Goal: Task Accomplishment & Management: Use online tool/utility

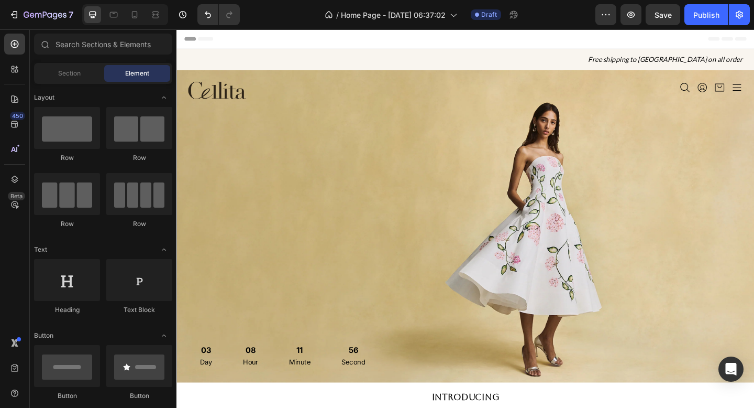
click at [754, 43] on div "Header" at bounding box center [491, 39] width 612 height 21
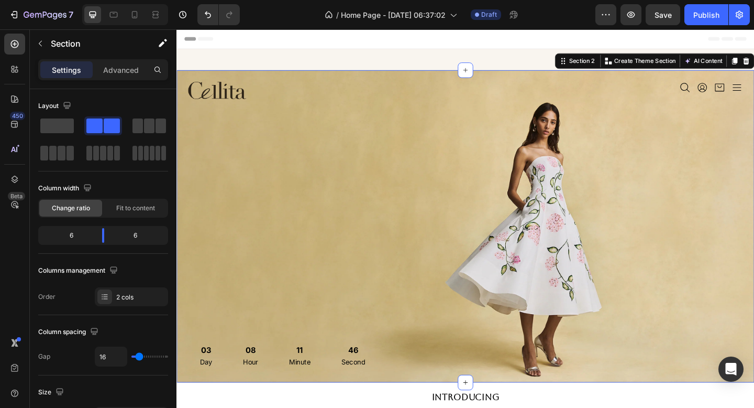
click at [648, 287] on div "Icon Icon Icon Icon Icon List" at bounding box center [644, 243] width 298 height 314
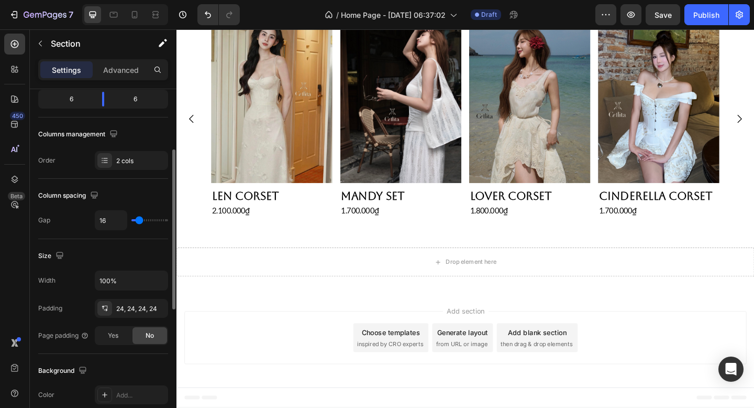
scroll to position [140, 0]
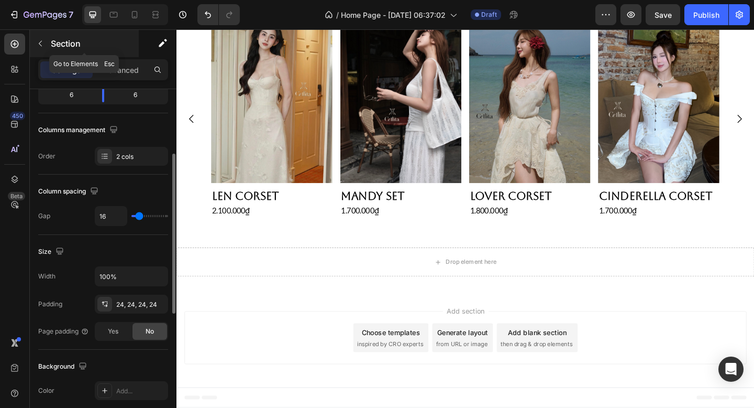
click at [49, 45] on div "Section" at bounding box center [84, 43] width 109 height 27
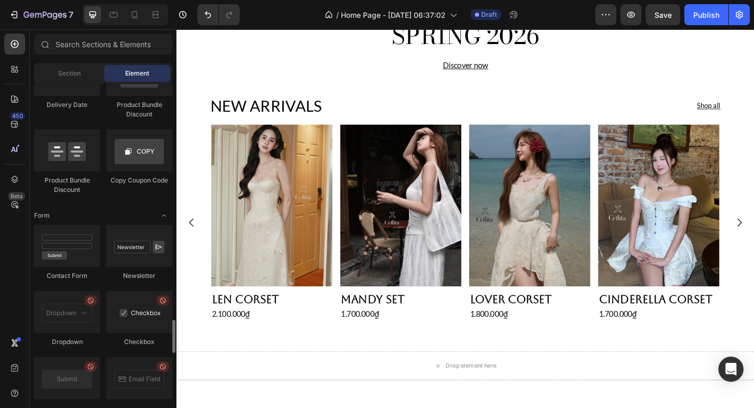
scroll to position [2268, 0]
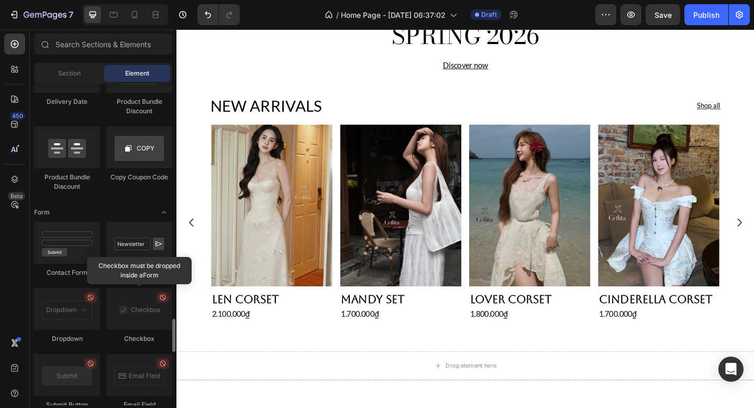
click at [281, 391] on div "Drop element here" at bounding box center [491, 394] width 629 height 31
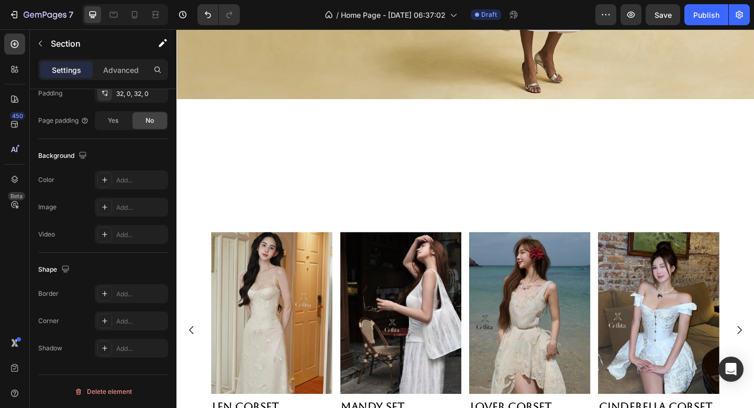
scroll to position [538, 0]
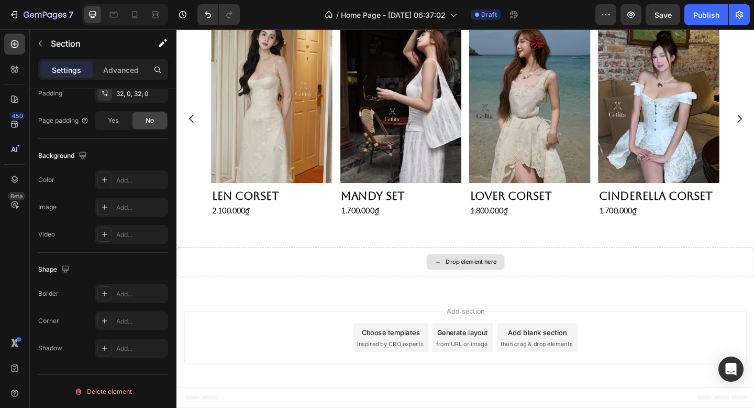
click at [470, 288] on div "Drop element here" at bounding box center [490, 282] width 85 height 17
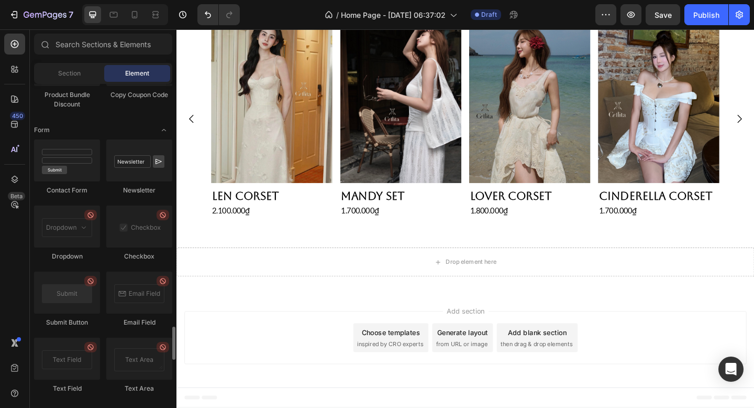
scroll to position [2353, 0]
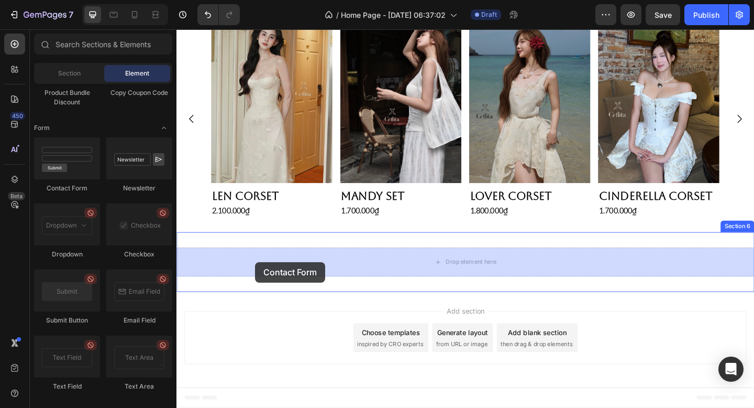
drag, startPoint x: 255, startPoint y: 193, endPoint x: 262, endPoint y: 282, distance: 88.8
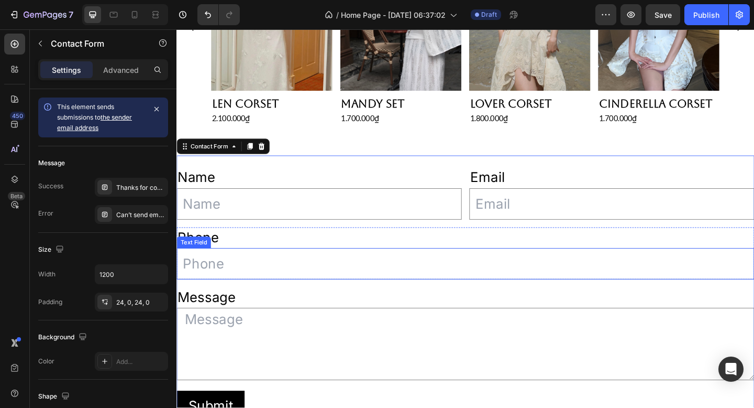
scroll to position [630, 0]
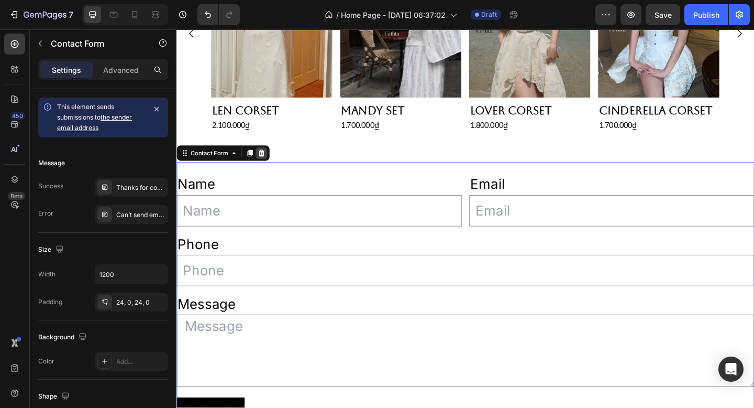
click at [271, 162] on icon at bounding box center [269, 164] width 8 height 8
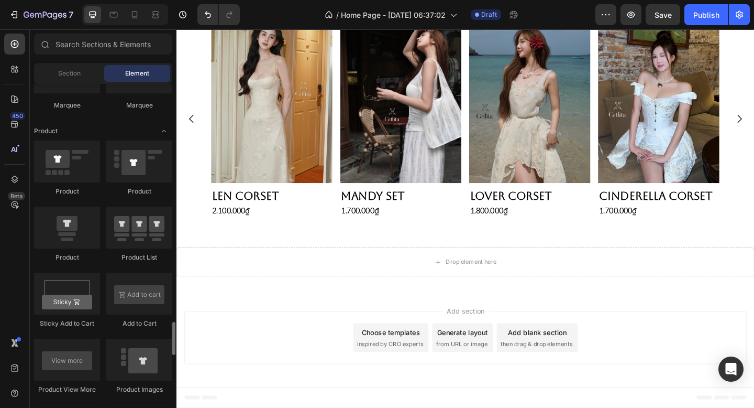
scroll to position [1283, 0]
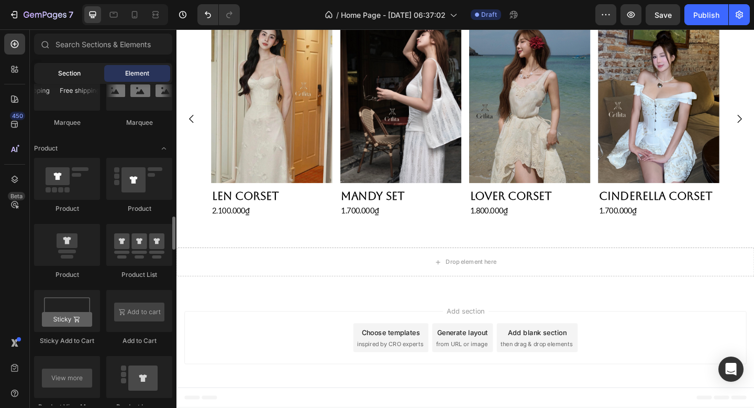
click at [86, 75] on div "Section" at bounding box center [69, 73] width 66 height 17
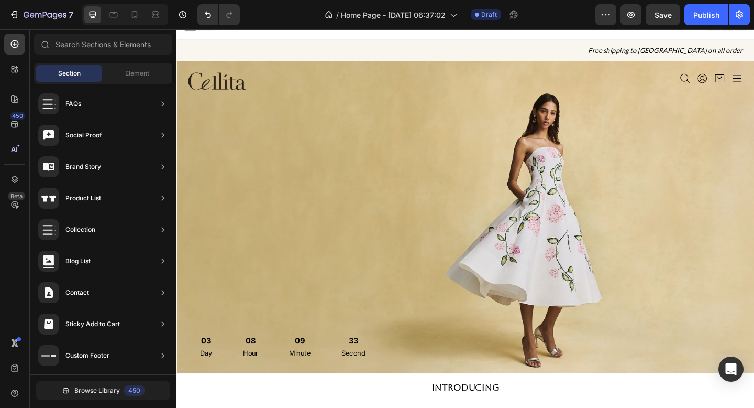
scroll to position [0, 0]
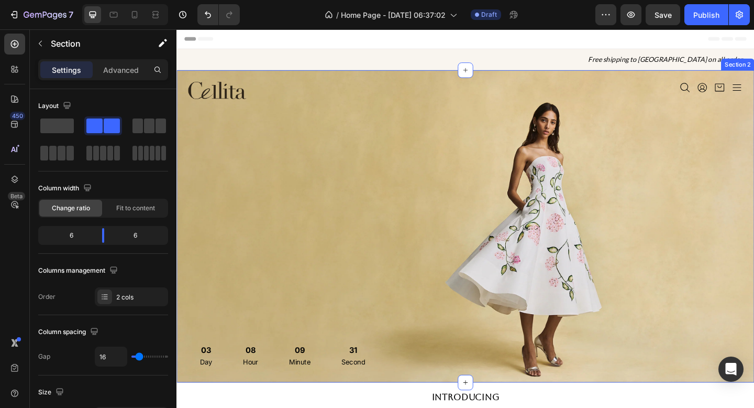
click at [433, 83] on div "Image 03 Day 08 Hour 09 Minute 31 Second Countdown Timer Icon Icon Icon Icon Ic…" at bounding box center [491, 244] width 629 height 340
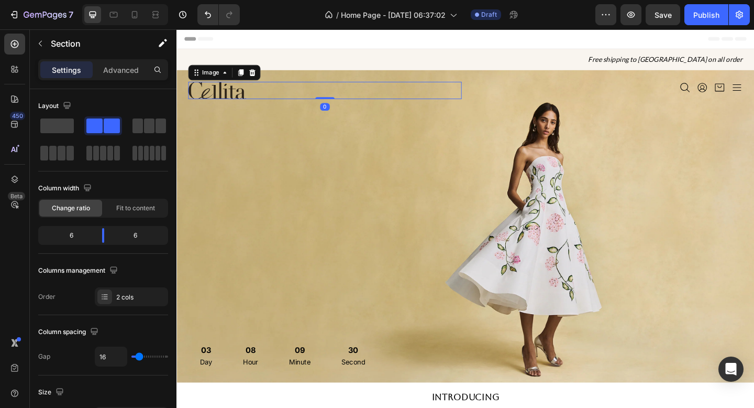
click at [254, 97] on div at bounding box center [338, 95] width 298 height 19
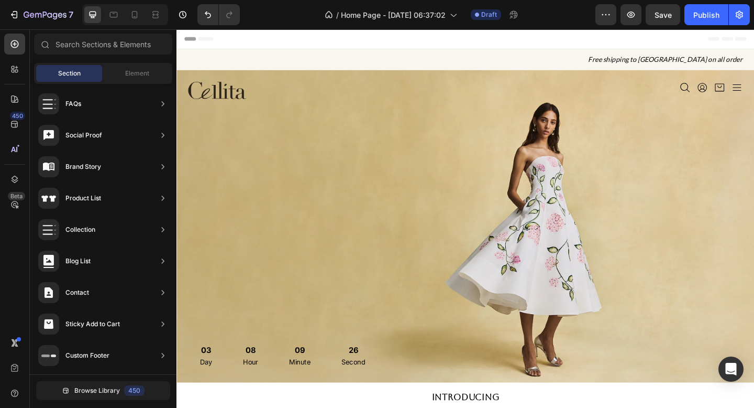
click at [610, 38] on div "Header" at bounding box center [491, 39] width 612 height 21
click at [410, 96] on div at bounding box center [338, 95] width 298 height 19
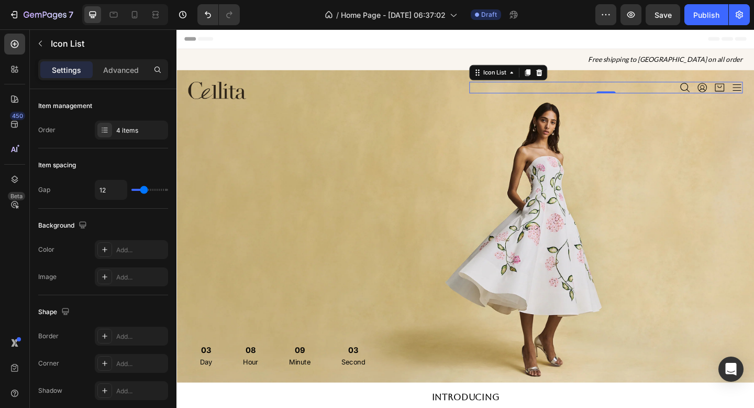
click at [754, 87] on div "Icon Icon Icon Icon" at bounding box center [644, 92] width 298 height 13
click at [537, 169] on div "Icon Icon Icon Icon Icon List 0" at bounding box center [644, 243] width 298 height 314
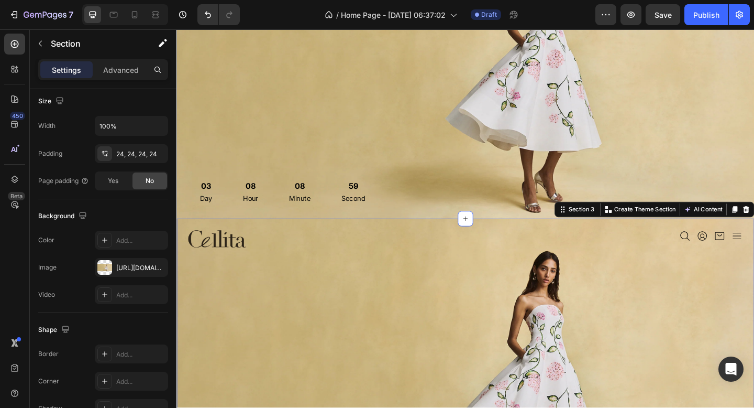
scroll to position [162, 0]
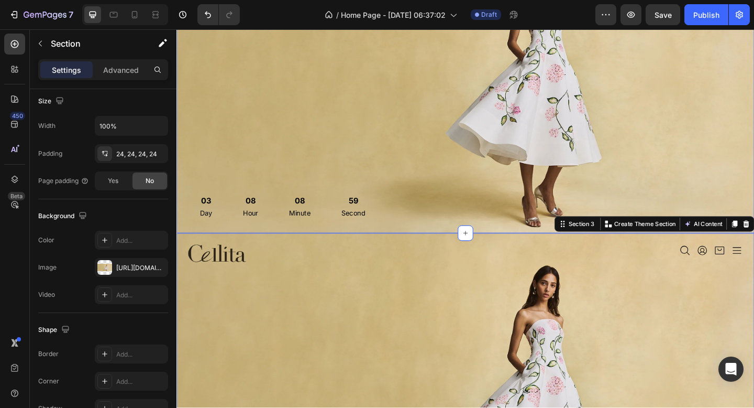
click at [533, 187] on div "Icon Icon Icon Icon Icon List" at bounding box center [644, 81] width 298 height 314
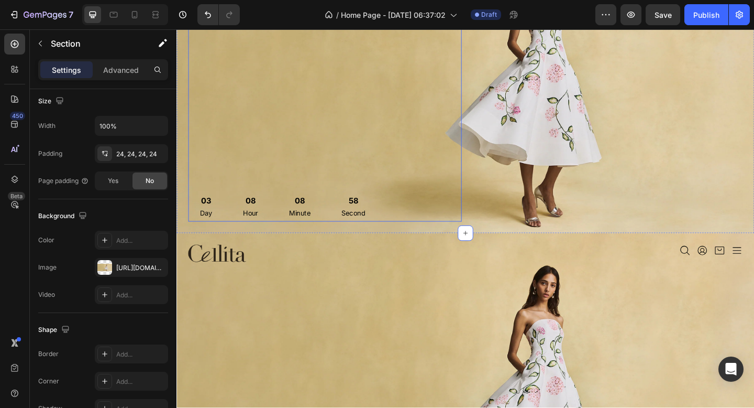
click at [342, 222] on div "03 Day 08 Hour 08 Minute 58 Second" at bounding box center [291, 222] width 205 height 34
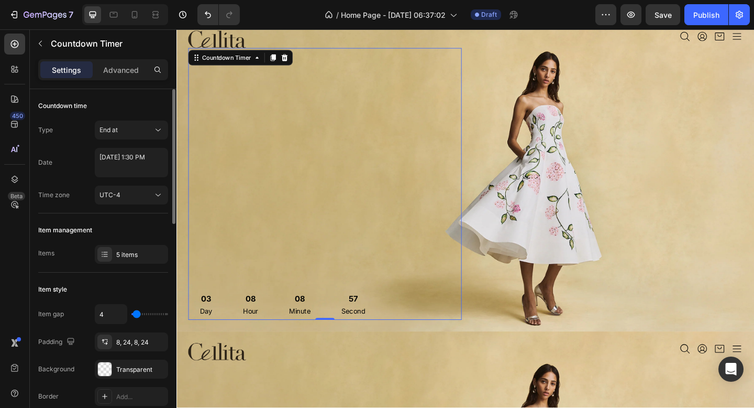
scroll to position [38, 0]
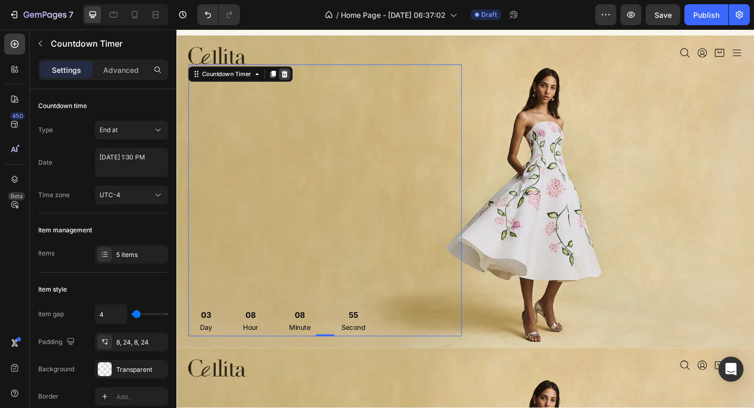
click at [296, 76] on icon at bounding box center [294, 77] width 7 height 7
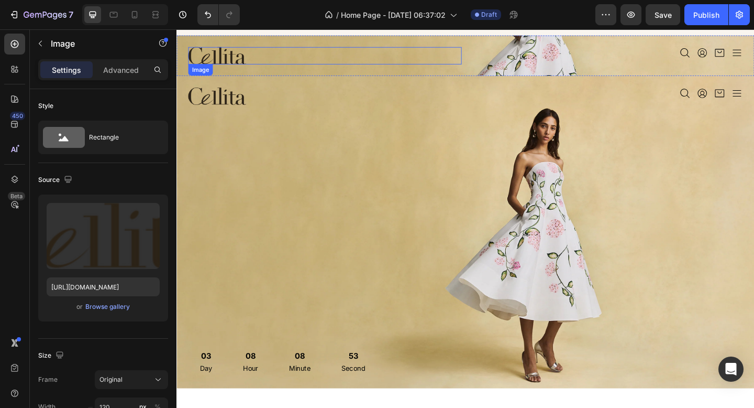
click at [444, 62] on div at bounding box center [338, 58] width 298 height 19
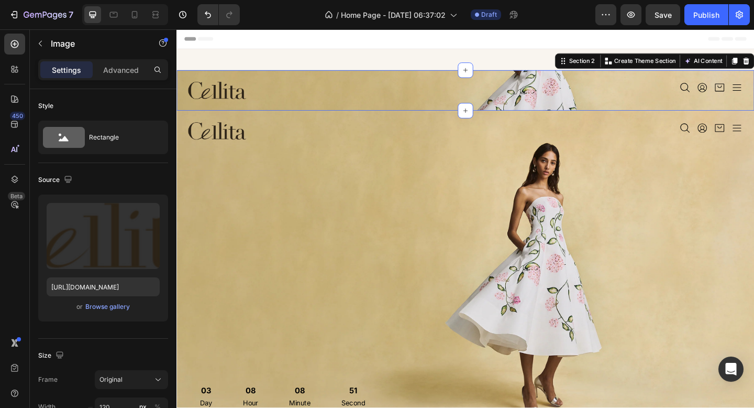
click at [553, 112] on div "Image Icon Icon Icon Icon Icon List Section 2 You can create reusable sections …" at bounding box center [491, 96] width 629 height 44
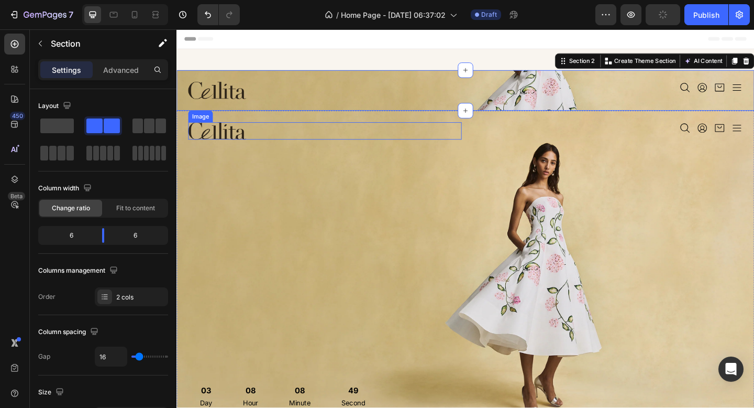
click at [250, 144] on img at bounding box center [220, 139] width 63 height 19
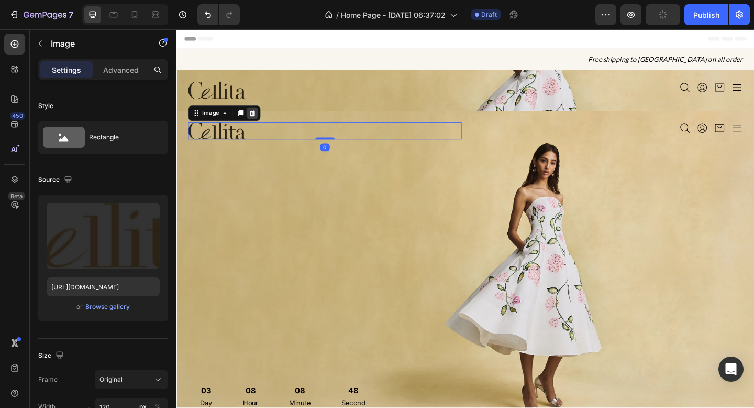
click at [260, 119] on icon at bounding box center [259, 120] width 7 height 7
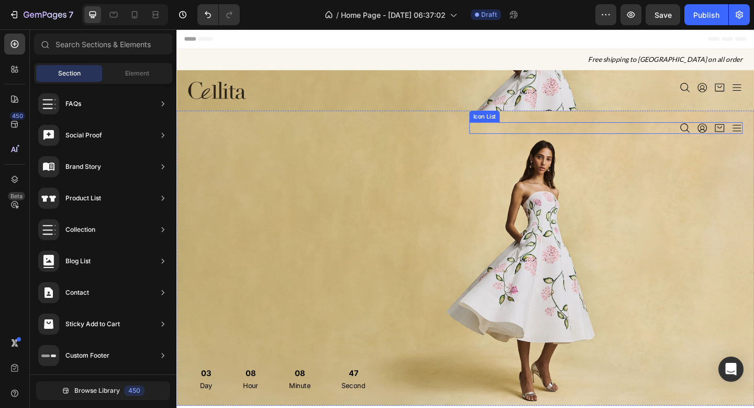
click at [722, 141] on div "Icon Icon Icon Icon" at bounding box center [644, 136] width 298 height 13
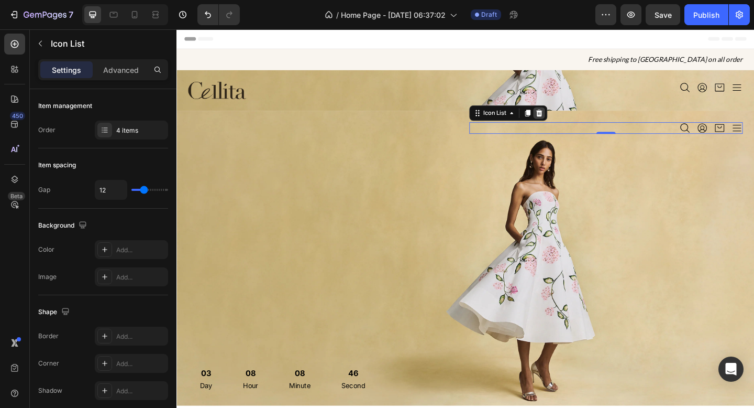
click at [568, 119] on icon at bounding box center [571, 120] width 8 height 8
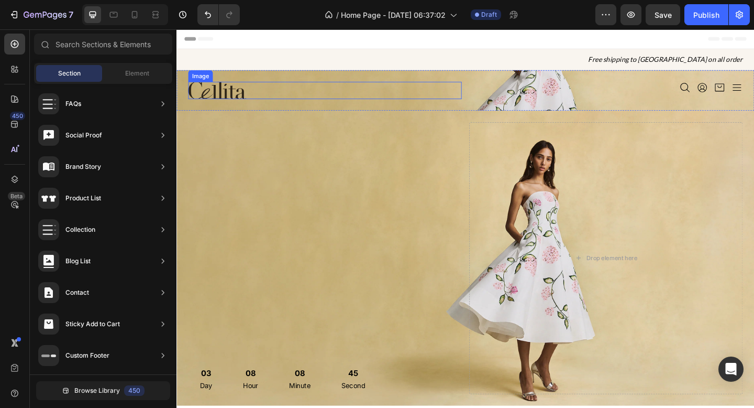
click at [426, 103] on div at bounding box center [338, 95] width 298 height 19
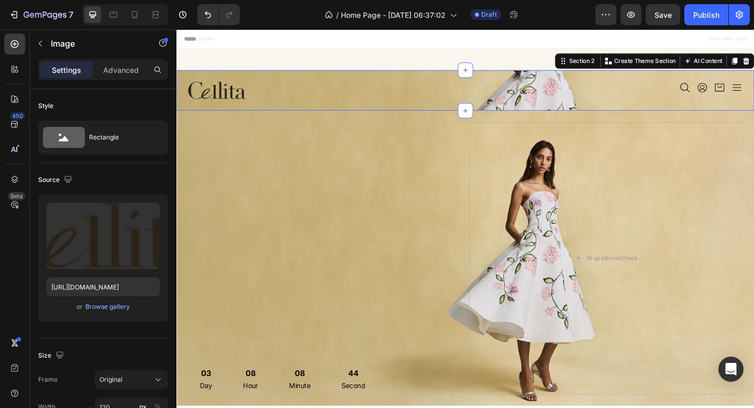
click at [534, 104] on div "Icon Icon Icon Icon Icon List" at bounding box center [644, 95] width 298 height 19
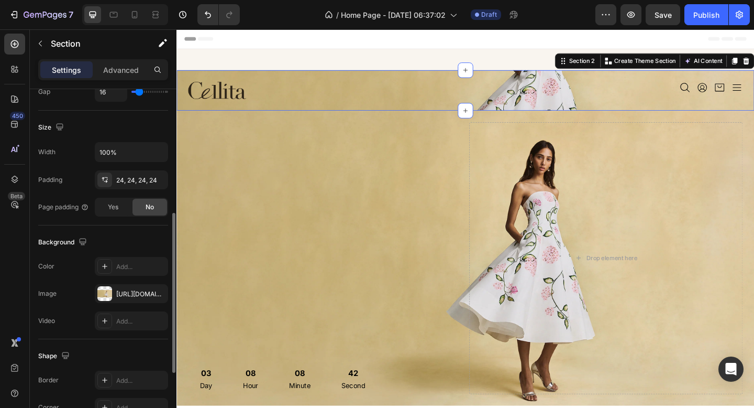
scroll to position [266, 0]
click at [112, 296] on div at bounding box center [104, 292] width 15 height 15
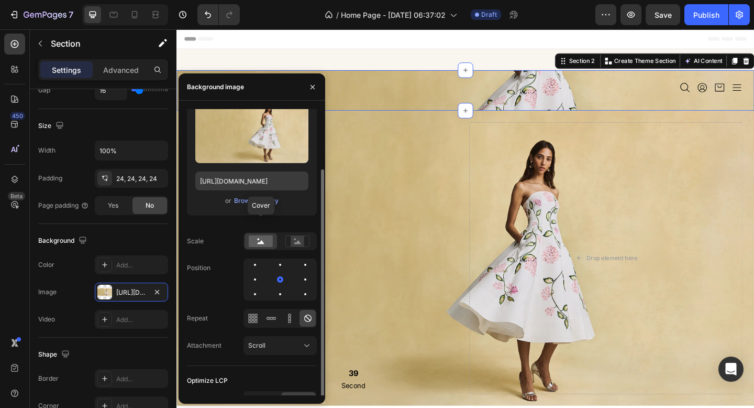
scroll to position [54, 0]
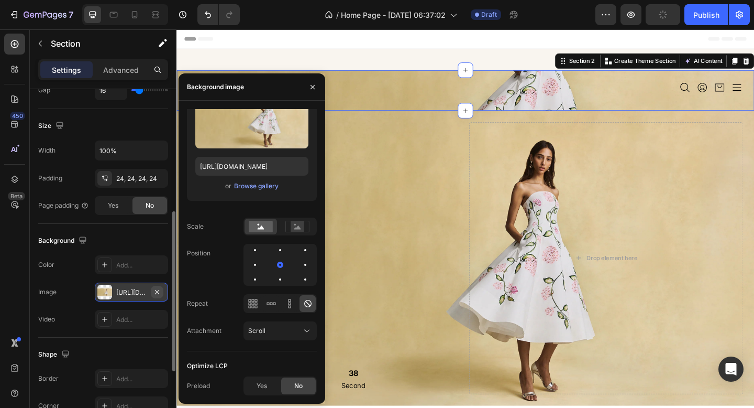
click at [159, 290] on icon "button" at bounding box center [157, 292] width 8 height 8
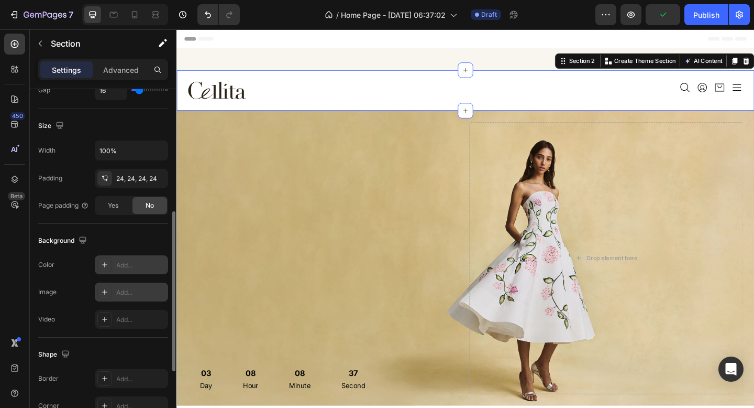
click at [134, 268] on div "Add..." at bounding box center [140, 264] width 49 height 9
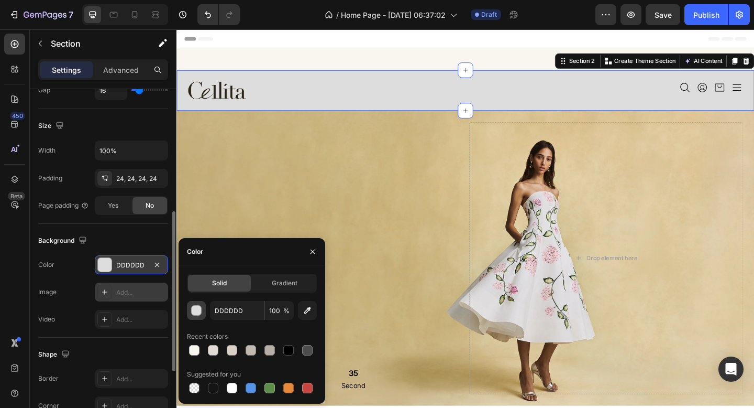
click at [199, 309] on div "button" at bounding box center [197, 310] width 10 height 10
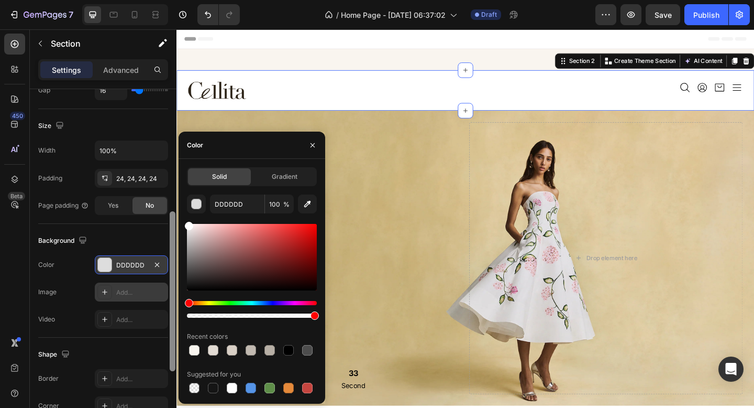
drag, startPoint x: 198, startPoint y: 226, endPoint x: 173, endPoint y: 209, distance: 30.1
click at [173, 209] on div "450 Beta Sections(18) Elements(83) Section Element Hero Section Product Detail …" at bounding box center [88, 218] width 177 height 378
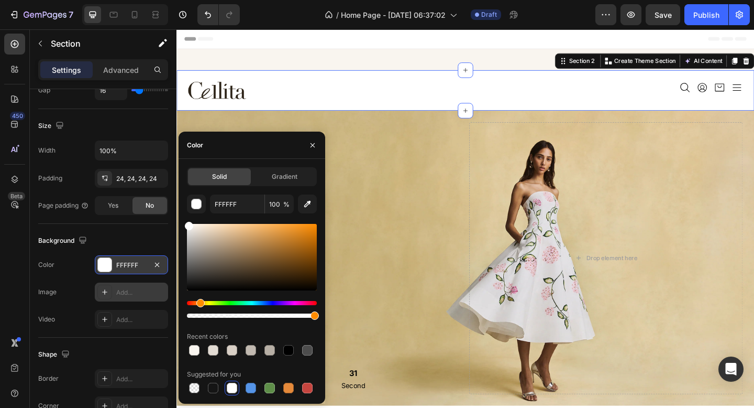
click at [200, 301] on div "Hue" at bounding box center [252, 303] width 130 height 4
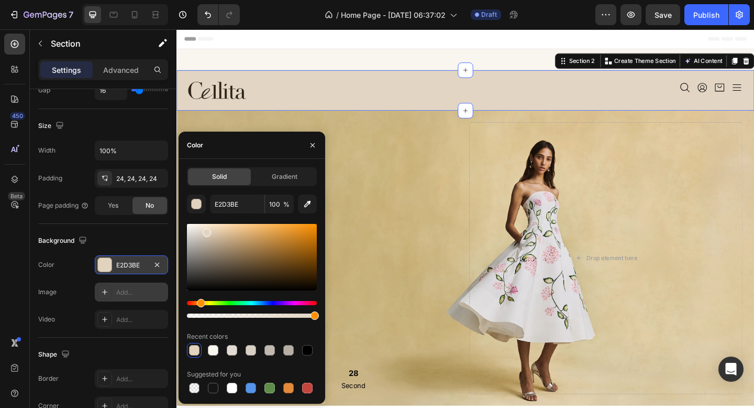
drag, startPoint x: 200, startPoint y: 231, endPoint x: 206, endPoint y: 231, distance: 6.3
click at [206, 231] on div at bounding box center [252, 257] width 130 height 67
type input "E2D5C3"
click at [136, 183] on div "24, 24, 24, 24" at bounding box center [131, 178] width 30 height 9
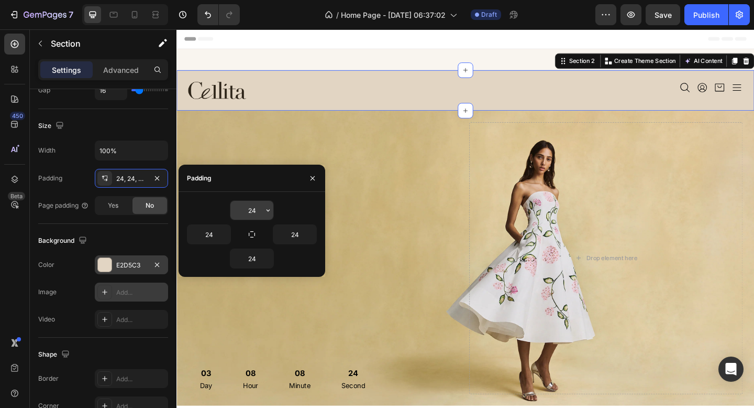
click at [258, 215] on input "24" at bounding box center [252, 210] width 43 height 19
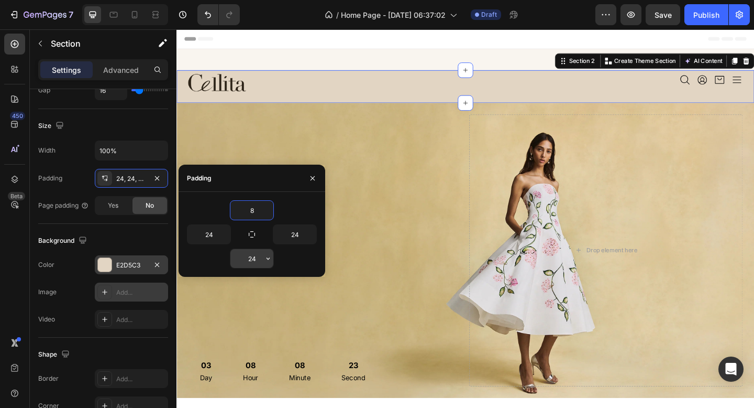
type input "8"
click at [254, 254] on input "24" at bounding box center [252, 258] width 43 height 19
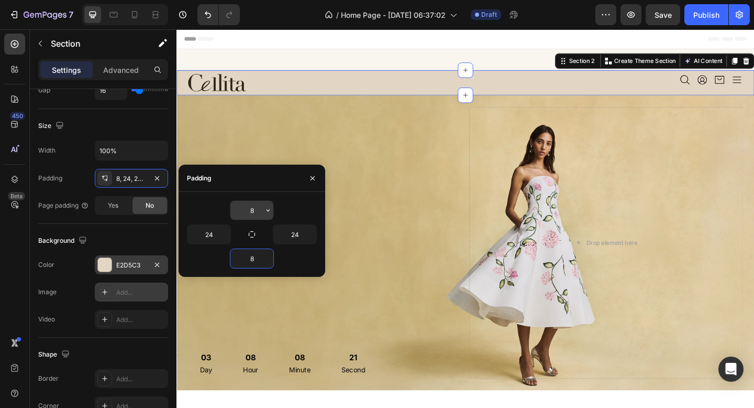
type input "8"
click at [257, 211] on input "8" at bounding box center [252, 210] width 43 height 19
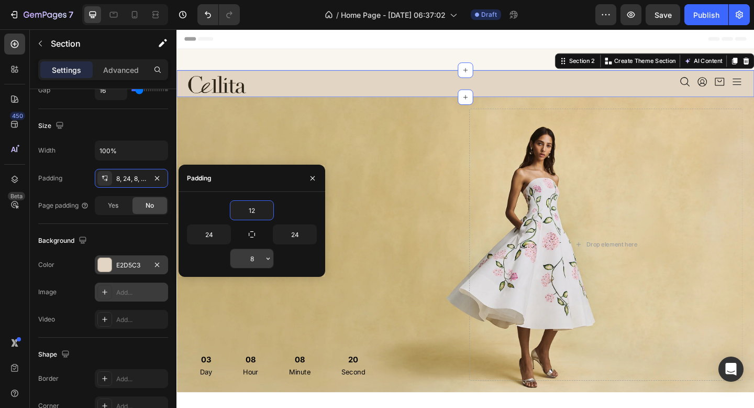
type input "12"
click at [257, 262] on input "8" at bounding box center [252, 258] width 43 height 19
type input "12"
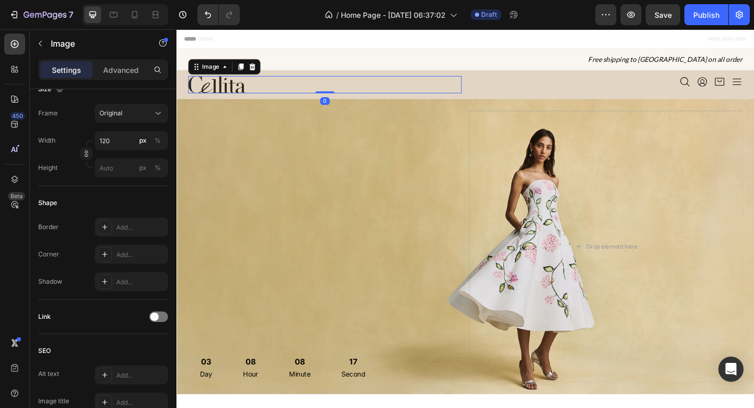
click at [237, 90] on img at bounding box center [220, 89] width 63 height 19
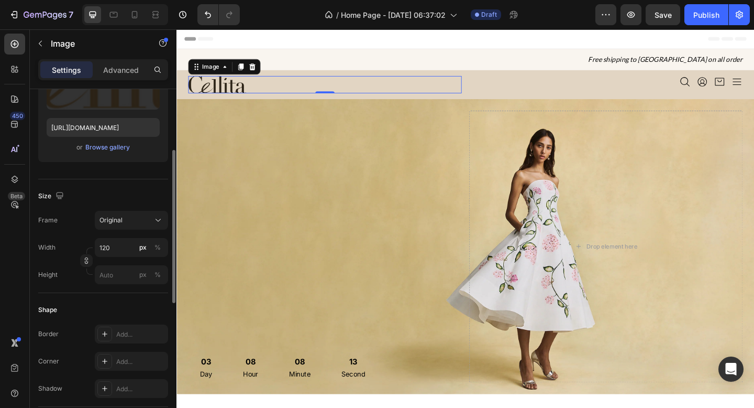
scroll to position [171, 0]
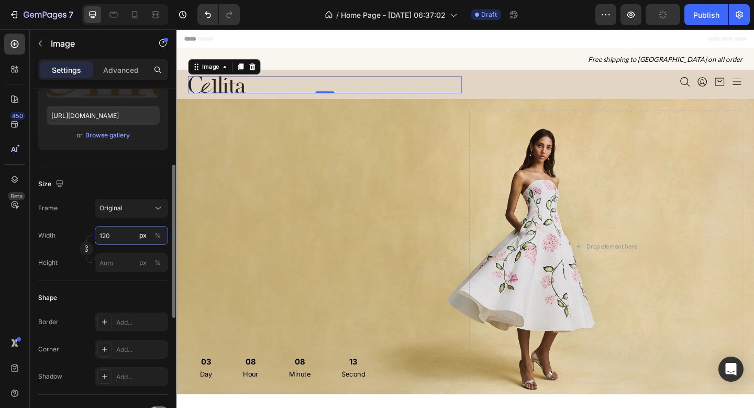
click at [115, 234] on input "120" at bounding box center [131, 235] width 73 height 19
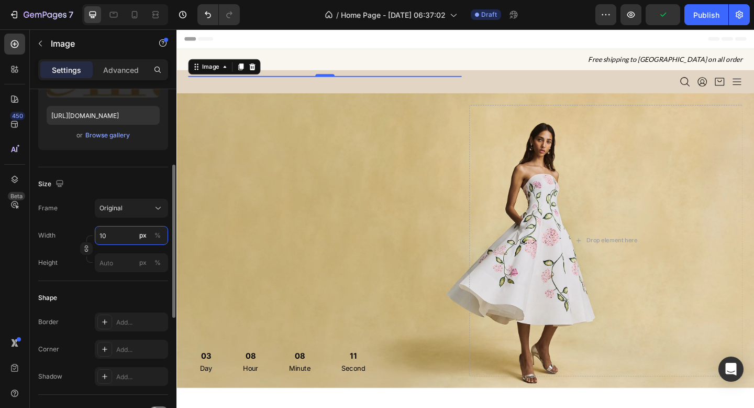
type input "100"
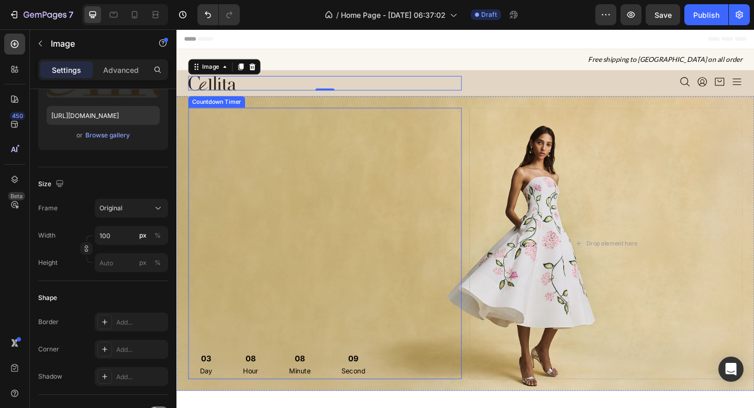
click at [380, 300] on div "03 Day 08 Hour 08 Minute 09 Second Countdown Timer" at bounding box center [338, 263] width 298 height 296
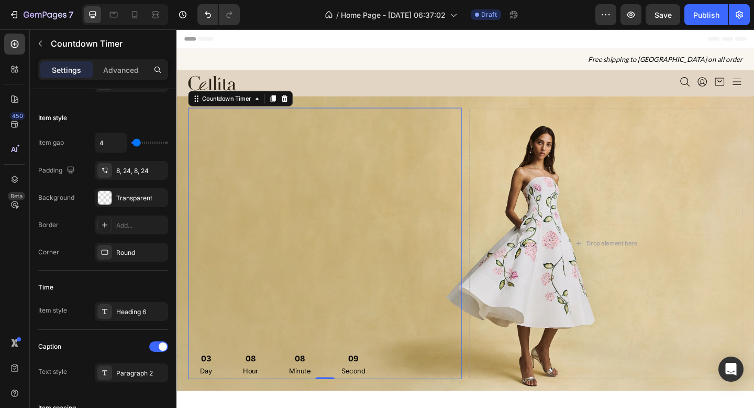
scroll to position [0, 0]
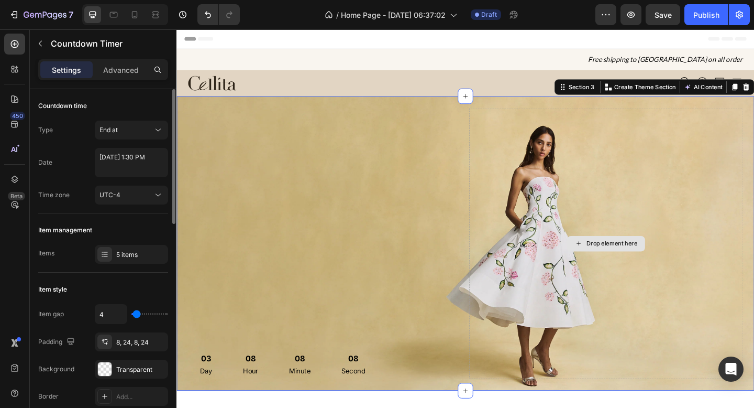
click at [614, 207] on div "Drop element here" at bounding box center [644, 263] width 298 height 296
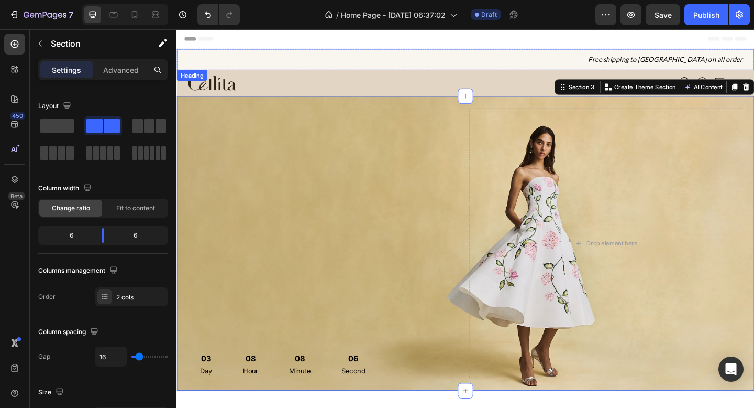
click at [500, 66] on h2 "Free shipping to [GEOGRAPHIC_DATA] on all order" at bounding box center [491, 62] width 629 height 23
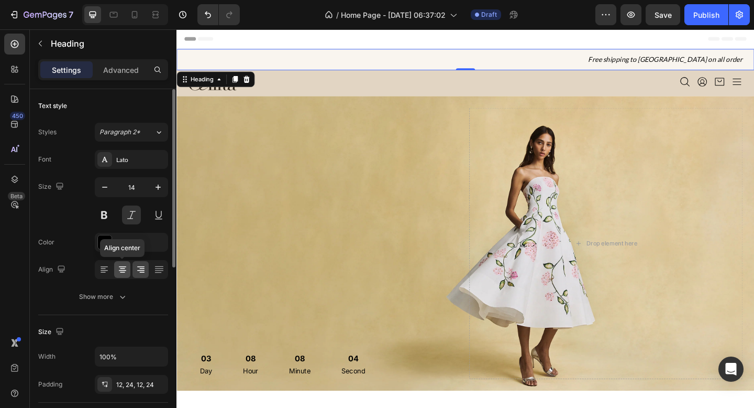
click at [125, 263] on div at bounding box center [122, 269] width 16 height 17
click at [141, 267] on icon at bounding box center [141, 269] width 10 height 10
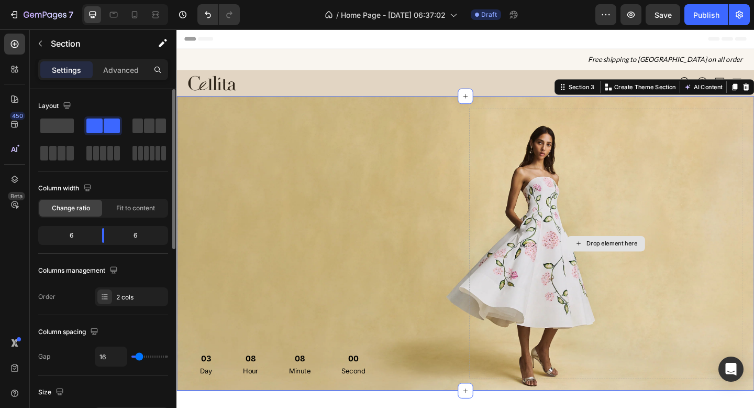
click at [712, 167] on div "Drop element here" at bounding box center [644, 263] width 298 height 296
click at [545, 37] on div "Header" at bounding box center [491, 39] width 612 height 21
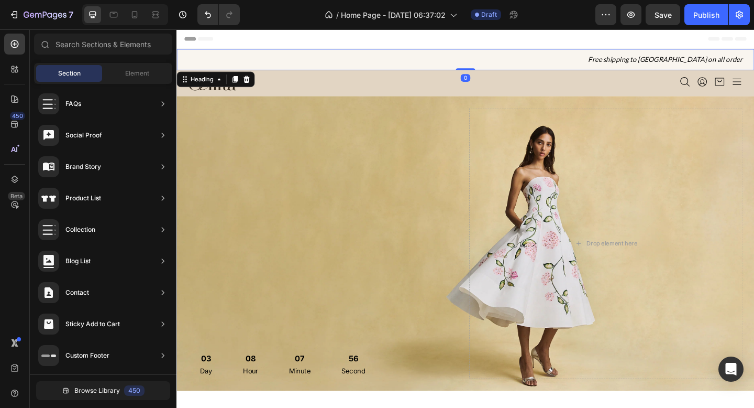
click at [539, 62] on h2 "Free shipping to [GEOGRAPHIC_DATA] on all order" at bounding box center [491, 62] width 629 height 23
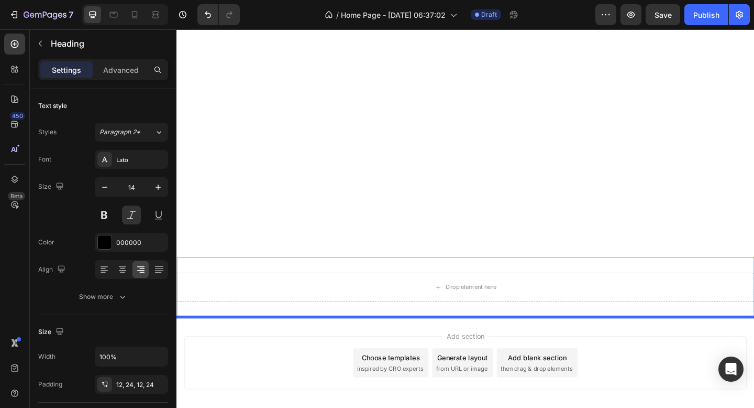
scroll to position [547, 0]
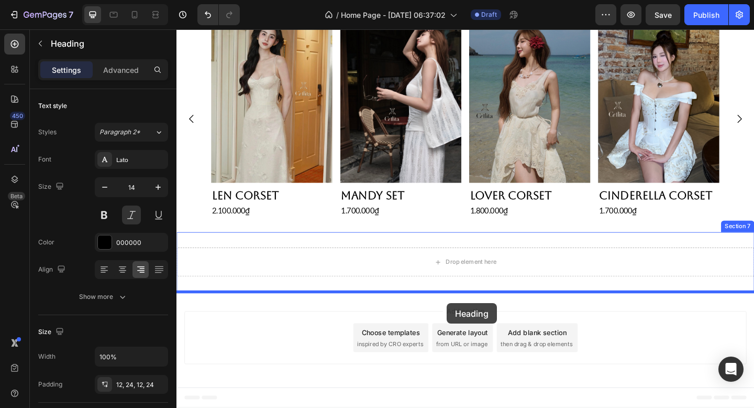
drag, startPoint x: 534, startPoint y: 41, endPoint x: 471, endPoint y: 327, distance: 293.1
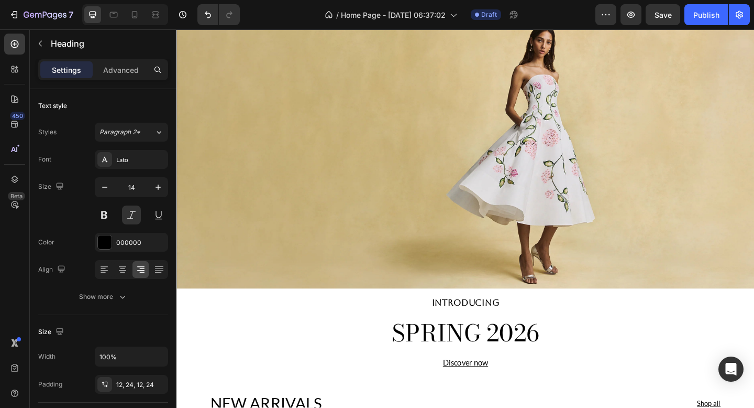
scroll to position [0, 0]
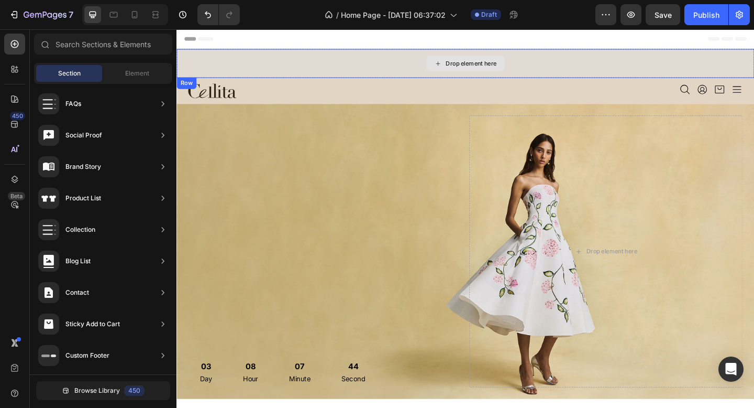
click at [503, 64] on div "Drop element here" at bounding box center [497, 66] width 56 height 8
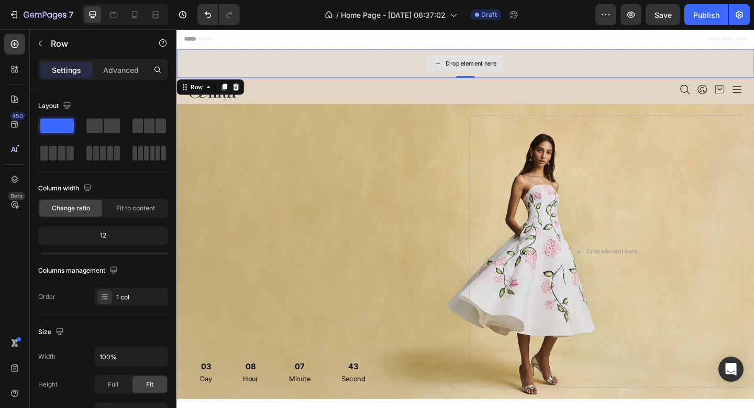
click at [600, 61] on div "Drop element here" at bounding box center [491, 66] width 629 height 31
click at [242, 92] on icon at bounding box center [241, 92] width 8 height 8
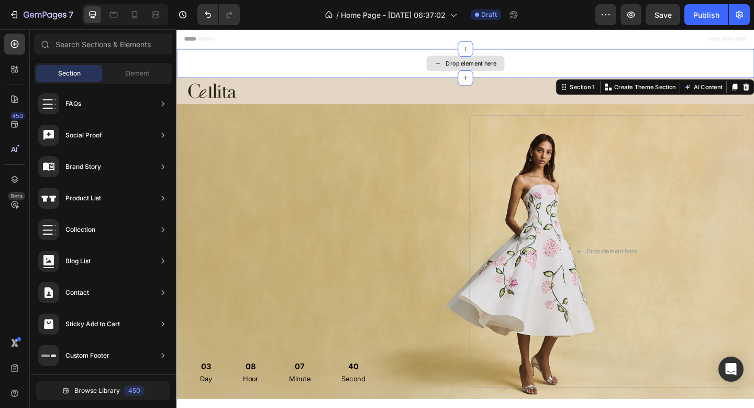
click at [550, 56] on div "Drop element here" at bounding box center [491, 66] width 629 height 31
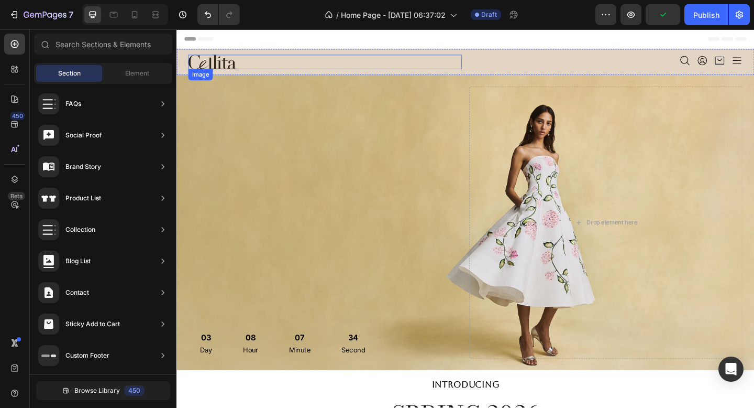
click at [457, 66] on div at bounding box center [338, 65] width 298 height 16
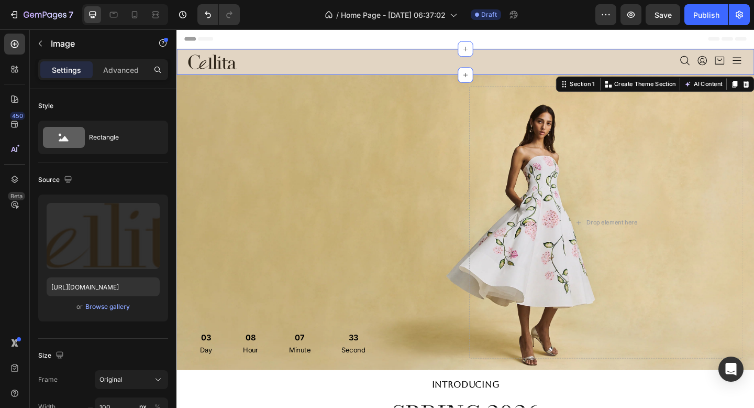
click at [532, 71] on div "Icon Icon Icon Icon Icon List" at bounding box center [644, 65] width 298 height 16
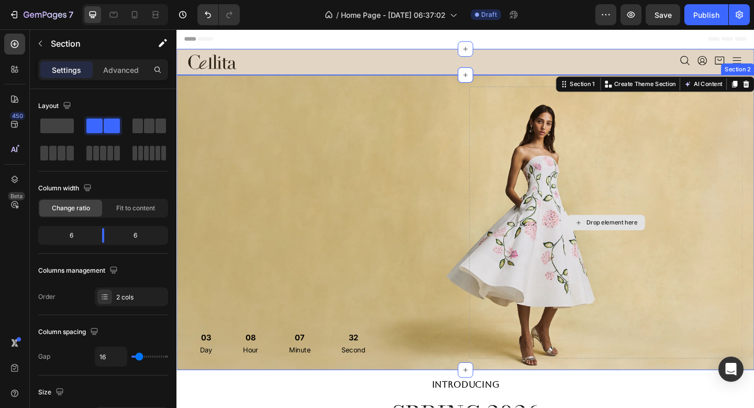
click at [560, 179] on div "Drop element here" at bounding box center [644, 240] width 298 height 296
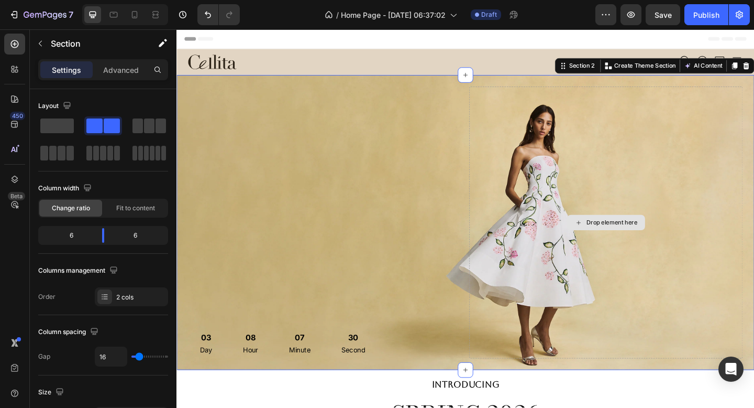
click at [531, 176] on div "Drop element here" at bounding box center [644, 240] width 298 height 296
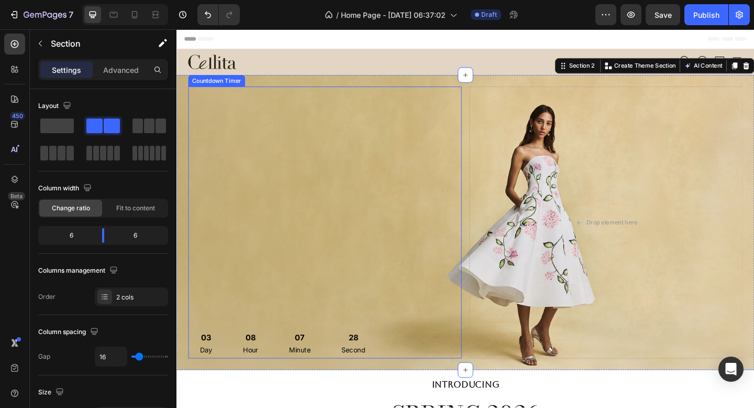
click at [482, 105] on div "03 Day 08 Hour 07 Minute 28 Second Countdown Timer" at bounding box center [338, 240] width 298 height 296
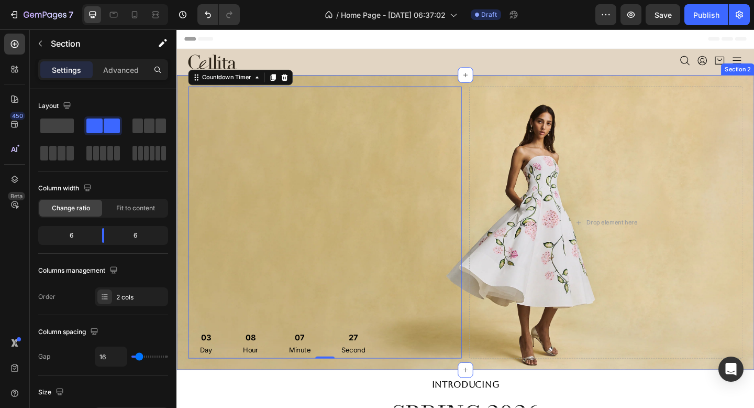
click at [462, 85] on div "03 Day 08 Hour 07 Minute 27 Second Countdown Timer 0 Drop element here Section 2" at bounding box center [491, 239] width 629 height 321
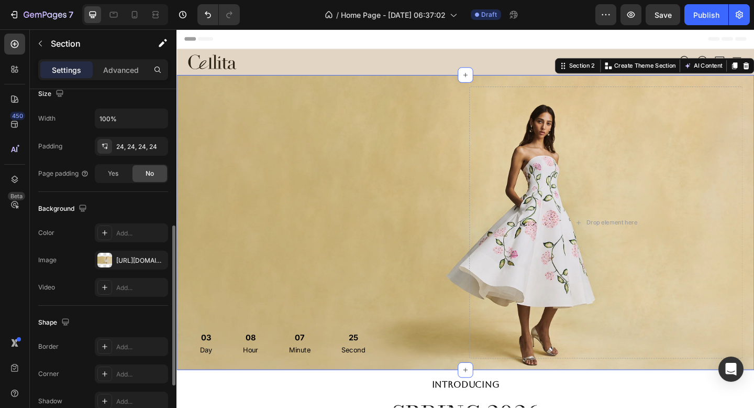
scroll to position [299, 0]
click at [115, 261] on div "https://cdn.shopify.com/s/files/1/0762/4579/5038/files/gempages_585968332360909…" at bounding box center [131, 258] width 73 height 19
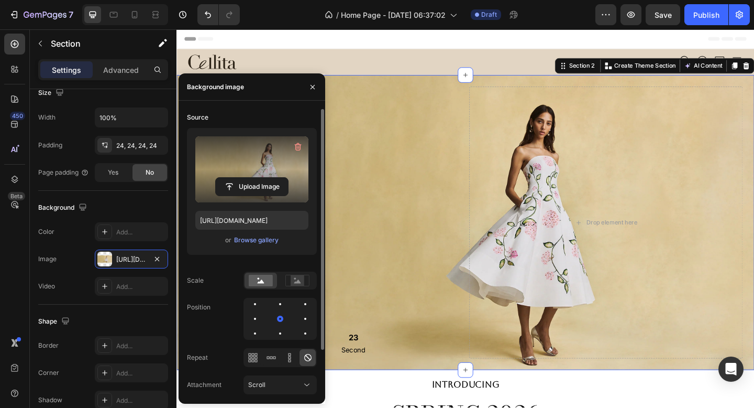
click at [258, 173] on label at bounding box center [251, 169] width 113 height 66
click at [258, 178] on input "file" at bounding box center [252, 187] width 72 height 18
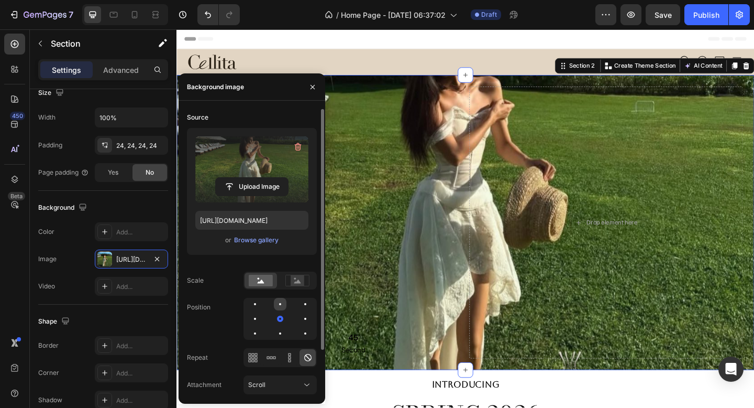
click at [279, 304] on div at bounding box center [280, 304] width 13 height 13
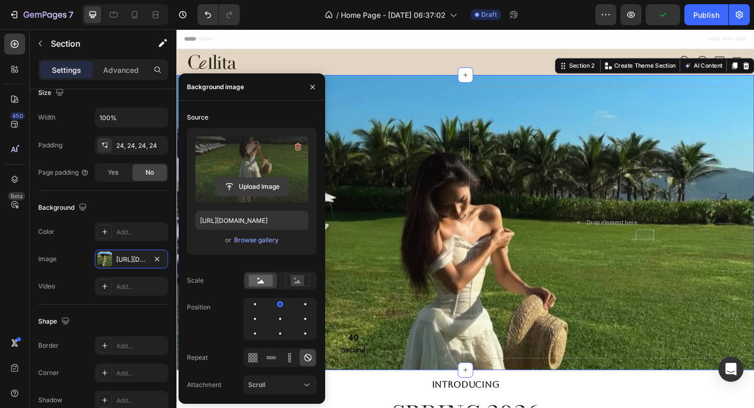
click at [244, 183] on input "file" at bounding box center [252, 187] width 72 height 18
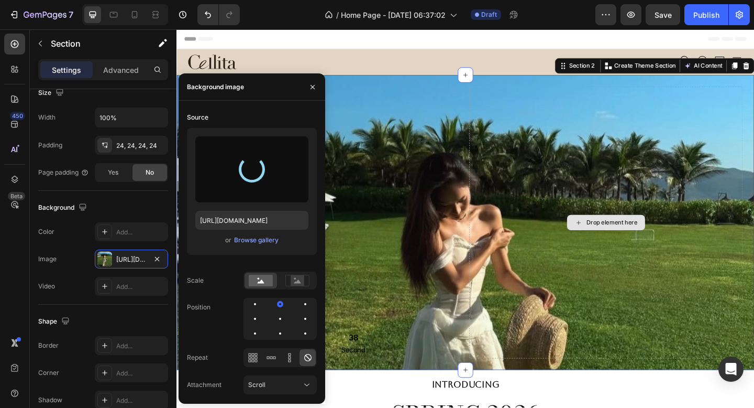
type input "https://cdn.shopify.com/s/files/1/0762/4579/5038/files/gempages_585968332360909…"
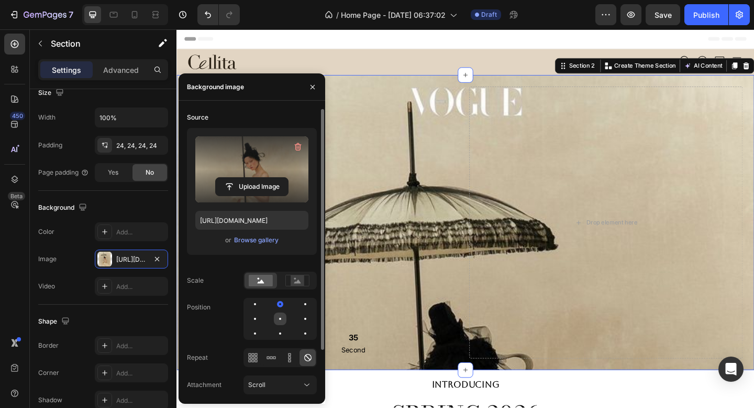
click at [284, 322] on div at bounding box center [280, 318] width 13 height 13
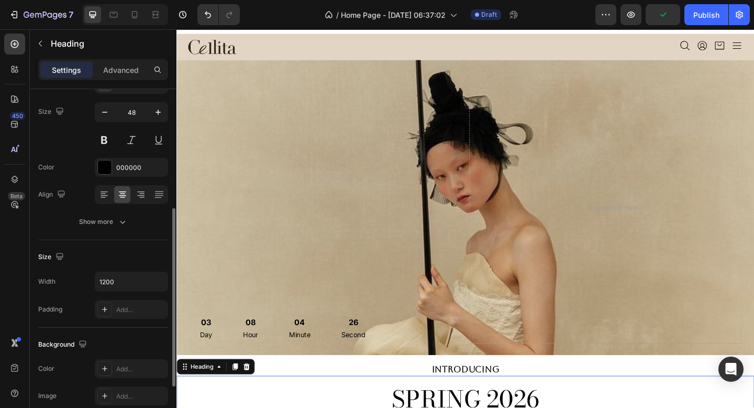
scroll to position [0, 0]
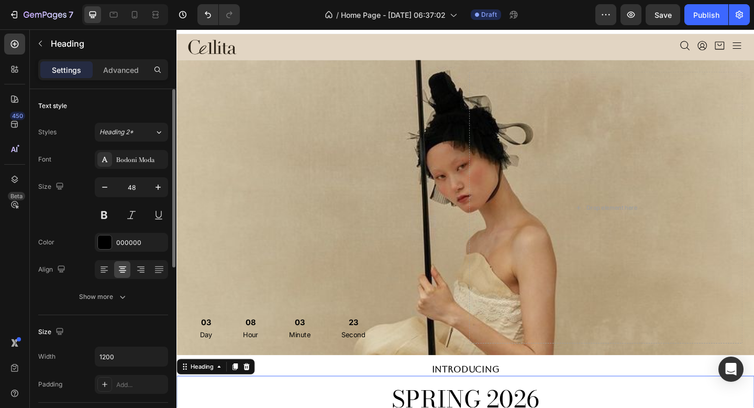
click at [122, 102] on div "Text style" at bounding box center [103, 105] width 130 height 17
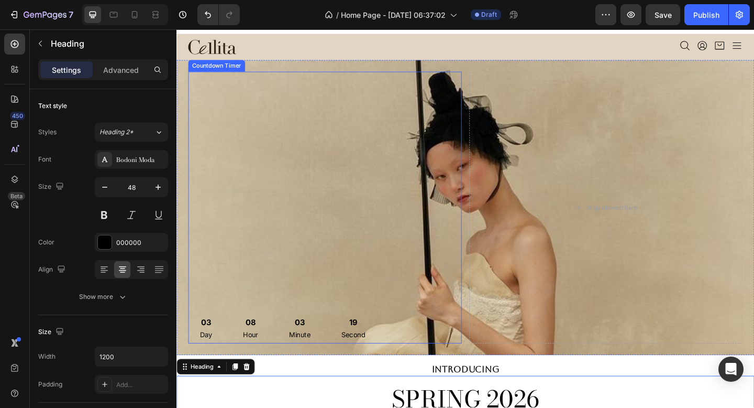
click at [367, 144] on div "03 Day 08 Hour 03 Minute 19 Second Countdown Timer" at bounding box center [338, 223] width 298 height 296
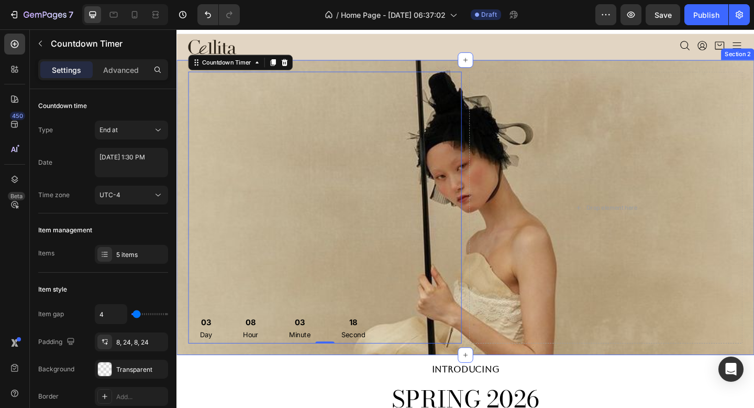
click at [379, 72] on div "03 Day 08 Hour 03 Minute 18 Second Countdown Timer 0 Drop element here Section 2" at bounding box center [491, 223] width 629 height 321
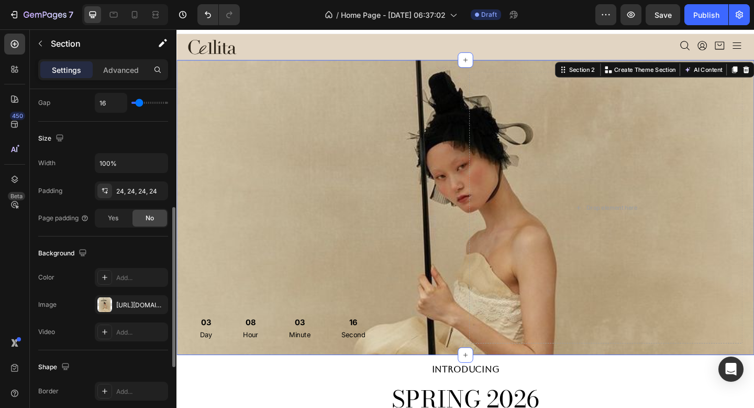
scroll to position [257, 0]
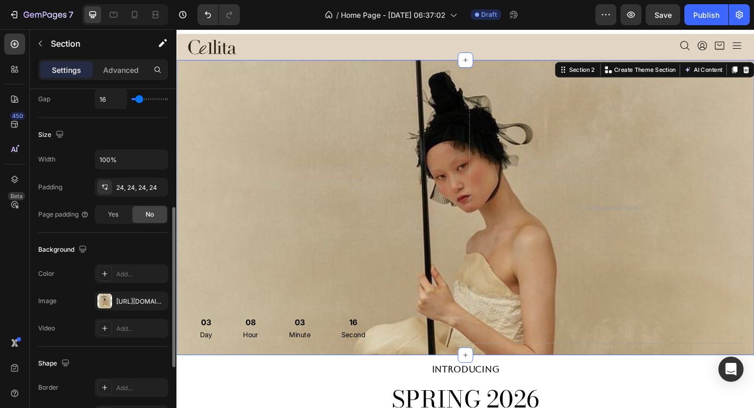
click at [105, 296] on div at bounding box center [104, 300] width 15 height 15
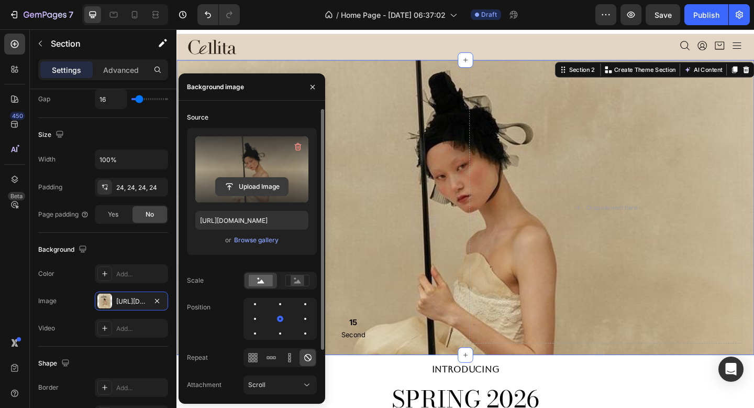
click at [269, 185] on input "file" at bounding box center [252, 187] width 72 height 18
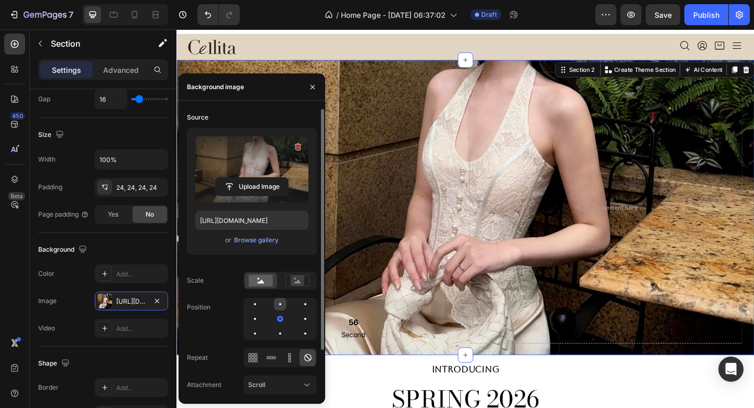
click at [278, 305] on div at bounding box center [280, 304] width 13 height 13
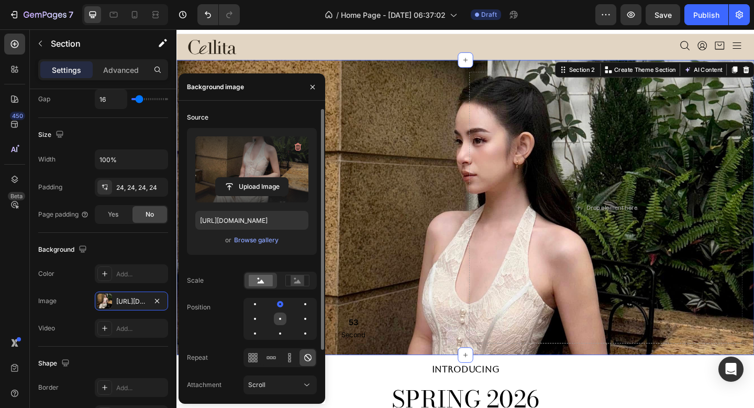
click at [279, 320] on div at bounding box center [280, 318] width 13 height 13
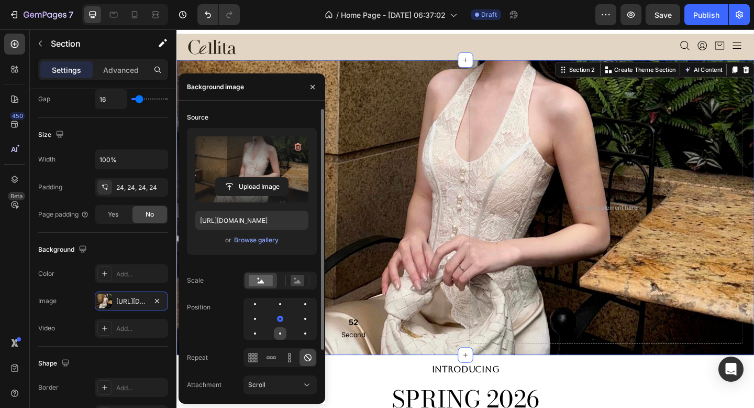
click at [280, 328] on div at bounding box center [280, 333] width 13 height 13
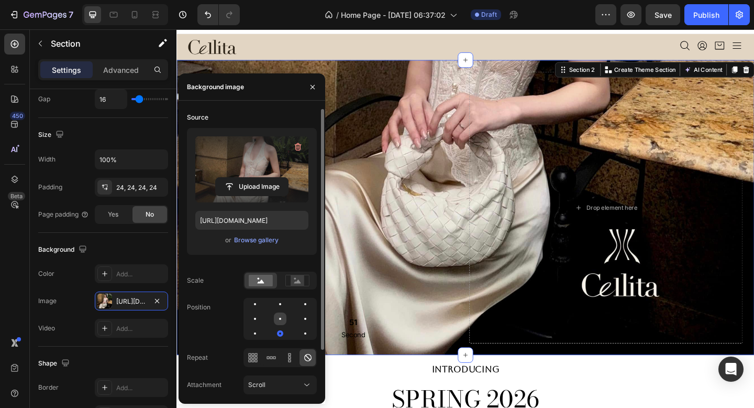
click at [283, 316] on div at bounding box center [280, 318] width 13 height 13
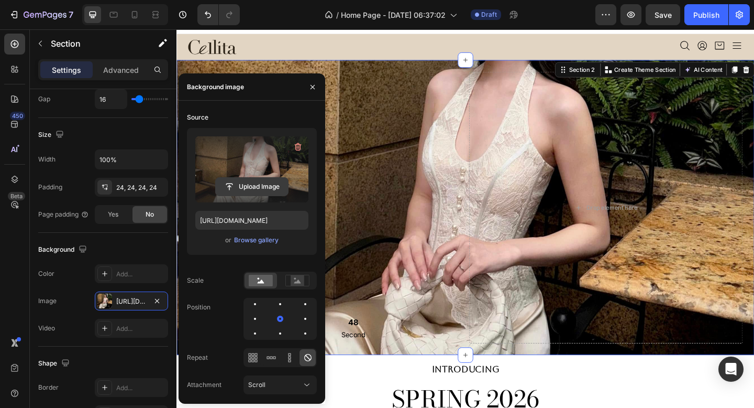
click at [261, 180] on input "file" at bounding box center [252, 187] width 72 height 18
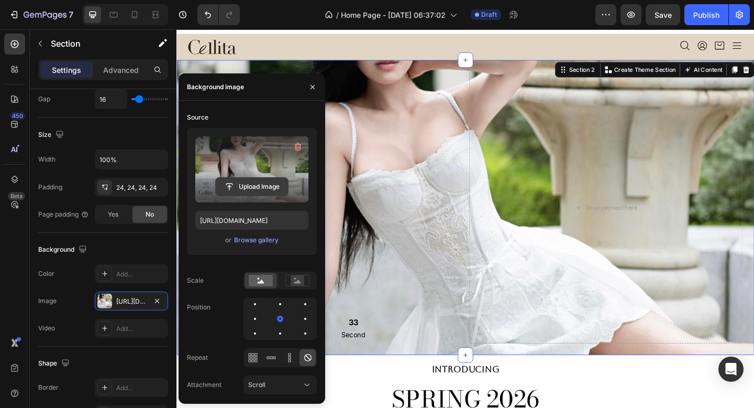
click at [273, 181] on input "file" at bounding box center [252, 187] width 72 height 18
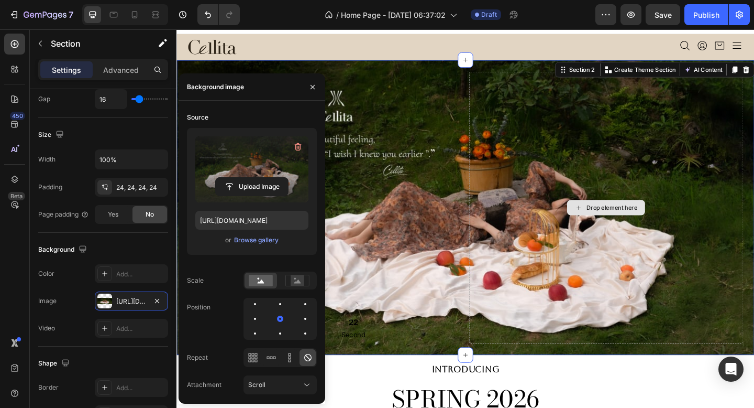
click at [570, 174] on div "Drop element here" at bounding box center [644, 223] width 298 height 296
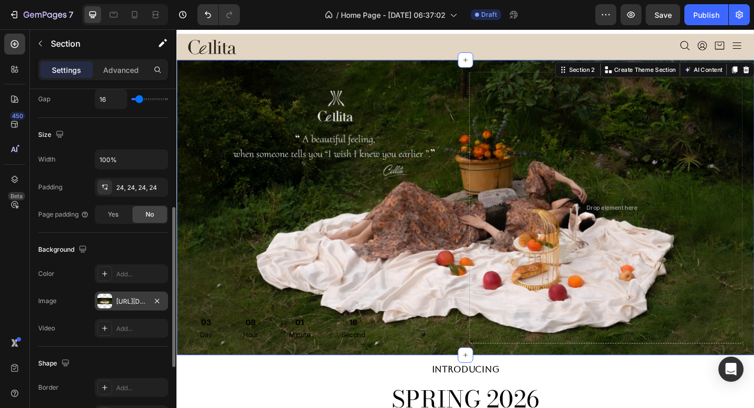
click at [121, 302] on div "https://cdn.shopify.com/s/files/1/0762/4579/5038/files/gempages_585968332360909…" at bounding box center [131, 301] width 30 height 9
click at [123, 298] on div "https://cdn.shopify.com/s/files/1/0762/4579/5038/files/gempages_585968332360909…" at bounding box center [131, 301] width 30 height 9
click at [121, 300] on div "https://cdn.shopify.com/s/files/1/0762/4579/5038/files/gempages_585968332360909…" at bounding box center [131, 301] width 30 height 9
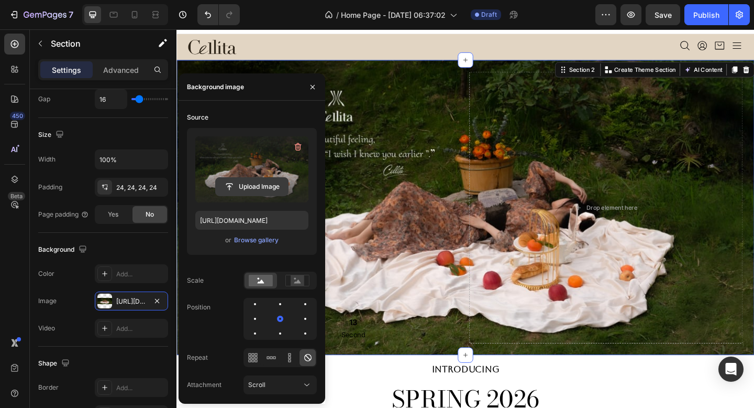
click at [270, 186] on input "file" at bounding box center [252, 187] width 72 height 18
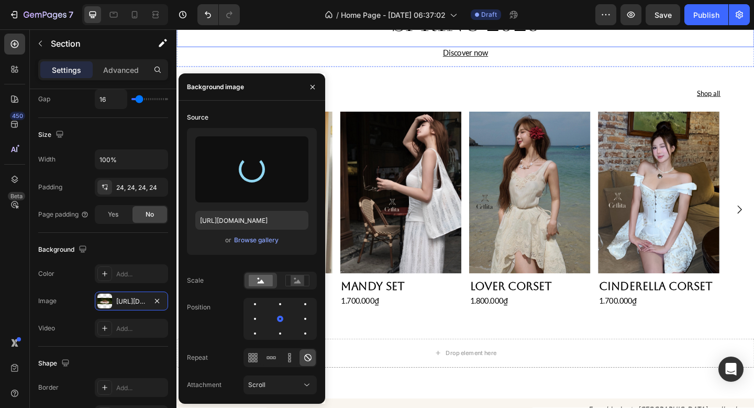
scroll to position [427, 0]
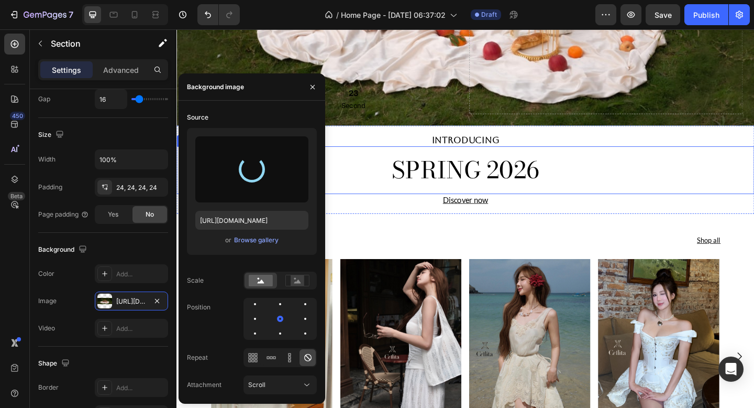
type input "[URL][DOMAIN_NAME]"
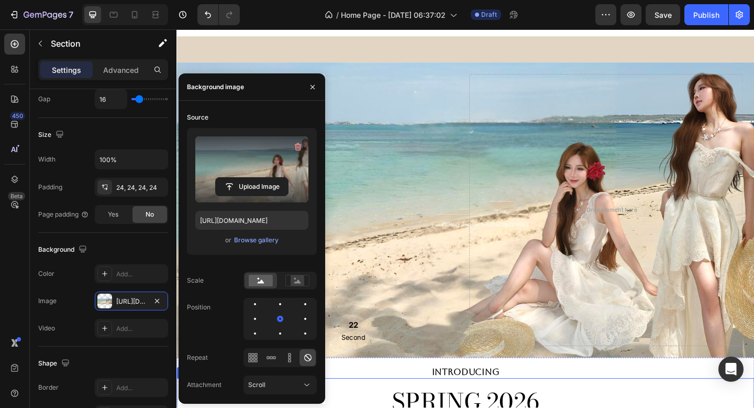
scroll to position [0, 0]
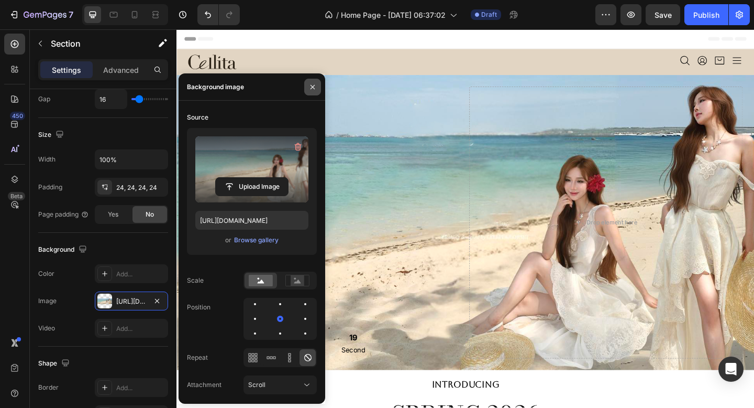
click at [315, 86] on icon "button" at bounding box center [313, 87] width 8 height 8
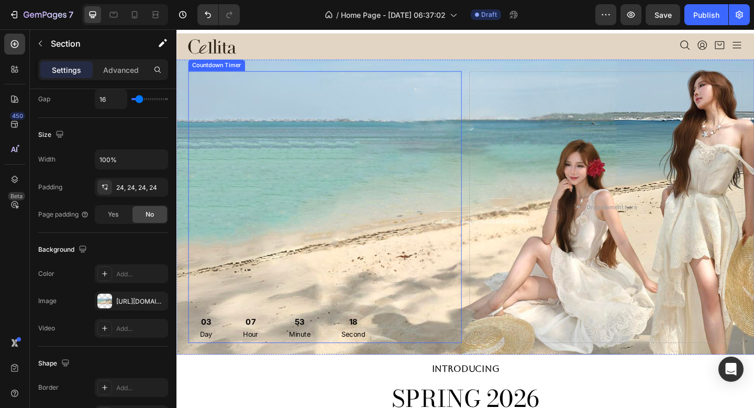
scroll to position [32, 0]
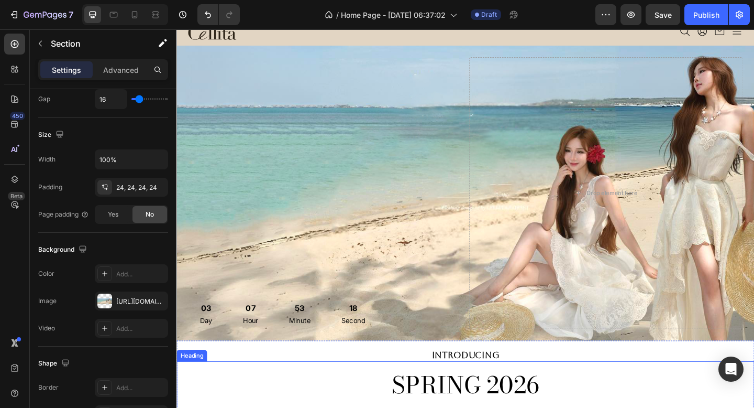
click at [352, 401] on h2 "SPRING 2026" at bounding box center [491, 416] width 629 height 35
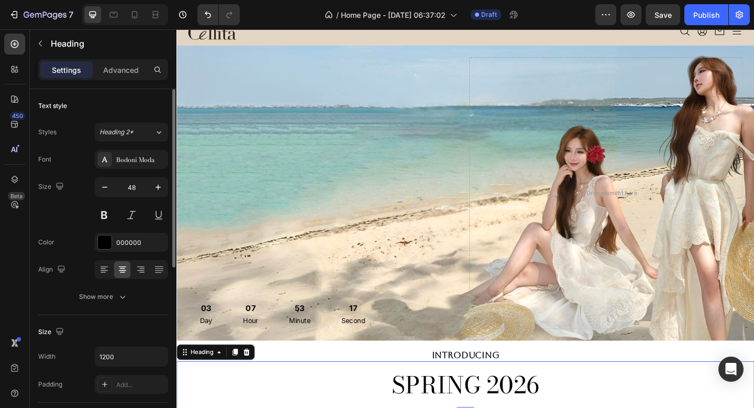
scroll to position [0, 0]
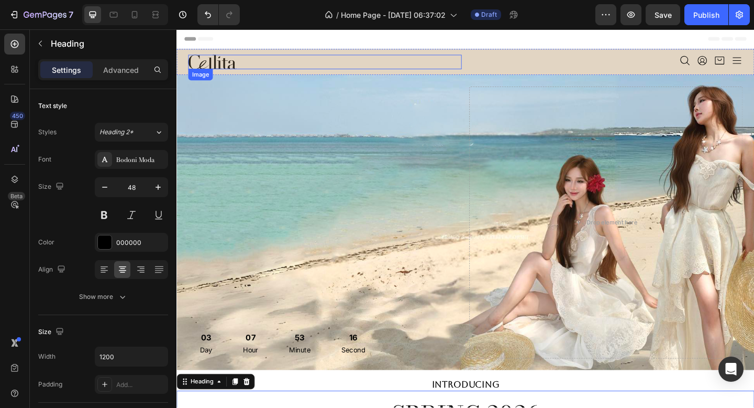
click at [442, 71] on div at bounding box center [338, 65] width 298 height 16
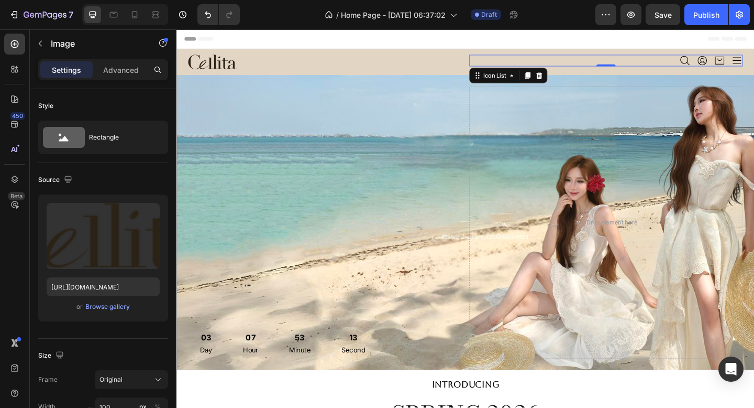
click at [508, 59] on div "Icon Icon Icon Icon" at bounding box center [644, 63] width 298 height 13
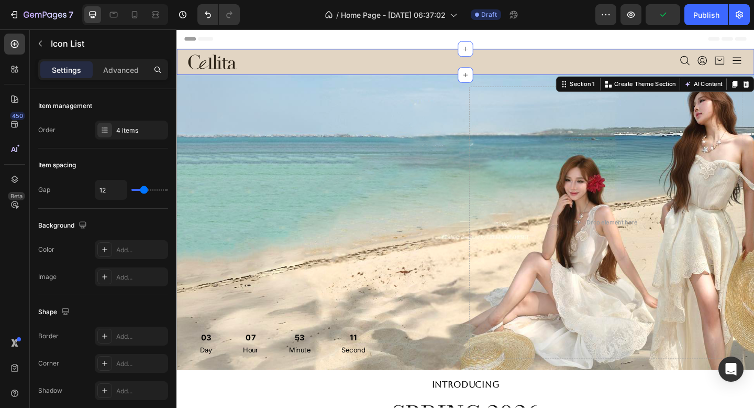
click at [477, 56] on div "Image Icon Icon Icon Icon Icon List Section 1 You can create reusable sections …" at bounding box center [491, 65] width 629 height 28
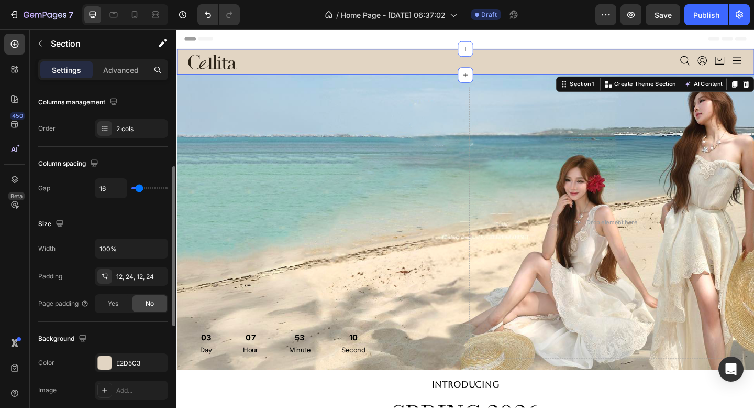
scroll to position [260, 0]
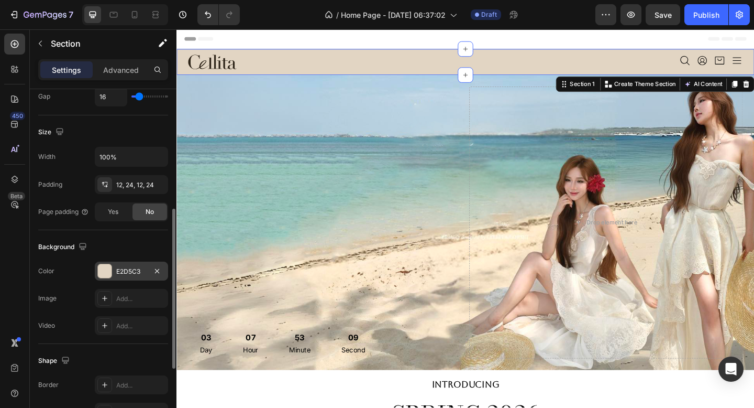
click at [105, 265] on div at bounding box center [105, 271] width 14 height 14
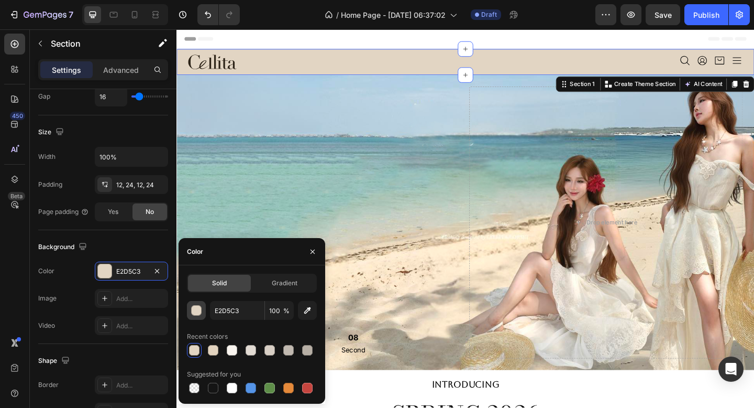
click at [195, 309] on div "button" at bounding box center [197, 310] width 10 height 10
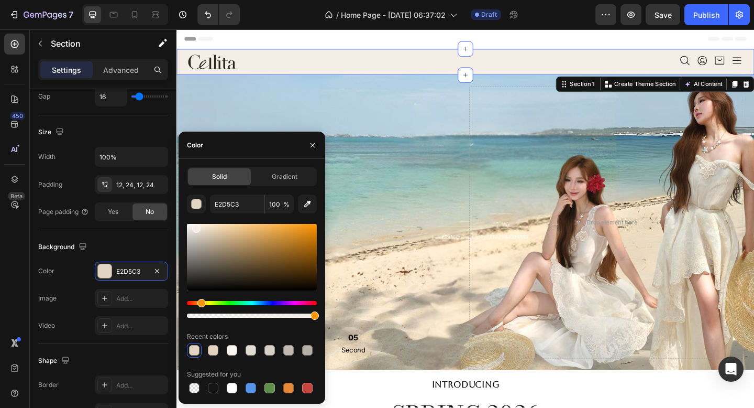
type input "F4EEE6"
drag, startPoint x: 201, startPoint y: 228, endPoint x: 195, endPoint y: 226, distance: 6.1
click at [195, 226] on div at bounding box center [252, 257] width 130 height 67
click at [317, 145] on button "button" at bounding box center [312, 145] width 17 height 17
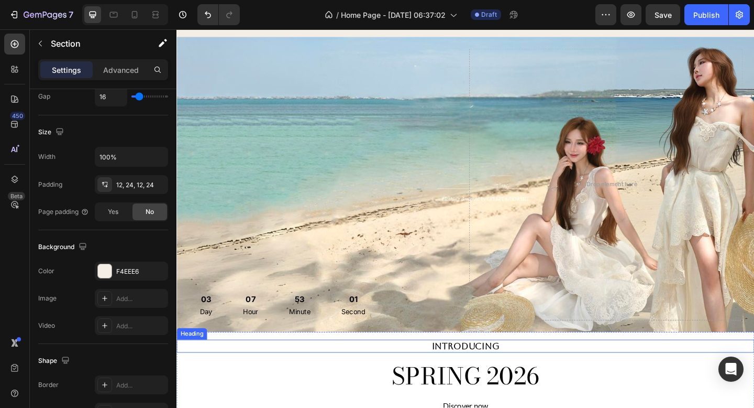
scroll to position [160, 0]
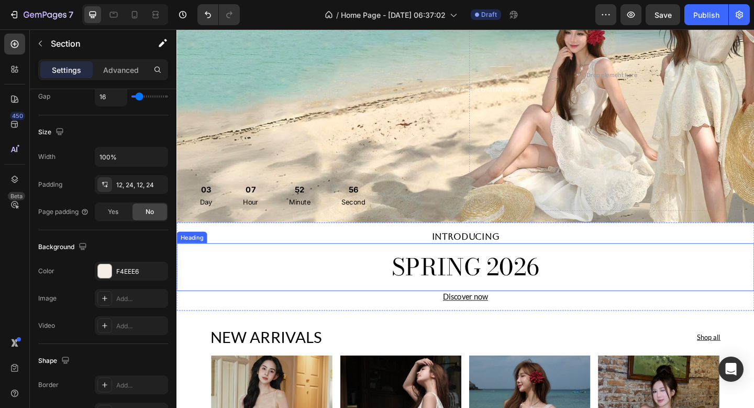
click at [504, 290] on h2 "SPRING 2026" at bounding box center [491, 287] width 629 height 35
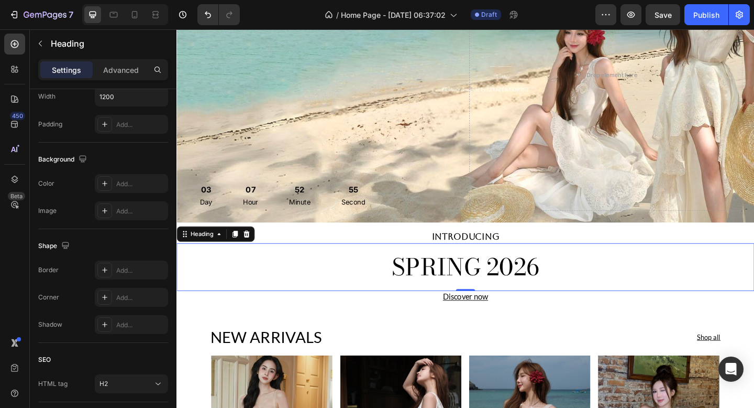
click at [504, 290] on h2 "SPRING 2026" at bounding box center [491, 287] width 629 height 35
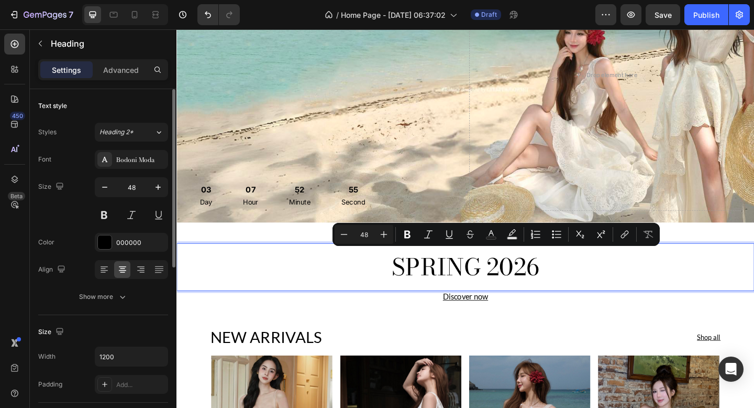
click at [505, 291] on p "SPRING 2026" at bounding box center [491, 287] width 627 height 32
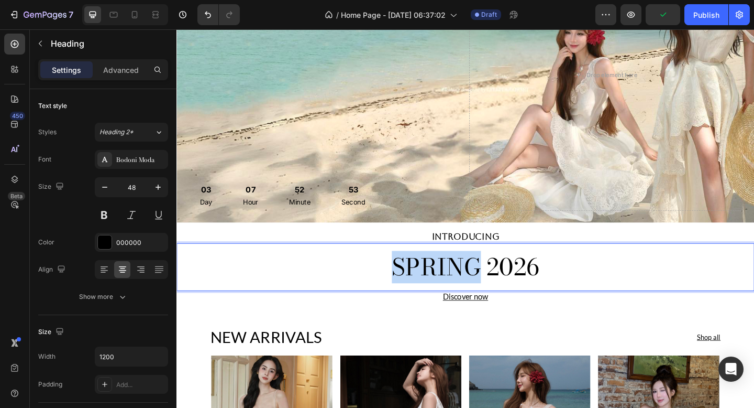
drag, startPoint x: 505, startPoint y: 289, endPoint x: 410, endPoint y: 288, distance: 94.3
click at [410, 288] on p "SPRING 2026" at bounding box center [491, 287] width 627 height 32
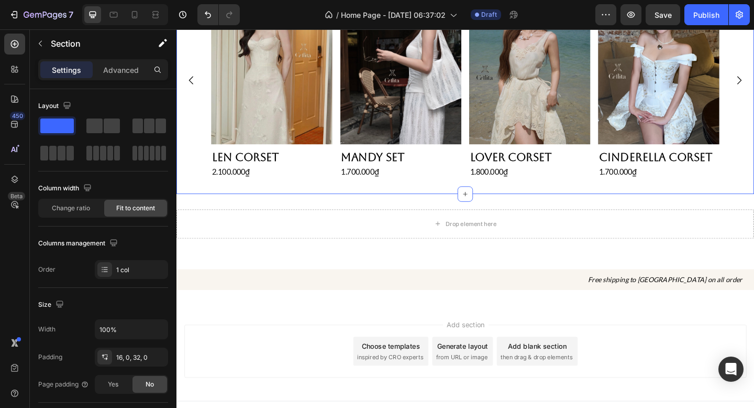
scroll to position [581, 0]
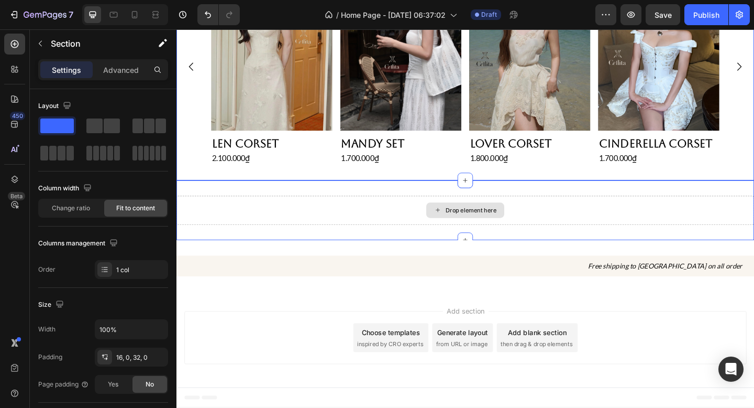
click at [554, 217] on div "Drop element here" at bounding box center [491, 226] width 629 height 31
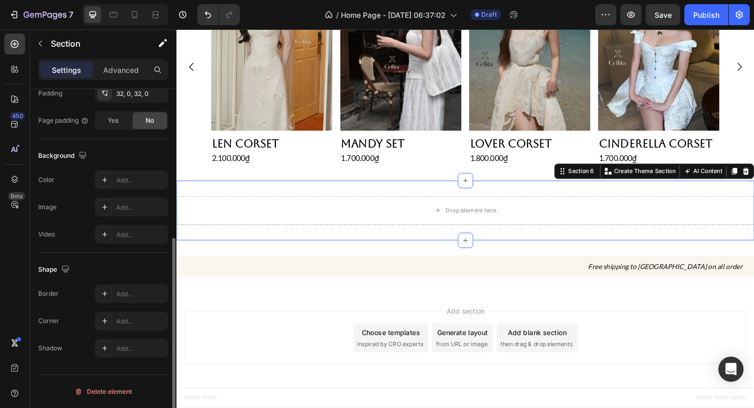
scroll to position [0, 0]
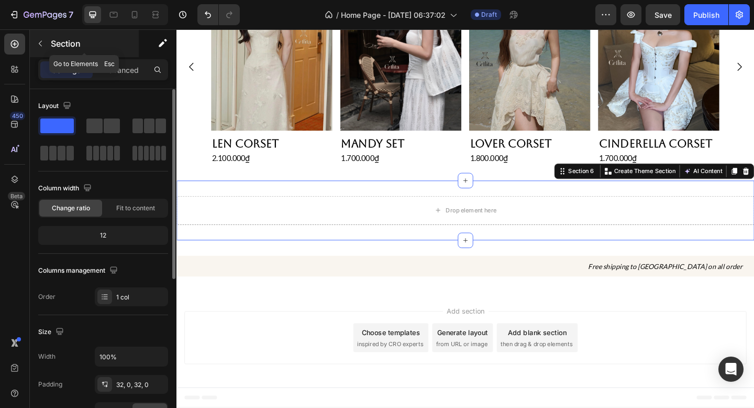
click at [42, 35] on button "button" at bounding box center [40, 43] width 17 height 17
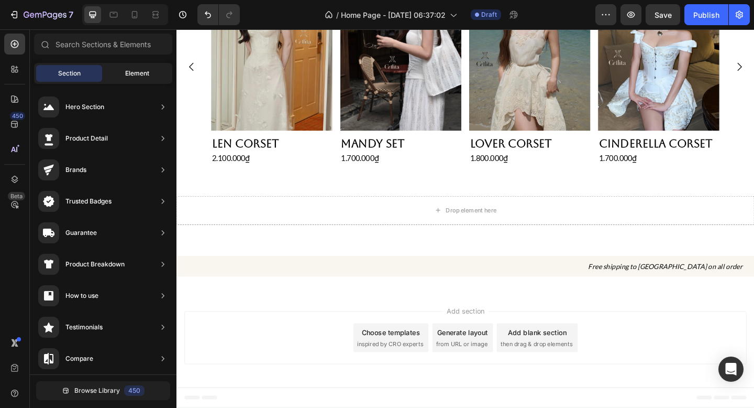
click at [133, 68] on div "Element" at bounding box center [137, 73] width 66 height 17
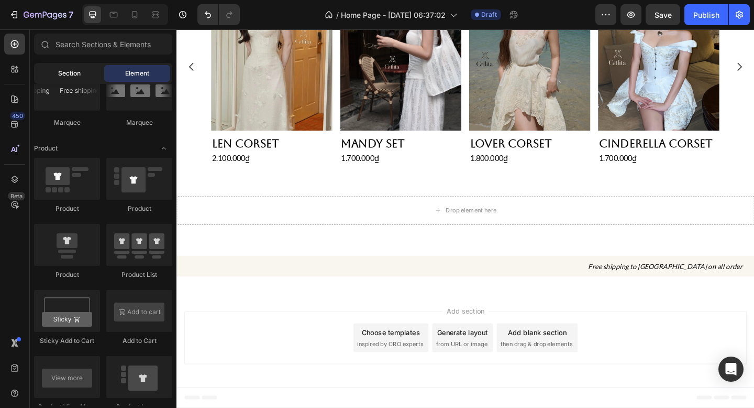
click at [78, 66] on div "Section" at bounding box center [69, 73] width 66 height 17
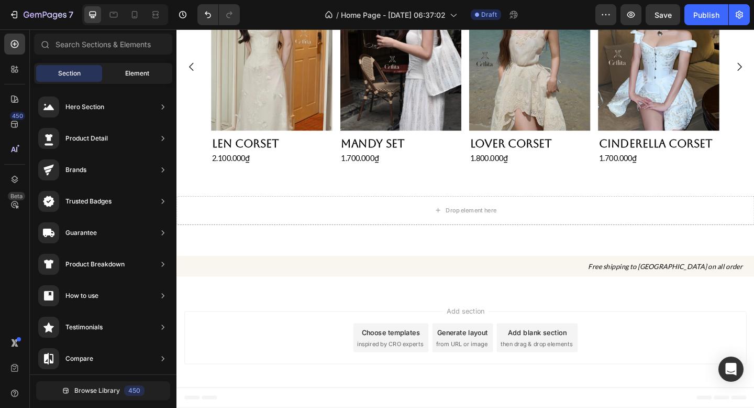
click at [126, 76] on span "Element" at bounding box center [137, 73] width 24 height 9
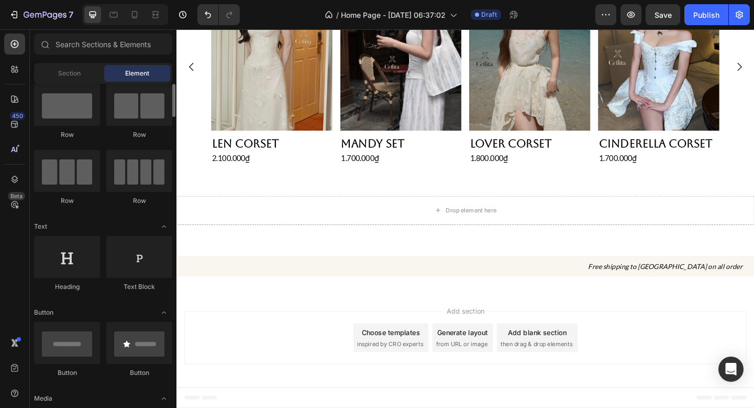
scroll to position [21, 0]
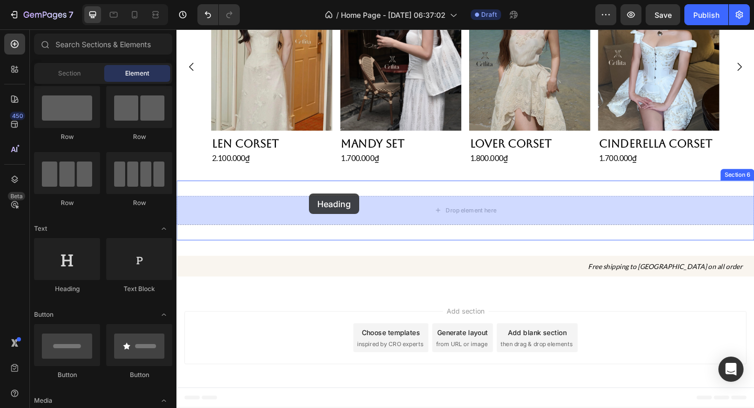
drag, startPoint x: 250, startPoint y: 295, endPoint x: 321, endPoint y: 208, distance: 111.8
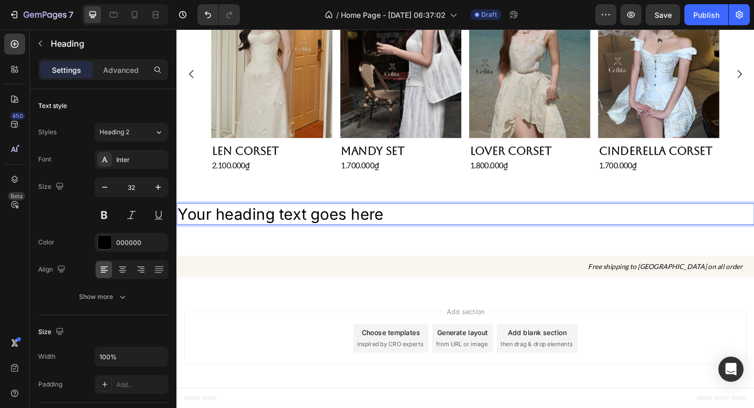
click at [302, 221] on h2 "Your heading text goes here" at bounding box center [491, 230] width 629 height 24
click at [302, 221] on p "Your heading text goes here" at bounding box center [491, 231] width 627 height 22
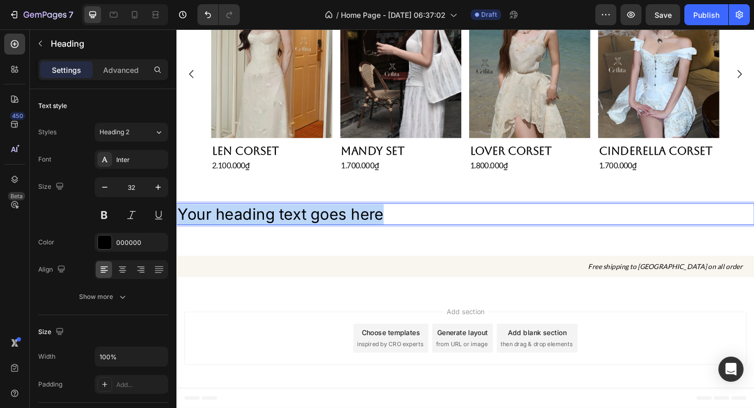
click at [302, 221] on p "Your heading text goes here" at bounding box center [491, 231] width 627 height 22
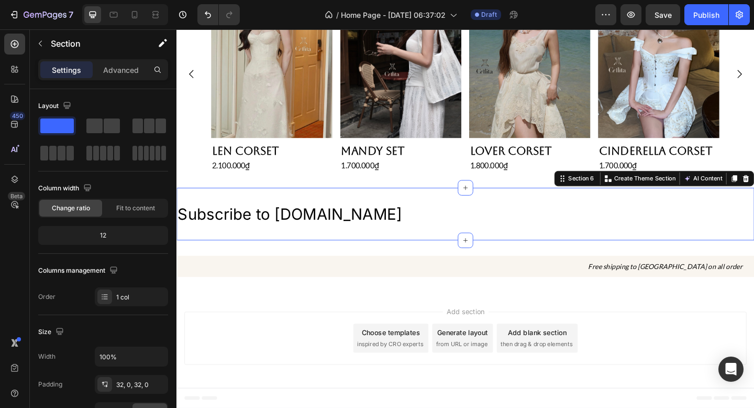
click at [397, 209] on div "Subscribe to cellita.com Heading Section 6 You can create reusable sections Cre…" at bounding box center [491, 231] width 629 height 58
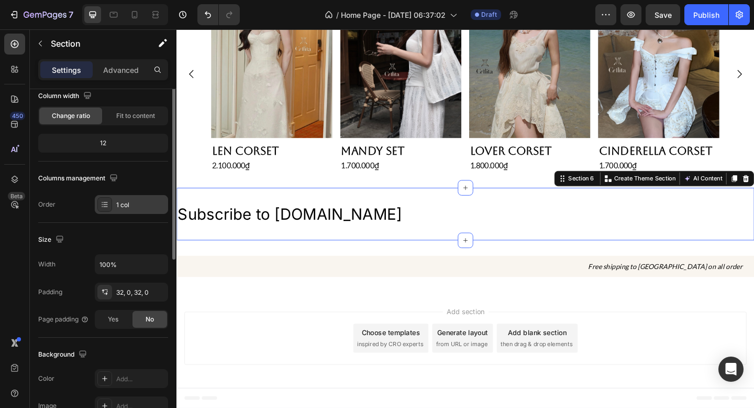
scroll to position [117, 0]
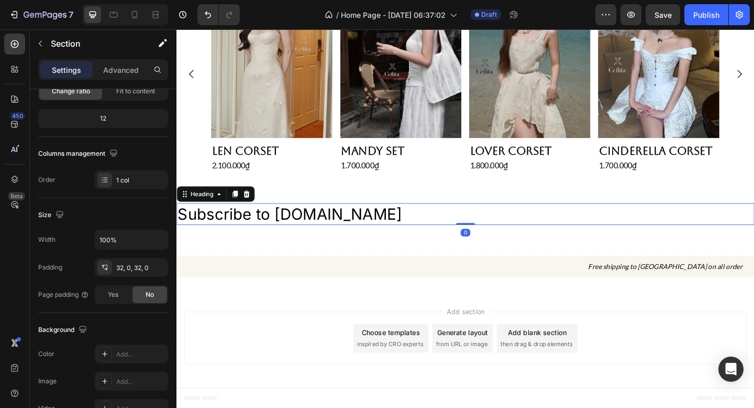
click at [287, 234] on p "Subscribe to [DOMAIN_NAME]" at bounding box center [491, 231] width 627 height 22
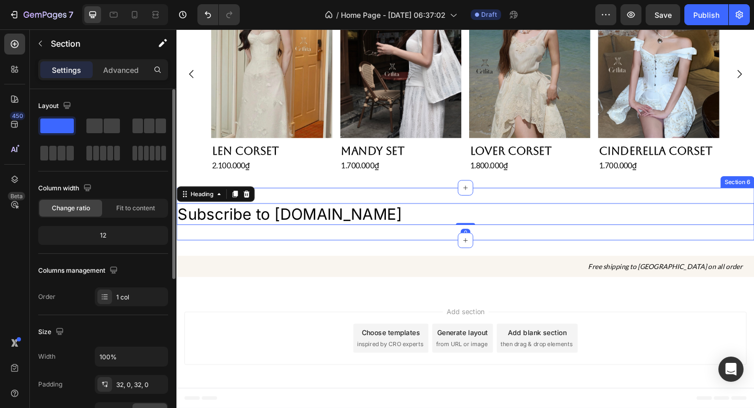
click at [356, 207] on div "Subscribe to cellita.com Heading 0 Section 6" at bounding box center [491, 231] width 629 height 58
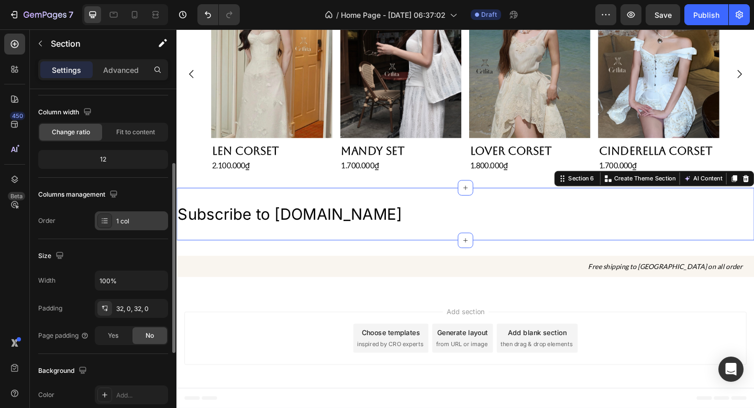
scroll to position [97, 0]
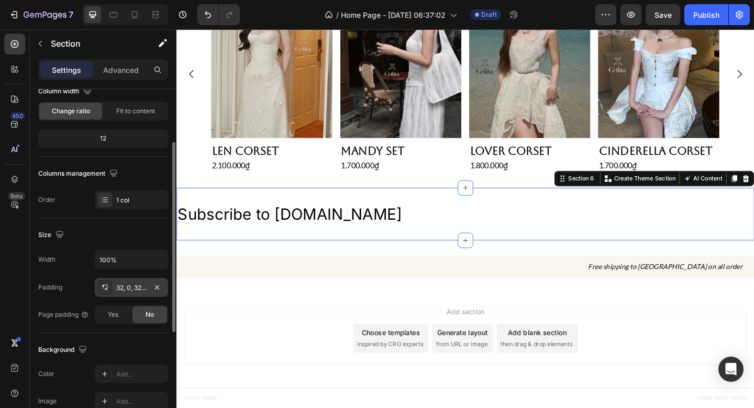
click at [116, 294] on div "32, 0, 32, 0" at bounding box center [131, 287] width 73 height 19
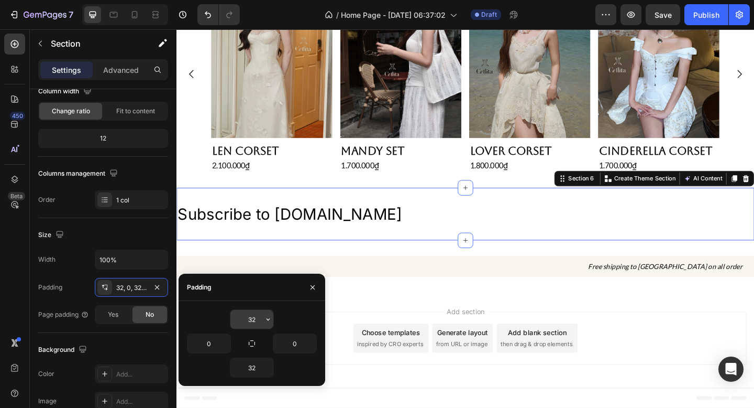
click at [256, 321] on input "32" at bounding box center [252, 319] width 43 height 19
click at [221, 347] on icon "button" at bounding box center [225, 343] width 8 height 8
click at [214, 345] on input "0" at bounding box center [209, 343] width 43 height 19
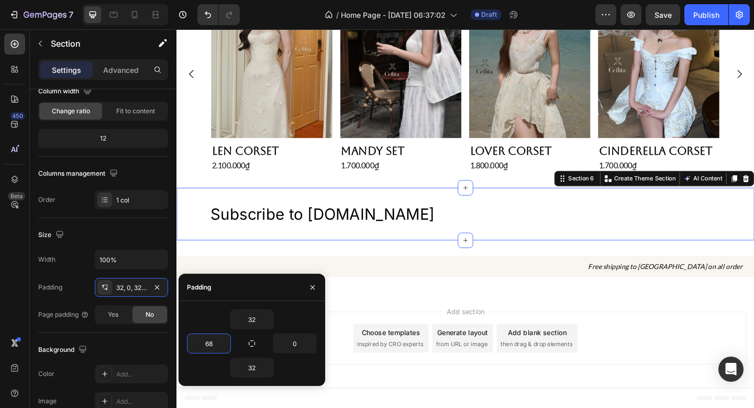
type input "68"
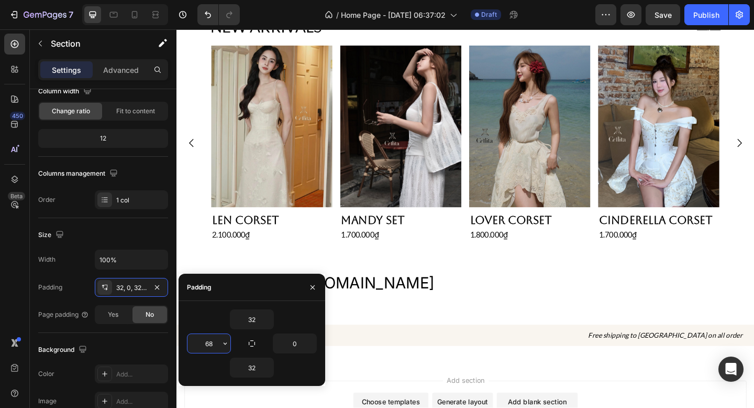
scroll to position [544, 0]
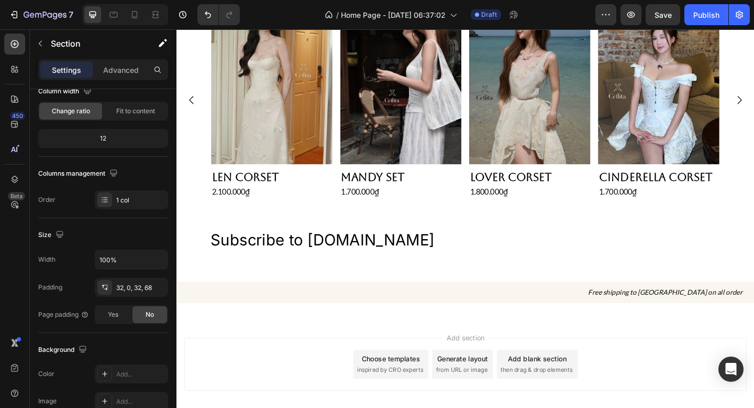
click at [409, 244] on div "Subscribe to cellita.com Heading Section 6" at bounding box center [491, 259] width 629 height 58
click at [426, 237] on div "Subscribe to cellita.com Heading Section 6" at bounding box center [491, 259] width 629 height 58
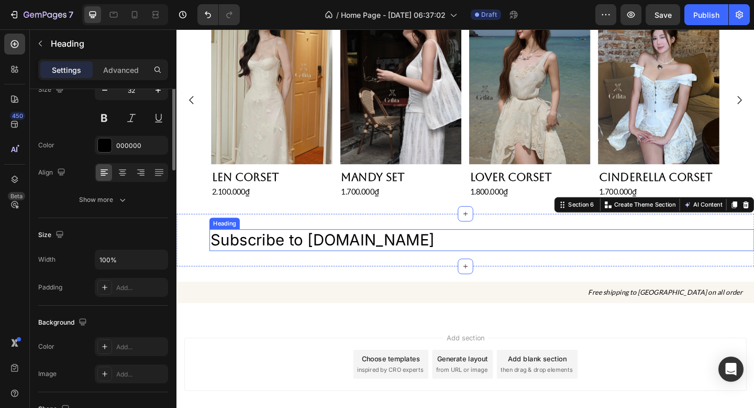
click at [425, 263] on h2 "Subscribe to [DOMAIN_NAME]" at bounding box center [508, 259] width 593 height 24
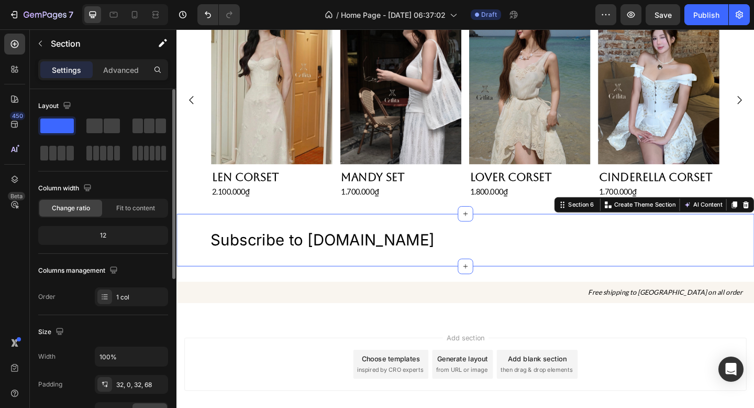
click at [425, 238] on div "Subscribe to cellita.com Heading Section 6 You can create reusable sections Cre…" at bounding box center [491, 259] width 629 height 58
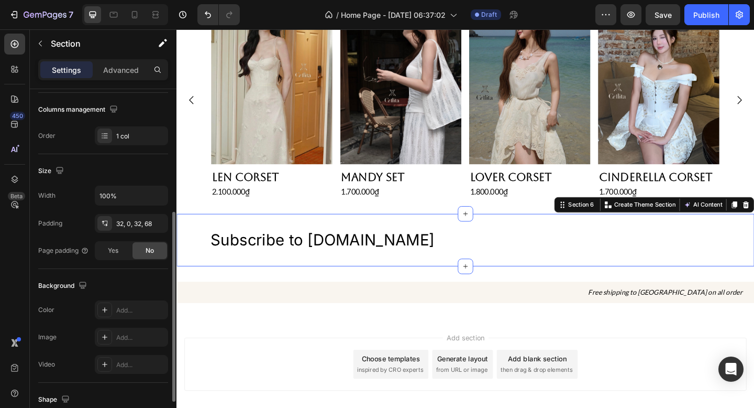
scroll to position [183, 0]
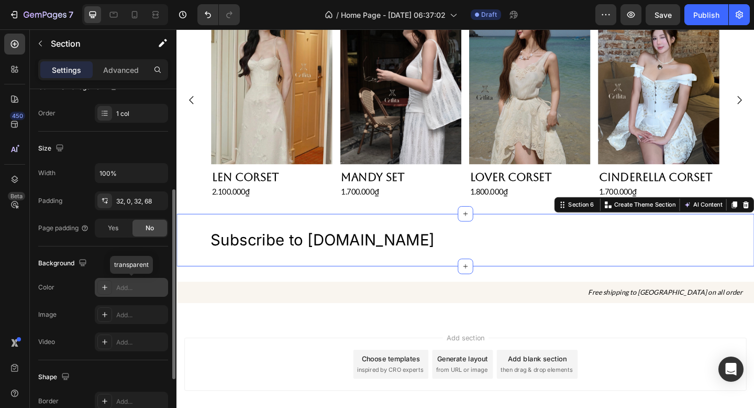
click at [125, 290] on div "Add..." at bounding box center [140, 287] width 49 height 9
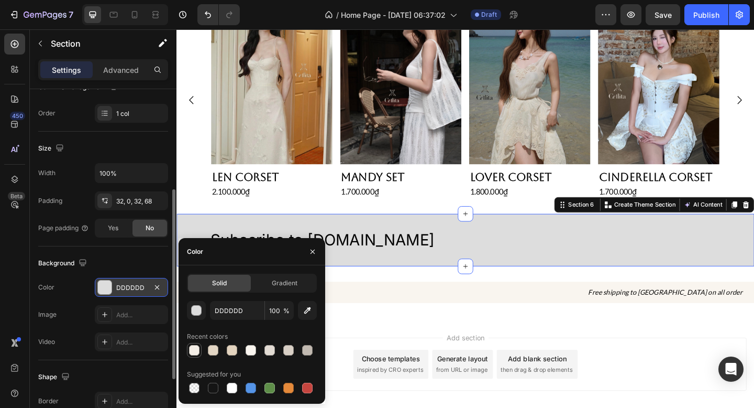
click at [197, 350] on div at bounding box center [194, 350] width 10 height 10
type input "F4EEE6"
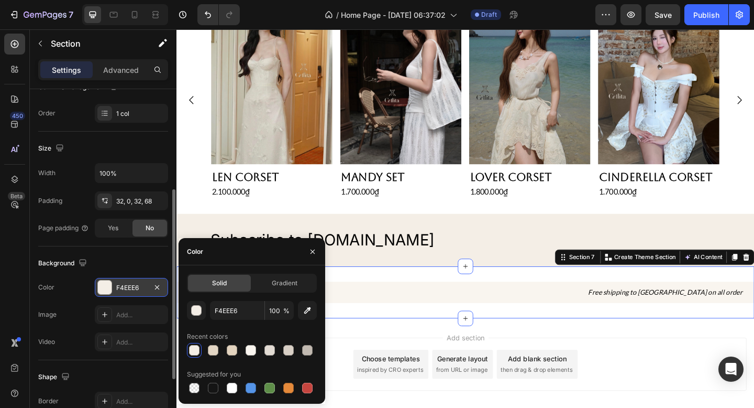
click at [480, 293] on div "Free shipping to [GEOGRAPHIC_DATA] on all order Heading Section 7 You can creat…" at bounding box center [491, 315] width 629 height 57
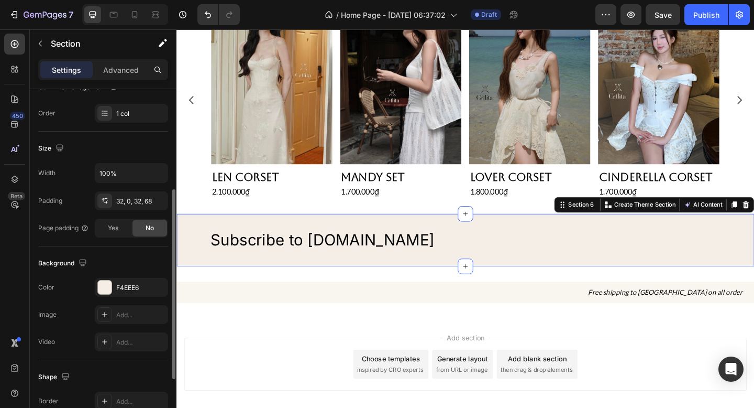
click at [402, 244] on div "Subscribe to cellita.com Heading Section 6 You can create reusable sections Cre…" at bounding box center [491, 259] width 629 height 58
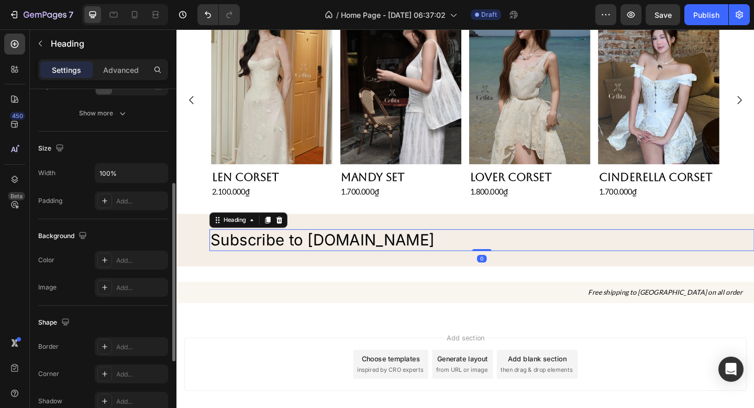
click at [382, 256] on h2 "Subscribe to [DOMAIN_NAME]" at bounding box center [508, 259] width 593 height 24
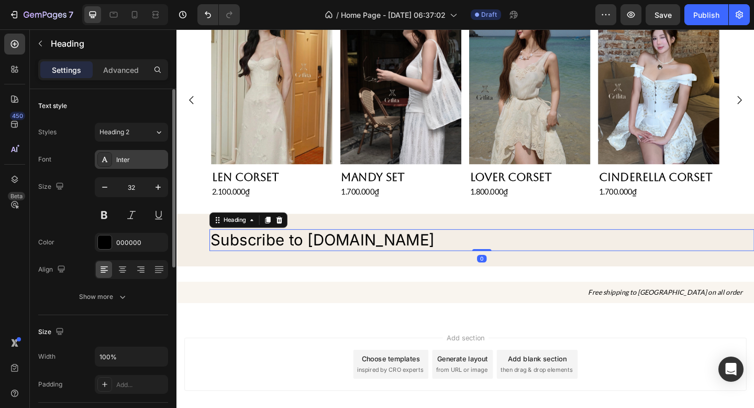
click at [127, 167] on div "Inter" at bounding box center [131, 159] width 73 height 19
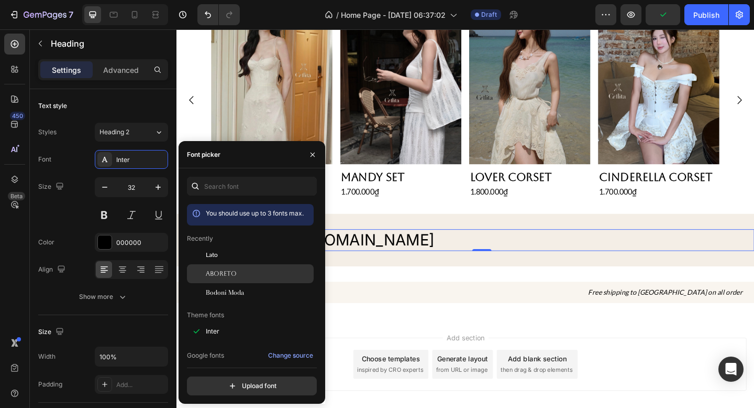
click at [222, 270] on span "Aboreto" at bounding box center [221, 273] width 31 height 9
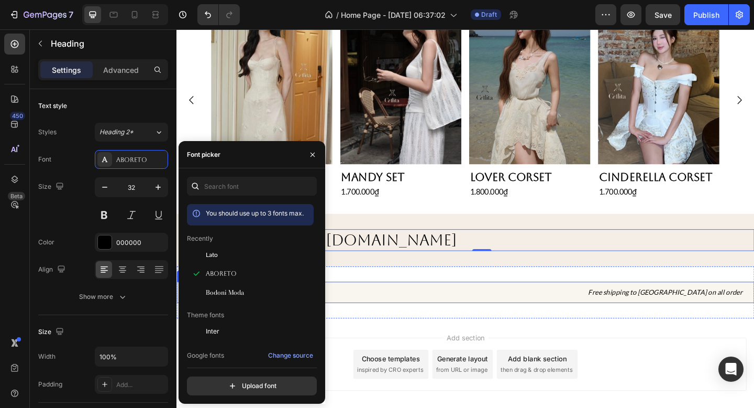
click at [405, 314] on h2 "Free shipping to [GEOGRAPHIC_DATA] on all order" at bounding box center [491, 315] width 629 height 23
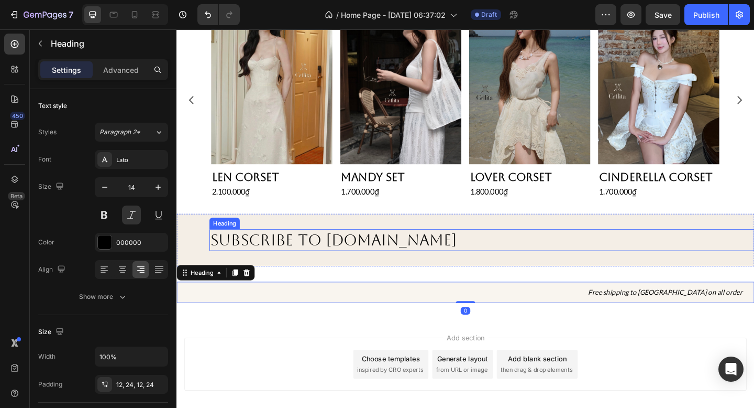
click at [369, 263] on h2 "Subscribe to [DOMAIN_NAME]" at bounding box center [508, 259] width 593 height 24
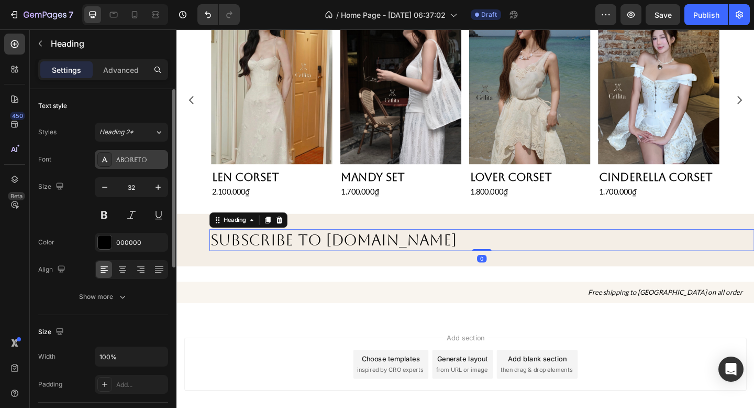
click at [139, 163] on div "Aboreto" at bounding box center [140, 159] width 49 height 9
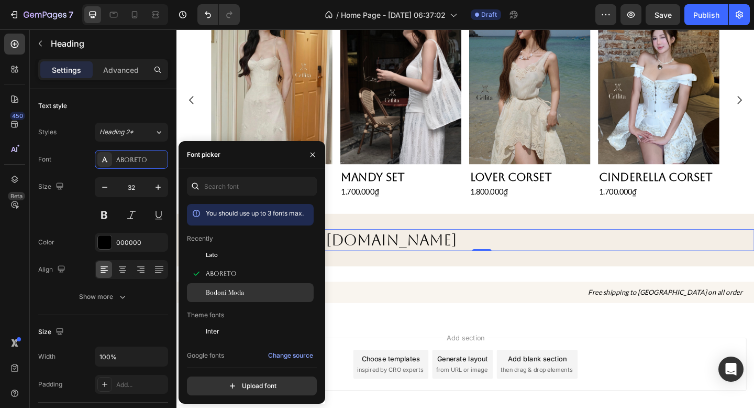
click at [233, 288] on span "Bodoni Moda" at bounding box center [225, 292] width 38 height 9
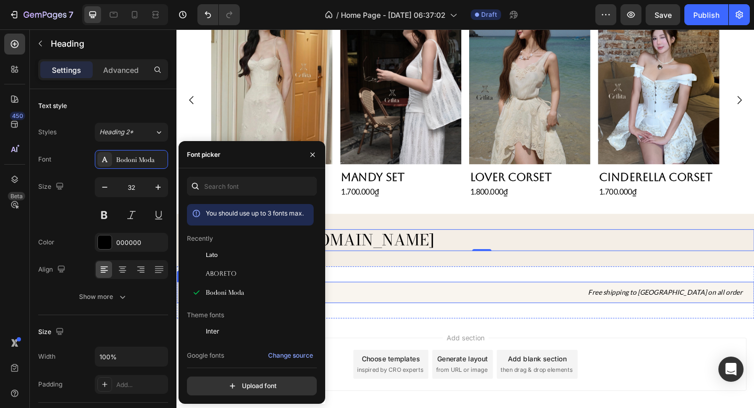
click at [447, 314] on h2 "Free shipping to [GEOGRAPHIC_DATA] on all order" at bounding box center [491, 315] width 629 height 23
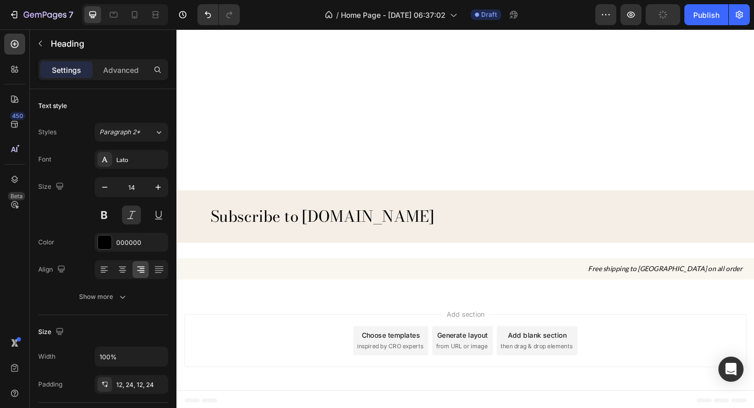
scroll to position [573, 0]
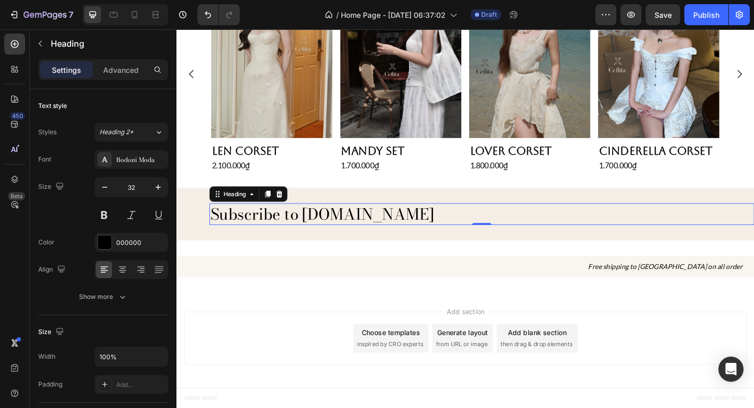
click at [360, 229] on h2 "Subscribe to [DOMAIN_NAME]" at bounding box center [508, 230] width 593 height 24
click at [278, 207] on icon at bounding box center [276, 208] width 6 height 7
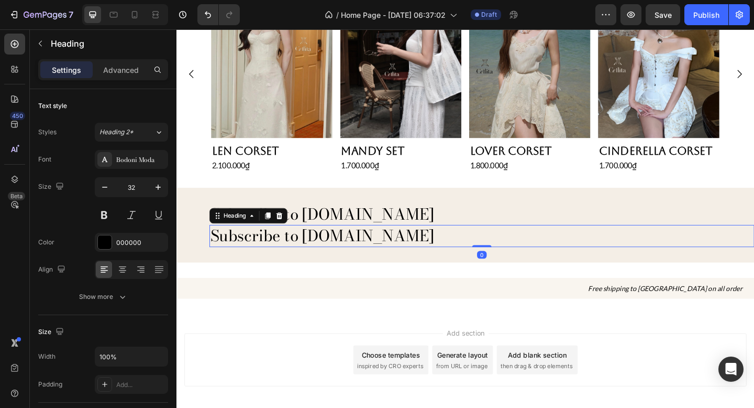
click at [314, 256] on h2 "Subscribe to [DOMAIN_NAME]" at bounding box center [508, 254] width 593 height 24
click at [314, 257] on p "Subscribe to [DOMAIN_NAME]" at bounding box center [508, 254] width 591 height 22
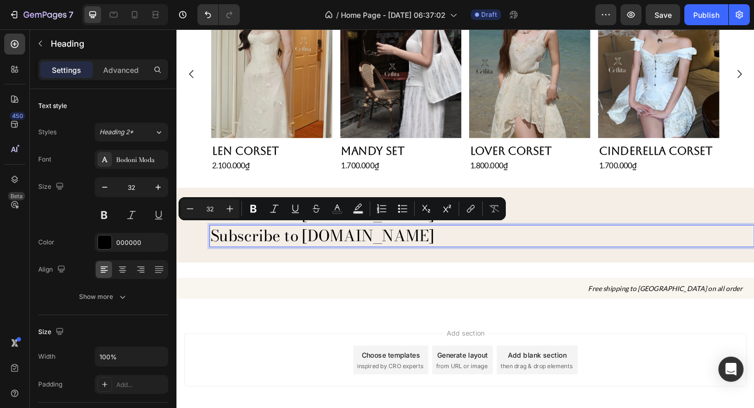
scroll to position [1, 0]
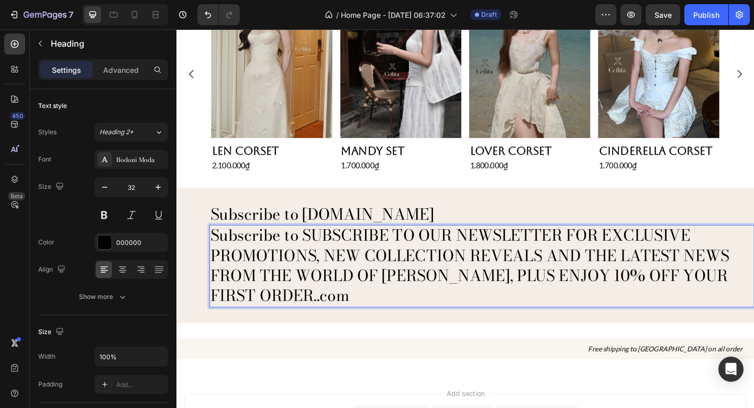
click at [314, 257] on p "Subscribe to SUBSCRIBE TO OUR NEWSLETTER FOR EXCLUSIVE PROMOTIONS, NEW COLLECTI…" at bounding box center [508, 286] width 591 height 87
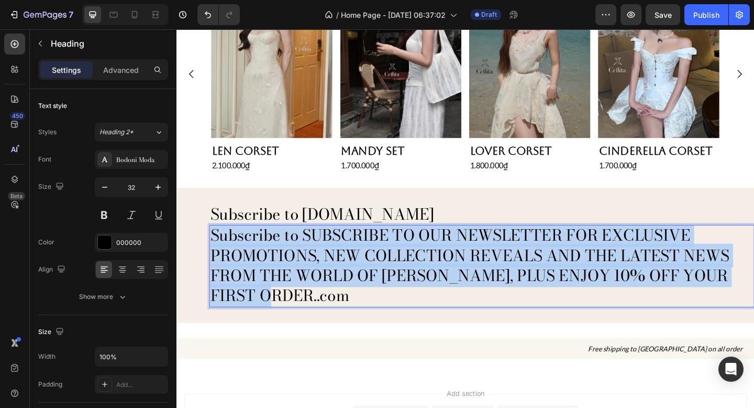
click at [314, 257] on p "Subscribe to SUBSCRIBE TO OUR NEWSLETTER FOR EXCLUSIVE PROMOTIONS, NEW COLLECTI…" at bounding box center [508, 286] width 591 height 87
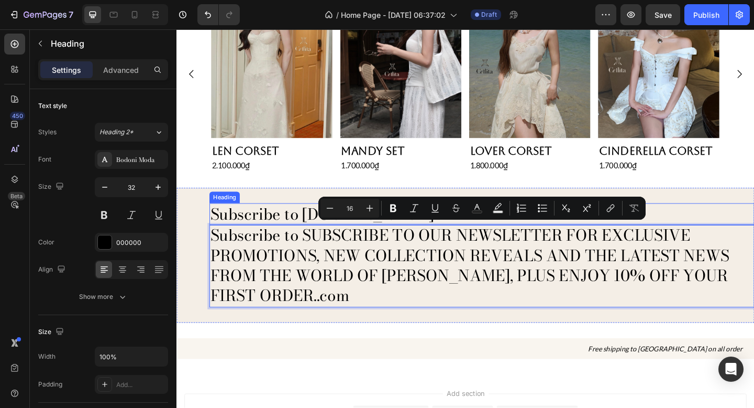
click at [283, 226] on h2 "Subscribe to [DOMAIN_NAME]" at bounding box center [508, 230] width 593 height 24
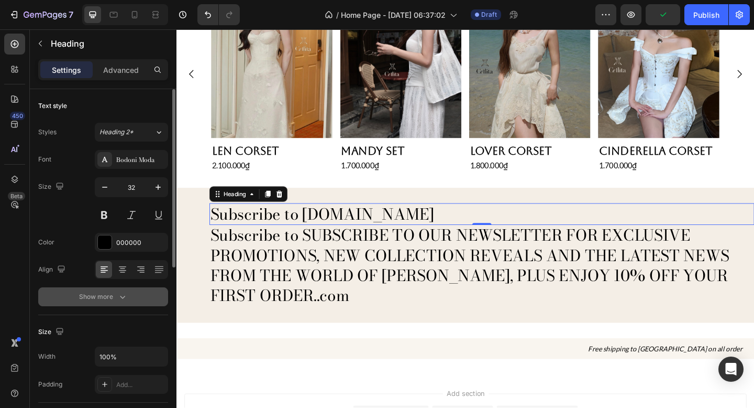
click at [107, 301] on div "Show more" at bounding box center [103, 296] width 49 height 10
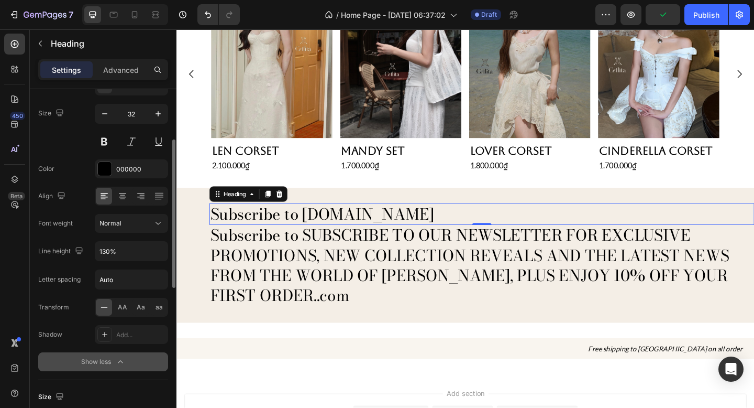
scroll to position [87, 0]
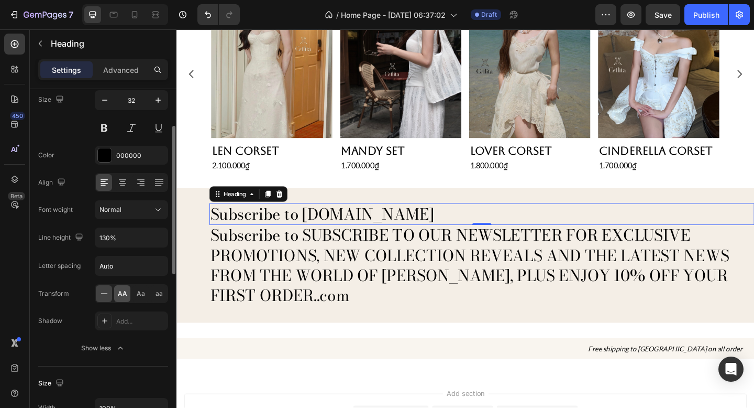
click at [123, 296] on span "AA" at bounding box center [122, 293] width 9 height 9
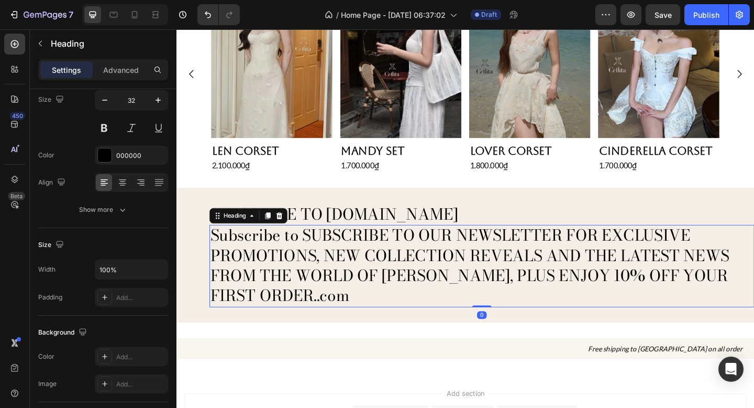
click at [347, 264] on p "Subscribe to SUBSCRIBE TO OUR NEWSLETTER FOR EXCLUSIVE PROMOTIONS, NEW COLLECTI…" at bounding box center [508, 286] width 591 height 87
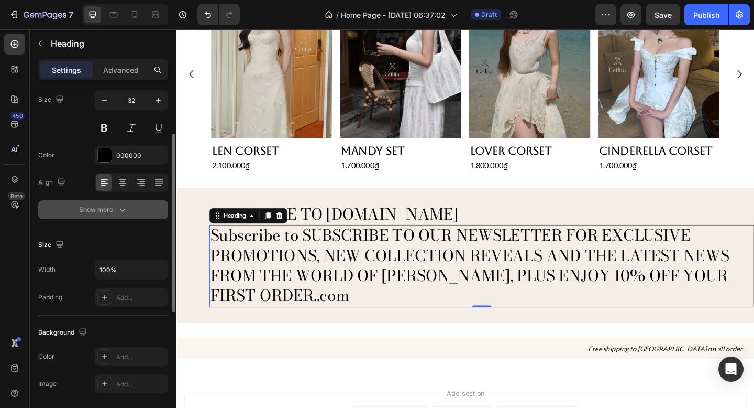
click at [109, 217] on button "Show more" at bounding box center [103, 209] width 130 height 19
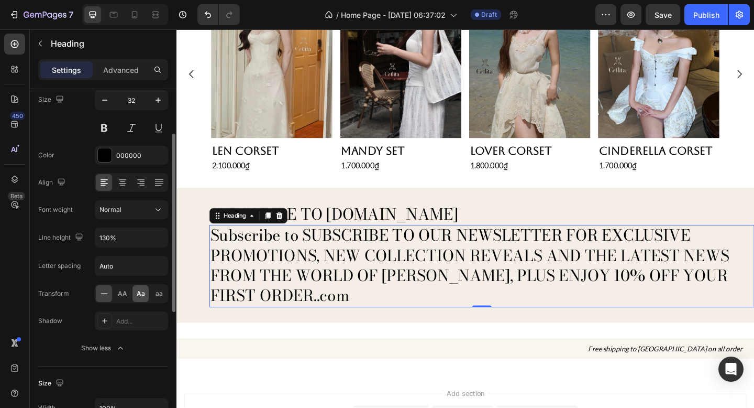
click at [138, 294] on span "Aa" at bounding box center [141, 293] width 8 height 9
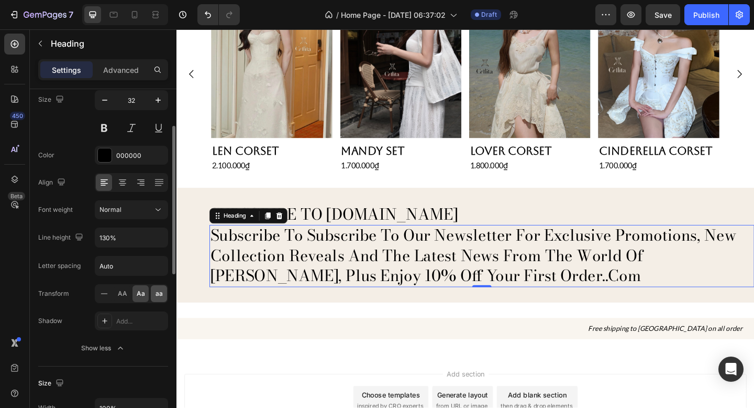
click at [160, 293] on span "aa" at bounding box center [159, 293] width 7 height 9
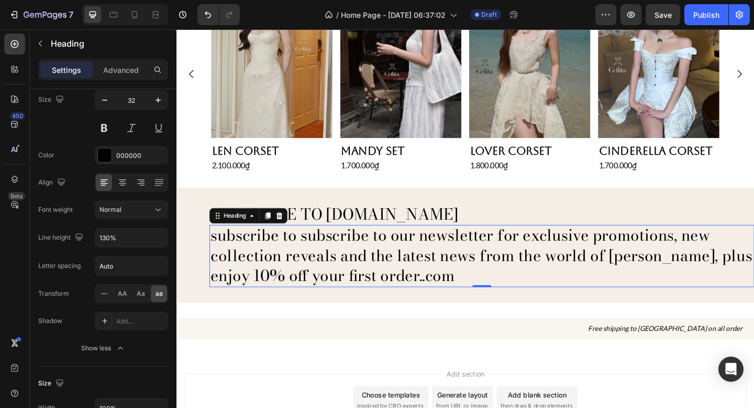
click at [359, 295] on h2 "Subscribe to SUBSCRIBE TO OUR NEWSLETTER FOR EXCLUSIVE PROMOTIONS, NEW COLLECTI…" at bounding box center [508, 276] width 593 height 68
click at [359, 295] on p "Subscribe to SUBSCRIBE TO OUR NEWSLETTER FOR EXCLUSIVE PROMOTIONS, NEW COLLECTI…" at bounding box center [508, 275] width 591 height 65
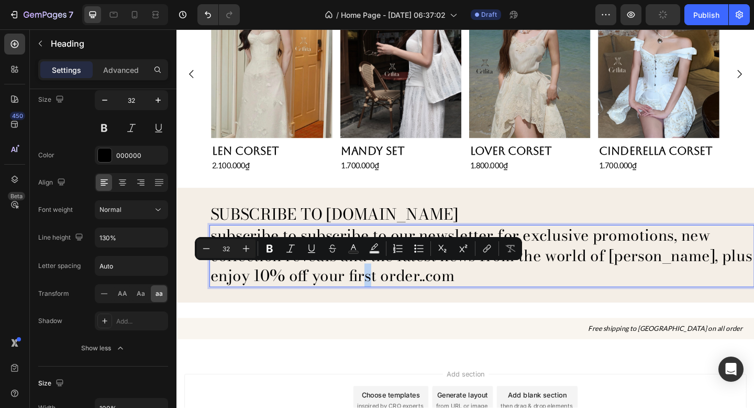
click at [359, 295] on p "Subscribe to SUBSCRIBE TO OUR NEWSLETTER FOR EXCLUSIVE PROMOTIONS, NEW COLLECTI…" at bounding box center [508, 275] width 591 height 65
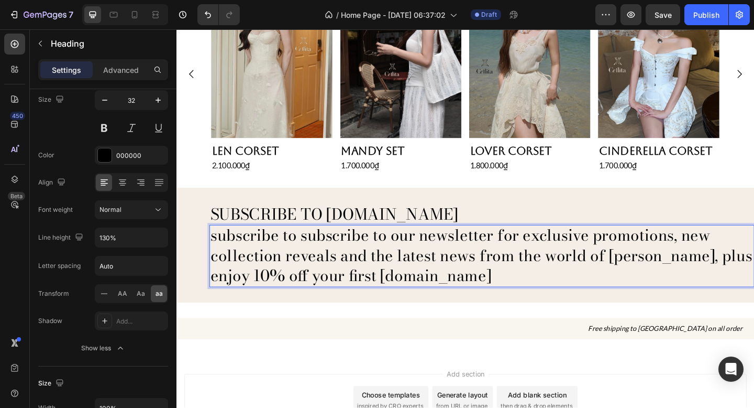
click at [288, 260] on p "Subscribe to SUBSCRIBE TO OUR NEWSLETTER FOR EXCLUSIVE PROMOTIONS, NEW COLLECTI…" at bounding box center [508, 275] width 591 height 65
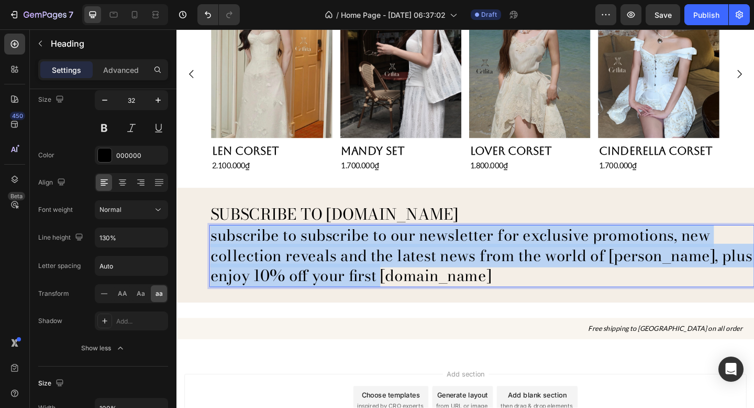
click at [288, 260] on p "Subscribe to SUBSCRIBE TO OUR NEWSLETTER FOR EXCLUSIVE PROMOTIONS, NEW COLLECTI…" at bounding box center [508, 275] width 591 height 65
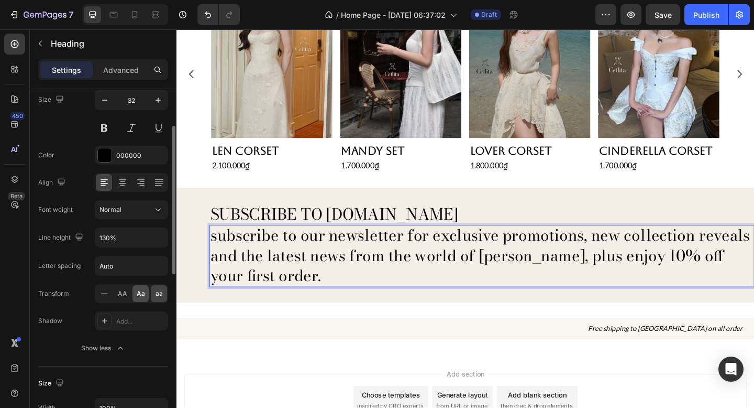
click at [137, 291] on span "Aa" at bounding box center [141, 293] width 8 height 9
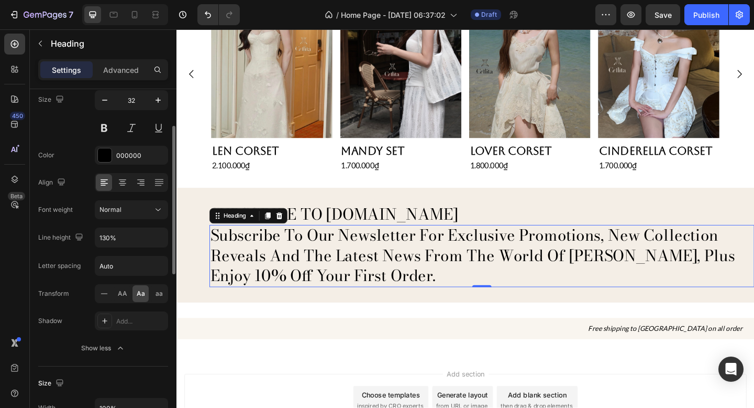
click at [113, 289] on div "AA Aa aa" at bounding box center [131, 293] width 73 height 19
click at [102, 293] on icon at bounding box center [104, 293] width 7 height 1
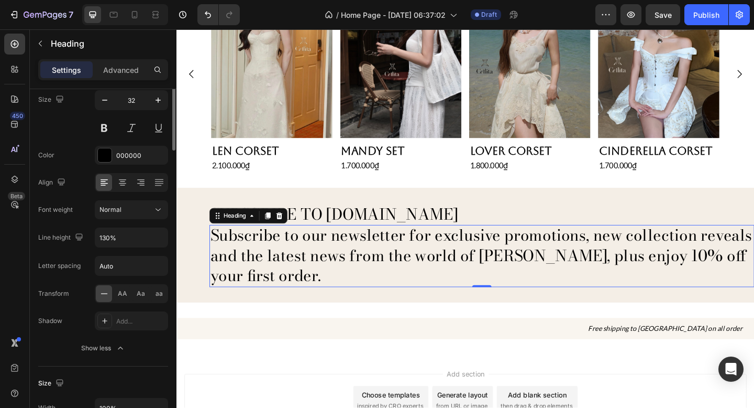
scroll to position [0, 0]
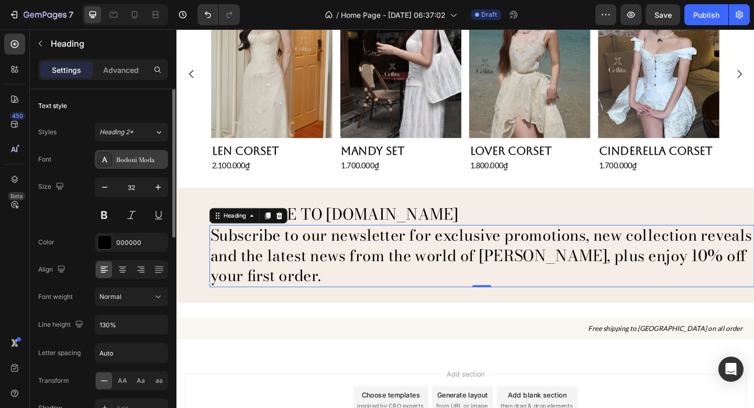
click at [139, 156] on div "Bodoni Moda" at bounding box center [140, 159] width 49 height 9
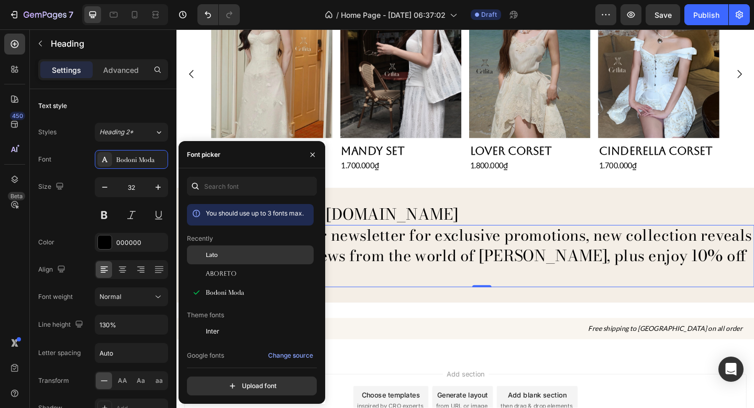
click at [244, 256] on div "Lato" at bounding box center [259, 254] width 106 height 9
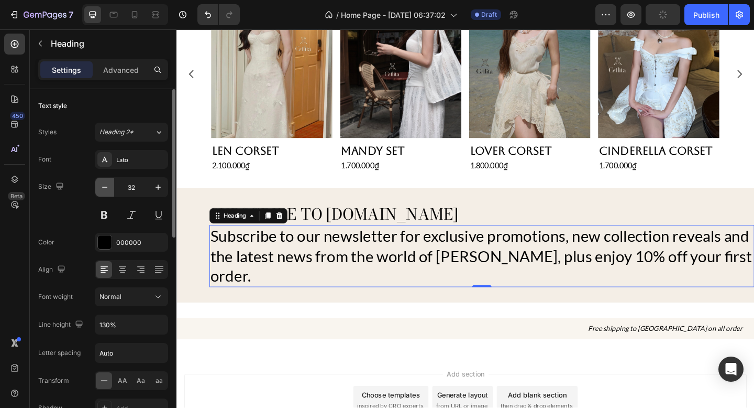
click at [109, 185] on icon "button" at bounding box center [105, 187] width 10 height 10
click at [109, 184] on icon "button" at bounding box center [105, 187] width 10 height 10
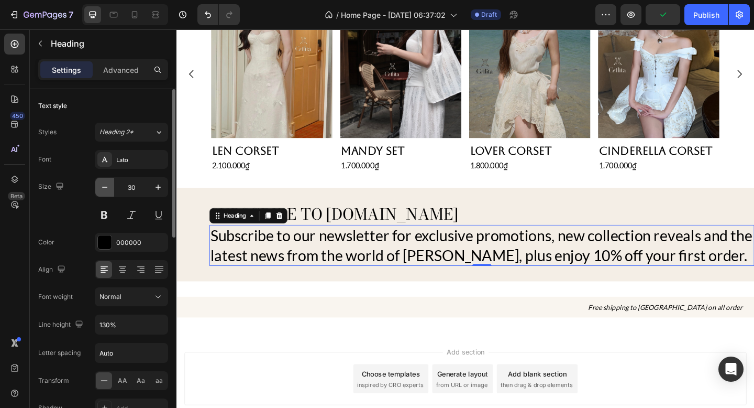
click at [109, 184] on icon "button" at bounding box center [105, 187] width 10 height 10
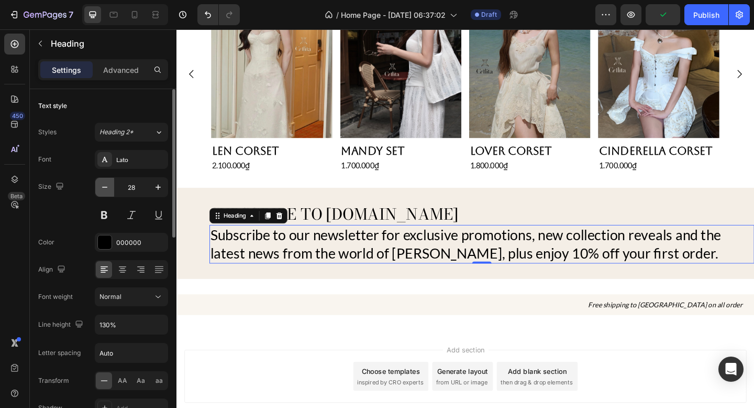
click at [109, 184] on icon "button" at bounding box center [105, 187] width 10 height 10
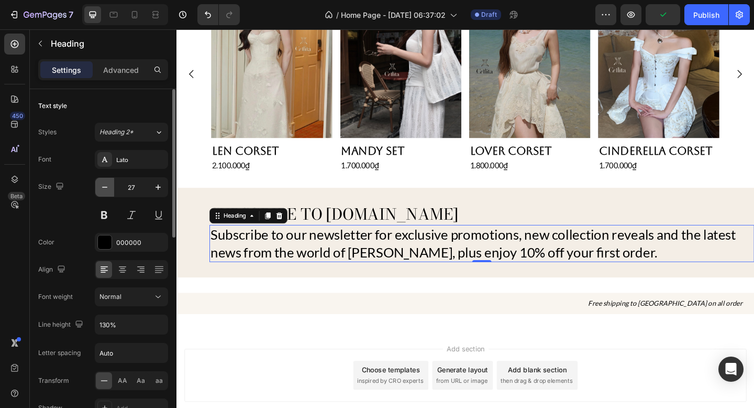
click at [109, 184] on icon "button" at bounding box center [105, 187] width 10 height 10
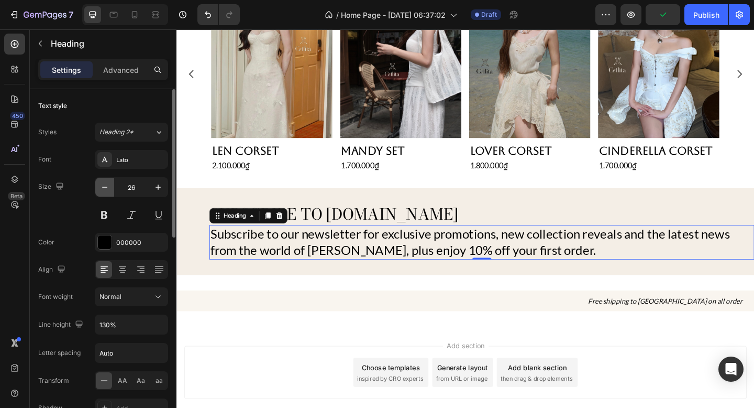
click at [109, 184] on icon "button" at bounding box center [105, 187] width 10 height 10
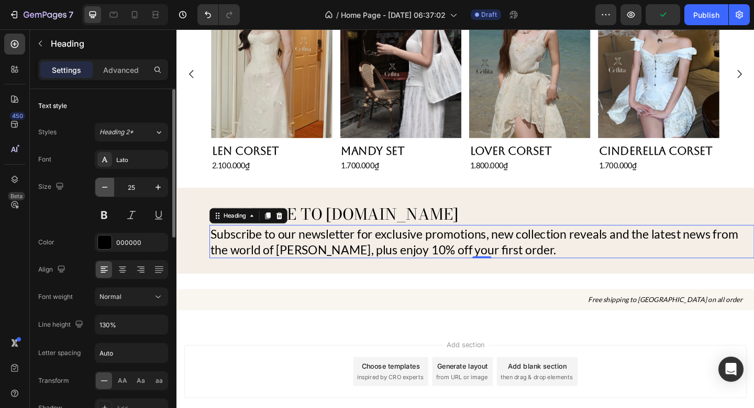
click at [109, 184] on icon "button" at bounding box center [105, 187] width 10 height 10
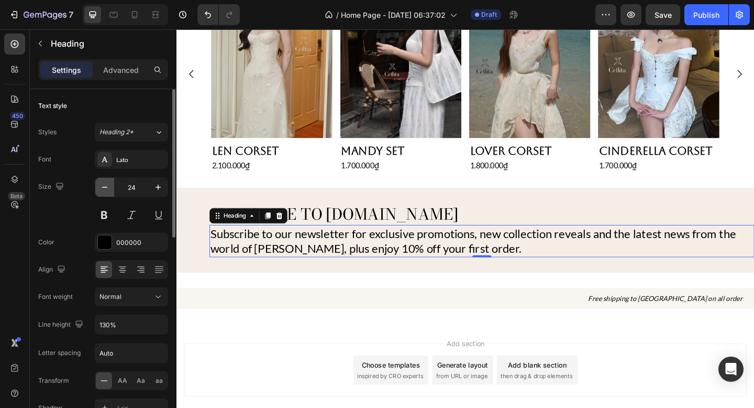
click at [109, 184] on icon "button" at bounding box center [105, 187] width 10 height 10
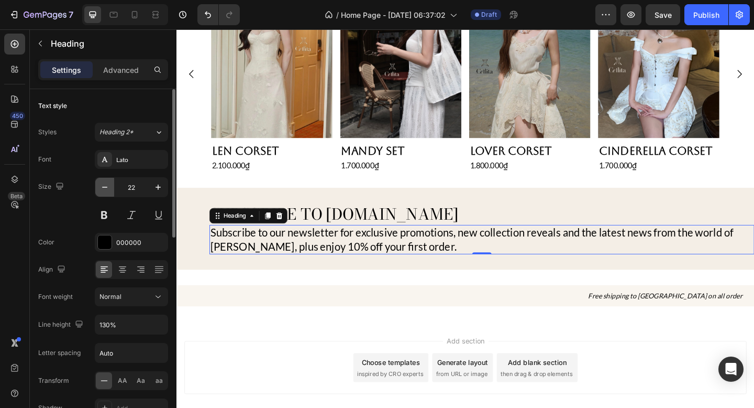
click at [109, 184] on icon "button" at bounding box center [105, 187] width 10 height 10
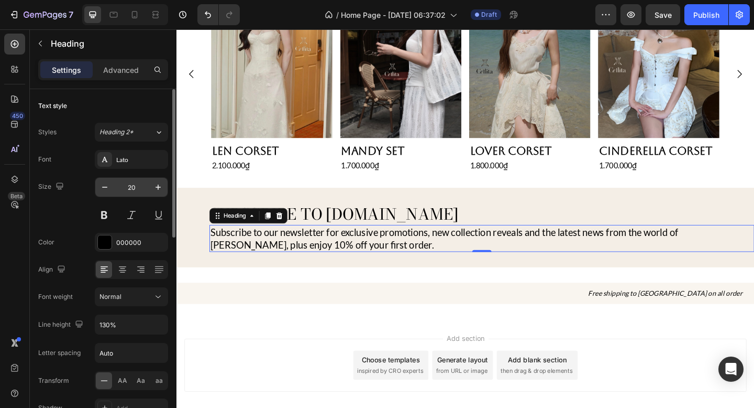
click at [142, 191] on input "20" at bounding box center [131, 187] width 35 height 19
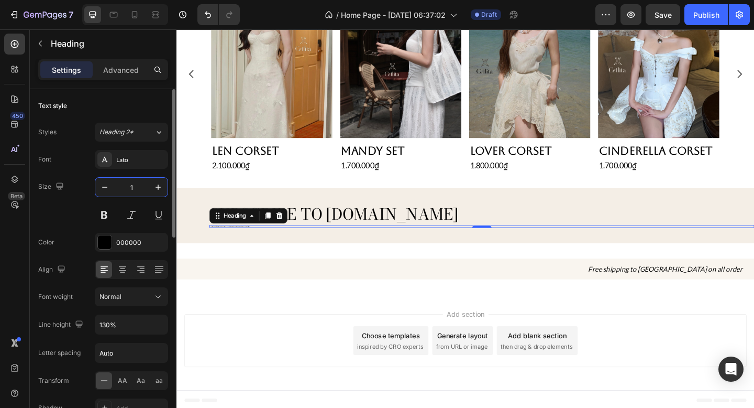
type input "16"
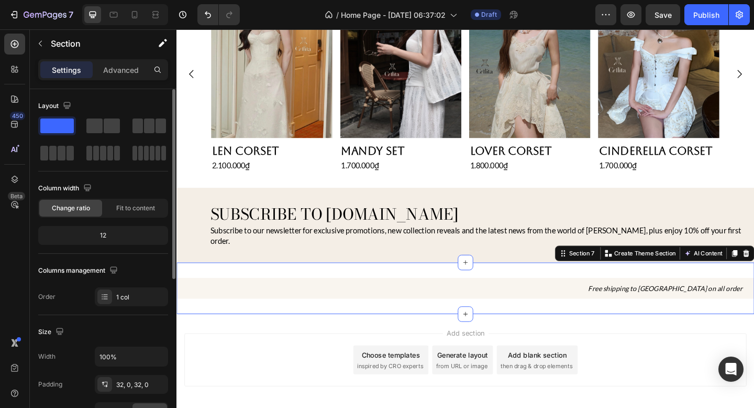
click at [636, 283] on div "Free shipping to Vietnam on all order Heading Section 7 You can create reusable…" at bounding box center [491, 311] width 629 height 57
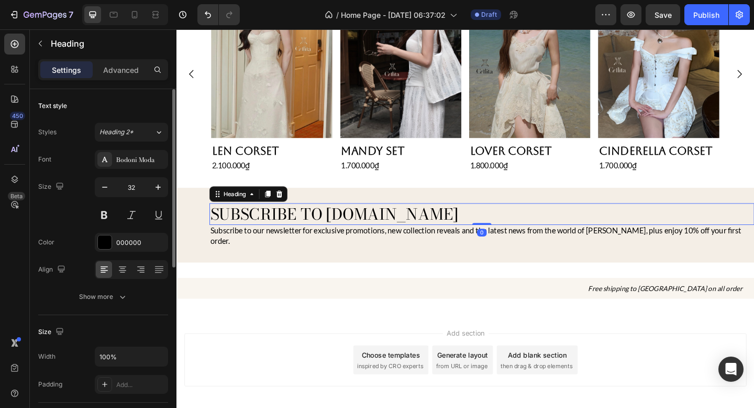
click at [530, 223] on h2 "Subscribe to [DOMAIN_NAME]" at bounding box center [508, 230] width 593 height 24
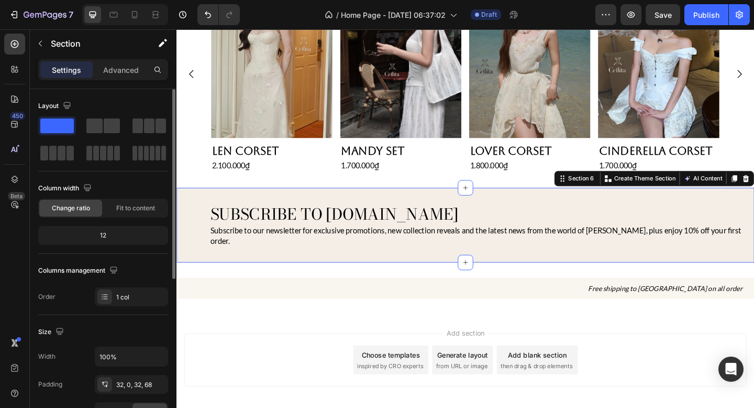
click at [519, 208] on div "Subscribe to cellita.com Heading Subscribe to our newsletter for exclusive prom…" at bounding box center [491, 242] width 629 height 81
click at [111, 116] on div at bounding box center [103, 125] width 38 height 19
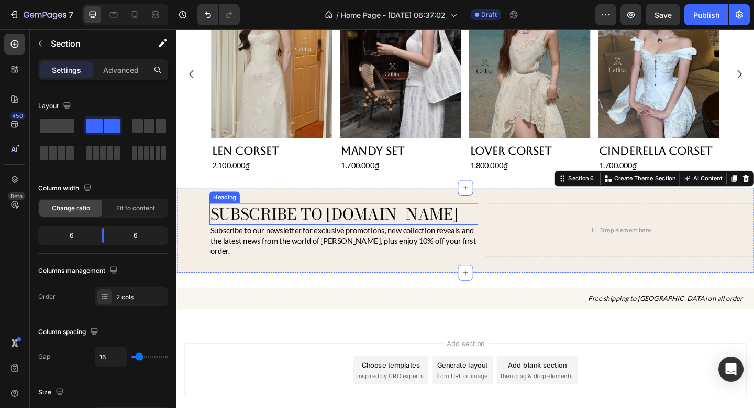
click at [373, 243] on h2 "Subscribe to our newsletter for exclusive promotions, new collection reveals an…" at bounding box center [358, 259] width 292 height 35
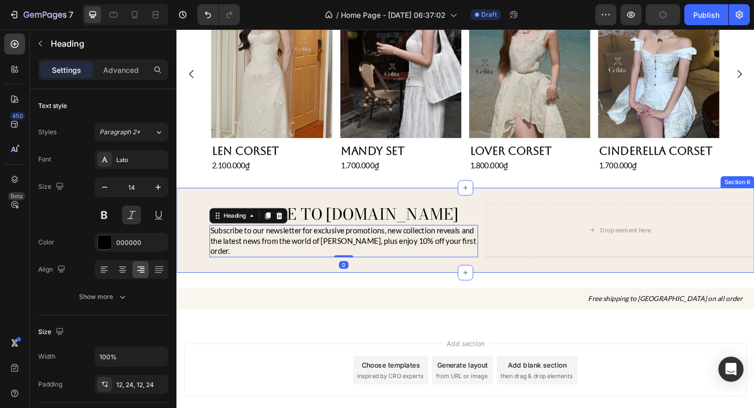
click at [374, 311] on h2 "Free shipping to [GEOGRAPHIC_DATA] on all order" at bounding box center [491, 322] width 629 height 23
click at [398, 256] on h2 "Subscribe to our newsletter for exclusive promotions, new collection reveals an…" at bounding box center [358, 259] width 292 height 35
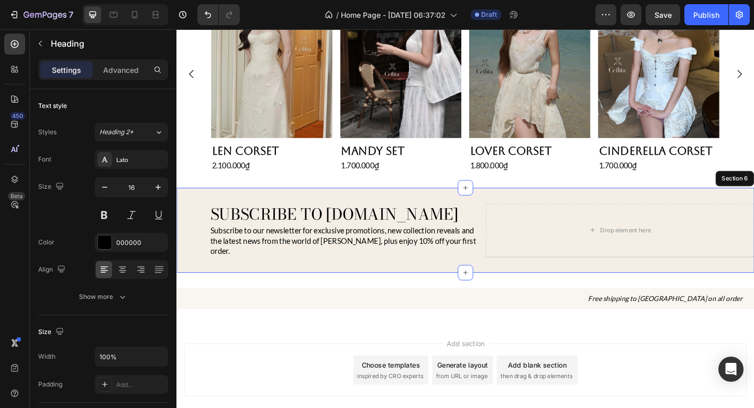
click at [454, 207] on div "Subscribe to cellita.com Heading Subscribe to our newsletter for exclusive prom…" at bounding box center [491, 248] width 629 height 92
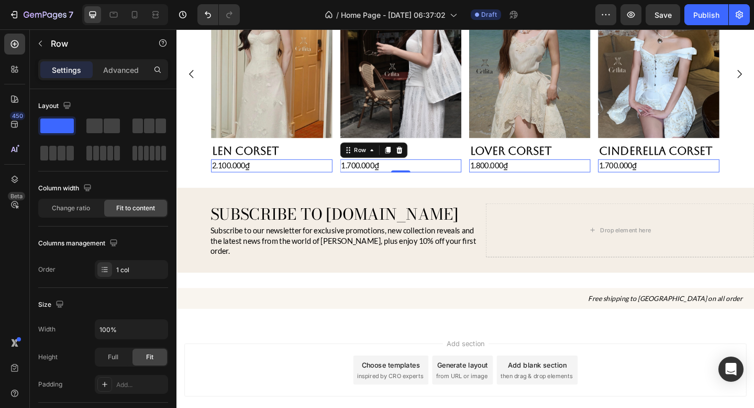
click at [433, 181] on div "1.700.000₫ Product Price Product Price Row 0" at bounding box center [421, 178] width 132 height 14
click at [187, 155] on div "Product Images Len Corset Product Title 2.100.000₫ Product Price Product Price …" at bounding box center [491, 78] width 629 height 213
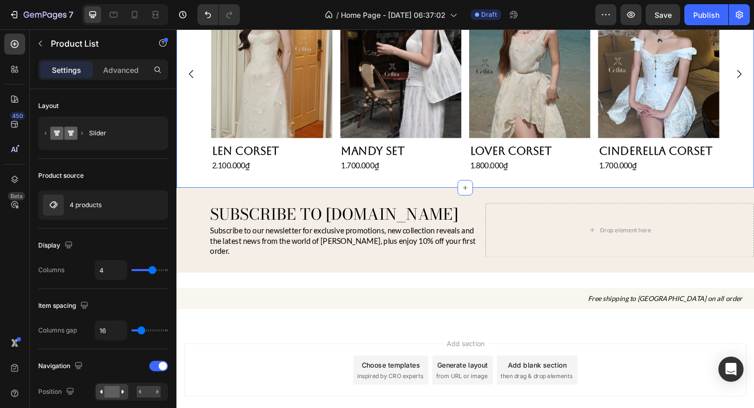
click at [191, 189] on div "Product Images Len Corset Product Title 2.100.000₫ Product Price Product Price …" at bounding box center [491, 82] width 629 height 238
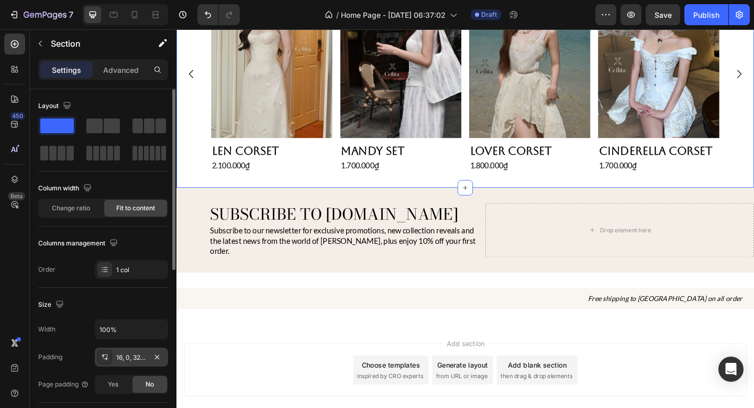
click at [137, 356] on div "16, 0, 32, 0" at bounding box center [131, 357] width 30 height 9
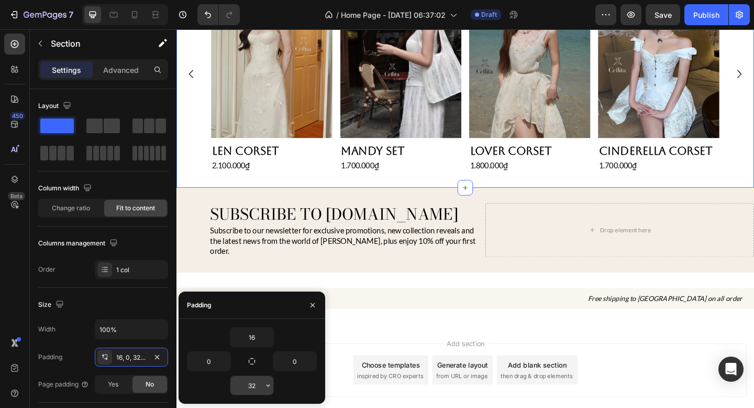
click at [258, 381] on input "32" at bounding box center [252, 385] width 43 height 19
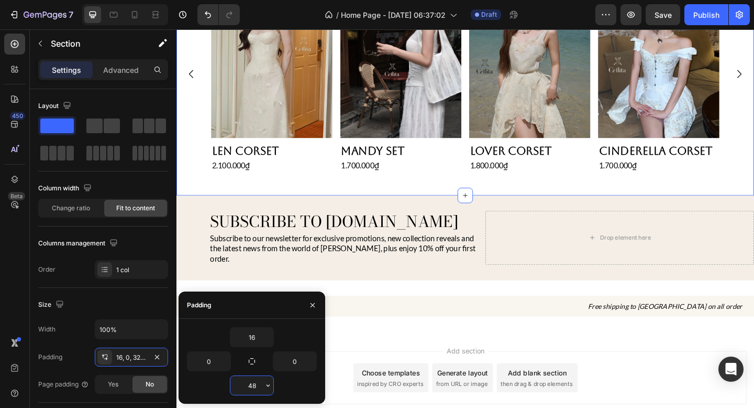
type input "48"
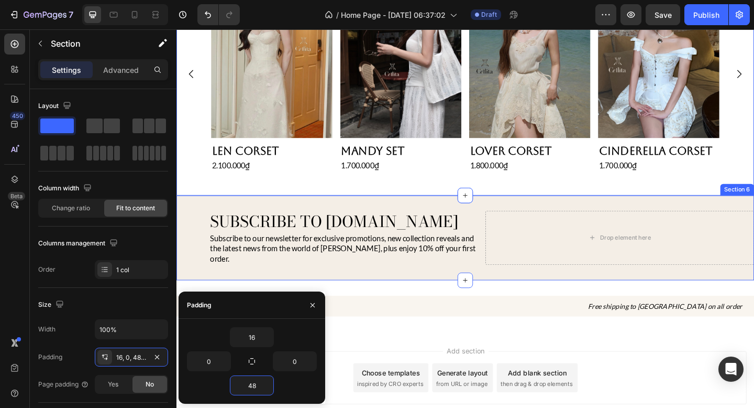
click at [426, 288] on div "Subscribe to cellita.com Heading Subscribe to our newsletter for exclusive prom…" at bounding box center [491, 256] width 629 height 92
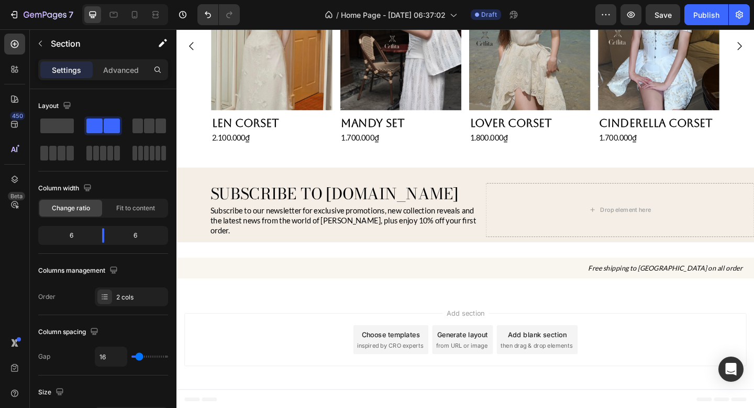
scroll to position [605, 0]
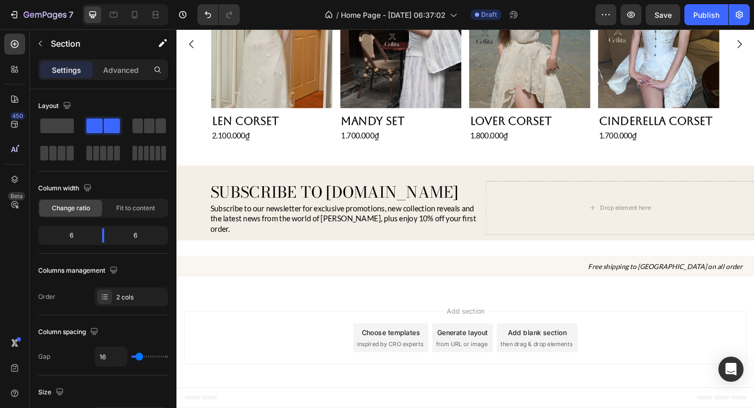
click at [484, 192] on div "Subscribe to cellita.com Heading Subscribe to our newsletter for exclusive prom…" at bounding box center [491, 218] width 629 height 81
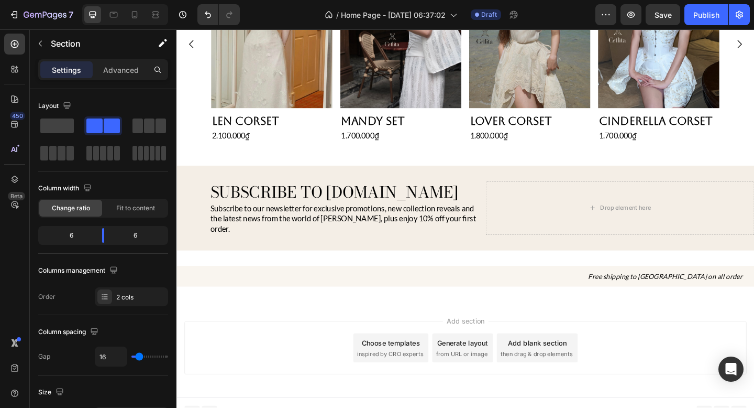
click at [472, 191] on div "Subscribe to cellita.com Heading Subscribe to our newsletter for exclusive prom…" at bounding box center [491, 224] width 629 height 92
click at [440, 249] on div "Subscribe to cellita.com Heading Subscribe to our newsletter for exclusive prom…" at bounding box center [491, 224] width 629 height 92
click at [51, 39] on p "Section" at bounding box center [94, 43] width 86 height 13
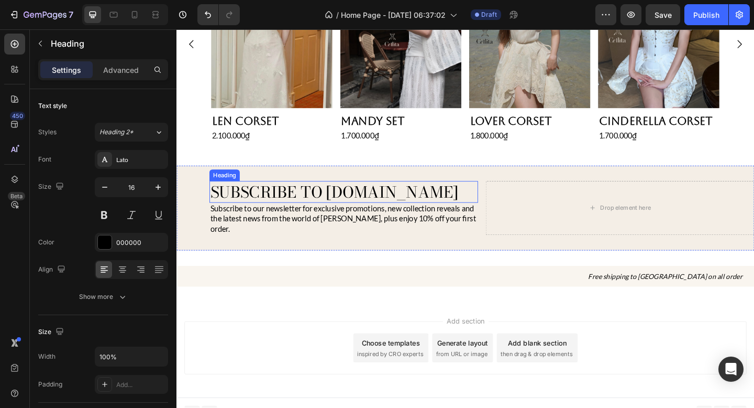
click at [338, 234] on h2 "Subscribe to our newsletter for exclusive promotions, new collection reveals an…" at bounding box center [358, 235] width 292 height 35
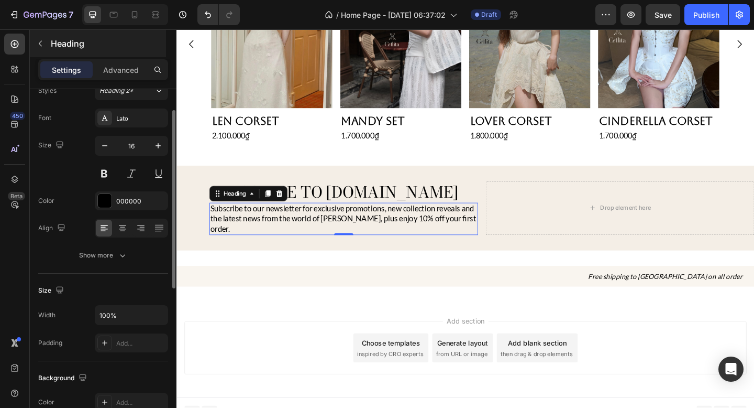
scroll to position [0, 0]
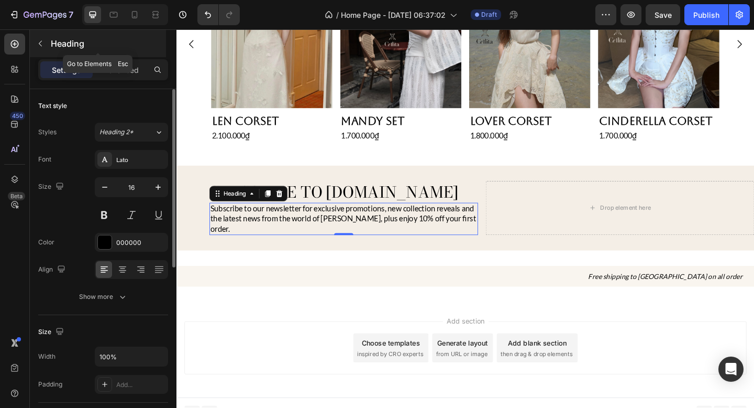
click at [65, 38] on p "Heading" at bounding box center [107, 43] width 113 height 13
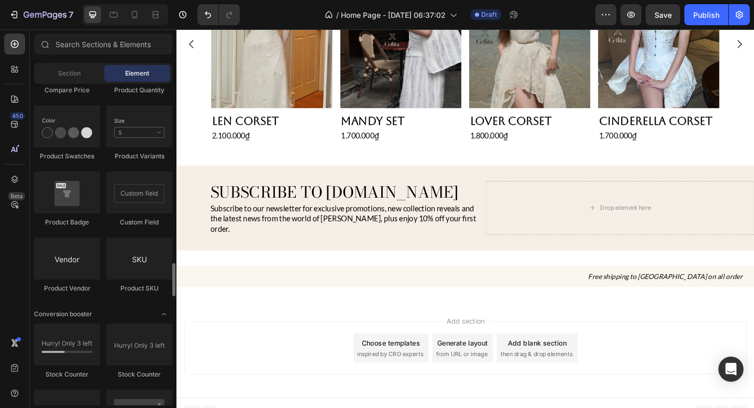
scroll to position [1866, 0]
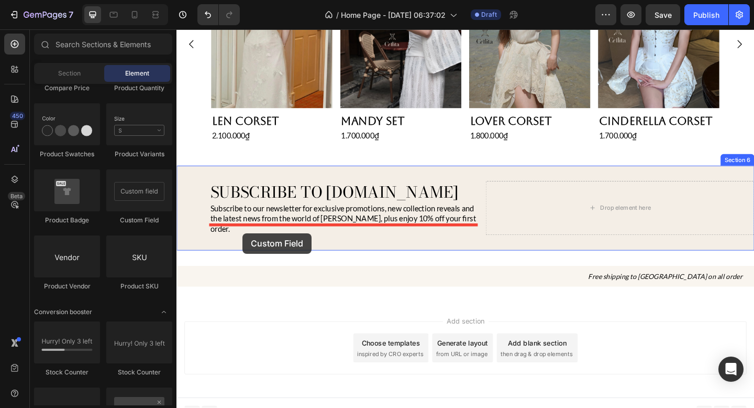
drag, startPoint x: 306, startPoint y: 217, endPoint x: 245, endPoint y: 248, distance: 68.4
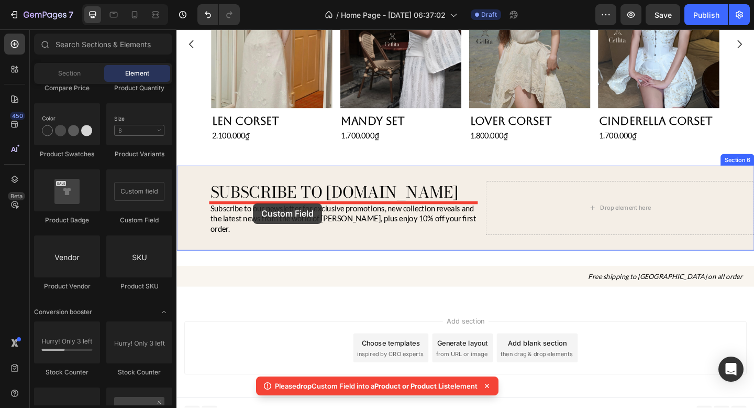
drag, startPoint x: 312, startPoint y: 232, endPoint x: 257, endPoint y: 218, distance: 56.6
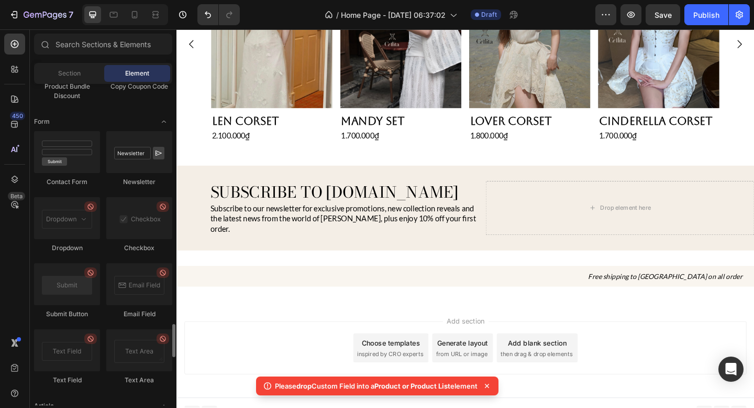
scroll to position [2359, 0]
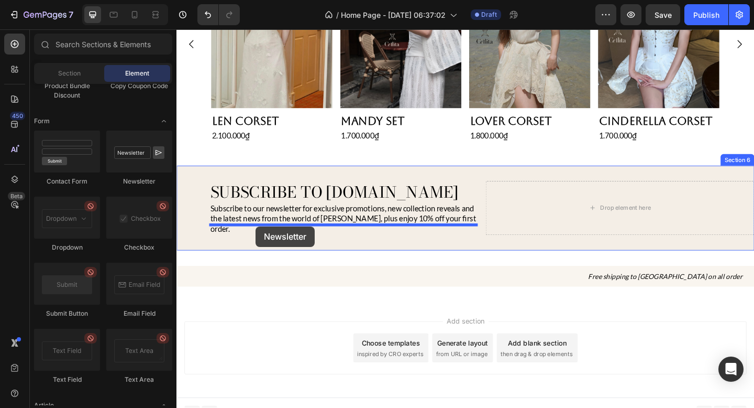
drag, startPoint x: 296, startPoint y: 184, endPoint x: 262, endPoint y: 244, distance: 68.2
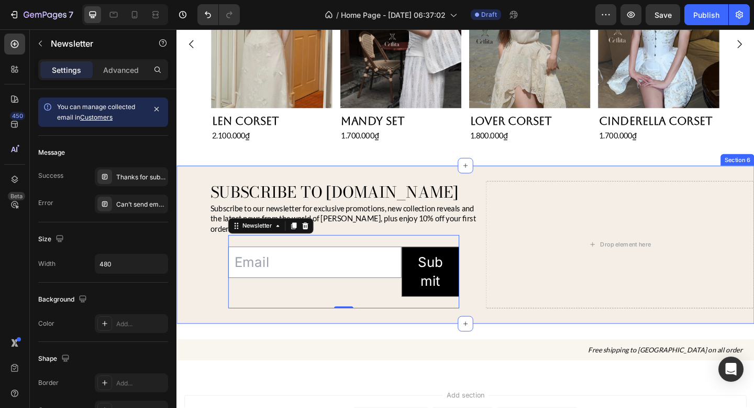
click at [214, 293] on div "Subscribe to cellita.com Heading Subscribe to our newsletter for exclusive prom…" at bounding box center [358, 263] width 292 height 138
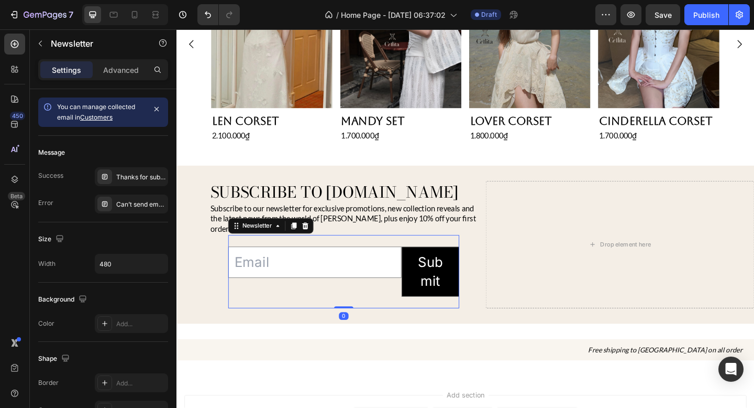
click at [272, 239] on div "Newsletter" at bounding box center [279, 243] width 93 height 17
click at [258, 238] on div "Newsletter" at bounding box center [264, 242] width 37 height 9
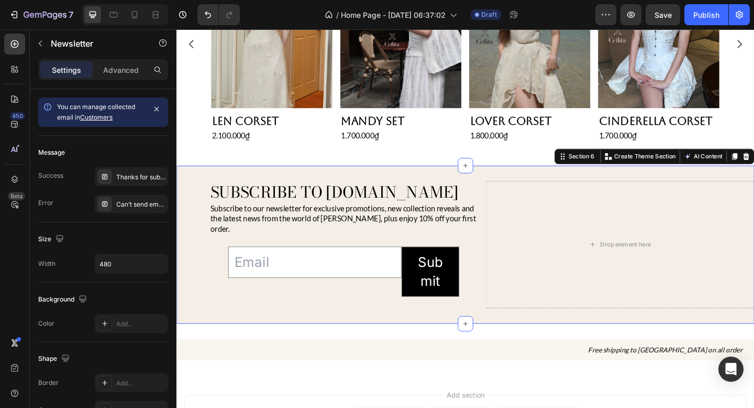
click at [238, 336] on div "Subscribe to cellita.com Heading Subscribe to our newsletter for exclusive prom…" at bounding box center [491, 264] width 629 height 172
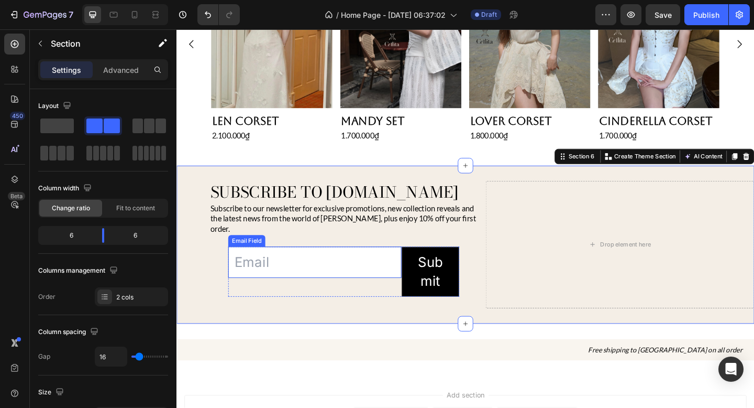
click at [265, 280] on input "email" at bounding box center [327, 283] width 189 height 34
click at [216, 279] on div "Subscribe to cellita.com Heading Subscribe to our newsletter for exclusive prom…" at bounding box center [358, 263] width 292 height 138
click at [240, 253] on div "Email Field" at bounding box center [253, 259] width 40 height 13
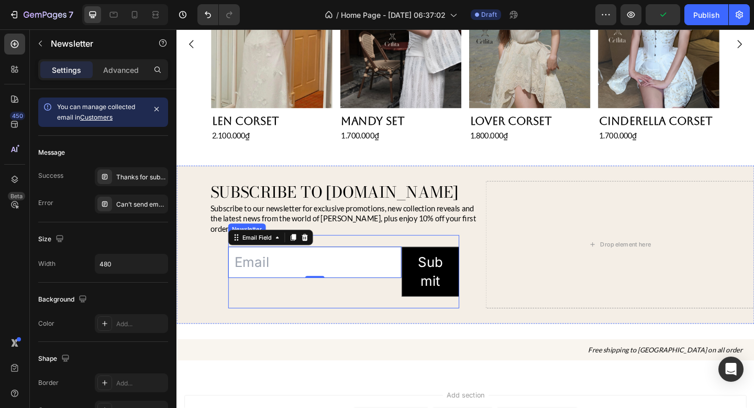
click at [343, 253] on div "Email Field 0 Submit Submit Button Row Newsletter" at bounding box center [358, 293] width 251 height 80
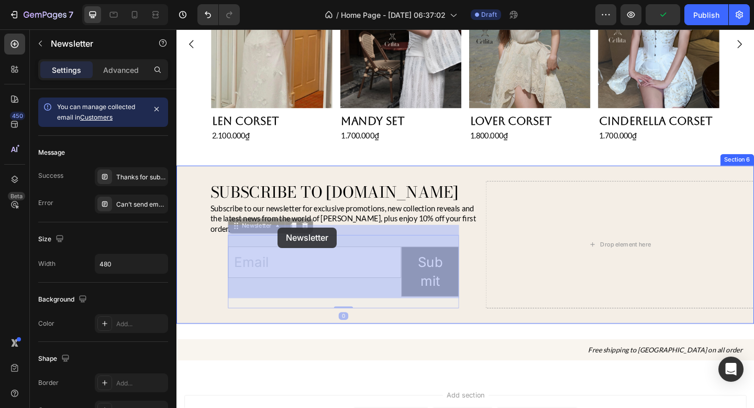
drag, startPoint x: 344, startPoint y: 245, endPoint x: 287, endPoint y: 244, distance: 57.1
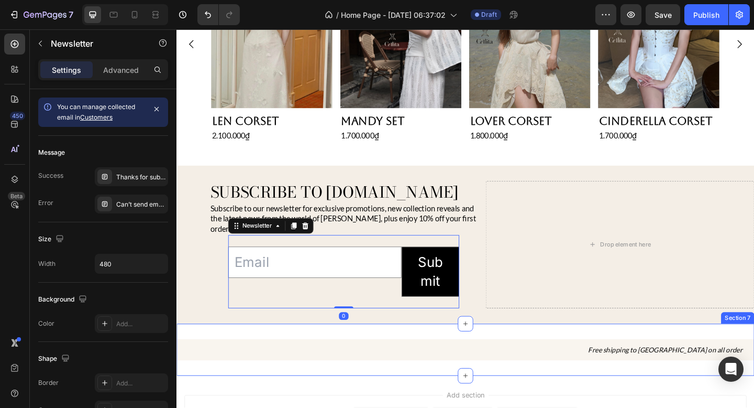
click at [347, 352] on div "Free shipping to [GEOGRAPHIC_DATA] on all order Heading Section 7" at bounding box center [491, 377] width 629 height 57
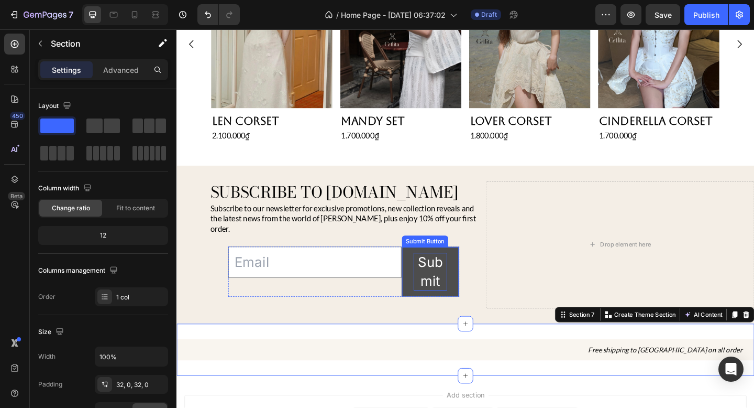
click at [454, 286] on div "Submit" at bounding box center [452, 292] width 37 height 41
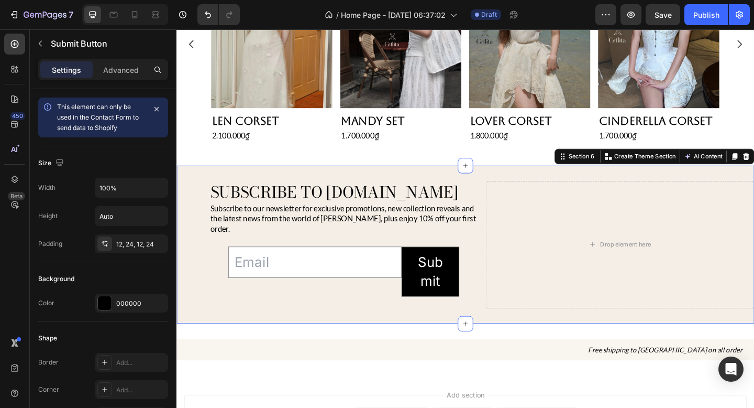
click at [298, 325] on div "Subscribe to cellita.com Heading Subscribe to our newsletter for exclusive prom…" at bounding box center [491, 264] width 629 height 172
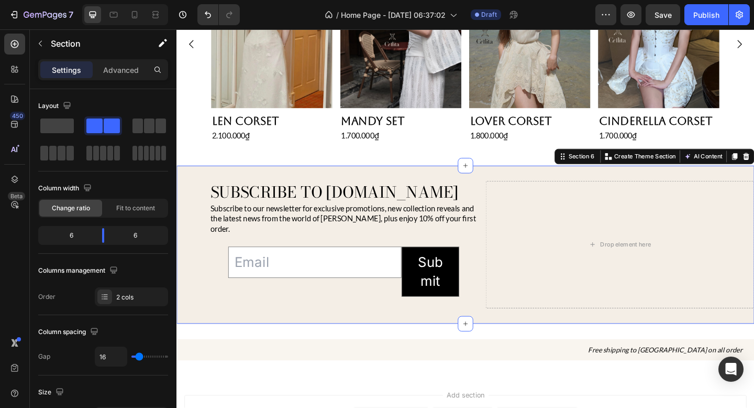
click at [227, 278] on div "Subscribe to cellita.com Heading Subscribe to our newsletter for exclusive prom…" at bounding box center [358, 263] width 292 height 138
click at [245, 254] on div "Email Field Submit Submit Button Row Newsletter" at bounding box center [358, 293] width 251 height 80
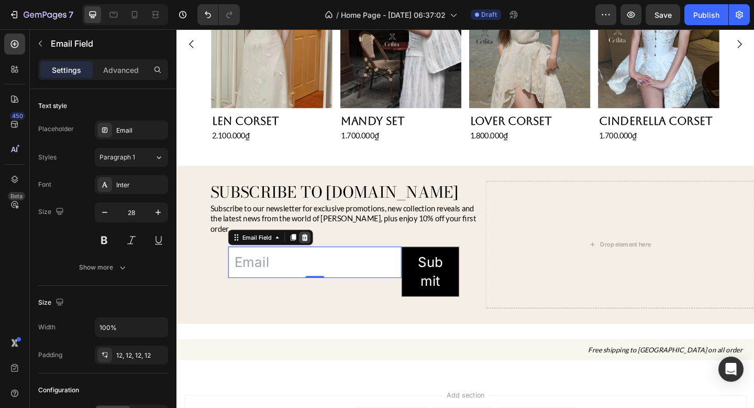
click at [316, 251] on icon at bounding box center [316, 255] width 8 height 8
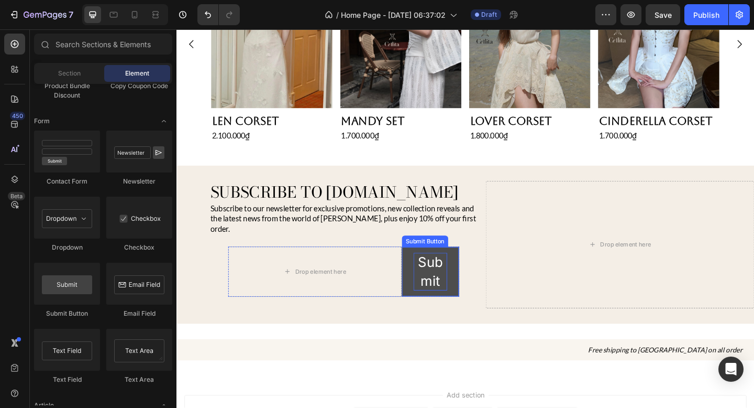
click at [445, 272] on div "Submit" at bounding box center [452, 292] width 37 height 41
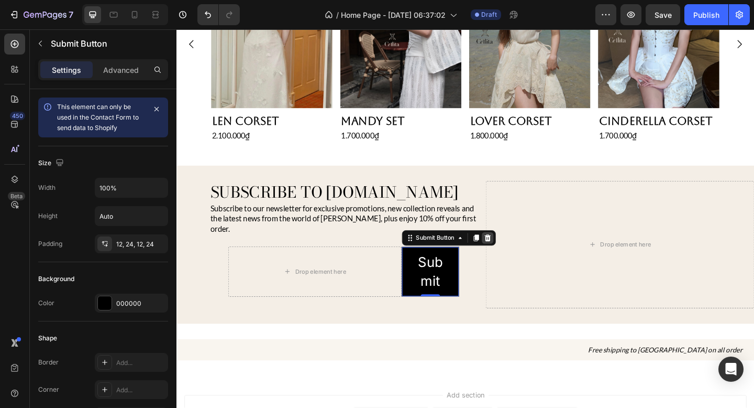
click at [516, 252] on icon at bounding box center [515, 256] width 8 height 8
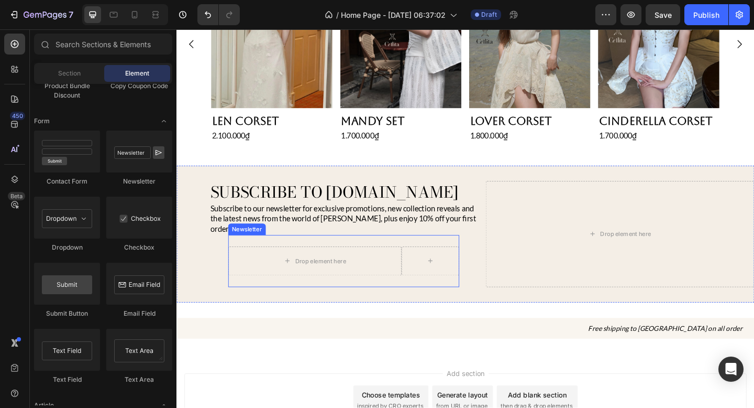
click at [336, 253] on div "Drop element here Row Newsletter" at bounding box center [358, 281] width 251 height 57
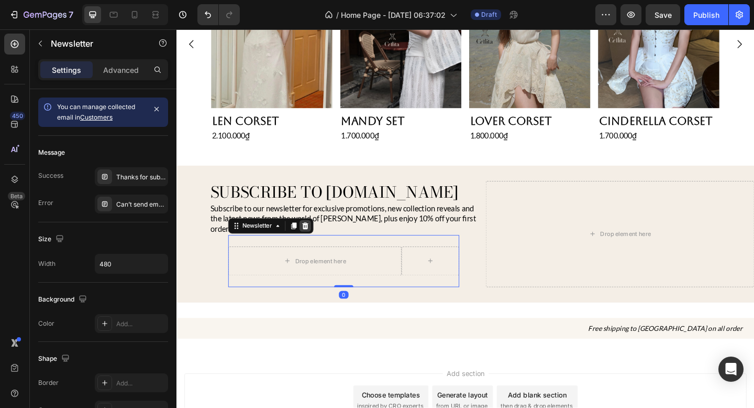
click at [314, 239] on icon at bounding box center [316, 242] width 7 height 7
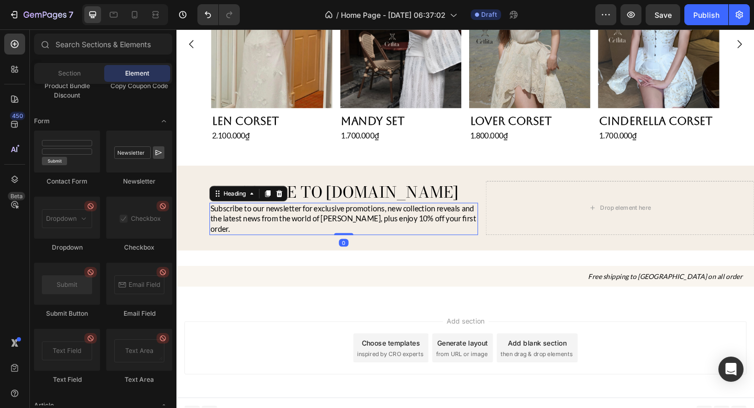
click at [262, 237] on h2 "Subscribe to our newsletter for exclusive promotions, new collection reveals an…" at bounding box center [358, 235] width 292 height 35
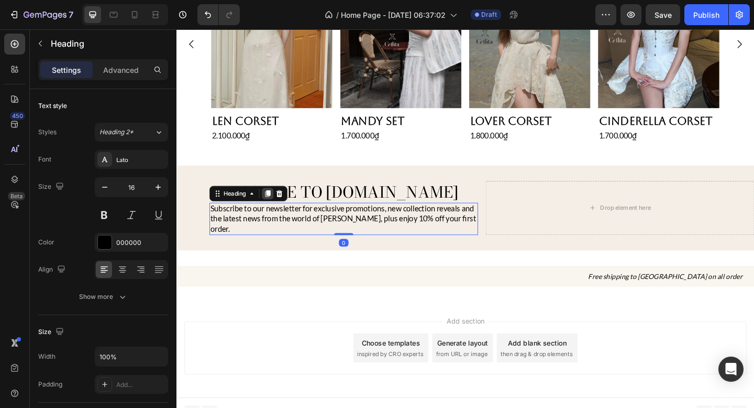
click at [278, 204] on icon at bounding box center [276, 207] width 6 height 7
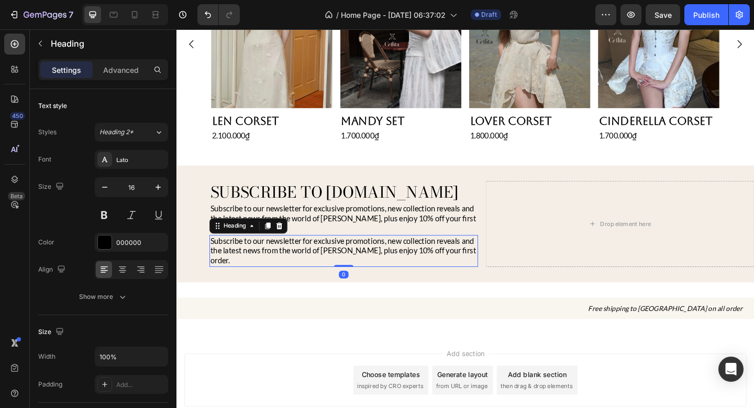
click at [262, 253] on h2 "Subscribe to our newsletter for exclusive promotions, new collection reveals an…" at bounding box center [358, 270] width 292 height 35
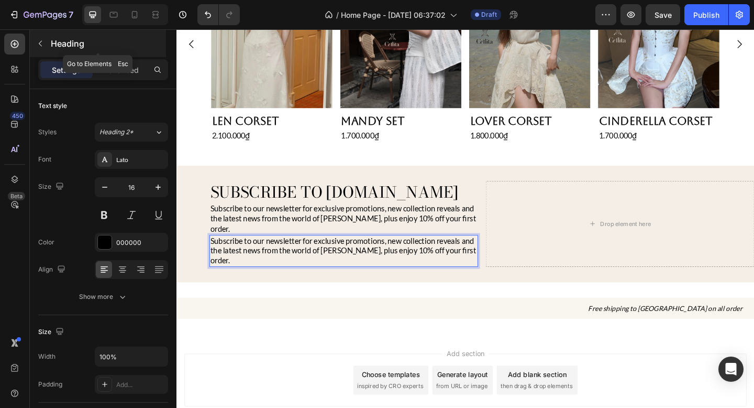
click at [42, 44] on icon "button" at bounding box center [40, 43] width 8 height 8
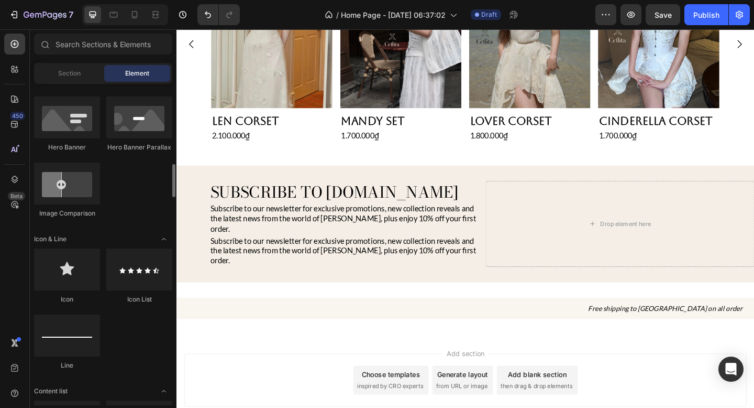
scroll to position [785, 0]
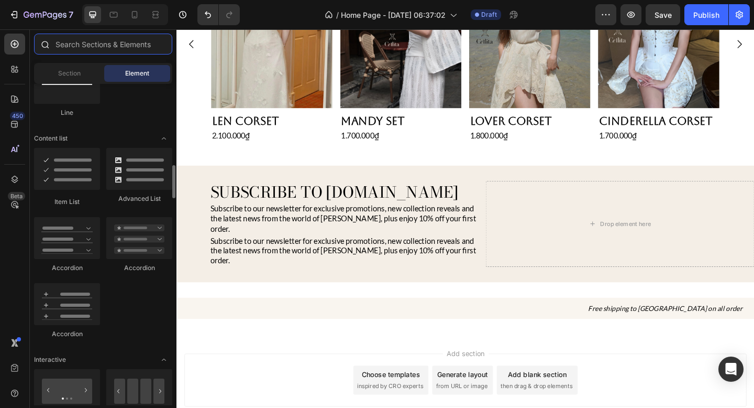
click at [115, 43] on input "text" at bounding box center [103, 44] width 138 height 21
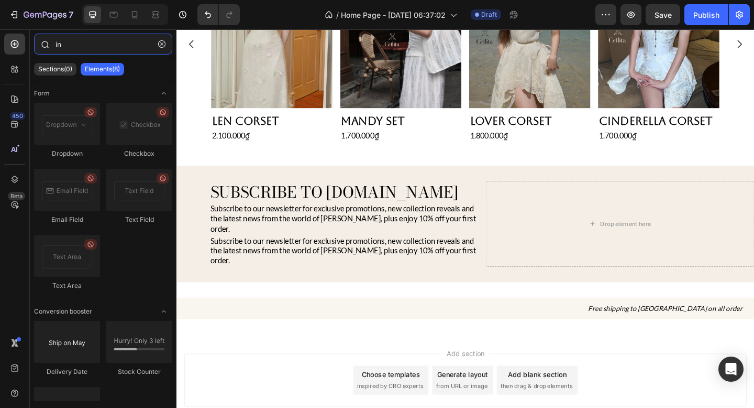
type input "i"
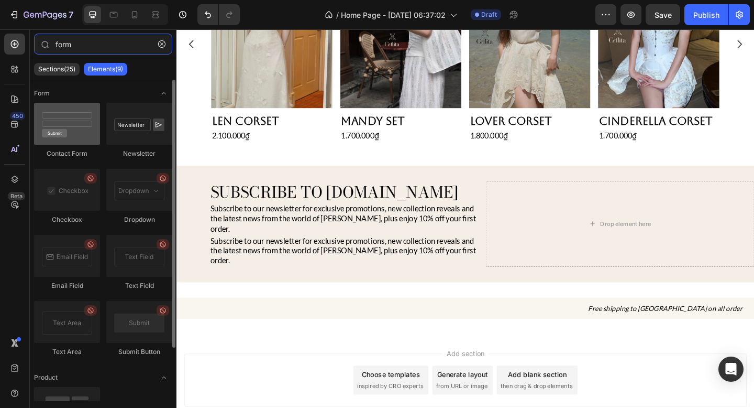
type input "form"
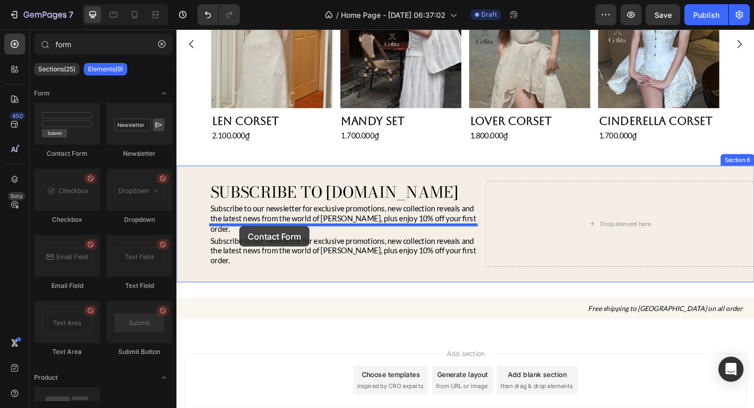
drag, startPoint x: 253, startPoint y: 155, endPoint x: 245, endPoint y: 243, distance: 88.3
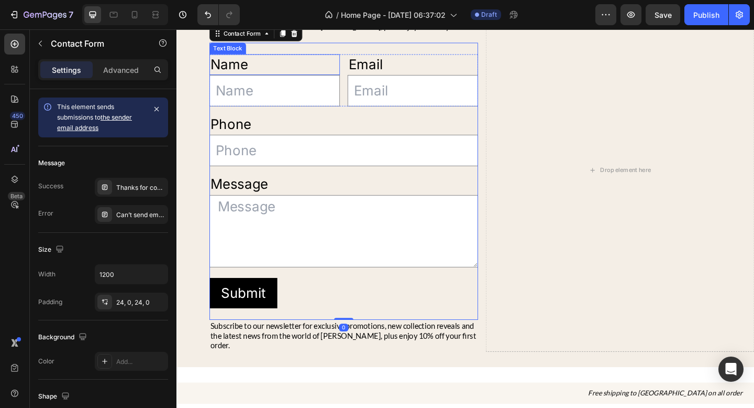
scroll to position [931, 0]
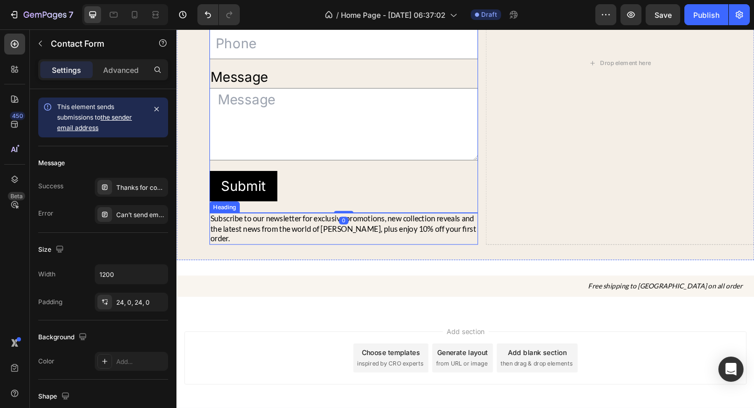
click at [323, 230] on p "Subscribe to our newsletter for exclusive promotions, new collection reveals an…" at bounding box center [358, 246] width 290 height 32
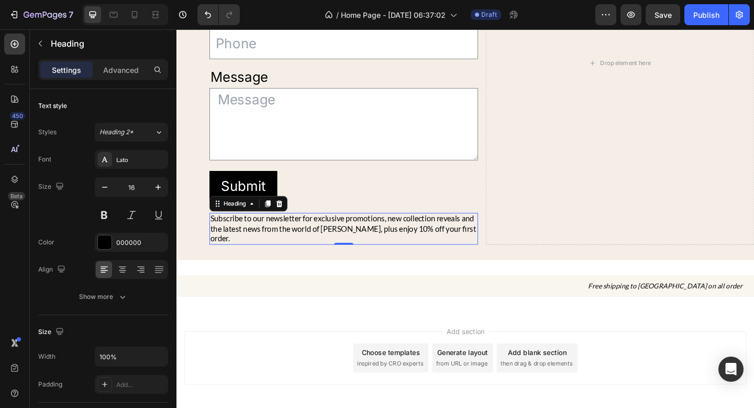
click at [289, 215] on icon at bounding box center [288, 218] width 7 height 7
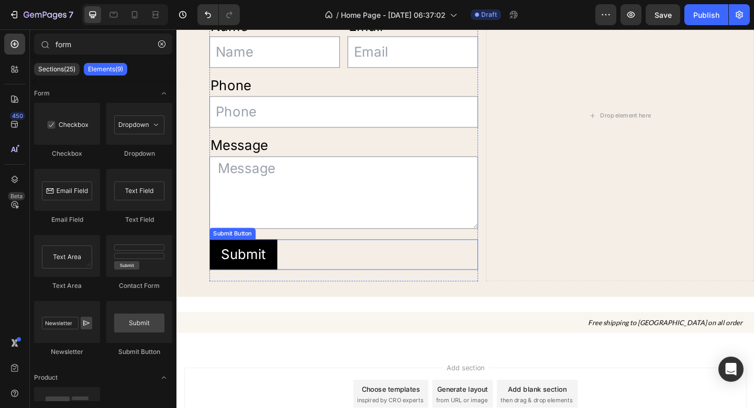
scroll to position [770, 0]
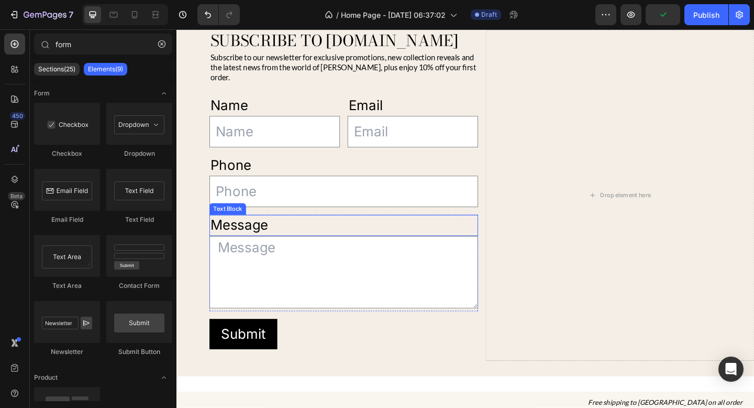
click at [324, 233] on div "Message" at bounding box center [358, 242] width 292 height 23
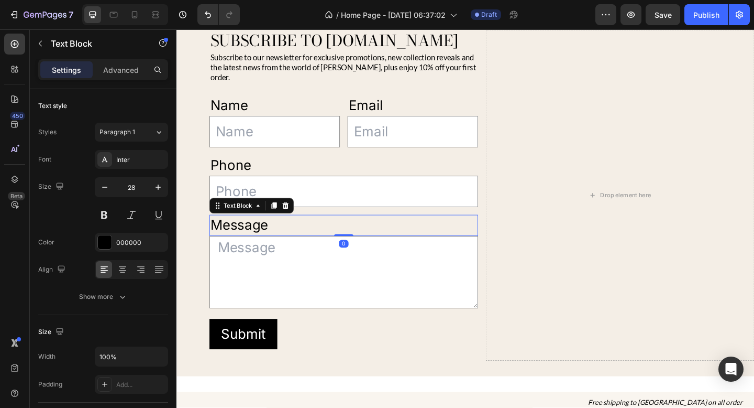
click at [324, 231] on div "Message" at bounding box center [358, 242] width 292 height 23
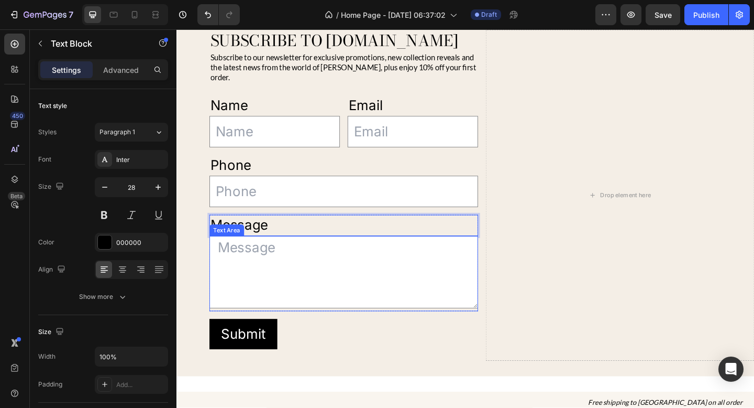
click at [305, 261] on textarea at bounding box center [358, 293] width 292 height 79
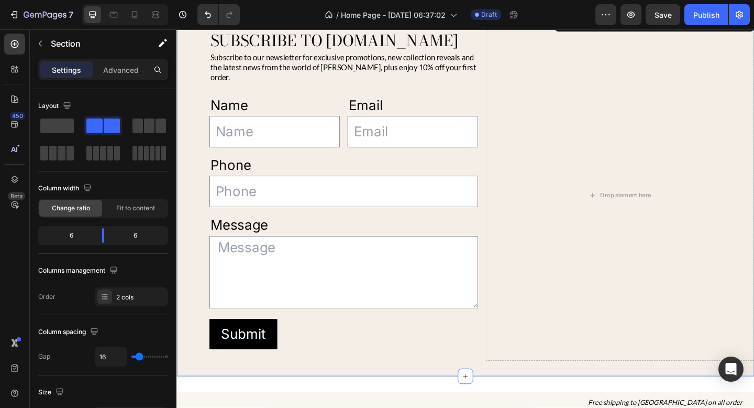
click at [205, 235] on div "Subscribe to cellita.com Heading Subscribe to our newsletter for exclusive prom…" at bounding box center [491, 209] width 629 height 393
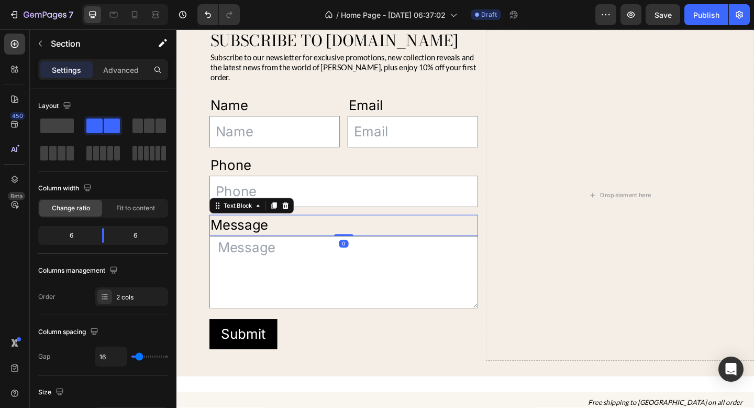
click at [266, 232] on p "Message" at bounding box center [358, 242] width 290 height 20
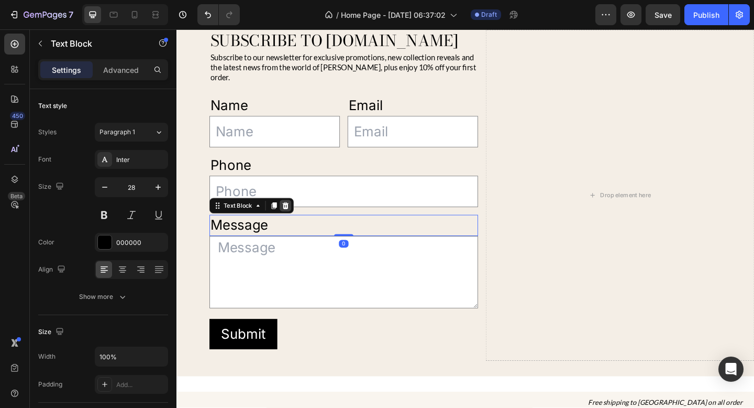
click at [298, 217] on icon at bounding box center [295, 221] width 8 height 8
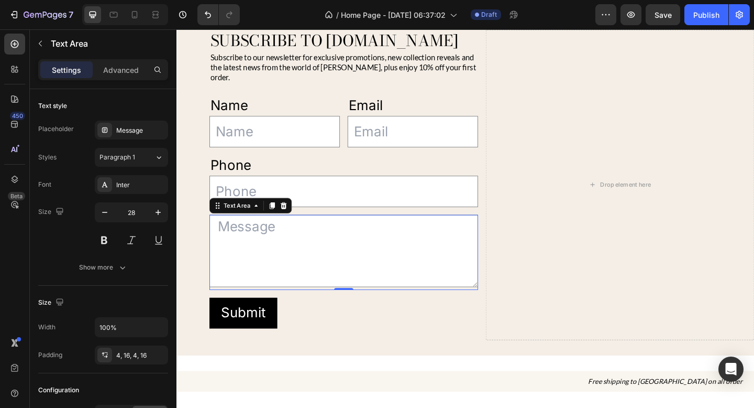
click at [296, 231] on textarea at bounding box center [358, 270] width 292 height 79
click at [294, 215] on div at bounding box center [293, 221] width 13 height 13
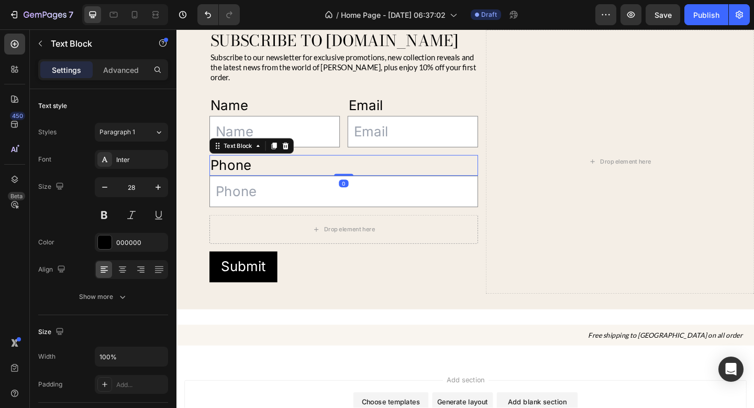
click at [306, 174] on div "Phone" at bounding box center [358, 177] width 292 height 23
click at [302, 169] on div "Phone" at bounding box center [358, 177] width 292 height 23
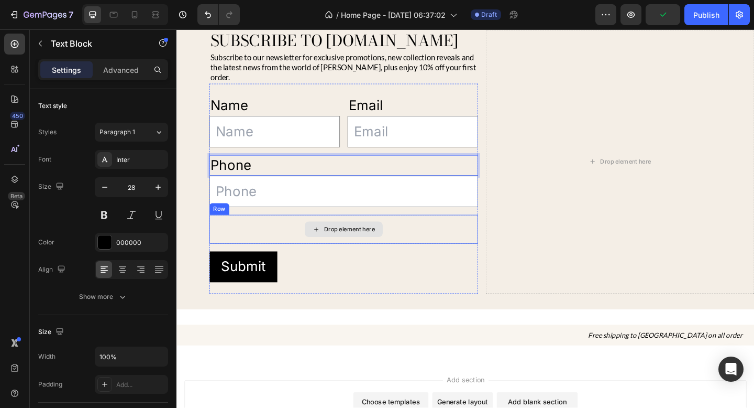
click at [326, 231] on div "Drop element here" at bounding box center [358, 246] width 292 height 31
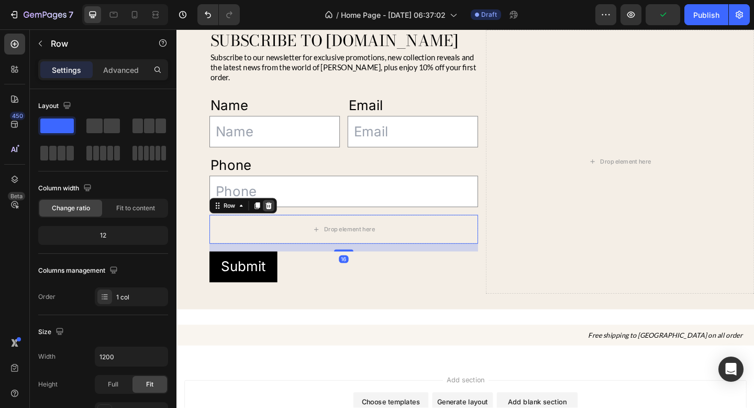
click at [278, 217] on icon at bounding box center [276, 220] width 7 height 7
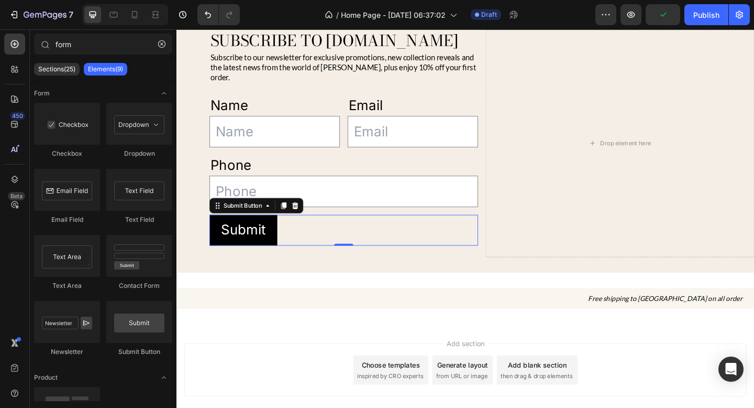
click at [303, 231] on div "Submit Submit Button 0" at bounding box center [358, 247] width 292 height 33
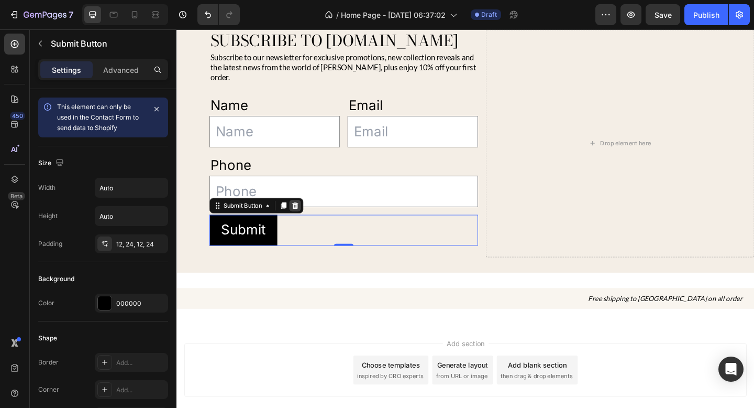
click at [305, 217] on icon at bounding box center [305, 221] width 8 height 8
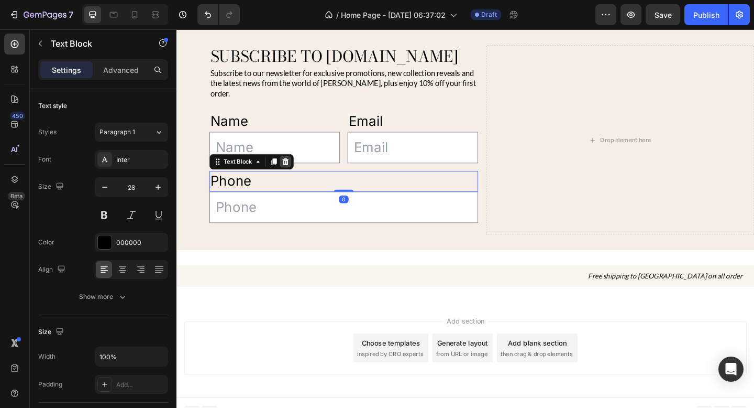
click at [294, 170] on icon at bounding box center [295, 173] width 7 height 7
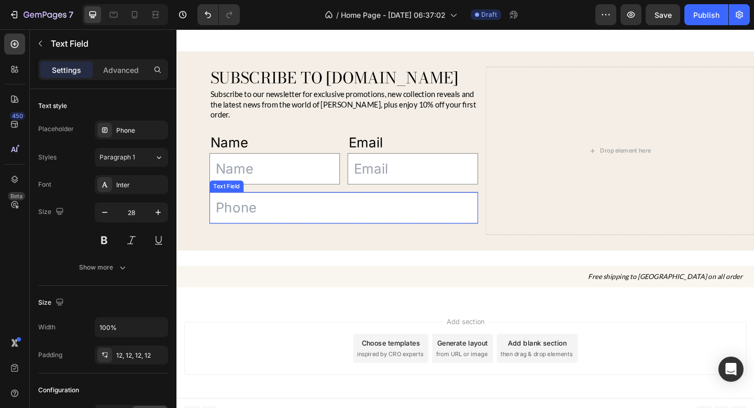
click at [296, 206] on input "text" at bounding box center [358, 223] width 292 height 34
click at [294, 191] on div at bounding box center [292, 196] width 13 height 13
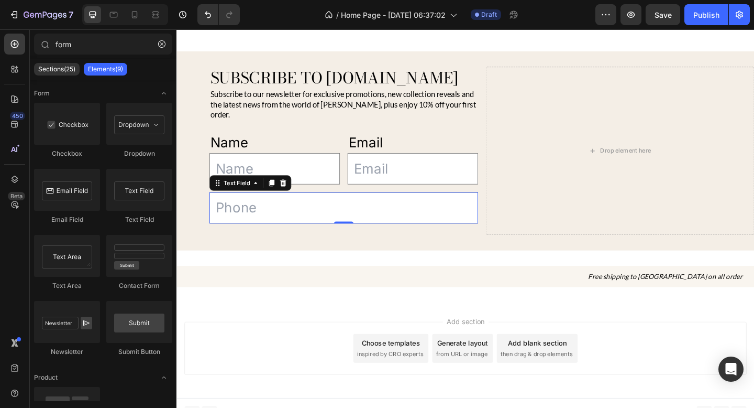
scroll to position [727, 0]
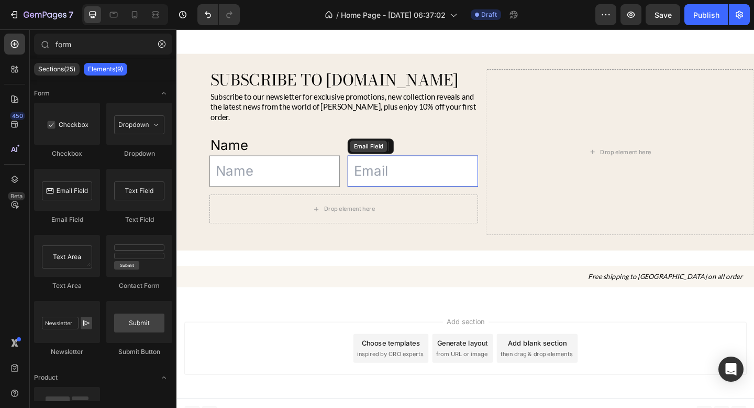
click at [370, 151] on div "Email Field" at bounding box center [385, 156] width 40 height 13
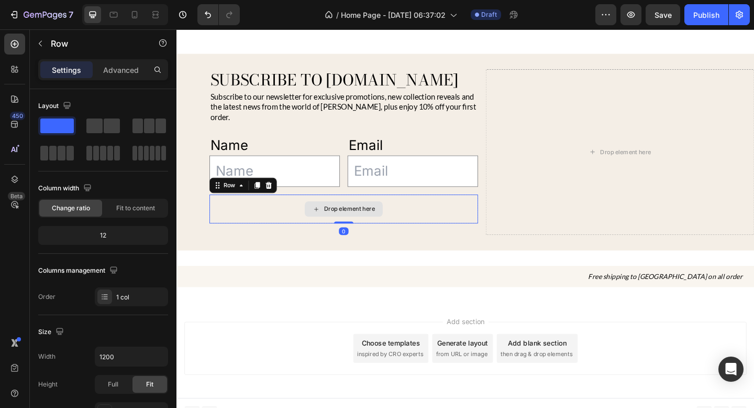
click at [301, 209] on div "Drop element here" at bounding box center [358, 224] width 292 height 31
click at [279, 195] on icon at bounding box center [276, 199] width 8 height 8
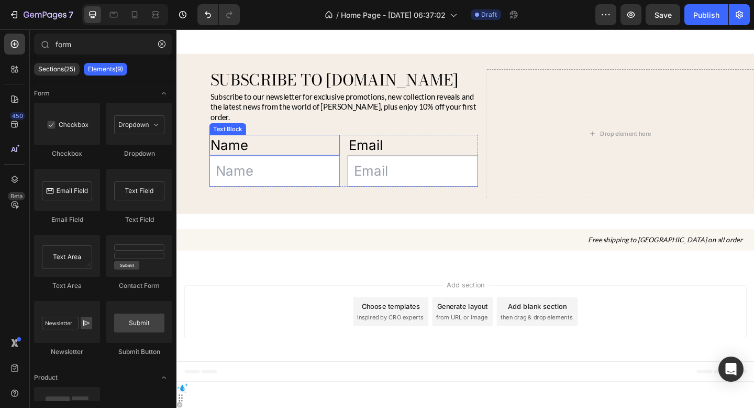
scroll to position [687, 0]
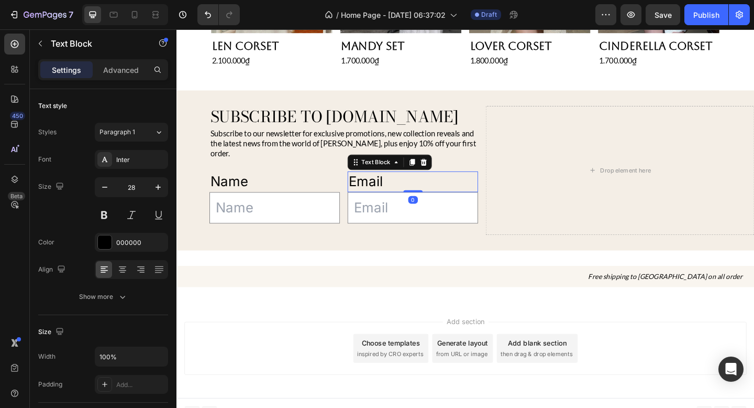
click at [422, 184] on div "Email" at bounding box center [434, 195] width 142 height 23
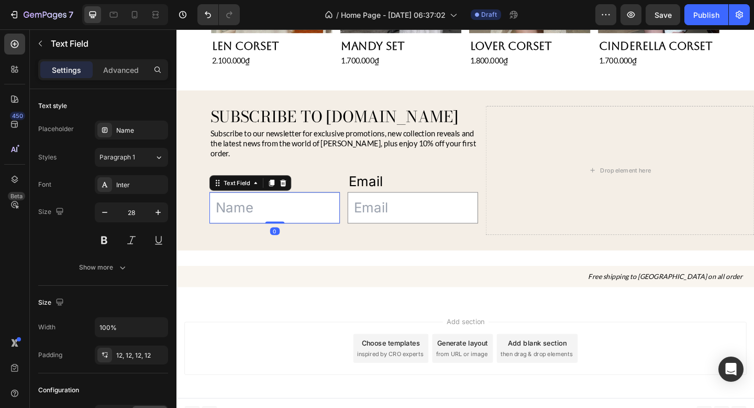
click at [319, 211] on input "text" at bounding box center [283, 223] width 142 height 34
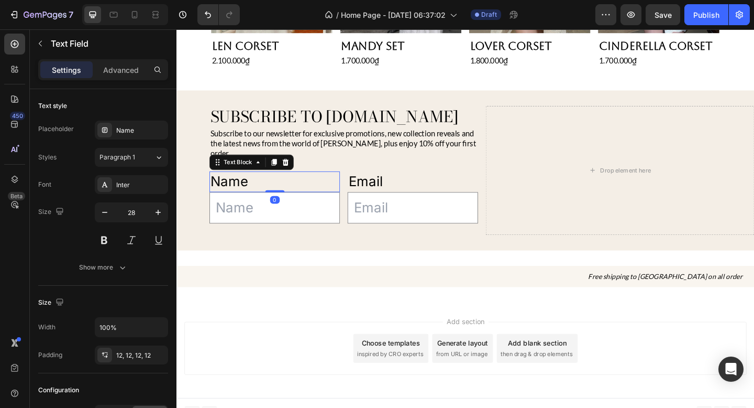
click at [337, 188] on div "Name" at bounding box center [283, 195] width 142 height 23
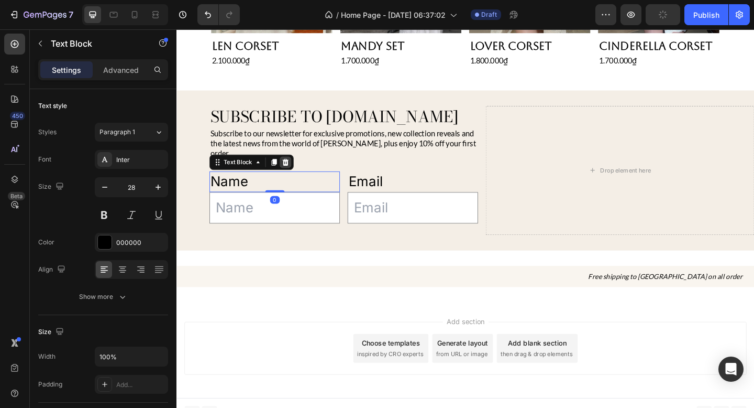
click at [299, 170] on icon at bounding box center [295, 174] width 8 height 8
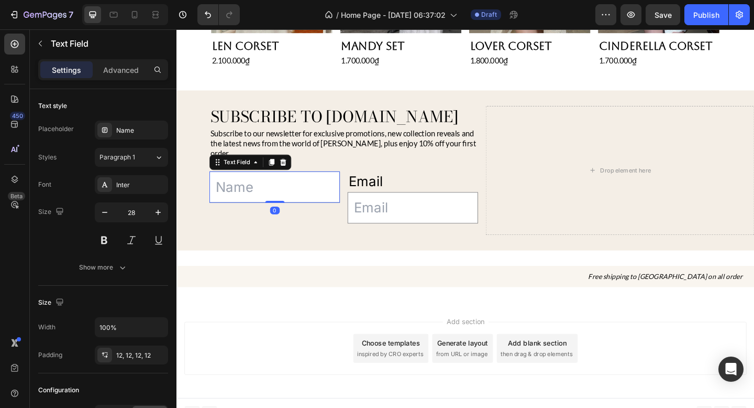
click at [294, 184] on input "text" at bounding box center [283, 201] width 142 height 34
click at [297, 166] on div "Text Field" at bounding box center [256, 174] width 89 height 17
click at [297, 168] on div at bounding box center [292, 174] width 13 height 13
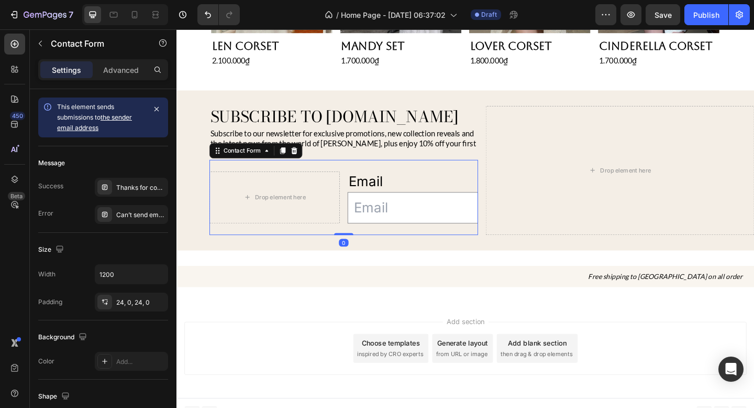
click at [359, 171] on div "Drop element here Email Text Block Email Field Row Contact Form 0" at bounding box center [358, 212] width 292 height 82
click at [53, 37] on p "Contact Form" at bounding box center [95, 43] width 89 height 13
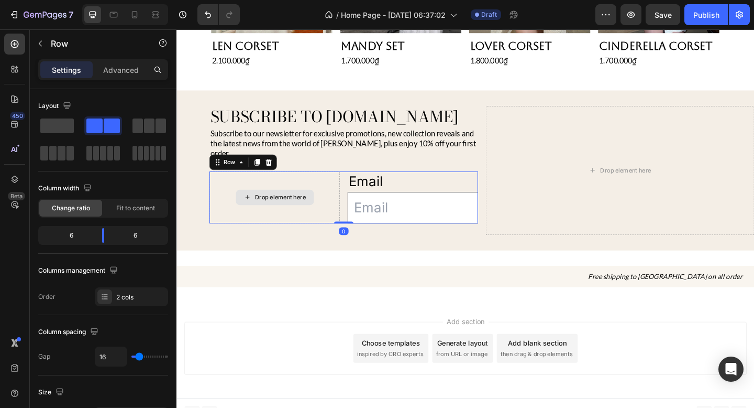
click at [331, 202] on div "Drop element here" at bounding box center [283, 212] width 142 height 57
click at [65, 123] on span at bounding box center [57, 125] width 34 height 15
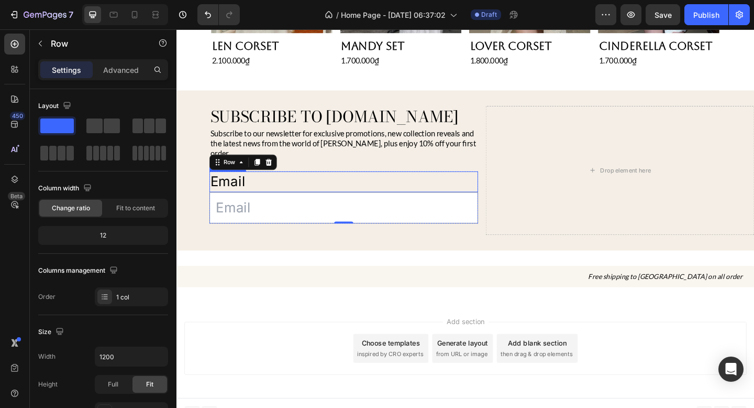
click at [278, 185] on div "Email" at bounding box center [358, 195] width 292 height 23
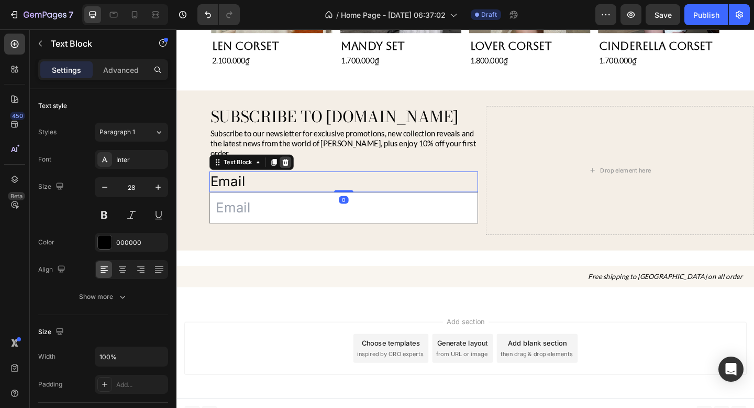
click at [296, 170] on icon at bounding box center [295, 173] width 7 height 7
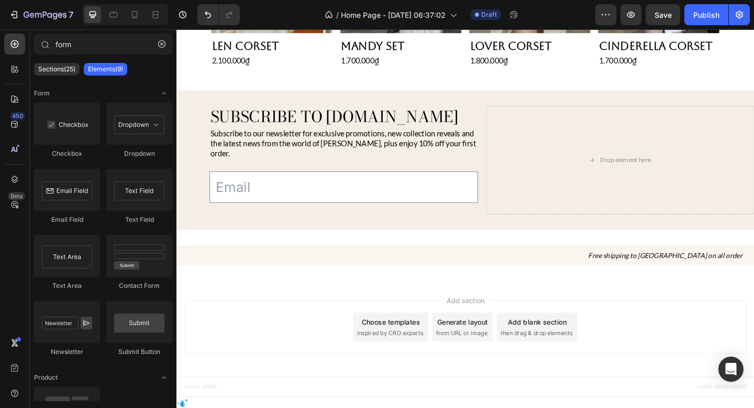
scroll to position [664, 0]
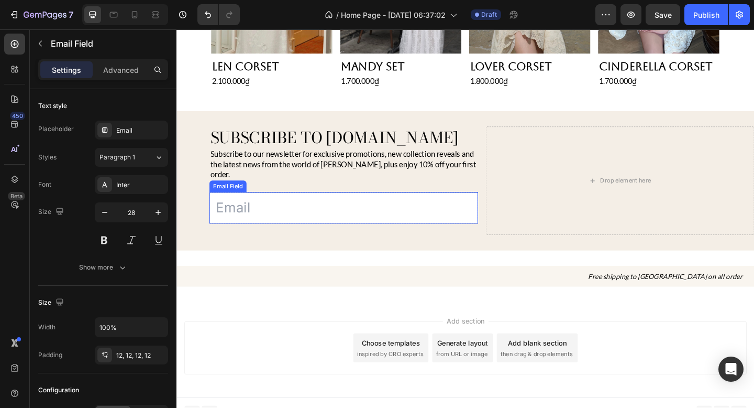
click at [246, 211] on input "email" at bounding box center [358, 223] width 292 height 34
type input "E"
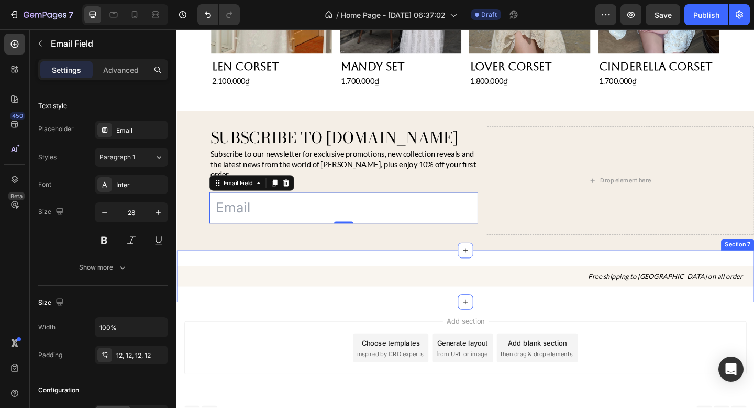
click at [250, 270] on div "Free shipping to [GEOGRAPHIC_DATA] on all order Heading Section 7" at bounding box center [491, 298] width 629 height 57
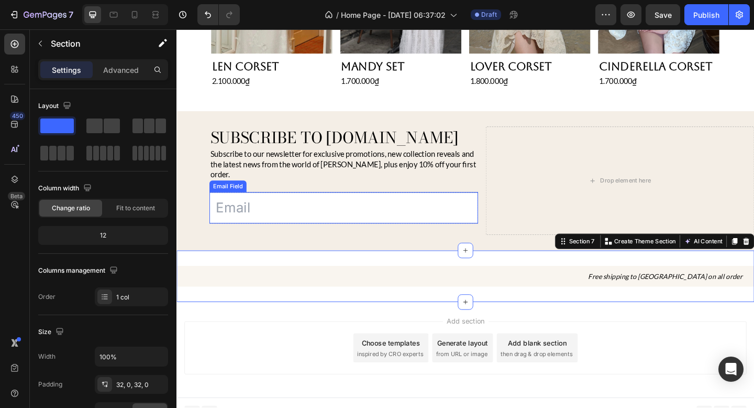
click at [280, 210] on input "email" at bounding box center [358, 223] width 292 height 34
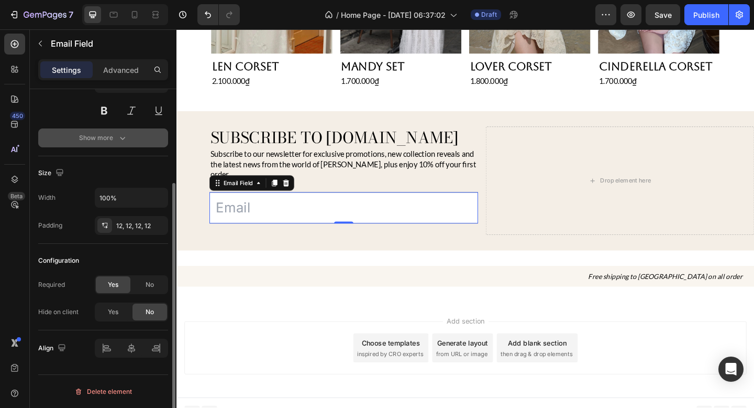
scroll to position [0, 0]
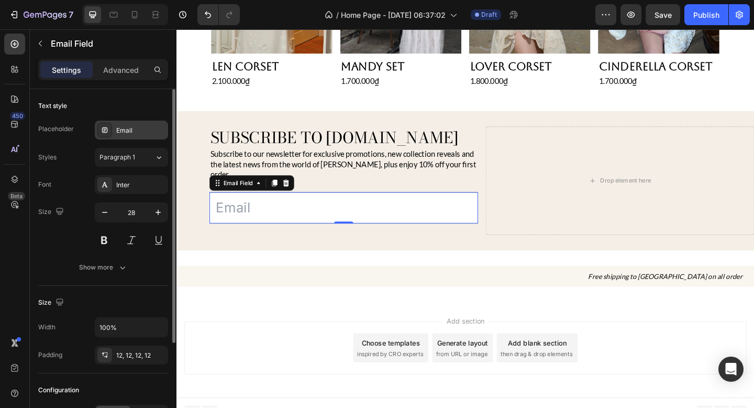
click at [129, 130] on div "Email" at bounding box center [140, 130] width 49 height 9
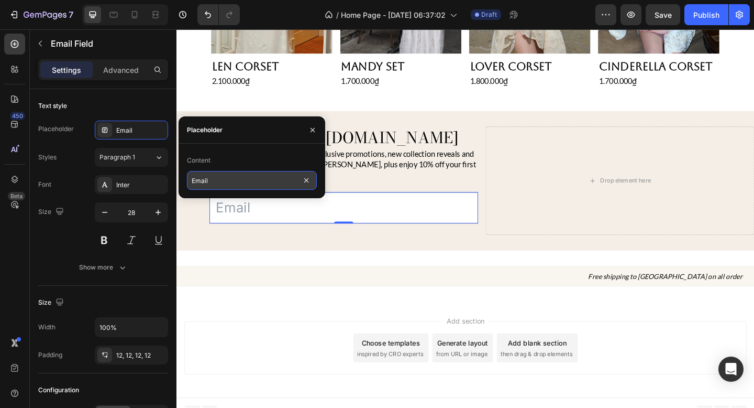
click at [220, 181] on input "Email" at bounding box center [252, 180] width 130 height 19
type input "Enter your email"
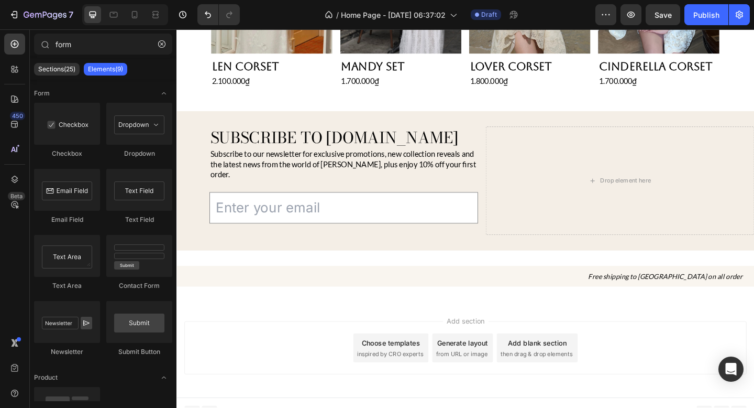
click at [354, 362] on div "Add section Choose templates inspired by CRO experts Generate layout from URL o…" at bounding box center [491, 376] width 612 height 58
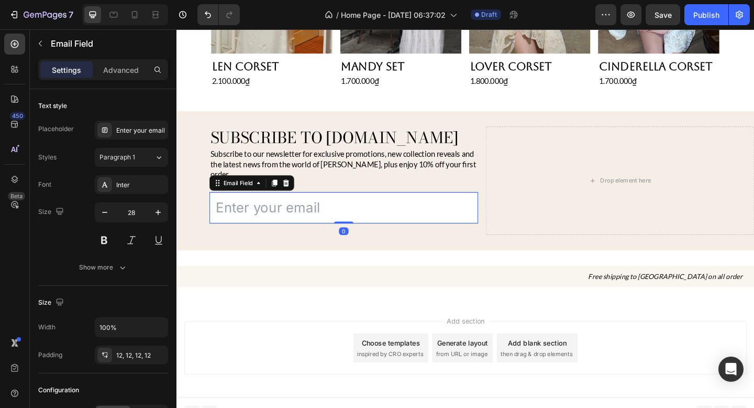
click at [355, 218] on input "email" at bounding box center [358, 223] width 292 height 34
click at [390, 211] on input "email" at bounding box center [358, 223] width 292 height 34
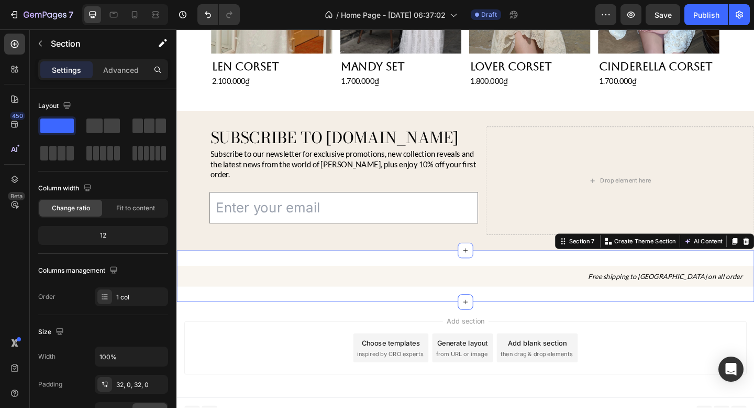
click at [390, 270] on div "Free shipping to [GEOGRAPHIC_DATA] on all order Heading Section 7 You can creat…" at bounding box center [491, 298] width 629 height 57
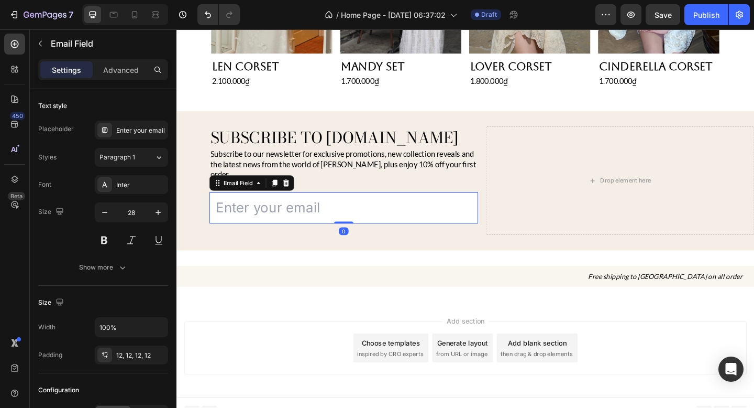
click at [397, 225] on input "email" at bounding box center [358, 223] width 292 height 34
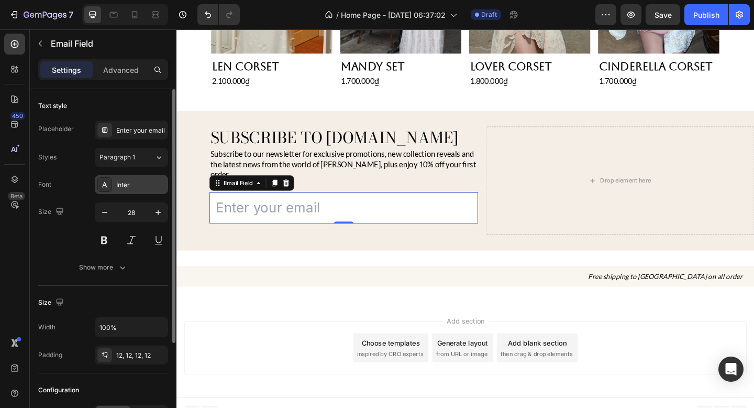
click at [152, 188] on div "Inter" at bounding box center [140, 184] width 49 height 9
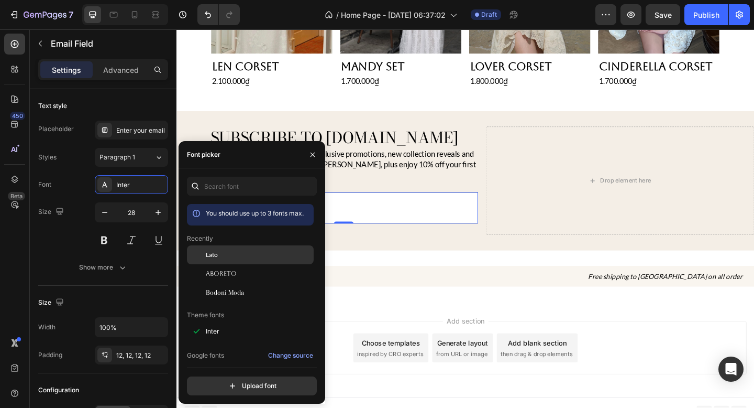
click at [240, 257] on div "Lato" at bounding box center [259, 254] width 106 height 9
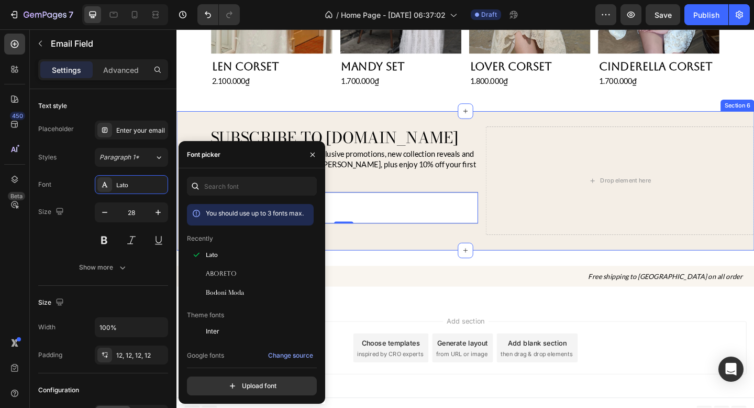
click at [360, 255] on div "Subscribe to [DOMAIN_NAME] Heading Subscribe to our newsletter for exclusive pr…" at bounding box center [491, 193] width 629 height 151
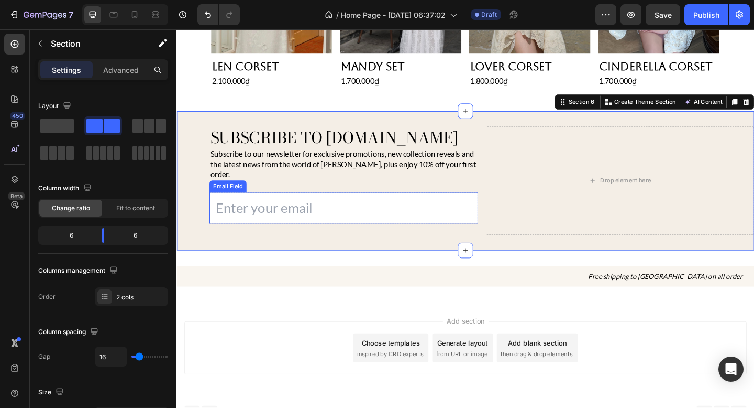
click at [313, 218] on input "email" at bounding box center [358, 223] width 292 height 34
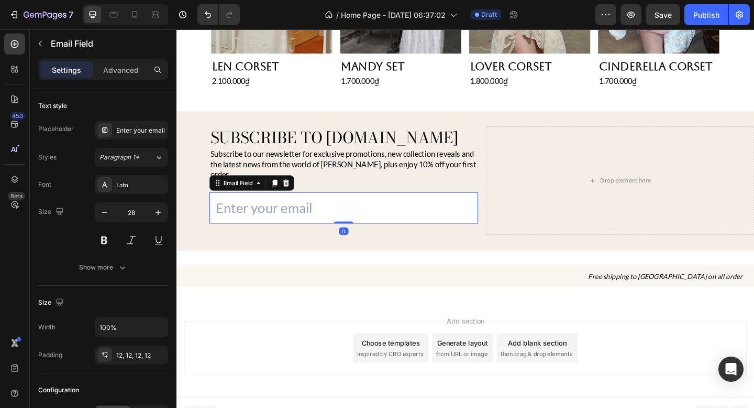
click at [313, 218] on input "email" at bounding box center [358, 223] width 292 height 34
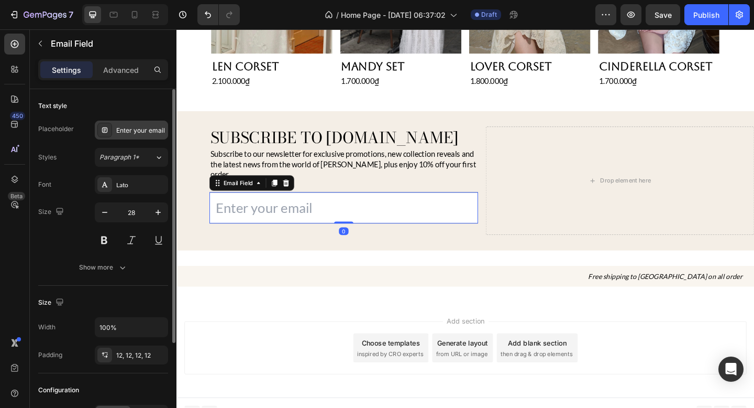
click at [132, 136] on div "Enter your email" at bounding box center [131, 130] width 73 height 19
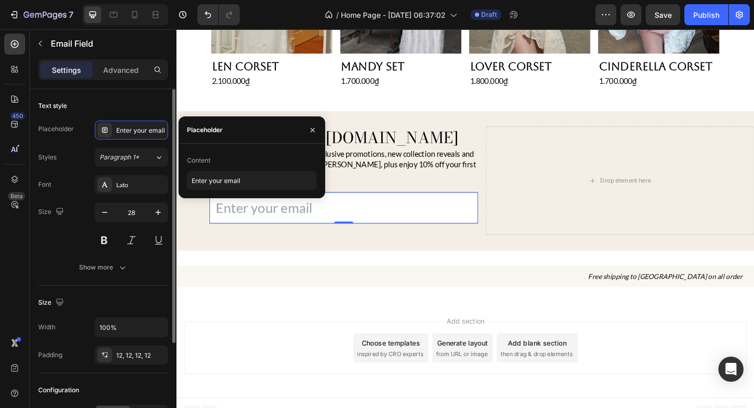
click at [135, 104] on div "Text style" at bounding box center [103, 105] width 130 height 17
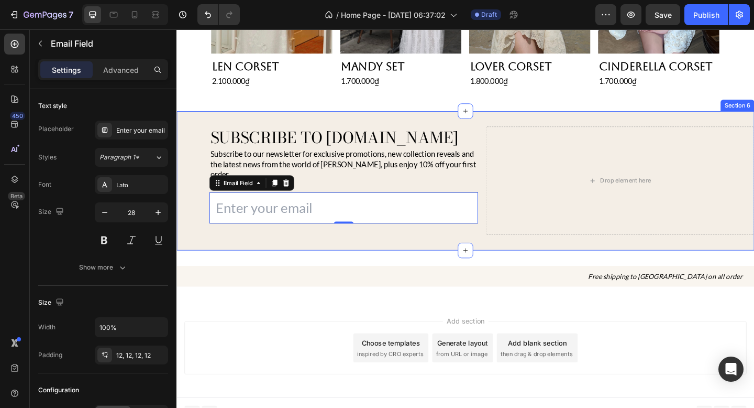
click at [405, 249] on div "Subscribe to [DOMAIN_NAME] Heading Subscribe to our newsletter for exclusive pr…" at bounding box center [491, 193] width 629 height 151
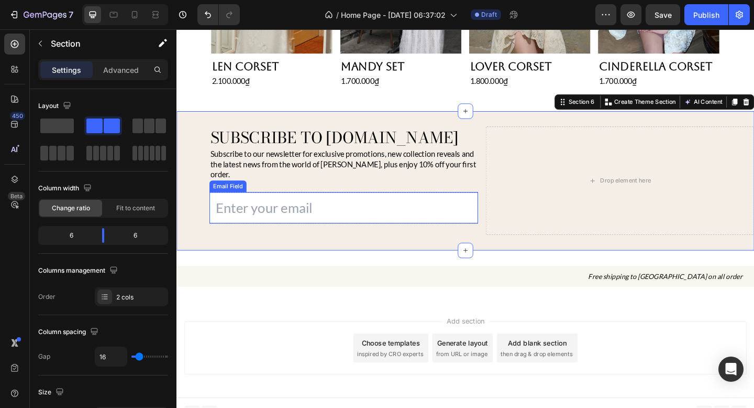
click at [409, 216] on input "email" at bounding box center [358, 223] width 292 height 34
click at [408, 248] on div "Subscribe to [DOMAIN_NAME] Heading Subscribe to our newsletter for exclusive pr…" at bounding box center [491, 193] width 629 height 151
click at [468, 215] on input "email" at bounding box center [358, 223] width 292 height 34
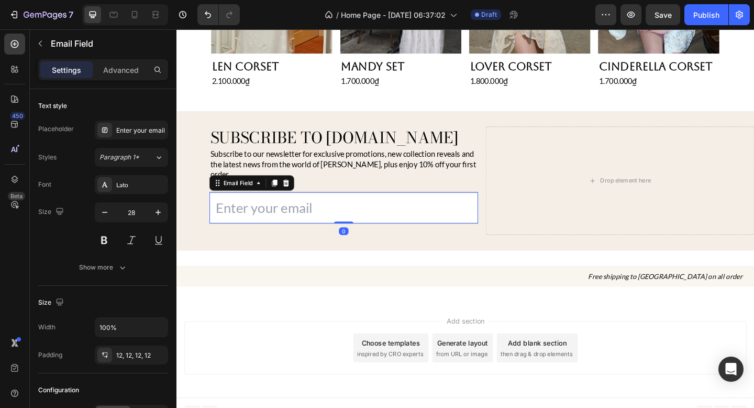
click at [429, 206] on input "email" at bounding box center [358, 223] width 292 height 34
click at [115, 67] on p "Advanced" at bounding box center [121, 69] width 36 height 11
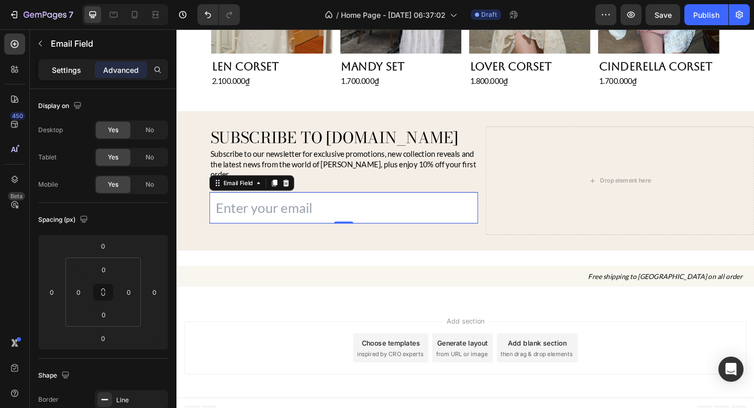
click at [76, 72] on p "Settings" at bounding box center [66, 69] width 29 height 11
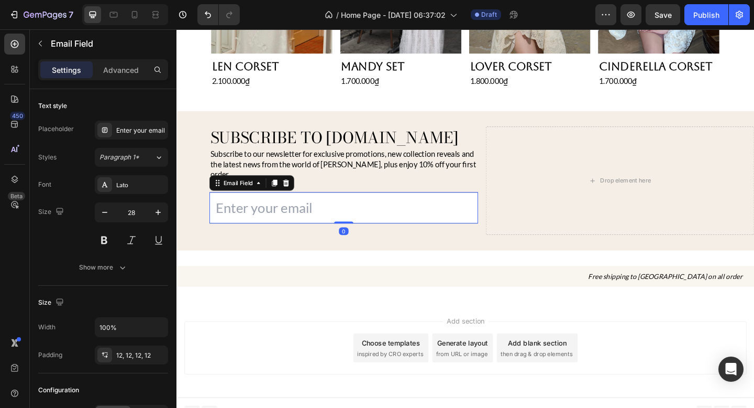
scroll to position [621, 0]
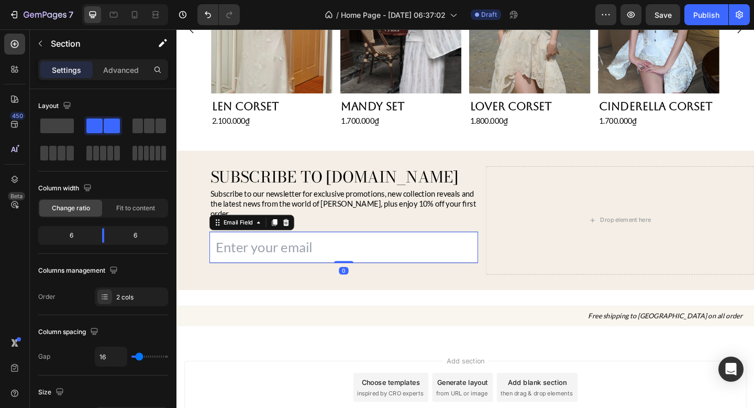
click at [204, 218] on div "Subscribe to [DOMAIN_NAME] Heading Subscribe to our newsletter for exclusive pr…" at bounding box center [491, 236] width 629 height 151
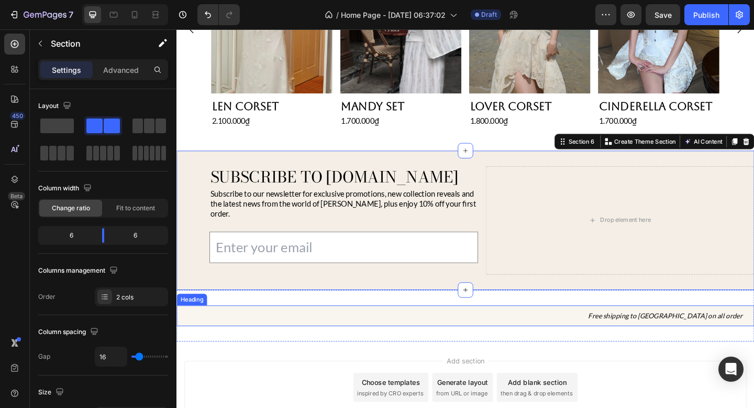
click at [284, 330] on h2 "Free shipping to [GEOGRAPHIC_DATA] on all order" at bounding box center [491, 341] width 629 height 23
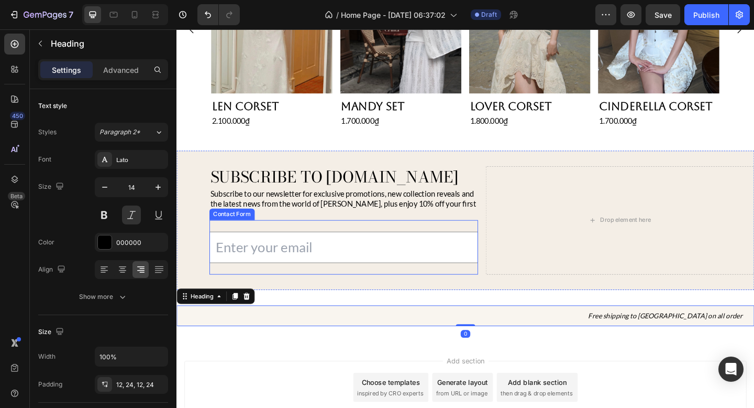
click at [320, 237] on div "Email Field Row Contact Form" at bounding box center [358, 266] width 292 height 59
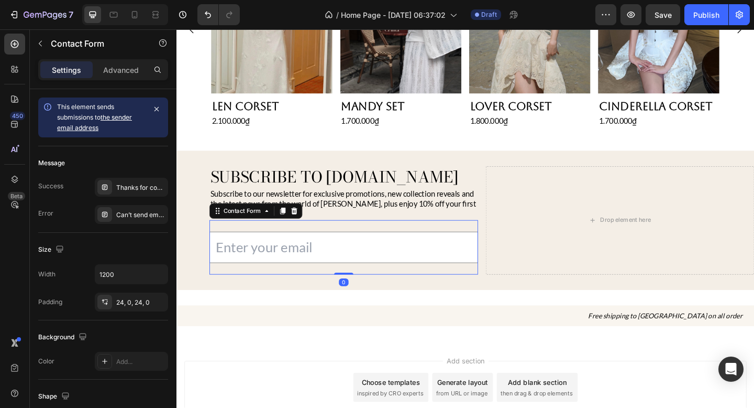
click at [320, 237] on div "Email Field Row Contact Form 0" at bounding box center [358, 266] width 292 height 59
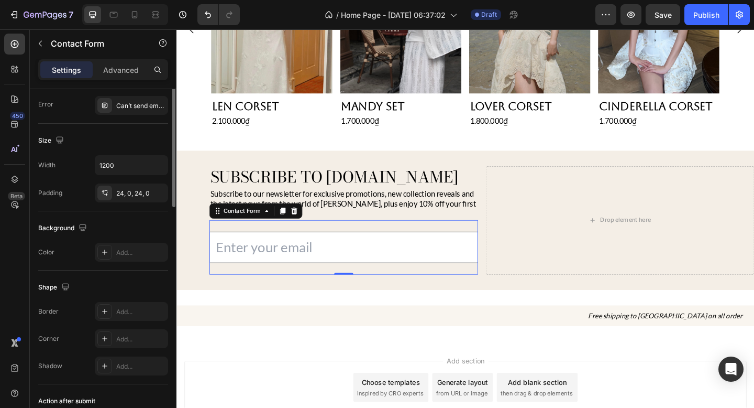
scroll to position [0, 0]
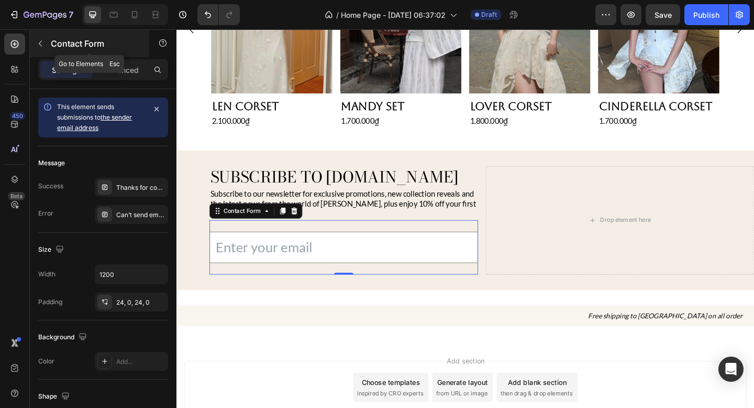
click at [45, 42] on button "button" at bounding box center [40, 43] width 17 height 17
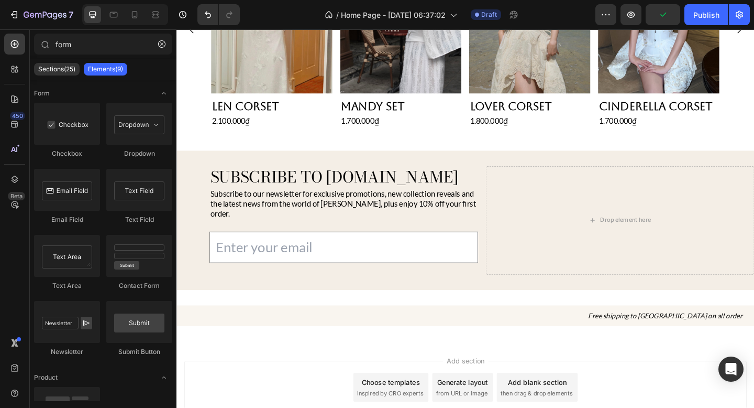
click at [117, 70] on p "Elements(9)" at bounding box center [105, 69] width 35 height 8
click at [131, 38] on input "form" at bounding box center [103, 44] width 138 height 21
click at [114, 42] on input "form" at bounding box center [103, 44] width 138 height 21
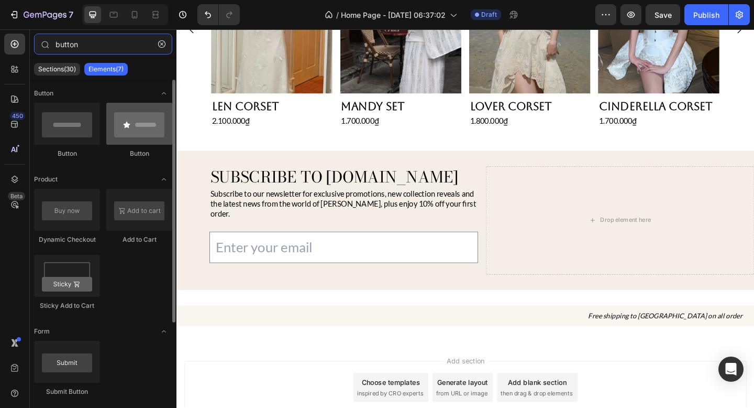
type input "button"
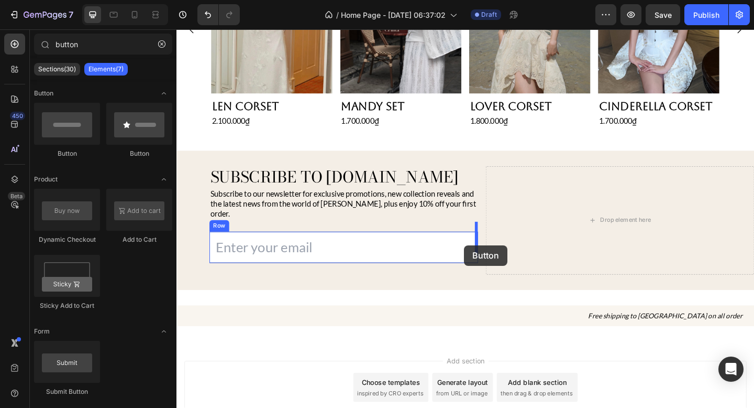
drag, startPoint x: 298, startPoint y: 158, endPoint x: 489, endPoint y: 264, distance: 219.3
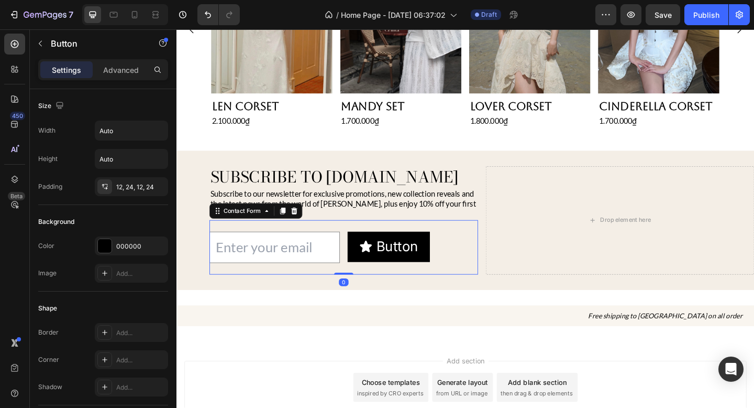
click at [356, 237] on div "Email Field Button Button Row Contact Form 0" at bounding box center [358, 266] width 292 height 59
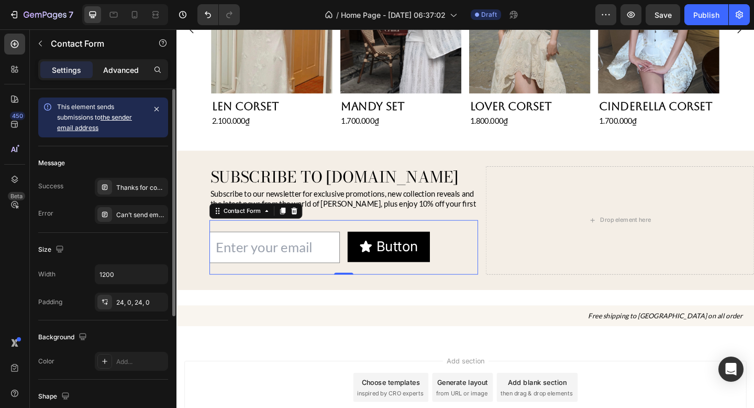
click at [117, 61] on div "Advanced" at bounding box center [121, 69] width 52 height 17
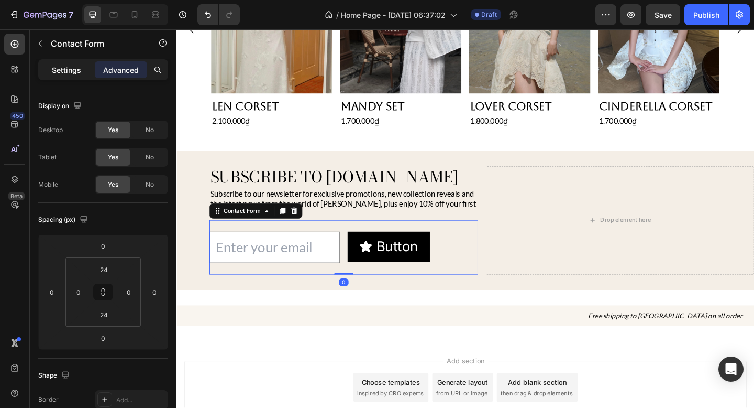
click at [77, 67] on p "Settings" at bounding box center [66, 69] width 29 height 11
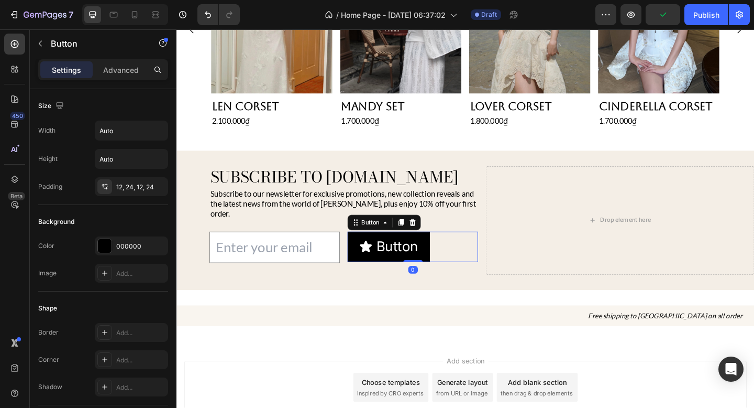
click at [487, 249] on div "Button Button 0" at bounding box center [434, 265] width 142 height 33
click at [411, 256] on p "Button" at bounding box center [417, 266] width 46 height 20
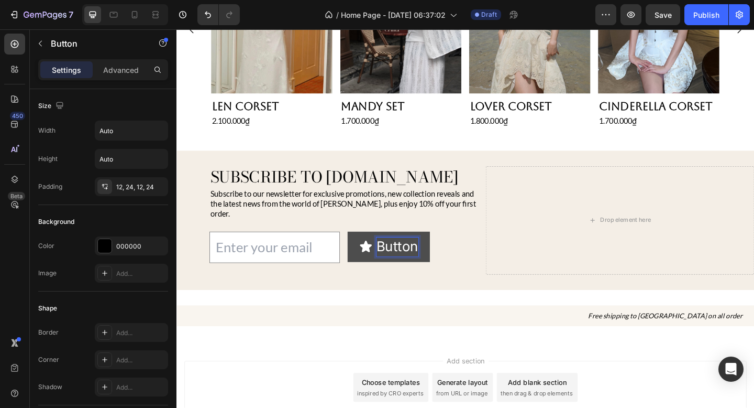
click at [431, 256] on p "Button" at bounding box center [417, 266] width 46 height 20
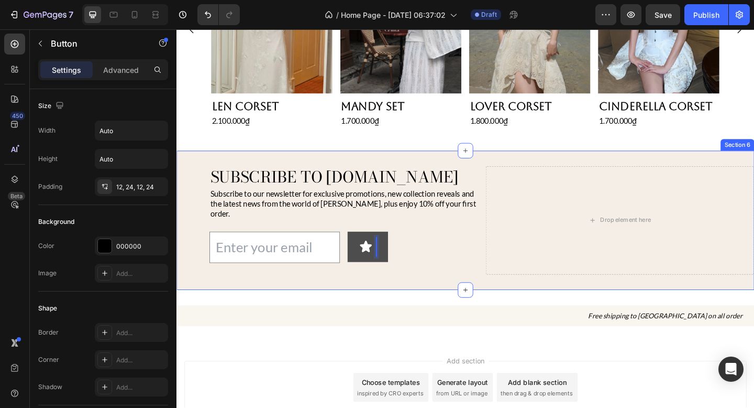
click at [437, 296] on div "Subscribe to [DOMAIN_NAME] Heading Subscribe to our newsletter for exclusive pr…" at bounding box center [491, 236] width 629 height 151
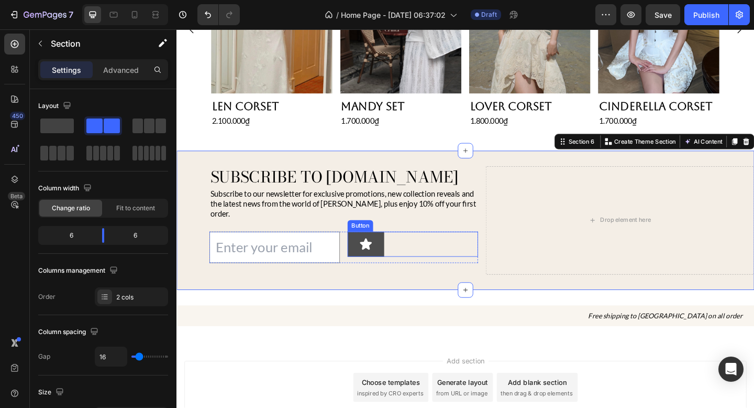
type input "En"
click at [435, 258] on div "Button" at bounding box center [434, 262] width 142 height 27
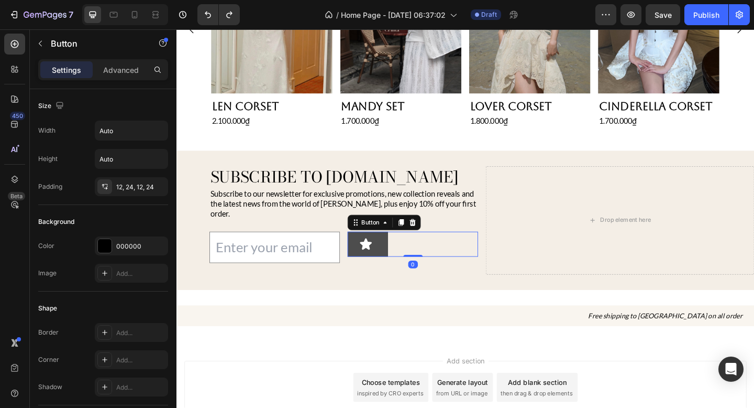
click at [397, 249] on button at bounding box center [385, 262] width 44 height 27
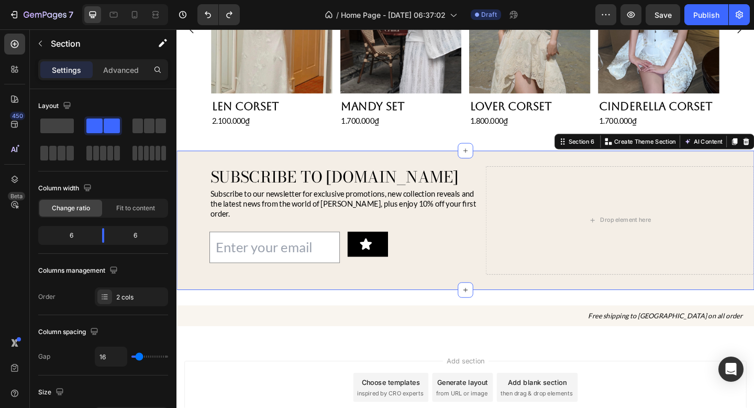
click at [419, 287] on div "Subscribe to [DOMAIN_NAME] Heading Subscribe to our newsletter for exclusive pr…" at bounding box center [491, 236] width 629 height 151
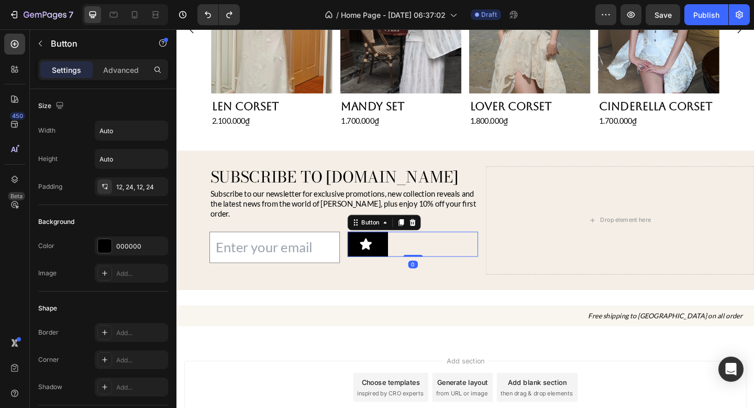
click at [454, 254] on div "Button 0" at bounding box center [434, 262] width 142 height 27
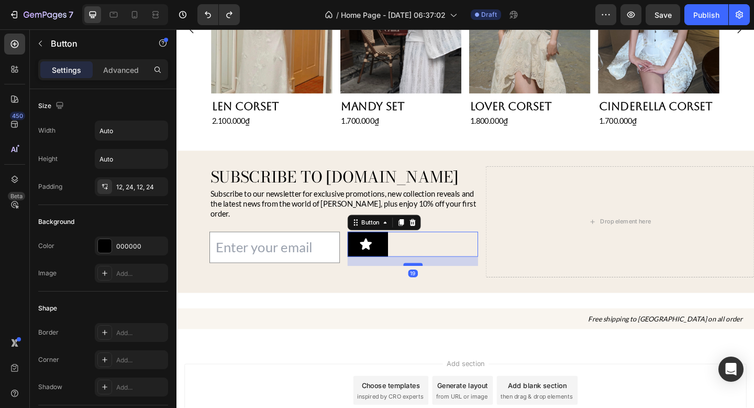
drag, startPoint x: 437, startPoint y: 263, endPoint x: 437, endPoint y: 273, distance: 10.0
click at [437, 283] on div at bounding box center [433, 284] width 21 height 3
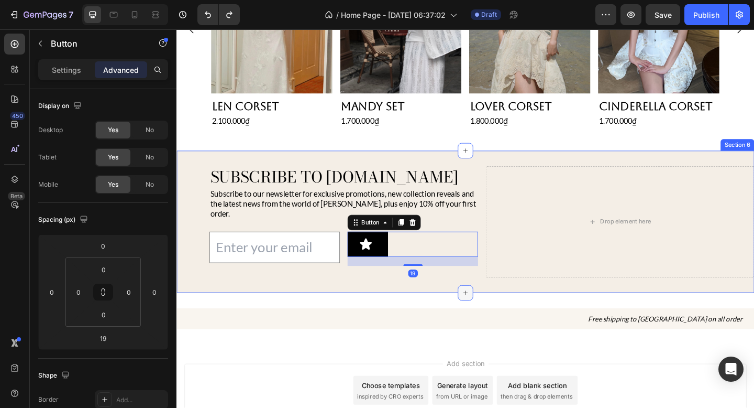
type input "0"
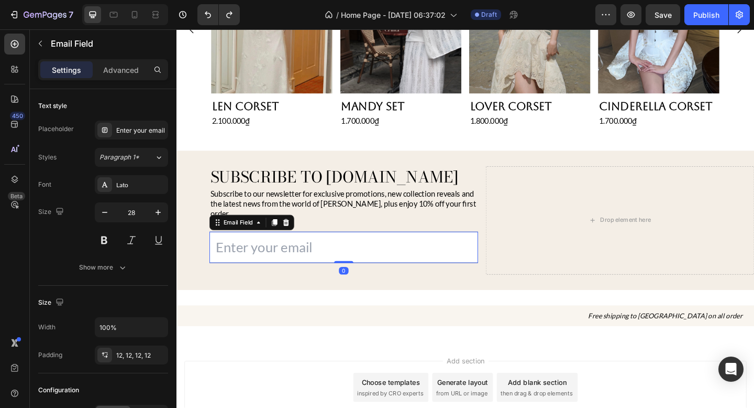
click at [467, 257] on input "email" at bounding box center [358, 266] width 292 height 34
click at [465, 276] on div "Email Field 0 Row Contact Form" at bounding box center [358, 266] width 292 height 59
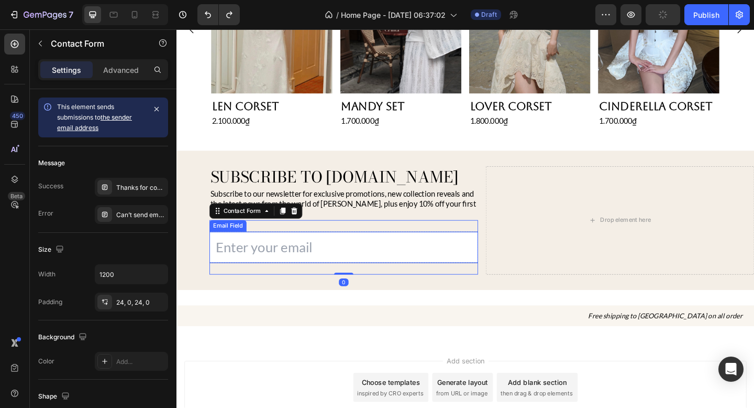
click at [466, 267] on input "email" at bounding box center [358, 266] width 292 height 34
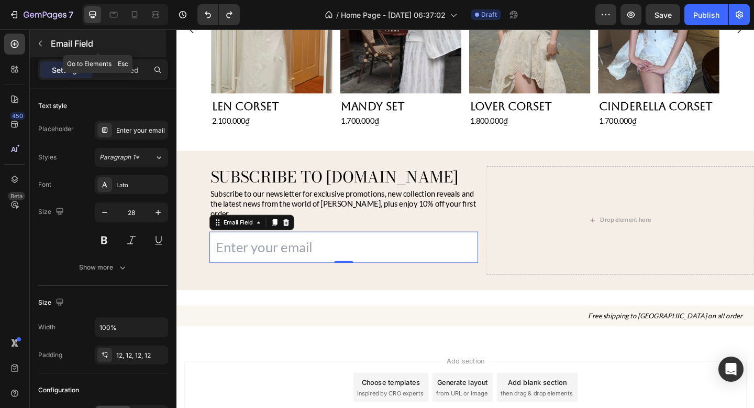
click at [52, 41] on p "Email Field" at bounding box center [107, 43] width 113 height 13
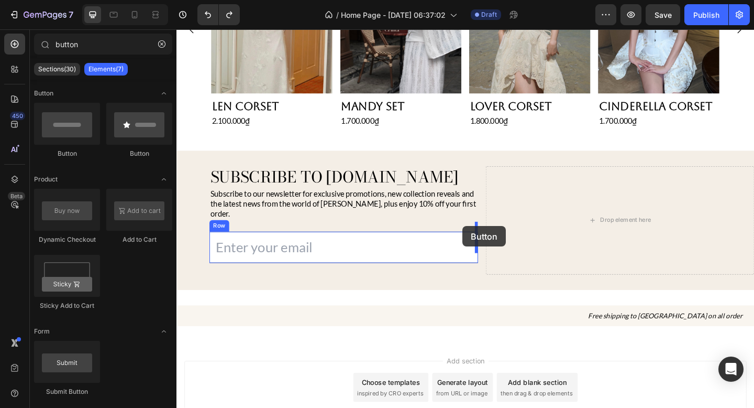
drag, startPoint x: 243, startPoint y: 166, endPoint x: 488, endPoint y: 243, distance: 256.5
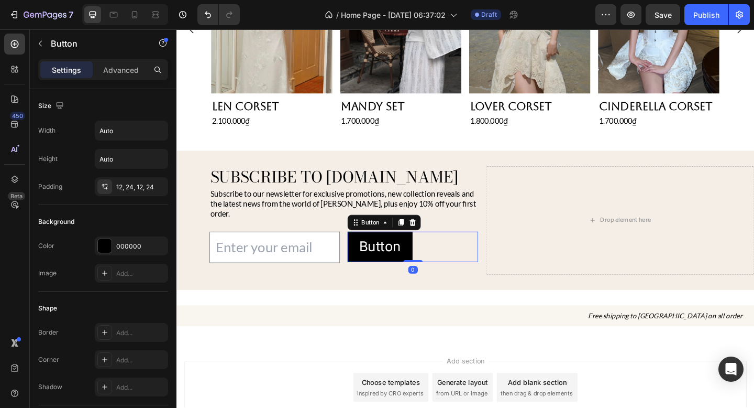
click at [478, 249] on div "Button Button 0" at bounding box center [434, 265] width 142 height 33
click at [338, 237] on div "Email Field Button Button 0 Row Contact Form" at bounding box center [358, 266] width 292 height 59
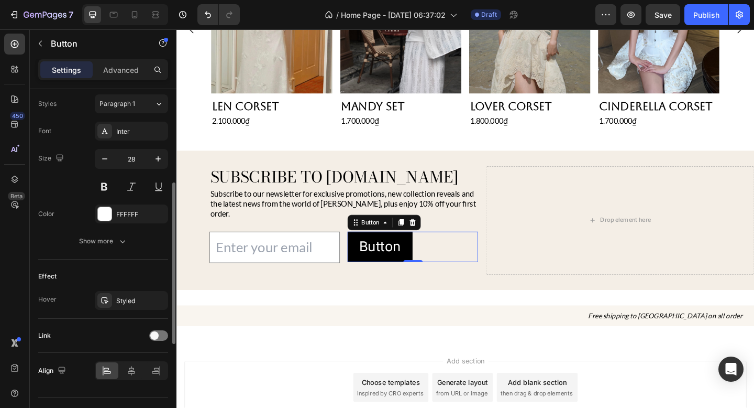
scroll to position [403, 0]
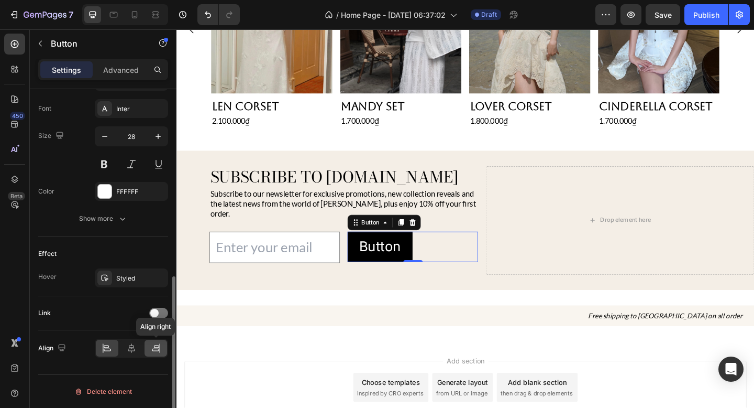
click at [160, 348] on icon at bounding box center [156, 348] width 10 height 10
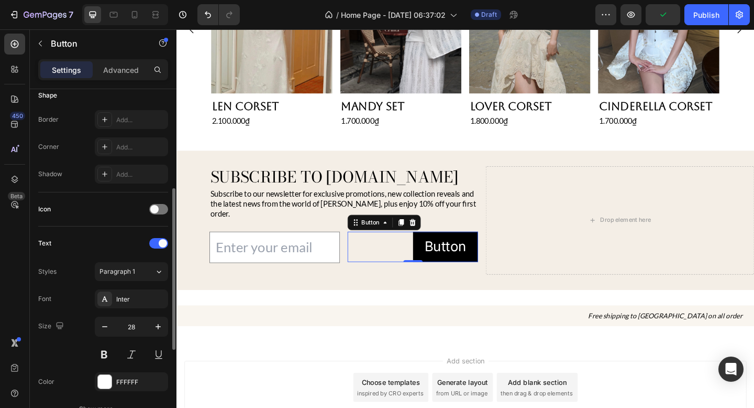
scroll to position [212, 0]
click at [152, 296] on div "Inter" at bounding box center [140, 300] width 49 height 9
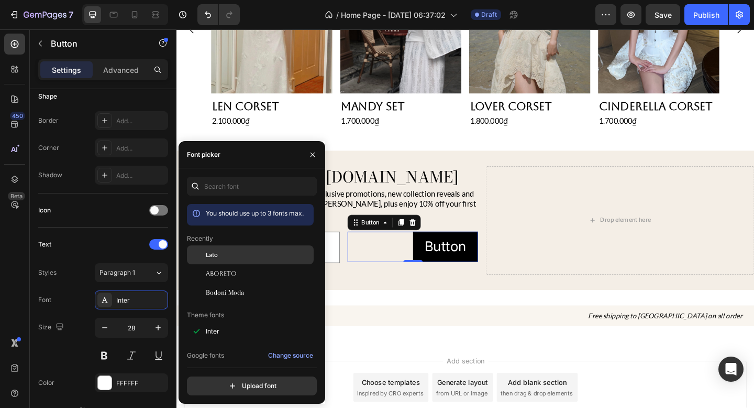
click at [217, 251] on span "Lato" at bounding box center [212, 254] width 12 height 9
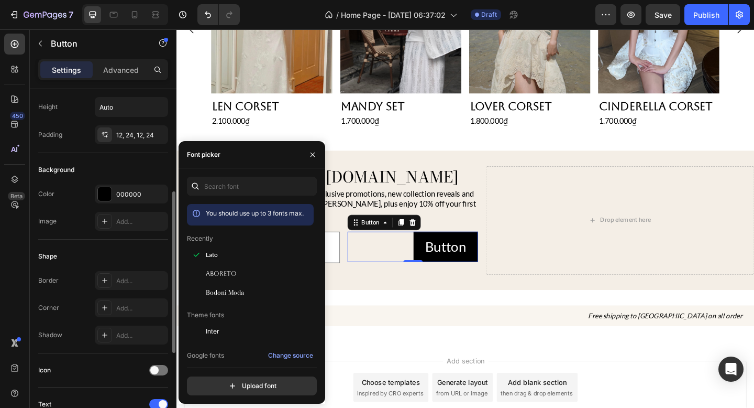
scroll to position [0, 0]
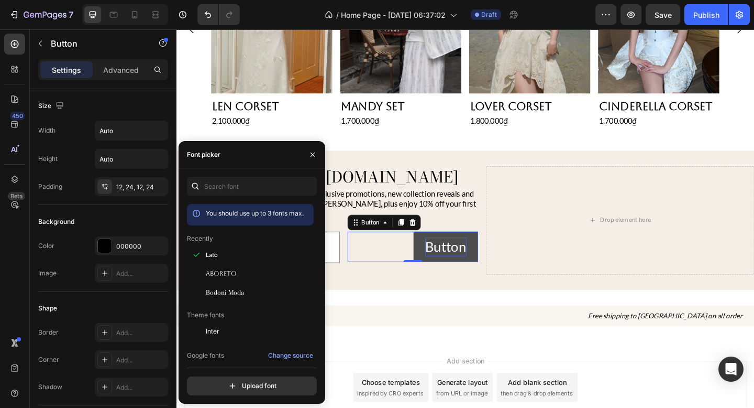
click at [452, 256] on p "Button" at bounding box center [469, 266] width 45 height 20
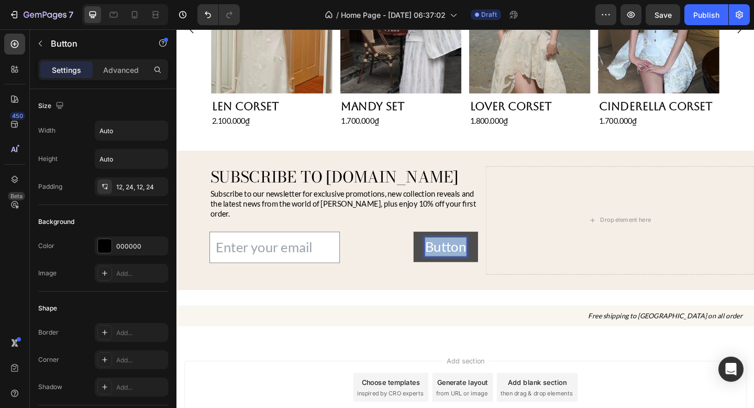
click at [452, 256] on p "Button" at bounding box center [469, 266] width 45 height 20
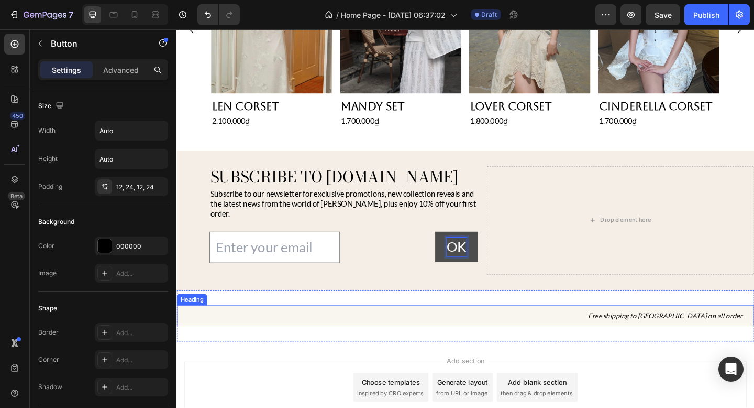
click at [467, 330] on h2 "Free shipping to [GEOGRAPHIC_DATA] on all order" at bounding box center [491, 341] width 629 height 23
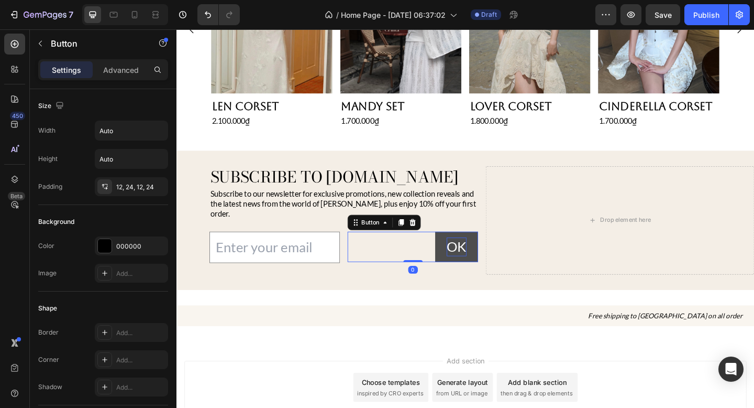
click at [463, 258] on button "OK" at bounding box center [481, 265] width 47 height 33
click at [126, 73] on p "Advanced" at bounding box center [121, 69] width 36 height 11
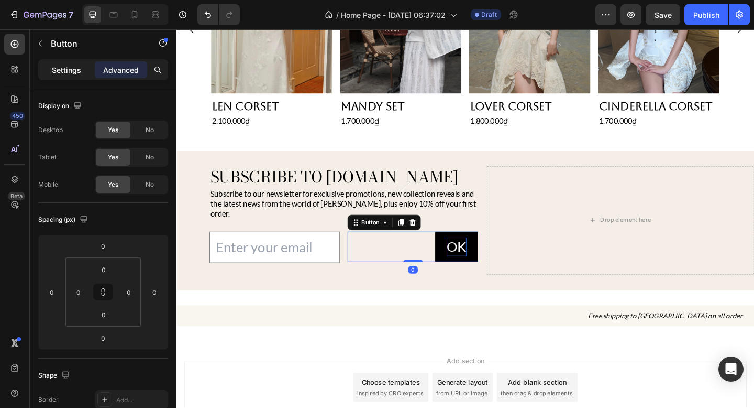
click at [70, 68] on p "Settings" at bounding box center [66, 69] width 29 height 11
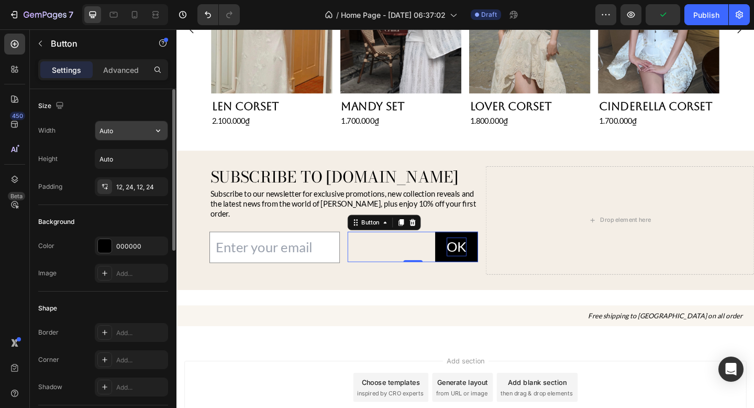
click at [142, 130] on input "Auto" at bounding box center [131, 130] width 72 height 19
click at [153, 130] on icon "button" at bounding box center [158, 130] width 10 height 10
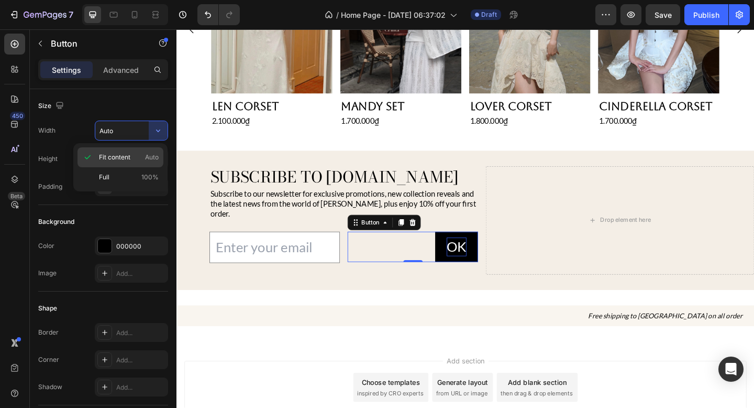
click at [134, 155] on p "Fit content Auto" at bounding box center [129, 156] width 60 height 9
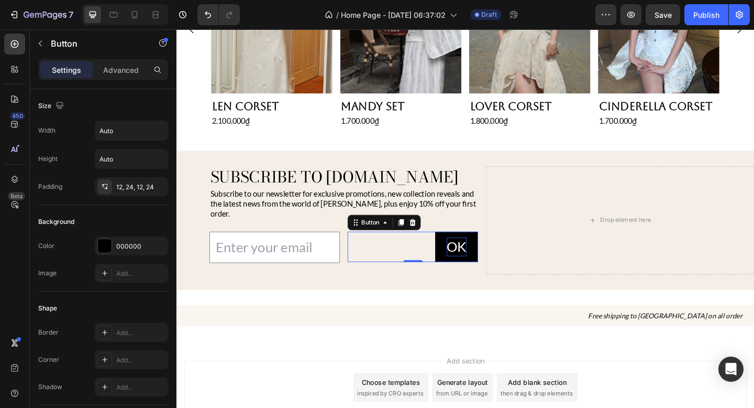
click at [396, 249] on div "OK Button 0" at bounding box center [434, 265] width 142 height 33
click at [143, 166] on input "Auto" at bounding box center [131, 158] width 72 height 19
click at [154, 165] on button "button" at bounding box center [158, 158] width 19 height 19
click at [126, 184] on span "Fit content" at bounding box center [114, 185] width 31 height 9
click at [127, 188] on div "12, 24, 12, 24" at bounding box center [131, 186] width 30 height 9
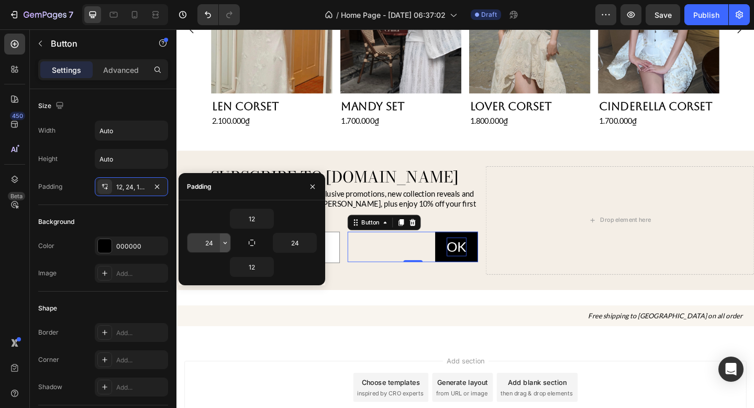
click at [224, 242] on icon "button" at bounding box center [225, 242] width 8 height 8
click at [212, 242] on input "24" at bounding box center [209, 242] width 43 height 19
type input "0"
type input "24"
click at [133, 225] on div "Background" at bounding box center [103, 221] width 130 height 17
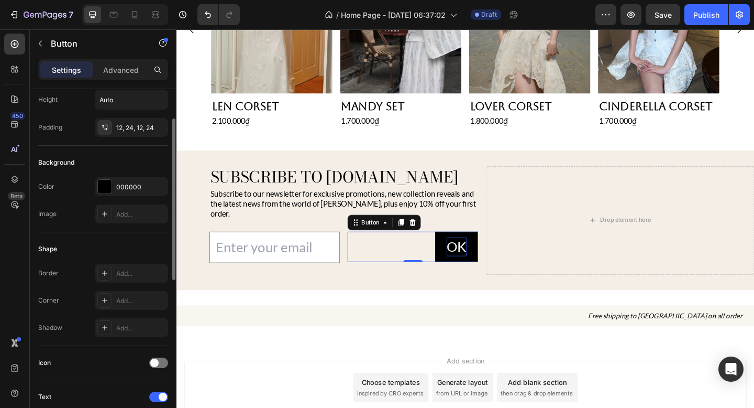
scroll to position [63, 0]
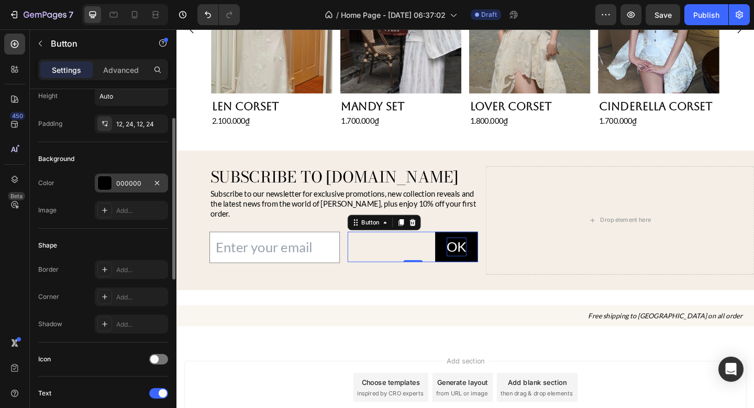
click at [107, 181] on div at bounding box center [105, 183] width 14 height 14
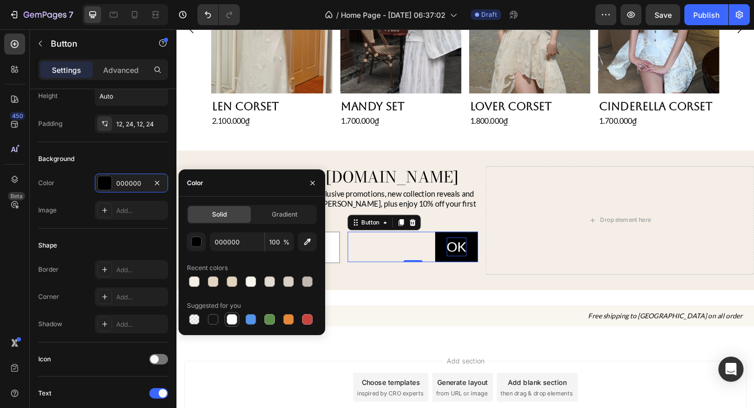
click at [234, 322] on div at bounding box center [232, 319] width 10 height 10
type input "FFFFFF"
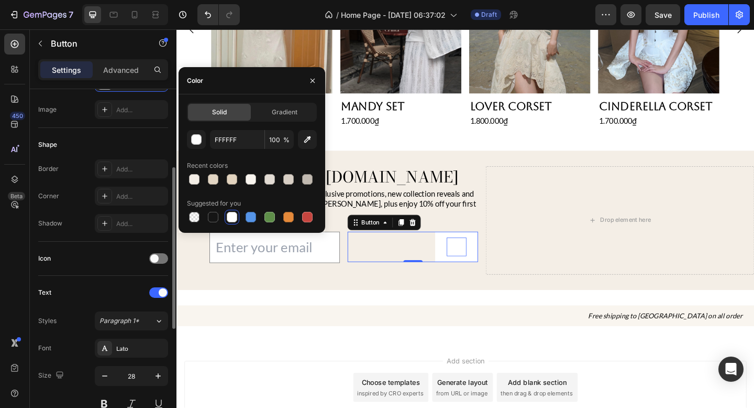
scroll to position [165, 0]
click at [160, 255] on div at bounding box center [158, 256] width 19 height 10
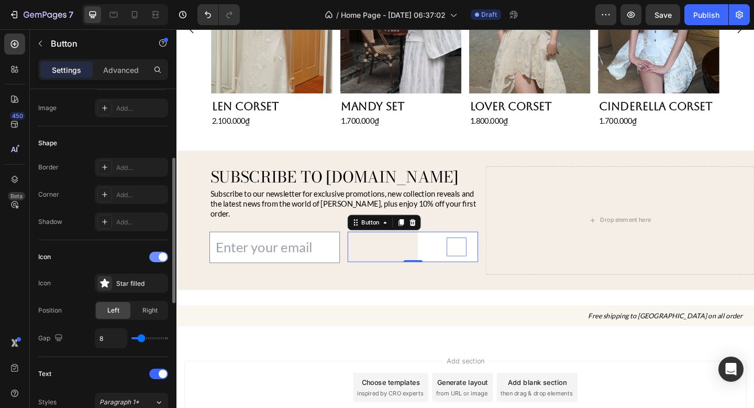
click at [160, 255] on span at bounding box center [163, 257] width 8 height 8
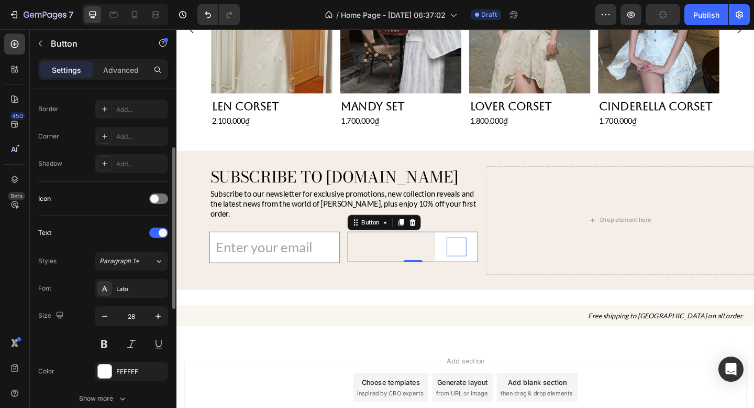
scroll to position [242, 0]
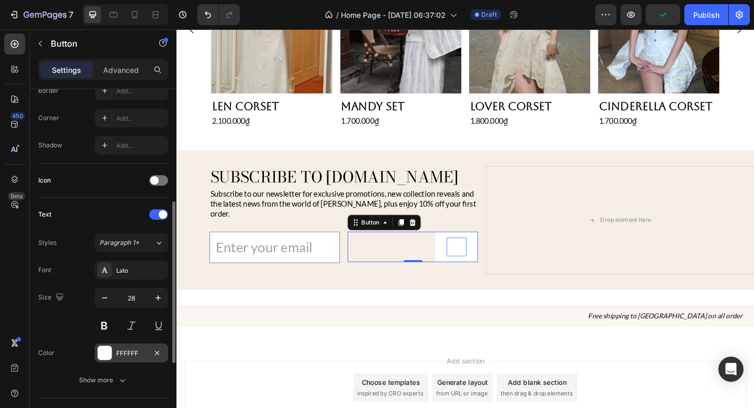
click at [110, 356] on div at bounding box center [105, 353] width 14 height 14
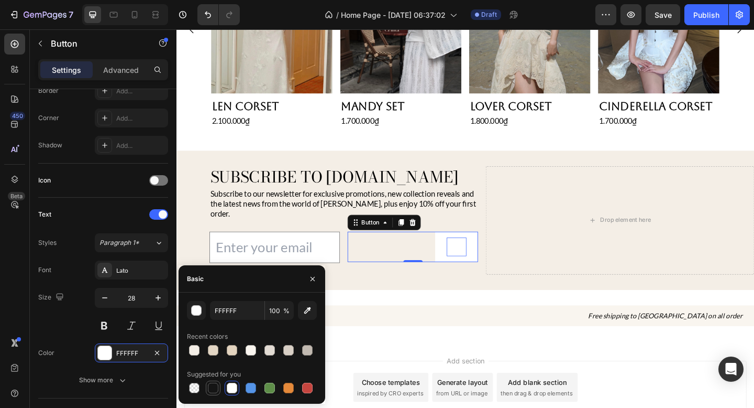
click at [212, 388] on div at bounding box center [213, 387] width 10 height 10
type input "151515"
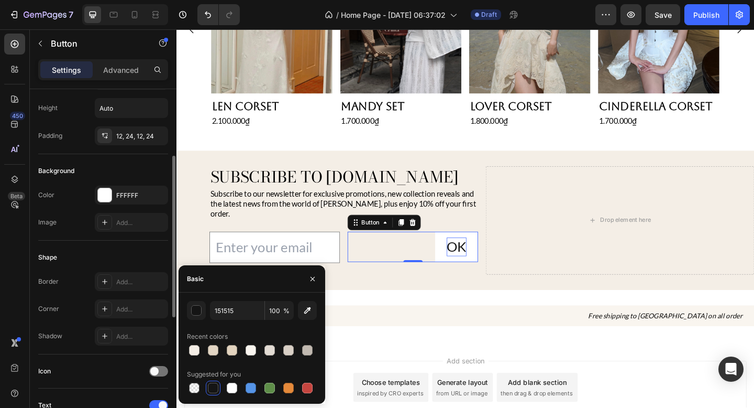
scroll to position [80, 0]
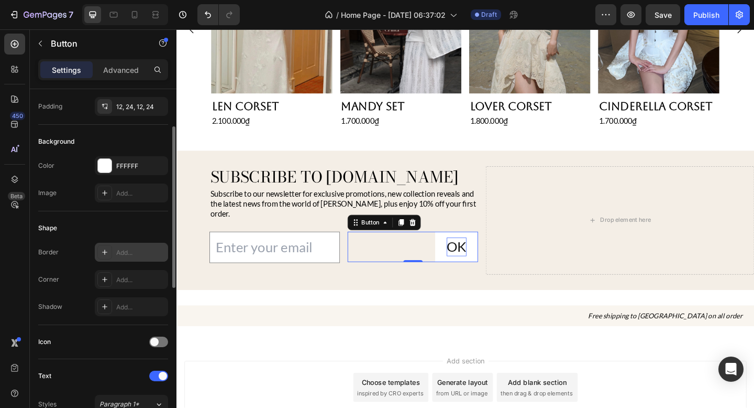
click at [107, 256] on div at bounding box center [104, 252] width 15 height 15
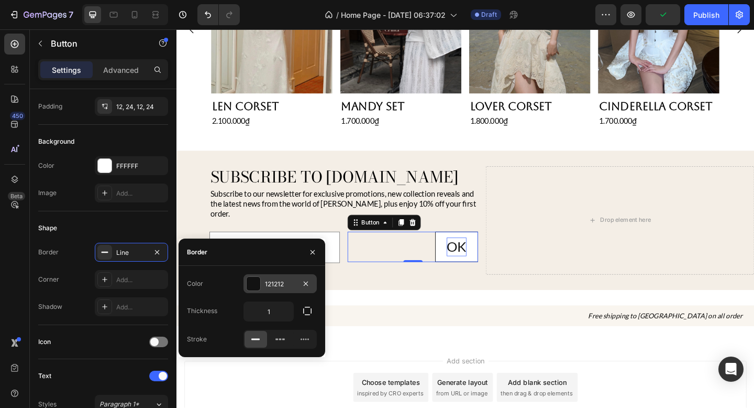
click at [251, 288] on div at bounding box center [254, 284] width 14 height 14
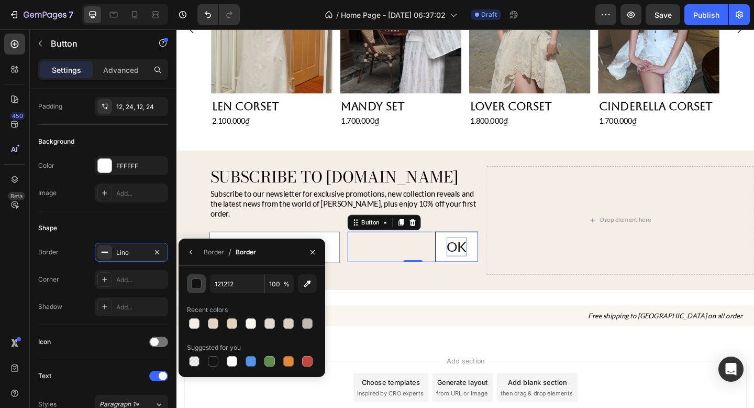
click at [200, 278] on button "button" at bounding box center [196, 283] width 19 height 19
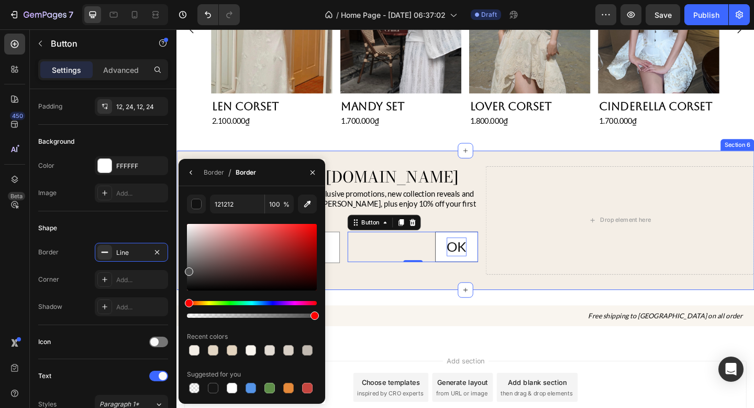
type input "4F4F4F"
drag, startPoint x: 368, startPoint y: 303, endPoint x: 177, endPoint y: 268, distance: 194.0
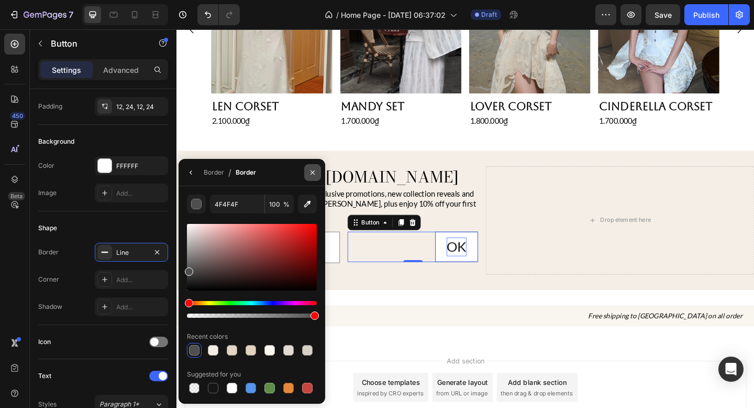
click at [310, 172] on icon "button" at bounding box center [313, 172] width 8 height 8
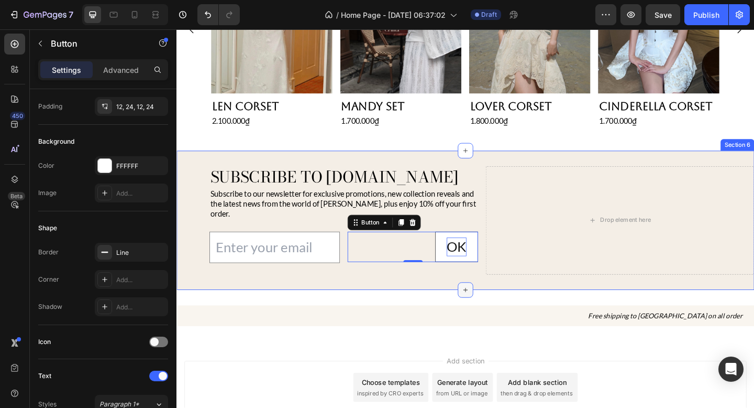
click at [485, 304] on div at bounding box center [491, 312] width 17 height 17
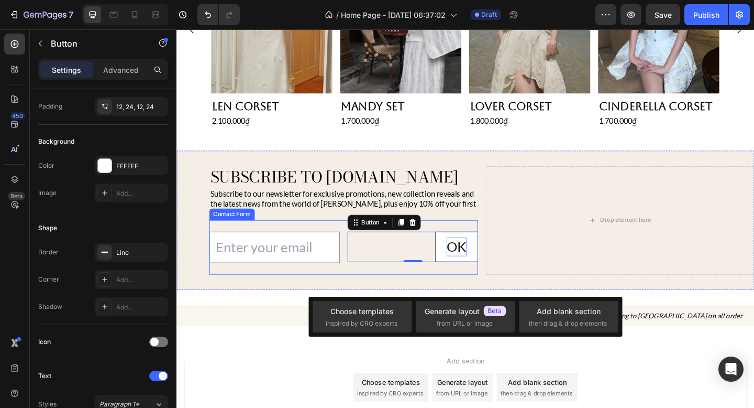
click at [465, 284] on div "Email Field OK Button 0 Row Contact Form" at bounding box center [358, 266] width 292 height 59
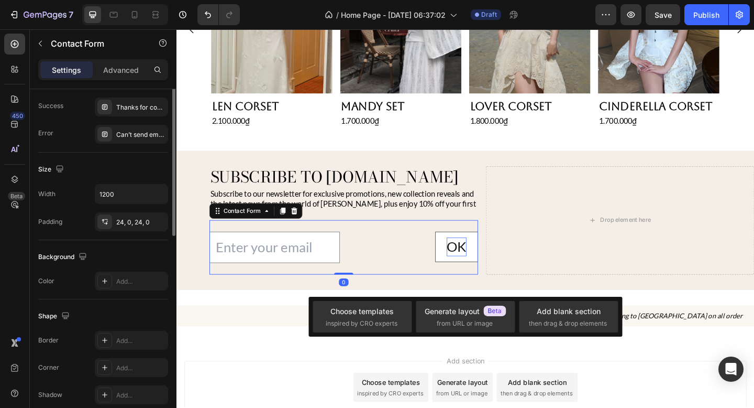
scroll to position [0, 0]
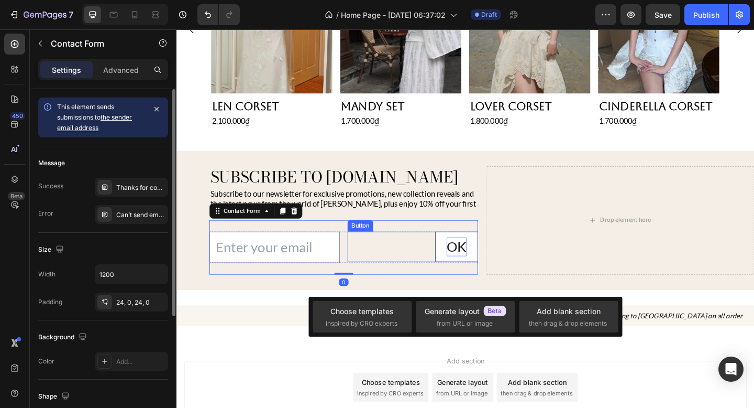
click at [441, 262] on div "OK Button" at bounding box center [434, 265] width 142 height 33
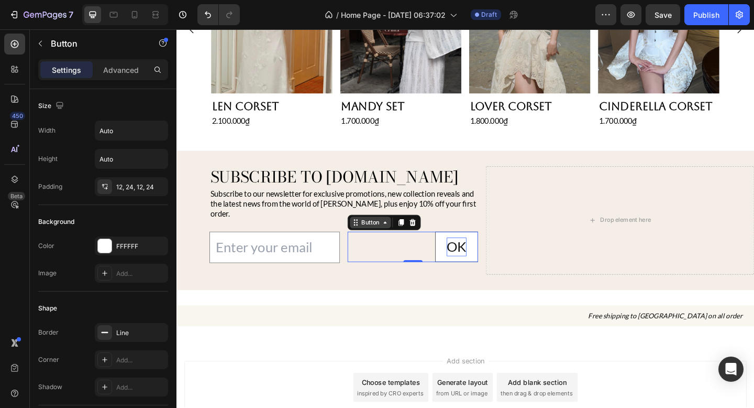
click at [401, 235] on icon at bounding box center [403, 239] width 8 height 8
click at [410, 257] on div "OK Button Row 2 cols Contact Form Section 0" at bounding box center [434, 265] width 142 height 33
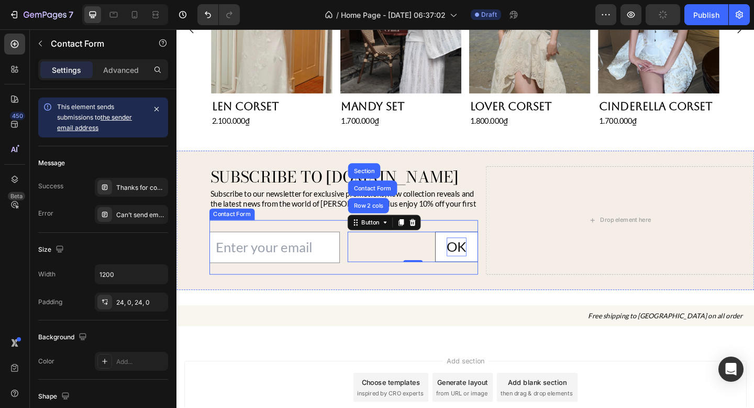
click at [446, 282] on div "Email Field OK Button Row 2 cols Contact Form Section 0 Row Contact Form" at bounding box center [358, 266] width 292 height 59
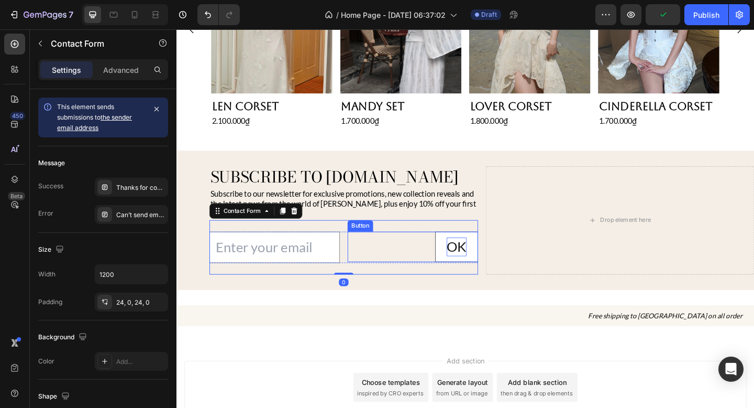
click at [441, 256] on div "OK Button" at bounding box center [434, 265] width 142 height 33
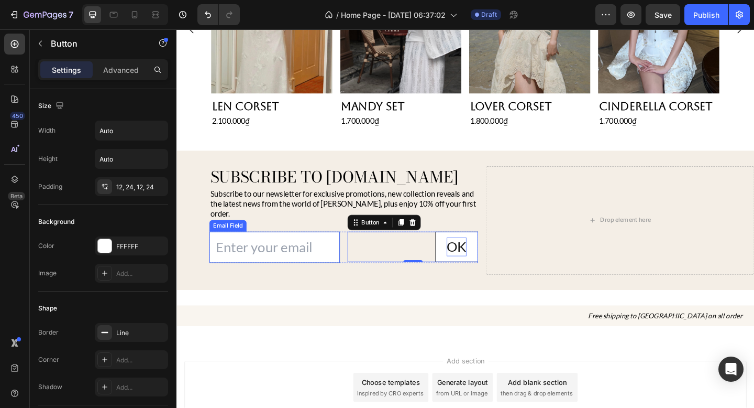
click at [350, 267] on input "email" at bounding box center [283, 266] width 142 height 34
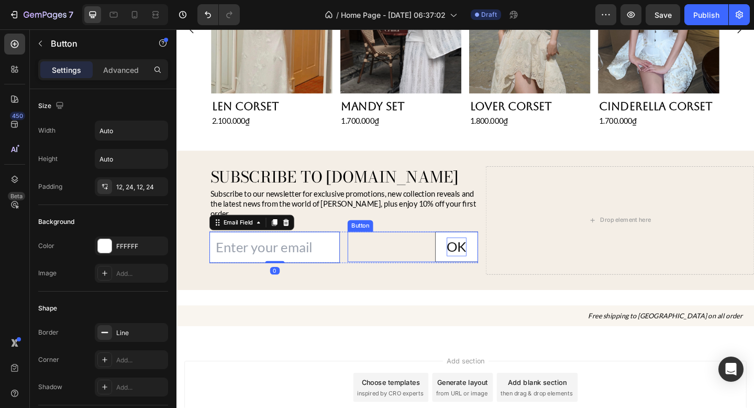
click at [364, 237] on div "Button" at bounding box center [377, 243] width 28 height 13
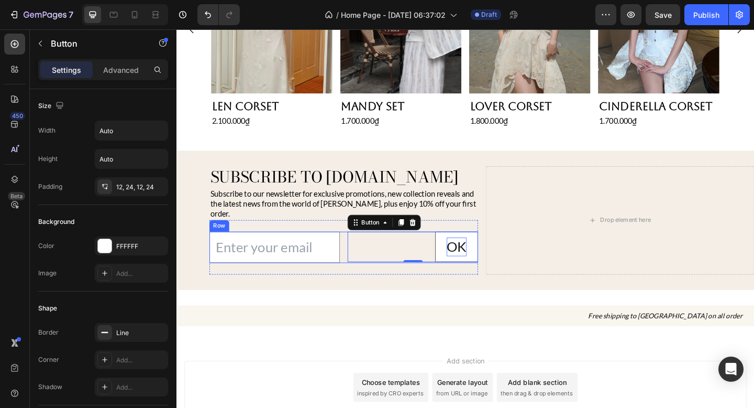
click at [355, 249] on div "Email Field OK Button 0 Row" at bounding box center [358, 266] width 292 height 34
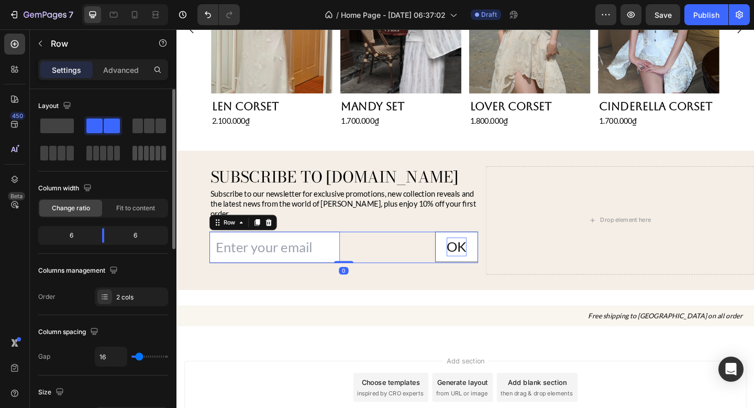
click at [135, 154] on span at bounding box center [135, 153] width 5 height 15
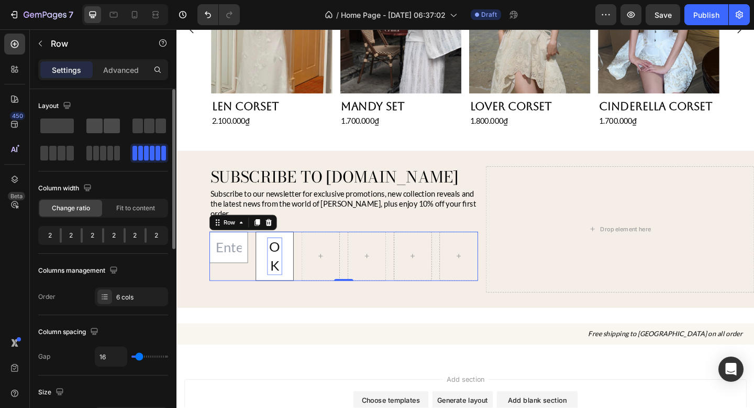
click at [103, 133] on div at bounding box center [103, 125] width 38 height 19
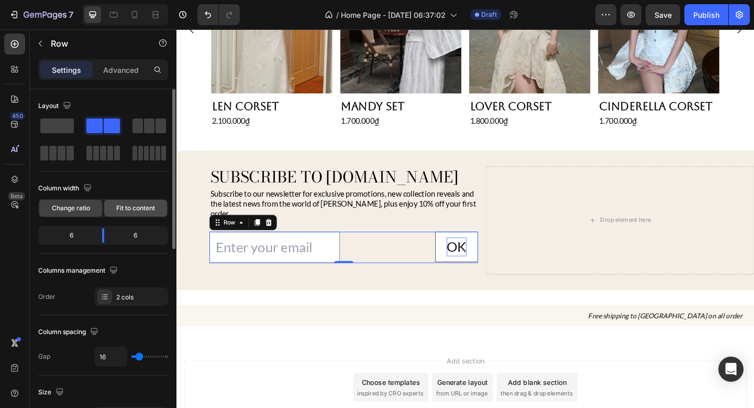
click at [145, 211] on span "Fit to content" at bounding box center [135, 207] width 39 height 9
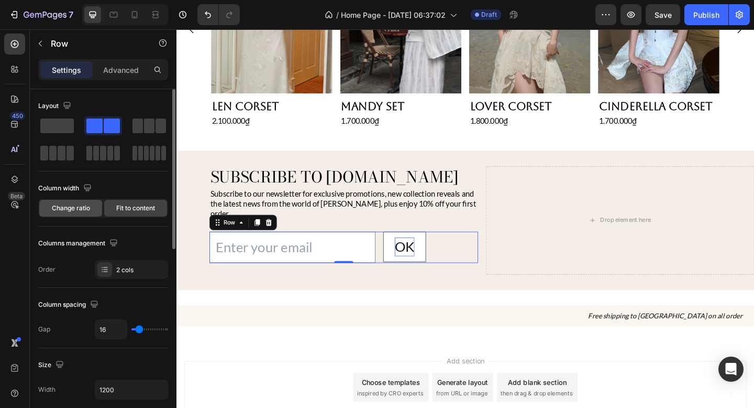
click at [73, 209] on span "Change ratio" at bounding box center [71, 207] width 38 height 9
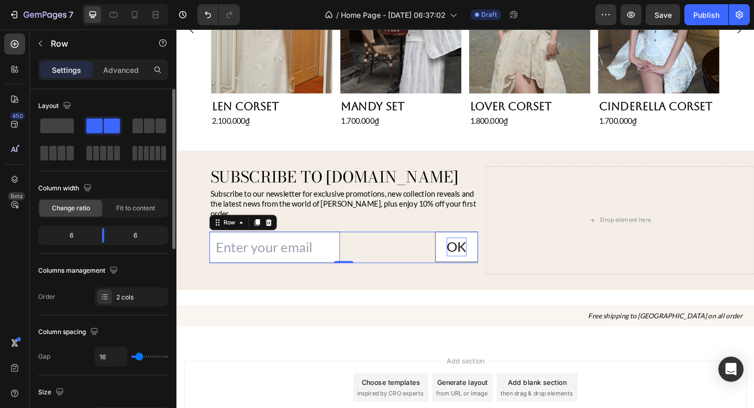
click at [83, 235] on div "6" at bounding box center [66, 235] width 53 height 15
drag, startPoint x: 102, startPoint y: 235, endPoint x: 150, endPoint y: 236, distance: 47.7
click at [149, 0] on body "7 / Home Page - [DATE] 06:37:02 Draft Preview Save Publish 450 Beta button Sect…" at bounding box center [377, 0] width 754 height 0
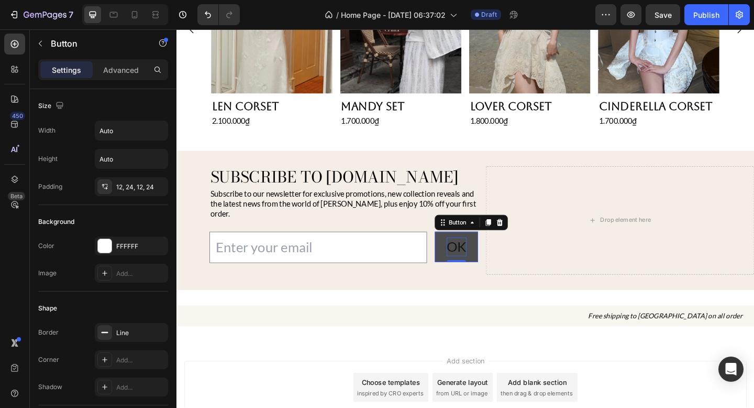
click at [502, 253] on button "OK" at bounding box center [481, 265] width 47 height 33
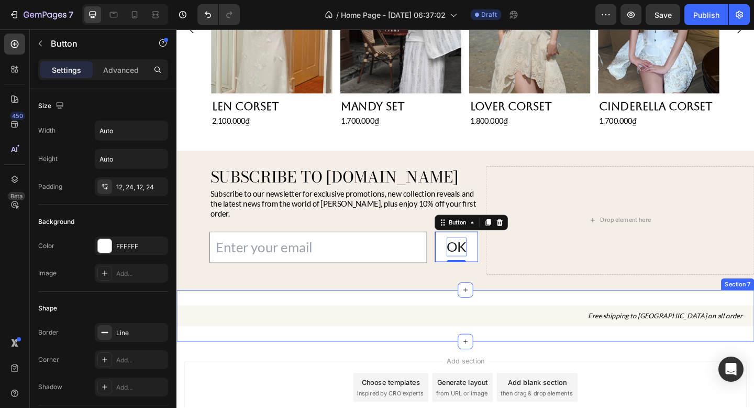
click at [511, 313] on div "Free shipping to [GEOGRAPHIC_DATA] on all order Heading Section 7" at bounding box center [491, 341] width 629 height 57
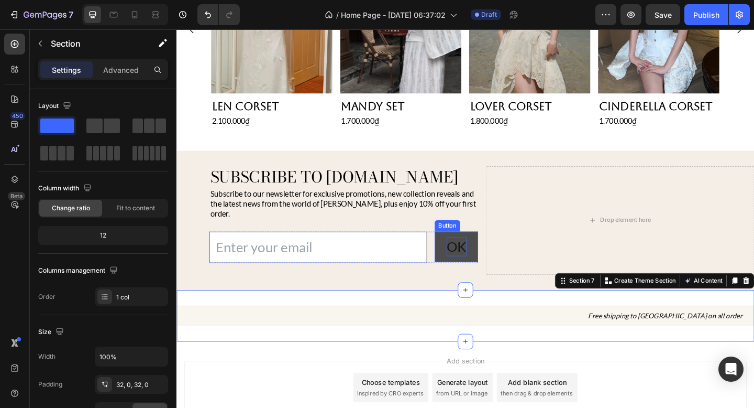
click at [464, 268] on button "OK" at bounding box center [481, 265] width 47 height 33
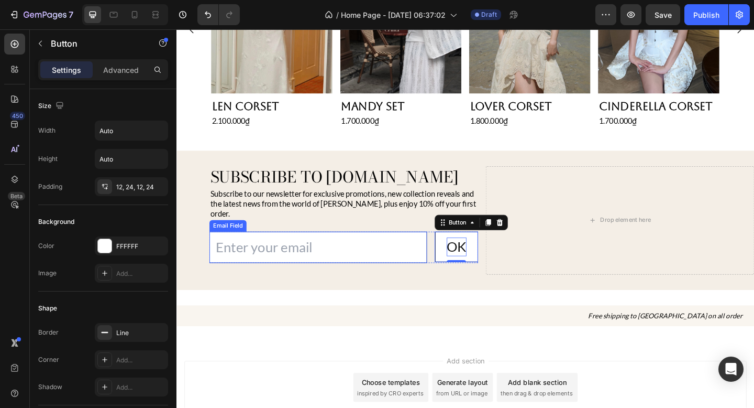
click at [424, 259] on input "email" at bounding box center [330, 266] width 237 height 34
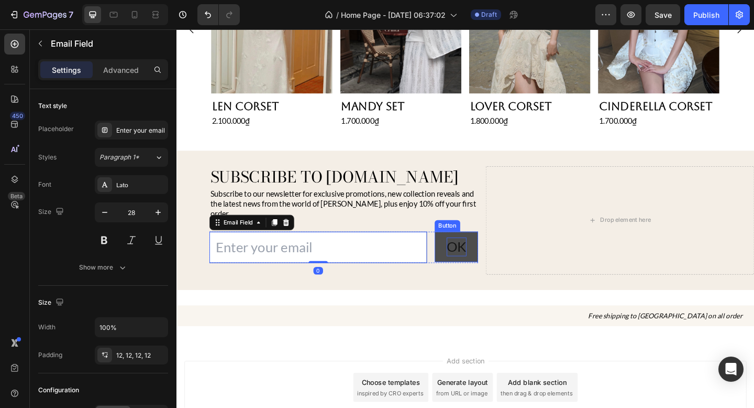
click at [461, 252] on button "OK" at bounding box center [481, 265] width 47 height 33
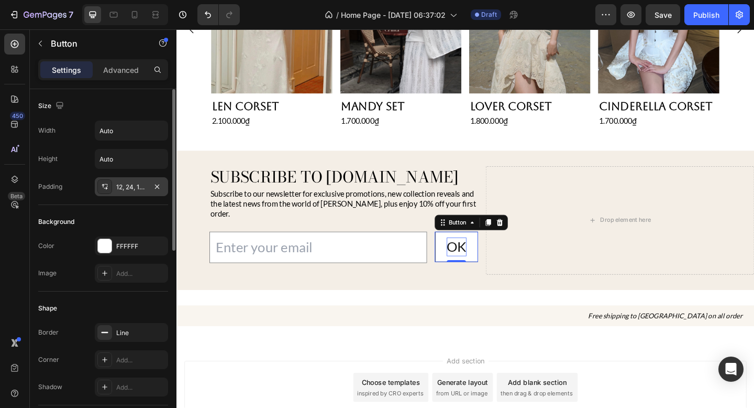
click at [135, 178] on div "12, 24, 12, 24" at bounding box center [131, 186] width 73 height 19
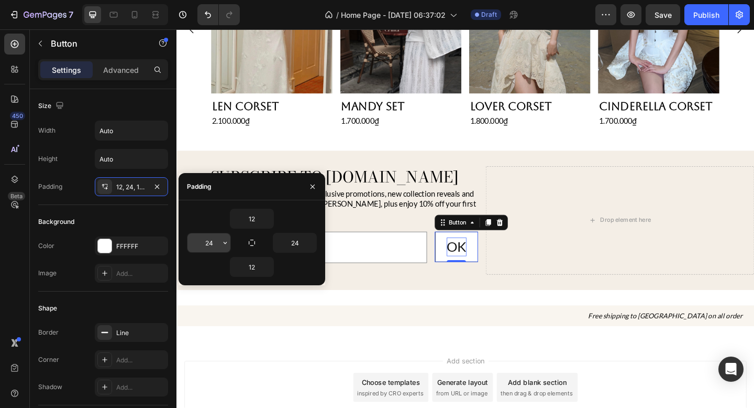
click at [212, 248] on input "24" at bounding box center [209, 242] width 43 height 19
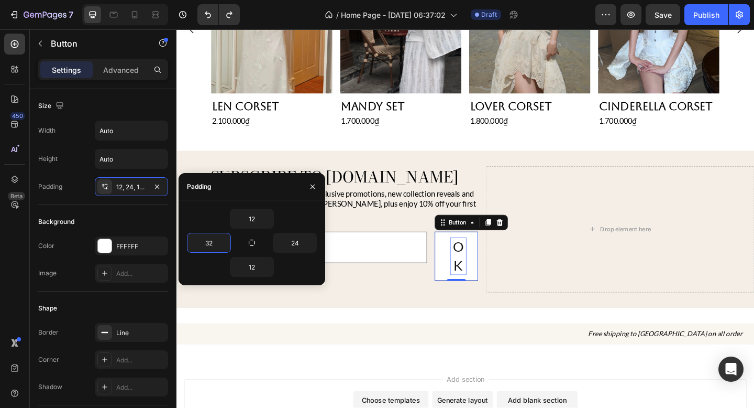
type input "24"
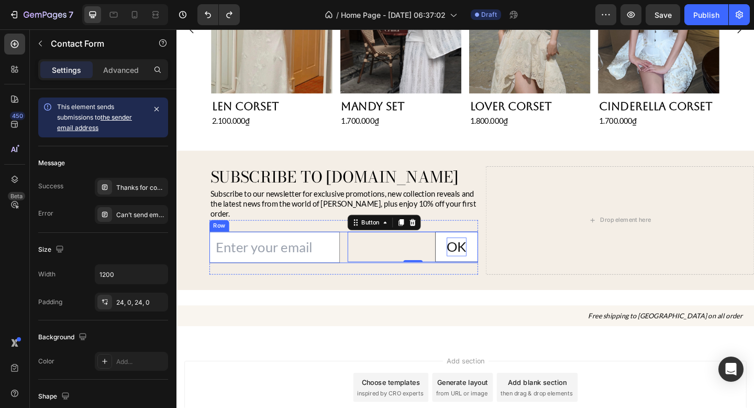
click at [409, 285] on div "Email Field OK Button 0 Row Contact Form" at bounding box center [358, 266] width 292 height 59
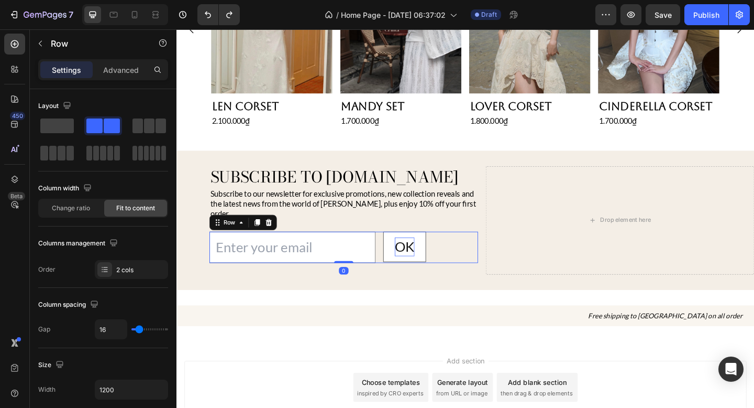
click at [466, 268] on div "Email Field OK Button Row 0" at bounding box center [358, 266] width 292 height 34
click at [376, 255] on input "email" at bounding box center [302, 266] width 181 height 34
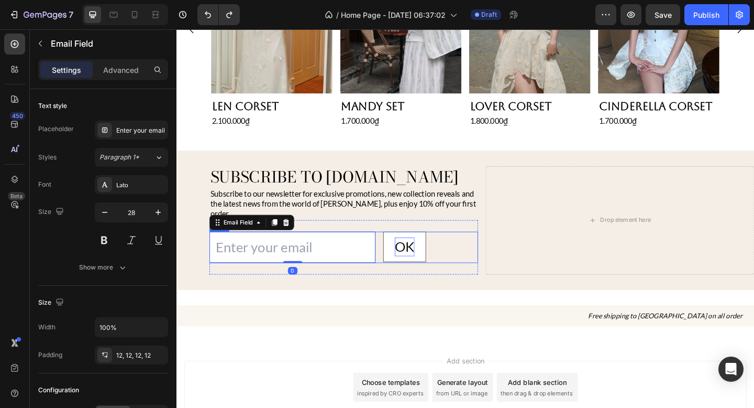
click at [441, 249] on div "Email Field 0 OK Button Row" at bounding box center [358, 266] width 292 height 34
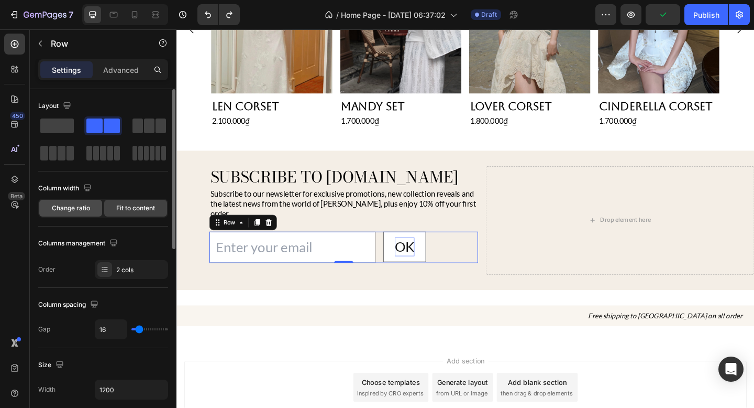
click at [87, 202] on div "Change ratio" at bounding box center [70, 208] width 63 height 17
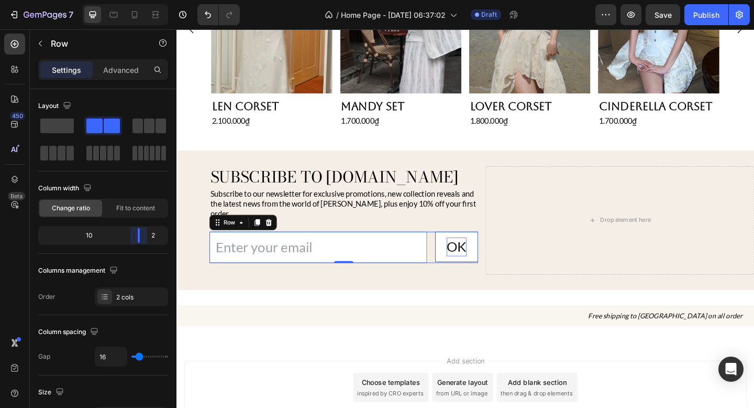
drag, startPoint x: 102, startPoint y: 236, endPoint x: 148, endPoint y: 239, distance: 46.2
click at [148, 0] on body "7 / Home Page - [DATE] 06:37:02 Draft Preview Save Publish 450 Beta button Sect…" at bounding box center [377, 0] width 754 height 0
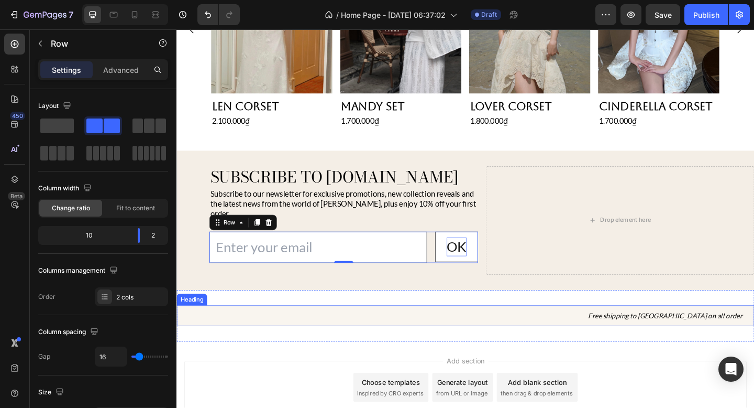
click at [346, 330] on h2 "Free shipping to [GEOGRAPHIC_DATA] on all order" at bounding box center [491, 341] width 629 height 23
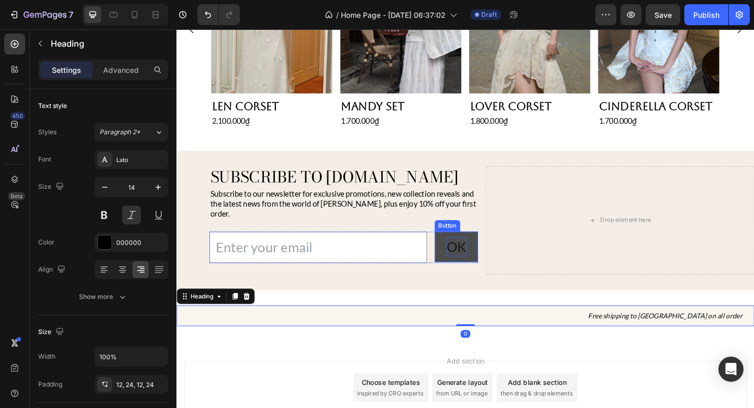
click at [465, 249] on button "OK" at bounding box center [481, 265] width 47 height 33
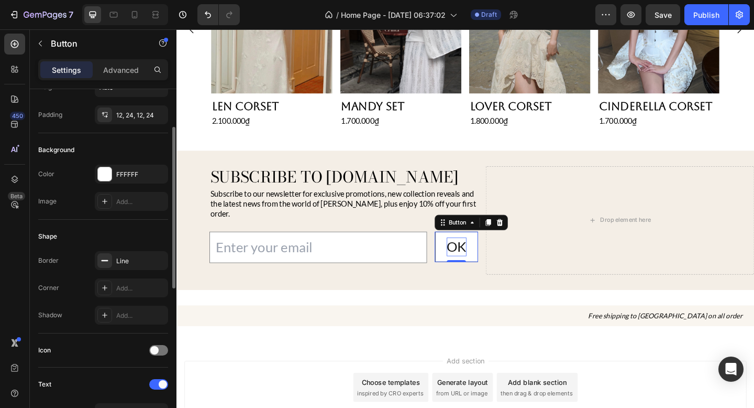
scroll to position [75, 0]
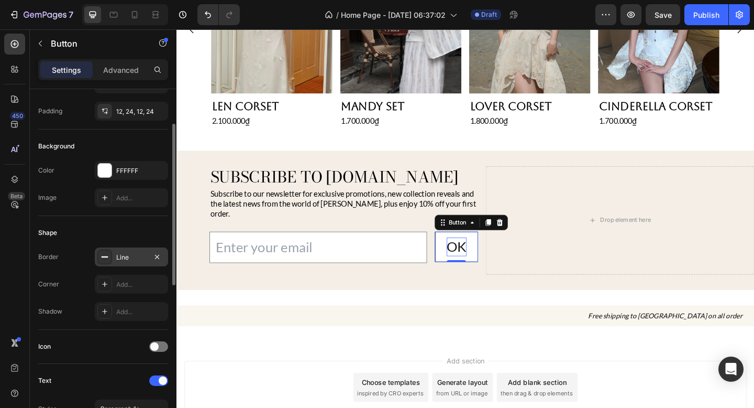
click at [120, 262] on div "Line" at bounding box center [131, 256] width 73 height 19
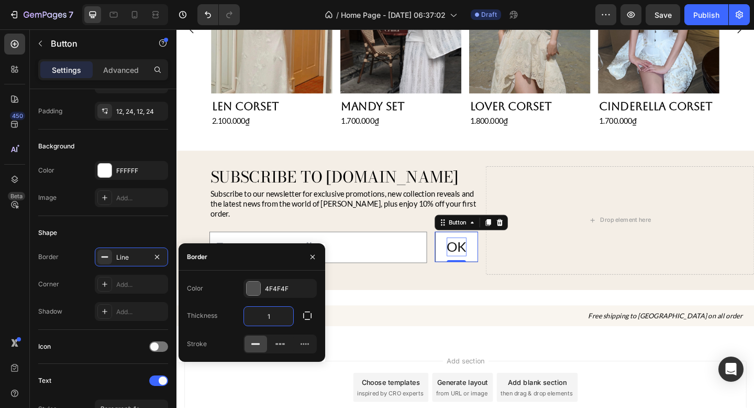
click at [274, 318] on input "1" at bounding box center [268, 316] width 49 height 19
type input "0.5"
click at [254, 290] on div at bounding box center [254, 288] width 14 height 14
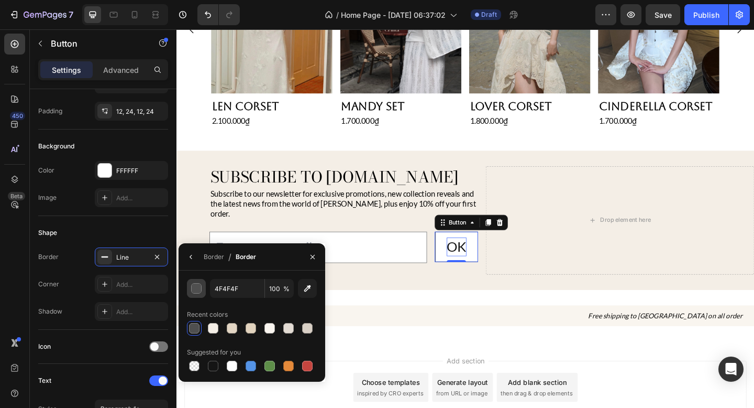
click at [196, 290] on div "button" at bounding box center [197, 288] width 10 height 10
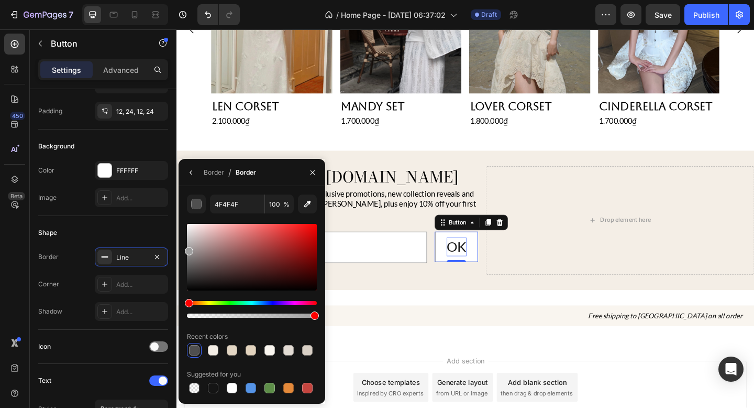
drag, startPoint x: 200, startPoint y: 266, endPoint x: 181, endPoint y: 250, distance: 24.9
click at [180, 249] on div "4F4F4F 100 % Recent colors Suggested for you" at bounding box center [252, 294] width 147 height 201
type input "9B9B9B"
click at [193, 174] on icon "button" at bounding box center [191, 172] width 8 height 8
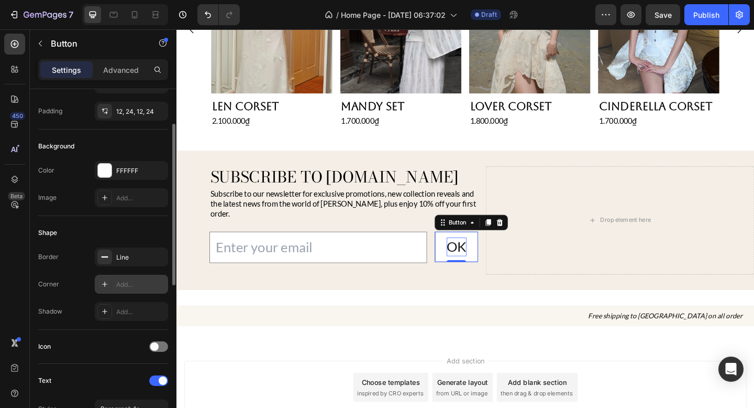
click at [137, 281] on div "Add..." at bounding box center [140, 284] width 49 height 9
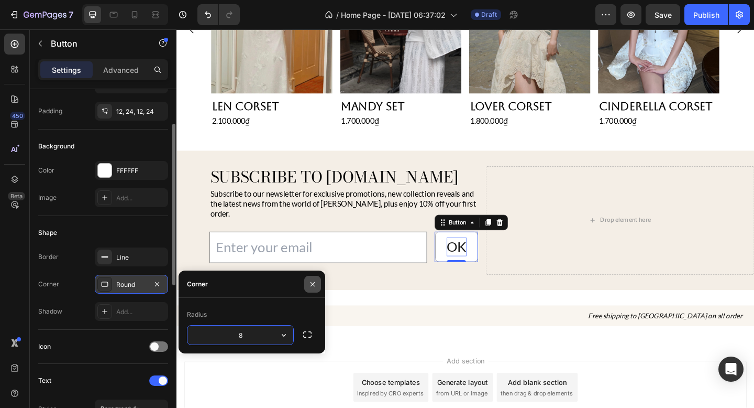
click at [314, 287] on icon "button" at bounding box center [313, 284] width 8 height 8
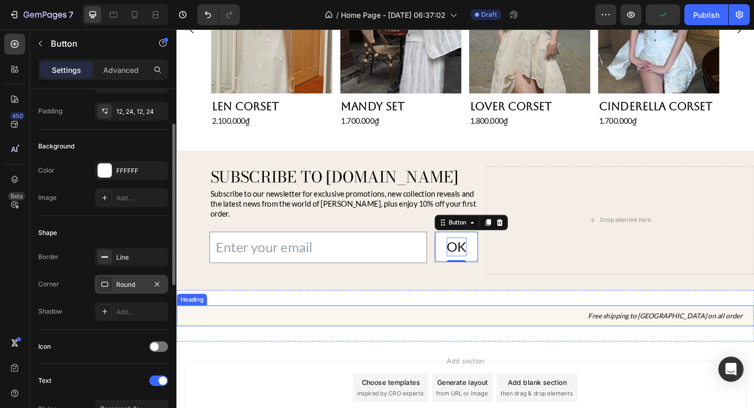
click at [348, 330] on h2 "Free shipping to [GEOGRAPHIC_DATA] on all order" at bounding box center [491, 341] width 629 height 23
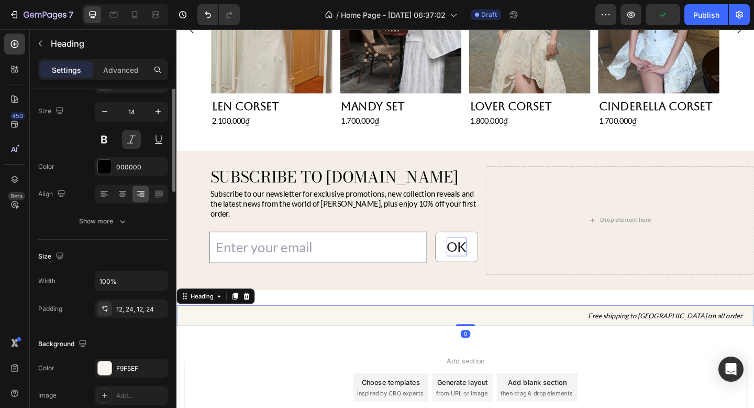
scroll to position [0, 0]
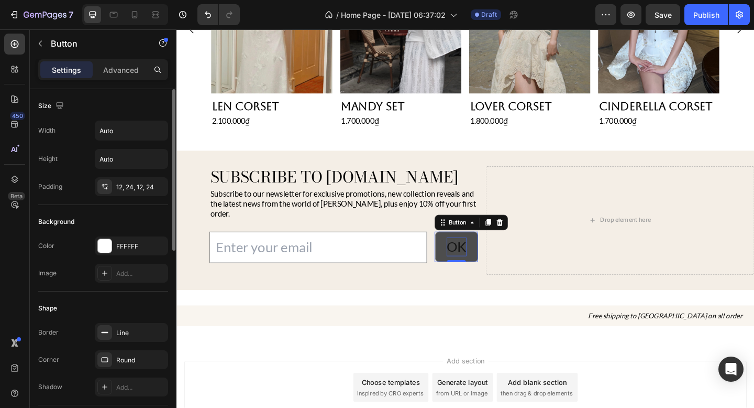
click at [497, 255] on button "OK" at bounding box center [481, 265] width 47 height 33
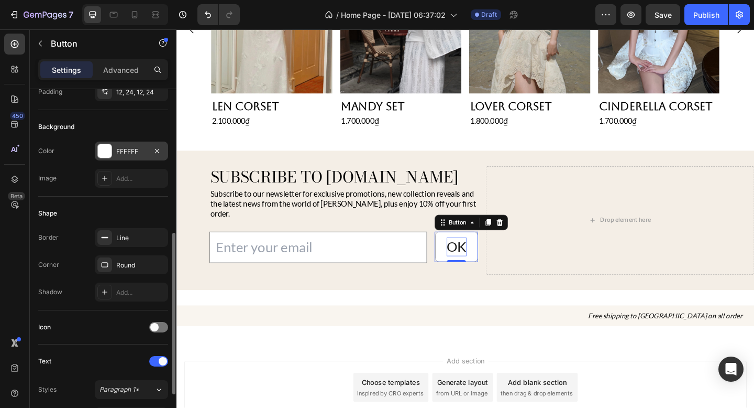
scroll to position [174, 0]
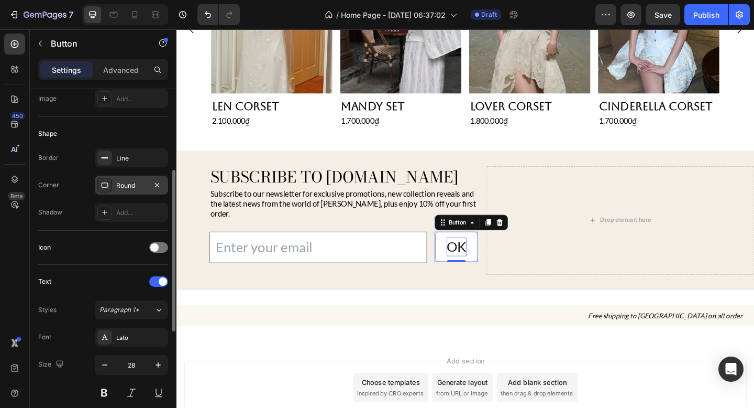
click at [128, 190] on div "Round" at bounding box center [131, 185] width 73 height 19
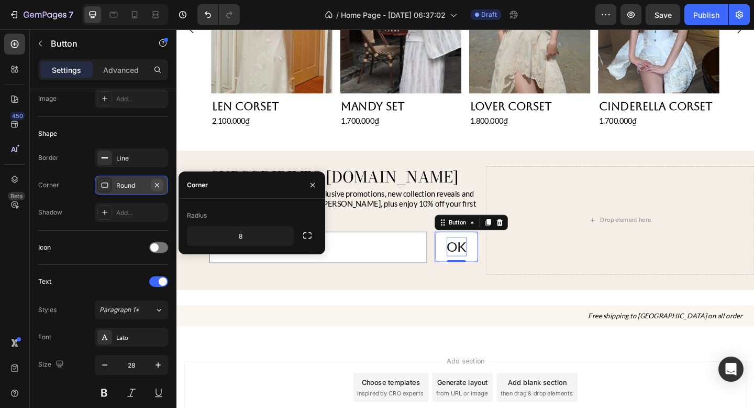
click at [156, 181] on icon "button" at bounding box center [157, 185] width 8 height 8
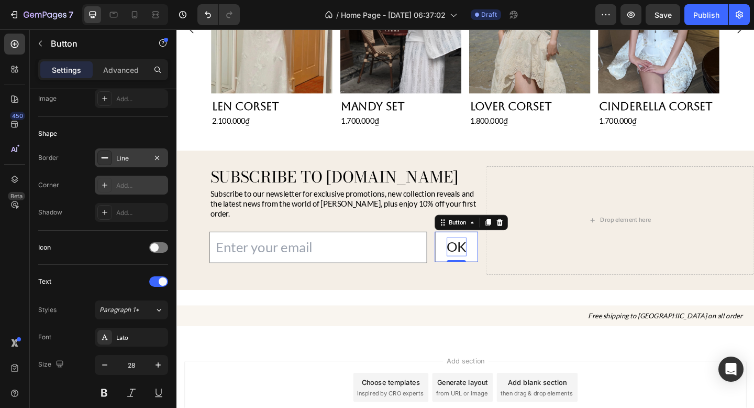
click at [114, 156] on div "Line" at bounding box center [131, 157] width 73 height 19
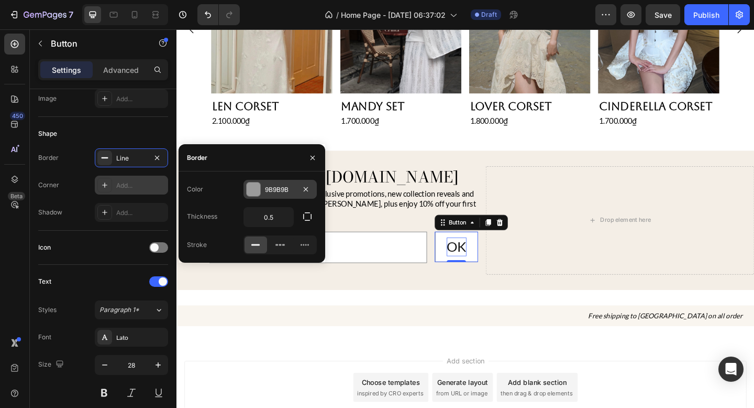
click at [255, 189] on div at bounding box center [254, 189] width 14 height 14
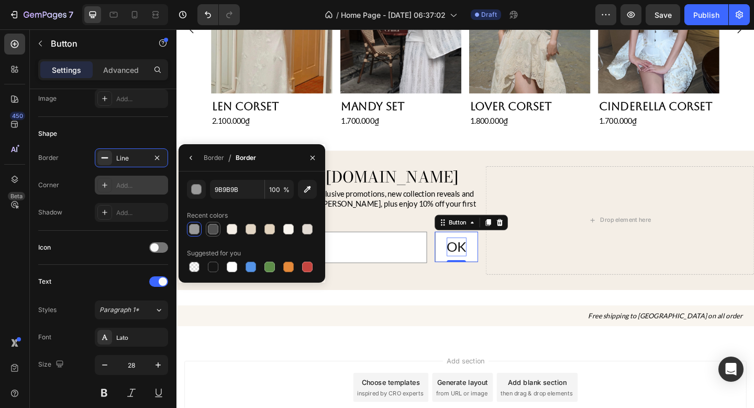
click at [209, 225] on div at bounding box center [213, 229] width 10 height 10
type input "4F4F4F"
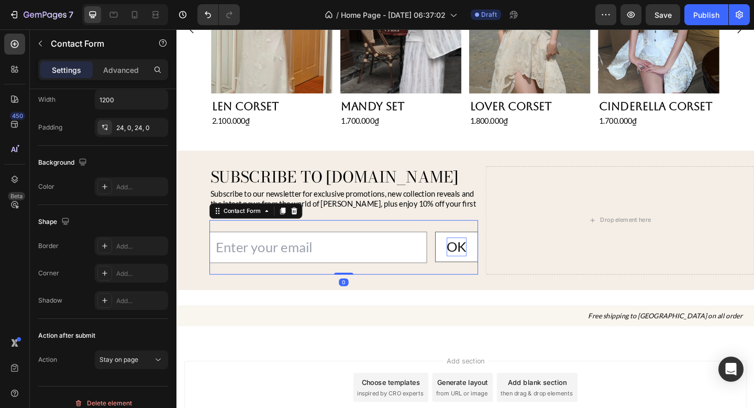
click at [388, 279] on div "Email Field OK Button Row Contact Form 0" at bounding box center [358, 266] width 292 height 59
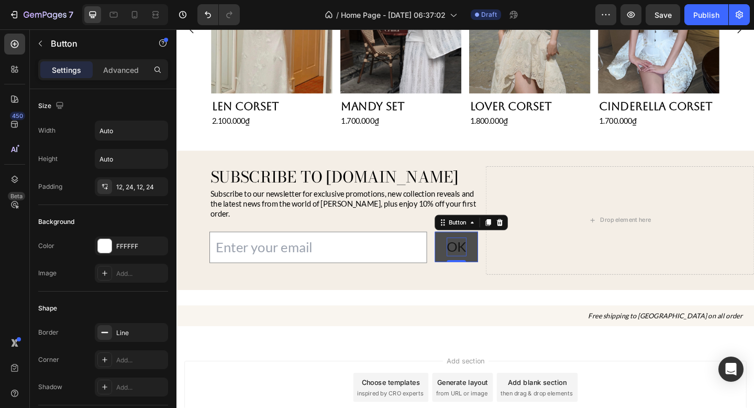
click at [462, 253] on button "OK" at bounding box center [481, 265] width 47 height 33
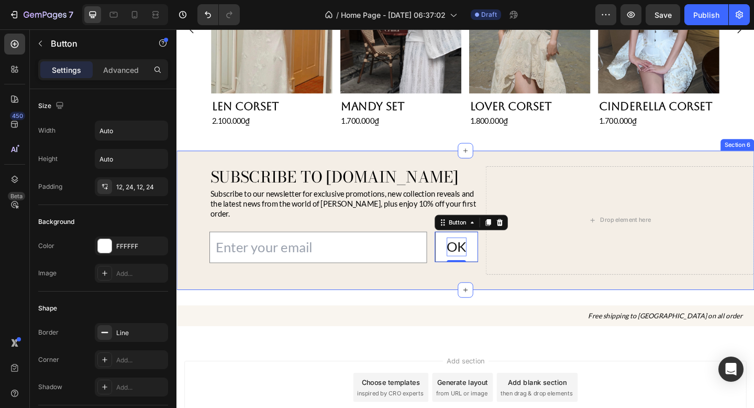
click at [523, 330] on h2 "Free shipping to [GEOGRAPHIC_DATA] on all order" at bounding box center [491, 341] width 629 height 23
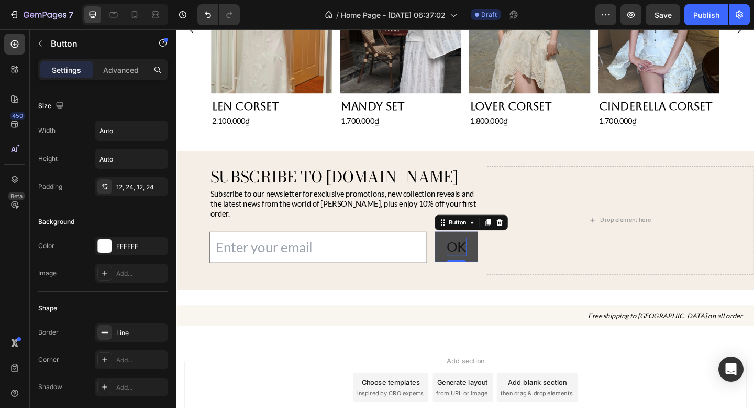
click at [501, 252] on button "OK" at bounding box center [481, 265] width 47 height 33
click at [475, 258] on p "OK" at bounding box center [481, 266] width 21 height 20
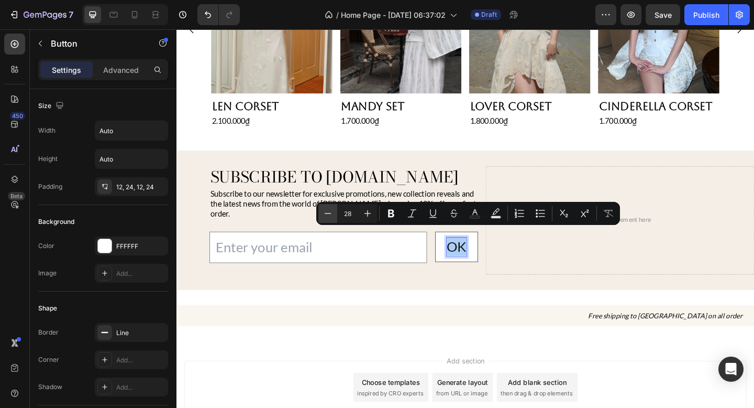
click at [329, 214] on icon "Editor contextual toolbar" at bounding box center [328, 213] width 10 height 10
click at [371, 214] on icon "Editor contextual toolbar" at bounding box center [368, 213] width 10 height 10
type input "28"
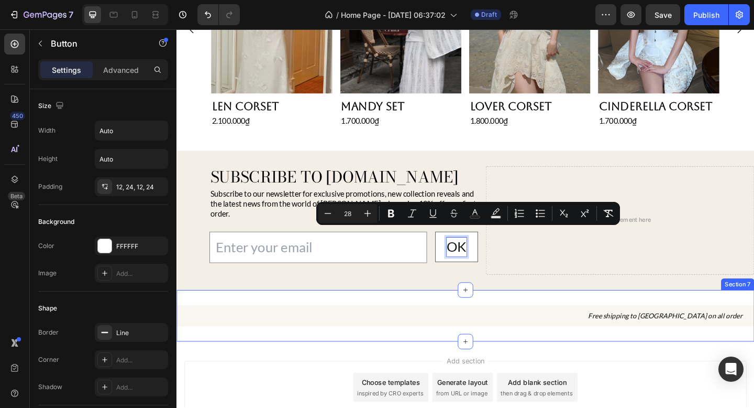
click at [336, 313] on div "Free shipping to [GEOGRAPHIC_DATA] on all order Heading Section 7" at bounding box center [491, 341] width 629 height 57
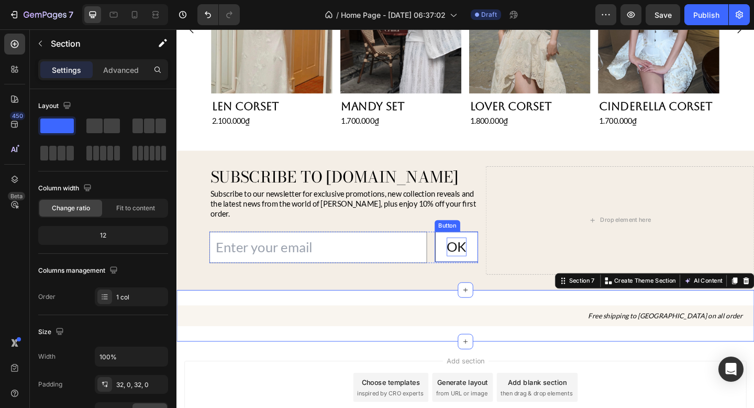
click at [491, 257] on span "OK" at bounding box center [481, 266] width 21 height 18
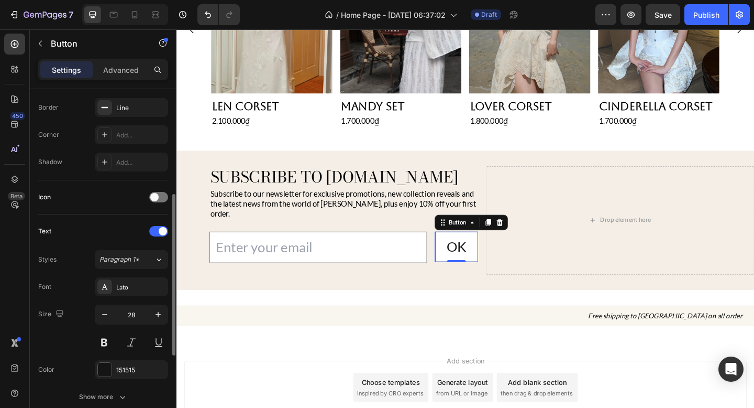
scroll to position [276, 0]
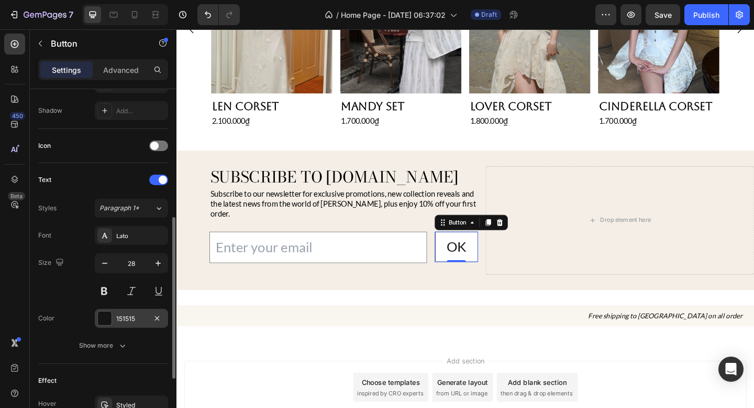
click at [100, 319] on div at bounding box center [105, 318] width 14 height 14
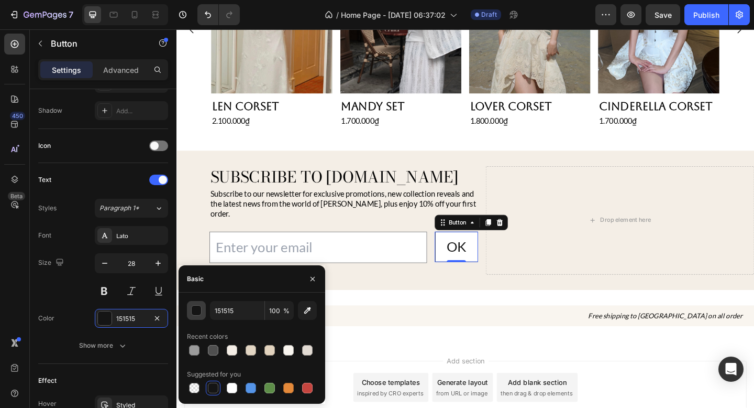
click at [199, 311] on div "button" at bounding box center [197, 310] width 10 height 10
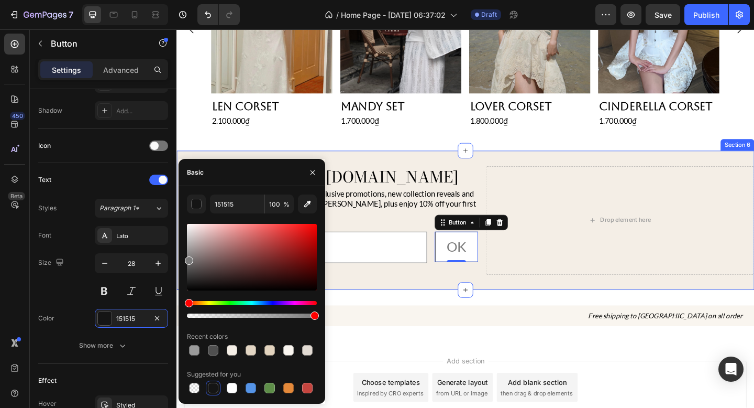
drag, startPoint x: 373, startPoint y: 283, endPoint x: 178, endPoint y: 280, distance: 194.9
type input "7A7A7A"
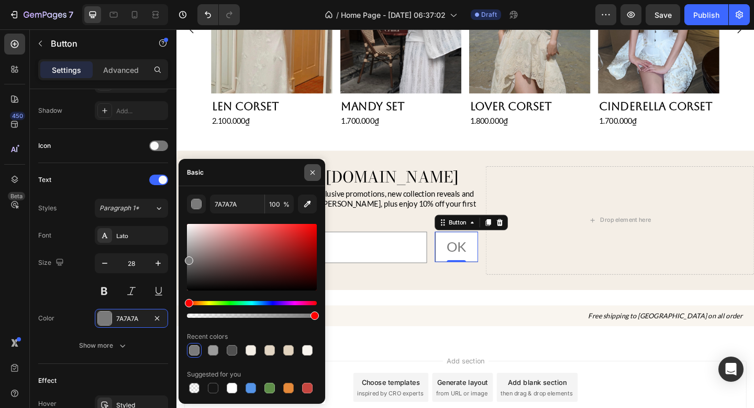
click at [315, 168] on icon "button" at bounding box center [313, 172] width 8 height 8
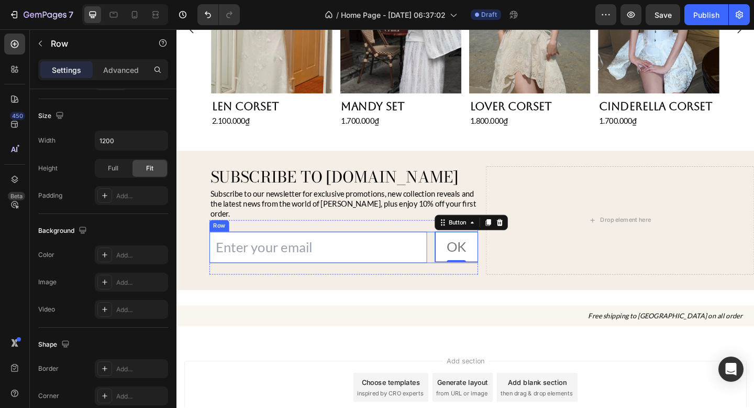
click at [453, 250] on div "Email Field OK Button 0 Row" at bounding box center [358, 266] width 292 height 34
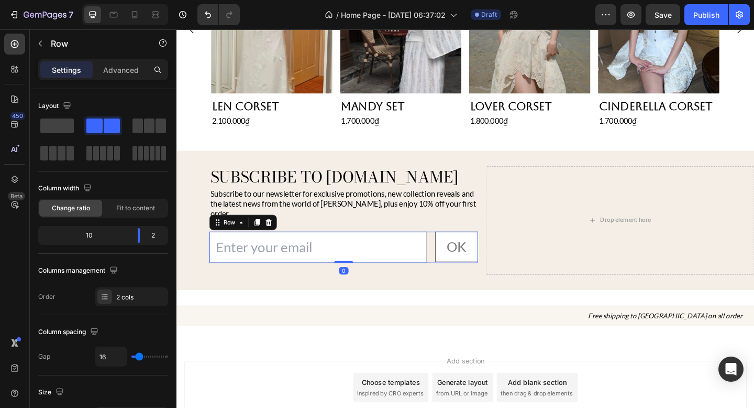
click at [452, 254] on div "Email Field OK Button Row 0" at bounding box center [358, 266] width 292 height 34
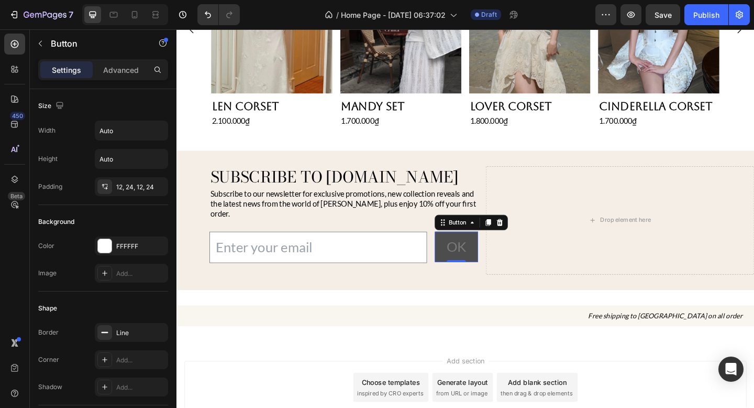
click at [462, 256] on button "OK" at bounding box center [481, 265] width 47 height 33
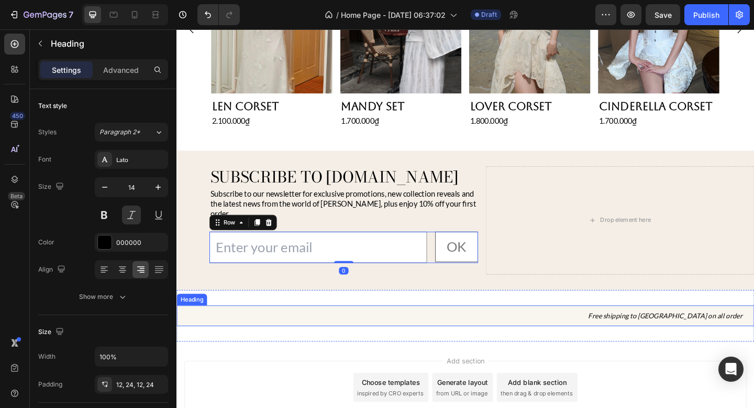
click at [415, 330] on h2 "Free shipping to [GEOGRAPHIC_DATA] on all order" at bounding box center [491, 341] width 629 height 23
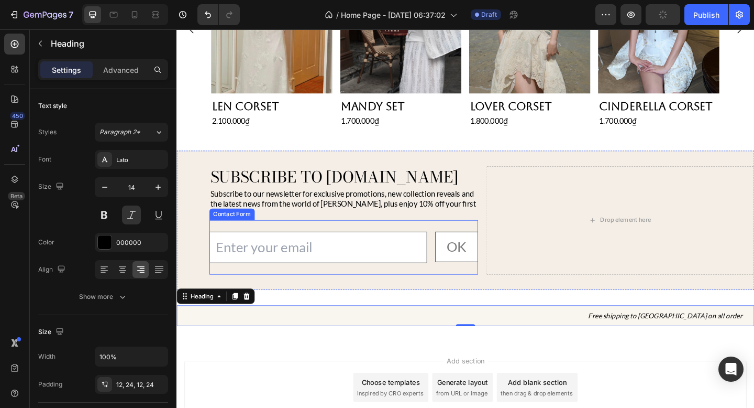
click at [451, 237] on div "Email Field OK Button Row Contact Form" at bounding box center [358, 266] width 292 height 59
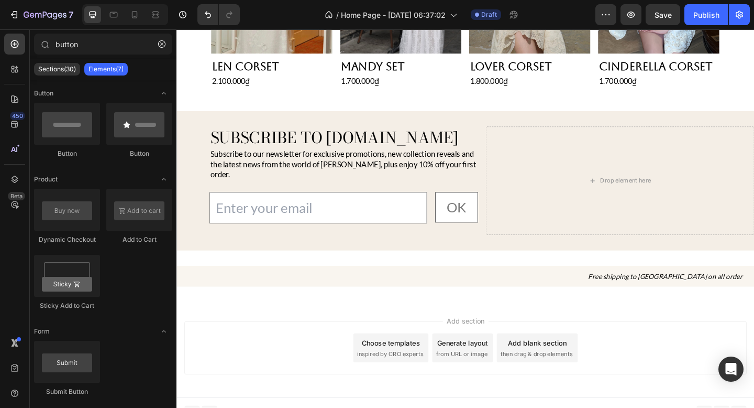
click at [441, 377] on div "Choose templates inspired by CRO experts" at bounding box center [410, 375] width 82 height 31
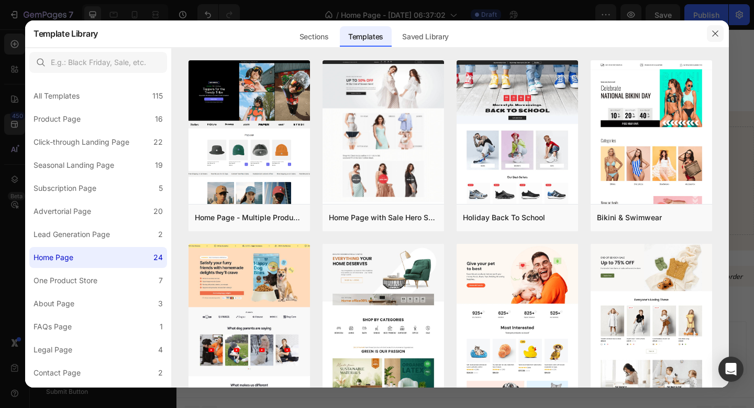
click at [714, 36] on icon "button" at bounding box center [716, 33] width 8 height 8
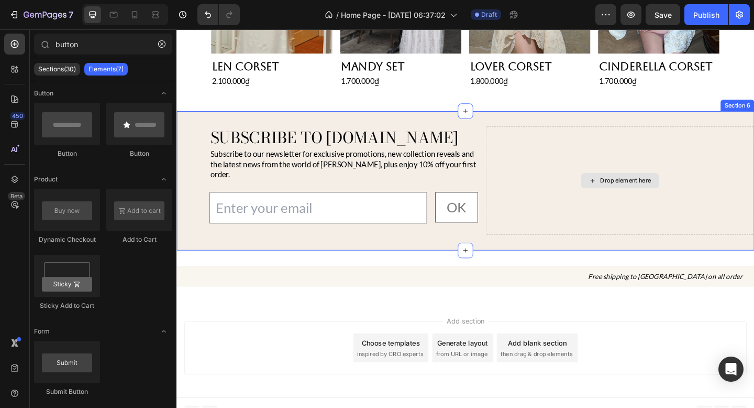
click at [590, 161] on div "Drop element here" at bounding box center [659, 194] width 292 height 118
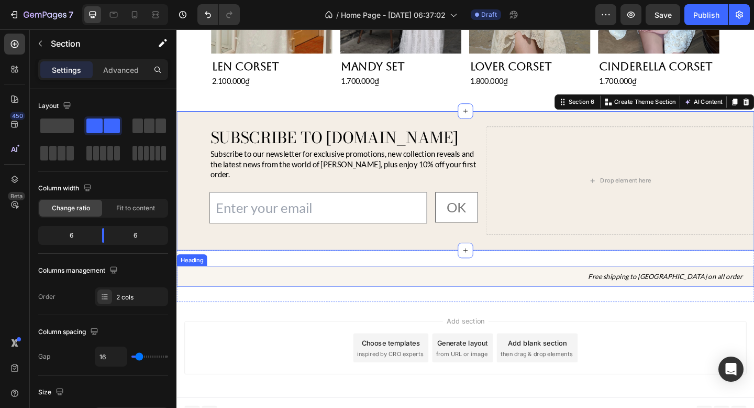
click at [591, 294] on h2 "Free shipping to [GEOGRAPHIC_DATA] on all order" at bounding box center [491, 298] width 629 height 23
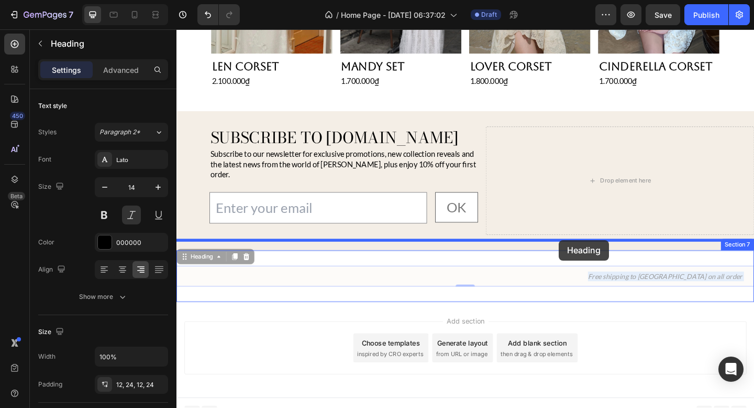
drag, startPoint x: 593, startPoint y: 286, endPoint x: 593, endPoint y: 258, distance: 27.2
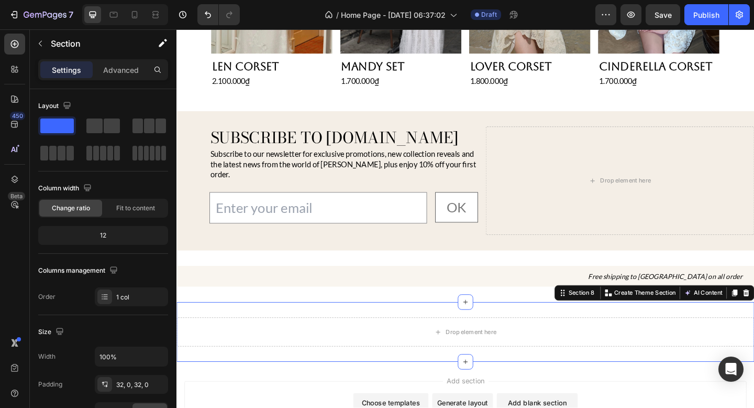
click at [591, 326] on div "Drop element here Section 8 You can create reusable sections Create Theme Secti…" at bounding box center [491, 358] width 629 height 65
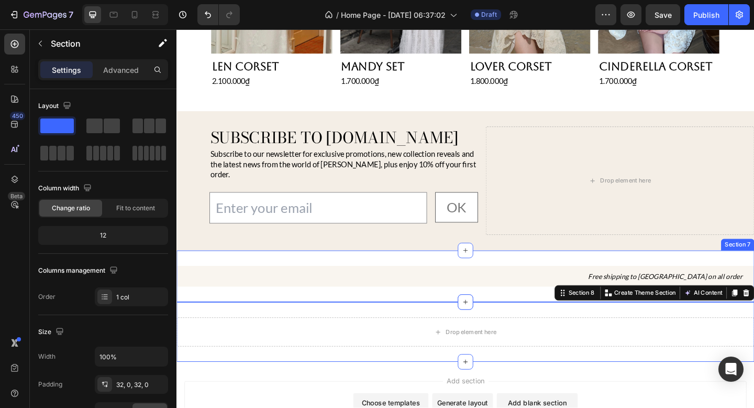
click at [577, 275] on div "Free shipping to [GEOGRAPHIC_DATA] on all order Heading Section 7" at bounding box center [491, 298] width 629 height 57
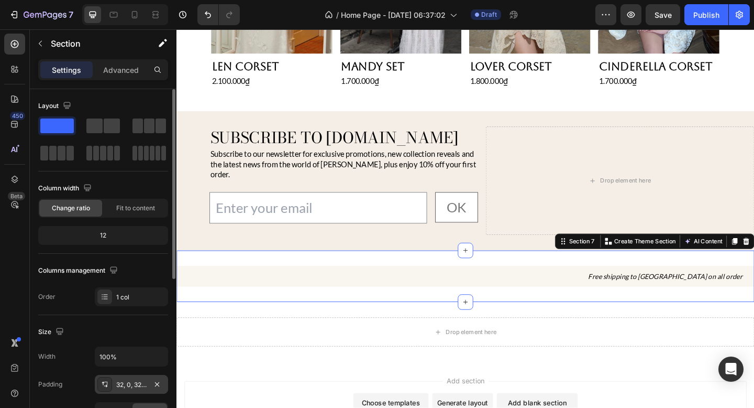
click at [128, 392] on div "32, 0, 32, 0" at bounding box center [131, 384] width 73 height 19
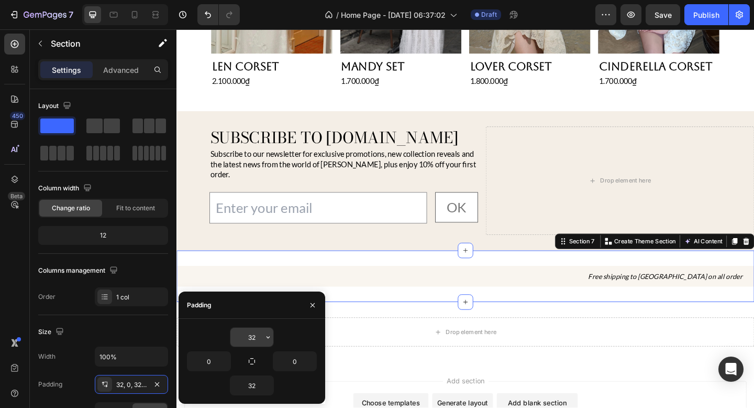
click at [258, 338] on input "32" at bounding box center [252, 336] width 43 height 19
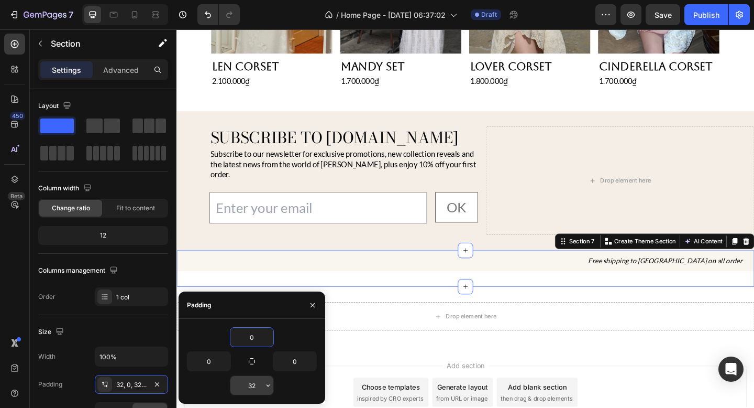
type input "0"
click at [256, 384] on input "32" at bounding box center [252, 385] width 43 height 19
type input "0"
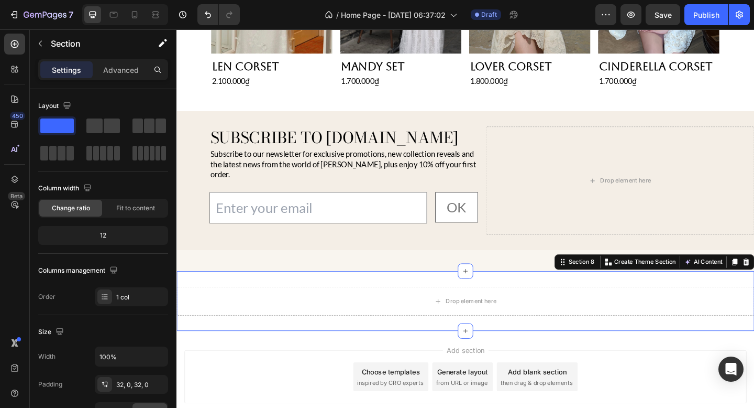
click at [507, 332] on div "Drop element here Section 8 You can create reusable sections Create Theme Secti…" at bounding box center [491, 324] width 629 height 65
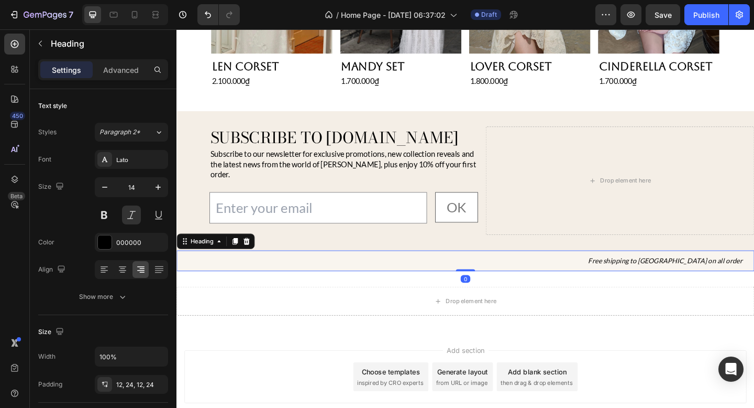
click at [537, 280] on h2 "Free shipping to [GEOGRAPHIC_DATA] on all order" at bounding box center [491, 281] width 629 height 23
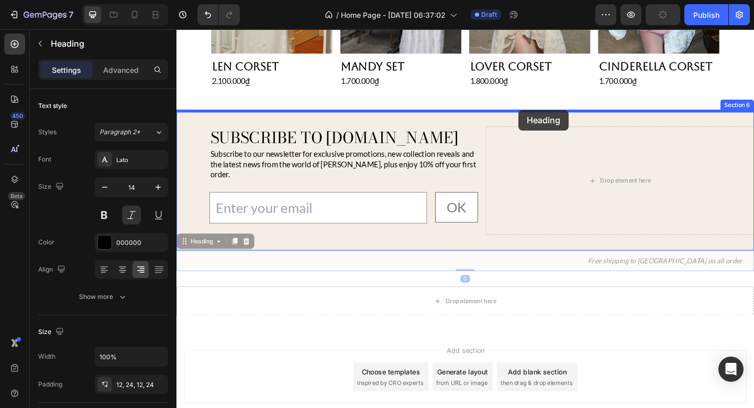
drag, startPoint x: 537, startPoint y: 280, endPoint x: 549, endPoint y: 117, distance: 162.8
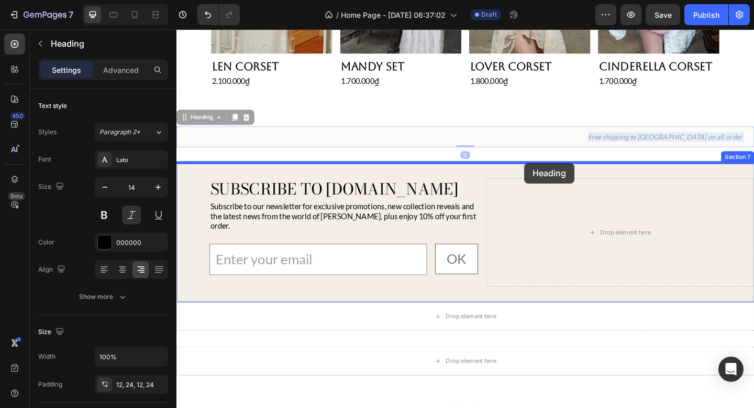
drag, startPoint x: 541, startPoint y: 142, endPoint x: 555, endPoint y: 174, distance: 35.2
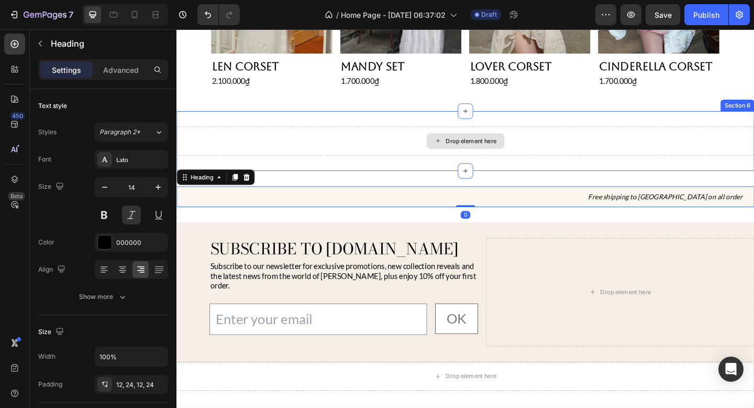
click at [578, 155] on div "Drop element here" at bounding box center [491, 150] width 629 height 31
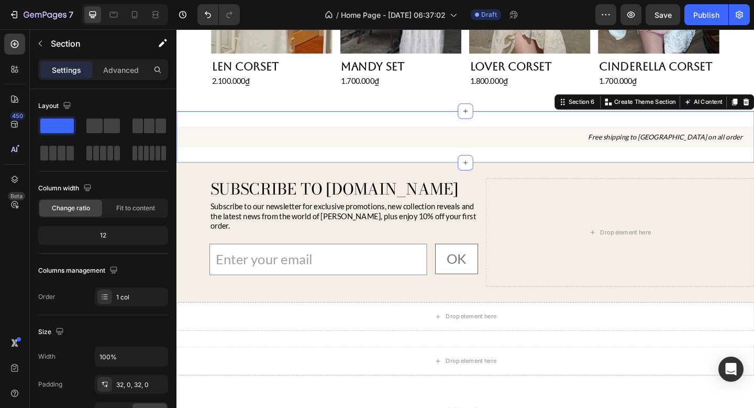
click at [653, 165] on div "Free shipping to [GEOGRAPHIC_DATA] on all order Heading Section 6 You can creat…" at bounding box center [491, 146] width 629 height 57
click at [128, 387] on div "32, 0, 32, 0" at bounding box center [131, 384] width 30 height 9
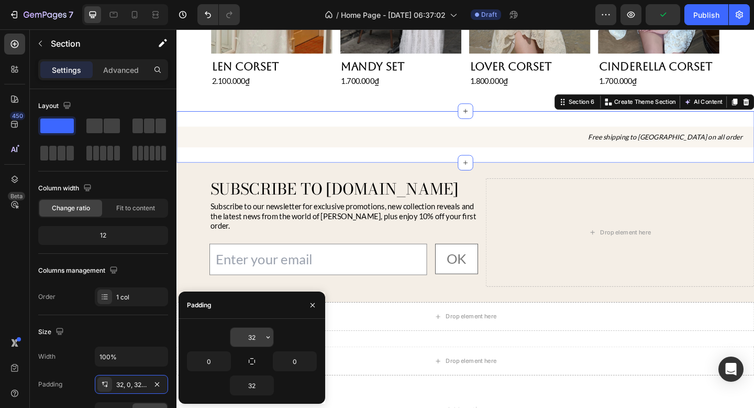
click at [252, 341] on input "32" at bounding box center [252, 336] width 43 height 19
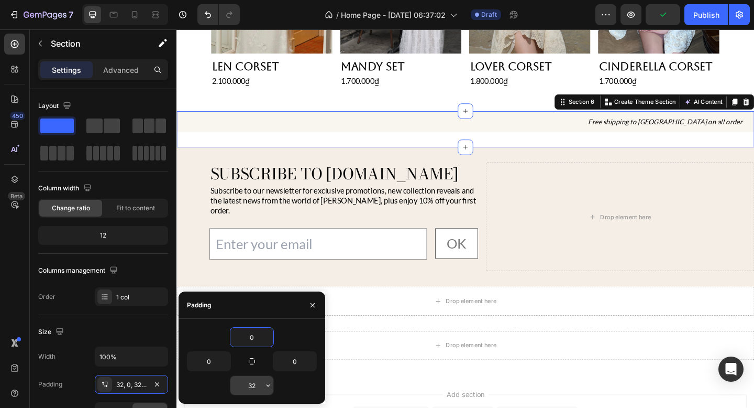
type input "0"
click at [255, 383] on input "32" at bounding box center [252, 385] width 43 height 19
type input "0"
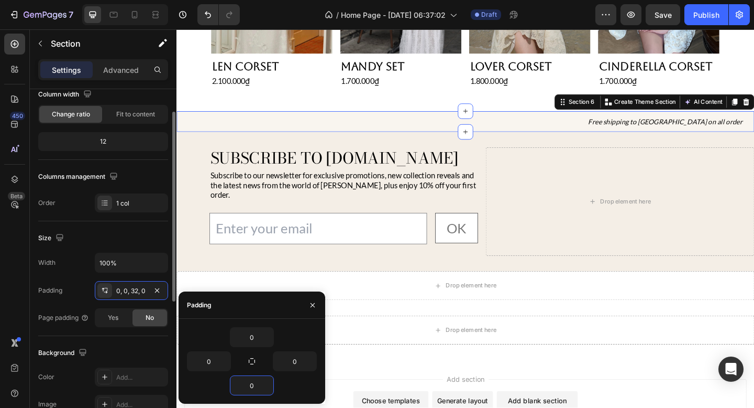
scroll to position [75, 0]
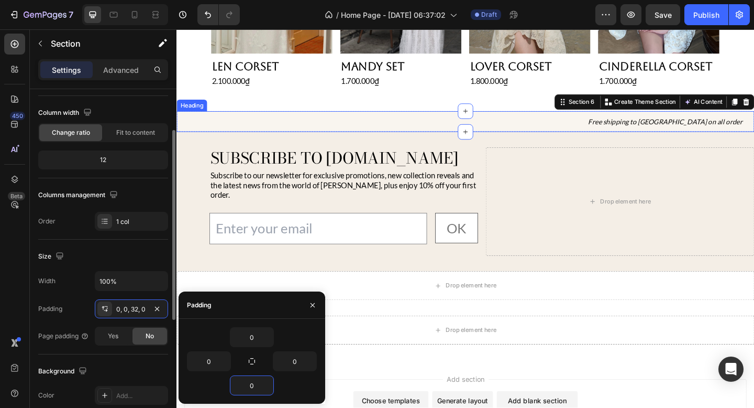
click at [358, 132] on h2 "Free shipping to [GEOGRAPHIC_DATA] on all order" at bounding box center [491, 129] width 629 height 23
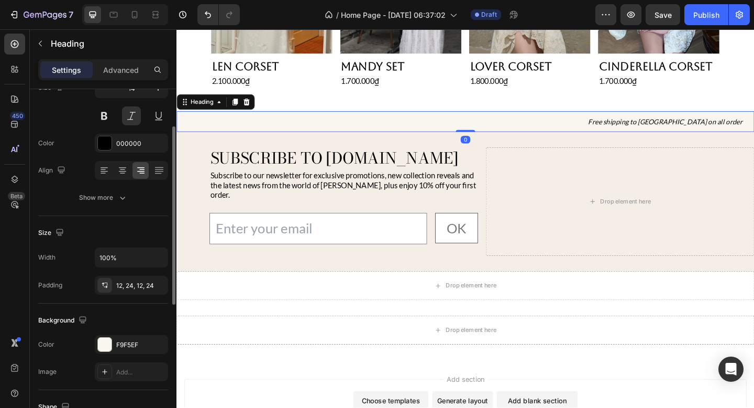
scroll to position [166, 0]
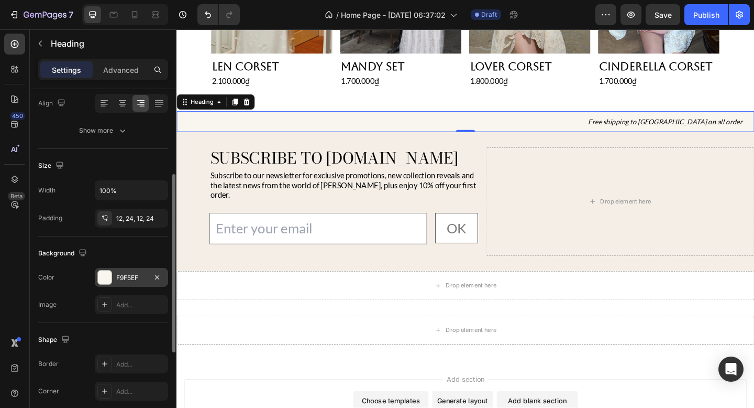
click at [106, 279] on div at bounding box center [105, 277] width 14 height 14
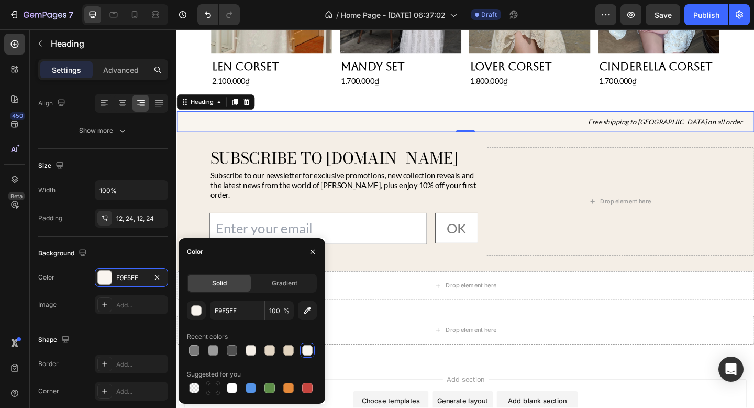
click at [214, 386] on div at bounding box center [213, 387] width 10 height 10
type input "151515"
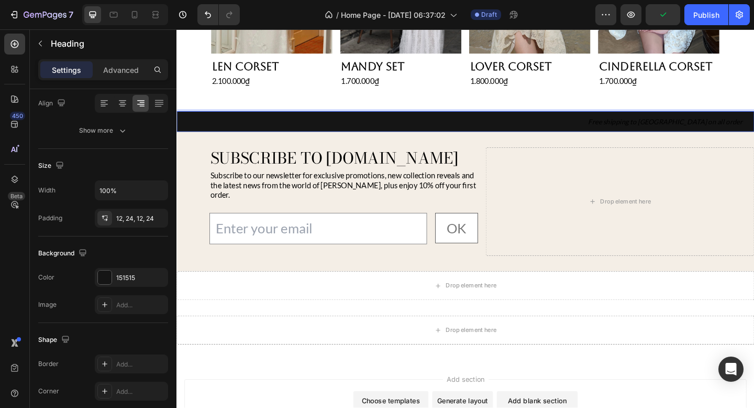
click at [738, 133] on h2 "Free shipping to [GEOGRAPHIC_DATA] on all order" at bounding box center [491, 129] width 629 height 23
click at [732, 130] on p "Free shipping to [GEOGRAPHIC_DATA] on all order" at bounding box center [491, 130] width 604 height 10
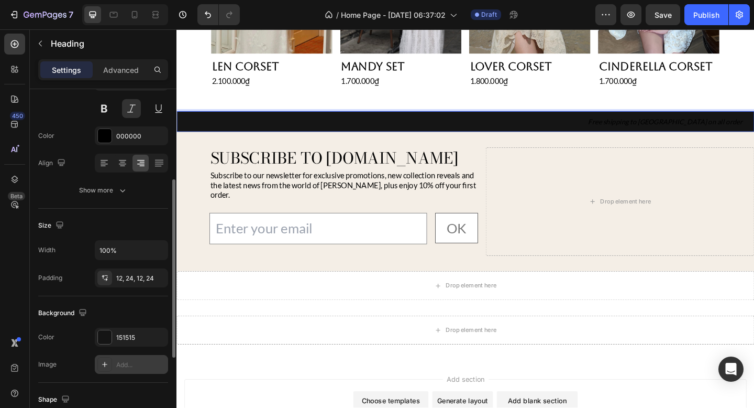
scroll to position [10, 0]
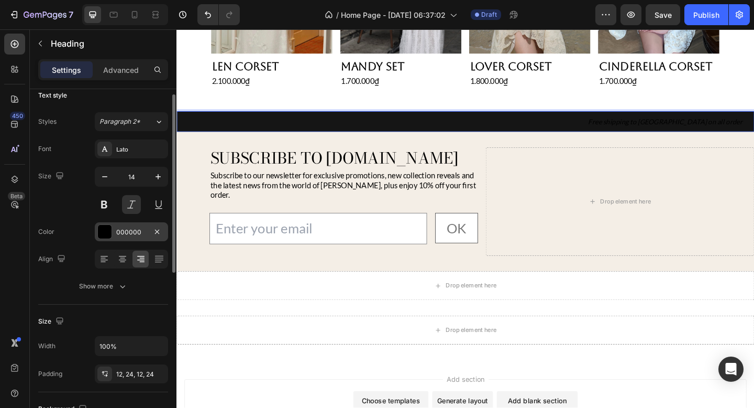
click at [105, 226] on div at bounding box center [105, 232] width 14 height 14
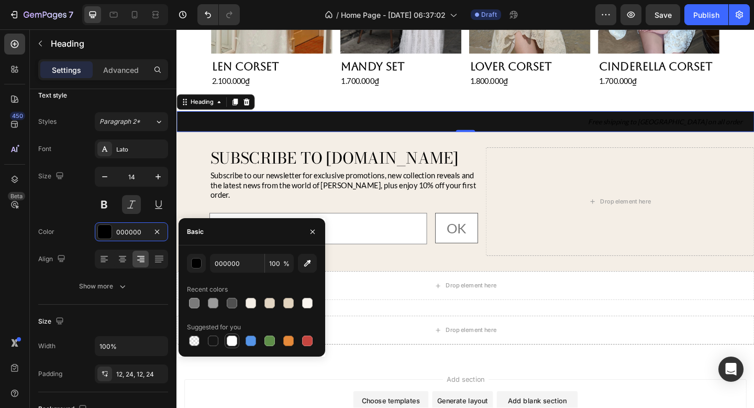
click at [231, 346] on div at bounding box center [232, 340] width 13 height 13
type input "FFFFFF"
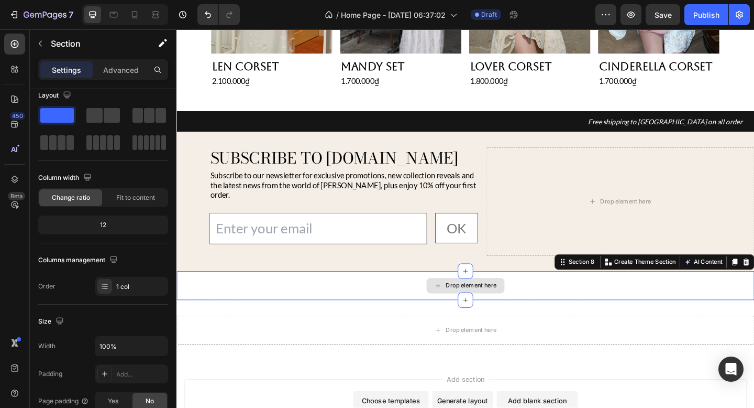
click at [575, 307] on div "Drop element here" at bounding box center [491, 307] width 629 height 31
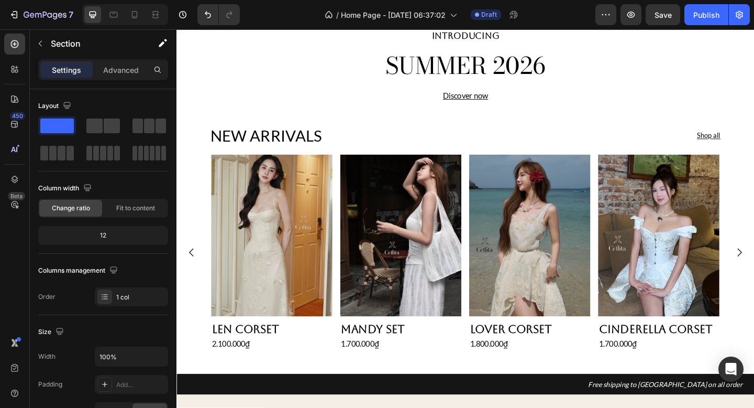
scroll to position [495, 0]
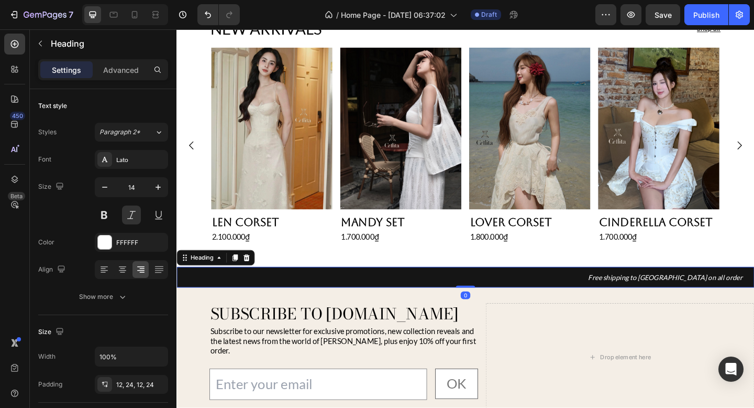
click at [571, 294] on p "Free shipping to [GEOGRAPHIC_DATA] on all order" at bounding box center [491, 299] width 604 height 10
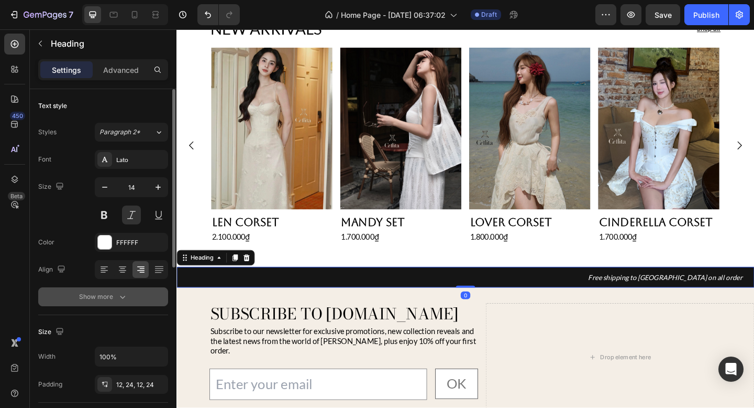
scroll to position [83, 0]
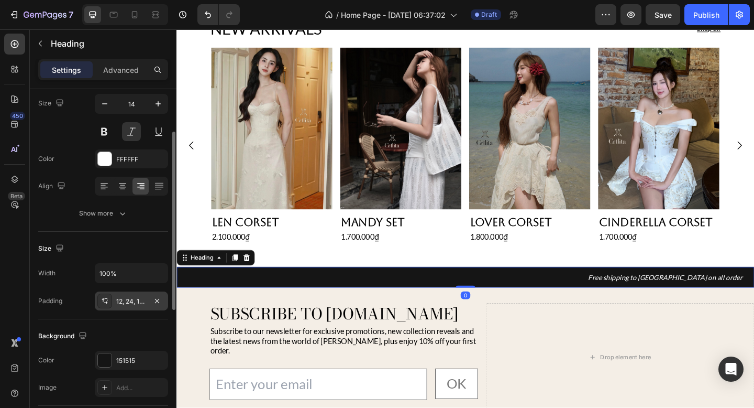
click at [136, 303] on div "12, 24, 12, 24" at bounding box center [131, 301] width 30 height 9
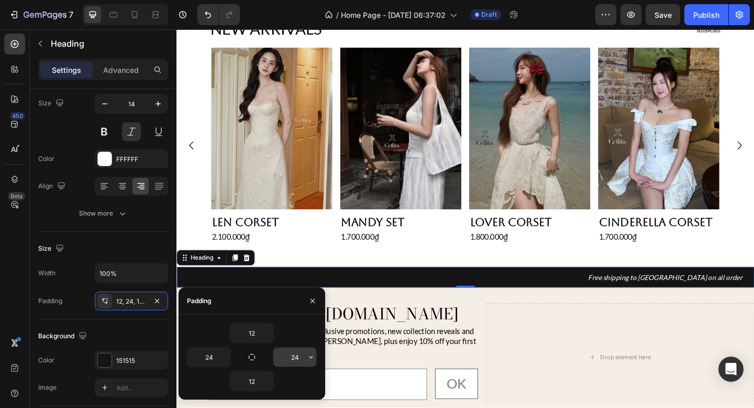
click at [290, 361] on input "24" at bounding box center [294, 356] width 43 height 19
type input "6"
type input "72"
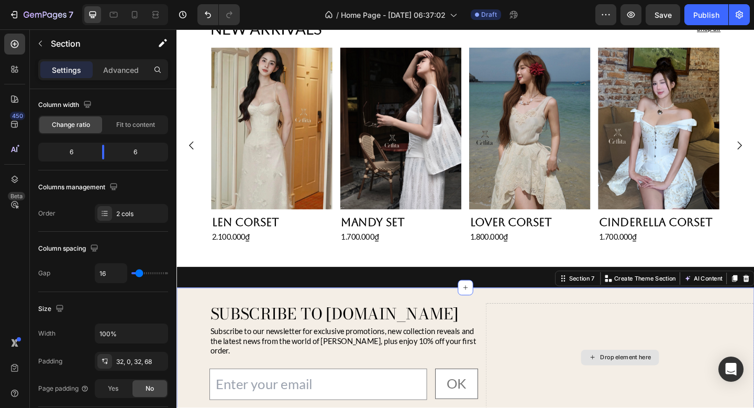
click at [543, 366] on div "Drop element here" at bounding box center [659, 386] width 292 height 118
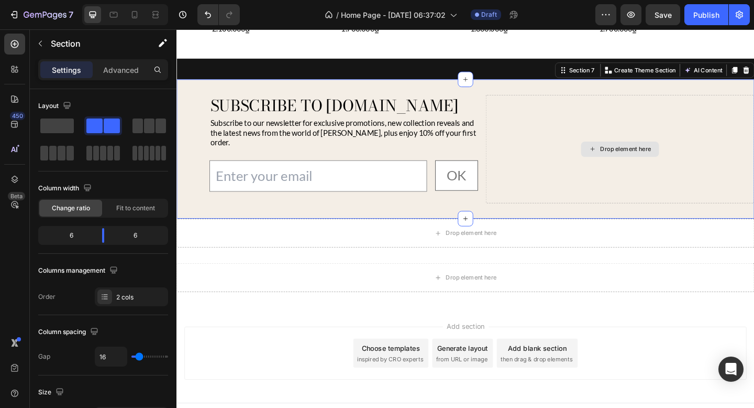
scroll to position [727, 0]
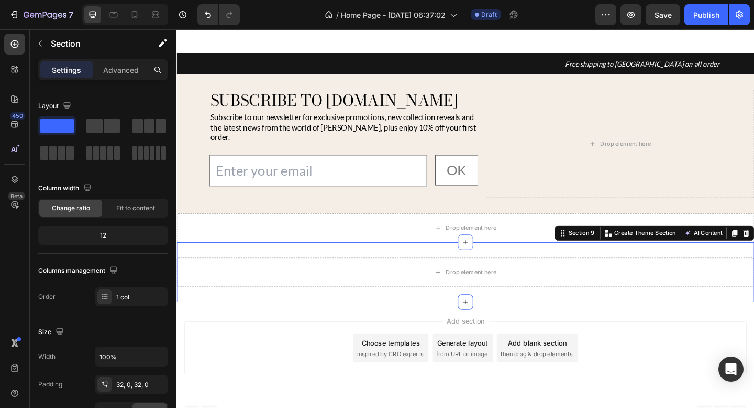
click at [568, 266] on div "Drop element here Section 9 You can create reusable sections Create Theme Secti…" at bounding box center [491, 293] width 629 height 65
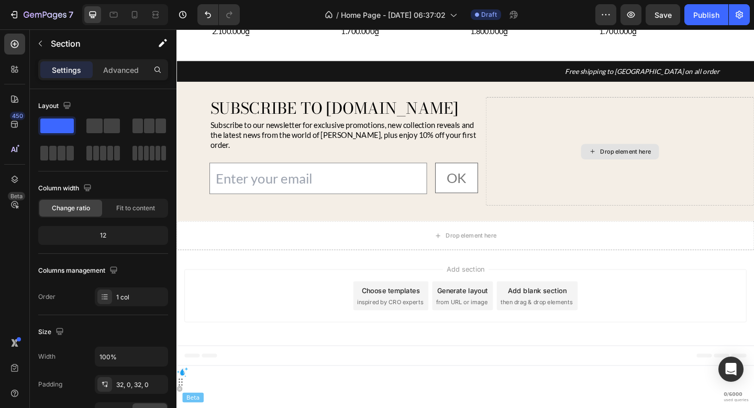
scroll to position [662, 0]
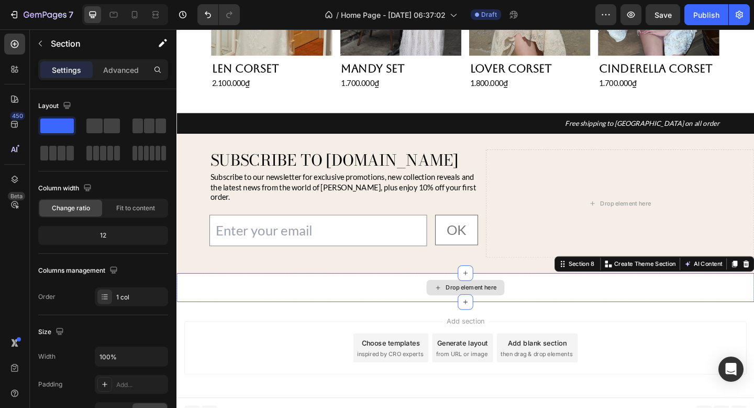
click at [404, 294] on div "Drop element here" at bounding box center [491, 309] width 629 height 31
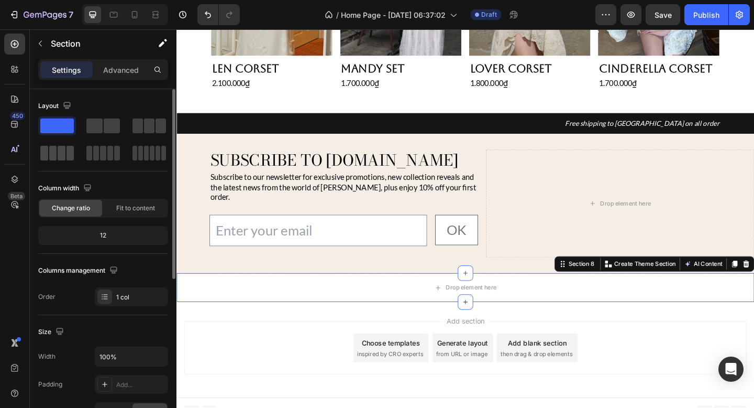
click at [63, 154] on span at bounding box center [62, 153] width 8 height 15
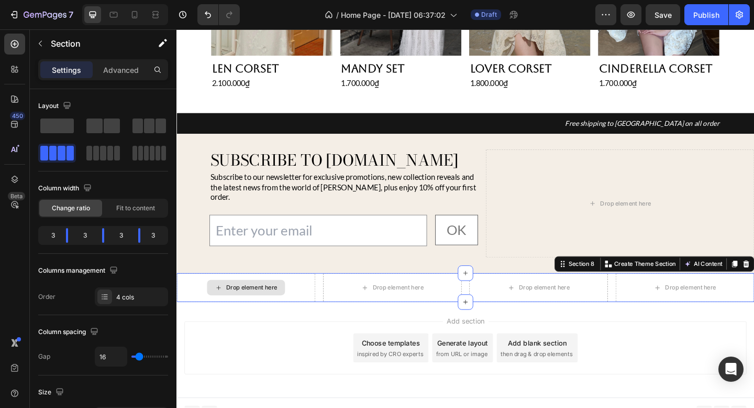
click at [302, 296] on div "Drop element here" at bounding box center [252, 309] width 151 height 31
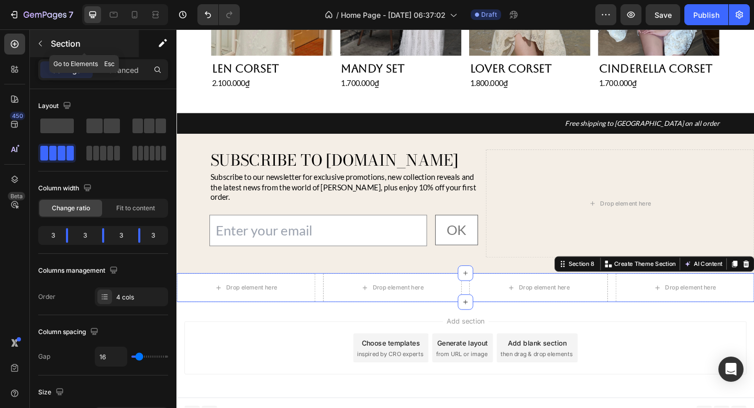
click at [43, 45] on icon "button" at bounding box center [40, 43] width 8 height 8
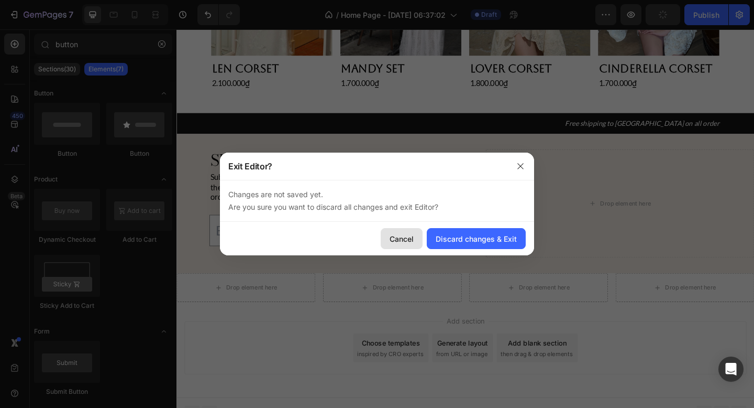
click at [524, 168] on icon "button" at bounding box center [521, 166] width 8 height 8
click at [430, 253] on input "email" at bounding box center [330, 248] width 237 height 34
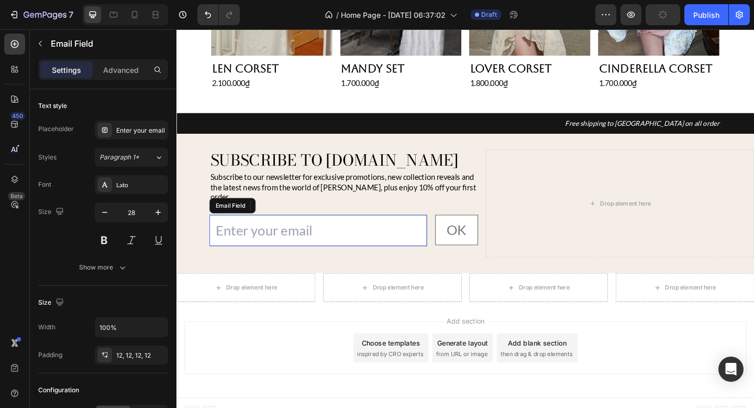
drag, startPoint x: 585, startPoint y: 262, endPoint x: 745, endPoint y: 58, distance: 259.8
click at [429, 251] on input "email" at bounding box center [330, 248] width 237 height 34
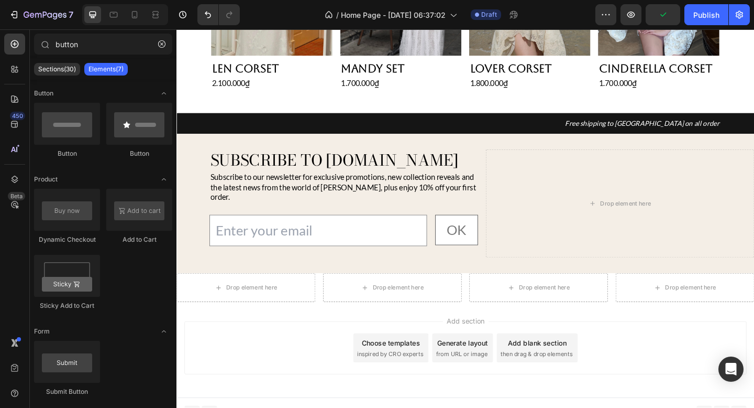
click at [303, 347] on div "Add section Choose templates inspired by CRO experts Generate layout from URL o…" at bounding box center [491, 376] width 612 height 58
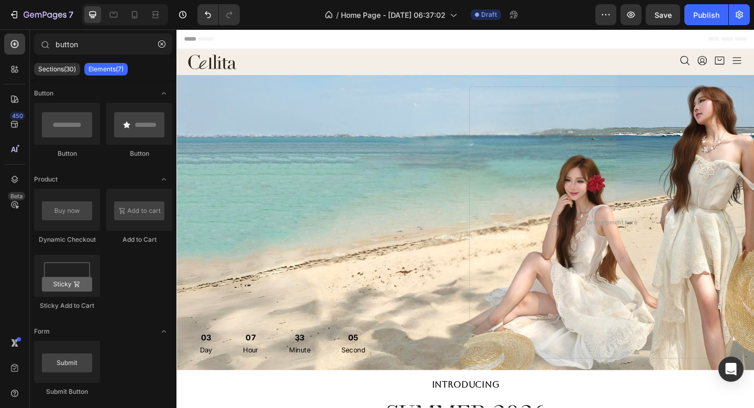
scroll to position [662, 0]
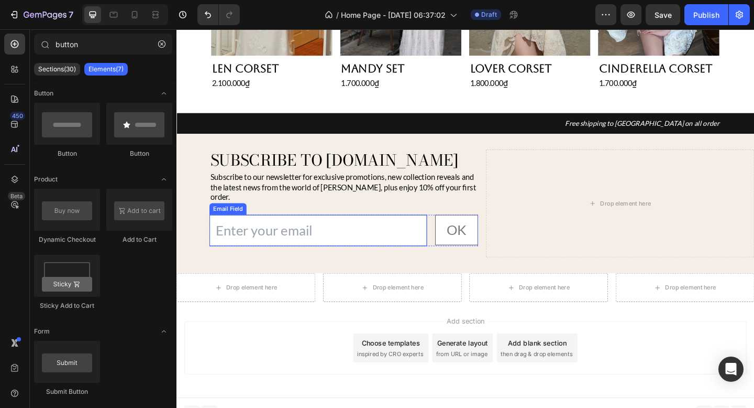
click at [431, 237] on input "email" at bounding box center [330, 248] width 237 height 34
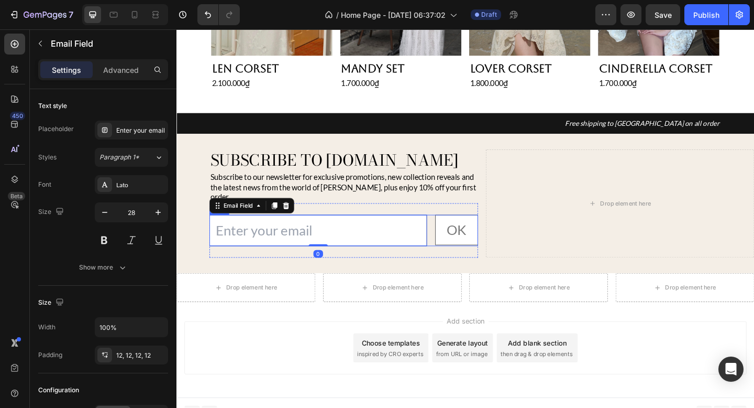
click at [451, 232] on div "Email Field 0 OK Button Row" at bounding box center [358, 248] width 292 height 34
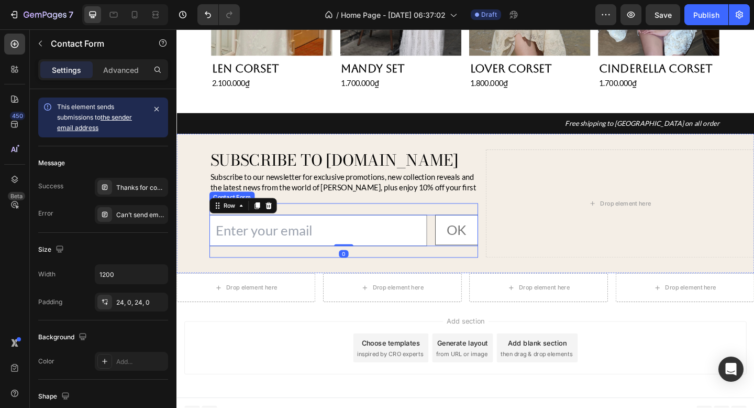
click at [451, 218] on div "Email Field OK Button Row 0 Contact Form" at bounding box center [358, 247] width 292 height 59
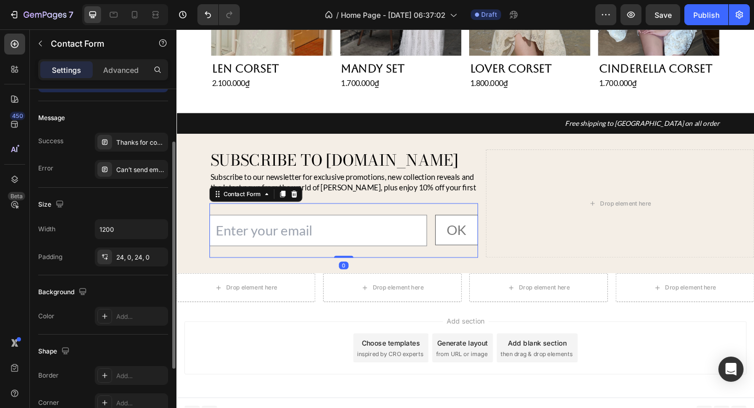
scroll to position [59, 0]
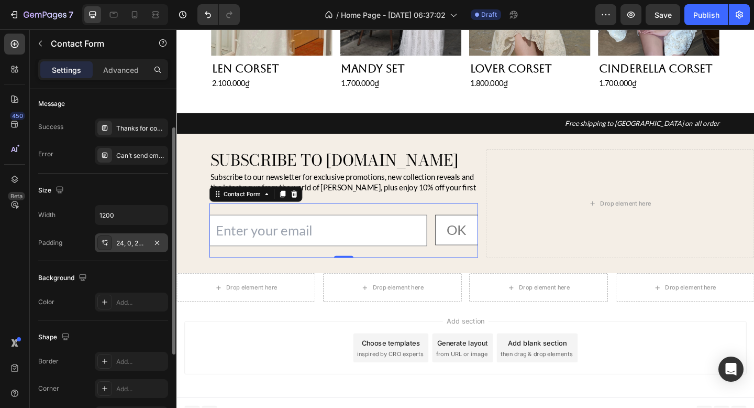
click at [128, 249] on div "24, 0, 24, 0" at bounding box center [131, 242] width 73 height 19
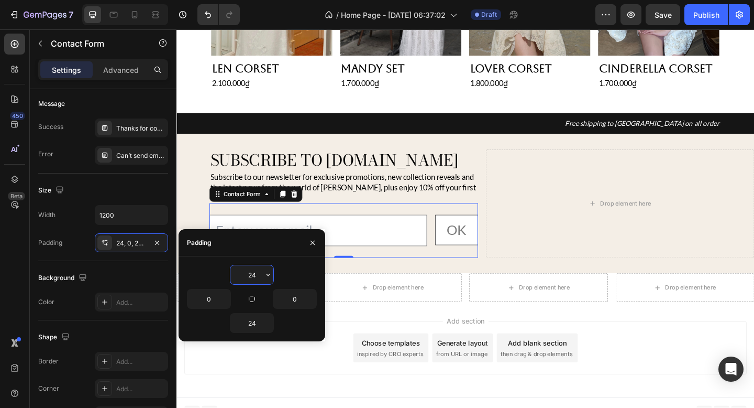
click at [244, 272] on input "24" at bounding box center [252, 274] width 43 height 19
click at [266, 273] on icon "button" at bounding box center [268, 274] width 8 height 8
click at [251, 274] on input "24" at bounding box center [252, 274] width 43 height 19
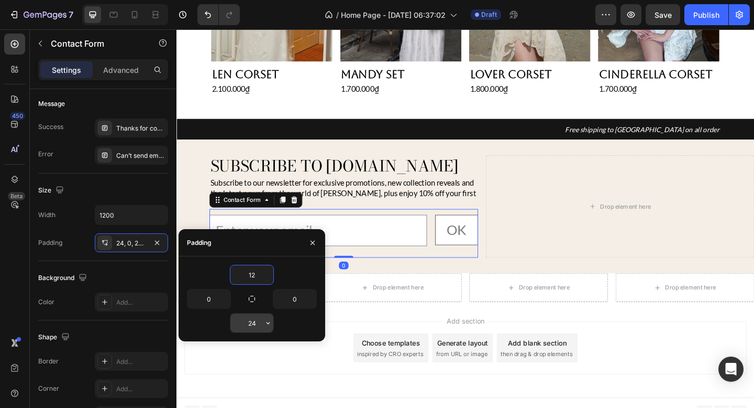
type input "12"
click at [251, 327] on input "24" at bounding box center [252, 322] width 43 height 19
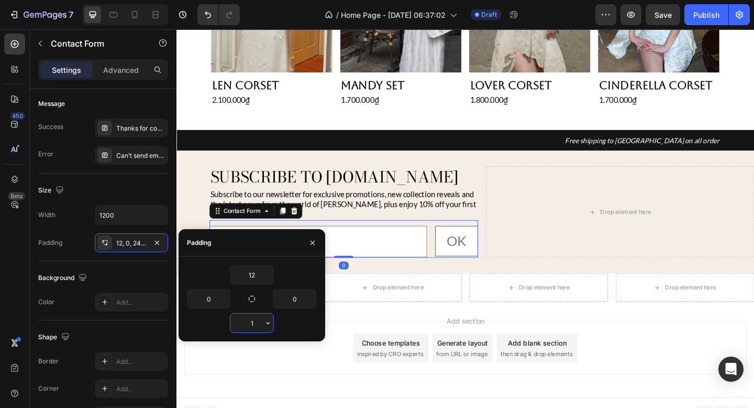
type input "12"
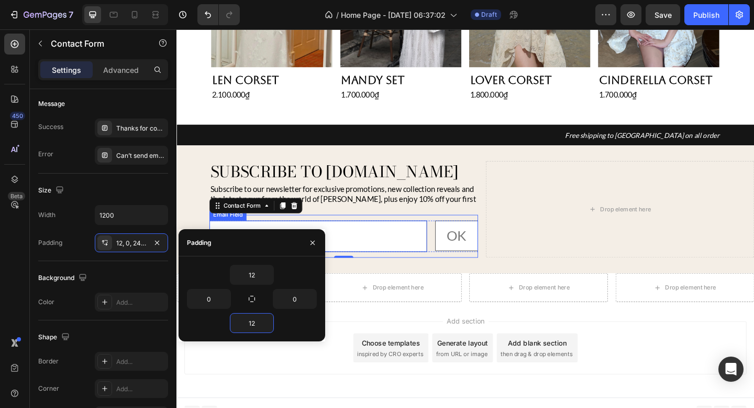
click at [422, 241] on input "email" at bounding box center [330, 254] width 237 height 34
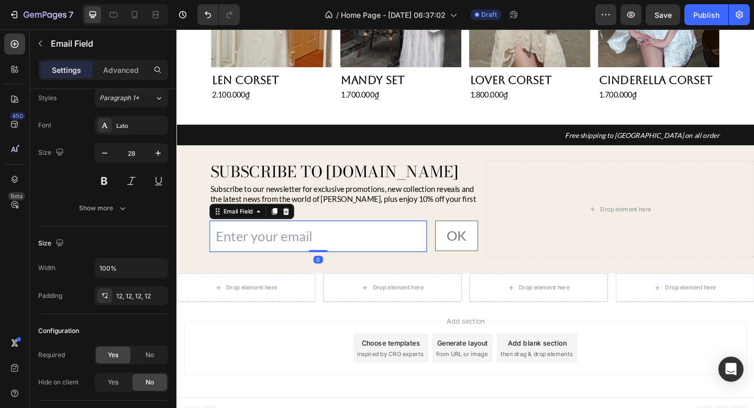
scroll to position [0, 0]
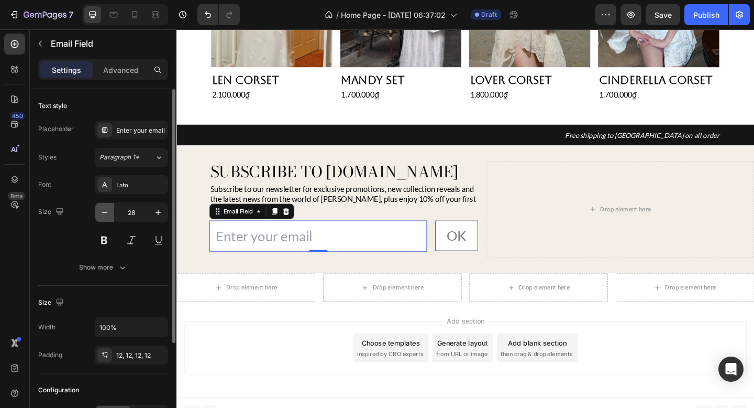
click at [97, 215] on button "button" at bounding box center [104, 212] width 19 height 19
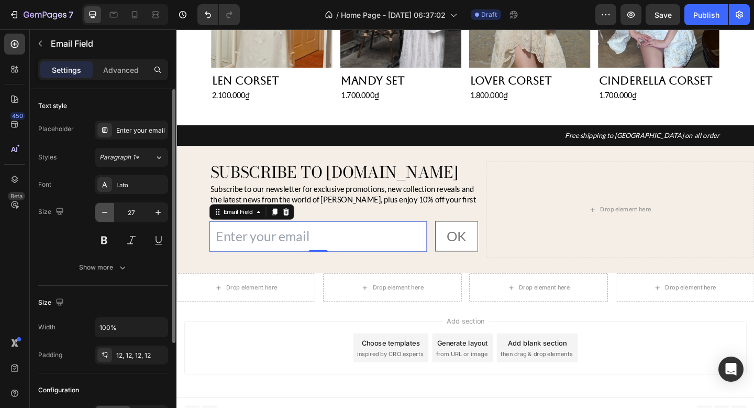
click at [104, 211] on icon "button" at bounding box center [105, 212] width 10 height 10
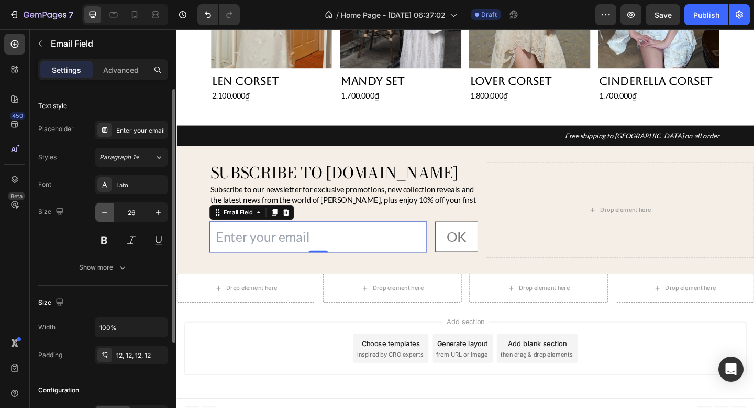
click at [104, 211] on icon "button" at bounding box center [105, 212] width 10 height 10
type input "23"
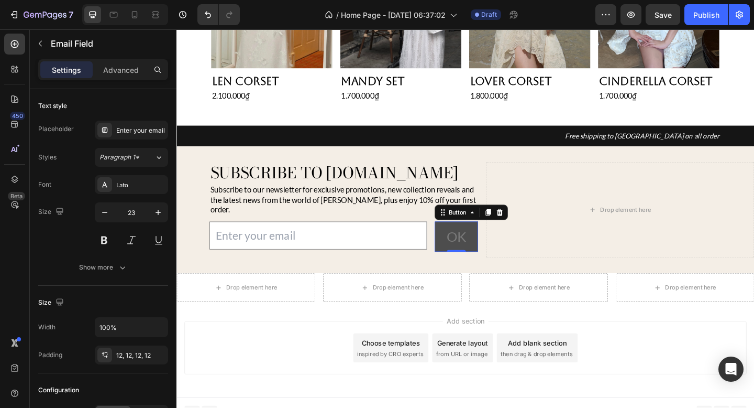
click at [467, 255] on button "OK" at bounding box center [481, 254] width 47 height 33
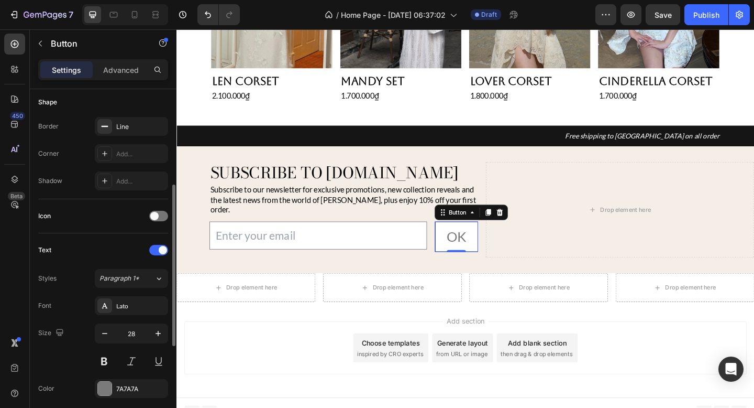
scroll to position [238, 0]
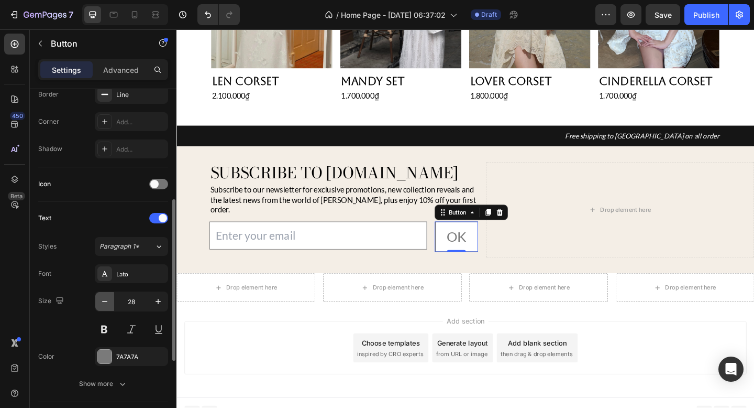
click at [104, 297] on icon "button" at bounding box center [105, 301] width 10 height 10
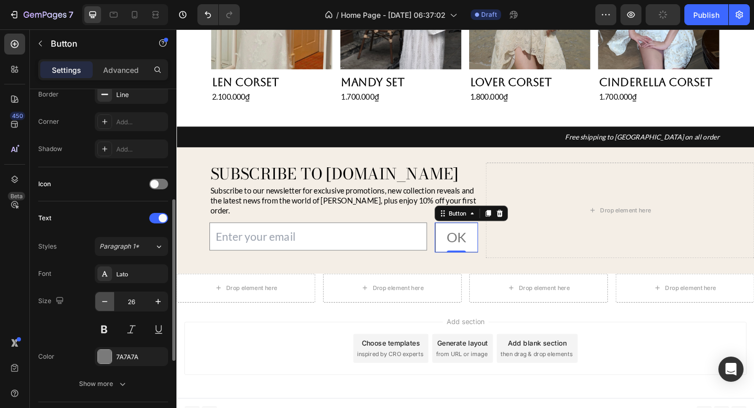
click at [104, 297] on icon "button" at bounding box center [105, 301] width 10 height 10
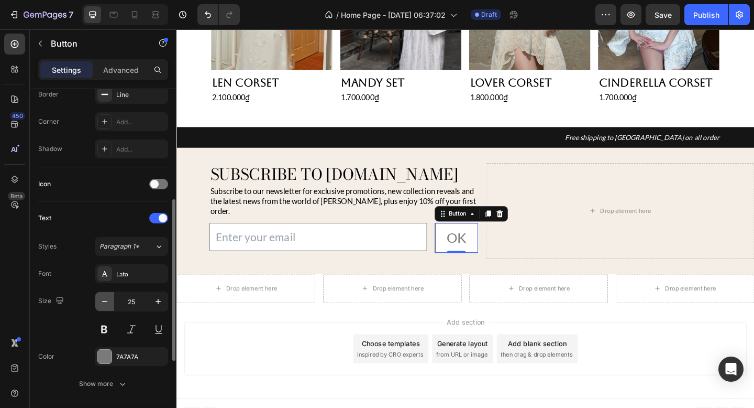
click at [104, 297] on icon "button" at bounding box center [105, 301] width 10 height 10
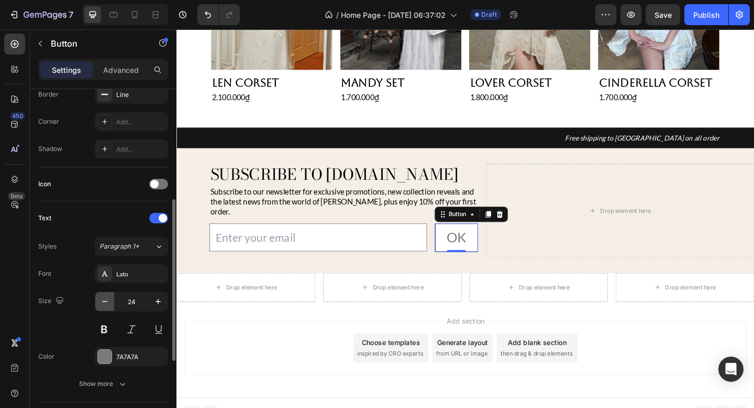
click at [104, 297] on icon "button" at bounding box center [105, 301] width 10 height 10
type input "23"
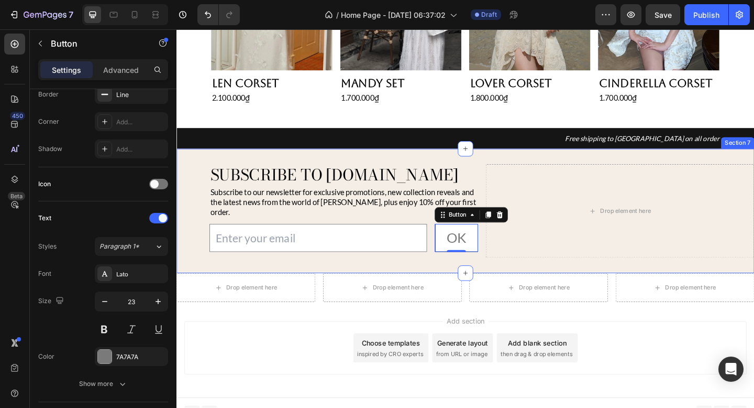
click at [564, 271] on div "Subscribe to [DOMAIN_NAME] Heading Subscribe to our newsletter for exclusive pr…" at bounding box center [491, 226] width 629 height 135
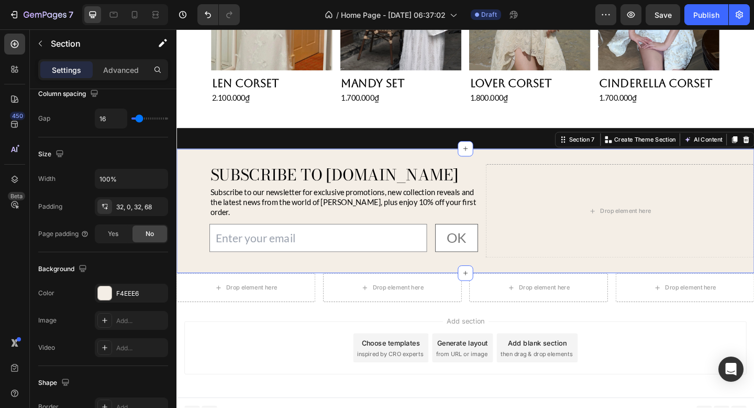
scroll to position [0, 0]
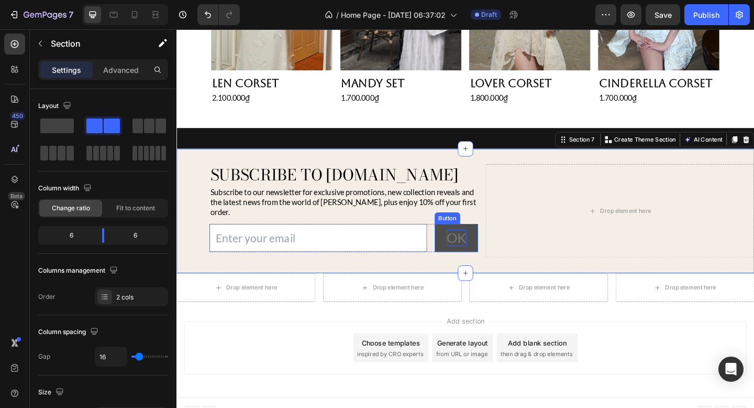
click at [479, 247] on span "OK" at bounding box center [481, 256] width 21 height 18
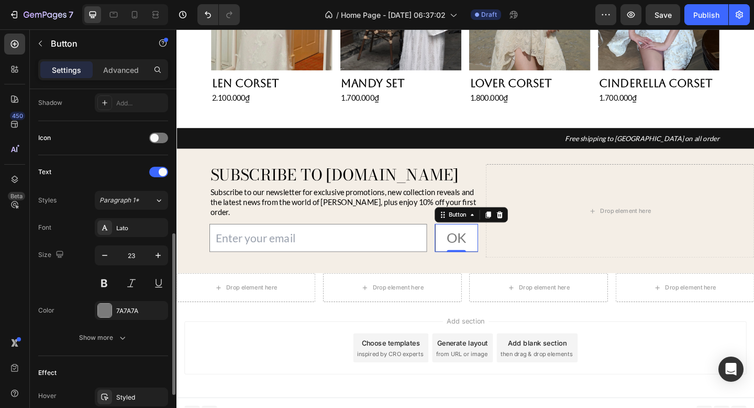
scroll to position [307, 0]
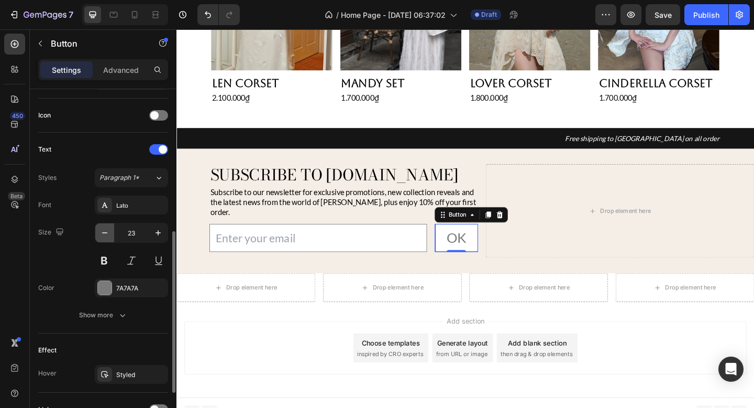
click at [106, 233] on icon "button" at bounding box center [105, 232] width 10 height 10
type input "22"
click at [124, 313] on icon "button" at bounding box center [122, 315] width 10 height 10
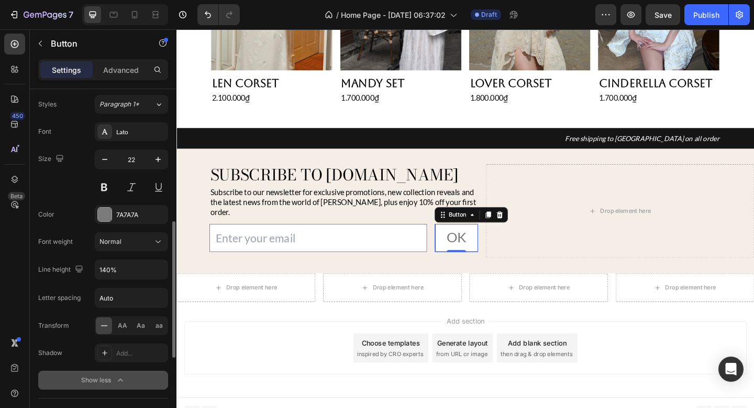
scroll to position [364, 0]
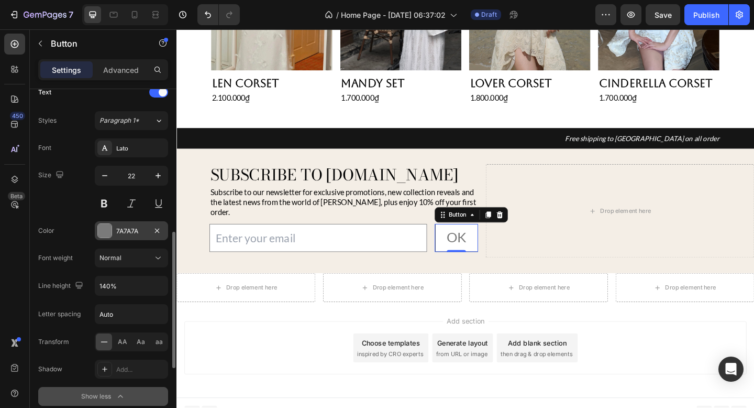
click at [107, 233] on div at bounding box center [105, 231] width 14 height 14
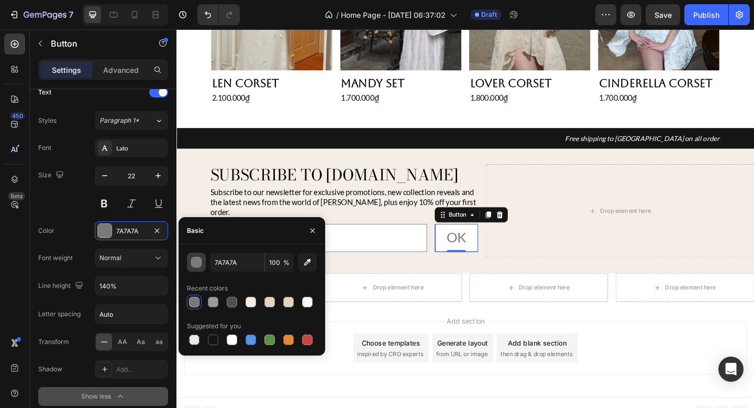
click at [199, 266] on div "button" at bounding box center [197, 262] width 10 height 10
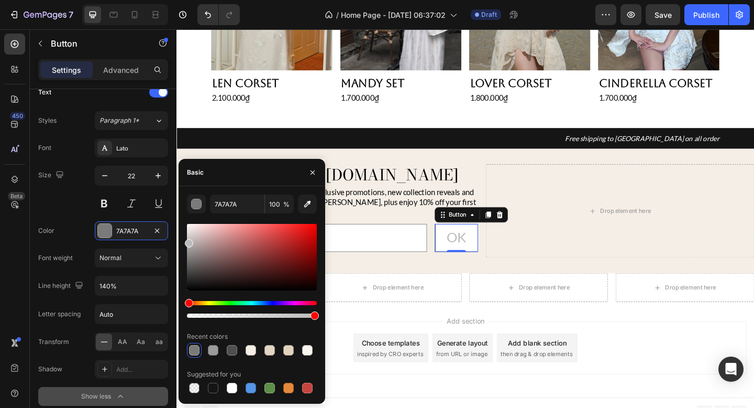
drag, startPoint x: 193, startPoint y: 250, endPoint x: 180, endPoint y: 240, distance: 16.1
click at [180, 240] on div "7A7A7A 100 % Recent colors Suggested for you" at bounding box center [252, 294] width 147 height 201
type input "BCBCBC"
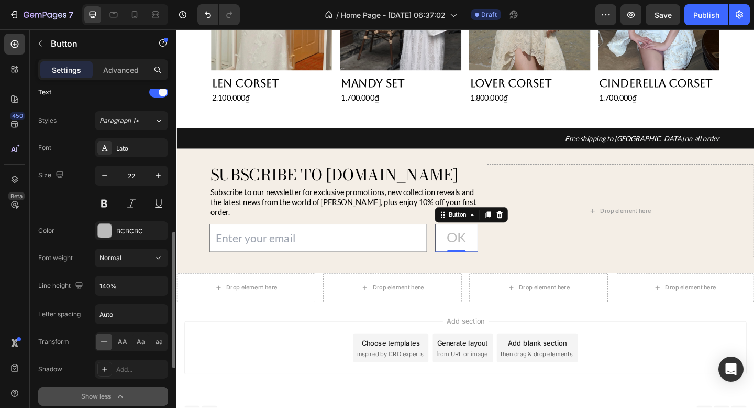
click at [78, 199] on div "Size 22" at bounding box center [103, 189] width 130 height 47
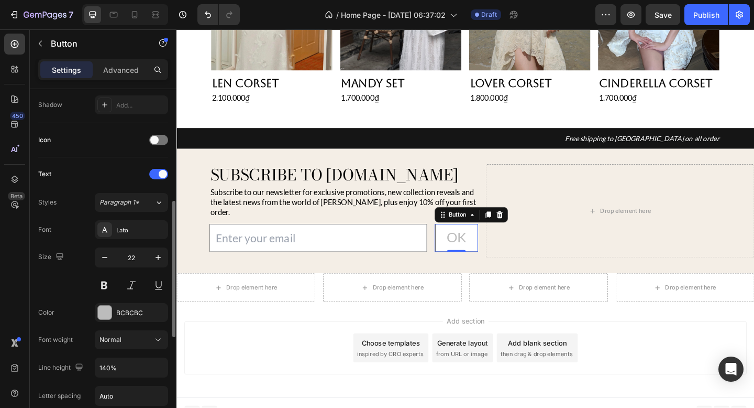
scroll to position [283, 0]
click at [143, 338] on div "Normal" at bounding box center [126, 337] width 53 height 9
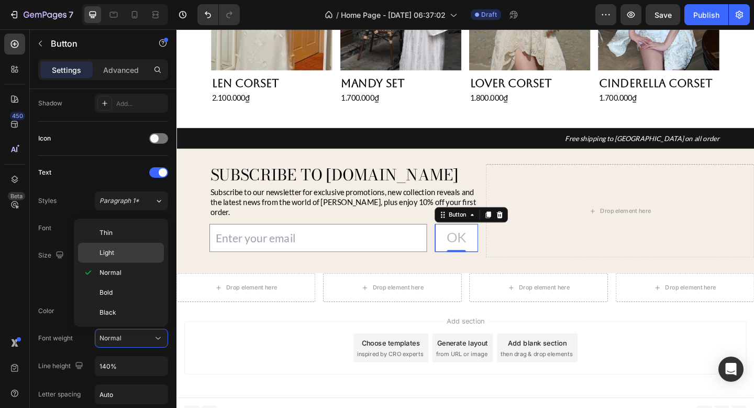
click at [133, 256] on p "Light" at bounding box center [130, 252] width 60 height 9
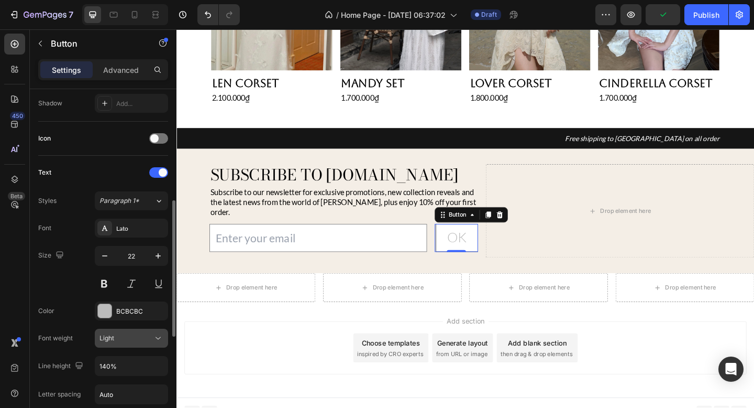
click at [137, 335] on div "Light" at bounding box center [126, 337] width 53 height 9
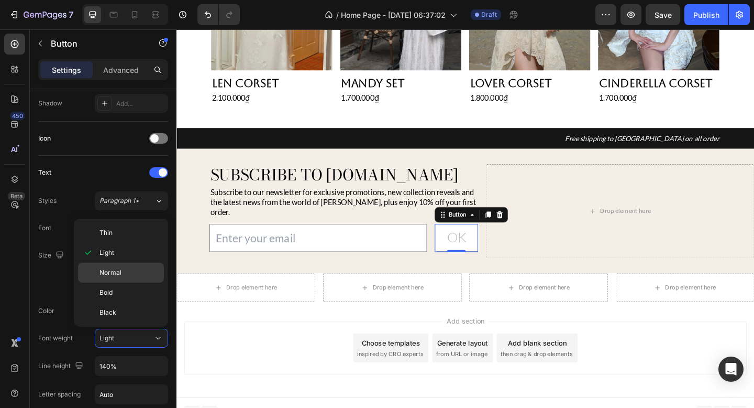
click at [137, 269] on p "Normal" at bounding box center [130, 272] width 60 height 9
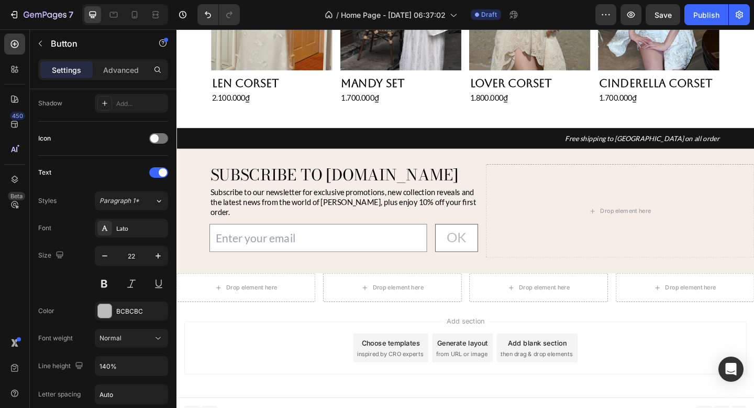
click at [366, 347] on div "Add section Choose templates inspired by CRO experts Generate layout from URL o…" at bounding box center [491, 376] width 612 height 58
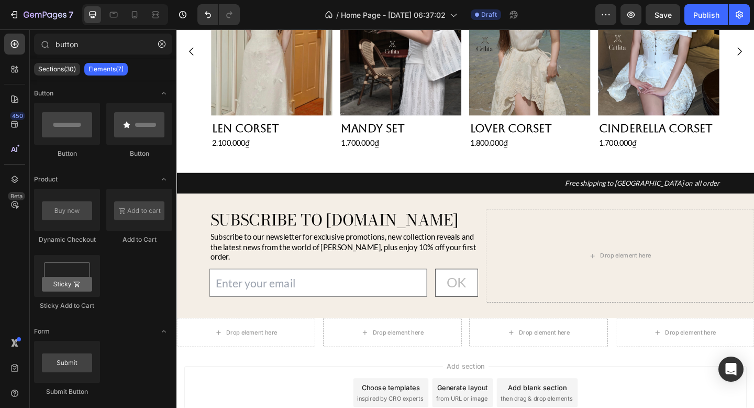
scroll to position [646, 0]
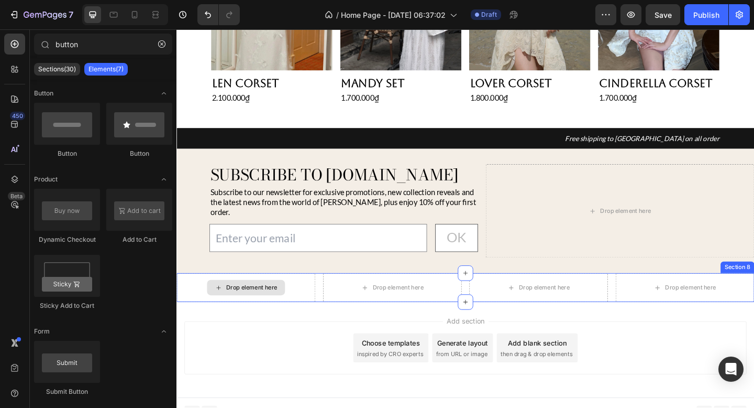
click at [275, 306] on div "Drop element here" at bounding box center [259, 310] width 56 height 8
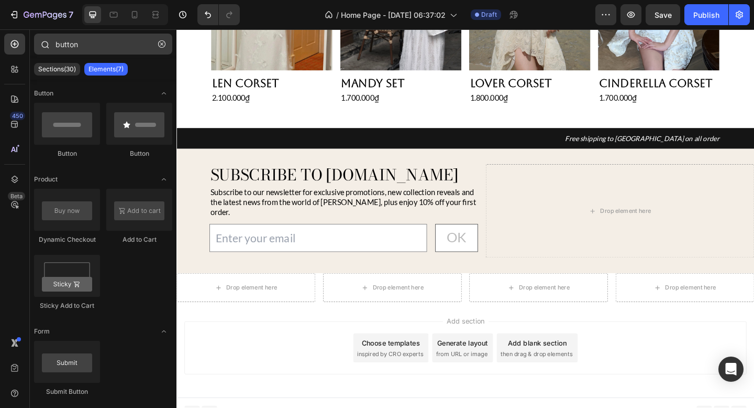
click at [162, 46] on icon "button" at bounding box center [161, 43] width 7 height 7
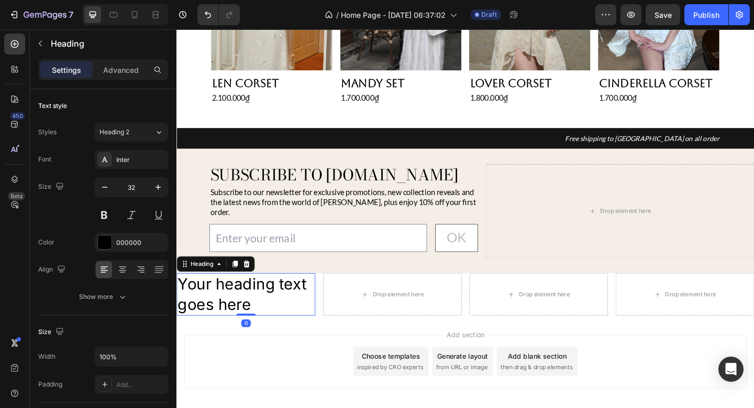
click at [250, 300] on h2 "Your heading text goes here" at bounding box center [252, 317] width 151 height 46
click at [250, 300] on p "Your heading text goes here" at bounding box center [252, 317] width 149 height 43
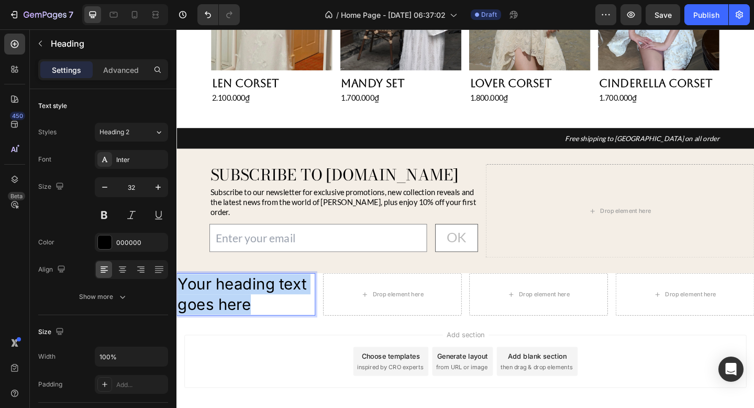
click at [250, 300] on p "Your heading text goes here" at bounding box center [252, 317] width 149 height 43
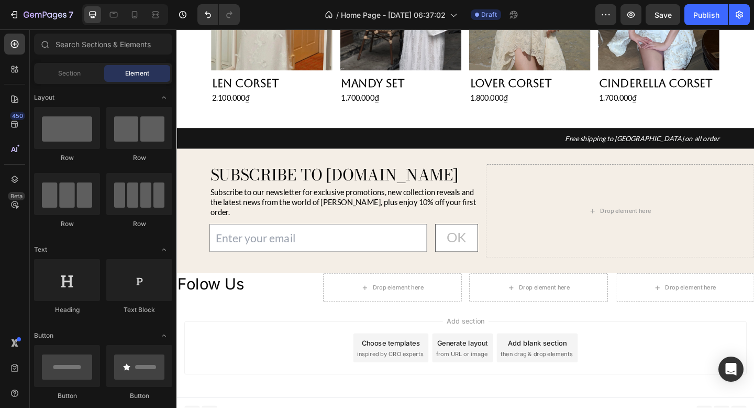
click at [274, 347] on div "Add section Choose templates inspired by CRO experts Generate layout from URL o…" at bounding box center [491, 376] width 612 height 58
click at [302, 330] on div "Add section Choose templates inspired by CRO experts Generate layout from URL o…" at bounding box center [491, 378] width 629 height 104
click at [290, 304] on p "Folow Us" at bounding box center [252, 307] width 149 height 22
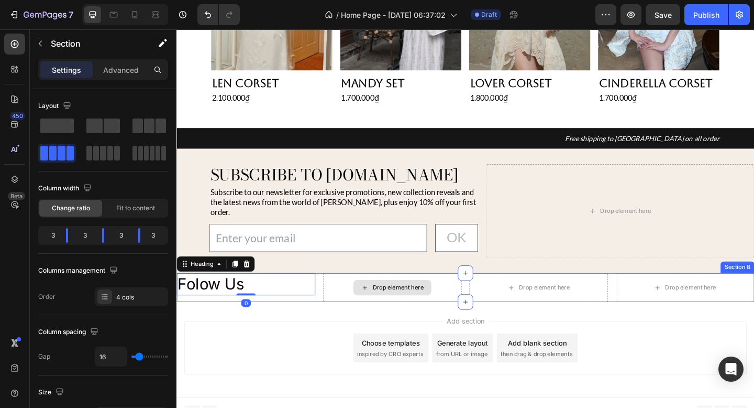
click at [345, 295] on div "Drop element here" at bounding box center [411, 309] width 151 height 31
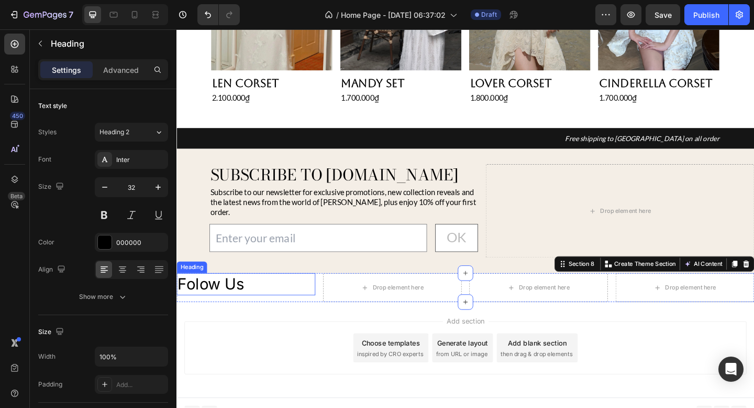
click at [293, 296] on p "Folow Us" at bounding box center [252, 307] width 149 height 22
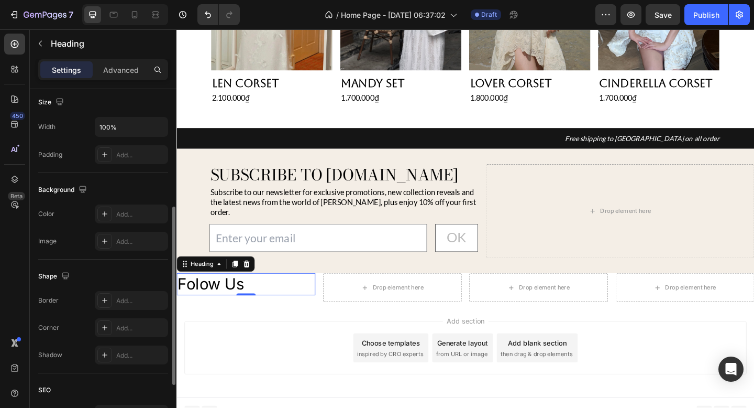
scroll to position [332, 0]
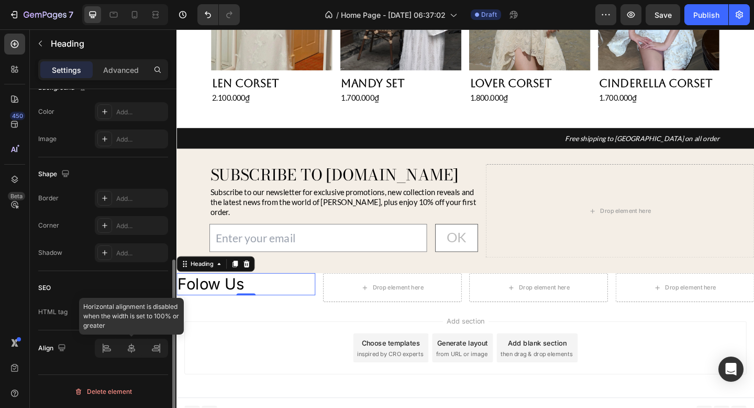
click at [102, 342] on div at bounding box center [131, 347] width 73 height 19
click at [155, 309] on icon at bounding box center [158, 312] width 10 height 10
click at [135, 161] on div "Shape Border Add... Corner Add... Shadow Add..." at bounding box center [103, 214] width 130 height 114
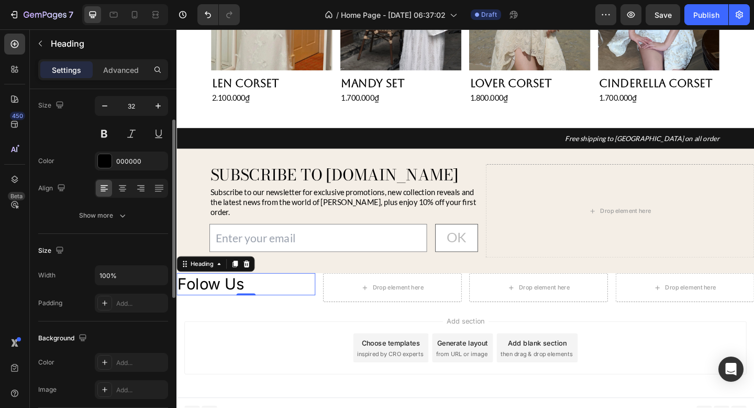
scroll to position [72, 0]
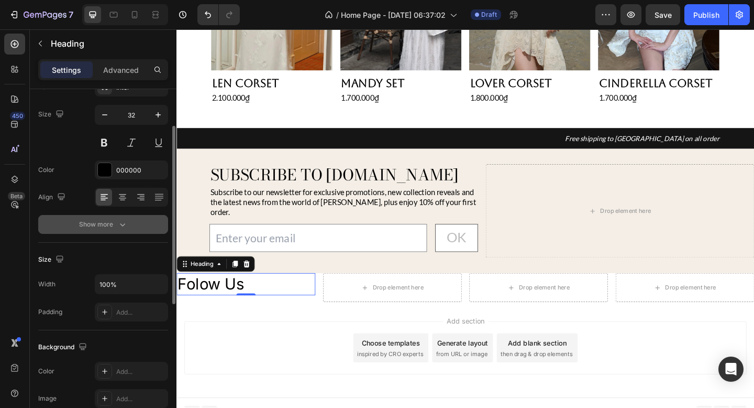
click at [118, 227] on icon "button" at bounding box center [122, 224] width 10 height 10
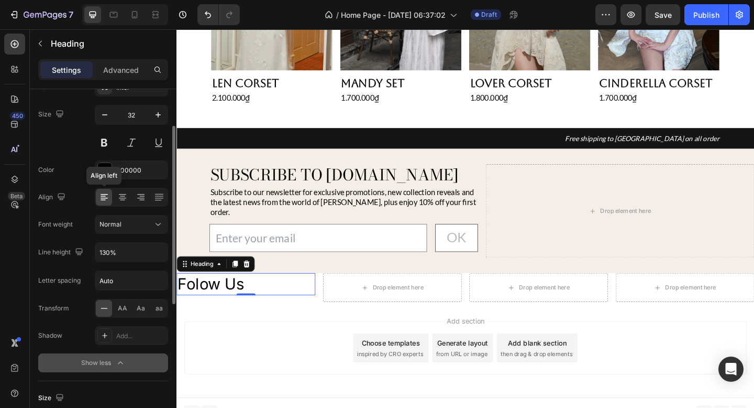
click at [102, 200] on icon at bounding box center [103, 200] width 5 height 1
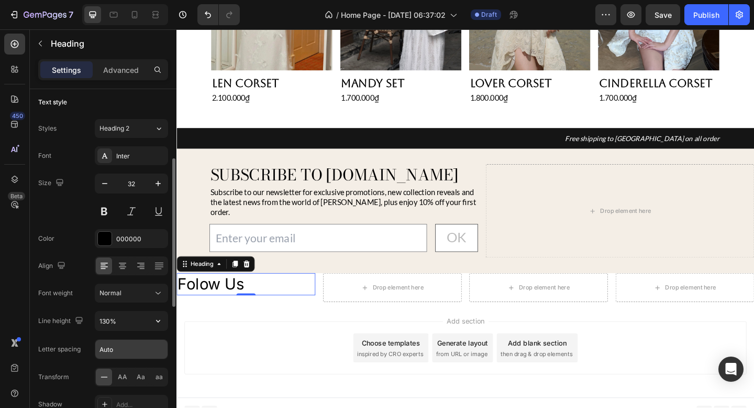
scroll to position [0, 0]
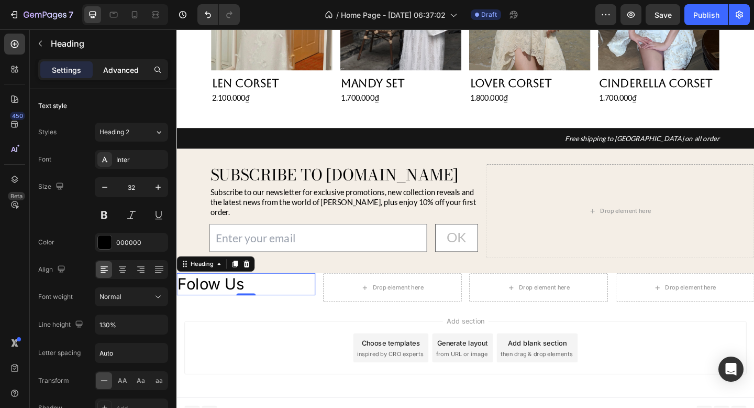
click at [129, 65] on p "Advanced" at bounding box center [121, 69] width 36 height 11
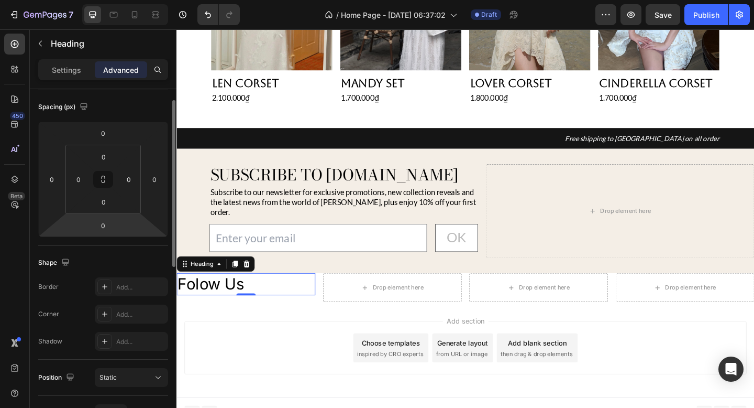
scroll to position [78, 0]
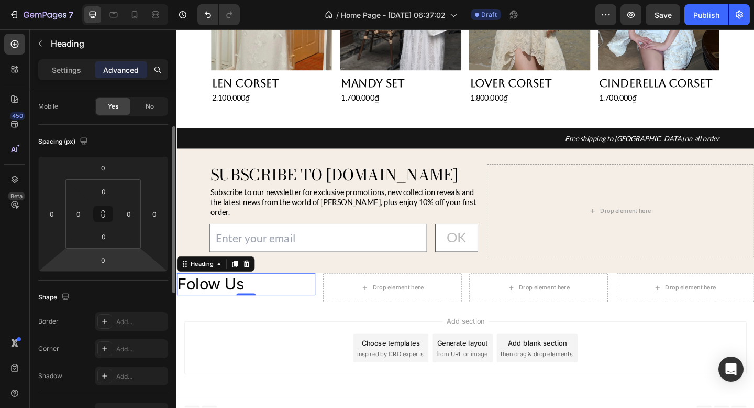
click at [328, 326] on div "Add section Choose templates inspired by CRO experts Generate layout from URL o…" at bounding box center [491, 378] width 629 height 104
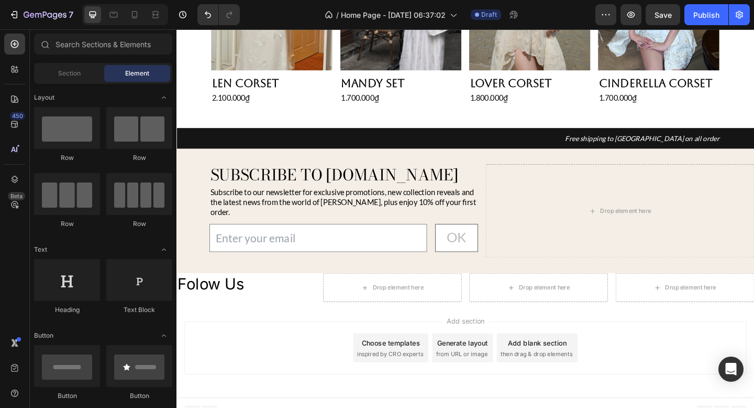
click at [301, 326] on div "Add section Choose templates inspired by CRO experts Generate layout from URL o…" at bounding box center [491, 378] width 629 height 104
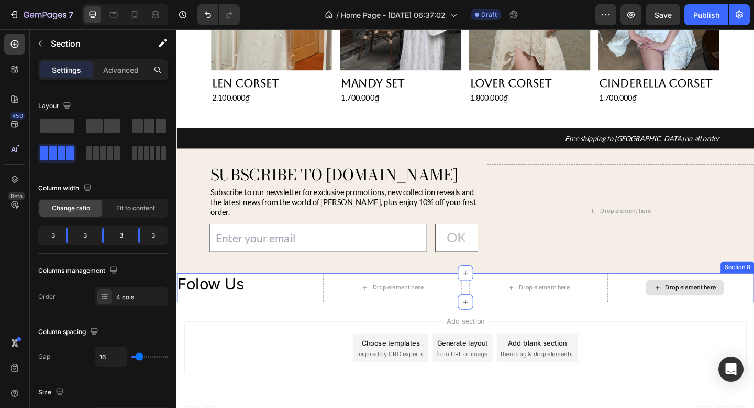
click at [671, 303] on div "Drop element here" at bounding box center [729, 309] width 151 height 31
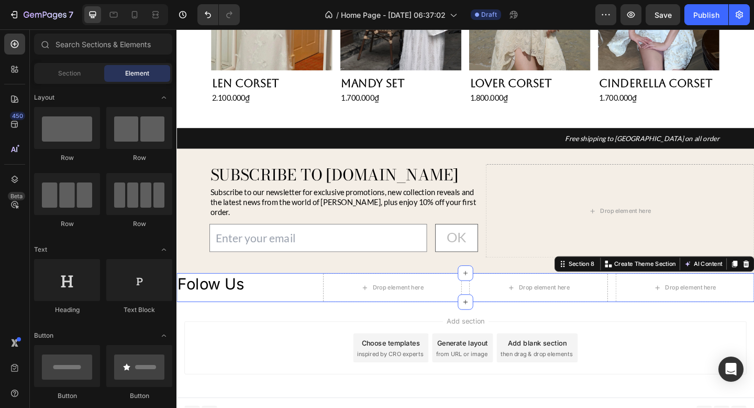
scroll to position [615, 0]
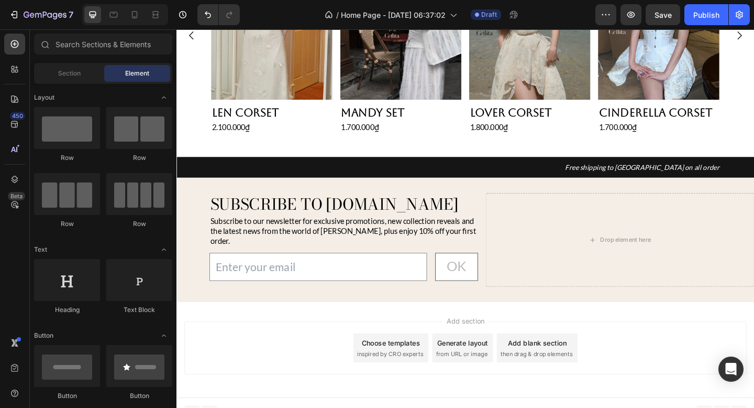
click at [656, 348] on div "Add section Choose templates inspired by CRO experts Generate layout from URL o…" at bounding box center [491, 376] width 612 height 58
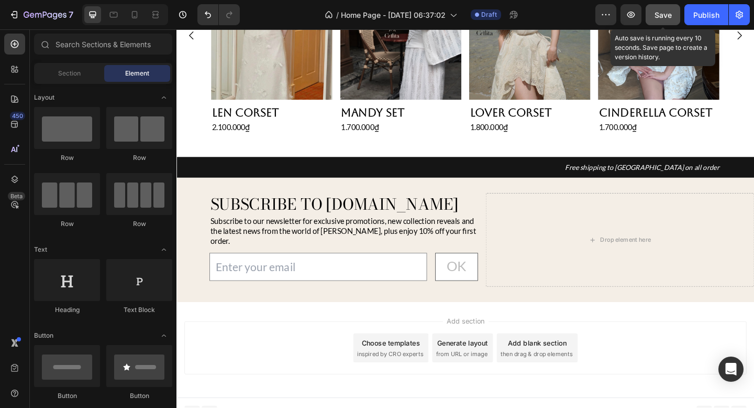
click at [666, 10] on span "Save" at bounding box center [663, 14] width 17 height 9
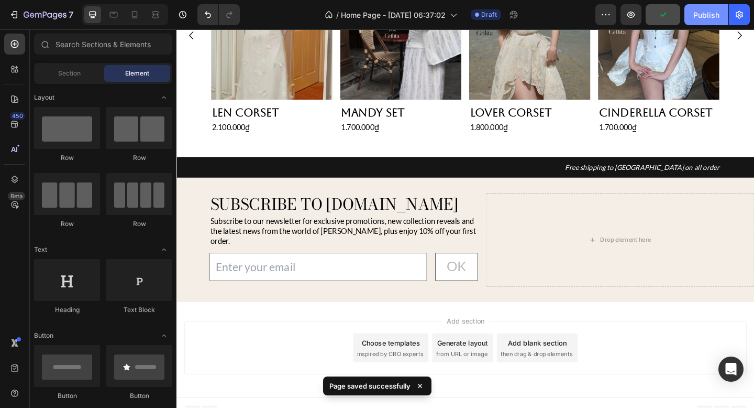
click at [700, 13] on div "Publish" at bounding box center [707, 14] width 26 height 11
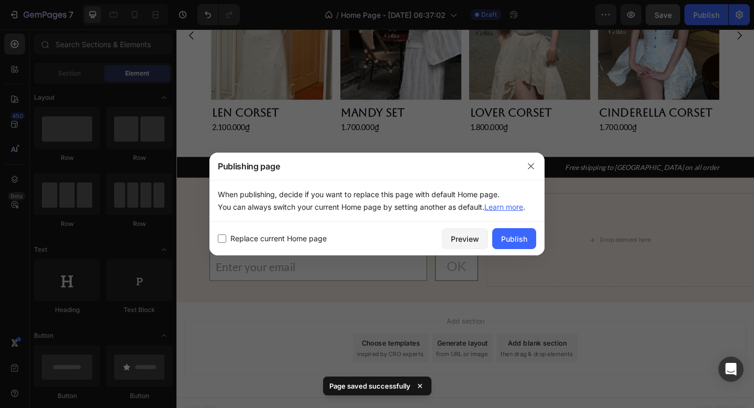
click at [309, 236] on span "Replace current Home page" at bounding box center [279, 238] width 96 height 13
checkbox input "true"
click at [522, 235] on div "Publish" at bounding box center [514, 238] width 26 height 11
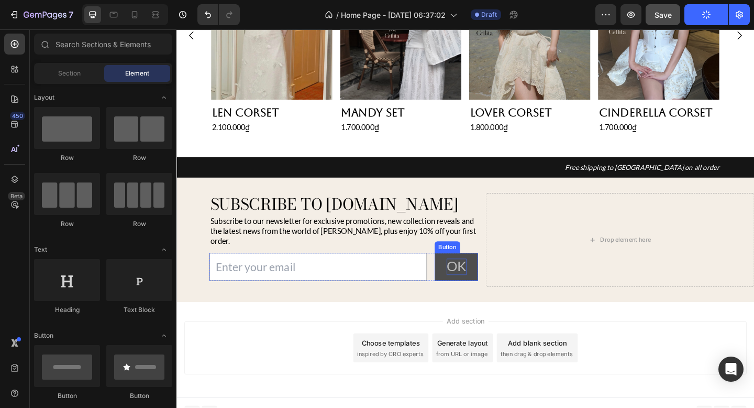
click at [482, 278] on span "OK" at bounding box center [481, 287] width 21 height 18
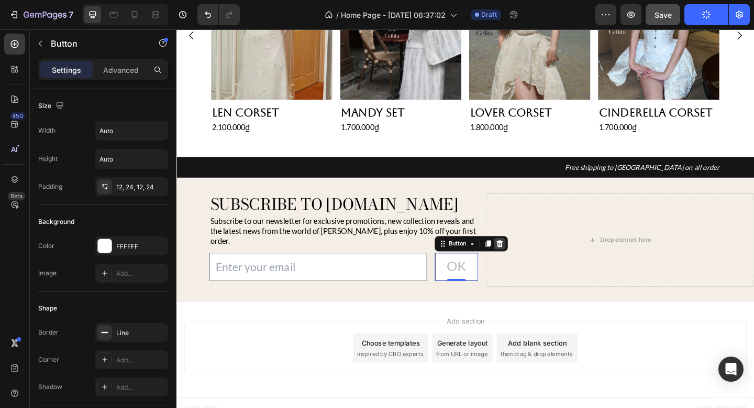
click at [530, 259] on icon at bounding box center [527, 262] width 7 height 7
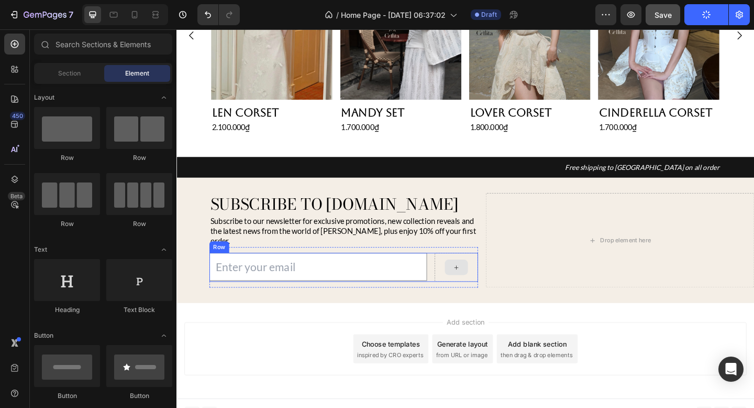
click at [492, 280] on div at bounding box center [480, 288] width 25 height 17
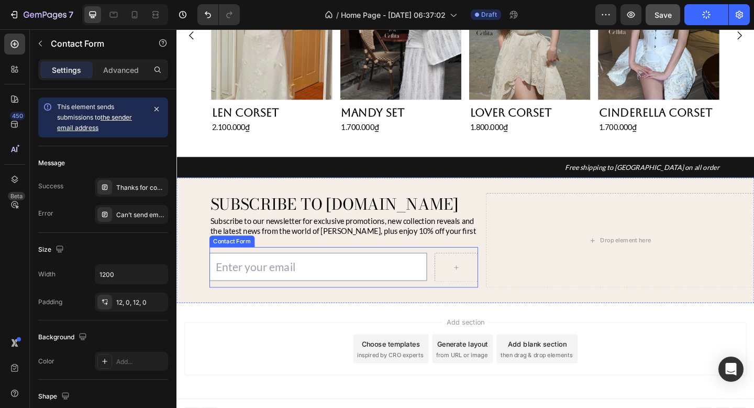
click at [490, 266] on div "Email Field Row Contact Form" at bounding box center [358, 288] width 292 height 44
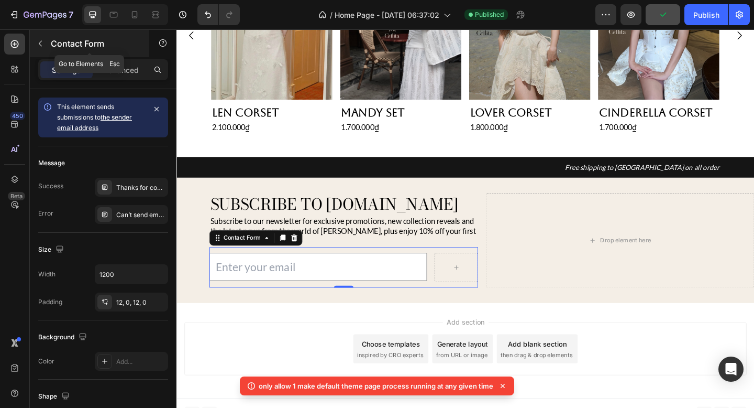
click at [63, 48] on p "Contact Form" at bounding box center [95, 43] width 89 height 13
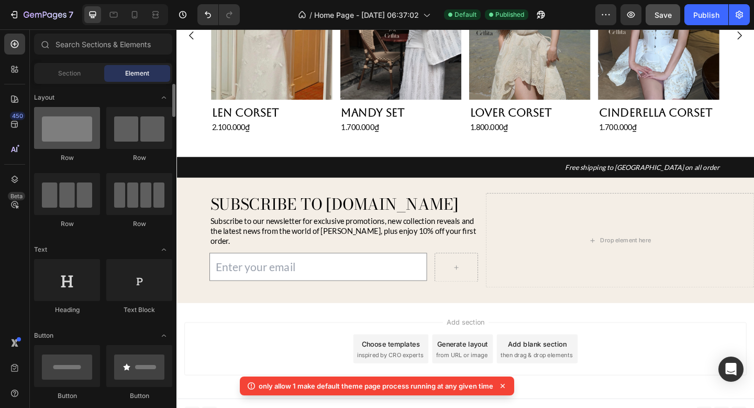
click at [82, 118] on div at bounding box center [67, 128] width 66 height 42
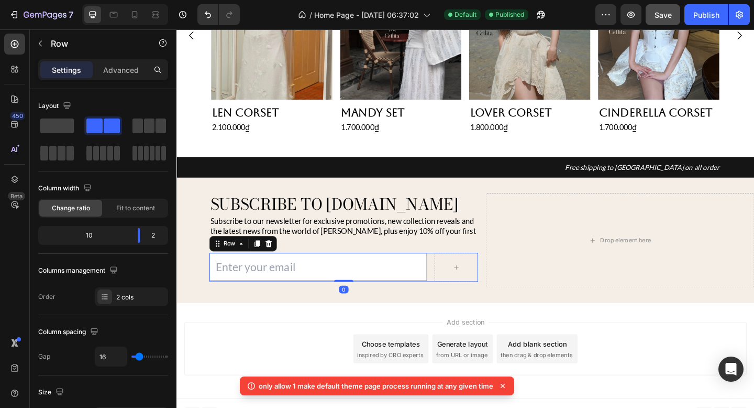
click at [451, 292] on div "Email Field Row 0" at bounding box center [358, 287] width 292 height 31
click at [54, 128] on span at bounding box center [57, 125] width 34 height 15
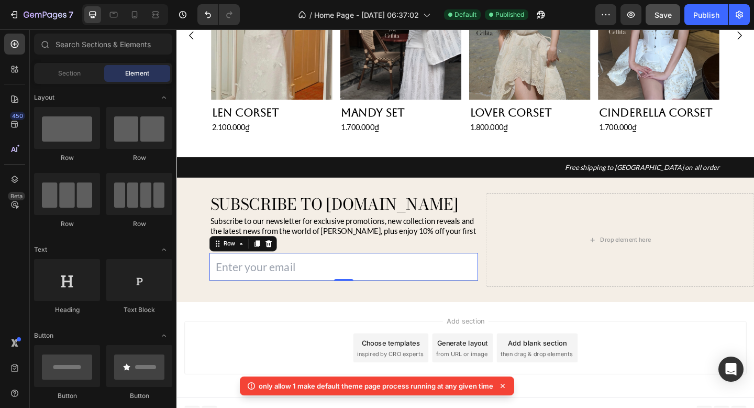
click at [255, 347] on div "Add section Choose templates inspired by CRO experts Generate layout from URL o…" at bounding box center [491, 376] width 612 height 58
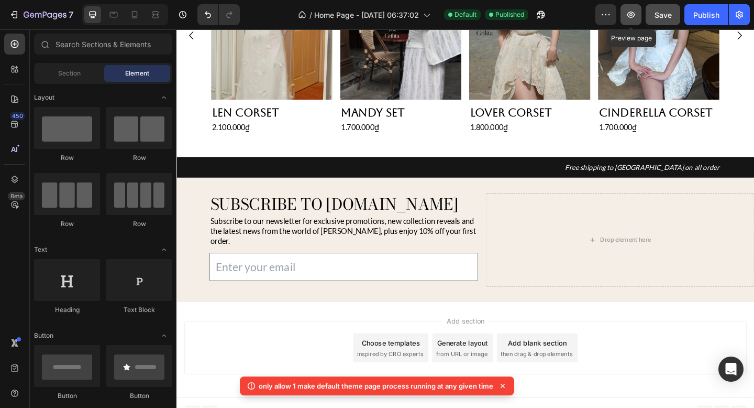
click at [632, 12] on icon "button" at bounding box center [632, 15] width 8 height 6
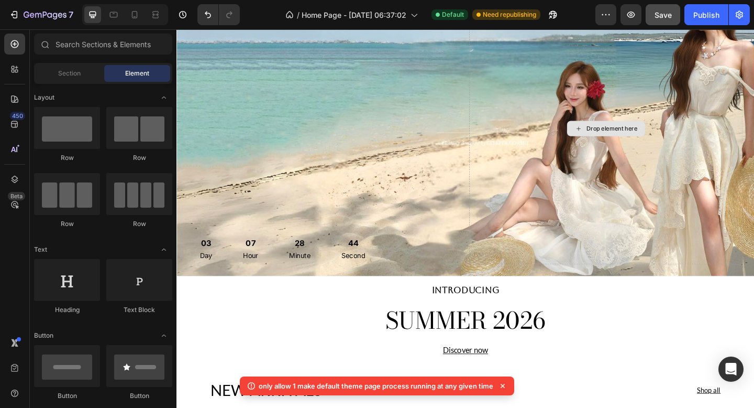
scroll to position [0, 0]
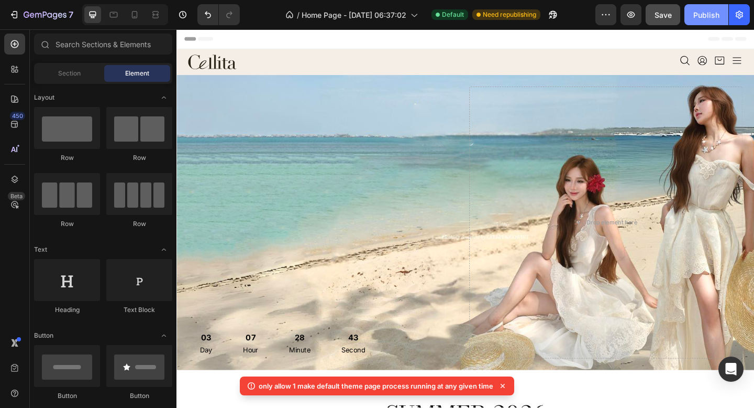
click at [702, 20] on button "Publish" at bounding box center [707, 14] width 44 height 21
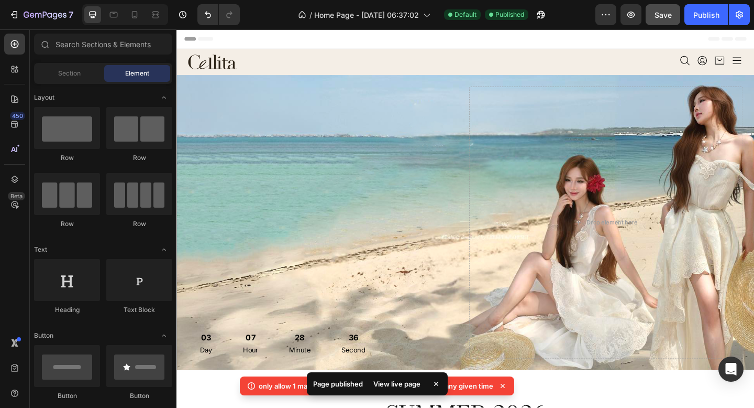
click at [406, 384] on div "View live page" at bounding box center [397, 383] width 60 height 15
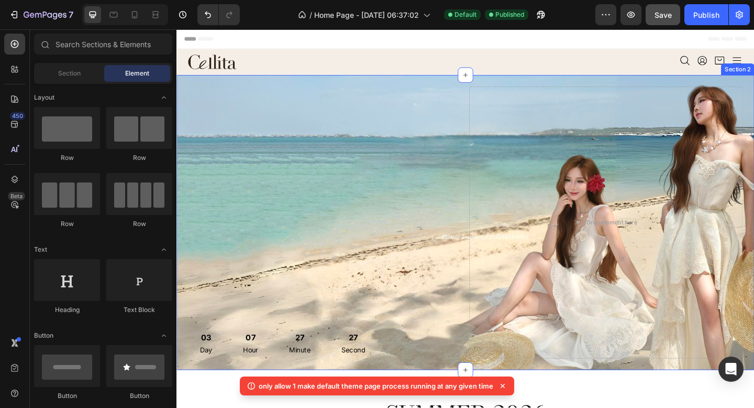
click at [455, 85] on div "03 Day 07 Hour 27 Minute 27 Second Countdown Timer Drop element here Section 2" at bounding box center [491, 239] width 629 height 321
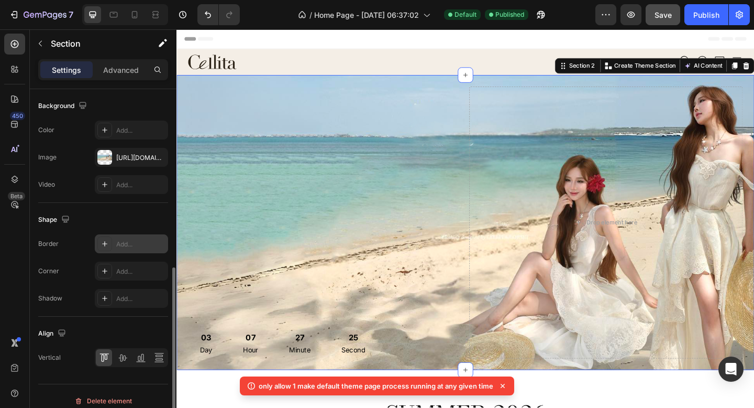
scroll to position [402, 0]
click at [120, 160] on div "[URL][DOMAIN_NAME]" at bounding box center [131, 156] width 30 height 9
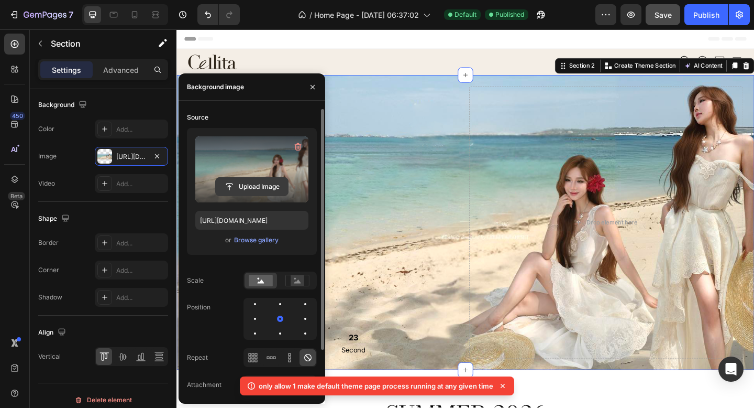
click at [270, 185] on input "file" at bounding box center [252, 187] width 72 height 18
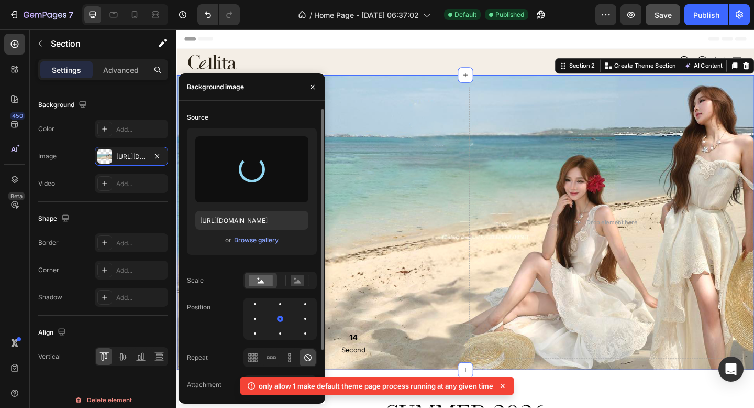
type input "[URL][DOMAIN_NAME]"
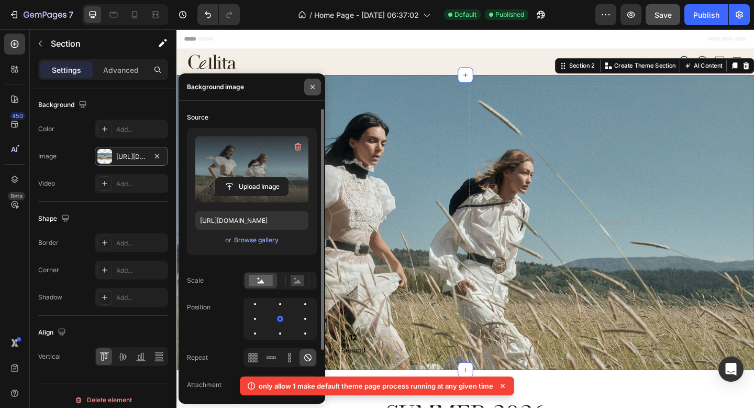
click at [313, 89] on icon "button" at bounding box center [313, 87] width 8 height 8
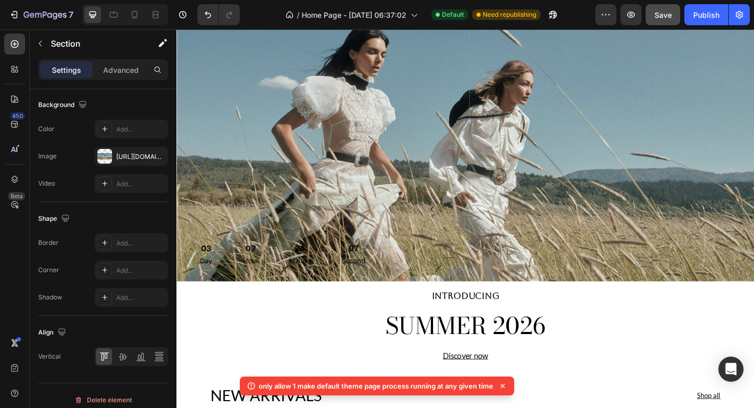
scroll to position [95, 0]
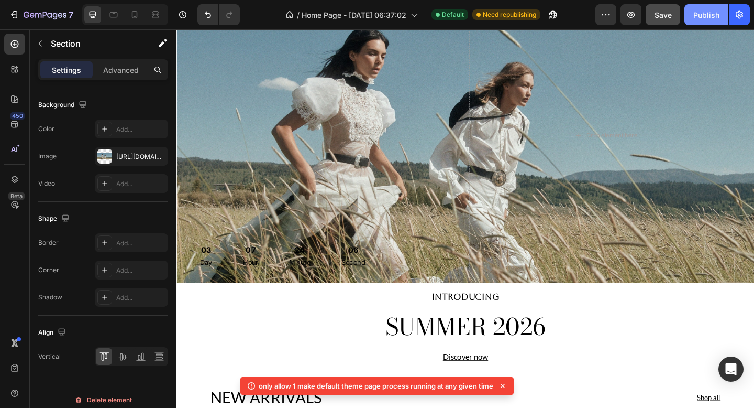
click at [716, 13] on div "Publish" at bounding box center [707, 14] width 26 height 11
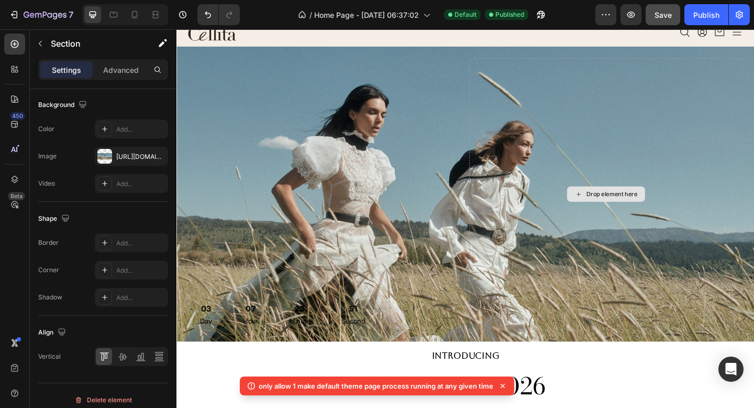
scroll to position [0, 0]
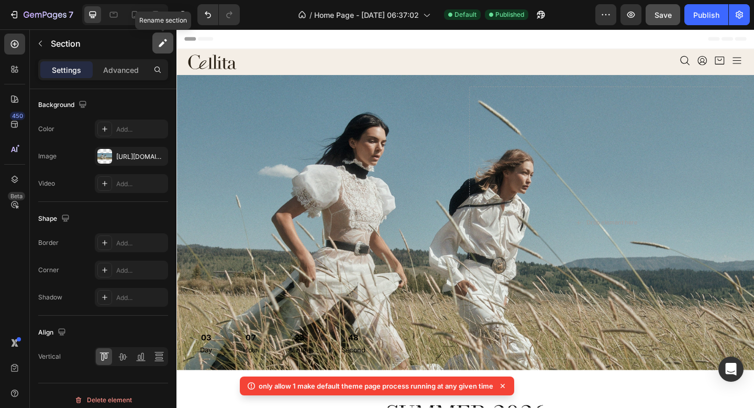
click at [165, 40] on icon "button" at bounding box center [165, 40] width 3 height 3
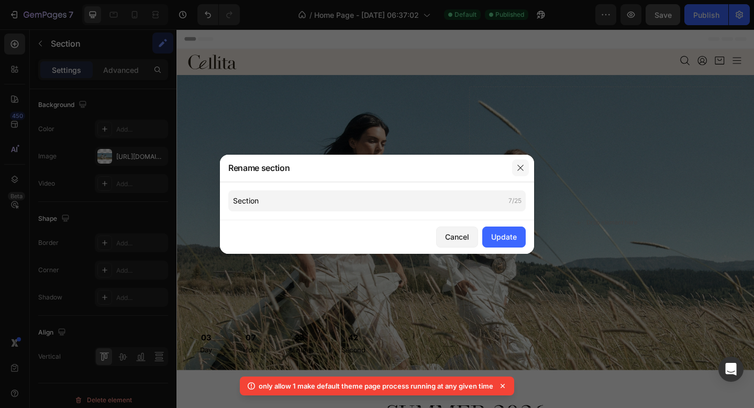
click at [521, 165] on icon "button" at bounding box center [521, 167] width 8 height 8
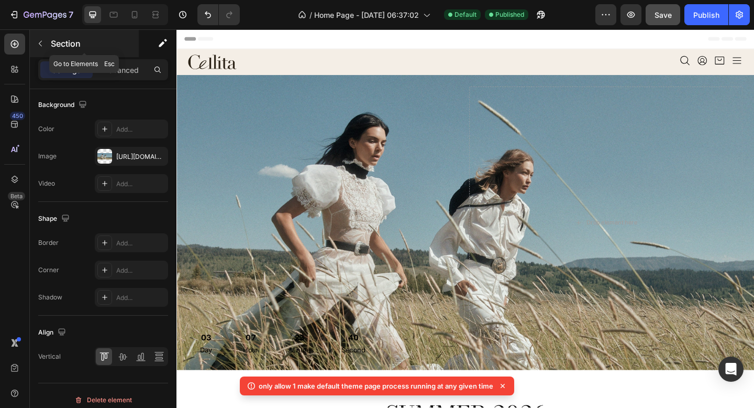
click at [43, 42] on icon "button" at bounding box center [40, 43] width 8 height 8
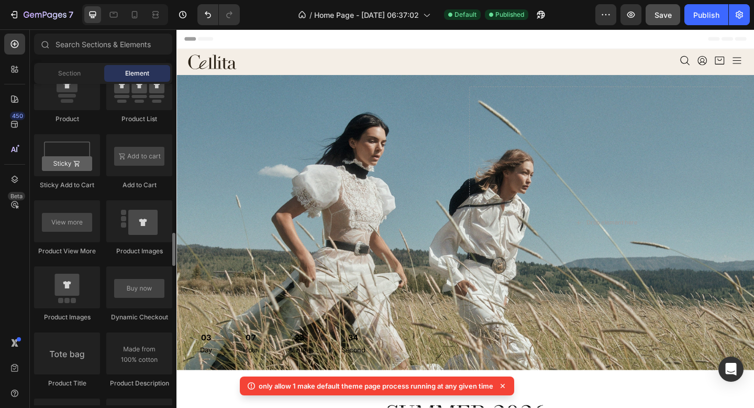
scroll to position [1439, 0]
click at [112, 19] on icon at bounding box center [113, 14] width 10 height 10
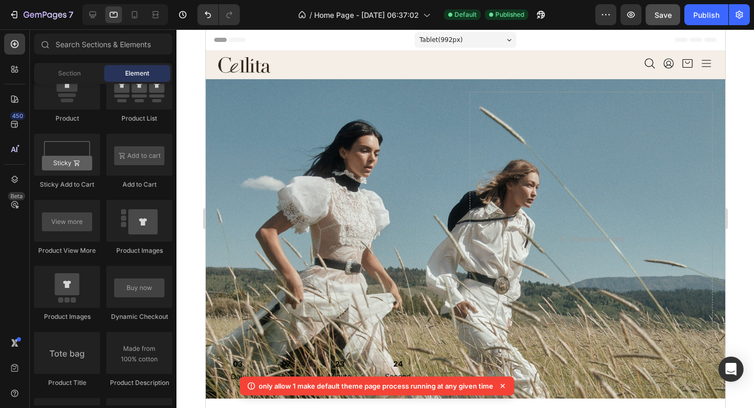
click at [505, 38] on div "Tablet ( 992 px)" at bounding box center [465, 40] width 102 height 16
click at [555, 38] on div "Header" at bounding box center [465, 39] width 503 height 21
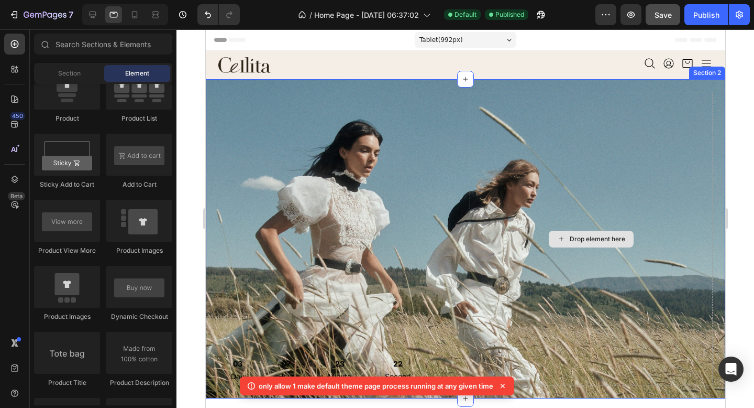
scroll to position [247, 0]
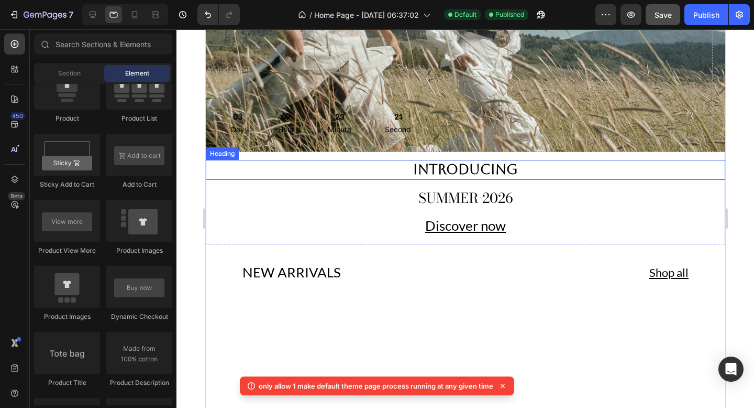
click at [485, 173] on h2 "INTRODUCING" at bounding box center [465, 170] width 520 height 20
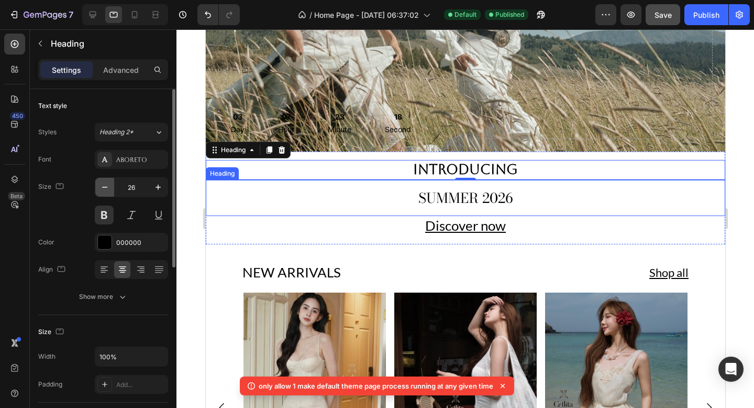
click at [108, 185] on icon "button" at bounding box center [105, 187] width 10 height 10
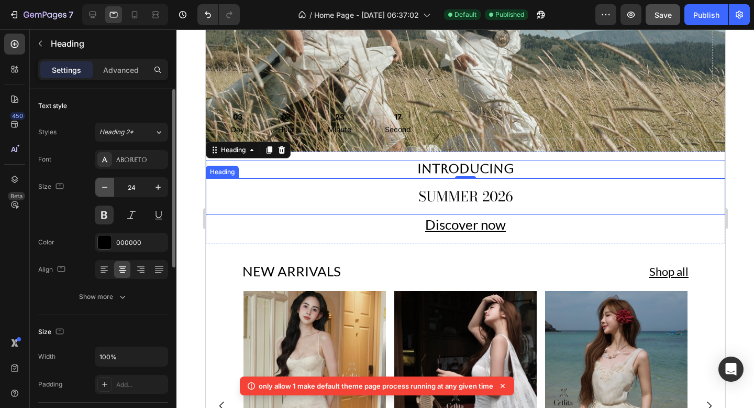
click at [108, 185] on icon "button" at bounding box center [105, 187] width 10 height 10
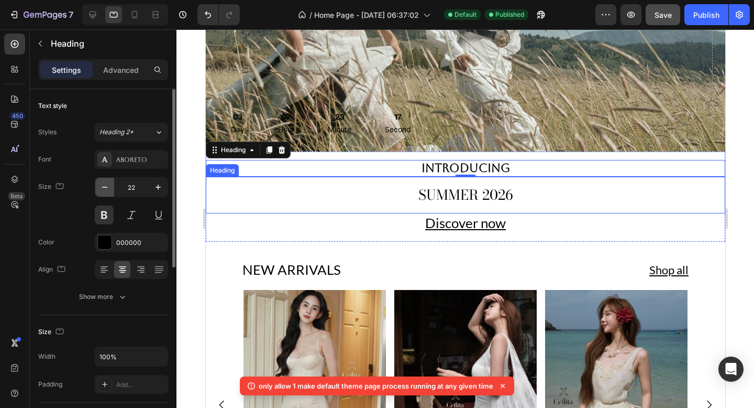
click at [108, 185] on icon "button" at bounding box center [105, 187] width 10 height 10
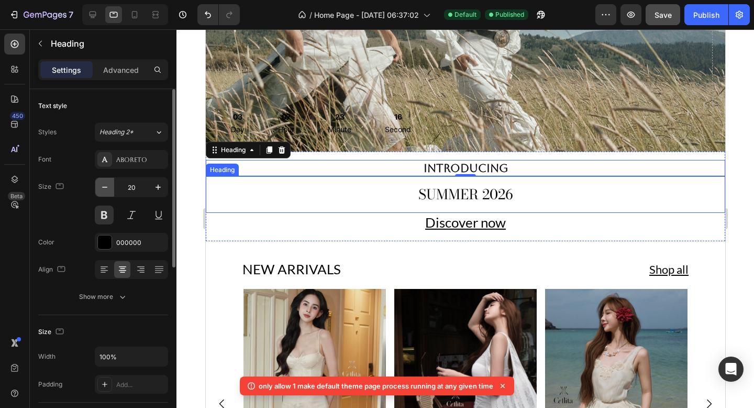
click at [108, 185] on icon "button" at bounding box center [105, 187] width 10 height 10
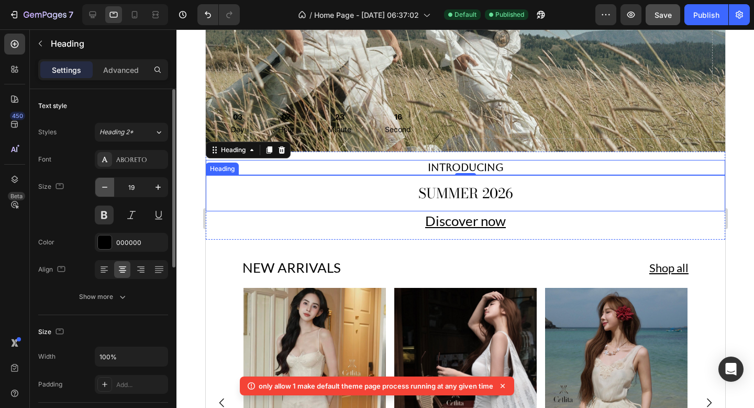
click at [108, 185] on icon "button" at bounding box center [105, 187] width 10 height 10
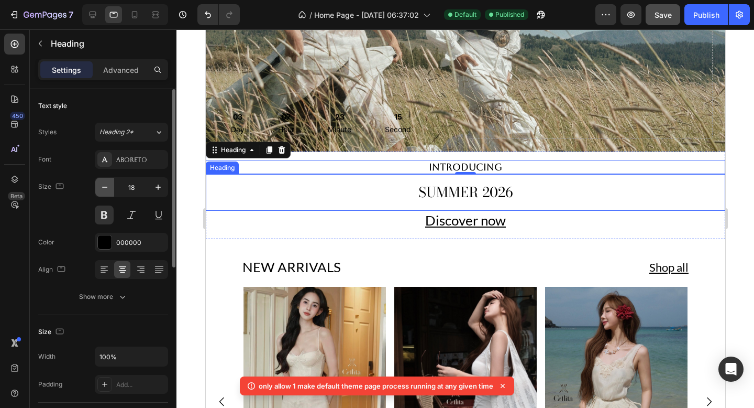
click at [108, 185] on icon "button" at bounding box center [105, 187] width 10 height 10
type input "17"
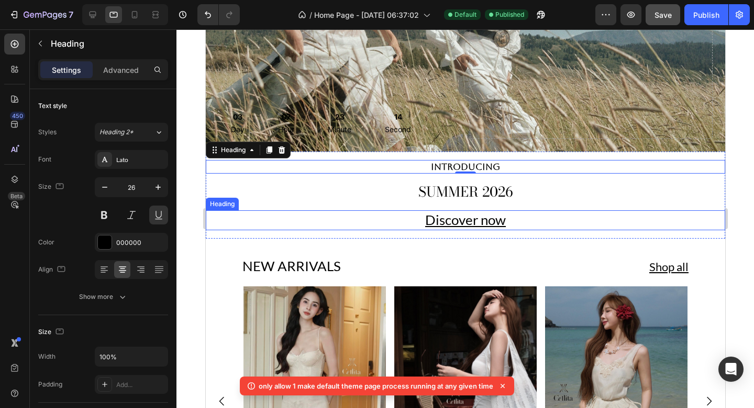
click at [290, 227] on h2 "Discover now" at bounding box center [465, 220] width 520 height 20
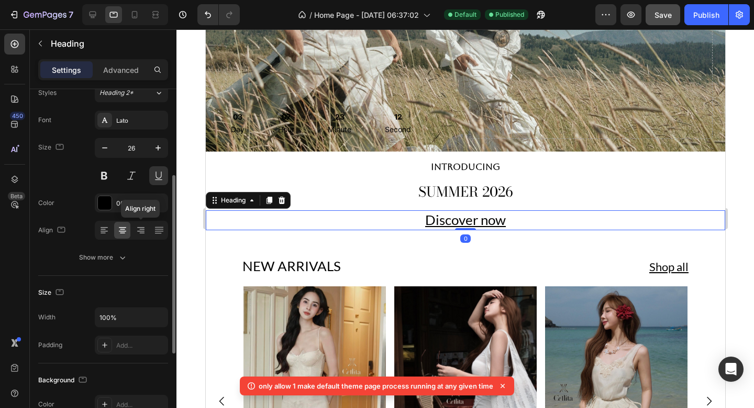
scroll to position [17, 0]
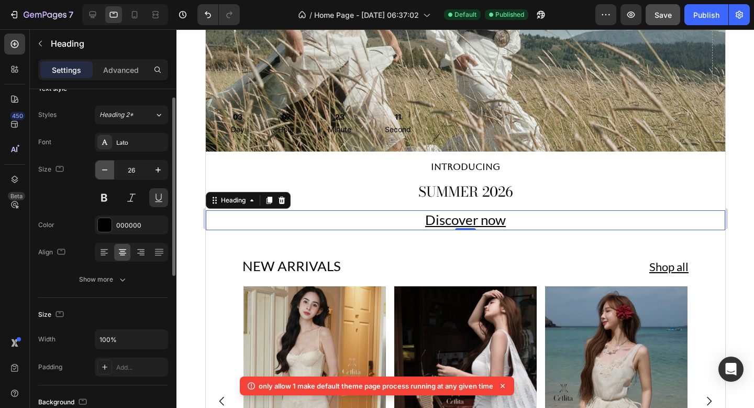
click at [105, 166] on icon "button" at bounding box center [105, 170] width 10 height 10
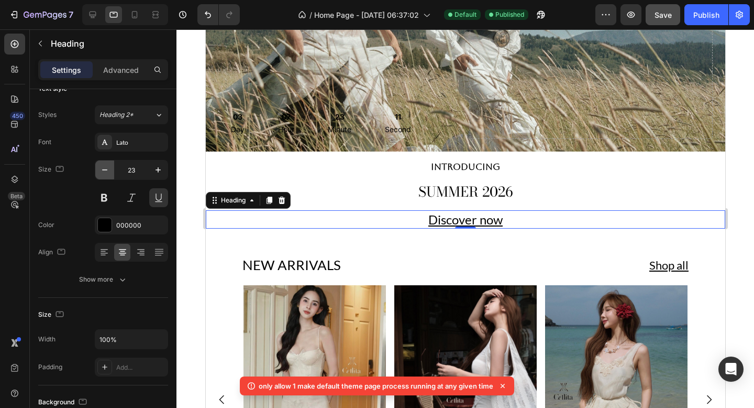
click at [105, 166] on icon "button" at bounding box center [105, 170] width 10 height 10
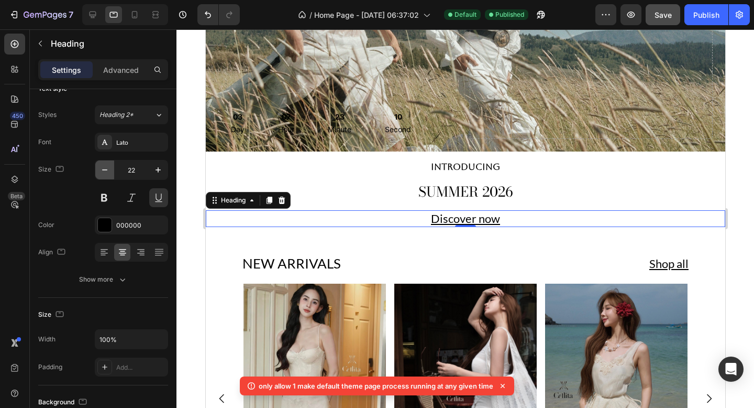
click at [105, 166] on icon "button" at bounding box center [105, 170] width 10 height 10
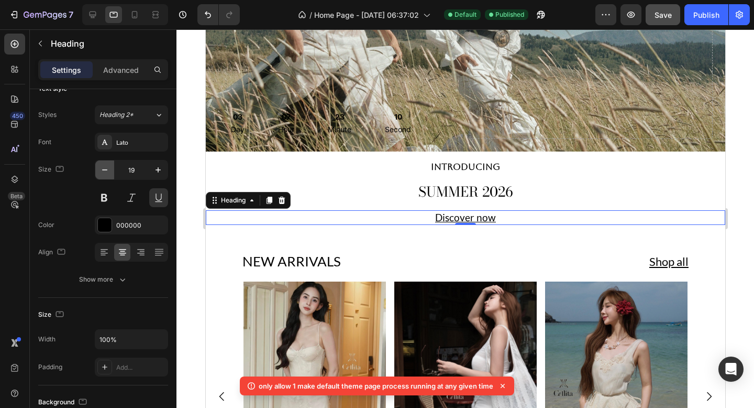
click at [105, 166] on icon "button" at bounding box center [105, 170] width 10 height 10
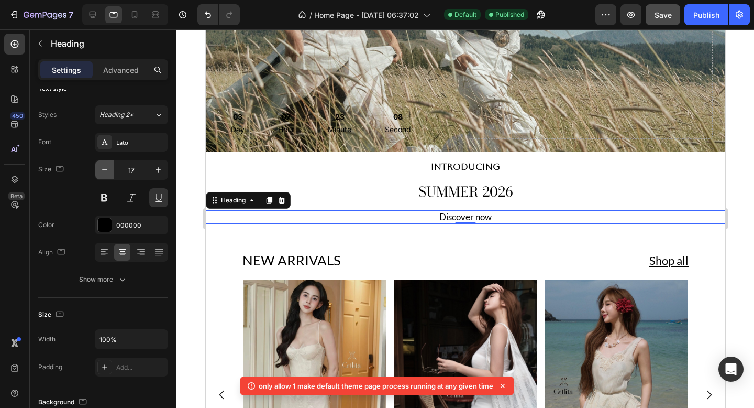
click at [105, 166] on icon "button" at bounding box center [105, 170] width 10 height 10
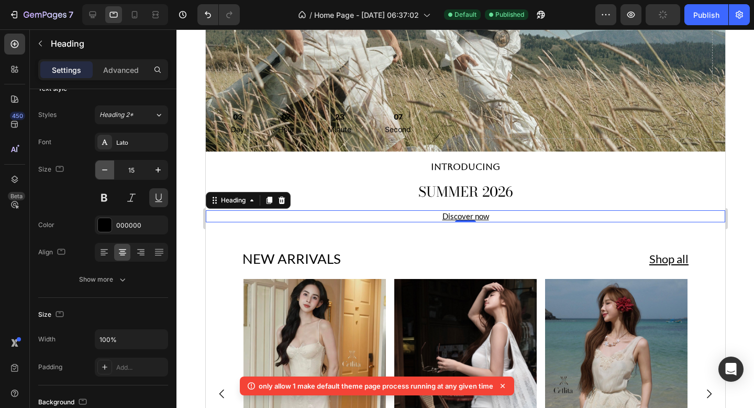
click at [105, 166] on icon "button" at bounding box center [105, 170] width 10 height 10
type input "14"
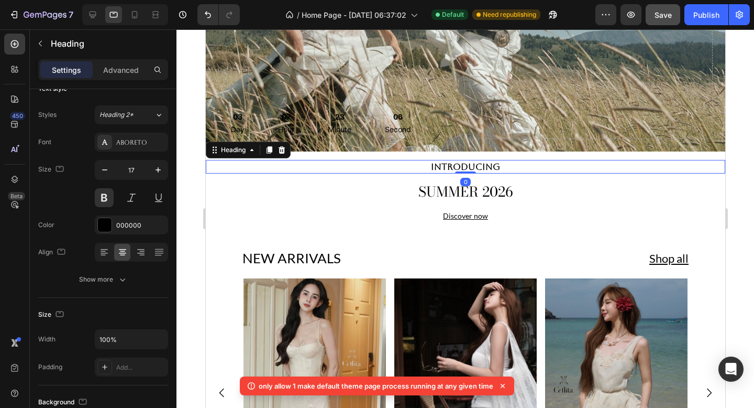
click at [361, 170] on h2 "INTRODUCING" at bounding box center [465, 167] width 520 height 14
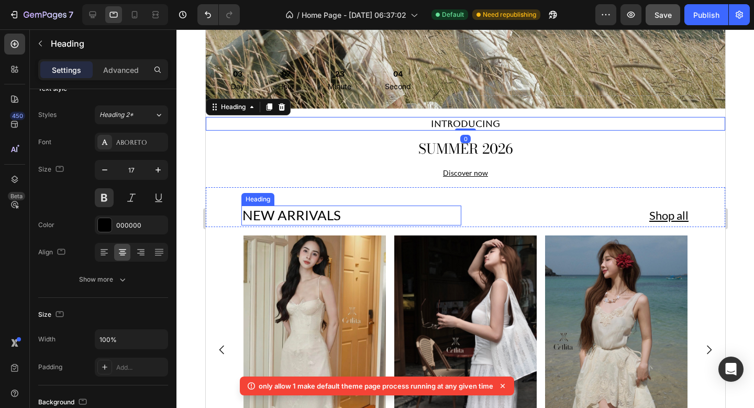
scroll to position [318, 0]
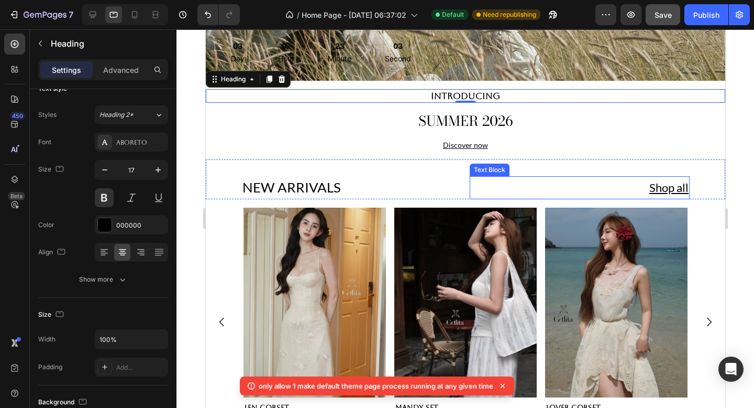
click at [650, 184] on p "Shop all" at bounding box center [580, 187] width 218 height 21
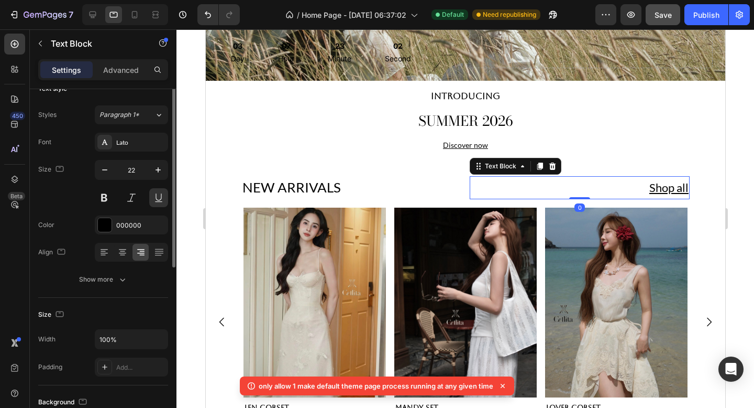
scroll to position [0, 0]
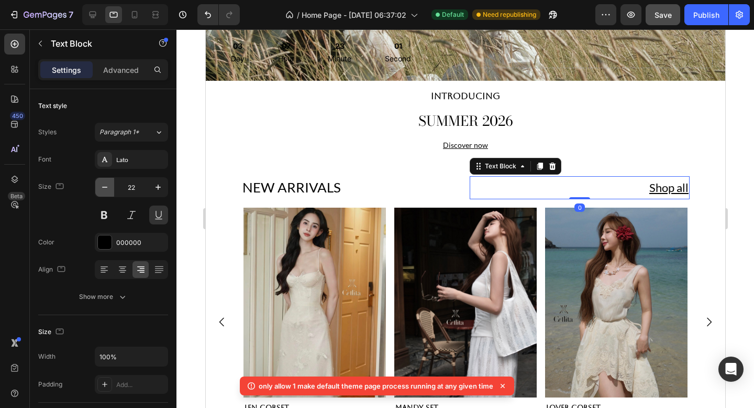
click at [109, 190] on icon "button" at bounding box center [105, 187] width 10 height 10
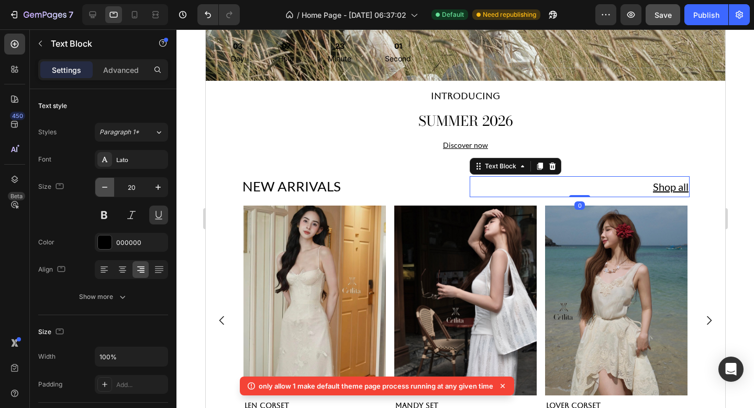
click at [109, 190] on icon "button" at bounding box center [105, 187] width 10 height 10
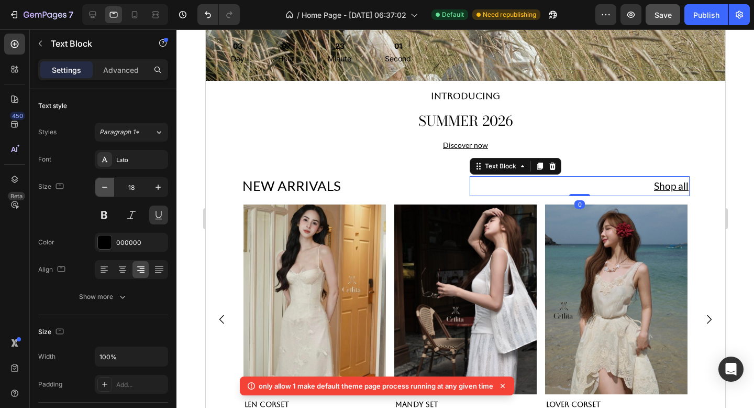
click at [109, 190] on icon "button" at bounding box center [105, 187] width 10 height 10
type input "14"
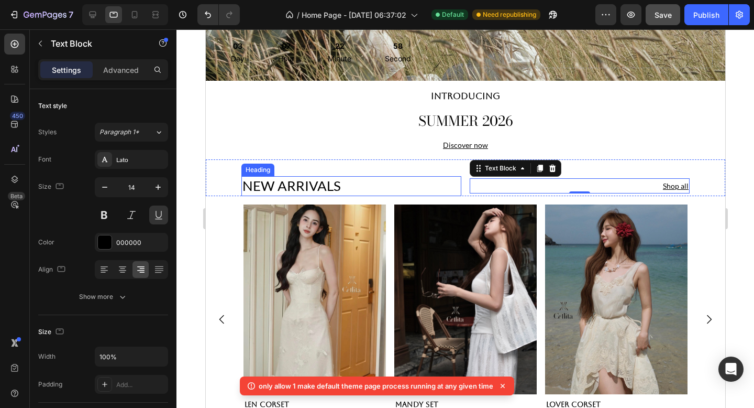
click at [395, 179] on h2 "NEW ARRIVALS" at bounding box center [351, 186] width 220 height 20
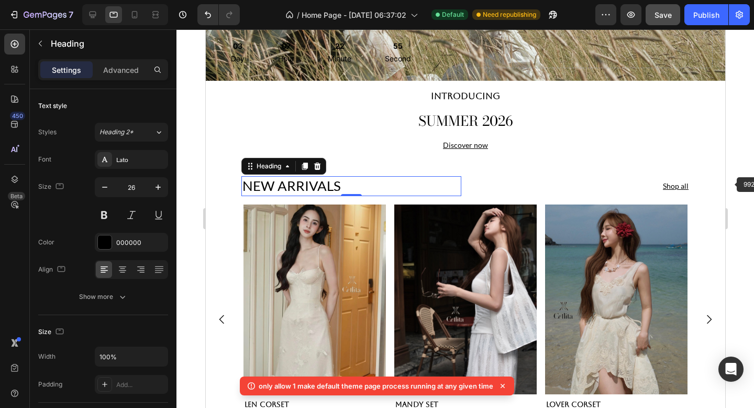
click at [722, 184] on div "NEW ARRIVALS Heading 0 Shop all Text Block Section 4" at bounding box center [465, 177] width 520 height 37
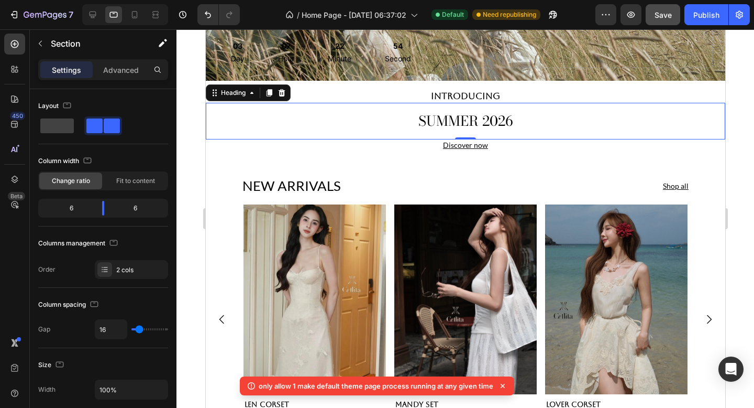
click at [574, 126] on h2 "SUMMER 2026" at bounding box center [465, 121] width 520 height 20
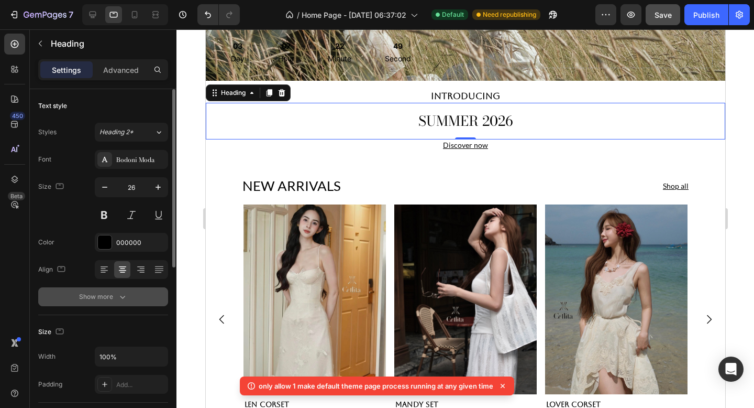
click at [120, 303] on button "Show more" at bounding box center [103, 296] width 130 height 19
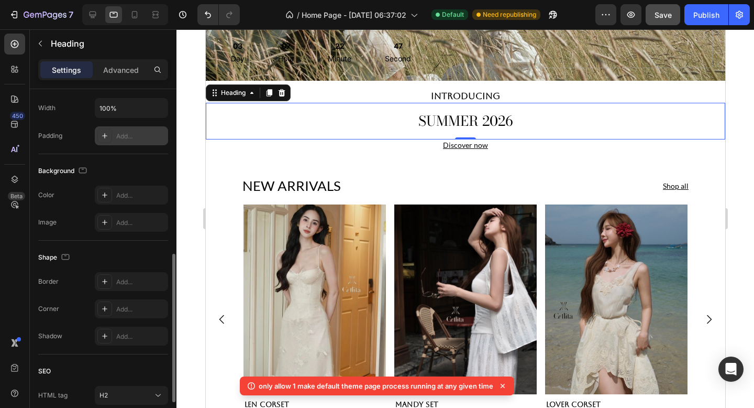
scroll to position [414, 0]
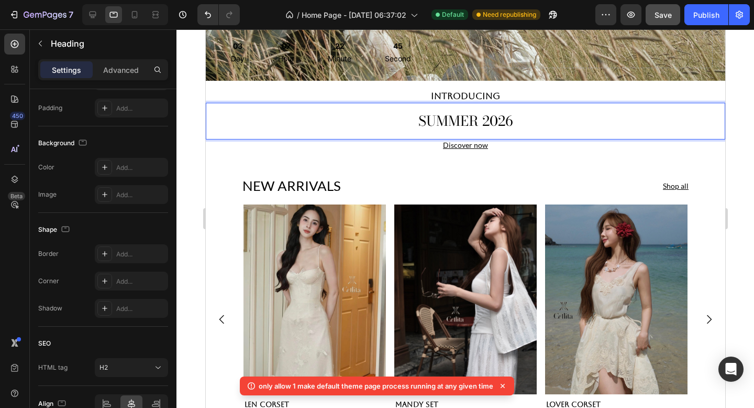
click at [253, 128] on h2 "SUMMER 2026" at bounding box center [465, 121] width 520 height 20
click at [124, 75] on div "Advanced" at bounding box center [121, 69] width 52 height 17
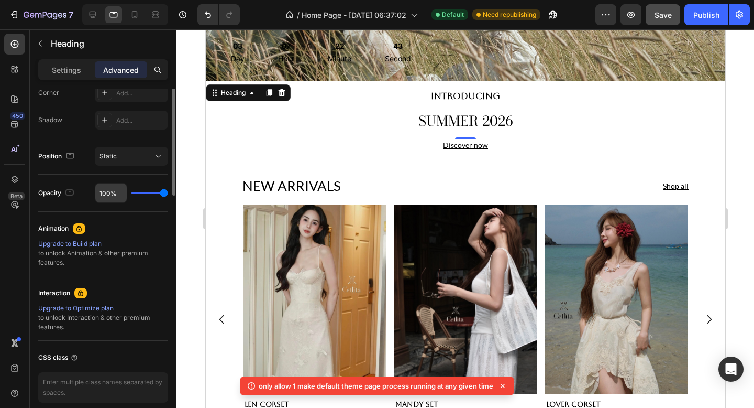
scroll to position [0, 0]
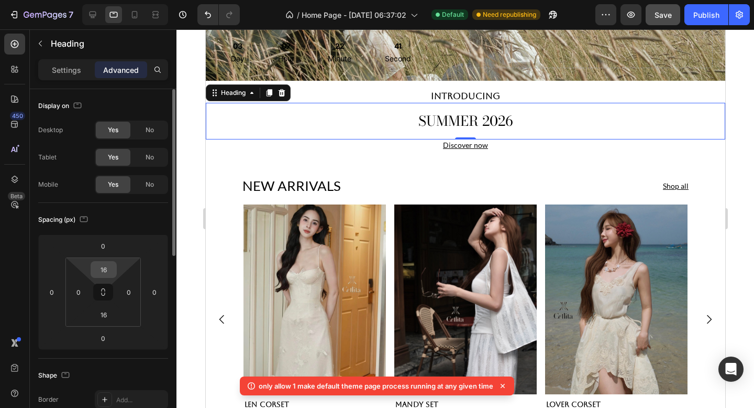
click at [106, 270] on input "16" at bounding box center [103, 269] width 21 height 16
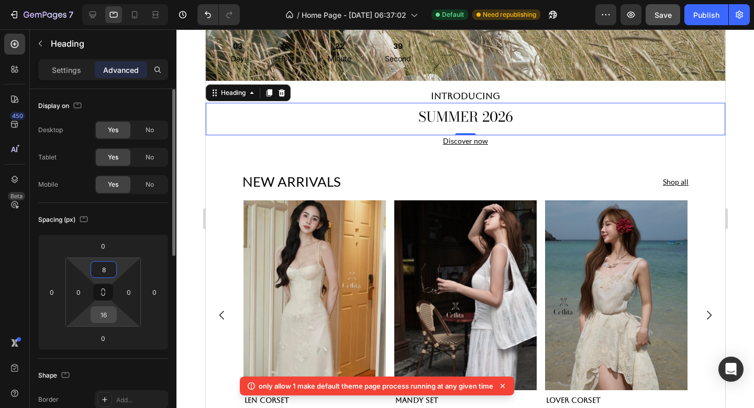
type input "8"
click at [106, 314] on input "16" at bounding box center [103, 315] width 21 height 16
type input "8"
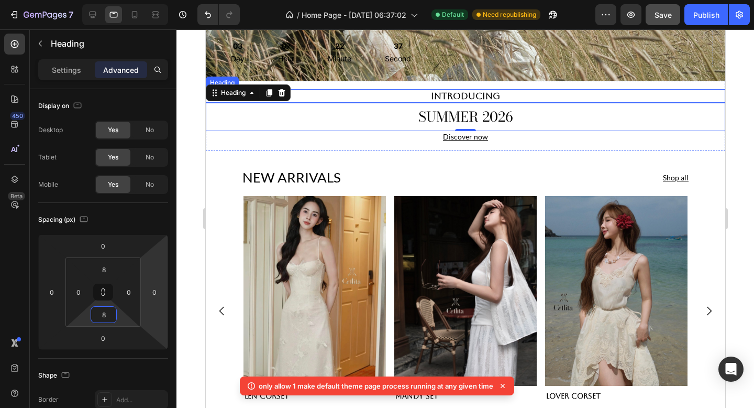
click at [491, 95] on h2 "INTRODUCING" at bounding box center [465, 96] width 520 height 14
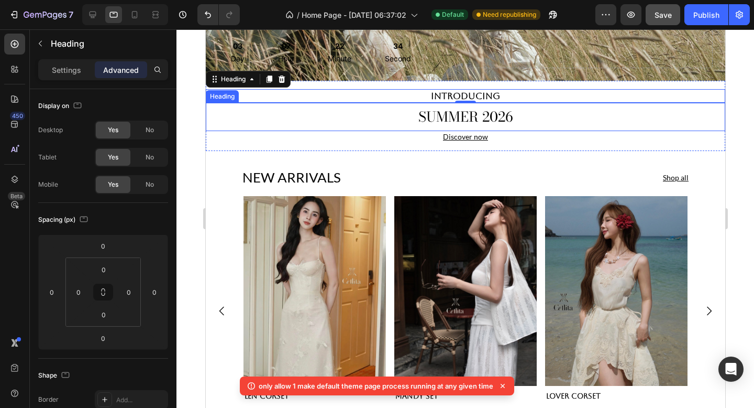
click at [576, 115] on p "SUMMER 2026" at bounding box center [465, 117] width 518 height 18
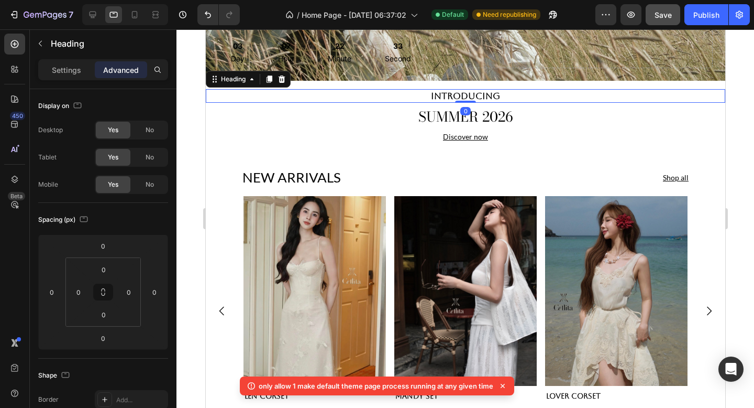
click at [541, 96] on h2 "INTRODUCING" at bounding box center [465, 96] width 520 height 14
click at [65, 66] on p "Settings" at bounding box center [66, 69] width 29 height 11
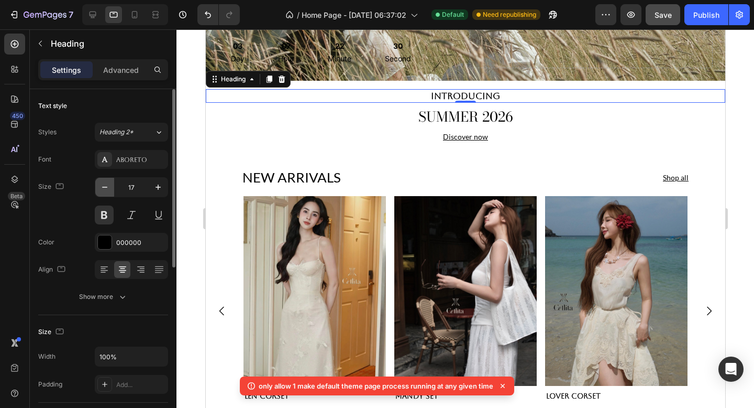
click at [107, 191] on icon "button" at bounding box center [105, 187] width 10 height 10
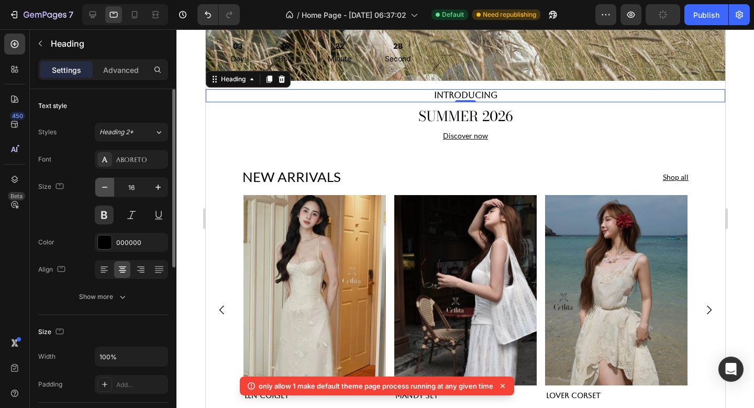
click at [107, 190] on icon "button" at bounding box center [105, 187] width 10 height 10
type input "14"
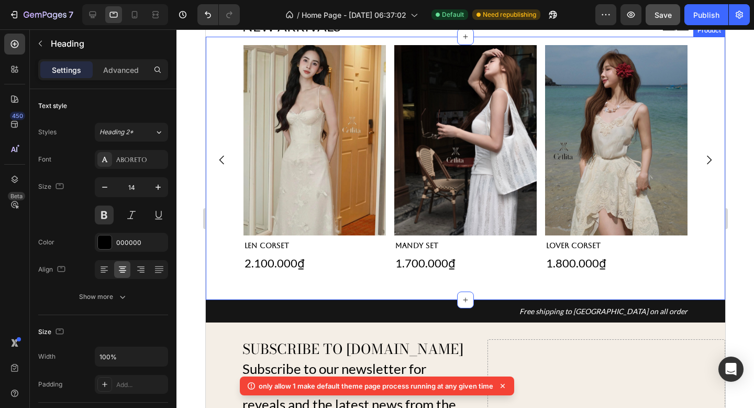
scroll to position [474, 0]
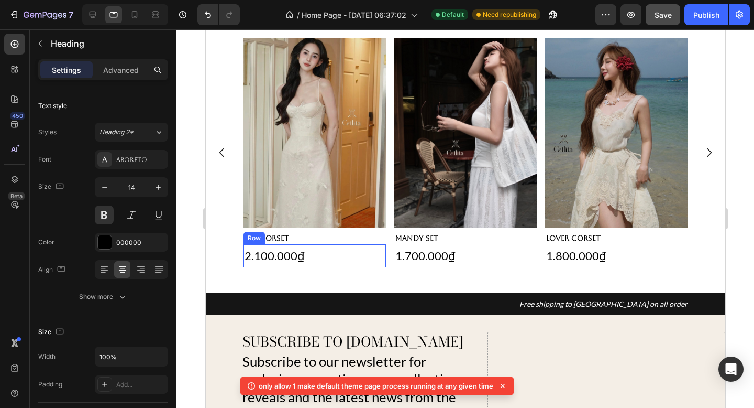
click at [324, 255] on div "2.100.000₫ Product Price Product Price Row" at bounding box center [314, 255] width 143 height 23
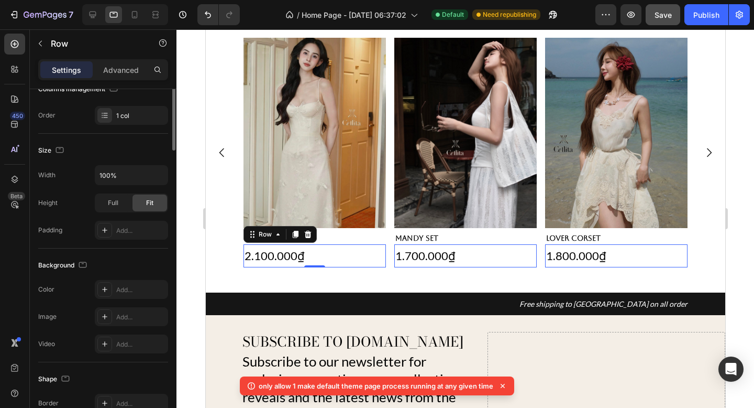
scroll to position [0, 0]
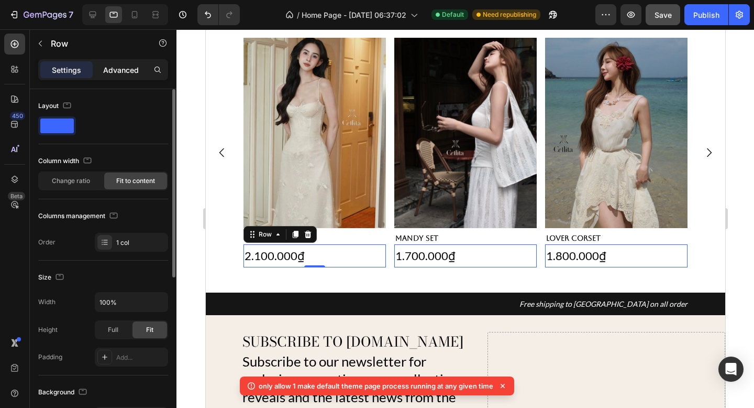
click at [114, 64] on p "Advanced" at bounding box center [121, 69] width 36 height 11
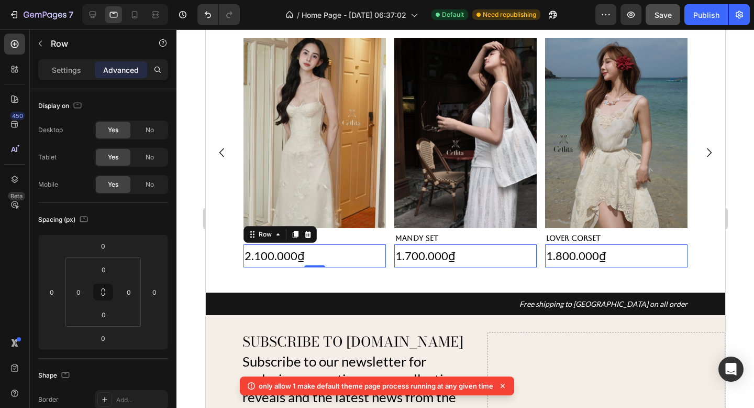
click at [64, 85] on div "Settings Advanced" at bounding box center [103, 74] width 147 height 30
click at [64, 76] on div "Settings" at bounding box center [66, 69] width 52 height 17
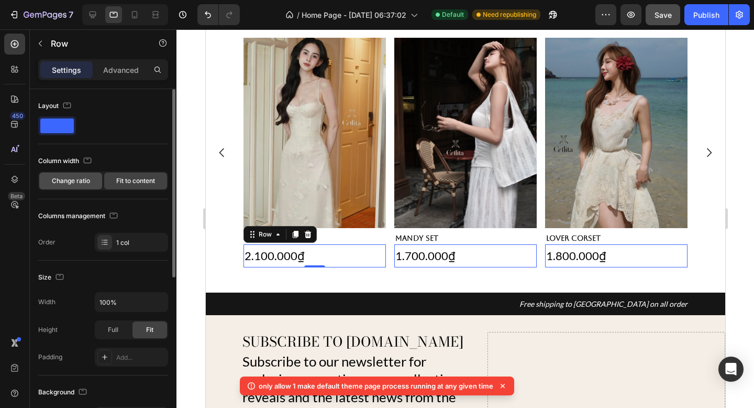
click at [85, 184] on span "Change ratio" at bounding box center [71, 180] width 38 height 9
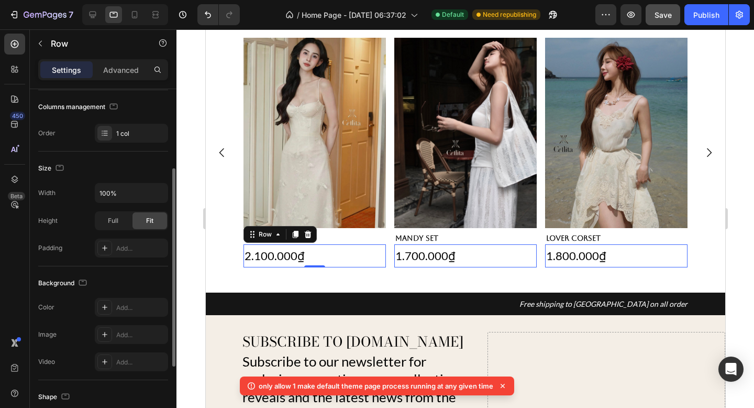
scroll to position [139, 0]
click at [256, 258] on div "2.100.000₫" at bounding box center [314, 255] width 143 height 23
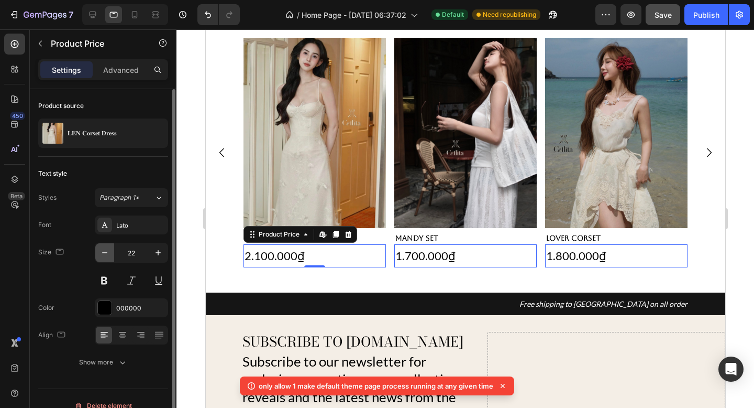
click at [105, 252] on icon "button" at bounding box center [104, 252] width 5 height 1
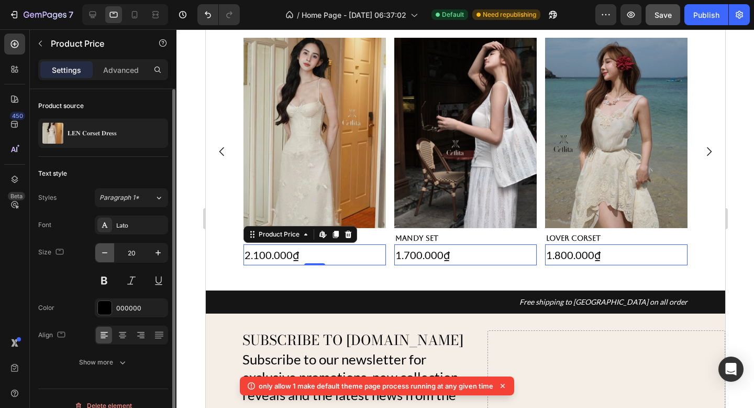
click at [105, 252] on icon "button" at bounding box center [104, 252] width 5 height 1
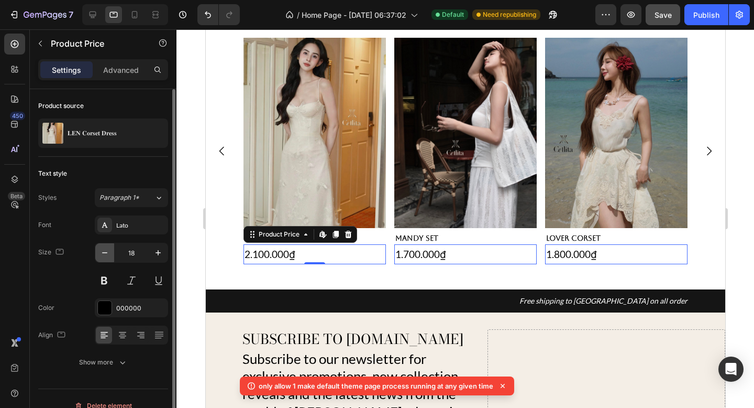
click at [105, 252] on icon "button" at bounding box center [104, 252] width 5 height 1
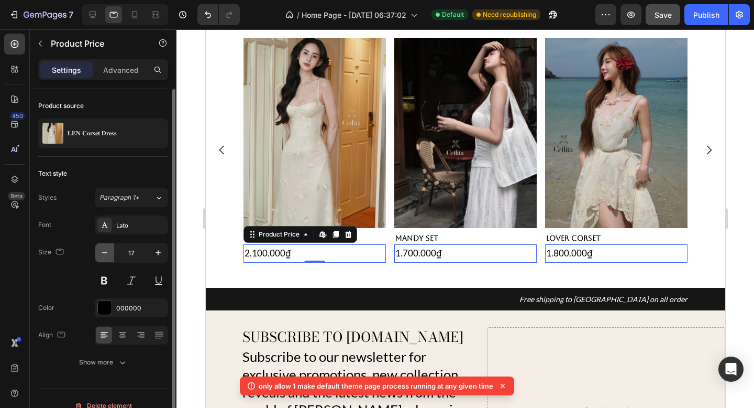
click at [105, 252] on icon "button" at bounding box center [104, 252] width 5 height 1
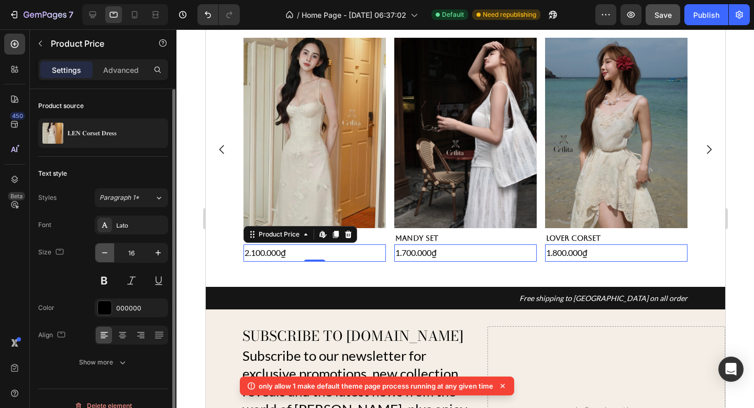
click at [105, 252] on icon "button" at bounding box center [104, 252] width 5 height 1
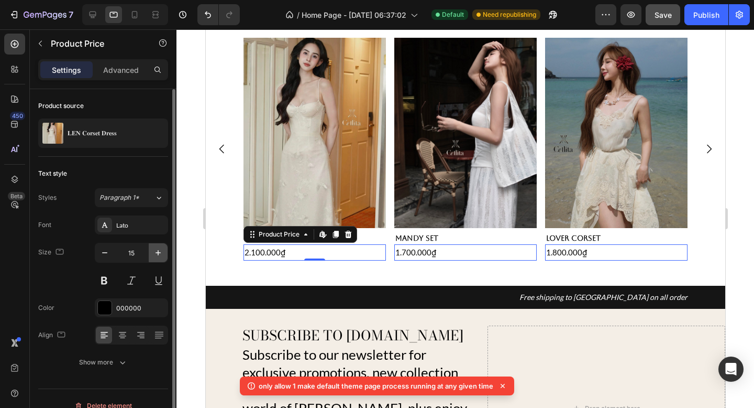
click at [152, 251] on button "button" at bounding box center [158, 252] width 19 height 19
type input "16"
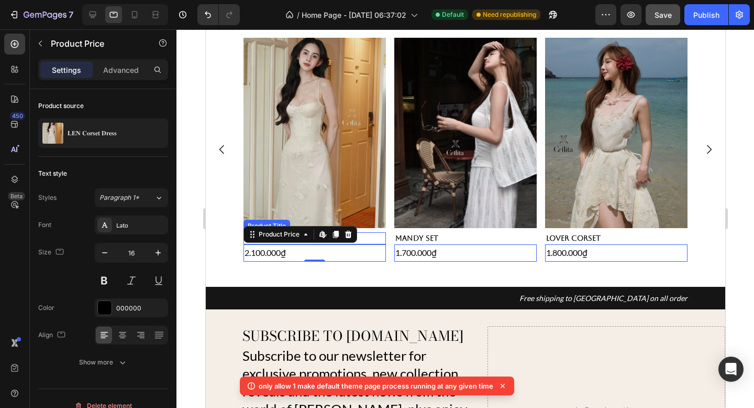
click at [374, 235] on h2 "Len Corset" at bounding box center [314, 238] width 143 height 13
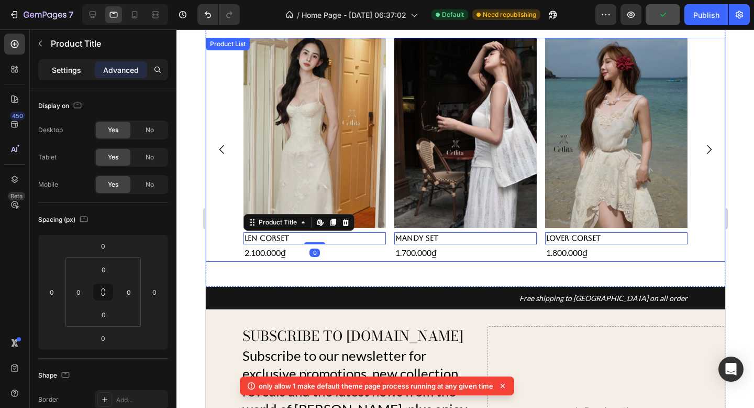
click at [47, 62] on div "Settings" at bounding box center [66, 69] width 52 height 17
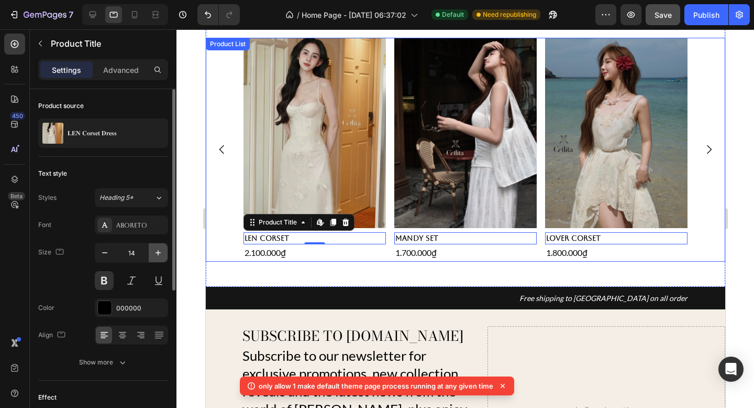
click at [158, 254] on icon "button" at bounding box center [158, 252] width 5 height 5
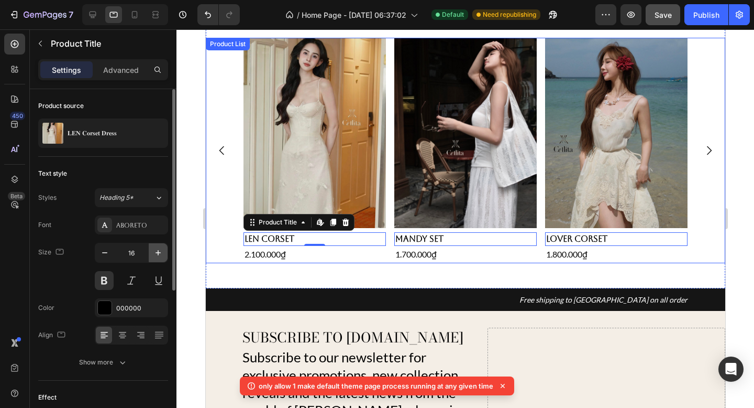
click at [158, 254] on icon "button" at bounding box center [158, 252] width 5 height 5
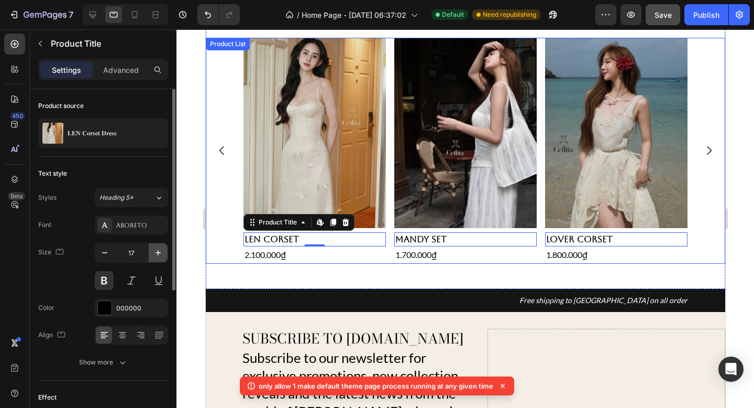
click at [158, 254] on icon "button" at bounding box center [158, 252] width 5 height 5
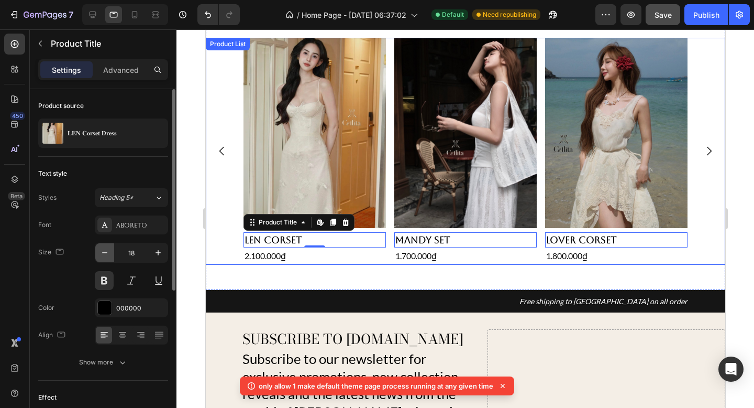
click at [106, 250] on icon "button" at bounding box center [105, 252] width 10 height 10
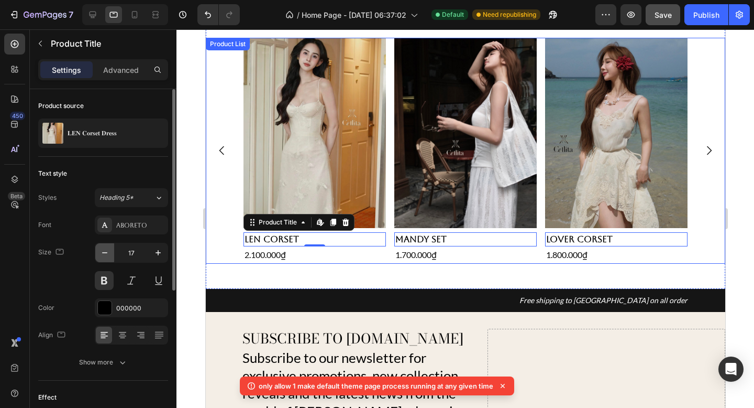
click at [106, 250] on icon "button" at bounding box center [105, 252] width 10 height 10
type input "16"
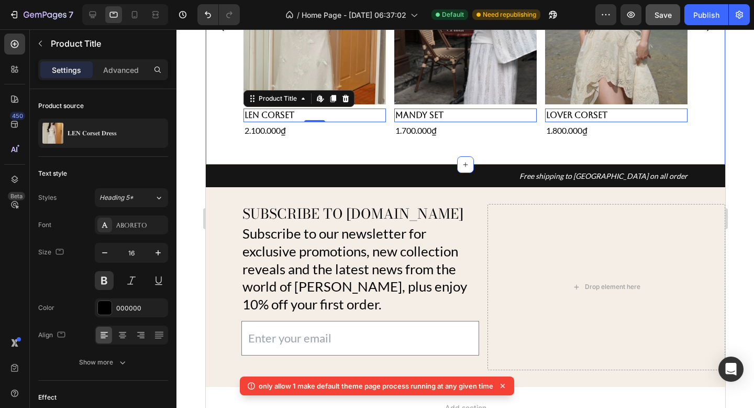
scroll to position [649, 0]
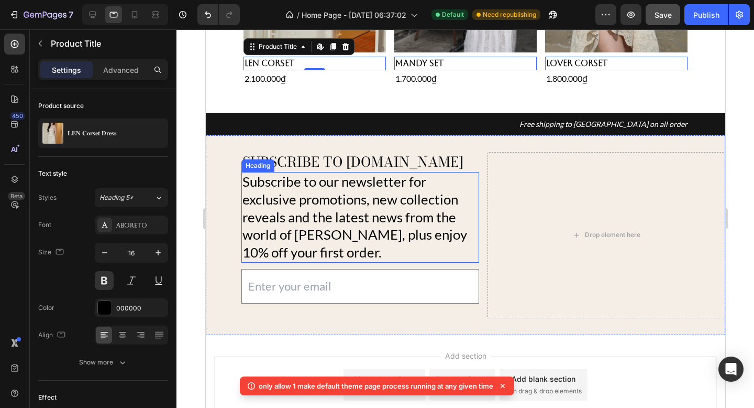
click at [388, 202] on h2 "Subscribe to our newsletter for exclusive promotions, new collection reveals an…" at bounding box center [360, 217] width 238 height 91
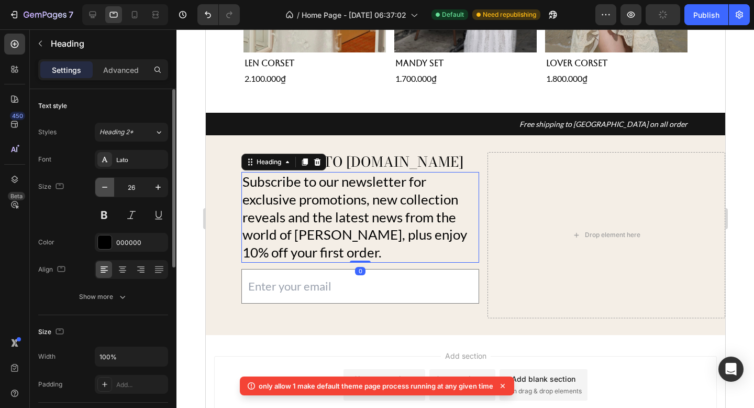
click at [104, 183] on icon "button" at bounding box center [105, 187] width 10 height 10
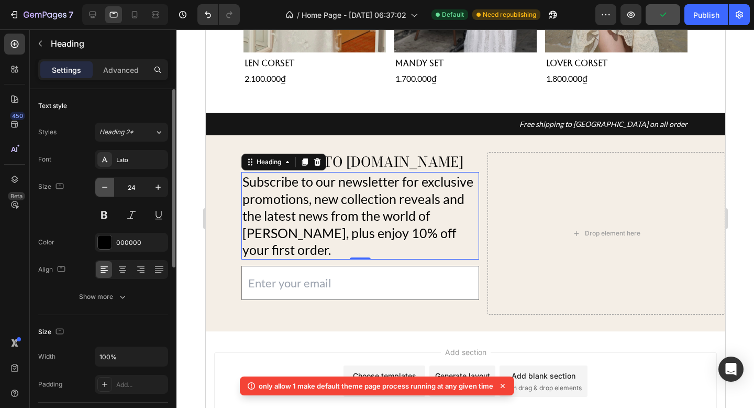
click at [104, 183] on icon "button" at bounding box center [105, 187] width 10 height 10
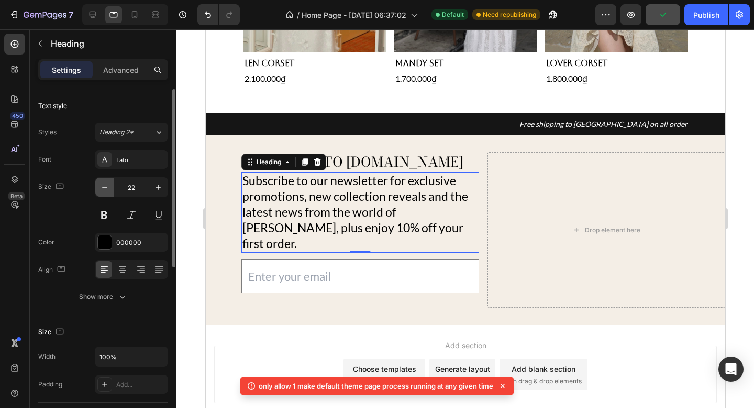
click at [104, 183] on icon "button" at bounding box center [105, 187] width 10 height 10
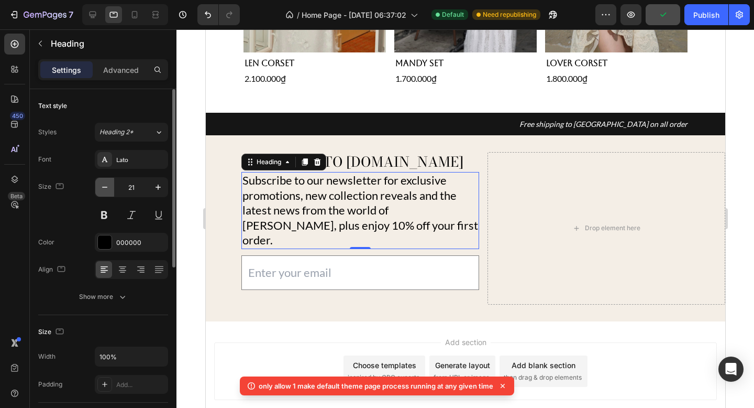
click at [104, 183] on icon "button" at bounding box center [105, 187] width 10 height 10
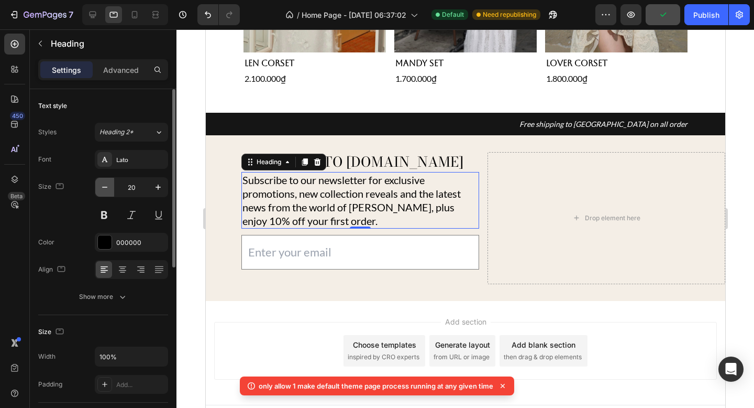
click at [104, 183] on icon "button" at bounding box center [105, 187] width 10 height 10
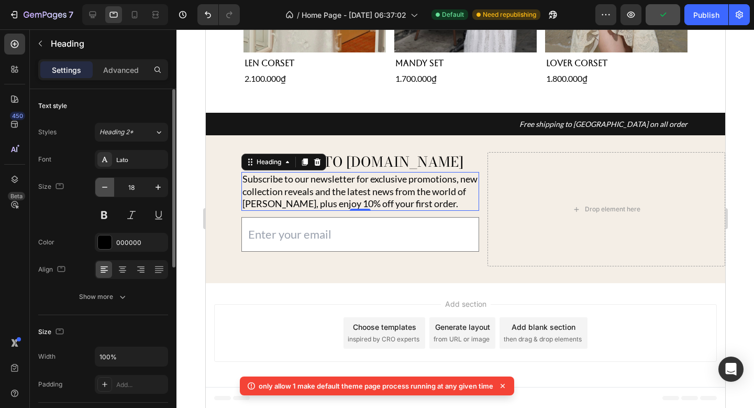
click at [104, 183] on icon "button" at bounding box center [105, 187] width 10 height 10
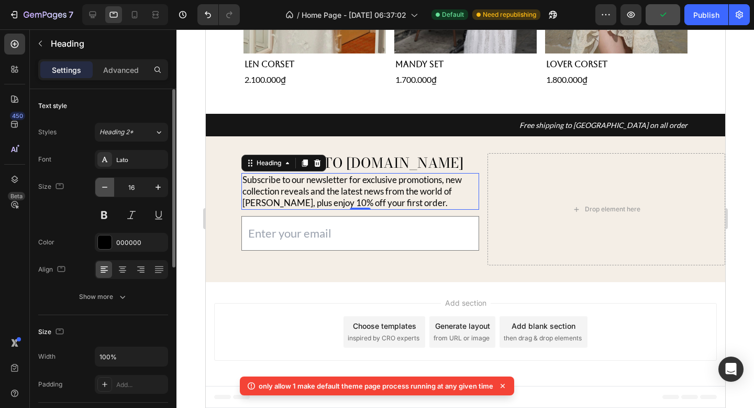
click at [104, 183] on icon "button" at bounding box center [105, 187] width 10 height 10
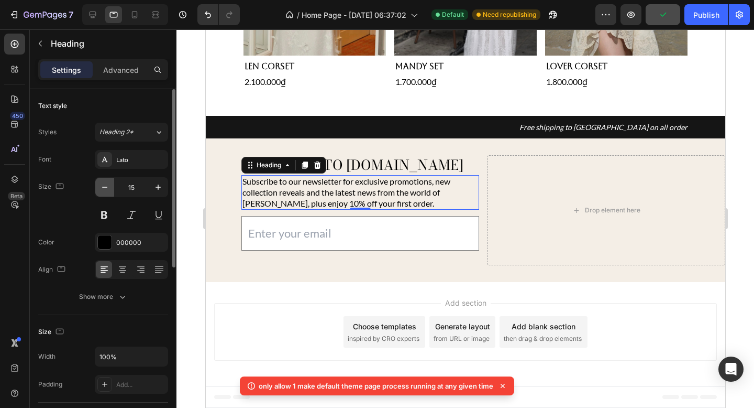
click at [104, 183] on icon "button" at bounding box center [105, 187] width 10 height 10
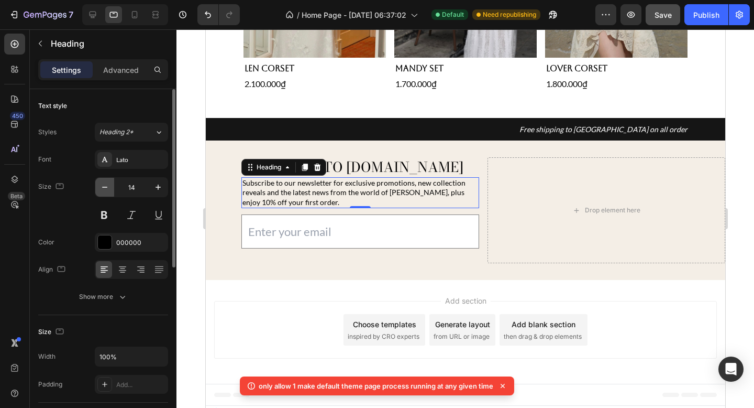
click at [104, 183] on icon "button" at bounding box center [105, 187] width 10 height 10
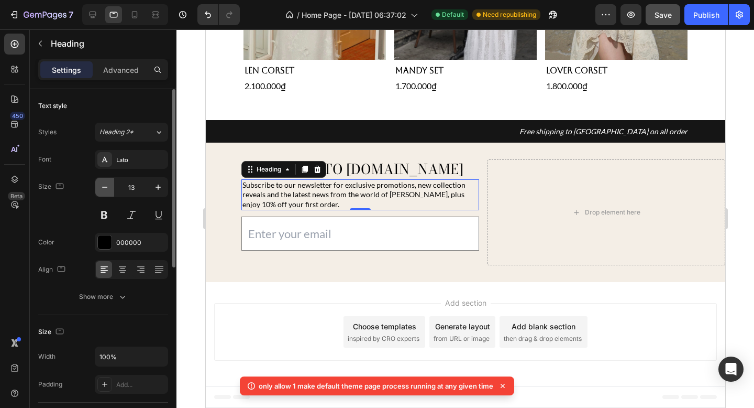
scroll to position [631, 0]
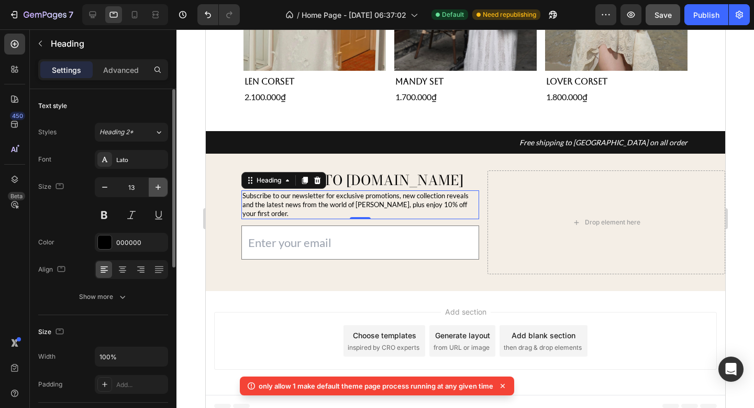
click at [155, 190] on icon "button" at bounding box center [158, 187] width 10 height 10
type input "14"
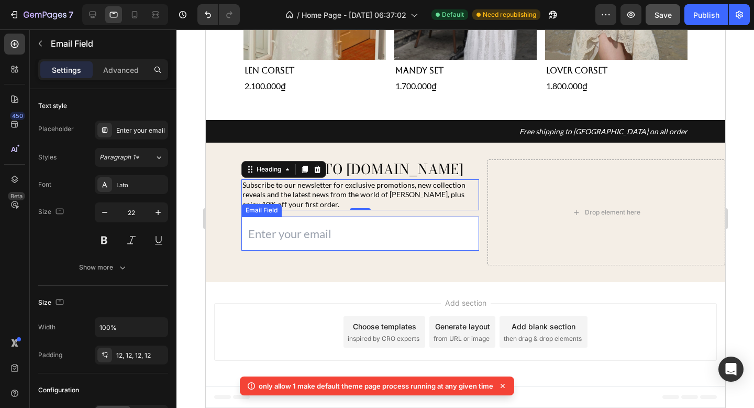
click at [424, 236] on input "email" at bounding box center [360, 233] width 238 height 35
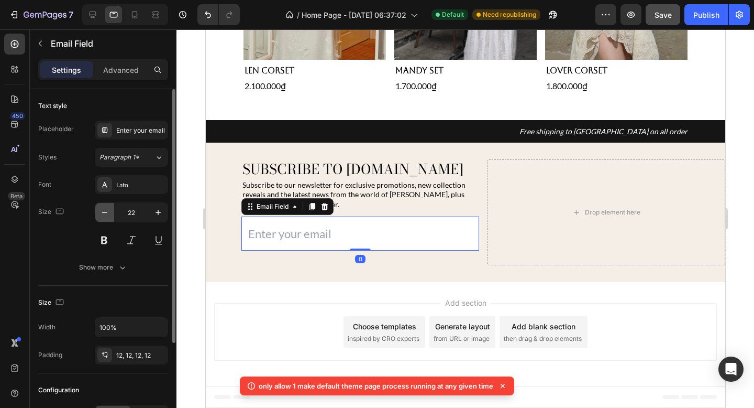
click at [109, 212] on icon "button" at bounding box center [105, 212] width 10 height 10
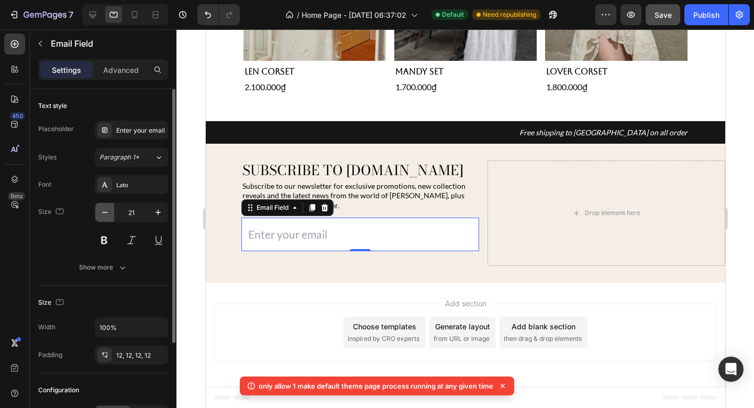
click at [109, 211] on icon "button" at bounding box center [105, 212] width 10 height 10
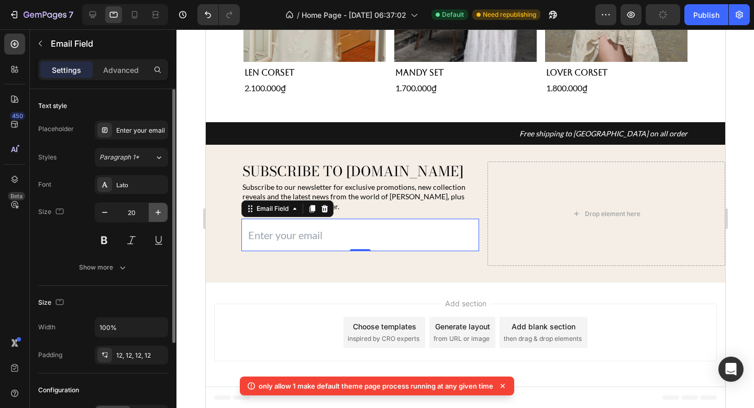
click at [155, 217] on icon "button" at bounding box center [158, 212] width 10 height 10
type input "21"
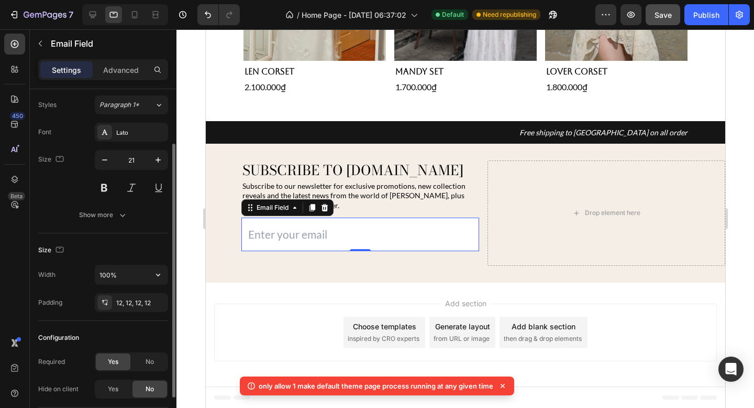
scroll to position [8, 0]
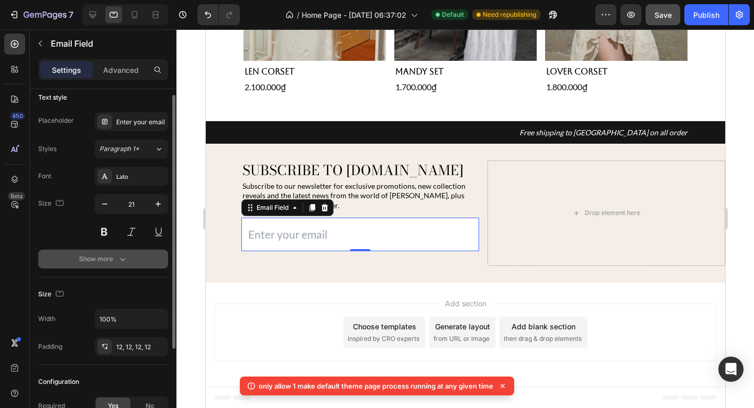
click at [117, 258] on icon "button" at bounding box center [122, 259] width 10 height 10
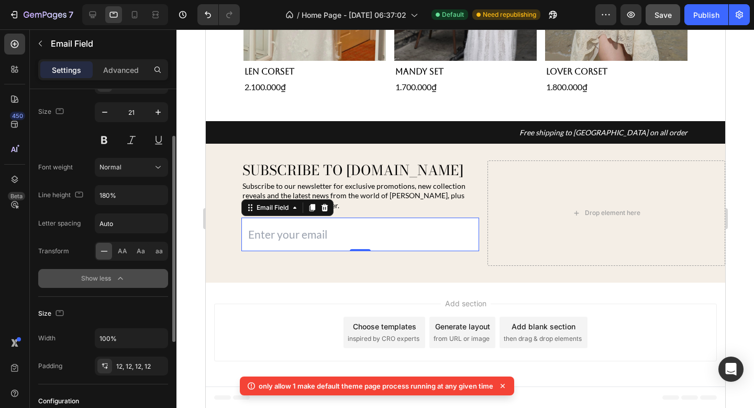
scroll to position [115, 0]
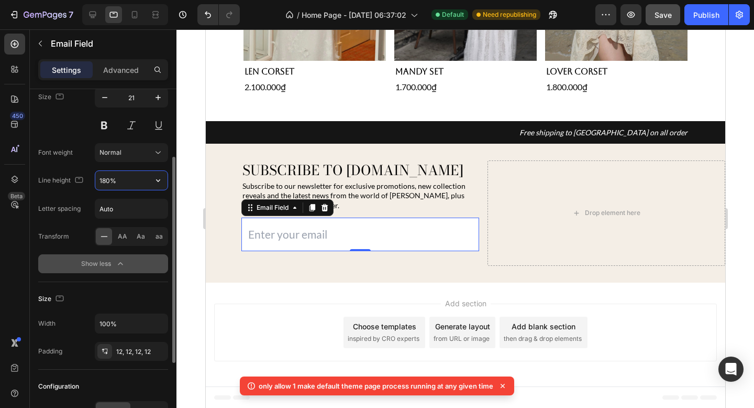
click at [131, 181] on input "180%" at bounding box center [131, 180] width 72 height 19
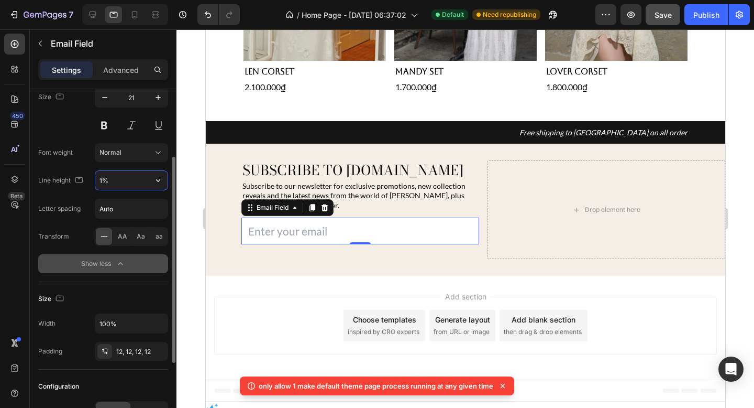
scroll to position [634, 0]
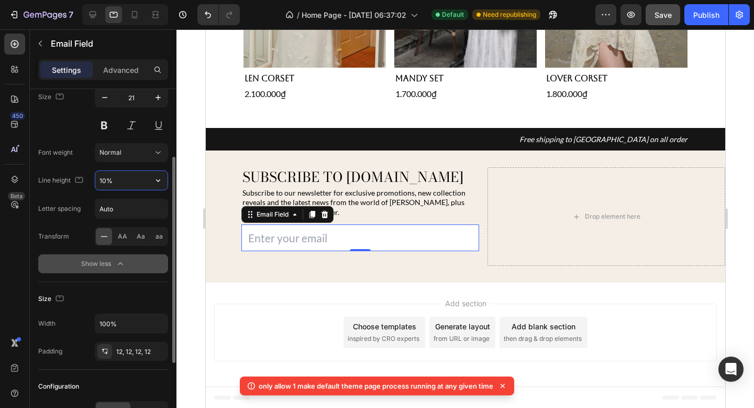
type input "100%"
click at [264, 290] on div "Add section Choose templates inspired by CRO experts Generate layout from URL o…" at bounding box center [465, 334] width 520 height 104
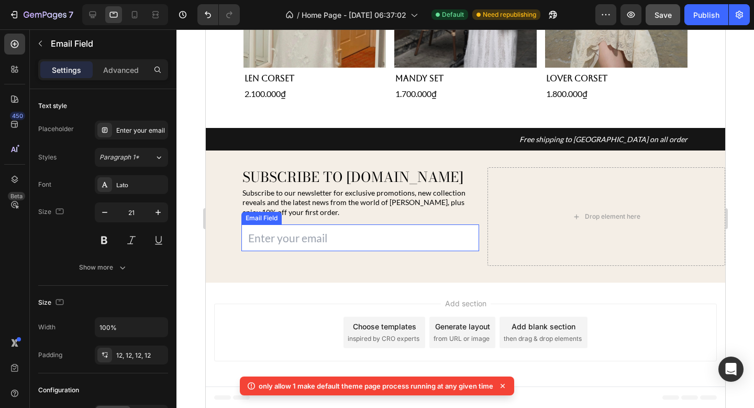
click at [295, 232] on input "email" at bounding box center [360, 237] width 238 height 27
click at [99, 15] on div at bounding box center [92, 14] width 17 height 17
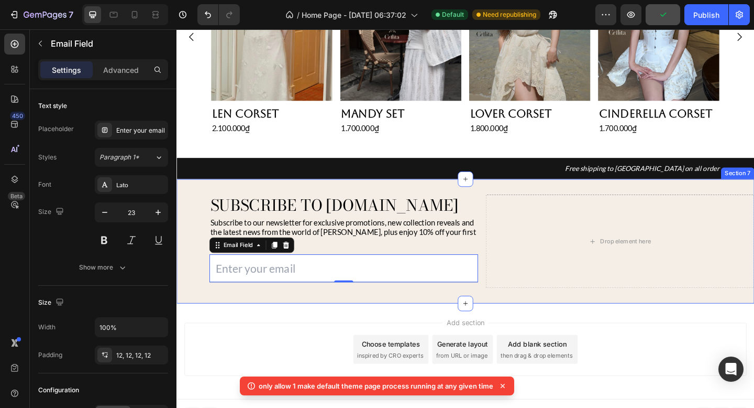
scroll to position [582, 0]
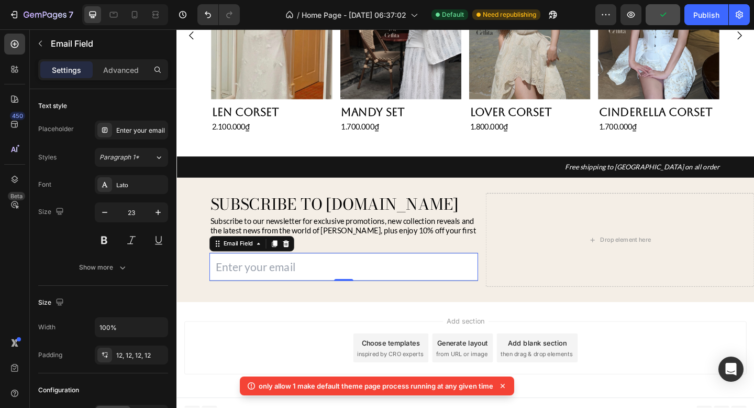
click at [368, 272] on input "email" at bounding box center [358, 287] width 292 height 30
click at [457, 272] on input "email" at bounding box center [358, 287] width 292 height 30
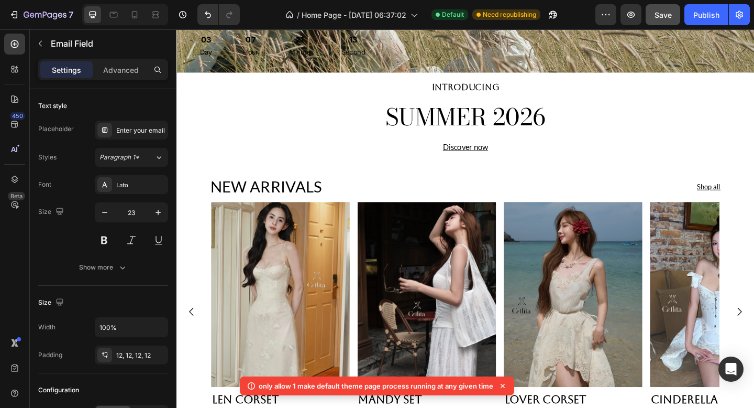
scroll to position [324, 0]
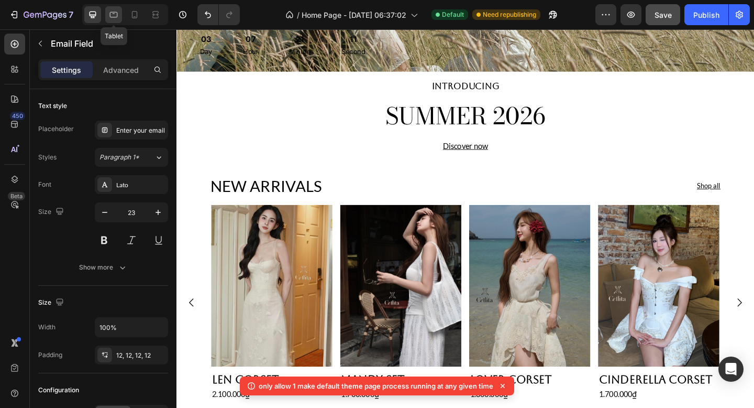
click at [114, 9] on icon at bounding box center [113, 14] width 10 height 10
type input "21"
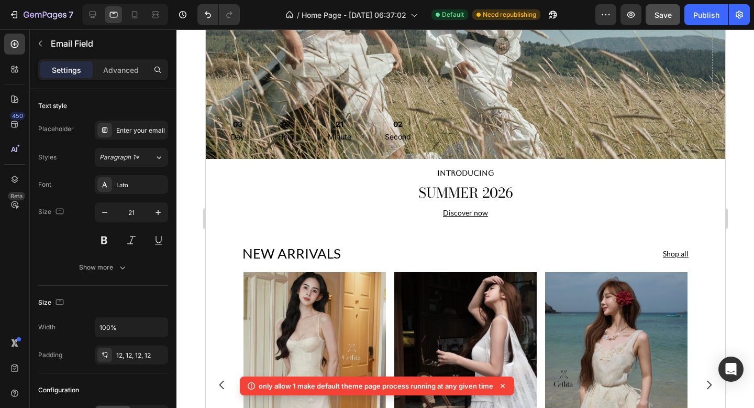
scroll to position [302, 0]
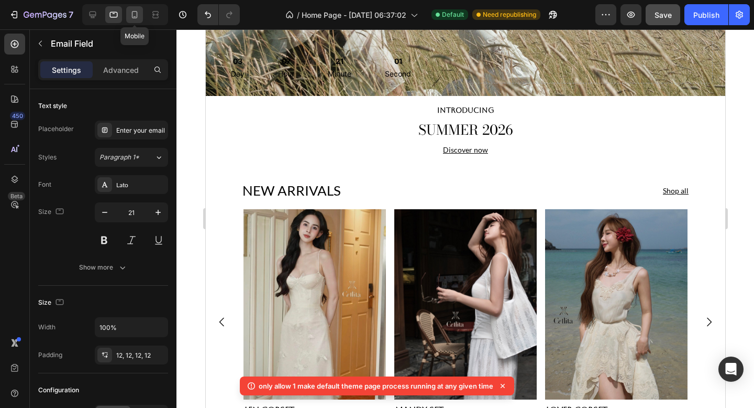
click at [137, 15] on icon at bounding box center [135, 14] width 6 height 7
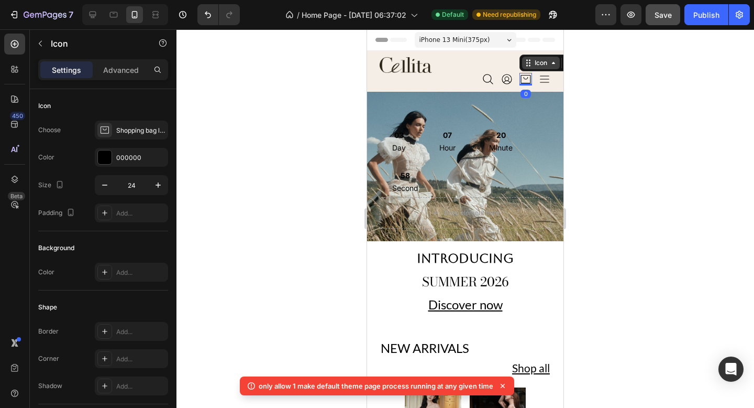
click at [529, 66] on div "Icon" at bounding box center [541, 63] width 38 height 13
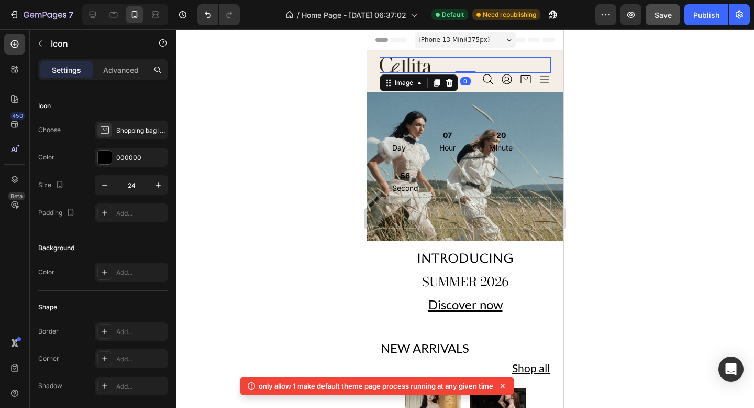
click at [495, 57] on div at bounding box center [465, 65] width 171 height 16
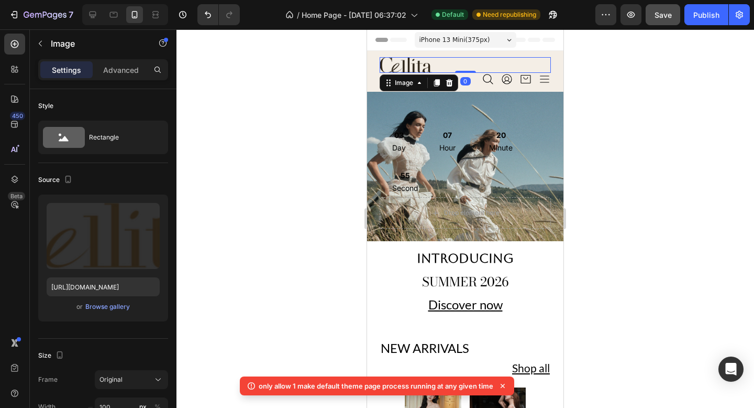
click at [517, 61] on div at bounding box center [465, 65] width 171 height 16
click at [476, 81] on div "Icon Icon Icon Icon" at bounding box center [465, 79] width 171 height 13
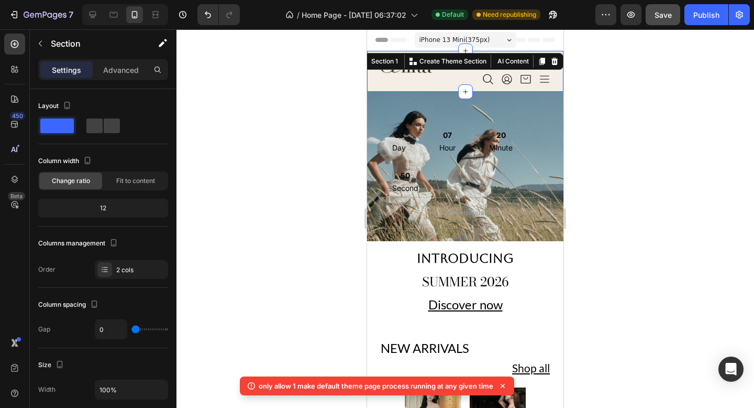
click at [555, 65] on div "Image Icon Icon Icon Icon Icon List Section 1 You can create reusable sections …" at bounding box center [465, 71] width 196 height 41
click at [108, 128] on span at bounding box center [112, 125] width 16 height 15
type input "16"
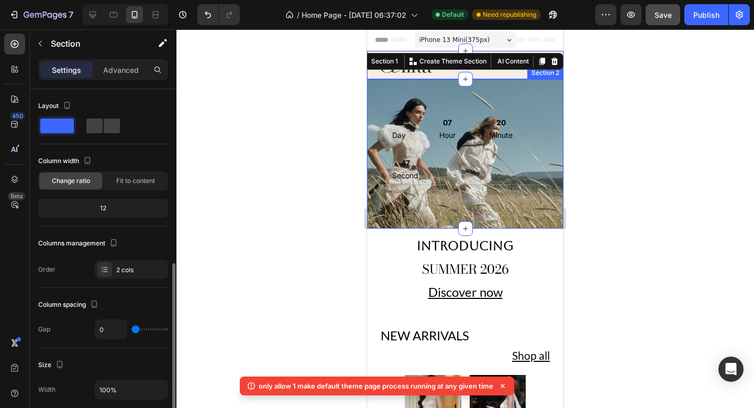
click at [562, 128] on div "03 Day 07 Hour 20 Minute 47 Second Countdown Timer Drop element here Section 2" at bounding box center [465, 153] width 196 height 149
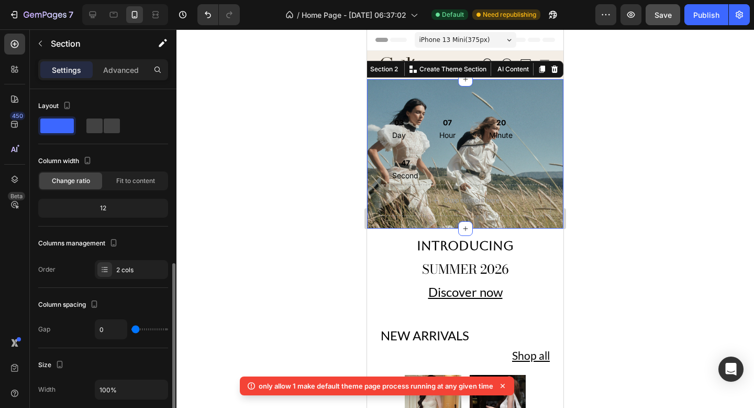
scroll to position [115, 0]
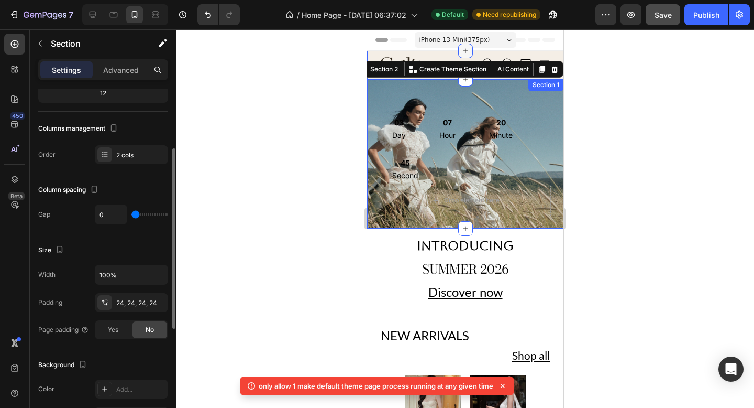
click at [459, 51] on div at bounding box center [465, 50] width 15 height 15
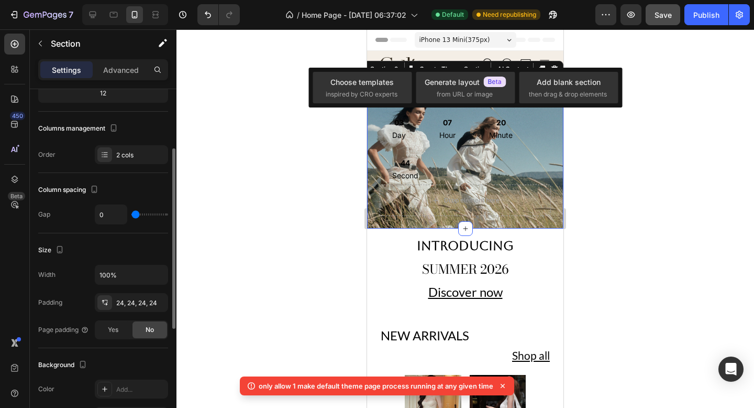
click at [607, 160] on div at bounding box center [466, 218] width 578 height 378
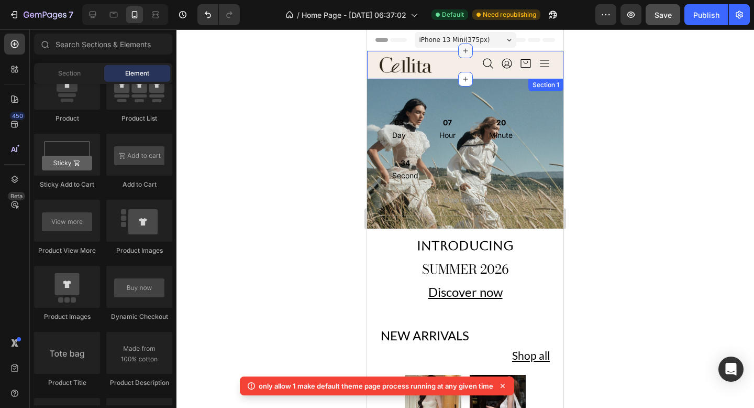
click at [462, 56] on div at bounding box center [465, 50] width 15 height 15
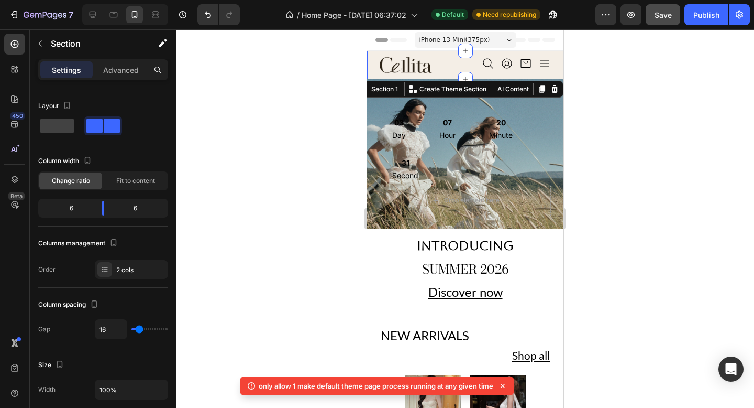
click at [375, 52] on div "Image Icon Icon Icon Icon Icon List Section 1 You can create reusable sections …" at bounding box center [465, 65] width 196 height 28
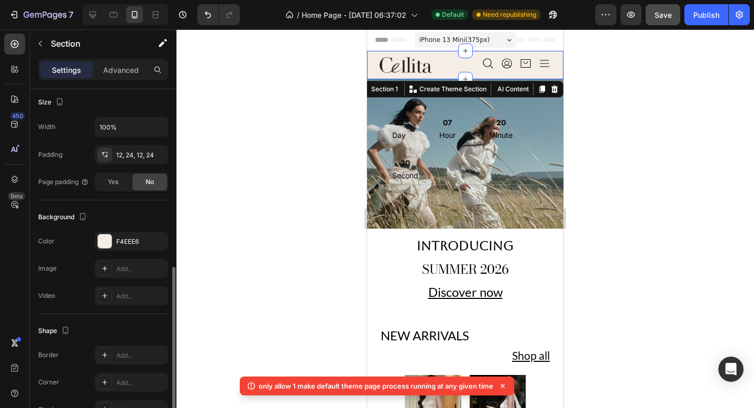
scroll to position [383, 0]
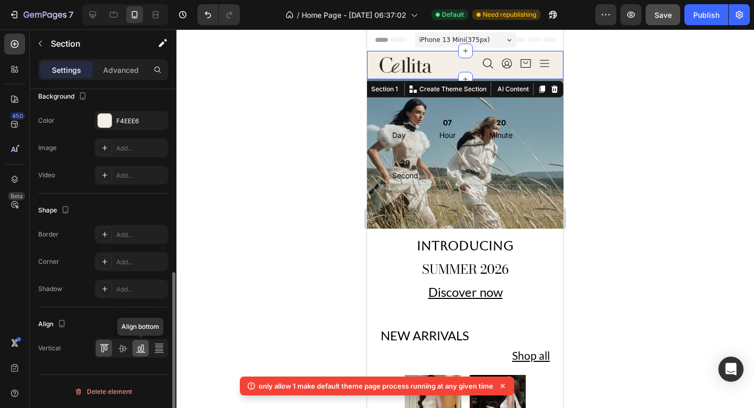
click at [145, 350] on icon at bounding box center [141, 348] width 10 height 10
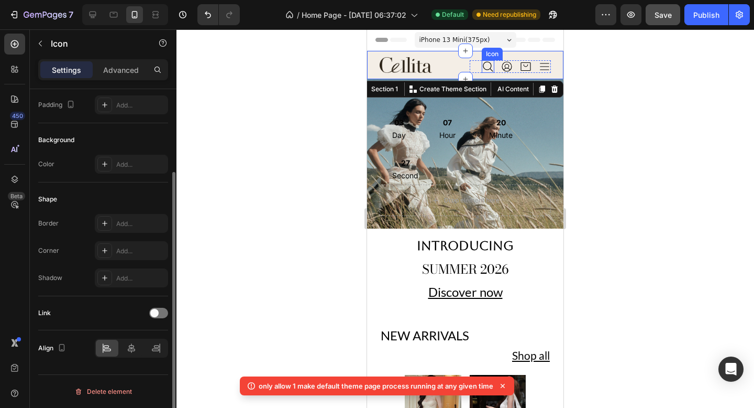
click at [488, 62] on icon at bounding box center [488, 66] width 13 height 13
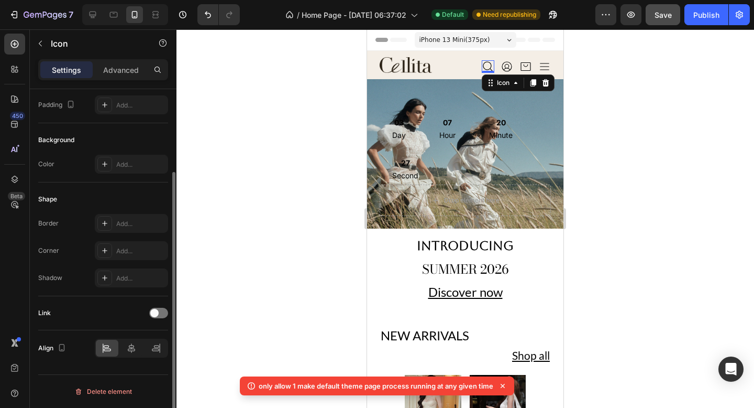
scroll to position [0, 0]
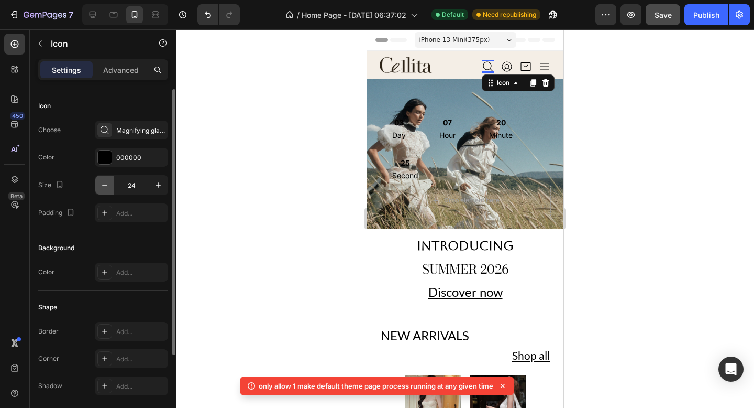
click at [104, 185] on icon "button" at bounding box center [105, 185] width 10 height 10
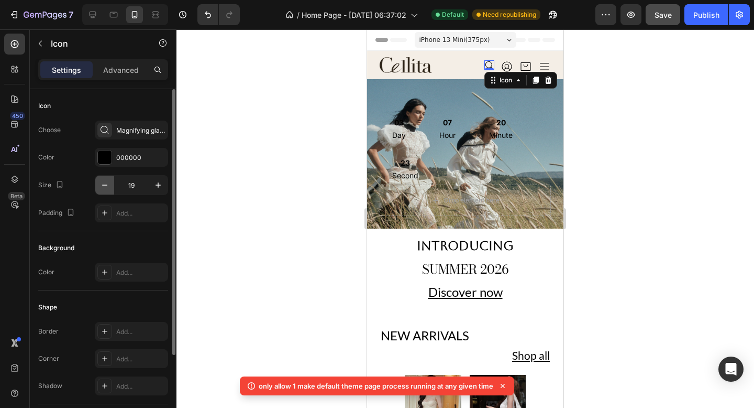
click at [104, 185] on icon "button" at bounding box center [105, 185] width 10 height 10
click at [104, 185] on icon "button" at bounding box center [104, 184] width 5 height 1
type input "16"
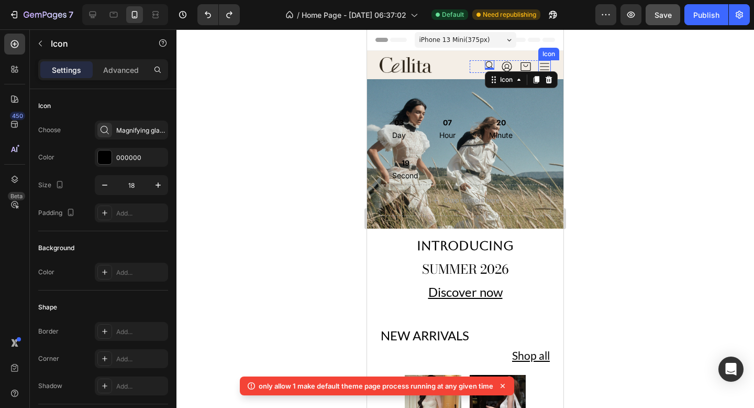
type input "24"
click at [616, 70] on div at bounding box center [466, 218] width 578 height 378
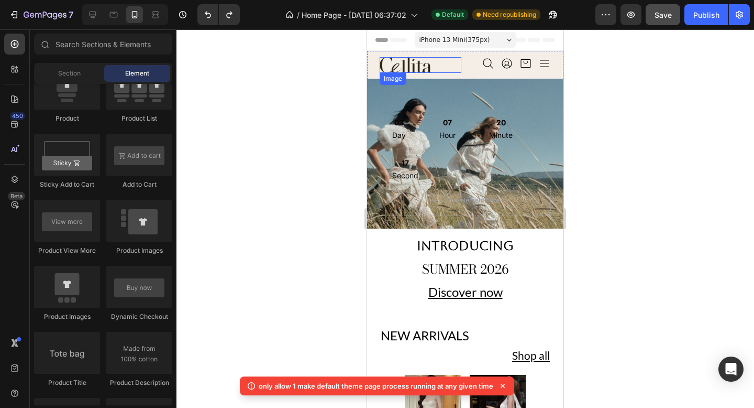
click at [445, 71] on div at bounding box center [421, 65] width 82 height 16
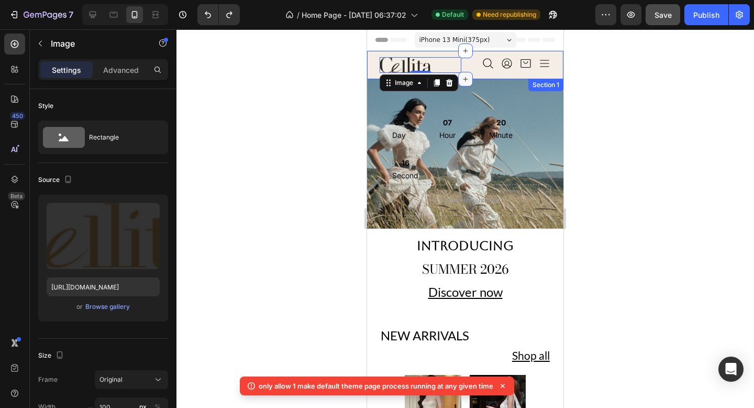
click at [464, 75] on icon at bounding box center [466, 79] width 8 height 8
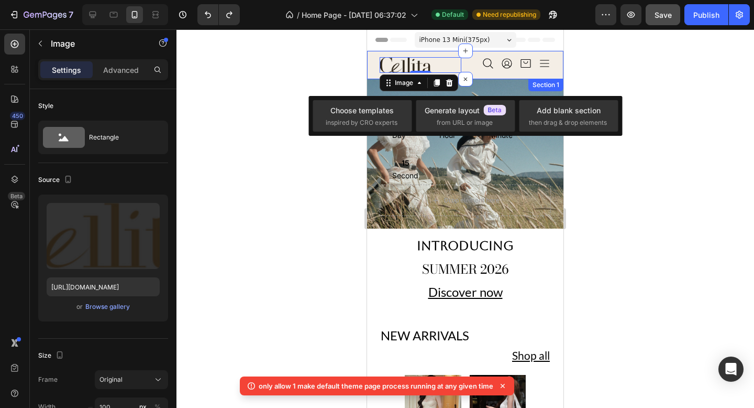
click at [373, 53] on div "Image 0 Icon Icon Icon Icon Icon List Section 1" at bounding box center [465, 65] width 196 height 28
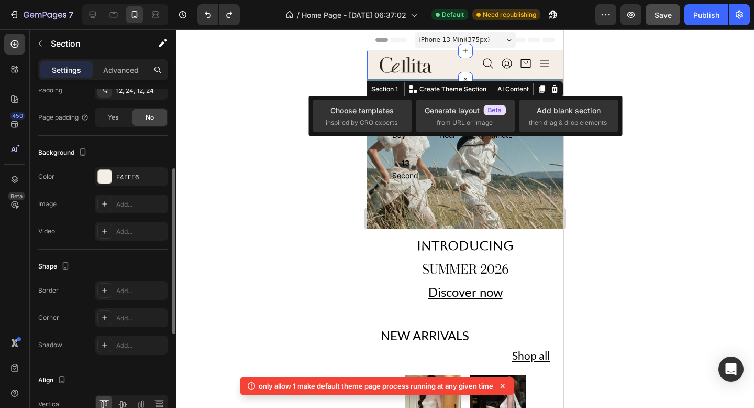
scroll to position [383, 0]
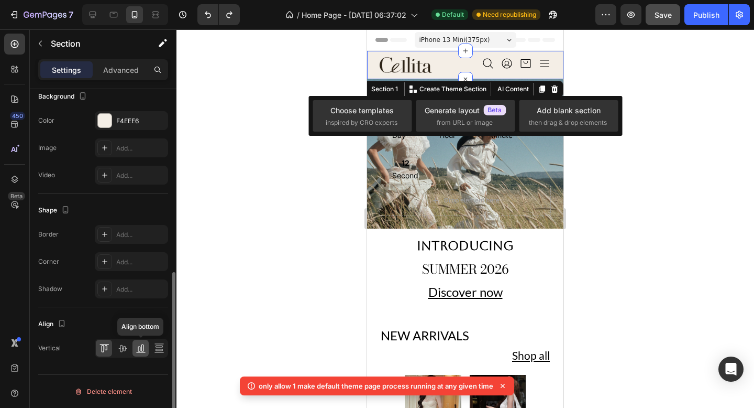
click at [137, 345] on icon at bounding box center [141, 348] width 10 height 10
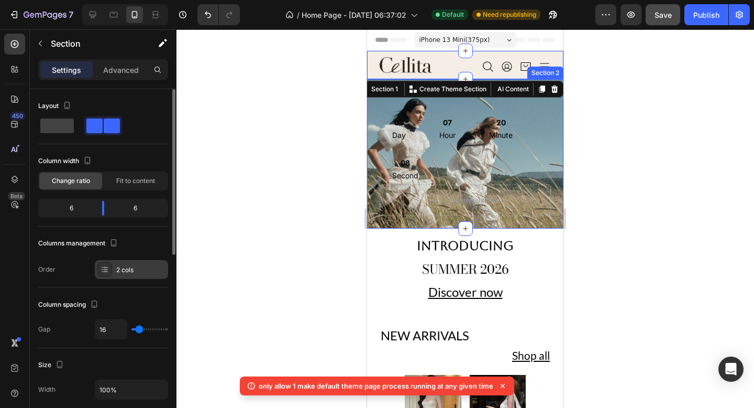
scroll to position [123, 0]
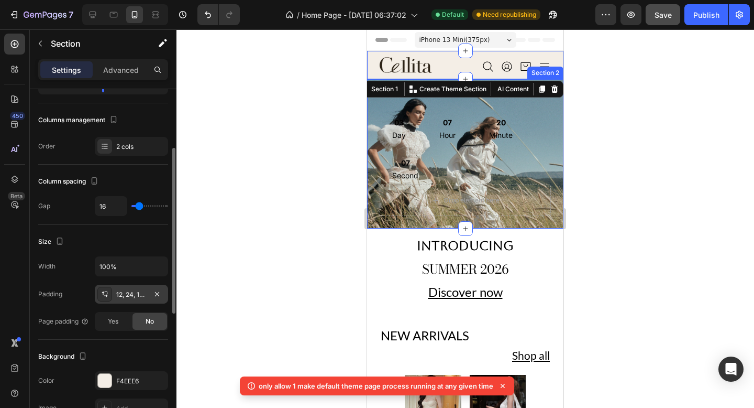
click at [122, 292] on div "12, 24, 12, 24" at bounding box center [131, 294] width 30 height 9
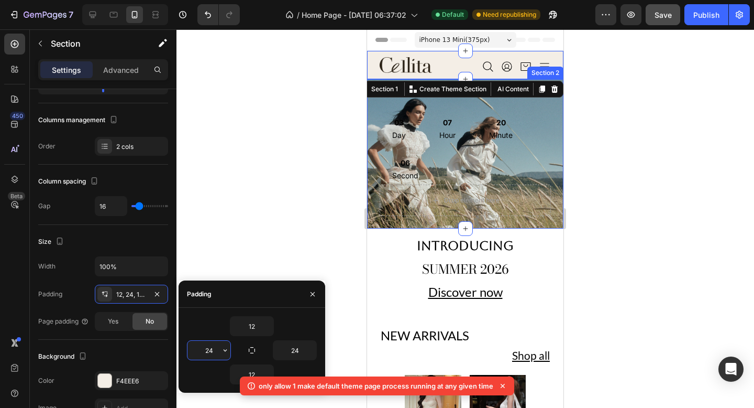
click at [216, 342] on input "24" at bounding box center [209, 350] width 43 height 19
type input "8"
click at [296, 352] on input "24" at bounding box center [294, 350] width 43 height 19
type input "8"
click at [263, 324] on button "button" at bounding box center [268, 325] width 10 height 19
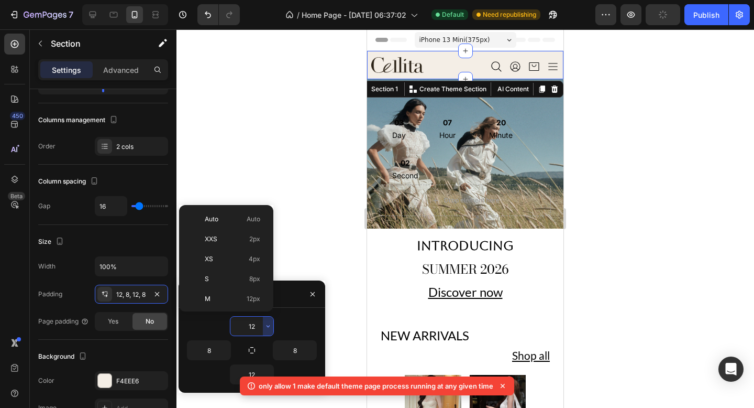
click at [682, 198] on div at bounding box center [466, 218] width 578 height 378
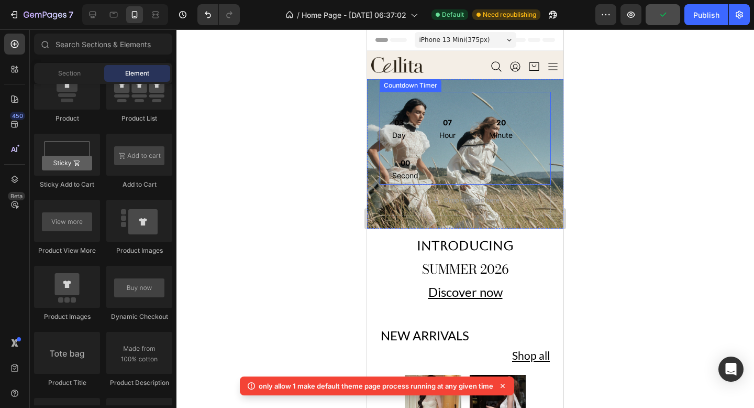
click at [519, 160] on div "03 Day 07 Hour 20 Minute 00 Second" at bounding box center [465, 149] width 171 height 72
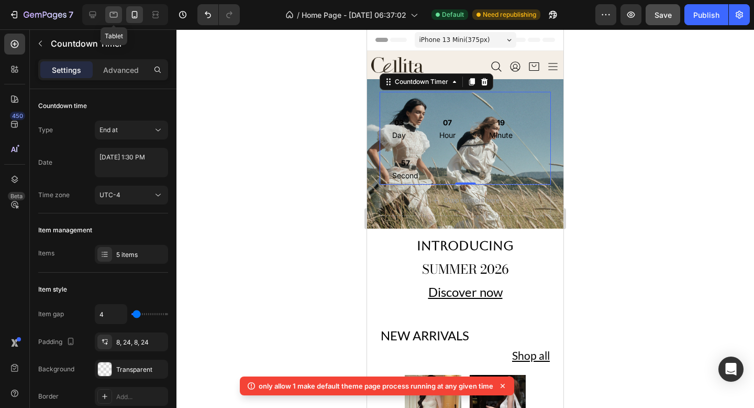
click at [118, 16] on icon at bounding box center [113, 14] width 10 height 10
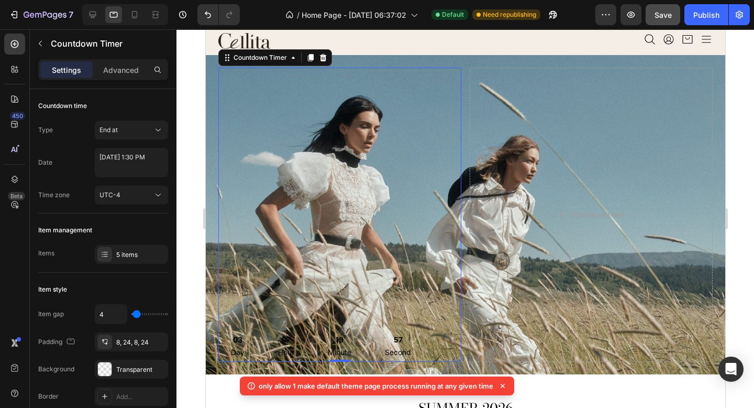
scroll to position [26, 0]
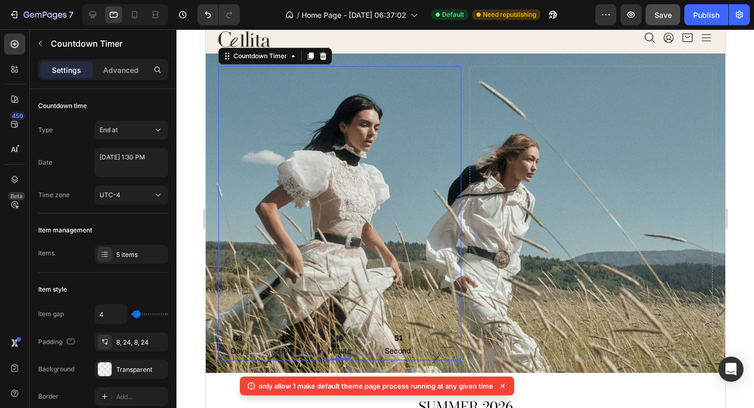
click at [571, 397] on h2 "SUMMER 2026" at bounding box center [465, 407] width 520 height 20
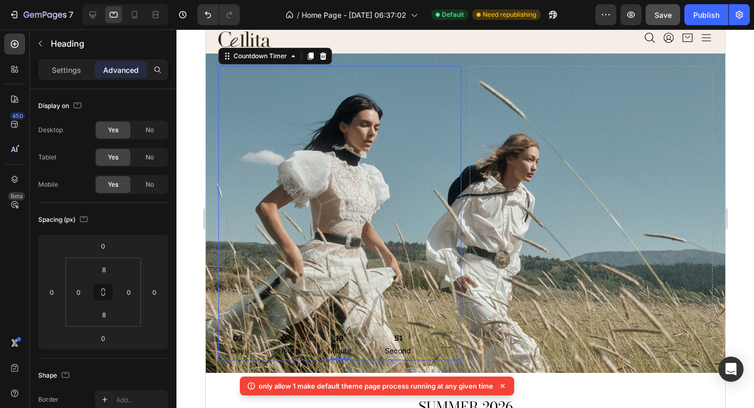
scroll to position [52, 0]
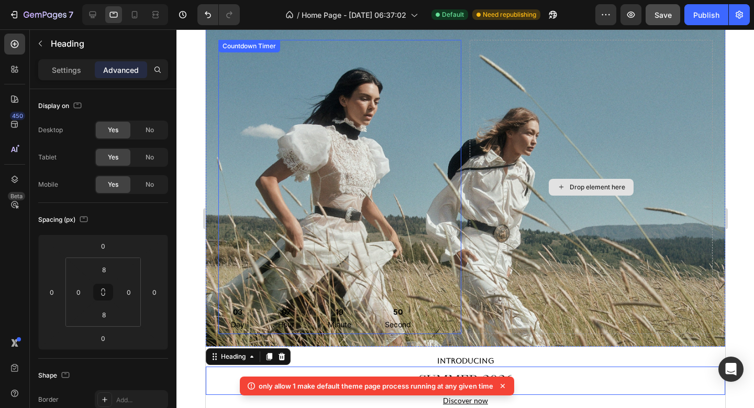
click at [442, 298] on div "03 Day 07 Hour 19 Minute 50 Second Countdown Timer" at bounding box center [339, 187] width 243 height 294
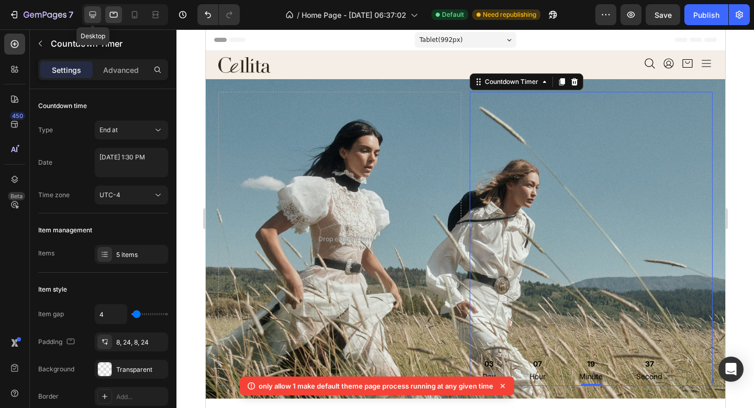
click at [91, 16] on icon at bounding box center [92, 14] width 10 height 10
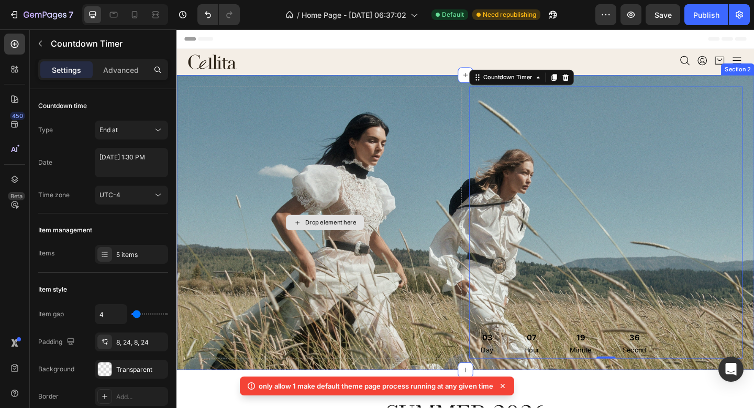
scroll to position [26, 0]
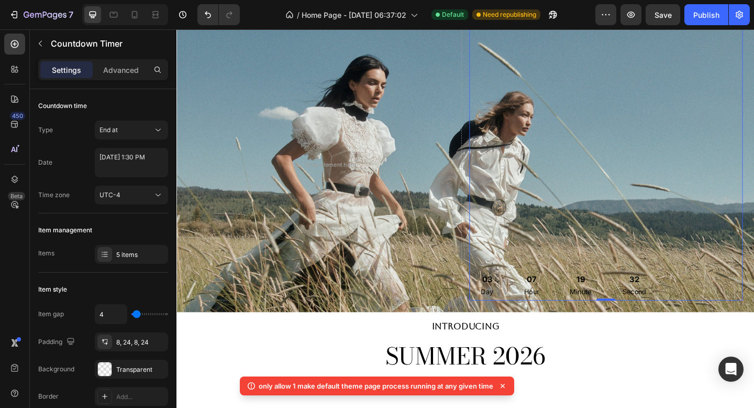
click at [572, 200] on div "03 Day 07 Hour 19 Minute 32 Second Countdown Timer 0" at bounding box center [644, 177] width 298 height 296
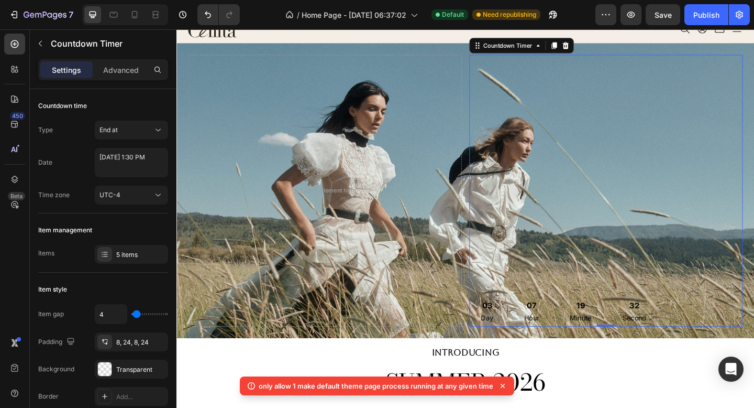
scroll to position [0, 0]
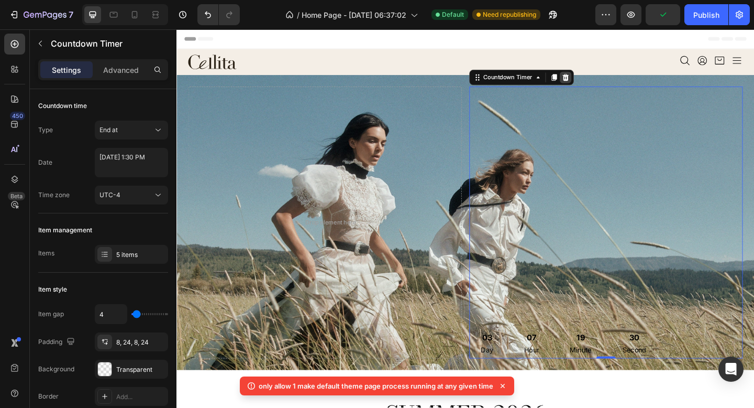
click at [602, 81] on icon at bounding box center [600, 81] width 7 height 7
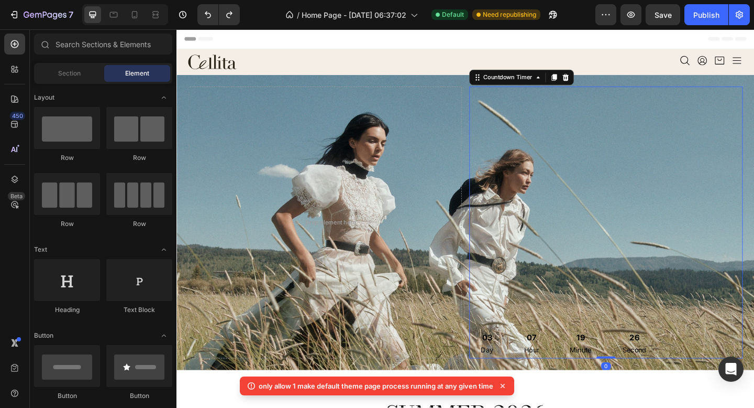
click at [594, 366] on div "19 Minute" at bounding box center [616, 371] width 49 height 34
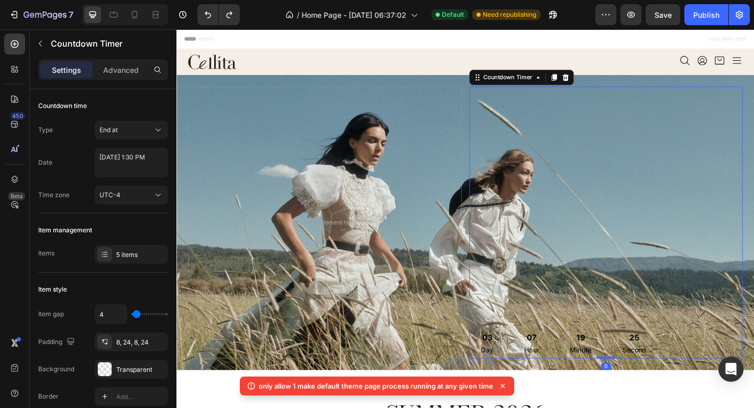
click at [717, 370] on div "03 Day 07 Hour 19 Minute 25 Second" at bounding box center [644, 371] width 298 height 34
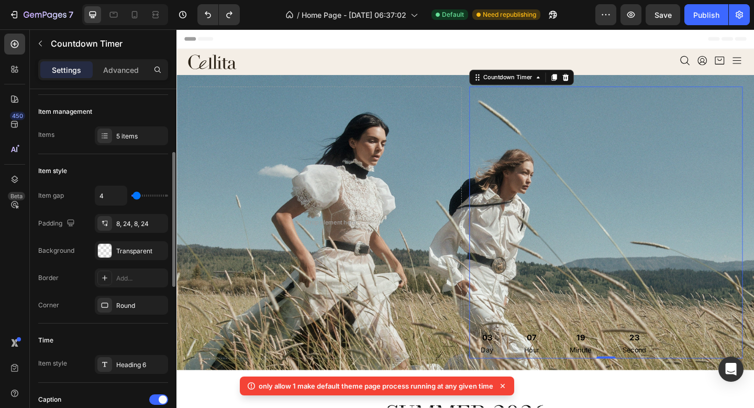
scroll to position [131, 0]
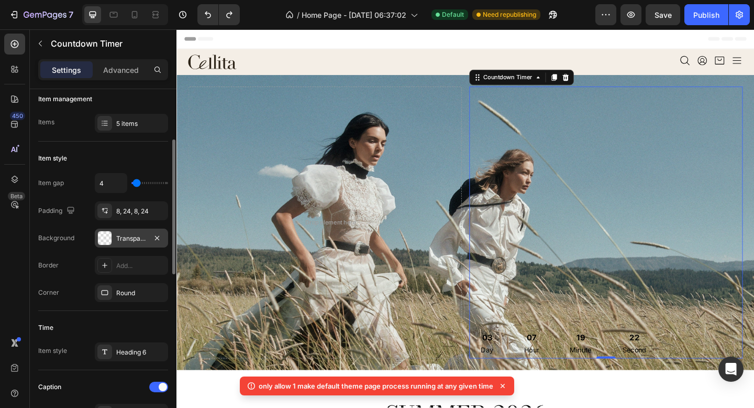
click at [106, 234] on div at bounding box center [105, 238] width 14 height 14
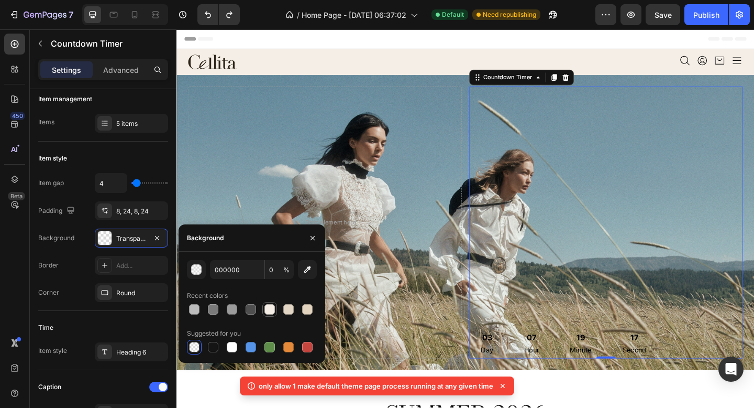
click at [266, 309] on div at bounding box center [270, 309] width 10 height 10
type input "F4EEE6"
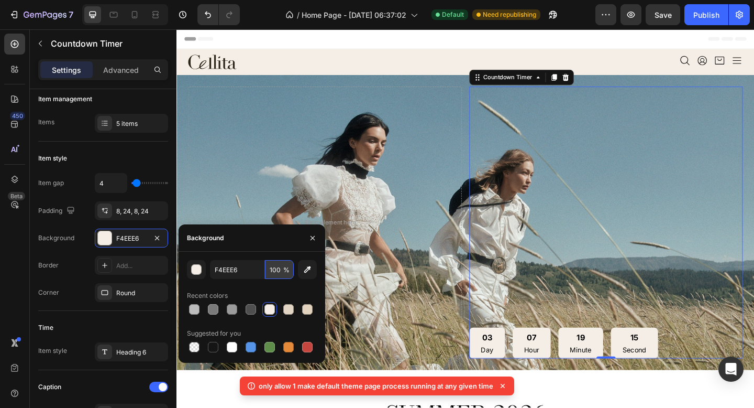
click at [278, 275] on input "100" at bounding box center [279, 269] width 29 height 19
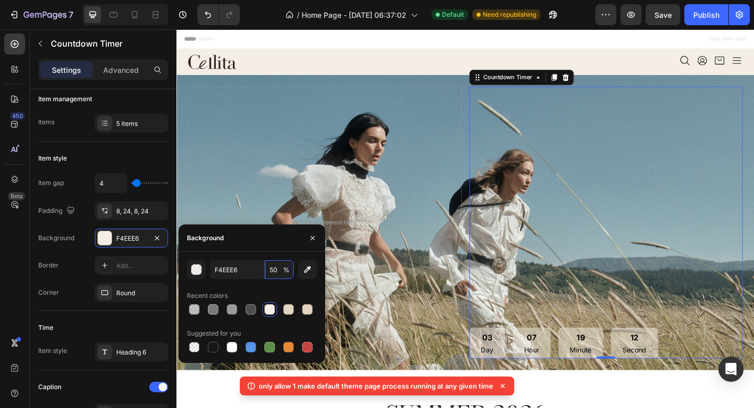
type input "5"
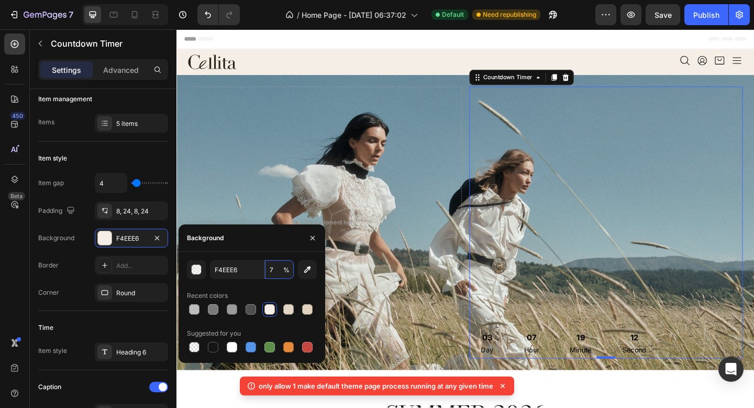
type input "70"
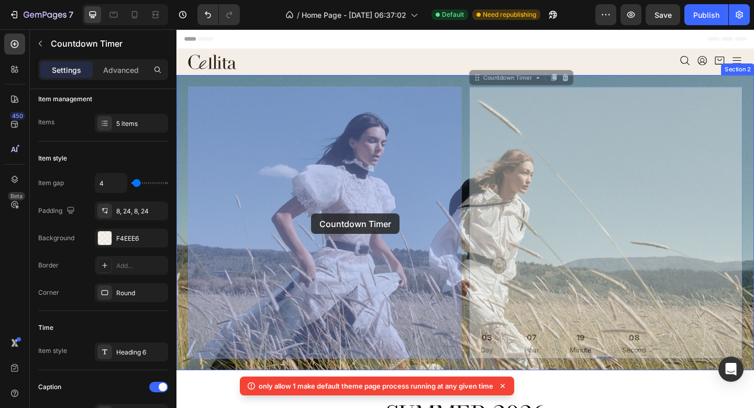
drag, startPoint x: 589, startPoint y: 229, endPoint x: 325, endPoint y: 228, distance: 264.1
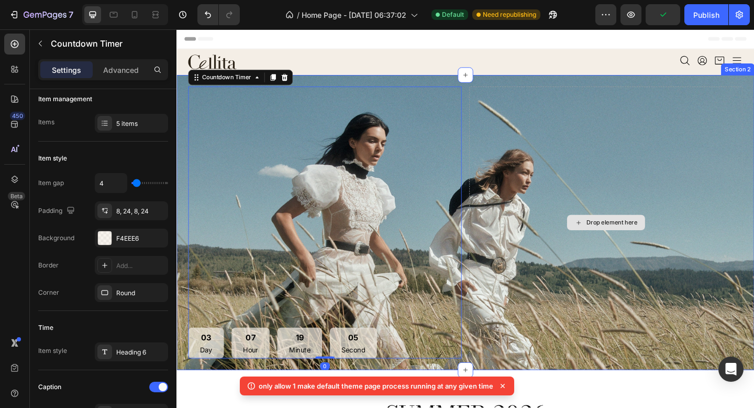
click at [694, 358] on div "Drop element here" at bounding box center [644, 240] width 298 height 296
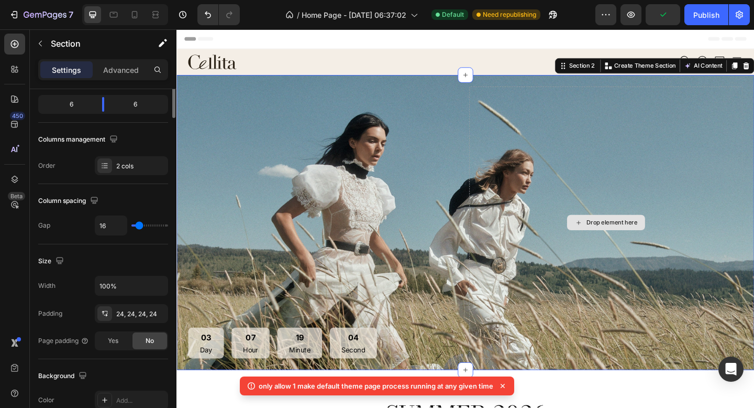
scroll to position [0, 0]
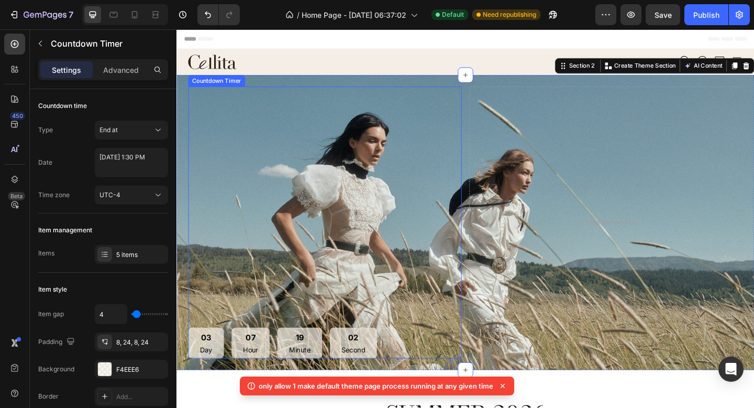
click at [389, 363] on div "02 Second" at bounding box center [368, 371] width 51 height 34
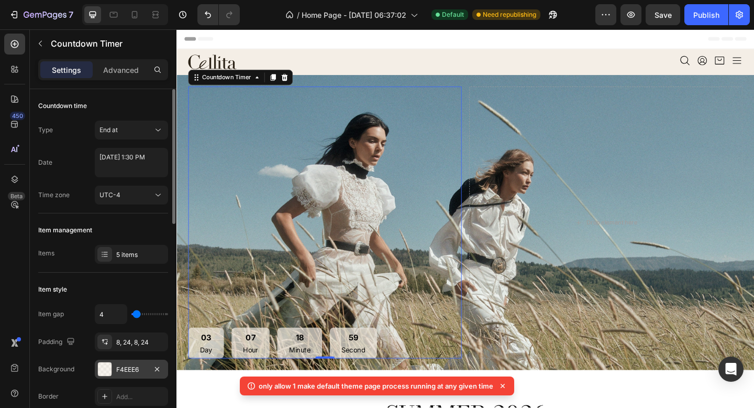
click at [106, 370] on div at bounding box center [105, 369] width 14 height 14
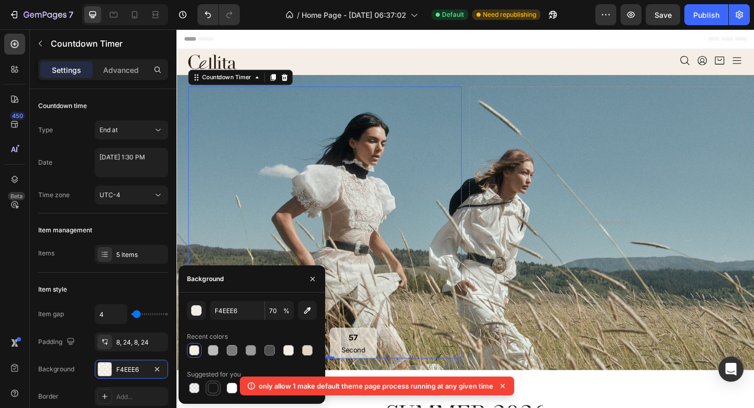
click at [211, 386] on div at bounding box center [213, 387] width 10 height 10
type input "151515"
type input "100"
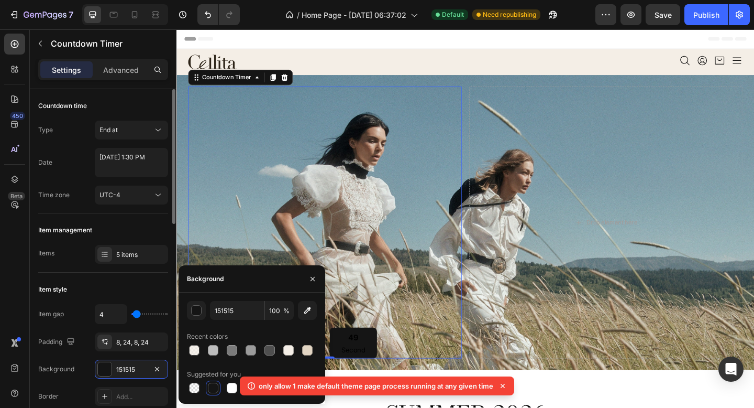
click at [313, 240] on div "03 Day 07 Hour 18 Minute 49 Second Countdown Timer 0" at bounding box center [338, 240] width 298 height 296
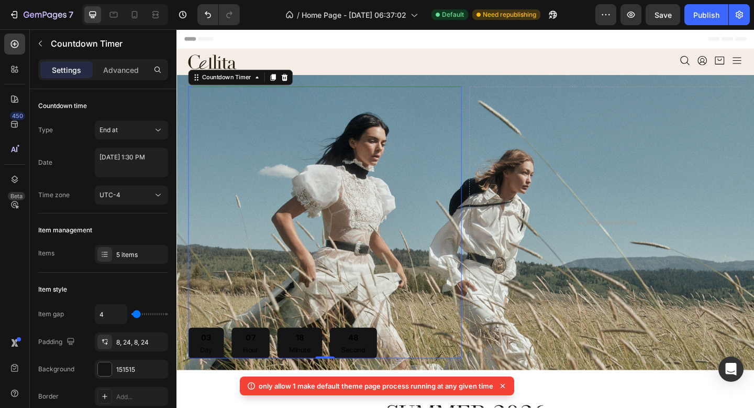
click at [204, 358] on div "03" at bounding box center [209, 364] width 14 height 13
click at [205, 360] on div "03" at bounding box center [209, 364] width 14 height 13
click at [210, 369] on div "03" at bounding box center [209, 364] width 14 height 13
click at [210, 370] on div "03" at bounding box center [209, 364] width 14 height 13
click at [210, 363] on div "03" at bounding box center [209, 364] width 14 height 13
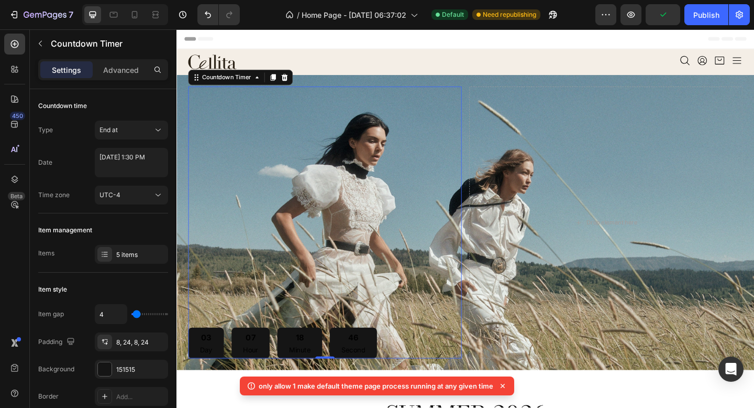
click at [250, 335] on div "03 Day 07 Hour 18 Minute 46 Second Countdown Timer 0" at bounding box center [338, 240] width 298 height 296
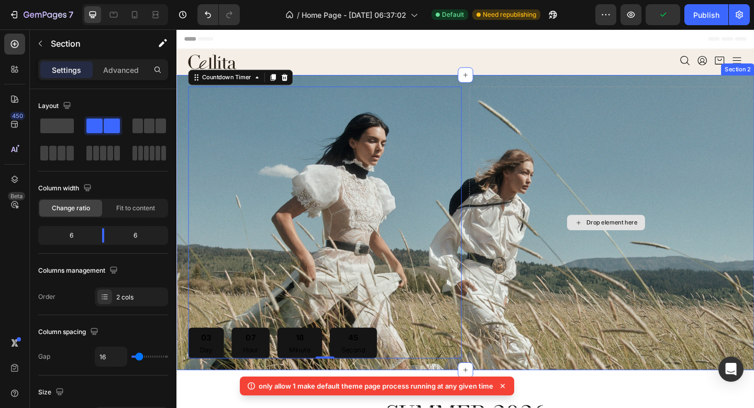
click at [560, 305] on div "Drop element here" at bounding box center [644, 240] width 298 height 296
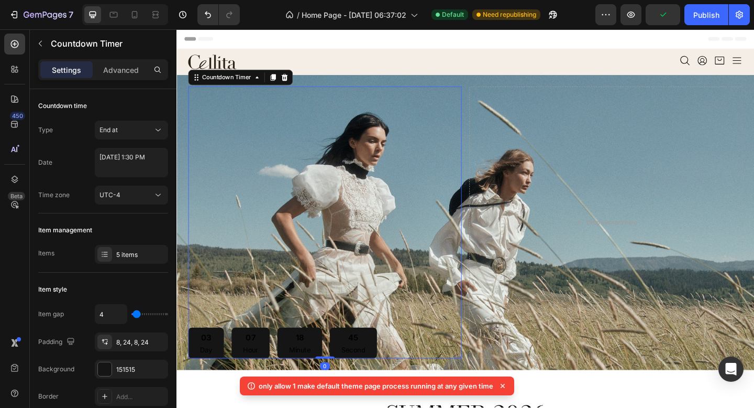
click at [361, 313] on div "03 Day 07 Hour 18 Minute 45 Second Countdown Timer 0" at bounding box center [338, 240] width 298 height 296
click at [225, 369] on div "03 Day" at bounding box center [208, 371] width 39 height 34
click at [101, 368] on div at bounding box center [105, 369] width 14 height 14
click at [345, 224] on div "03 Day 07 Hour 18 Minute 40 Second Countdown Timer 0" at bounding box center [338, 240] width 298 height 296
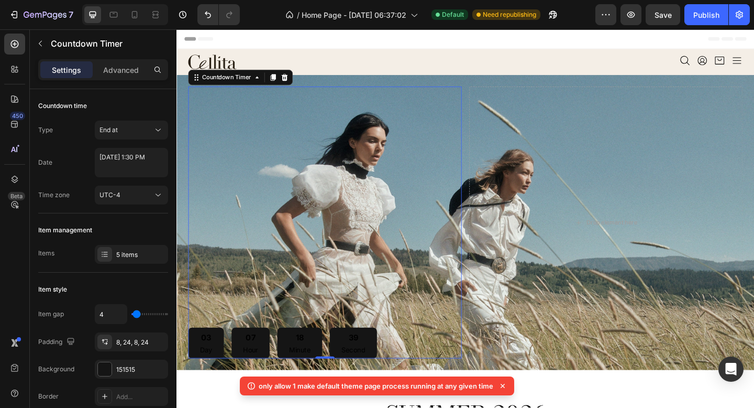
click at [249, 345] on div "03 Day 07 Hour 18 Minute 39 Second Countdown Timer 0" at bounding box center [338, 240] width 298 height 296
click at [106, 368] on div at bounding box center [105, 369] width 14 height 14
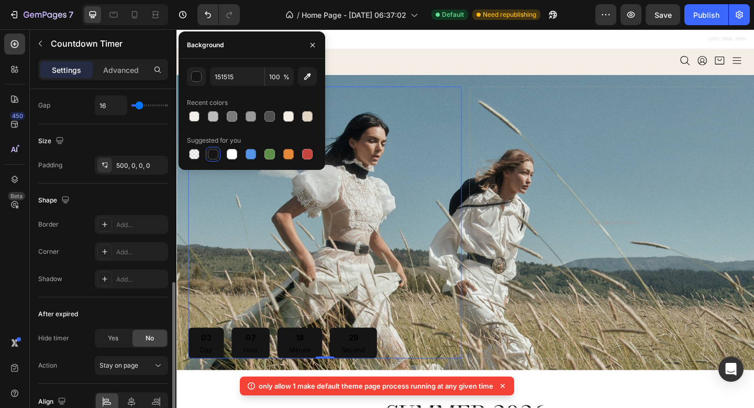
scroll to position [552, 0]
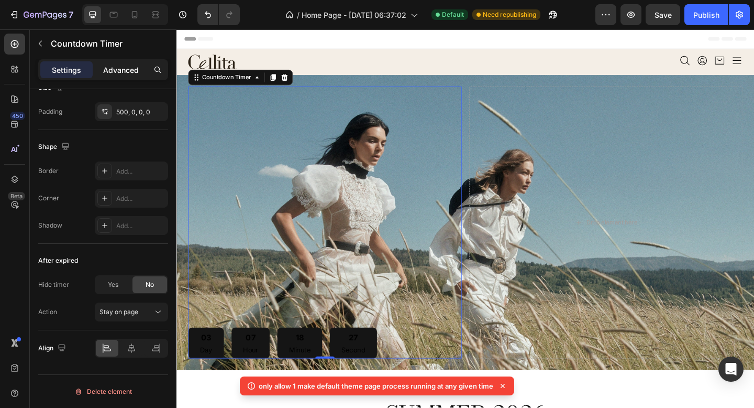
click at [107, 68] on p "Advanced" at bounding box center [121, 69] width 36 height 11
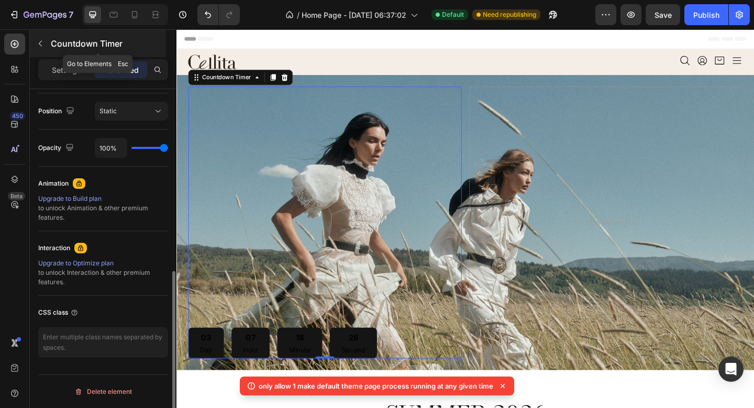
click at [43, 42] on icon "button" at bounding box center [40, 43] width 8 height 8
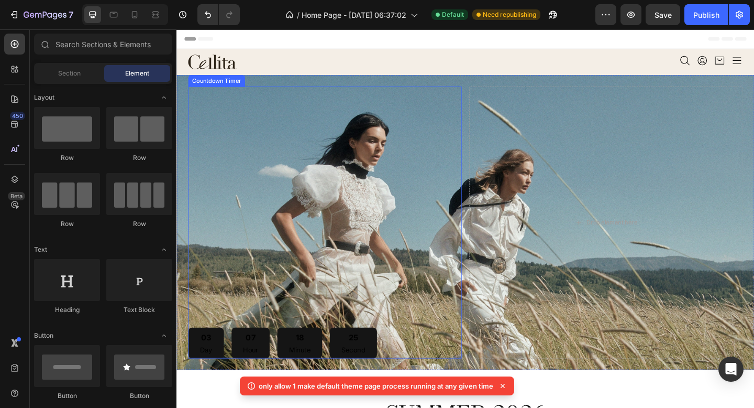
click at [333, 289] on div "03 Day 07 Hour 18 Minute 25 Second Countdown Timer" at bounding box center [338, 240] width 298 height 296
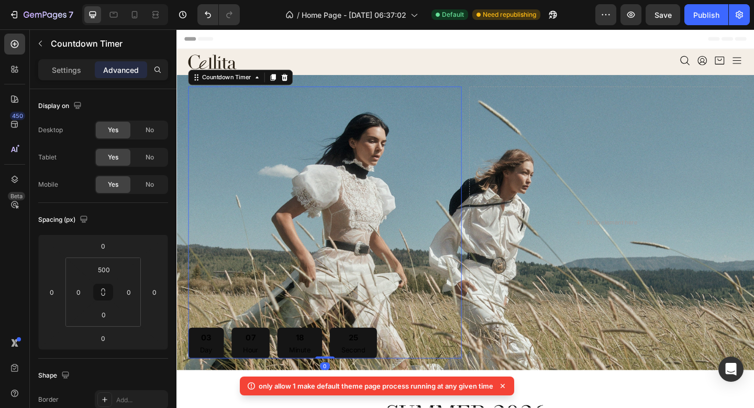
click at [292, 360] on div "18 Minute" at bounding box center [310, 371] width 49 height 34
click at [333, 178] on div "03 Day 07 Hour 18 Minute 23 Second Countdown Timer 0" at bounding box center [338, 240] width 298 height 296
click at [63, 74] on p "Settings" at bounding box center [66, 69] width 29 height 11
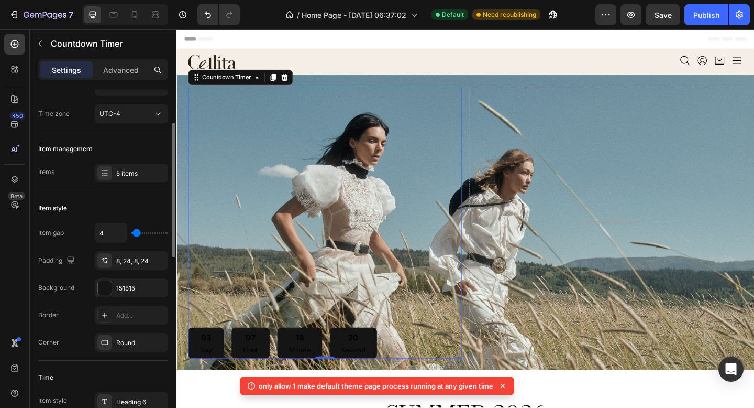
scroll to position [86, 0]
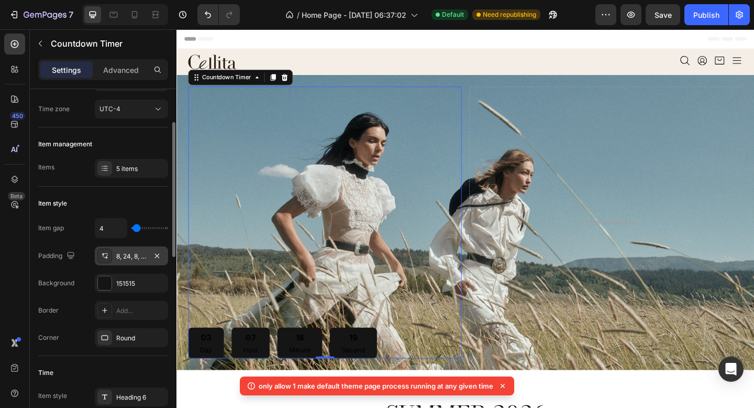
click at [128, 258] on div "8, 24, 8, 24" at bounding box center [131, 255] width 30 height 9
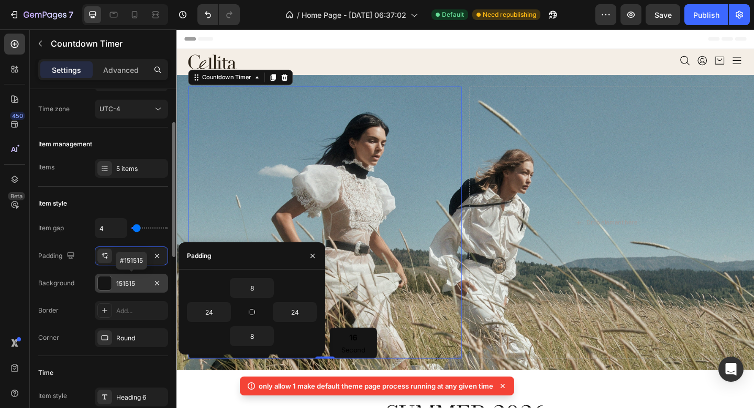
click at [132, 286] on div "151515" at bounding box center [131, 283] width 30 height 9
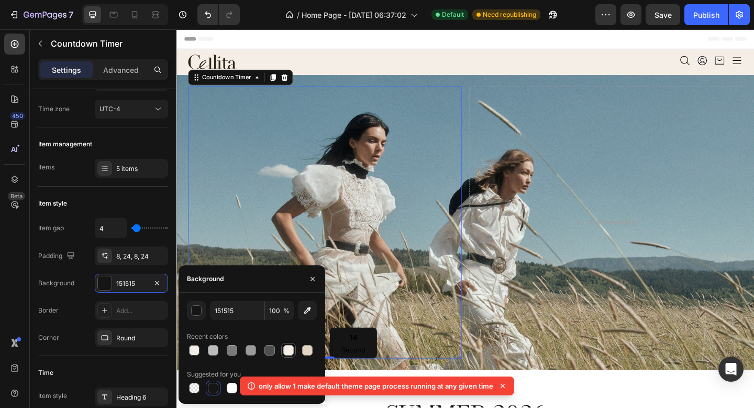
click at [294, 351] on div at bounding box center [288, 350] width 13 height 13
click at [211, 385] on div at bounding box center [213, 387] width 10 height 10
type input "151515"
click at [277, 309] on input "100" at bounding box center [279, 310] width 29 height 19
type input "70"
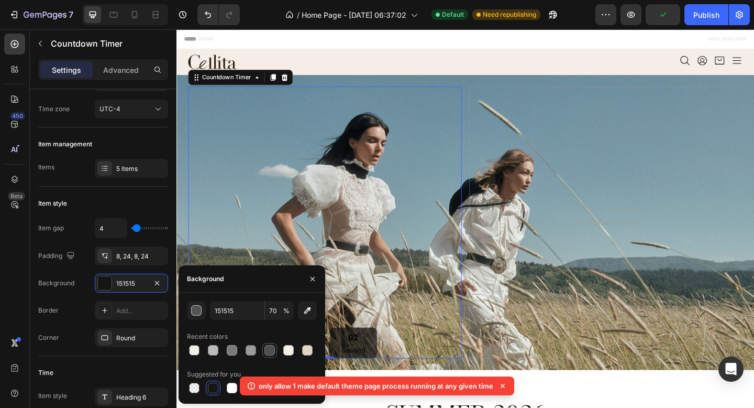
click at [293, 350] on div at bounding box center [252, 350] width 130 height 15
click at [288, 348] on div at bounding box center [288, 350] width 10 height 10
type input "4F4F4F"
type input "100"
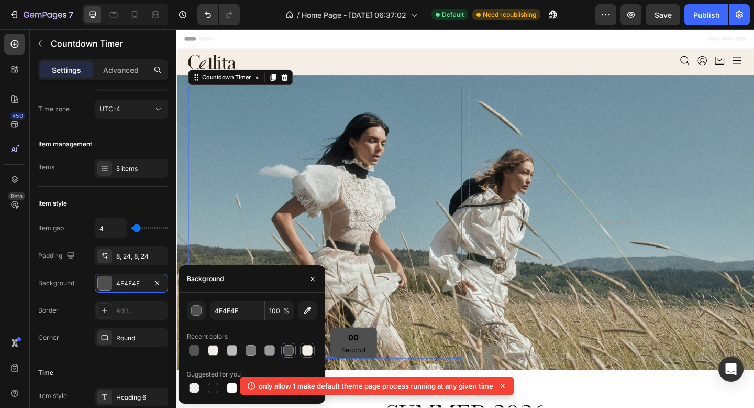
click at [311, 348] on div at bounding box center [307, 350] width 10 height 10
type input "F4EEE6"
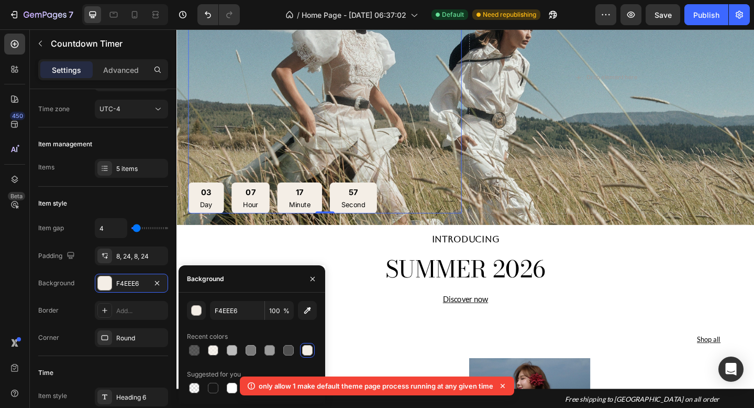
scroll to position [187, 0]
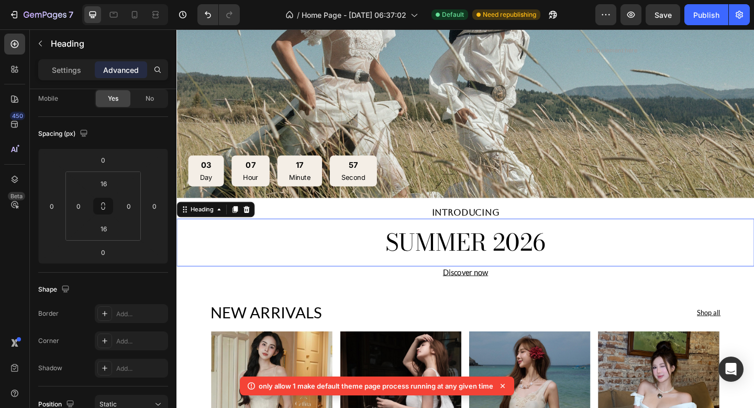
click at [647, 272] on h2 "SUMMER 2026" at bounding box center [491, 261] width 629 height 35
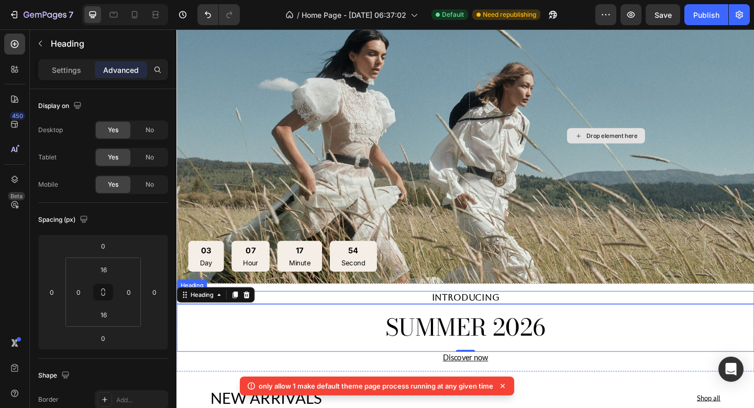
scroll to position [98, 0]
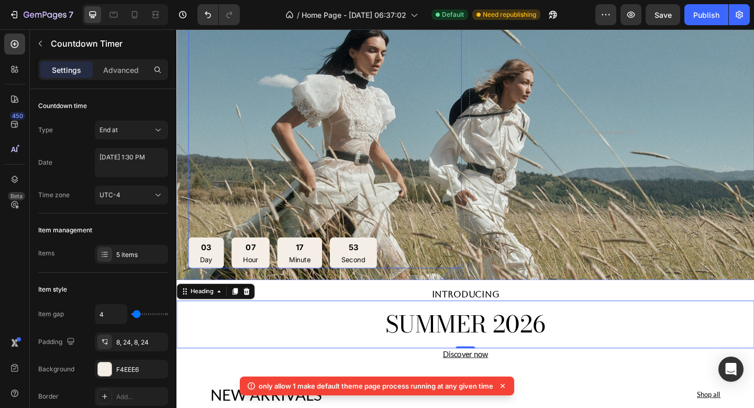
click at [374, 269] on div "53" at bounding box center [369, 266] width 26 height 13
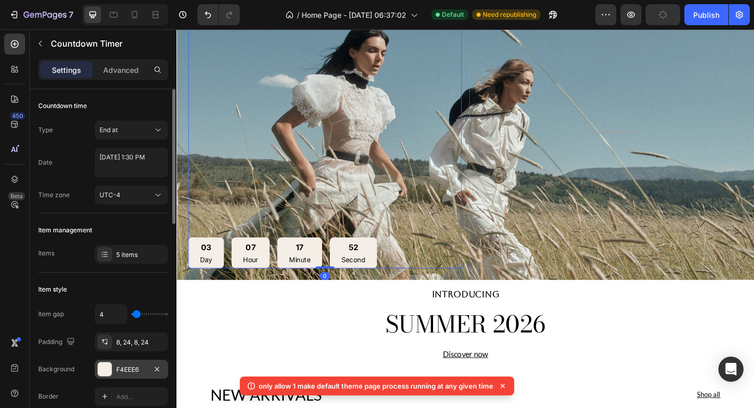
click at [119, 371] on div "F4EEE6" at bounding box center [131, 369] width 30 height 9
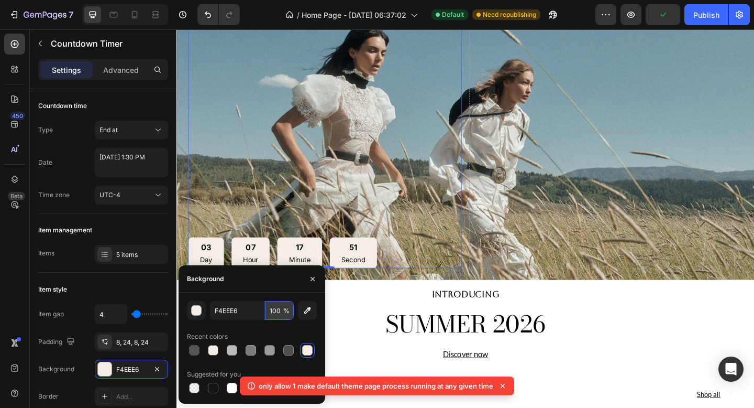
click at [281, 311] on input "100" at bounding box center [279, 310] width 29 height 19
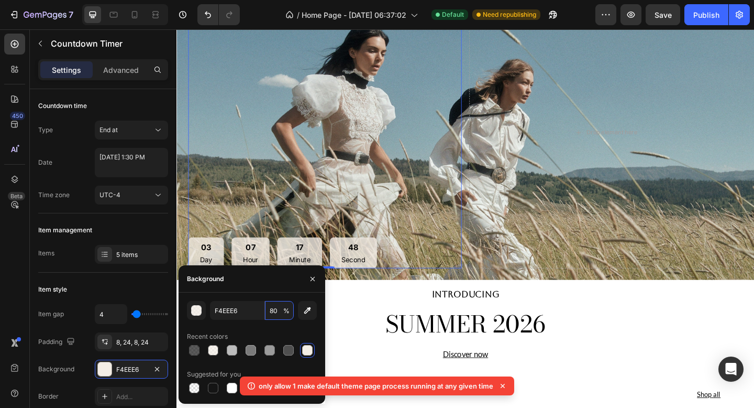
type input "8"
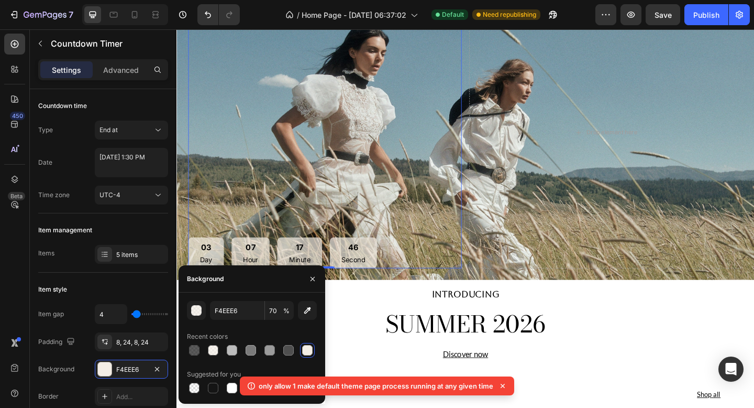
click at [299, 290] on div "Background" at bounding box center [252, 278] width 147 height 27
click at [269, 318] on input "70" at bounding box center [279, 310] width 29 height 19
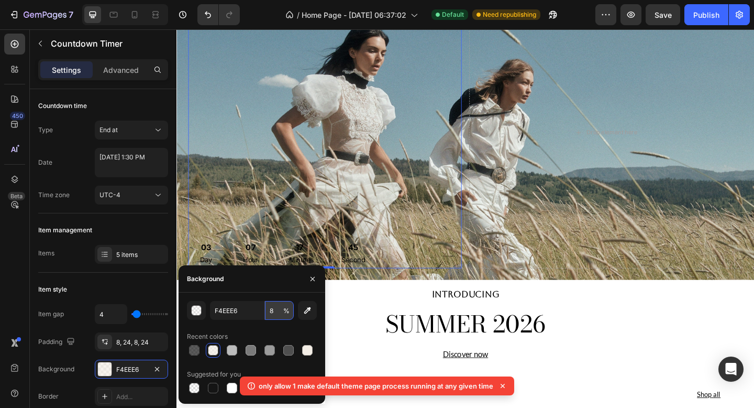
type input "80"
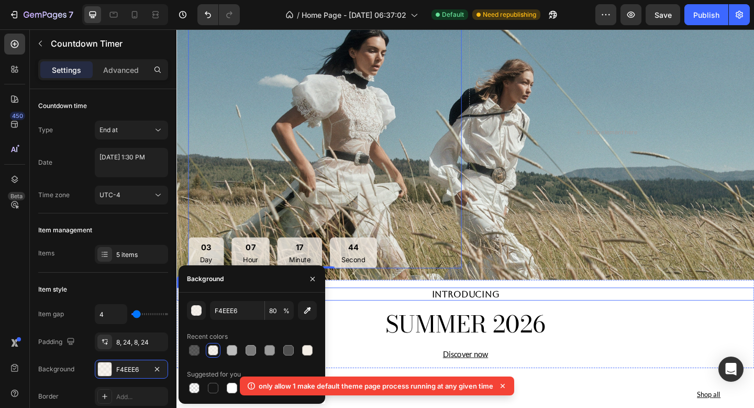
click at [592, 315] on h2 "INTRODUCING" at bounding box center [491, 317] width 629 height 14
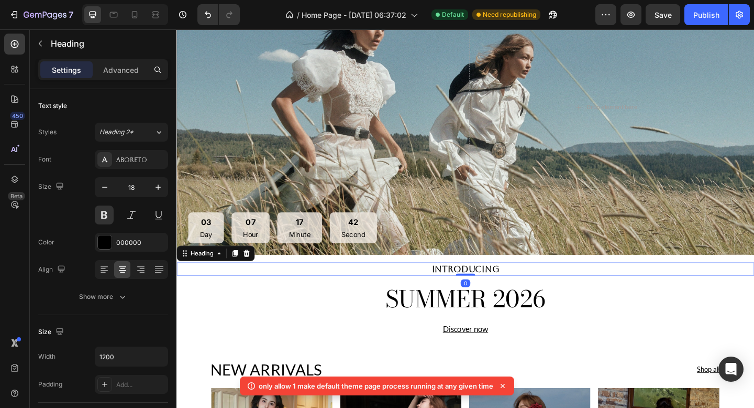
scroll to position [128, 0]
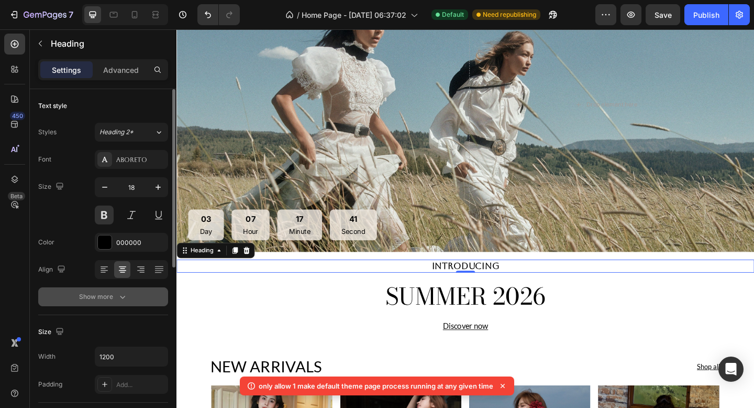
click at [111, 292] on div "Show more" at bounding box center [103, 296] width 49 height 10
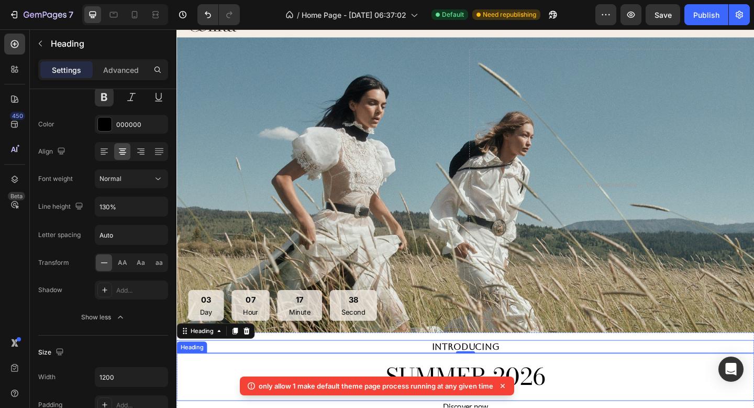
scroll to position [27, 0]
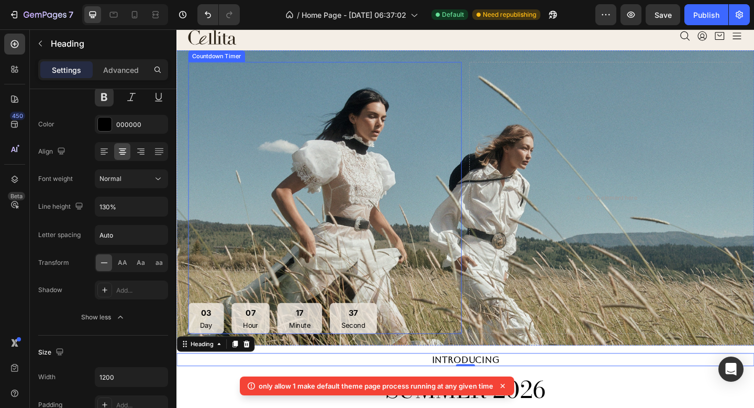
click at [237, 340] on div "07 Hour" at bounding box center [256, 344] width 41 height 34
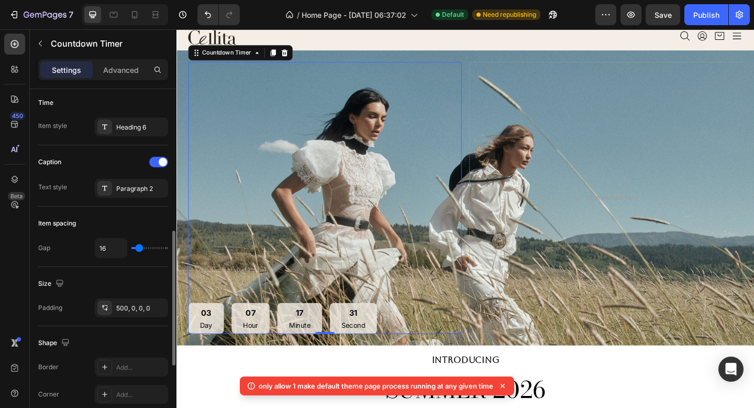
scroll to position [358, 0]
click at [65, 128] on div "Item style" at bounding box center [52, 123] width 29 height 17
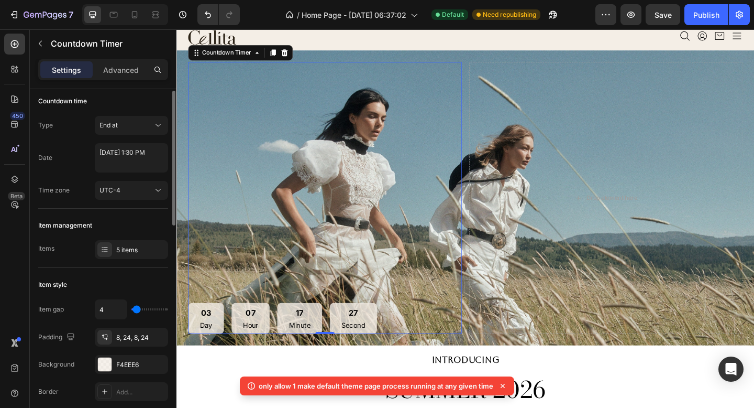
scroll to position [0, 0]
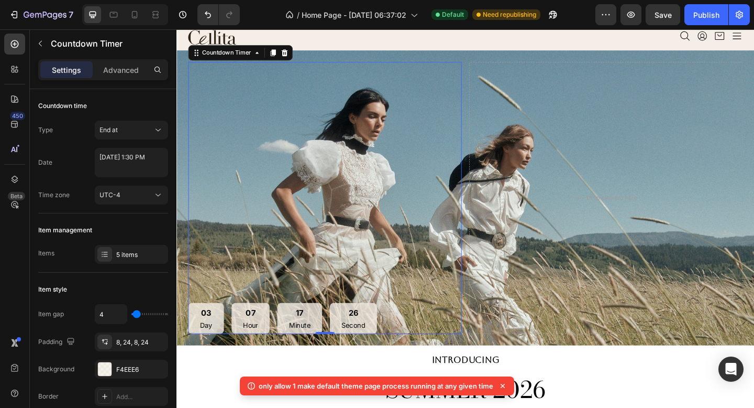
click at [224, 339] on div "03 Day" at bounding box center [208, 344] width 39 height 34
click at [504, 381] on icon at bounding box center [503, 385] width 10 height 10
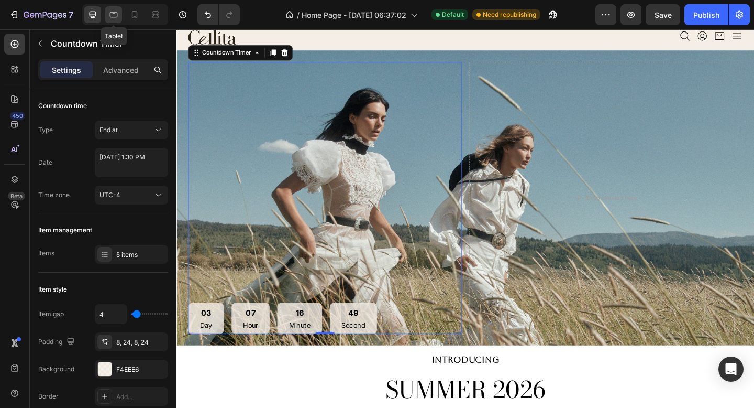
click at [118, 15] on icon at bounding box center [113, 14] width 10 height 10
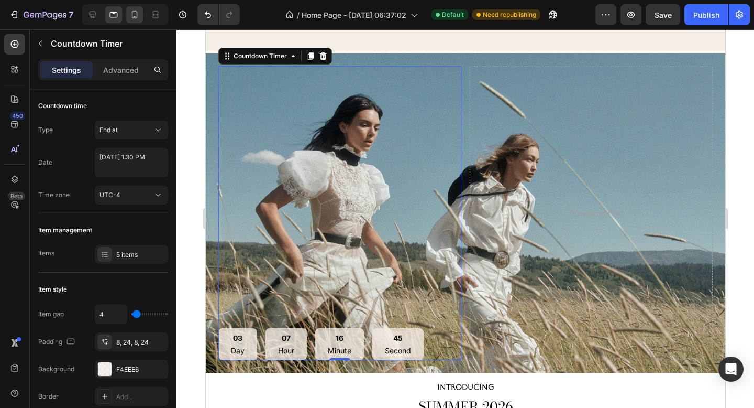
scroll to position [414, 0]
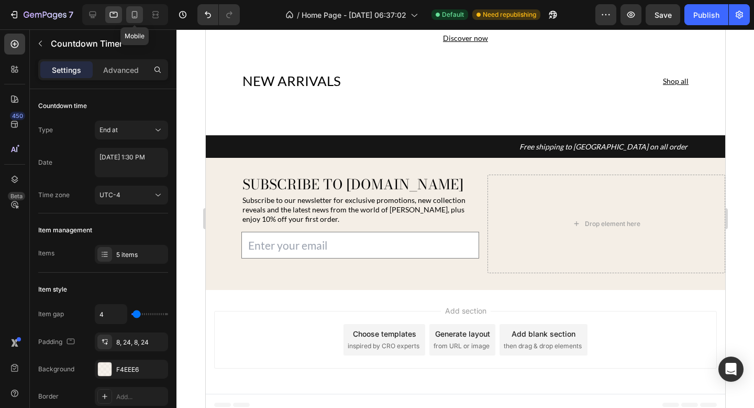
click at [134, 17] on icon at bounding box center [135, 14] width 6 height 7
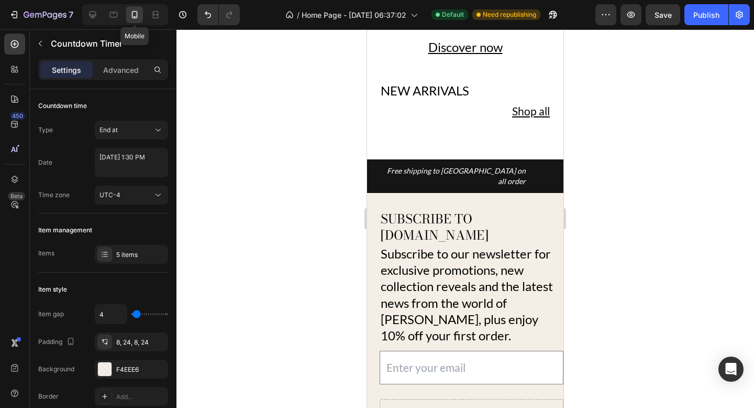
click at [134, 17] on icon at bounding box center [135, 14] width 6 height 7
click at [664, 147] on div at bounding box center [466, 218] width 578 height 378
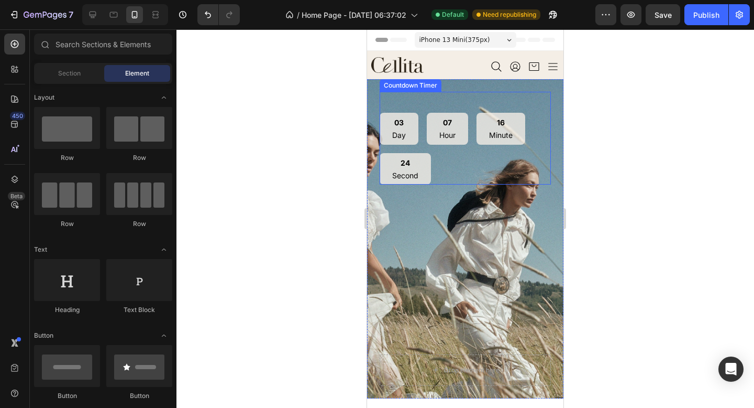
click at [471, 176] on div "03 Day 07 Hour 16 Minute 24 Second" at bounding box center [465, 149] width 171 height 72
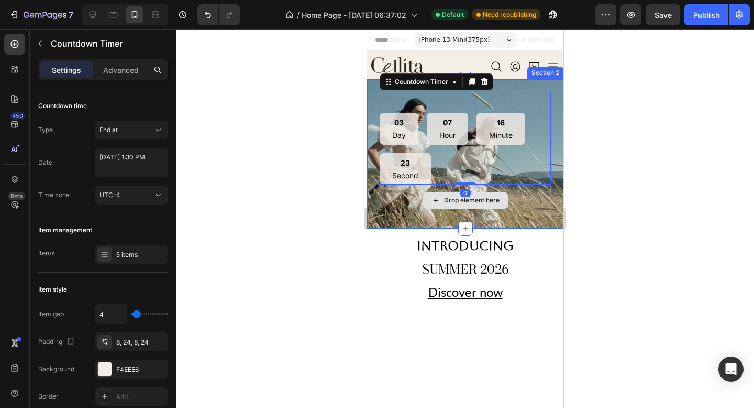
click at [548, 209] on div "Drop element here" at bounding box center [465, 199] width 171 height 31
click at [528, 154] on div "03 Day 07 Hour 16 Minute 22 Second" at bounding box center [465, 149] width 171 height 72
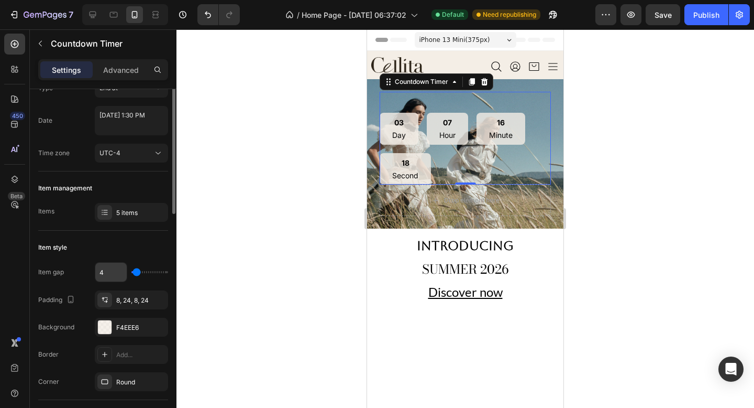
scroll to position [50, 0]
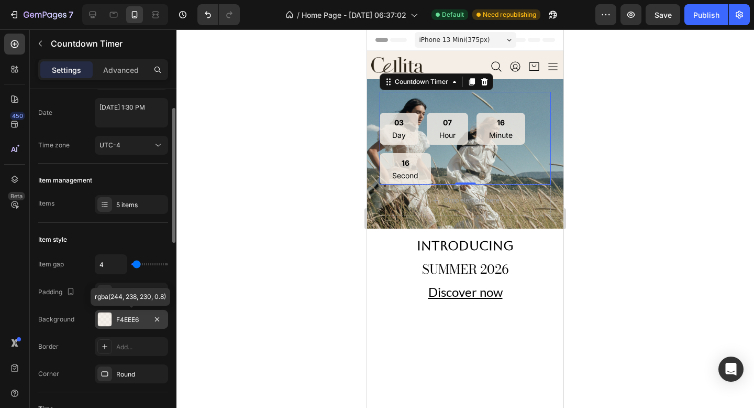
click at [121, 317] on div "F4EEE6" at bounding box center [131, 319] width 30 height 9
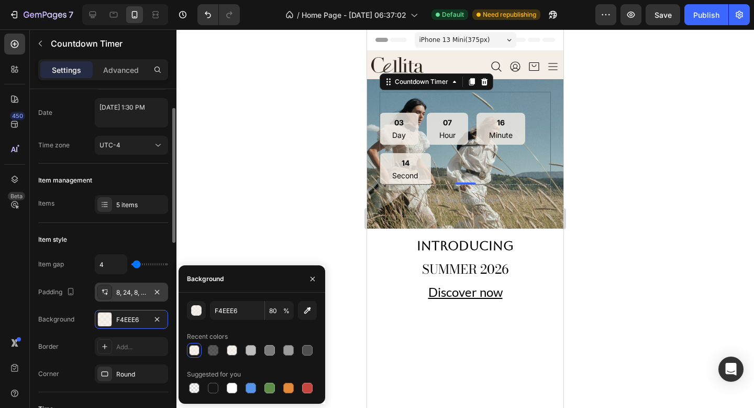
click at [140, 288] on div "8, 24, 8, 24" at bounding box center [131, 292] width 30 height 9
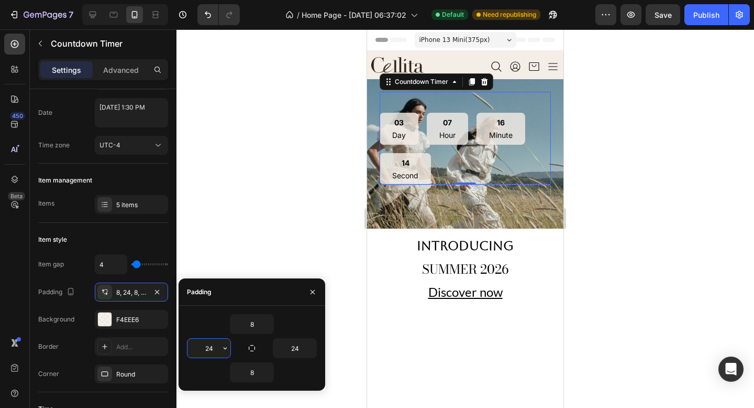
click at [216, 348] on input "24" at bounding box center [209, 347] width 43 height 19
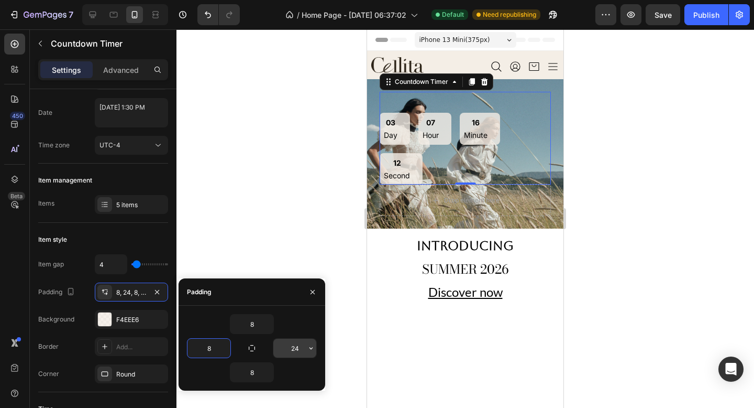
type input "8"
click at [299, 351] on input "24" at bounding box center [294, 347] width 43 height 19
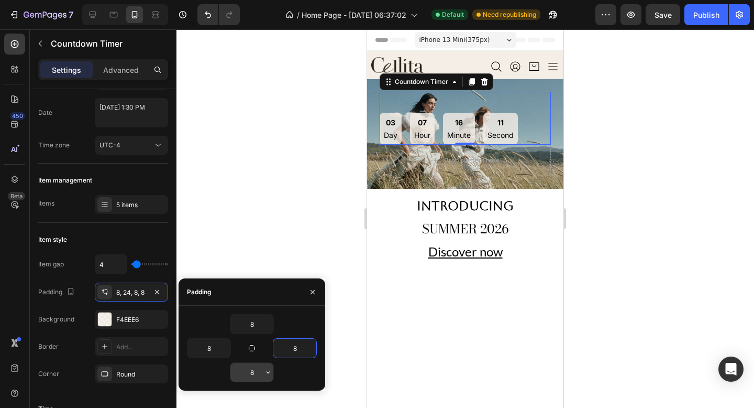
type input "8"
click at [250, 354] on button "button" at bounding box center [252, 348] width 15 height 15
click at [254, 375] on input "8" at bounding box center [252, 372] width 43 height 19
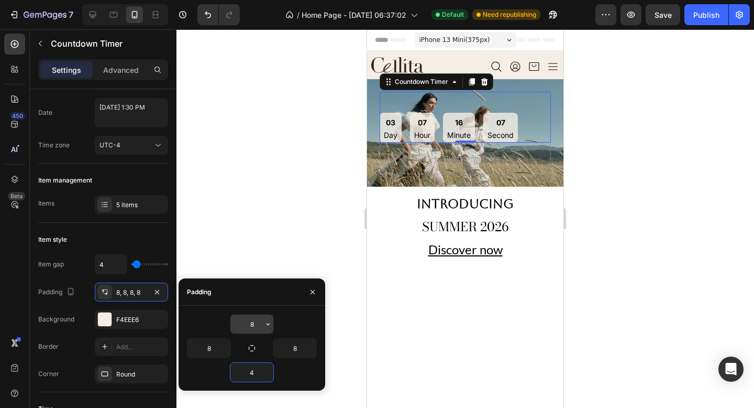
type input "4"
click at [255, 325] on input "8" at bounding box center [252, 323] width 43 height 19
type input "0"
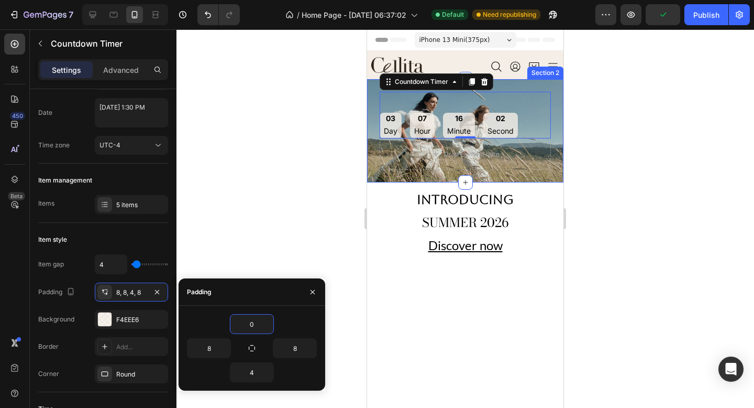
click at [380, 176] on div "03 Day 07 Hour 16 Minute 02 Second Countdown Timer 0 Drop element here Section 2" at bounding box center [465, 130] width 196 height 103
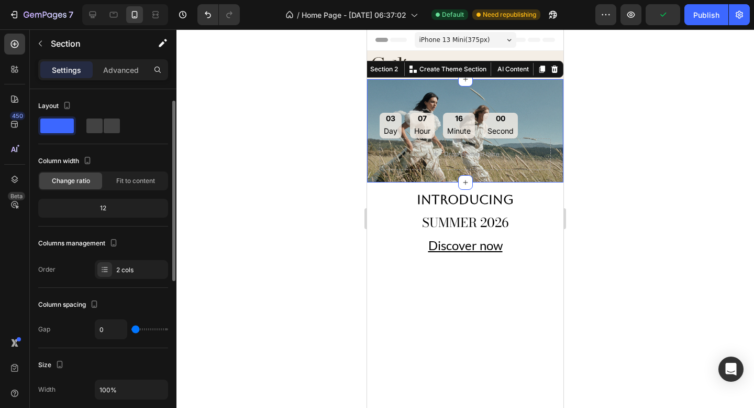
scroll to position [324, 0]
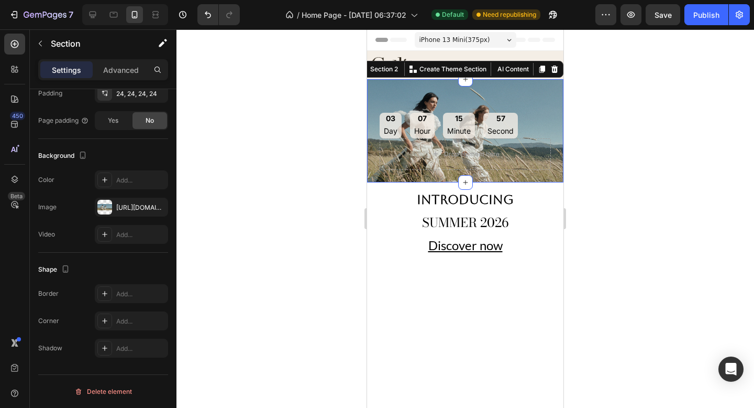
click at [682, 166] on div at bounding box center [466, 218] width 578 height 378
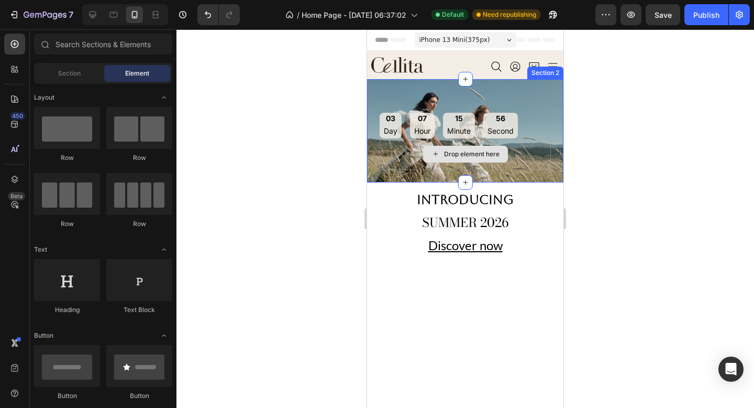
click at [545, 157] on div "Drop element here" at bounding box center [465, 153] width 171 height 31
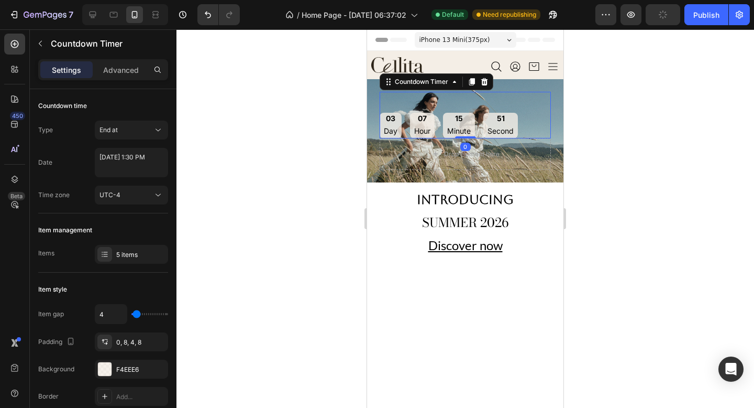
click at [408, 92] on div "03 Day 07 Hour 15 Minute 51 Second Countdown Timer 0" at bounding box center [465, 115] width 171 height 47
drag, startPoint x: 467, startPoint y: 137, endPoint x: 466, endPoint y: 101, distance: 35.6
click at [466, 101] on div "03 Day 07 Hour 15 Minute 48 Second Countdown Timer 0" at bounding box center [465, 115] width 171 height 47
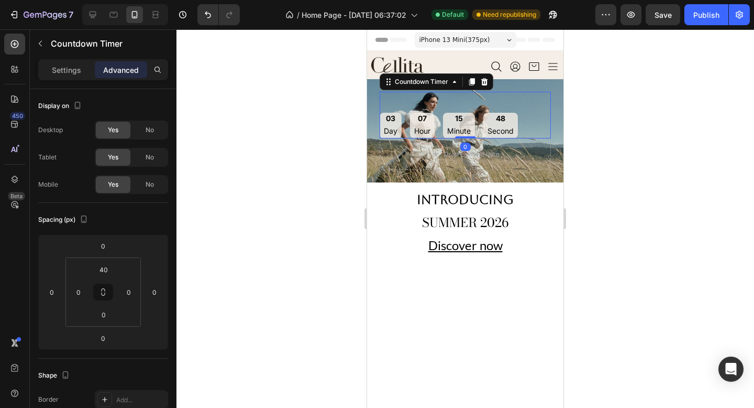
click at [532, 117] on div "03 Day 07 Hour 15 Minute 48 Second" at bounding box center [465, 126] width 171 height 26
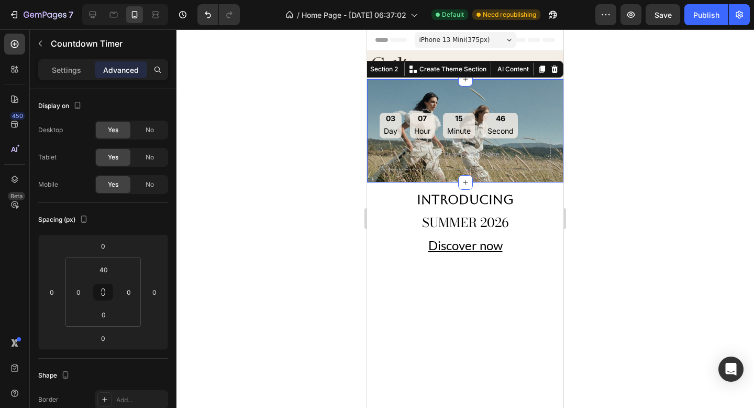
click at [559, 91] on div "03 Day 07 Hour 15 Minute 46 Second Countdown Timer Drop element here Section 2 …" at bounding box center [465, 130] width 196 height 103
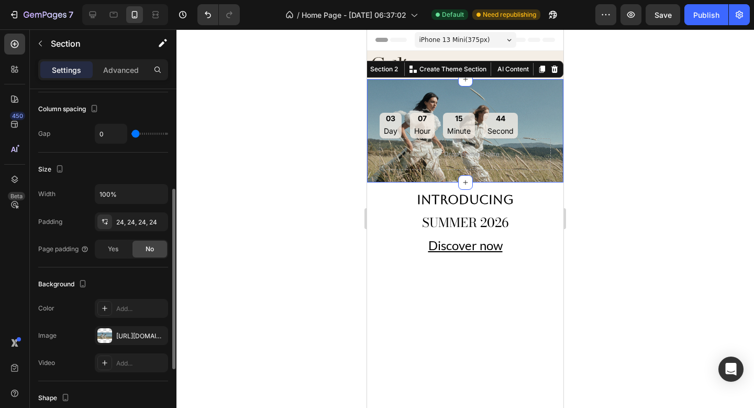
scroll to position [202, 0]
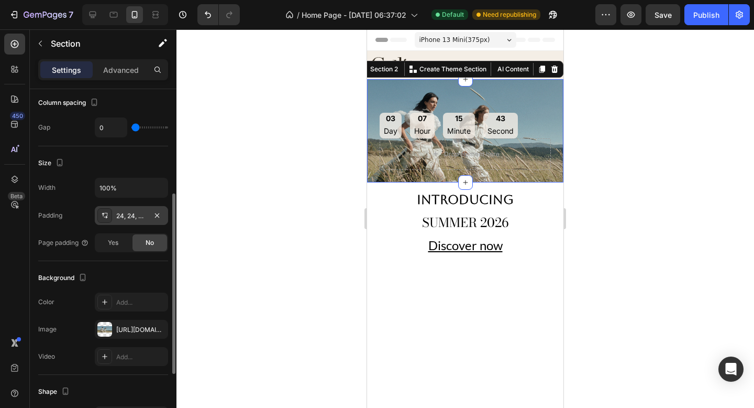
click at [131, 208] on div "24, 24, 24, 24" at bounding box center [131, 215] width 73 height 19
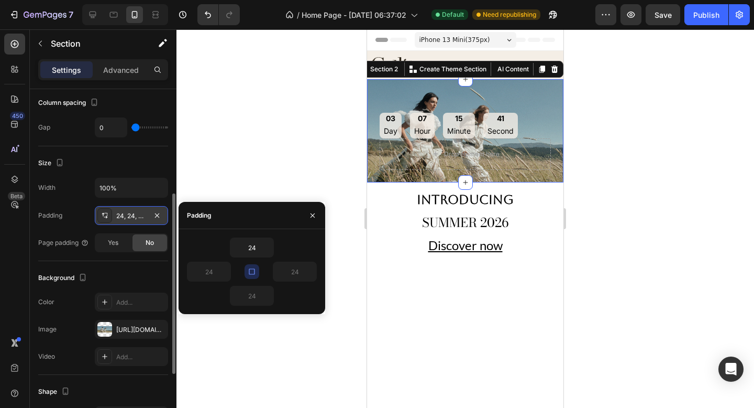
click at [126, 214] on div "24, 24, 24, 24" at bounding box center [131, 215] width 30 height 9
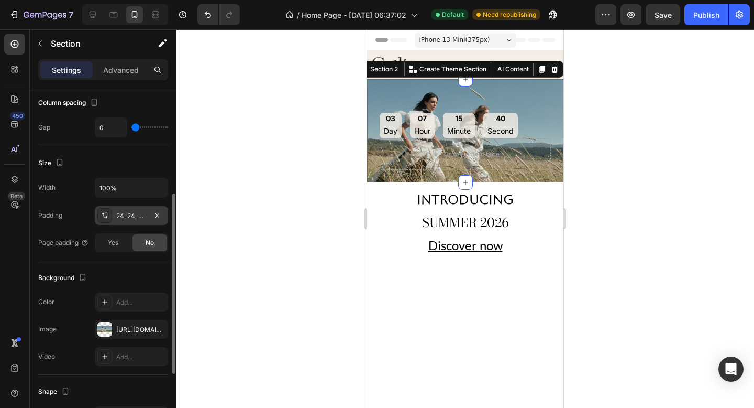
click at [126, 214] on div "24, 24, 24, 24" at bounding box center [131, 215] width 30 height 9
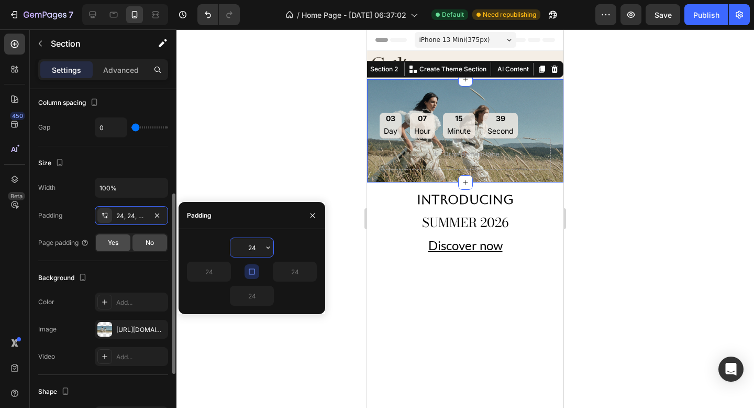
click at [121, 240] on div "Yes" at bounding box center [113, 242] width 35 height 17
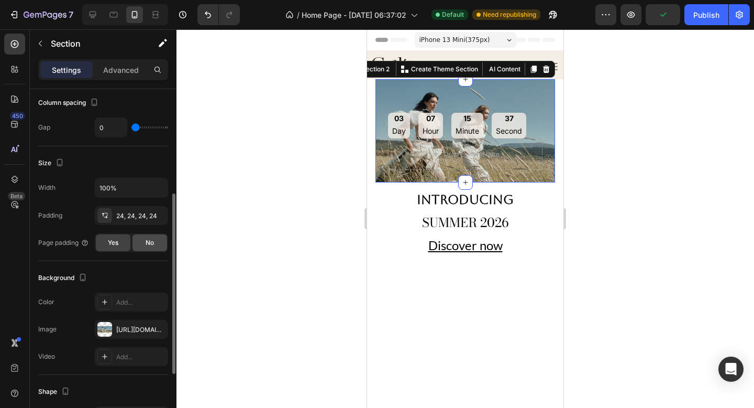
click at [146, 240] on span "No" at bounding box center [150, 242] width 8 height 9
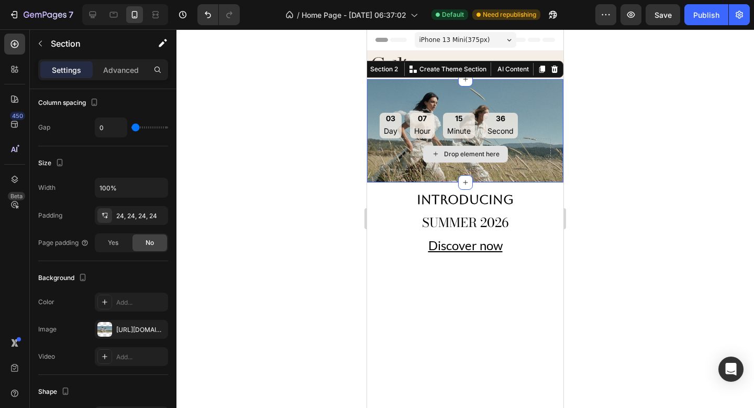
click at [385, 148] on div "Drop element here" at bounding box center [465, 153] width 171 height 31
click at [638, 137] on div at bounding box center [466, 218] width 578 height 378
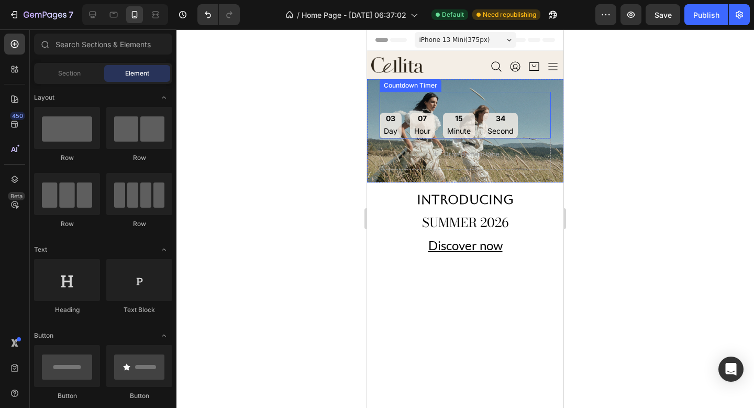
click at [532, 118] on div "03 Day 07 Hour 15 Minute 34 Second" at bounding box center [465, 126] width 171 height 26
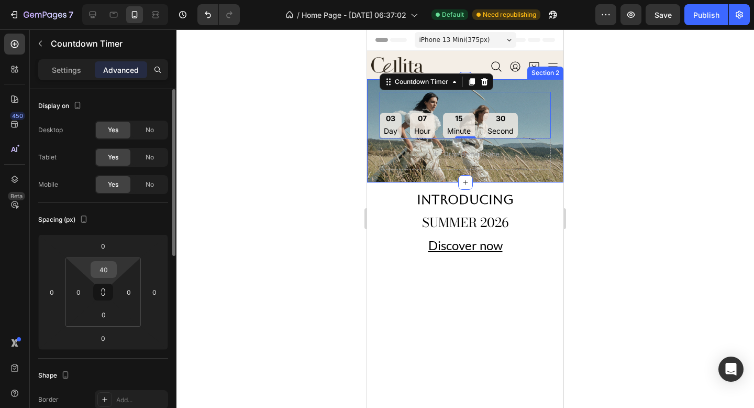
click at [108, 271] on input "40" at bounding box center [103, 269] width 21 height 16
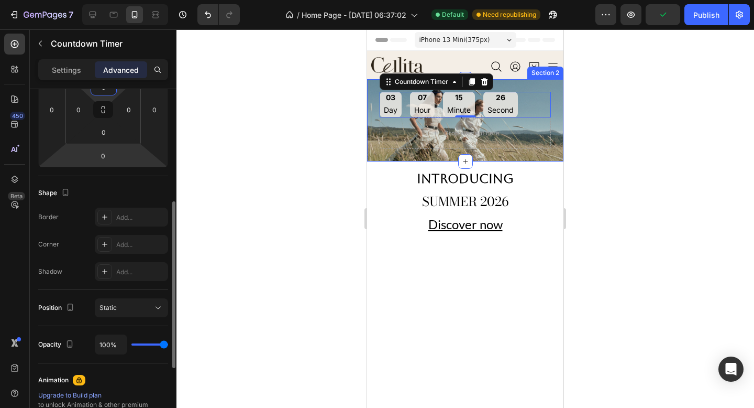
scroll to position [199, 0]
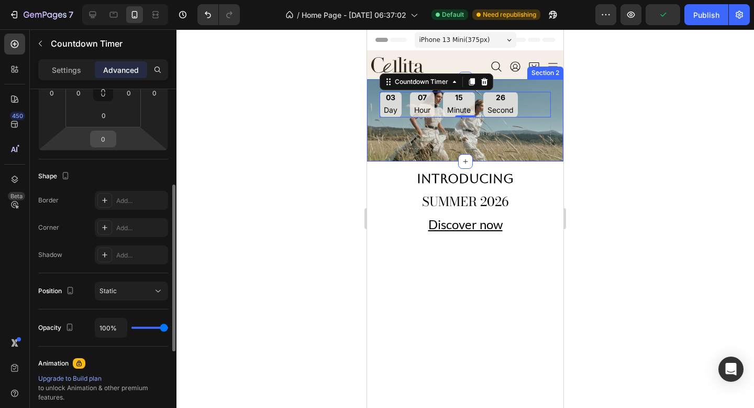
type input "0"
click at [103, 138] on input "0" at bounding box center [103, 139] width 21 height 16
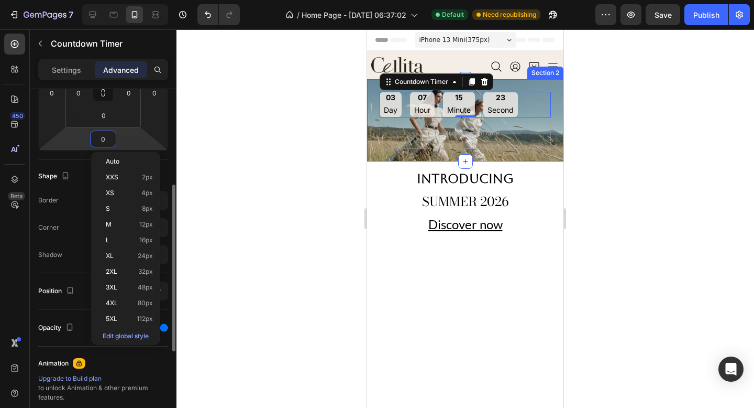
type input "4"
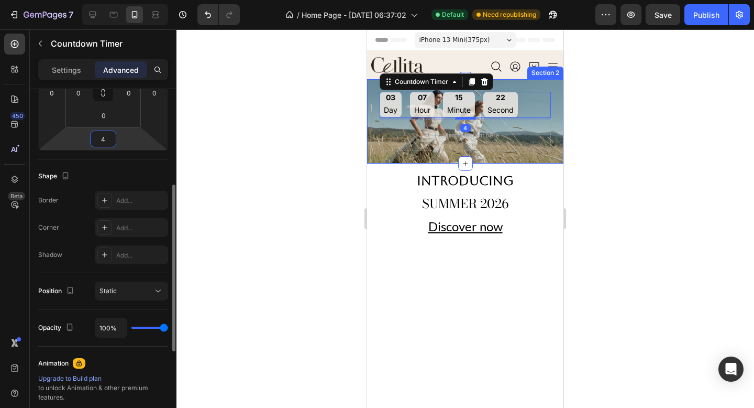
click at [112, 144] on input "4" at bounding box center [103, 139] width 21 height 16
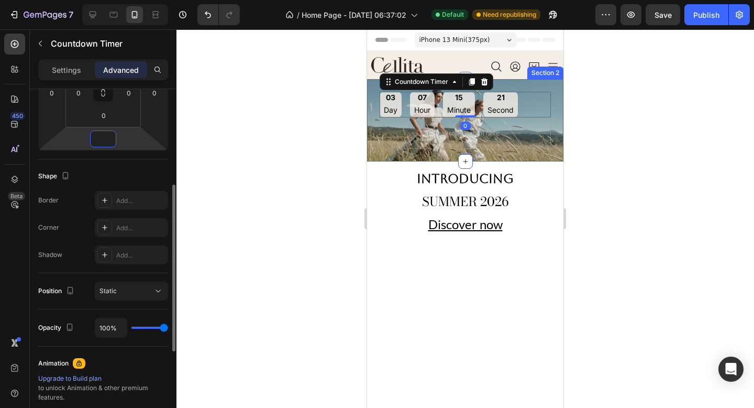
type input "0"
click at [58, 68] on p "Settings" at bounding box center [66, 69] width 29 height 11
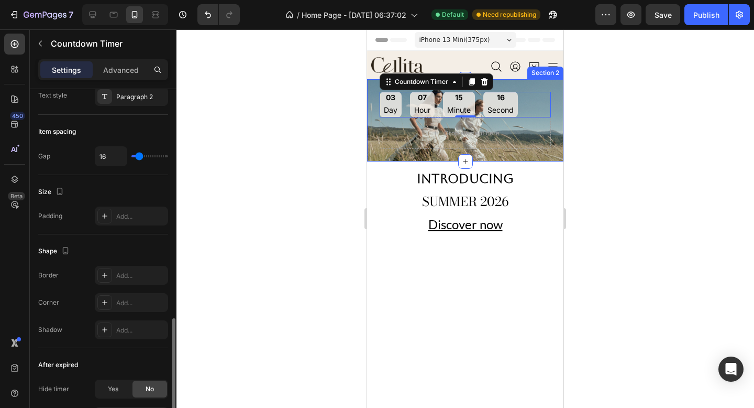
scroll to position [519, 0]
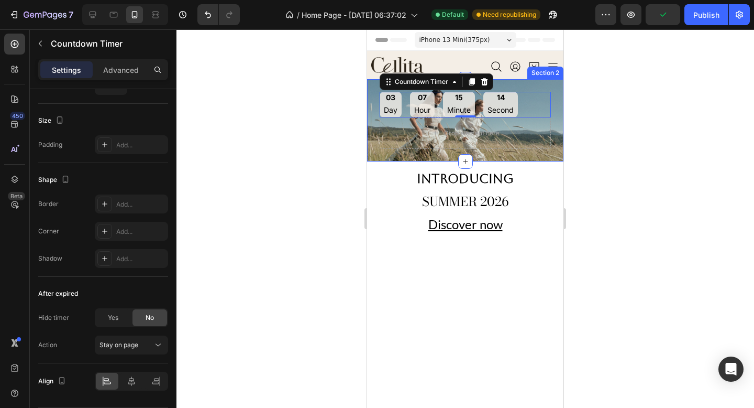
click at [376, 141] on div "03 Day 07 Hour 15 Minute 14 Second Countdown Timer 0 Drop element here Section 2" at bounding box center [465, 120] width 196 height 82
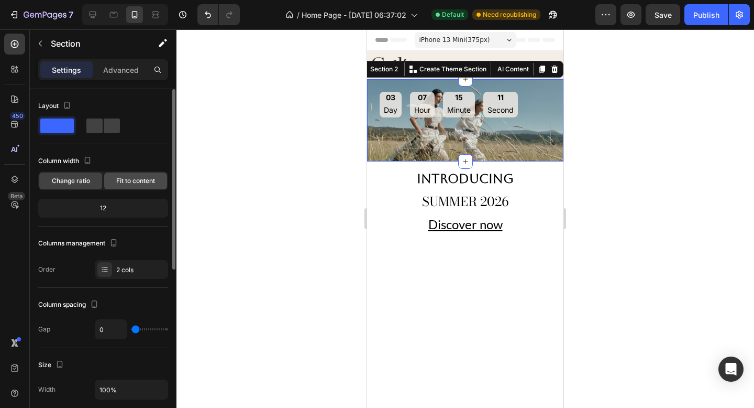
click at [139, 185] on span "Fit to content" at bounding box center [135, 180] width 39 height 9
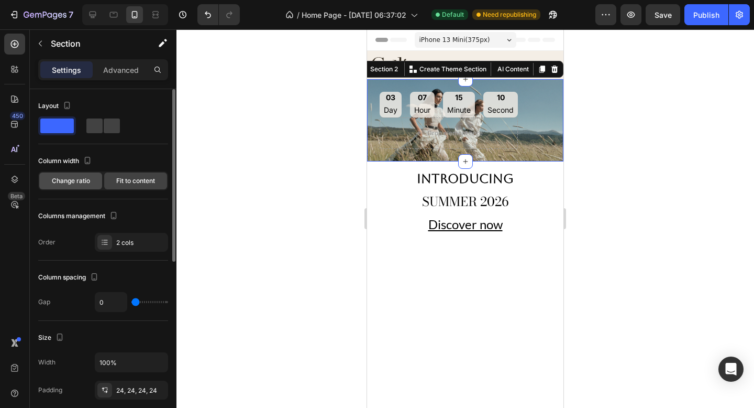
click at [87, 179] on span "Change ratio" at bounding box center [71, 180] width 38 height 9
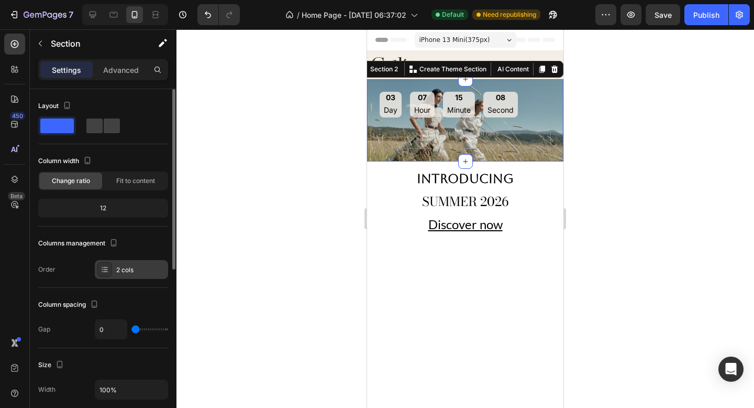
click at [136, 272] on div "2 cols" at bounding box center [140, 269] width 49 height 9
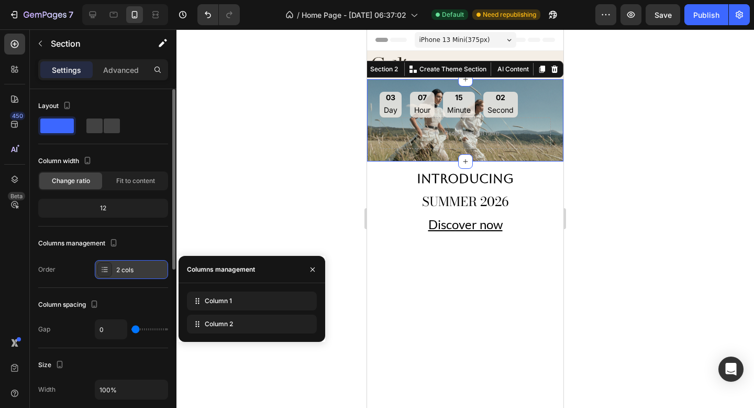
click at [124, 270] on div "2 cols" at bounding box center [140, 269] width 49 height 9
click at [134, 236] on div "Columns management" at bounding box center [103, 243] width 130 height 17
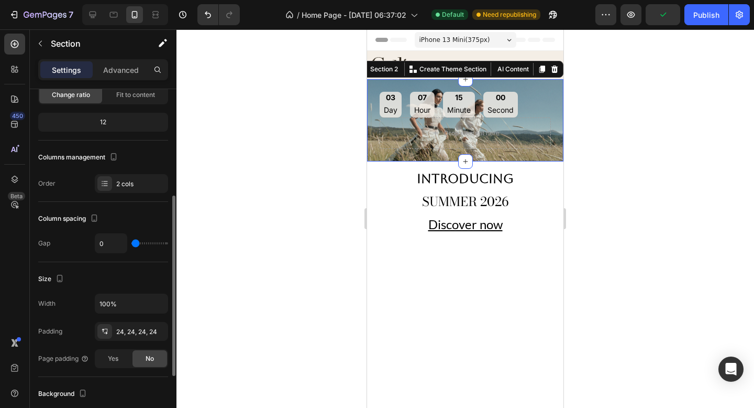
scroll to position [130, 0]
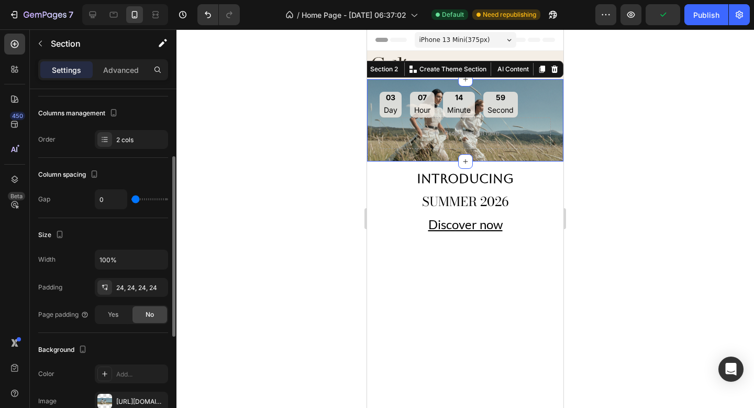
type input "18"
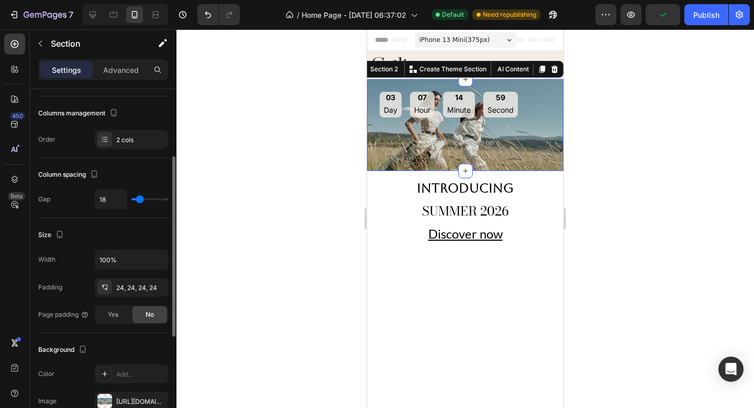
type input "37"
type input "38"
type input "39"
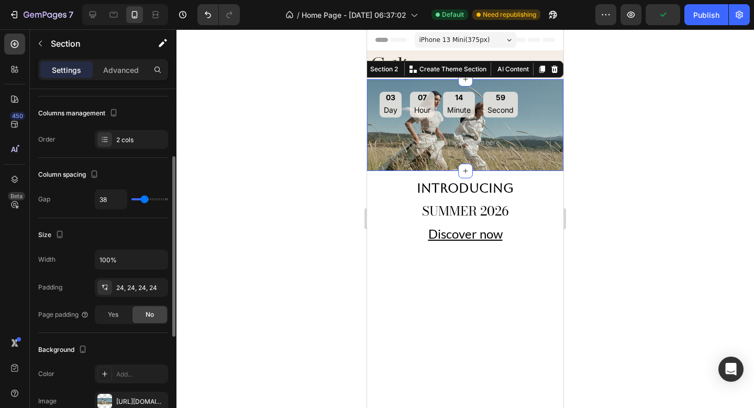
type input "39"
type input "41"
type input "45"
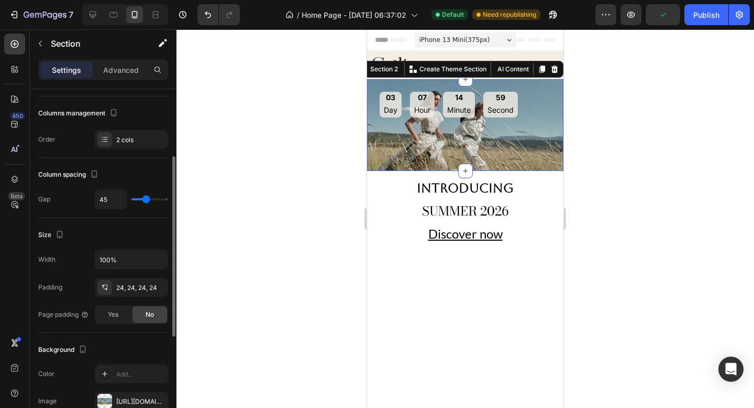
type input "52"
type input "61"
type input "71"
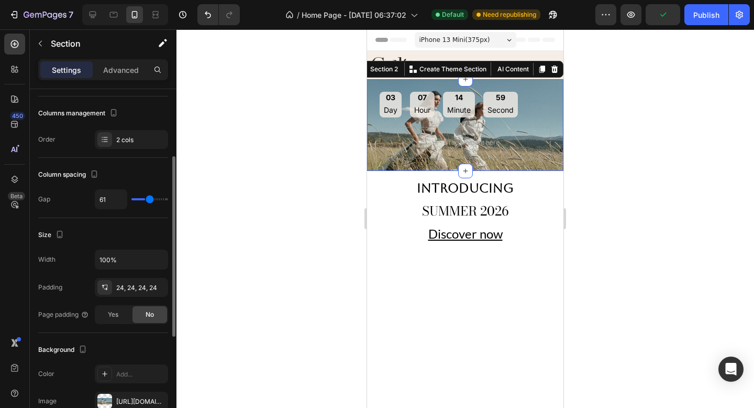
type input "71"
type input "80"
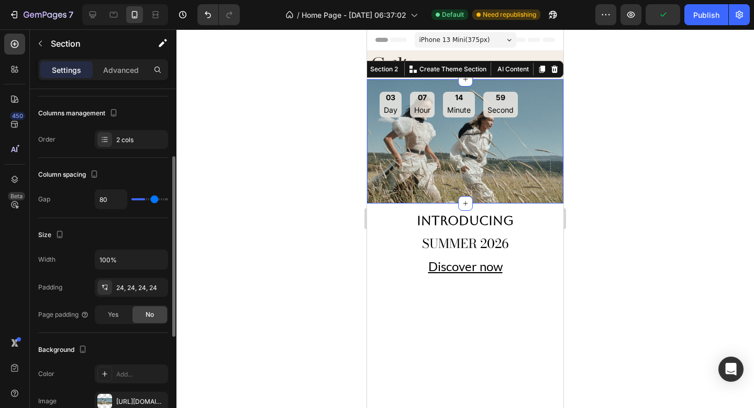
type input "85"
type input "88"
type input "89"
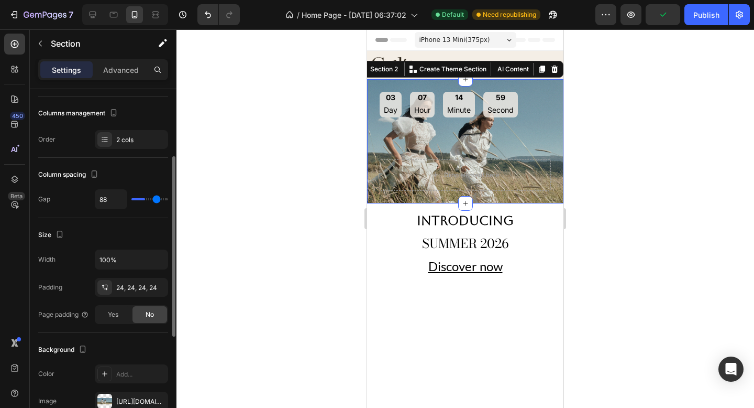
type input "89"
type input "90"
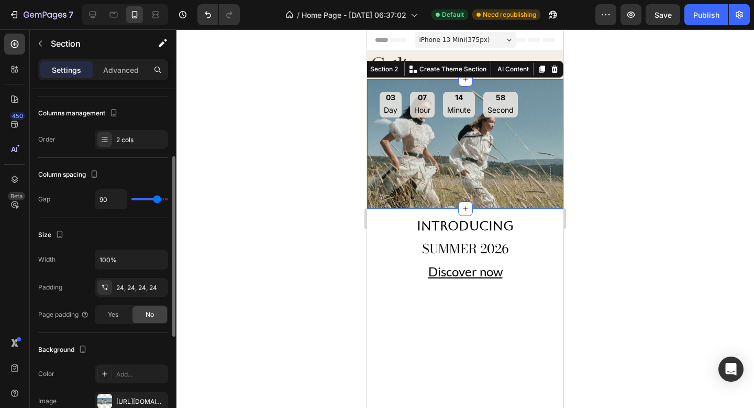
type input "75"
type input "67"
type input "58"
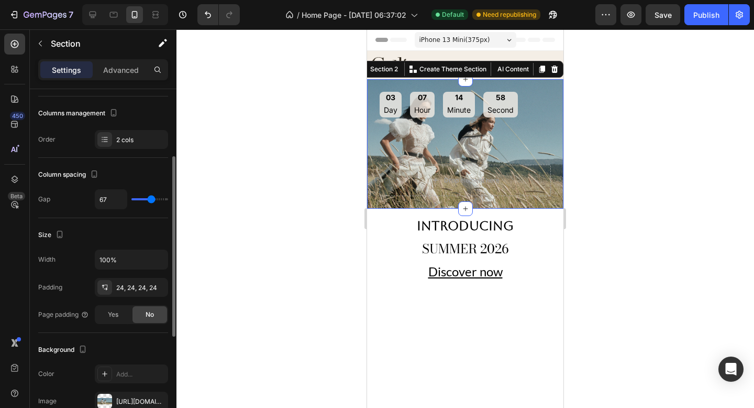
type input "58"
type input "48"
type input "37"
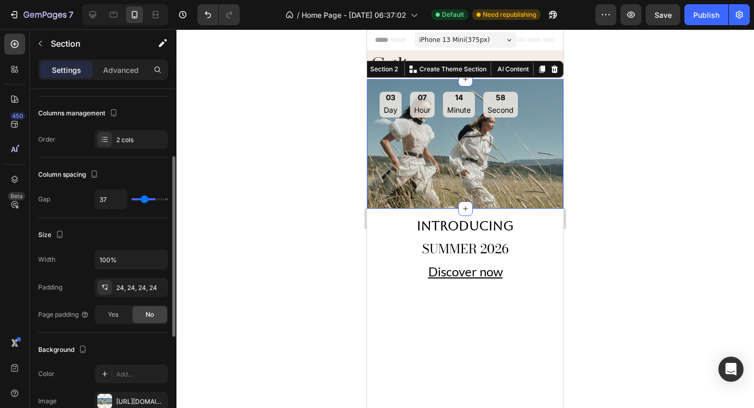
type input "25"
type input "16"
type input "7"
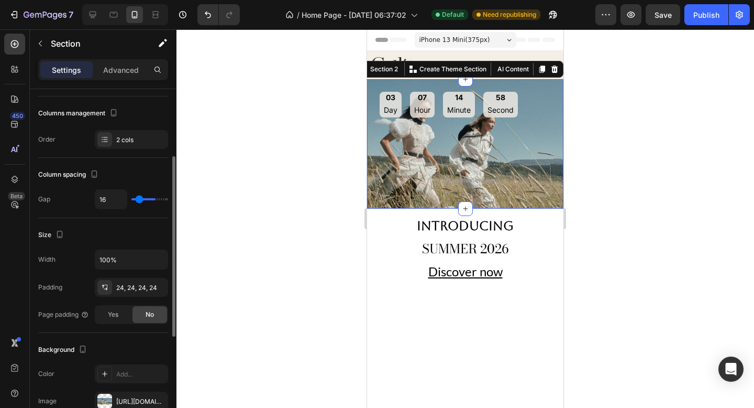
type input "7"
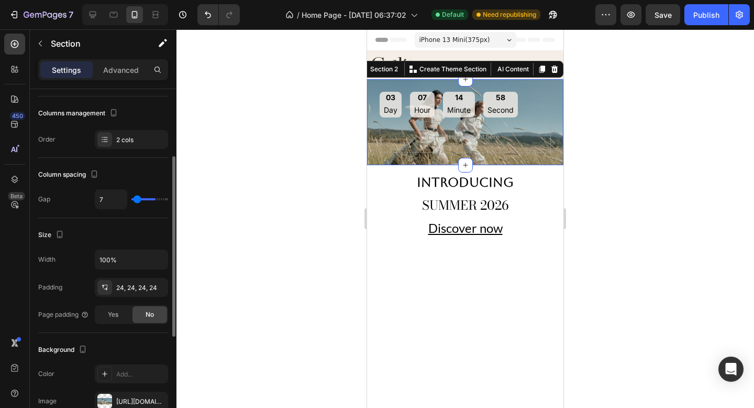
type input "0"
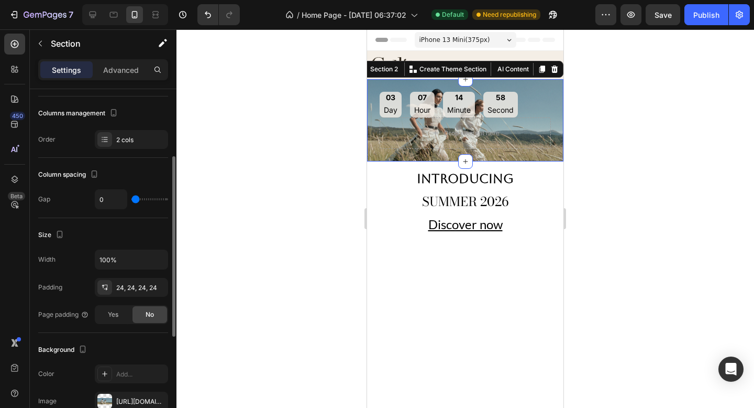
drag, startPoint x: 140, startPoint y: 200, endPoint x: 103, endPoint y: 196, distance: 36.9
click at [132, 198] on input "range" at bounding box center [150, 199] width 37 height 2
click at [132, 286] on div "24, 24, 24, 24" at bounding box center [131, 287] width 30 height 9
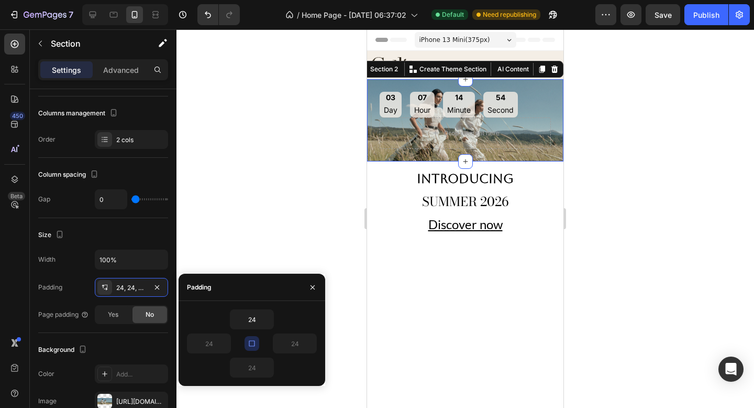
click at [251, 343] on icon "button" at bounding box center [252, 343] width 8 height 8
click at [209, 341] on input "24" at bounding box center [209, 343] width 43 height 19
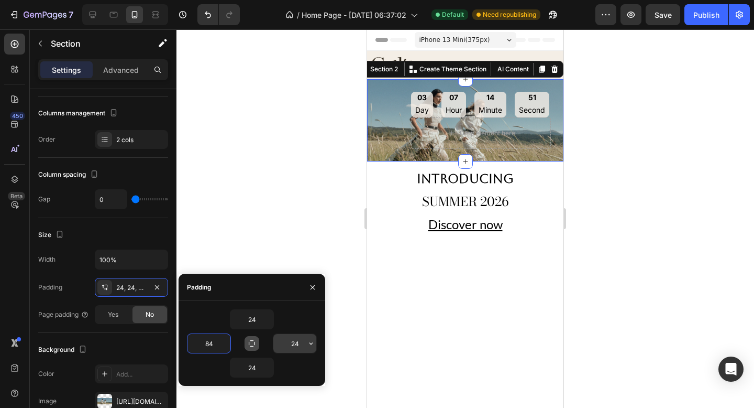
type input "84"
click at [288, 348] on input "24" at bounding box center [294, 343] width 43 height 19
type input "8"
click at [208, 347] on input "84" at bounding box center [209, 343] width 43 height 19
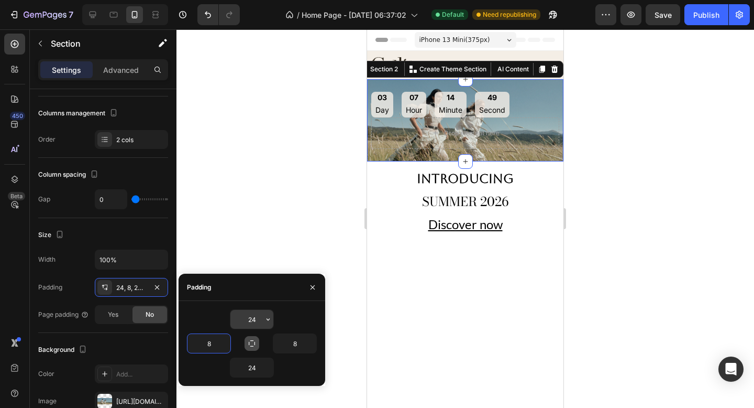
type input "8"
click at [254, 320] on input "24" at bounding box center [252, 319] width 43 height 19
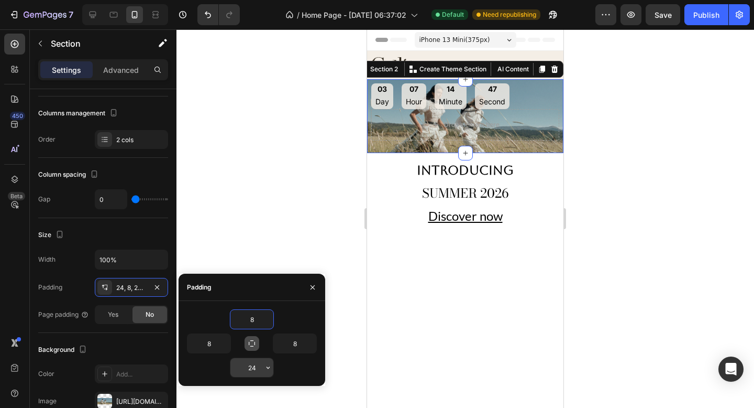
type input "8"
click at [256, 366] on input "24" at bounding box center [252, 367] width 43 height 19
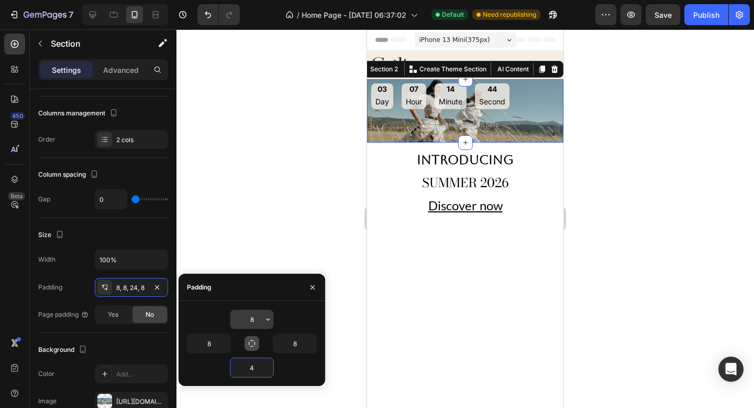
type input "4"
click at [256, 314] on input "8" at bounding box center [252, 319] width 43 height 19
click at [267, 319] on icon "button" at bounding box center [268, 319] width 3 height 2
click at [256, 319] on input "8" at bounding box center [252, 319] width 43 height 19
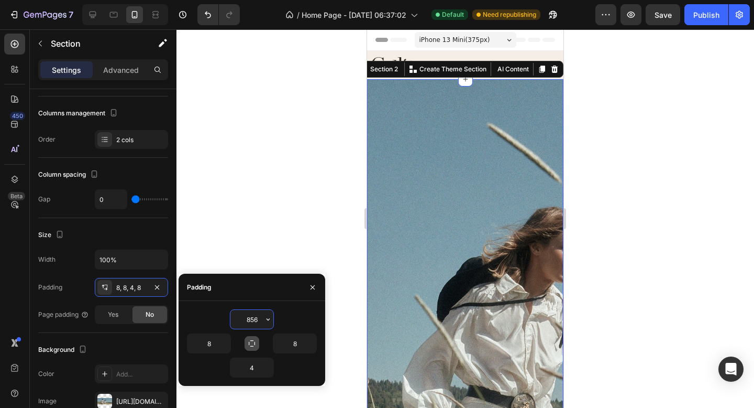
click at [256, 319] on input "856" at bounding box center [252, 319] width 43 height 19
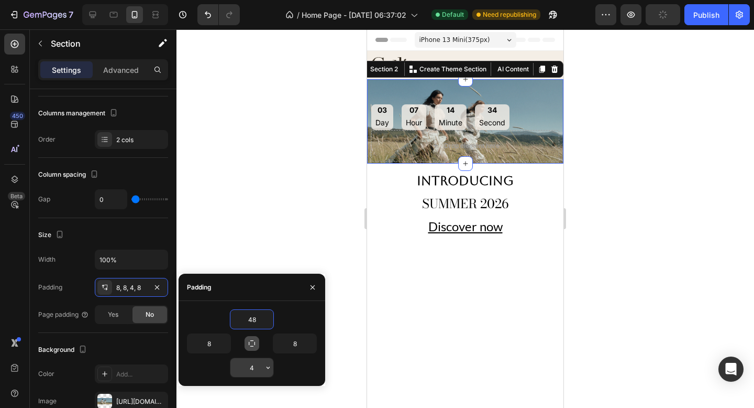
type input "48"
click at [258, 365] on input "4" at bounding box center [252, 367] width 43 height 19
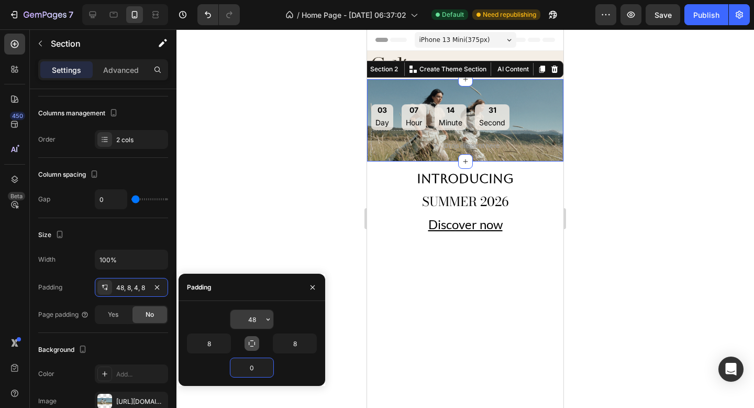
type input "0"
click at [250, 319] on input "48" at bounding box center [252, 319] width 43 height 19
click at [266, 318] on icon "button" at bounding box center [268, 319] width 8 height 8
click at [253, 318] on input "48" at bounding box center [252, 319] width 43 height 19
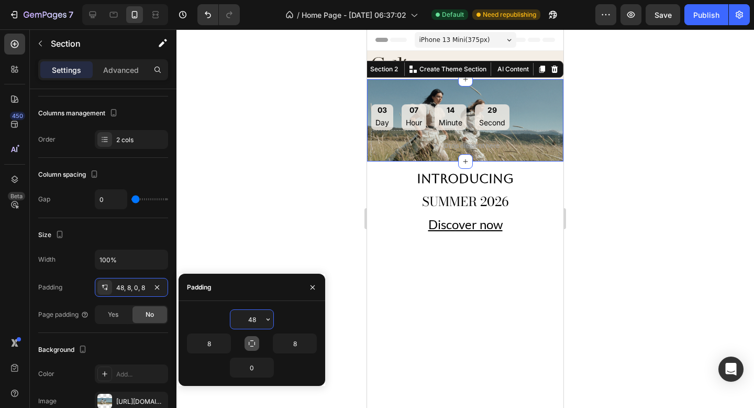
click at [253, 318] on input "48" at bounding box center [252, 319] width 43 height 19
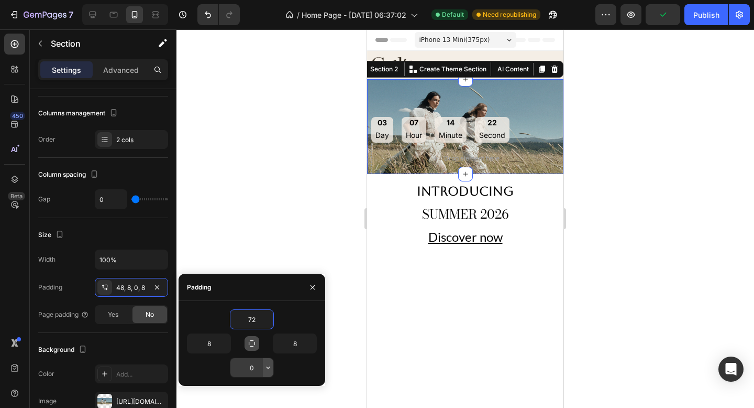
type input "72"
click at [265, 368] on icon "button" at bounding box center [268, 367] width 8 height 8
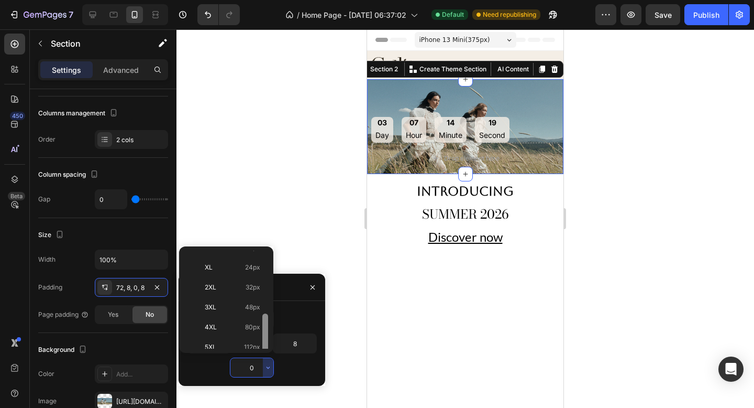
scroll to position [121, 0]
drag, startPoint x: 266, startPoint y: 277, endPoint x: 269, endPoint y: 343, distance: 65.5
click at [269, 344] on div at bounding box center [265, 299] width 8 height 98
click at [292, 367] on div "0" at bounding box center [252, 367] width 130 height 20
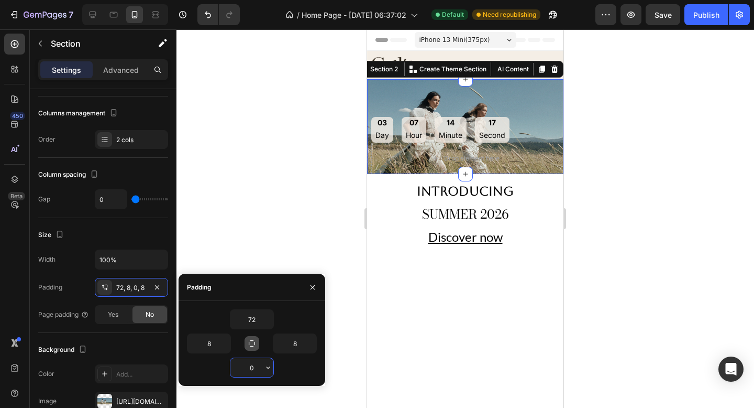
click at [255, 366] on input "0" at bounding box center [252, 367] width 43 height 19
click at [268, 367] on icon "button" at bounding box center [268, 367] width 8 height 8
click at [256, 367] on input "0" at bounding box center [252, 367] width 43 height 19
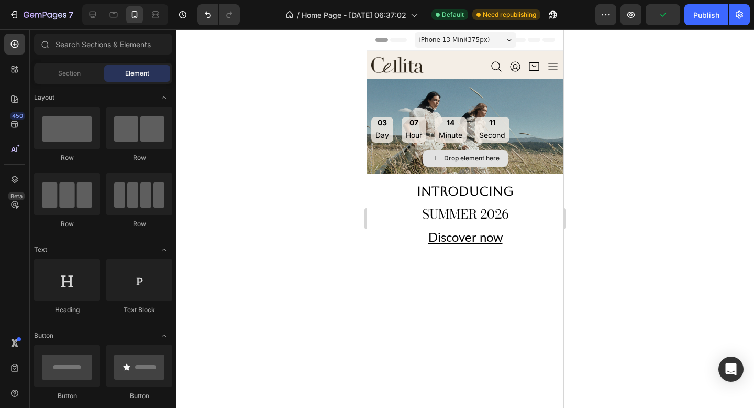
click at [426, 162] on div "Drop element here" at bounding box center [465, 158] width 85 height 17
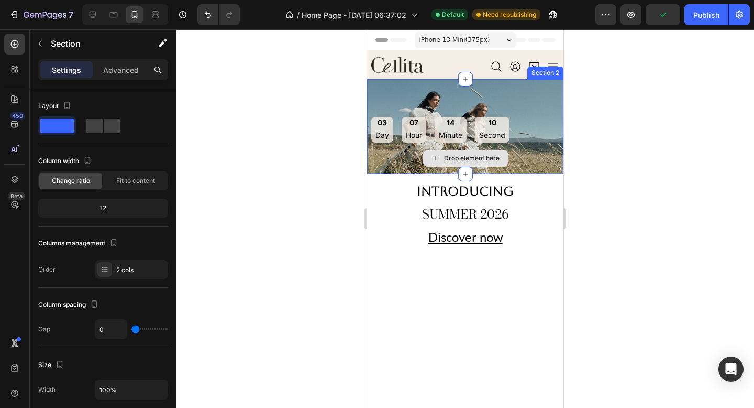
click at [402, 157] on div "Drop element here" at bounding box center [465, 158] width 188 height 31
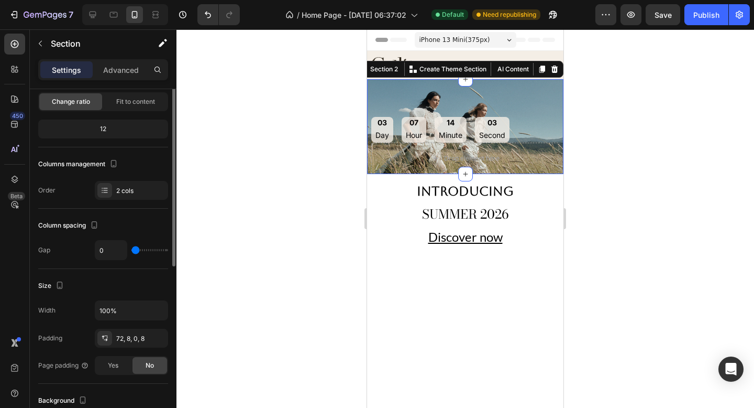
scroll to position [0, 0]
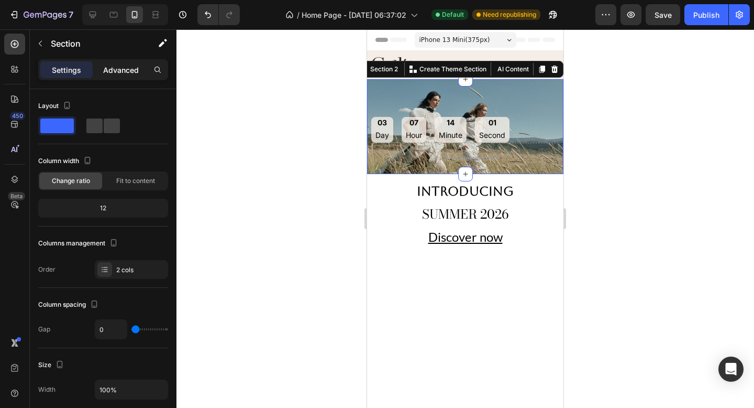
click at [120, 71] on p "Advanced" at bounding box center [121, 69] width 36 height 11
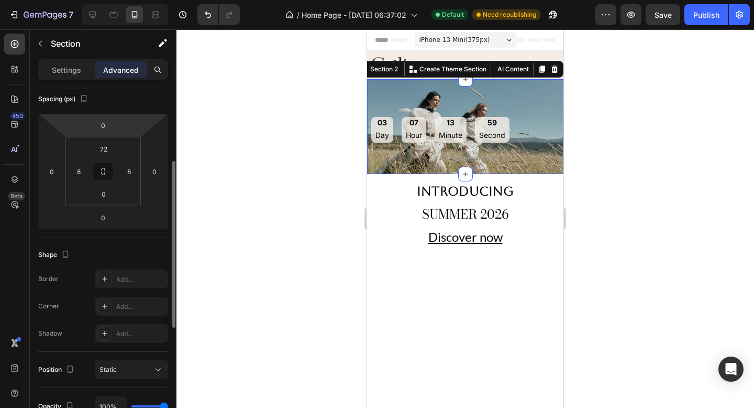
scroll to position [108, 0]
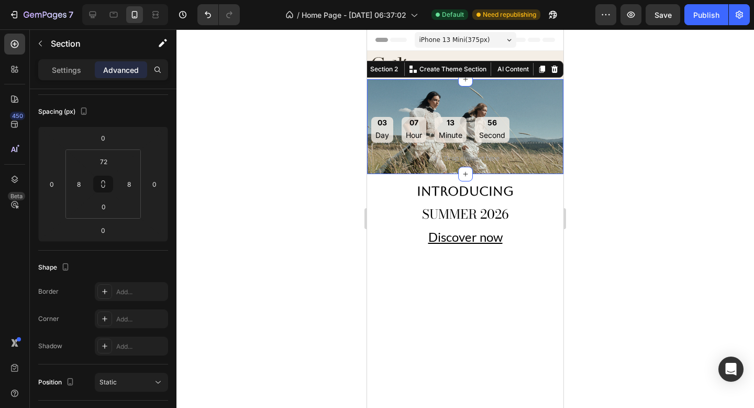
click at [319, 137] on div at bounding box center [466, 218] width 578 height 378
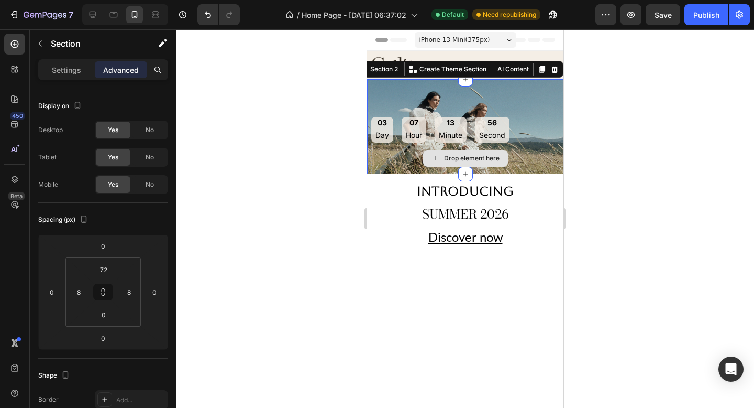
click at [388, 150] on div "Drop element here" at bounding box center [465, 158] width 188 height 31
click at [63, 64] on p "Settings" at bounding box center [66, 69] width 29 height 11
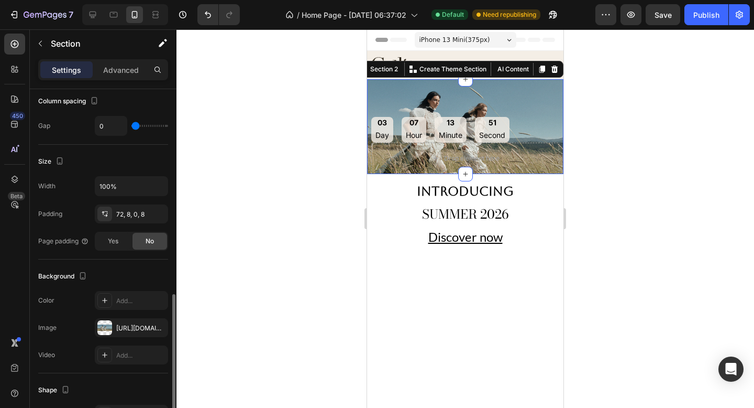
scroll to position [195, 0]
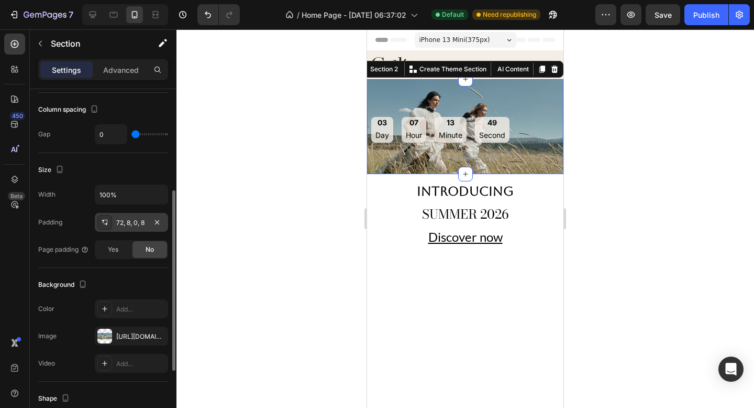
click at [138, 218] on div "72, 8, 0, 8" at bounding box center [131, 222] width 30 height 9
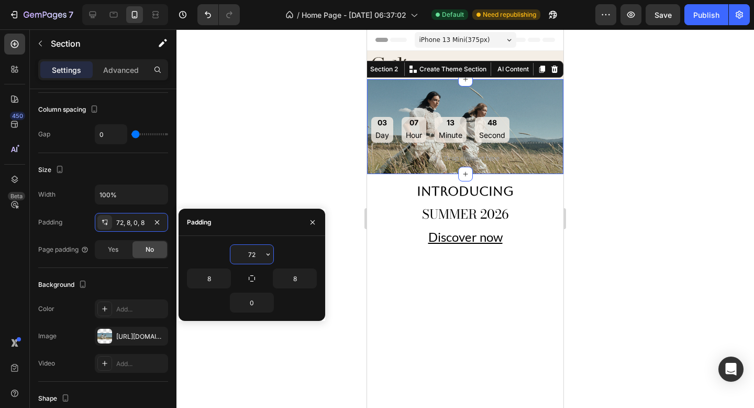
click at [254, 258] on input "72" at bounding box center [252, 254] width 43 height 19
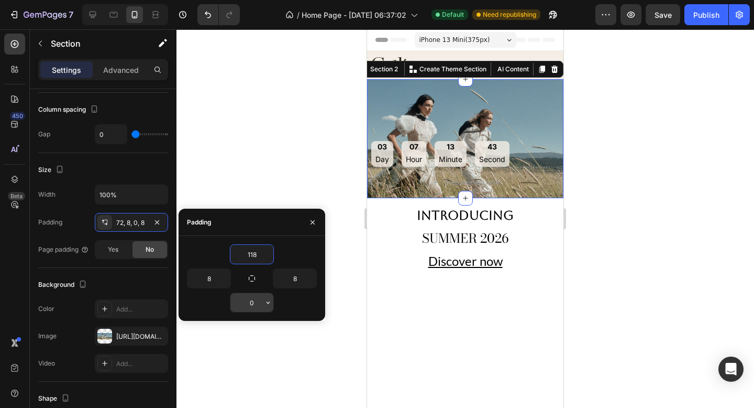
type input "118"
click at [257, 300] on input "0" at bounding box center [252, 302] width 43 height 19
click at [267, 300] on icon "button" at bounding box center [268, 302] width 8 height 8
click at [254, 299] on input "0" at bounding box center [252, 302] width 43 height 19
click at [252, 269] on div "8" at bounding box center [284, 278] width 65 height 20
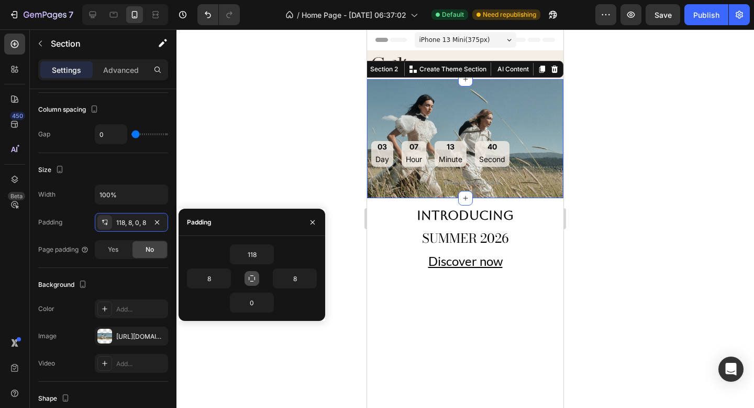
click at [252, 275] on icon "button" at bounding box center [252, 278] width 6 height 6
type input "118"
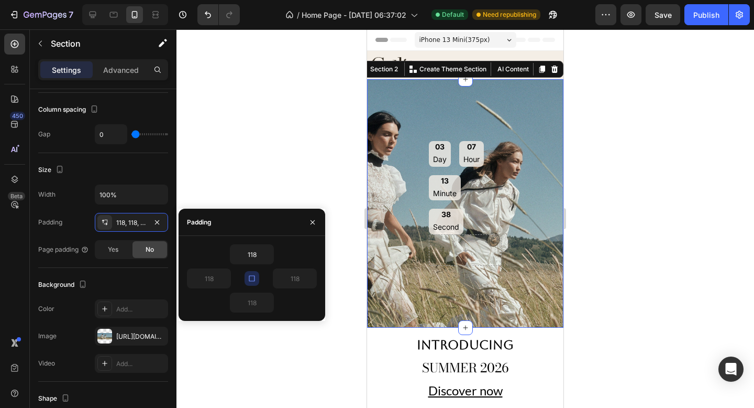
click at [251, 275] on icon "button" at bounding box center [252, 278] width 6 height 6
type input "8"
type input "0"
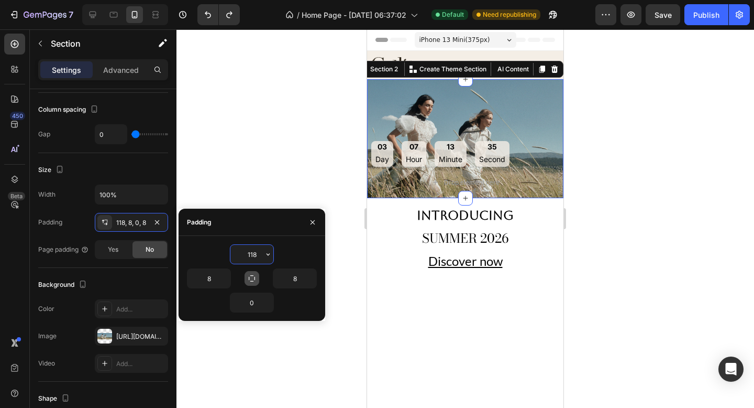
type input "72"
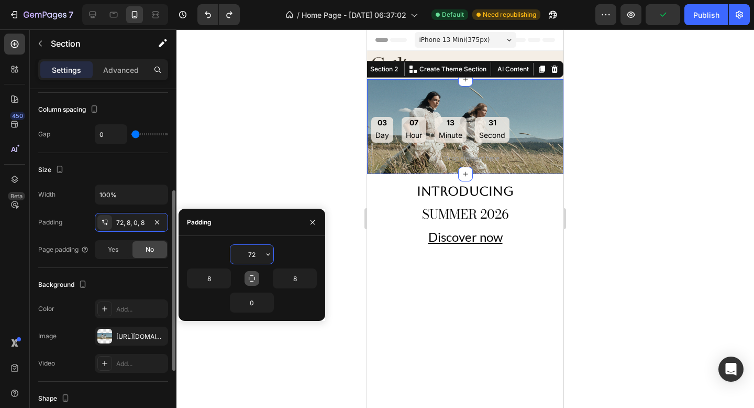
click at [156, 171] on div "Size" at bounding box center [103, 169] width 130 height 17
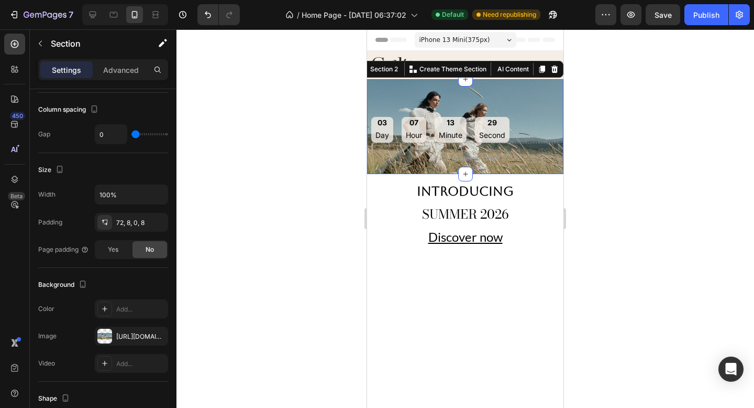
click at [627, 189] on div at bounding box center [466, 218] width 578 height 378
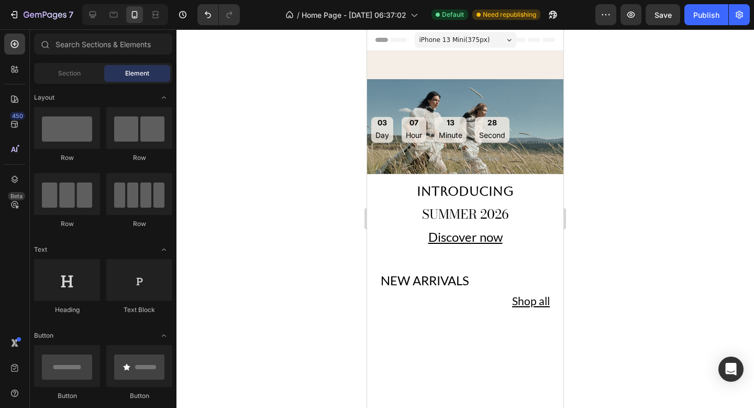
scroll to position [129, 0]
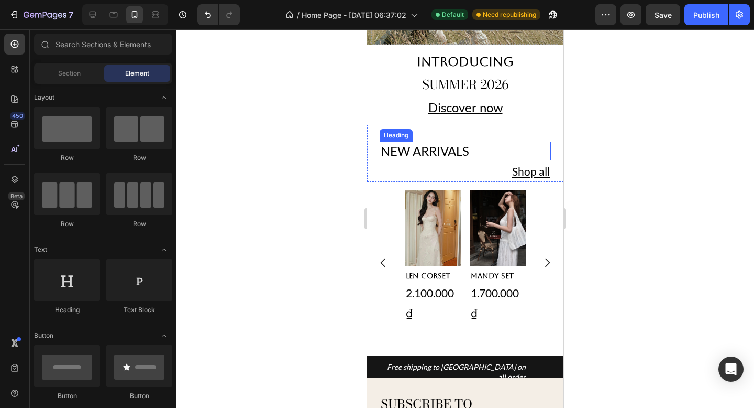
click at [505, 154] on h2 "NEW ARRIVALS" at bounding box center [465, 150] width 171 height 18
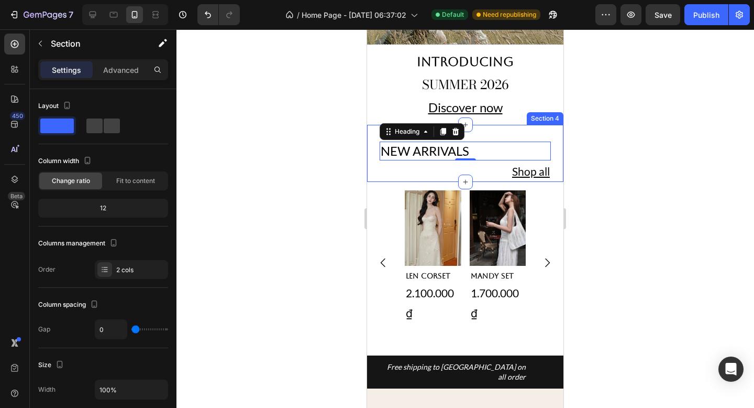
click at [508, 125] on div "NEW ARRIVALS Heading 0 Shop all Text Block Section 4" at bounding box center [465, 153] width 196 height 57
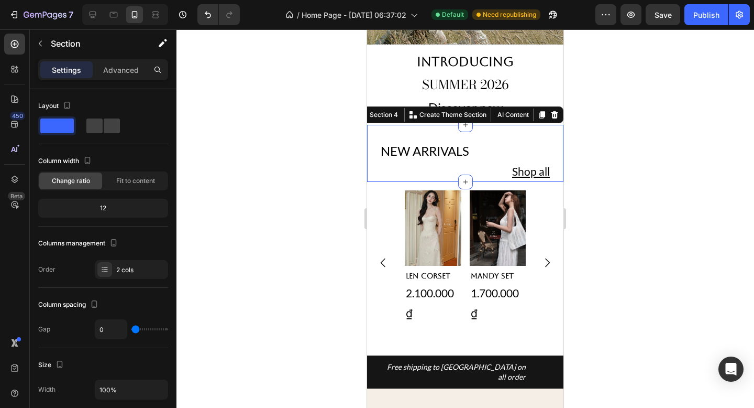
click at [494, 135] on div "NEW ARRIVALS Heading Shop all Text Block Section 4 You can create reusable sect…" at bounding box center [465, 153] width 196 height 57
click at [95, 128] on span at bounding box center [94, 125] width 16 height 15
type input "16"
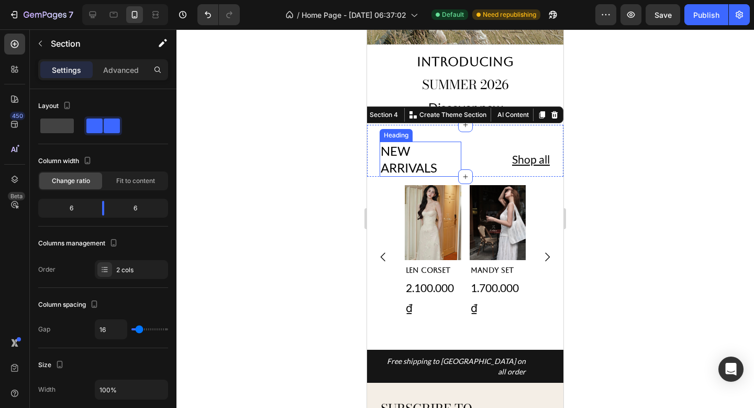
click at [436, 167] on h2 "NEW ARRIVALS" at bounding box center [421, 158] width 82 height 35
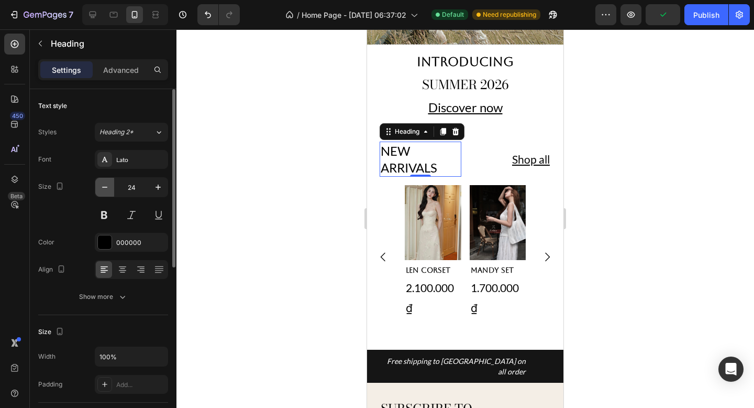
click at [107, 187] on icon "button" at bounding box center [105, 187] width 10 height 10
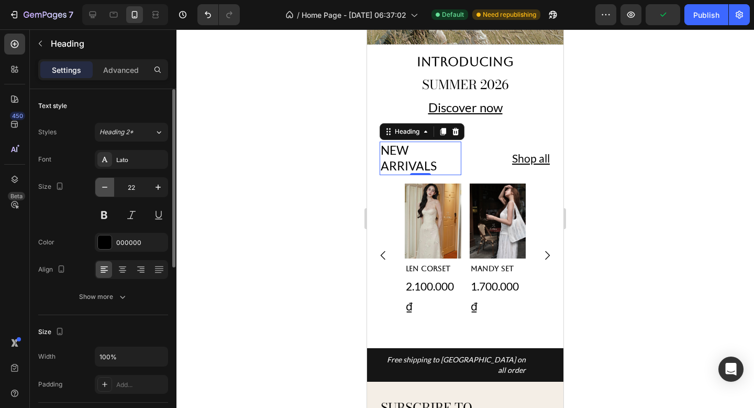
click at [107, 187] on icon "button" at bounding box center [105, 187] width 10 height 10
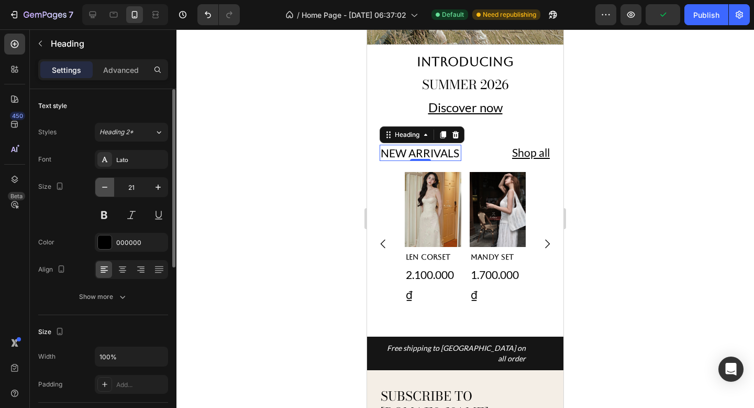
click at [107, 187] on icon "button" at bounding box center [105, 187] width 10 height 10
type input "19"
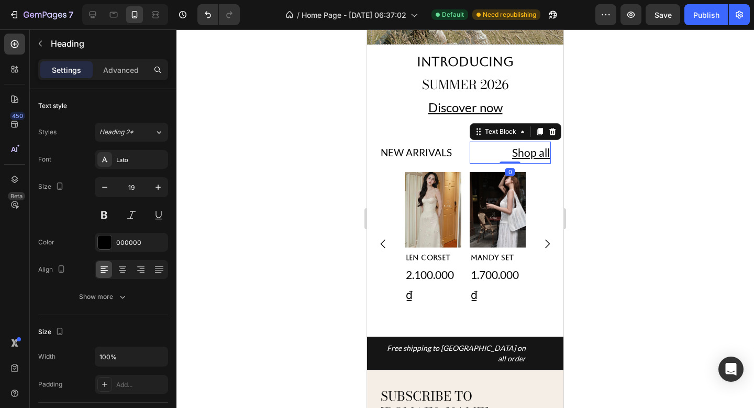
click at [507, 147] on p "Shop all" at bounding box center [511, 153] width 80 height 20
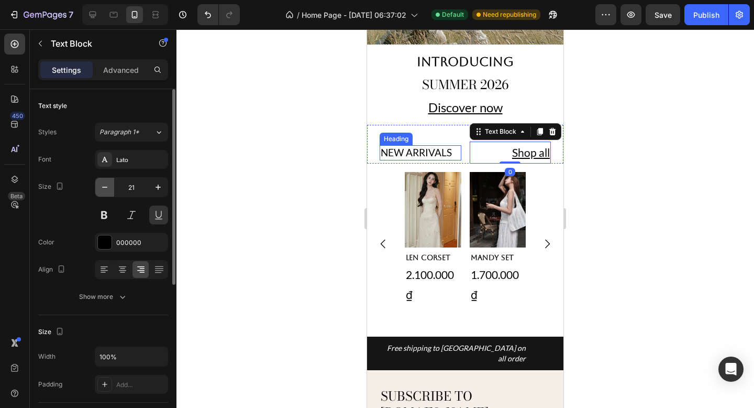
click at [107, 184] on icon "button" at bounding box center [105, 187] width 10 height 10
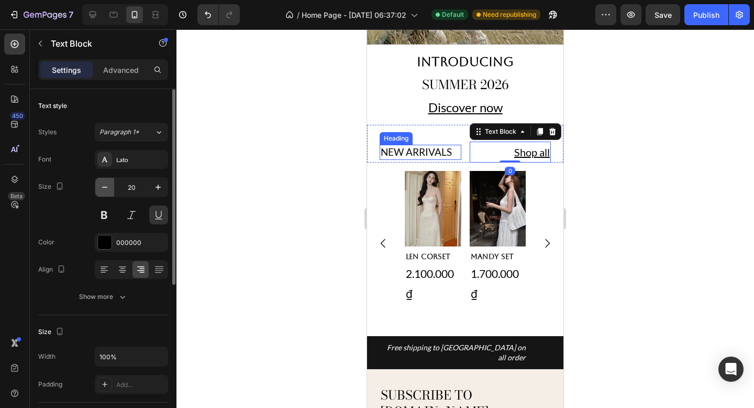
click at [107, 184] on icon "button" at bounding box center [105, 187] width 10 height 10
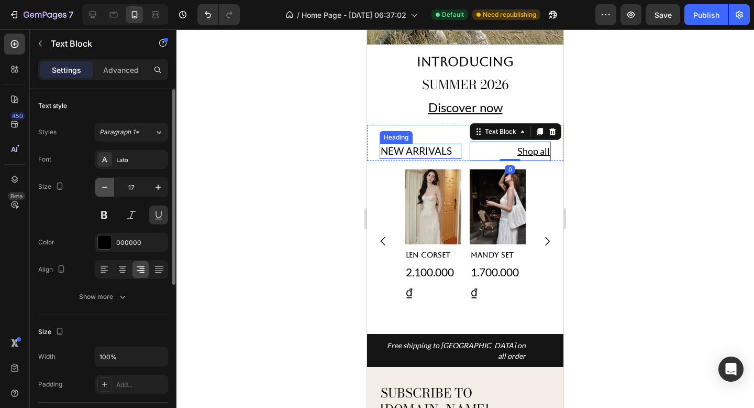
click at [107, 184] on icon "button" at bounding box center [105, 187] width 10 height 10
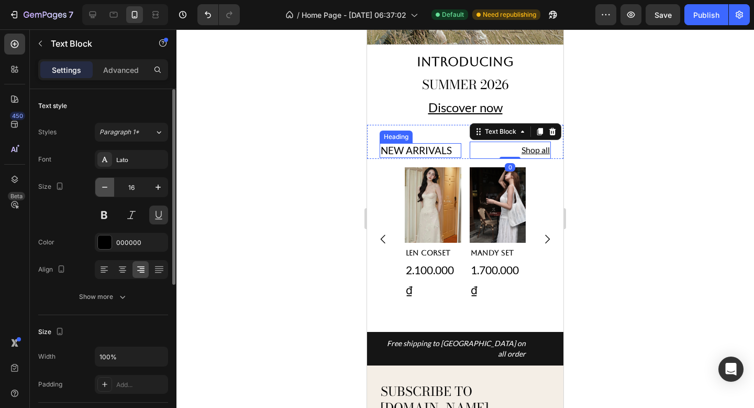
click at [107, 184] on icon "button" at bounding box center [105, 187] width 10 height 10
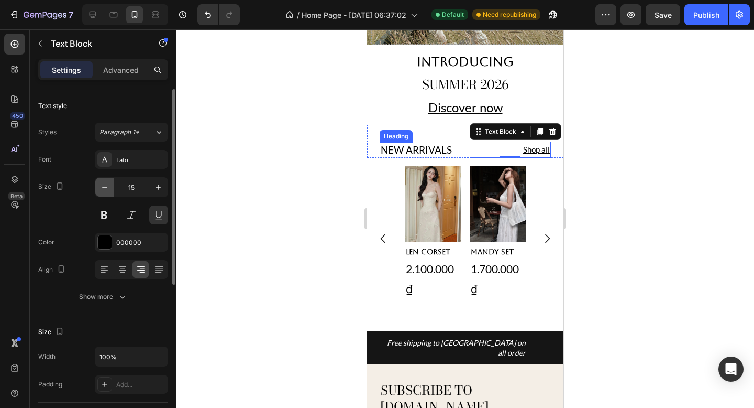
click at [107, 184] on icon "button" at bounding box center [105, 187] width 10 height 10
type input "14"
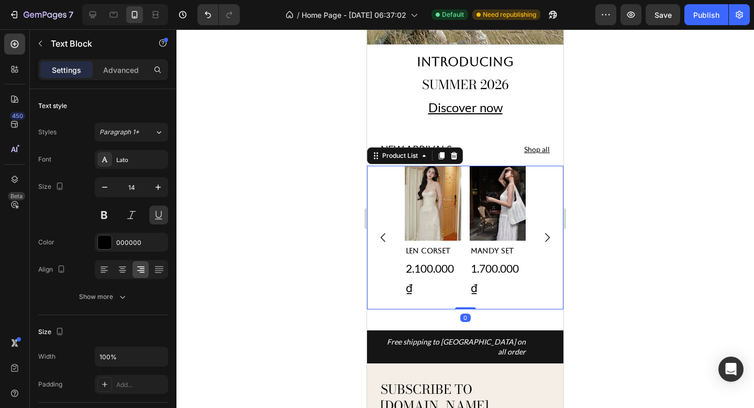
click at [385, 203] on div "Product Images Len Corset Product Title 2.100.000₫ Product Price Product Price …" at bounding box center [465, 238] width 196 height 144
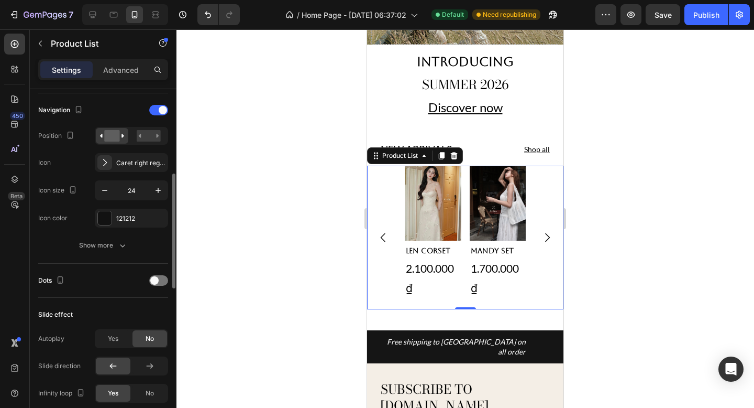
scroll to position [271, 0]
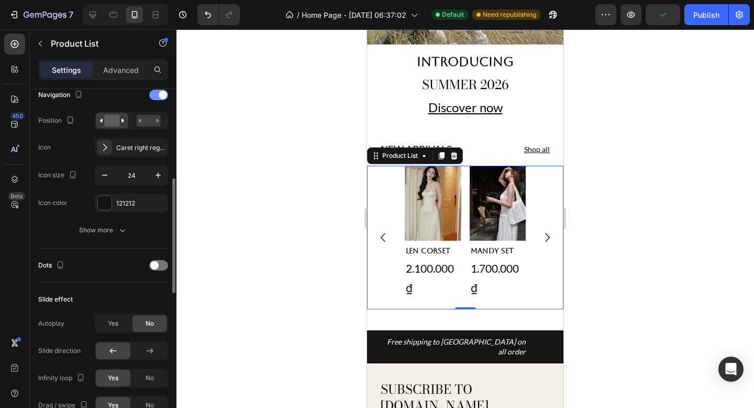
click at [154, 99] on div at bounding box center [158, 95] width 19 height 10
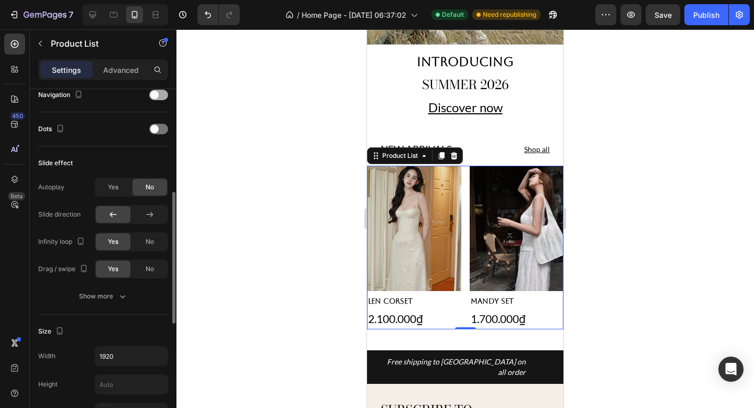
click at [154, 99] on span at bounding box center [154, 95] width 8 height 8
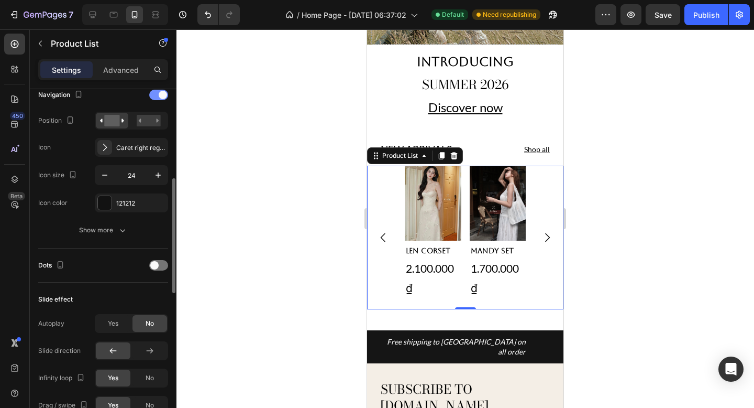
click at [154, 99] on div at bounding box center [158, 95] width 19 height 10
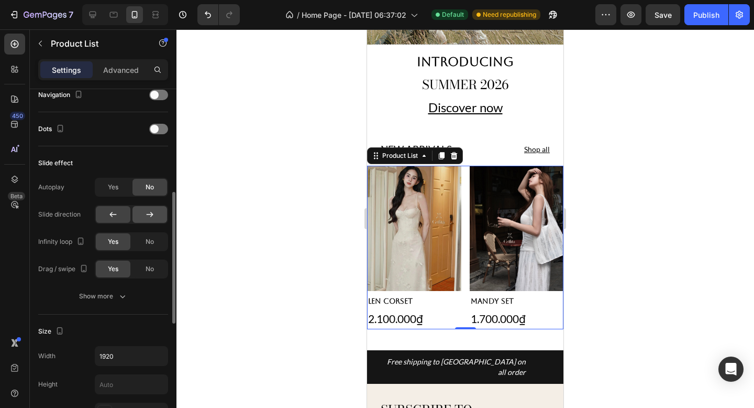
click at [141, 214] on div at bounding box center [150, 214] width 35 height 17
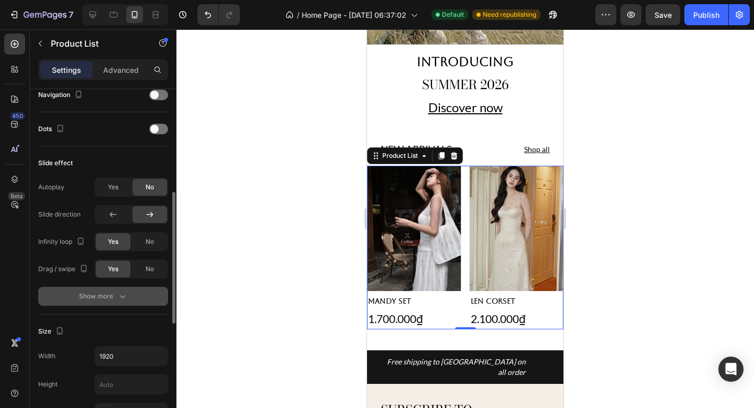
click at [125, 301] on button "Show more" at bounding box center [103, 296] width 130 height 19
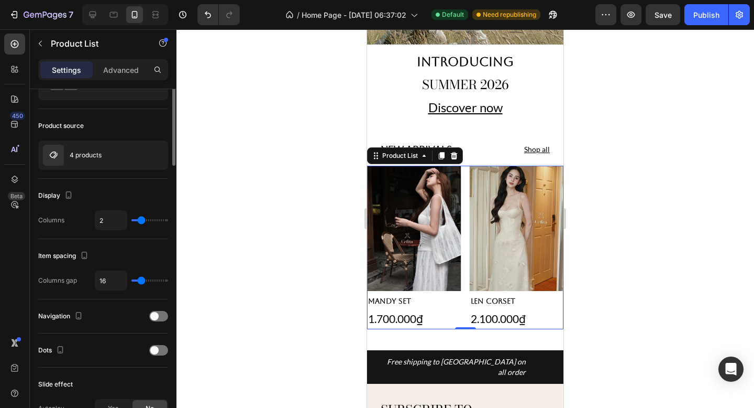
scroll to position [0, 0]
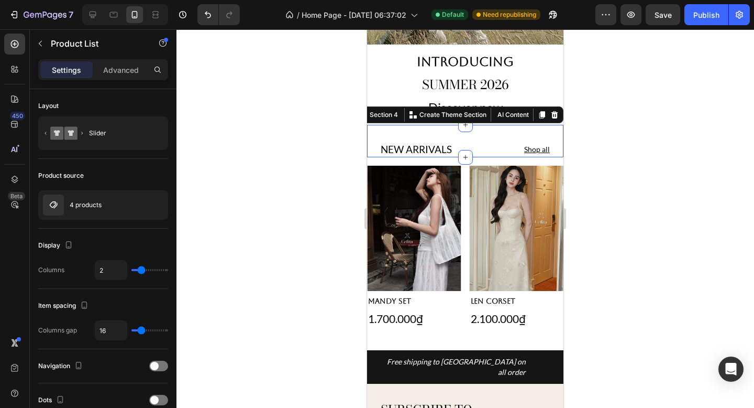
click at [455, 136] on div "NEW ARRIVALS Heading Shop all Text Block Section 4 You can create reusable sect…" at bounding box center [465, 141] width 196 height 32
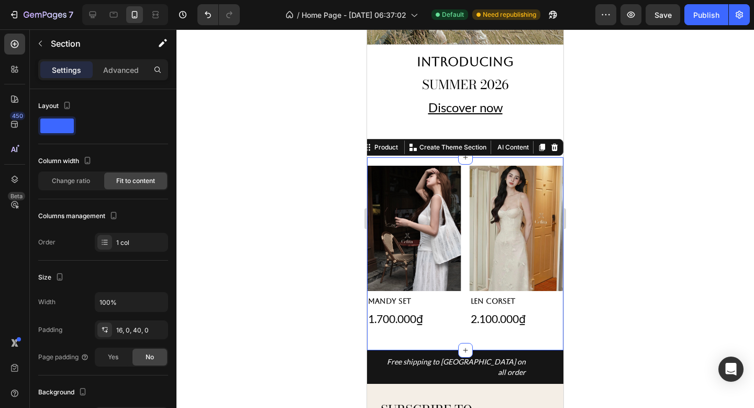
click at [480, 159] on div "Product Images Len Corset Product Title 2.100.000₫ Product Price Product Price …" at bounding box center [465, 253] width 196 height 193
click at [130, 335] on div "16, 0, 40, 0" at bounding box center [131, 329] width 73 height 19
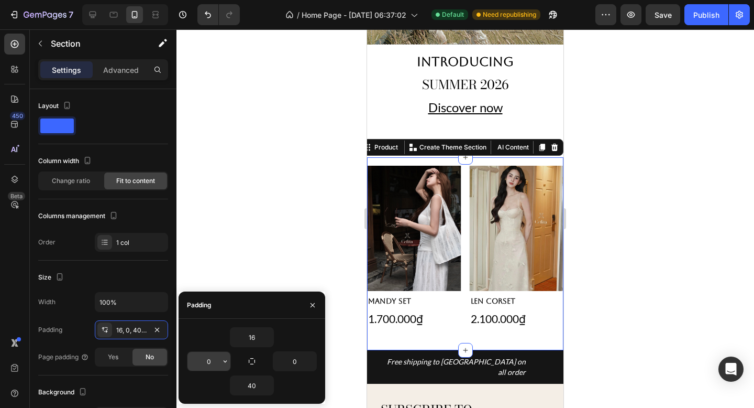
click at [213, 355] on input "0" at bounding box center [209, 361] width 43 height 19
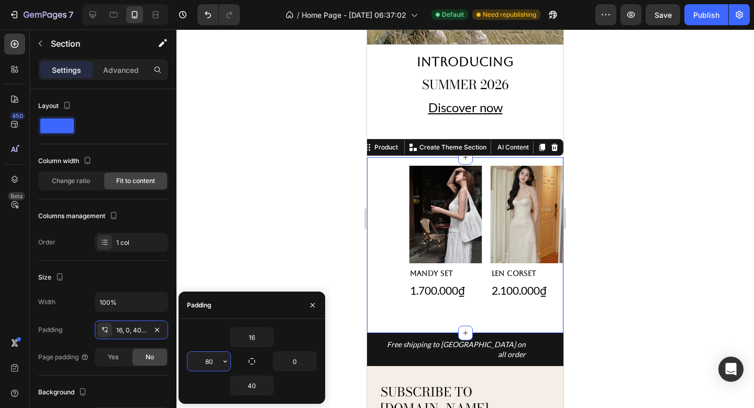
drag, startPoint x: 214, startPoint y: 360, endPoint x: 186, endPoint y: 361, distance: 27.8
click at [184, 361] on div "16 80 0 40" at bounding box center [252, 361] width 147 height 68
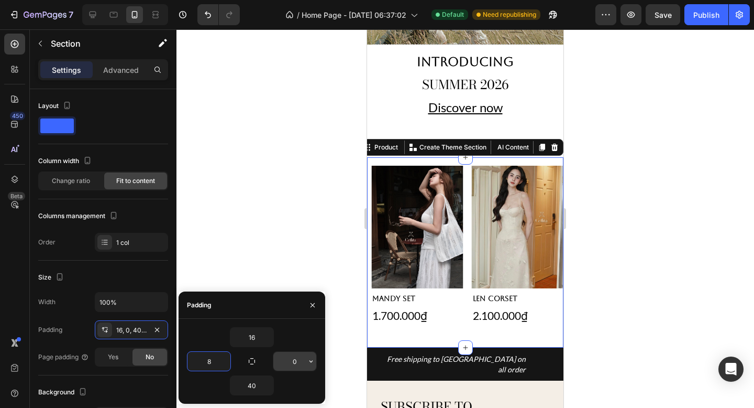
type input "8"
click at [303, 361] on input "0" at bounding box center [294, 361] width 43 height 19
type input "8"
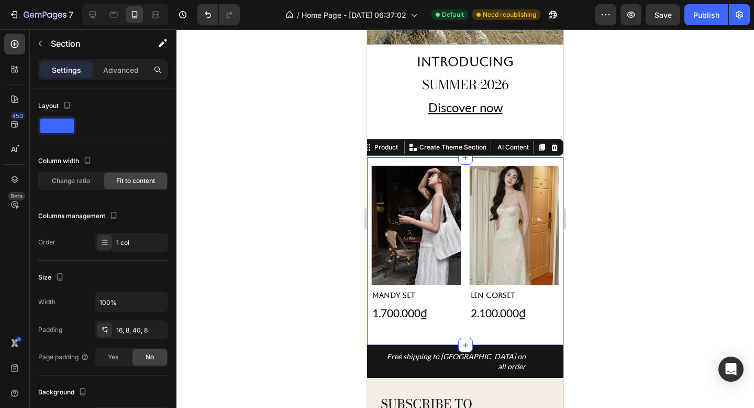
click at [637, 253] on div at bounding box center [466, 218] width 578 height 378
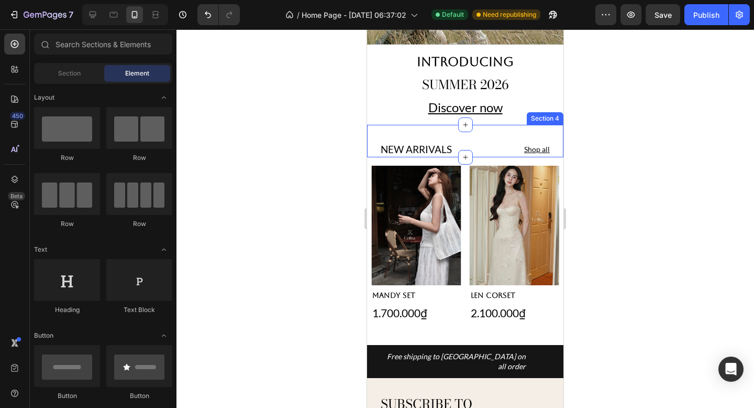
click at [437, 135] on div "NEW ARRIVALS Heading Shop all Text Block Section 4" at bounding box center [465, 141] width 196 height 32
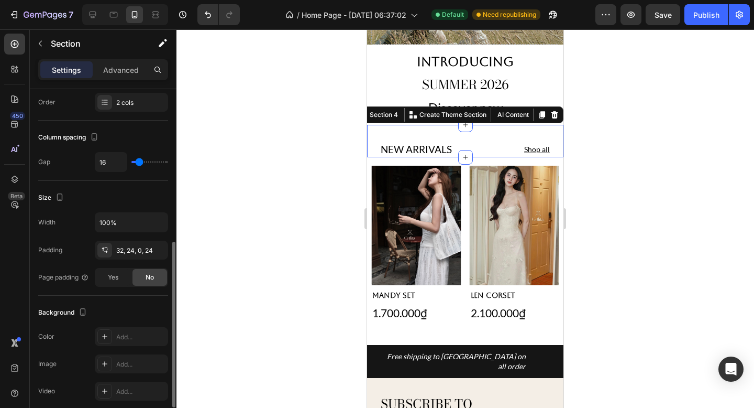
scroll to position [243, 0]
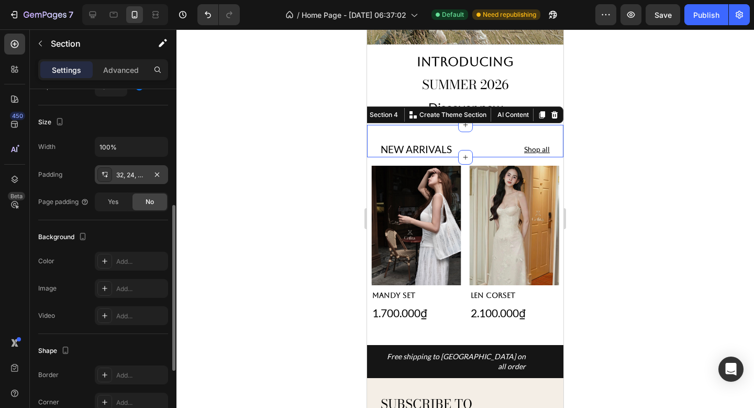
click at [127, 181] on div "32, 24, 0, 24" at bounding box center [131, 174] width 73 height 19
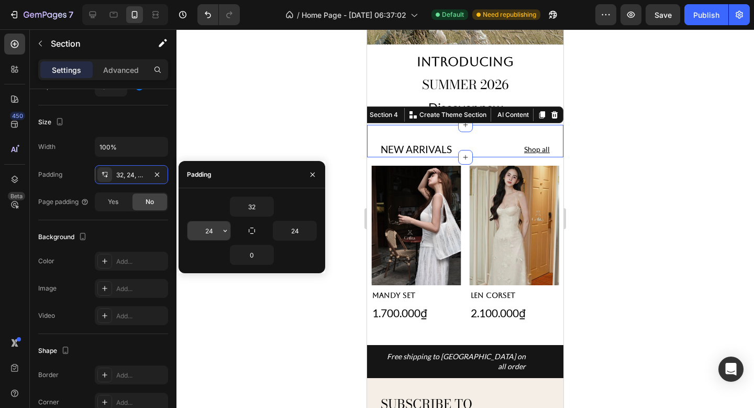
click at [210, 226] on input "24" at bounding box center [209, 230] width 43 height 19
type input "8"
click at [300, 226] on input "24" at bounding box center [294, 230] width 43 height 19
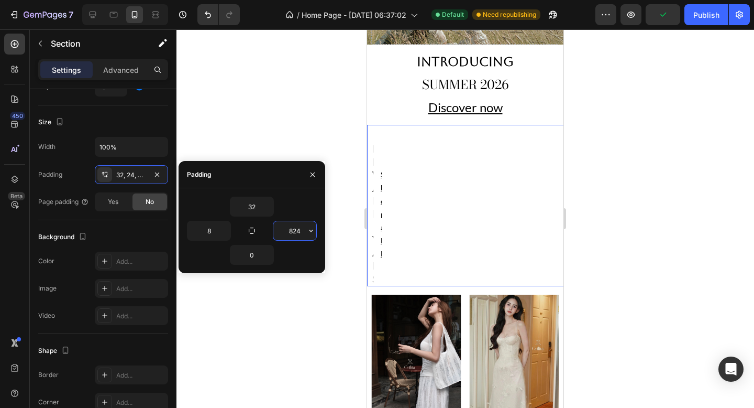
drag, startPoint x: 303, startPoint y: 228, endPoint x: 278, endPoint y: 228, distance: 24.6
click at [278, 228] on input "824" at bounding box center [294, 230] width 43 height 19
type input "8"
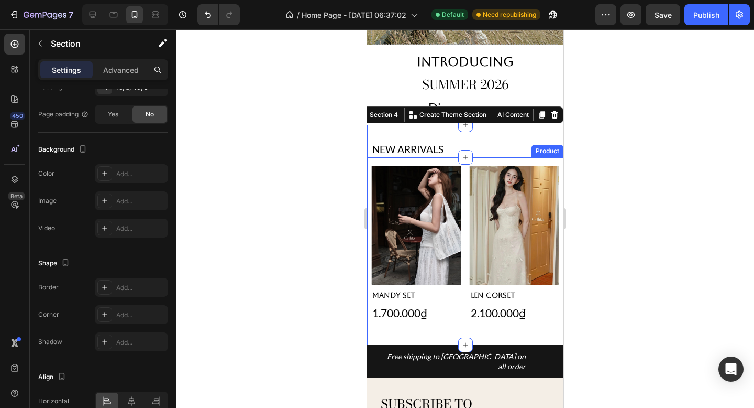
click at [390, 160] on div "Product Images Len Corset Product Title 2.100.000₫ Product Price Product Price …" at bounding box center [465, 251] width 196 height 188
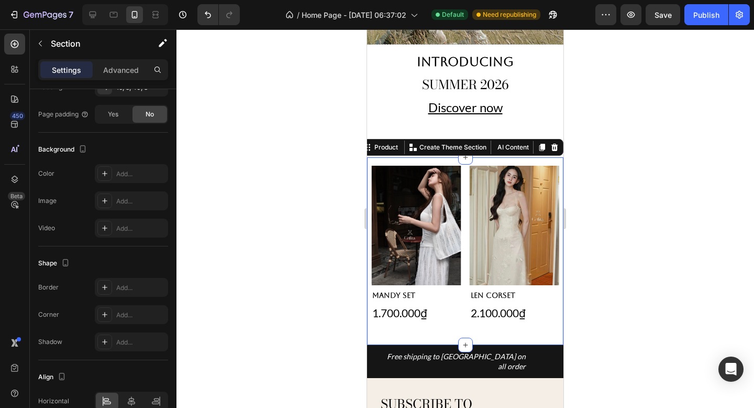
click at [604, 126] on div at bounding box center [466, 218] width 578 height 378
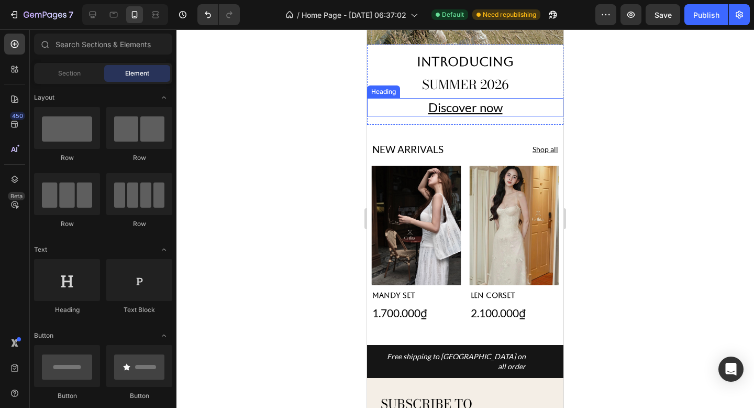
click at [508, 102] on h2 "Discover now" at bounding box center [465, 107] width 196 height 18
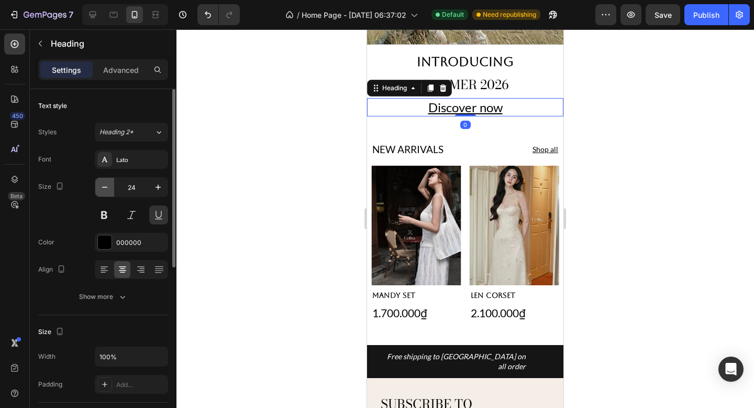
click at [110, 184] on icon "button" at bounding box center [105, 187] width 10 height 10
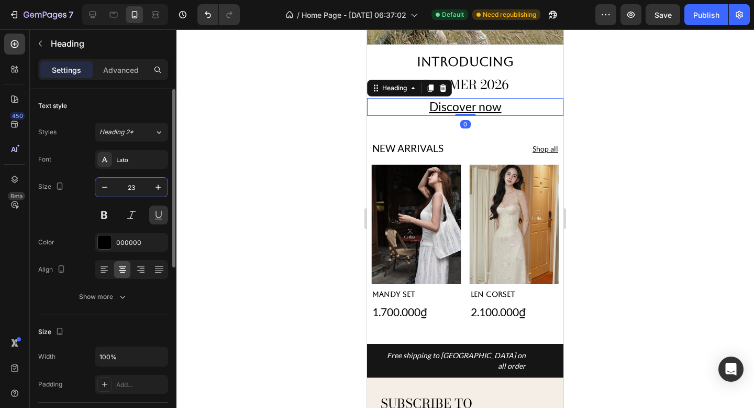
click at [135, 185] on input "23" at bounding box center [131, 187] width 35 height 19
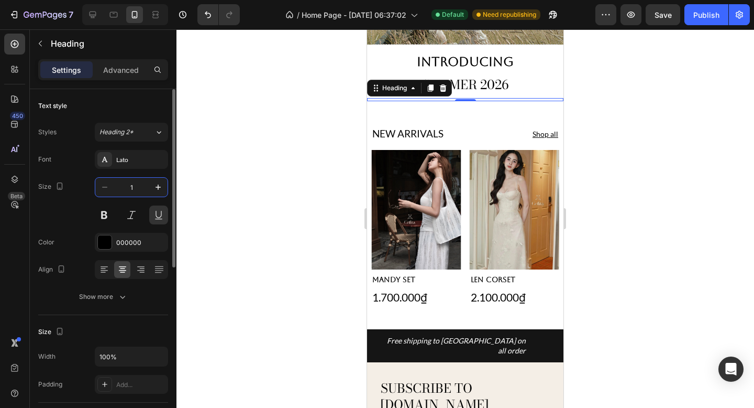
type input "14"
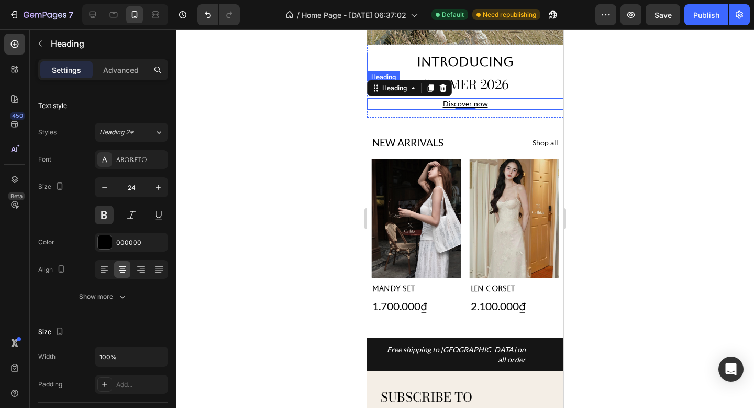
click at [530, 65] on h2 "INTRODUCING" at bounding box center [465, 62] width 196 height 18
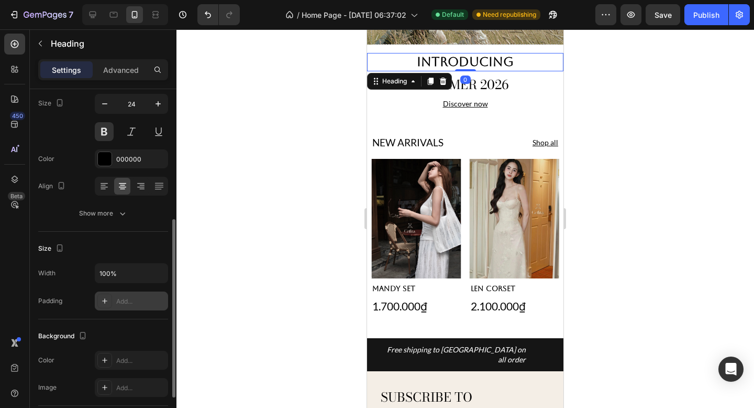
scroll to position [0, 0]
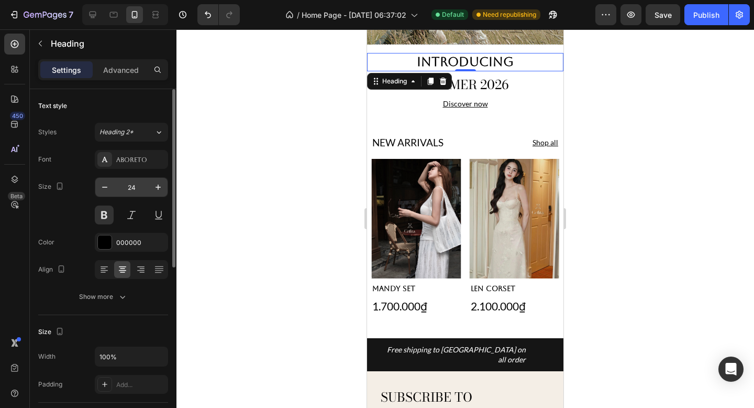
click at [137, 185] on input "24" at bounding box center [131, 187] width 35 height 19
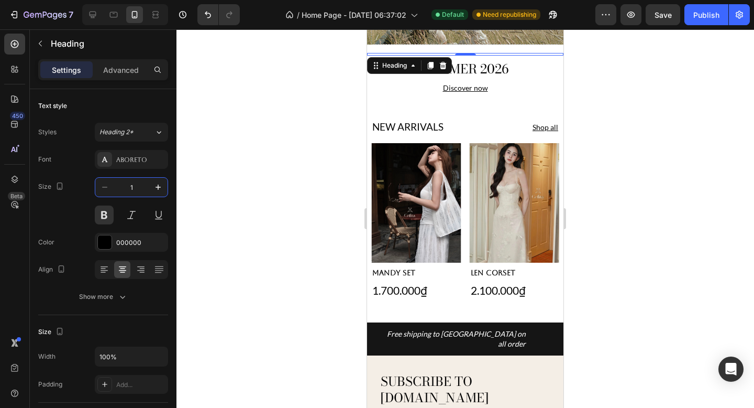
type input "14"
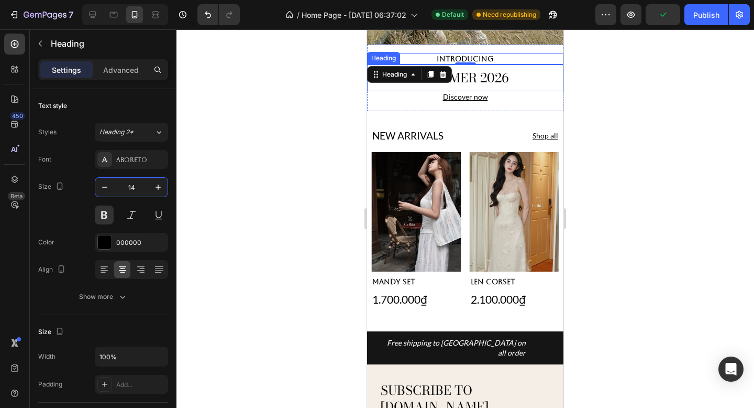
click at [513, 78] on h2 "SUMMER 2026" at bounding box center [465, 78] width 196 height 18
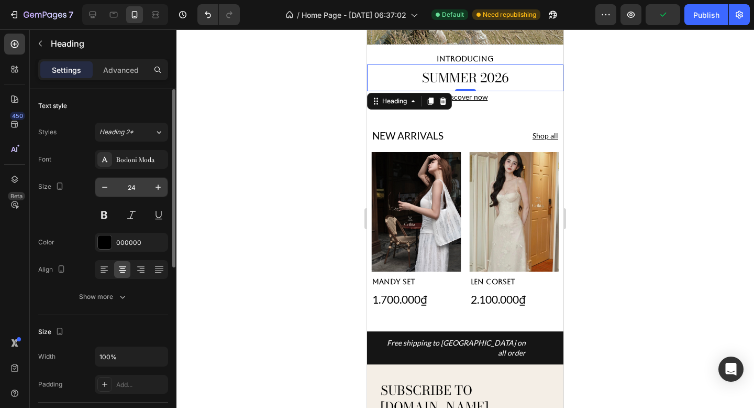
click at [136, 185] on input "24" at bounding box center [131, 187] width 35 height 19
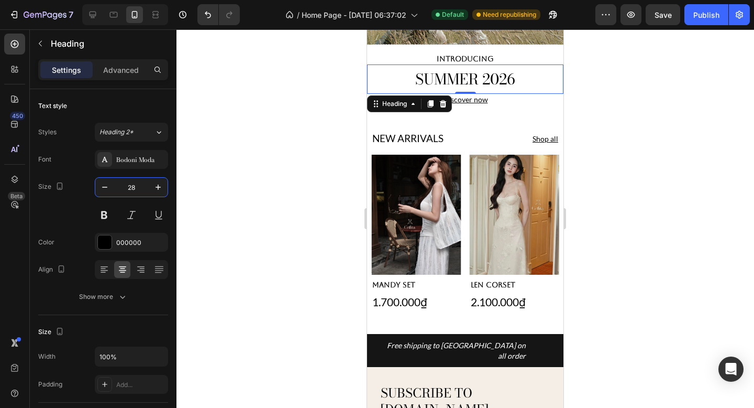
type input "28"
click at [641, 102] on div at bounding box center [466, 218] width 578 height 378
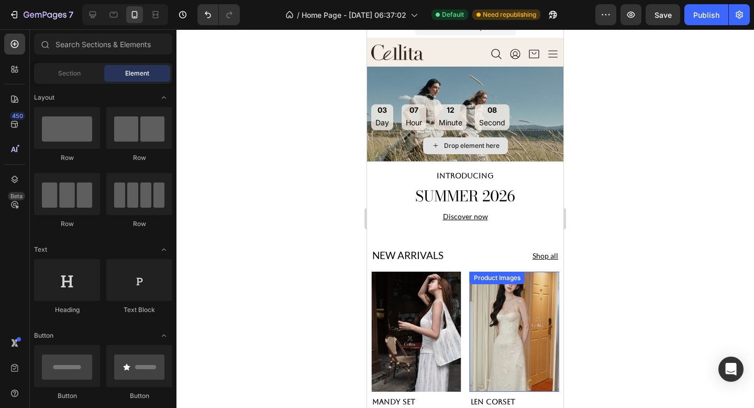
scroll to position [15, 0]
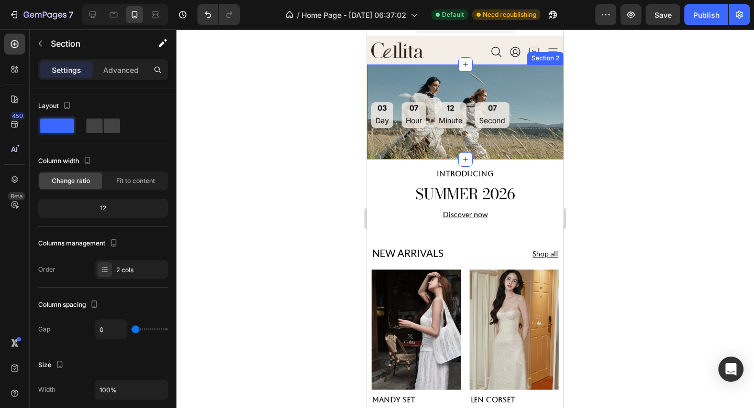
click at [546, 90] on div "03 Day 07 Hour 12 Minute 07 Second Countdown Timer Drop element here Section 2" at bounding box center [465, 111] width 196 height 95
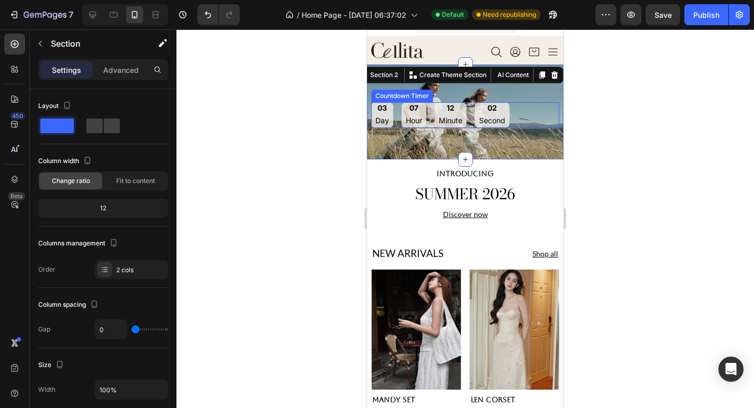
click at [512, 114] on div "03 Day 07 Hour 12 Minute 02 Second" at bounding box center [465, 115] width 188 height 26
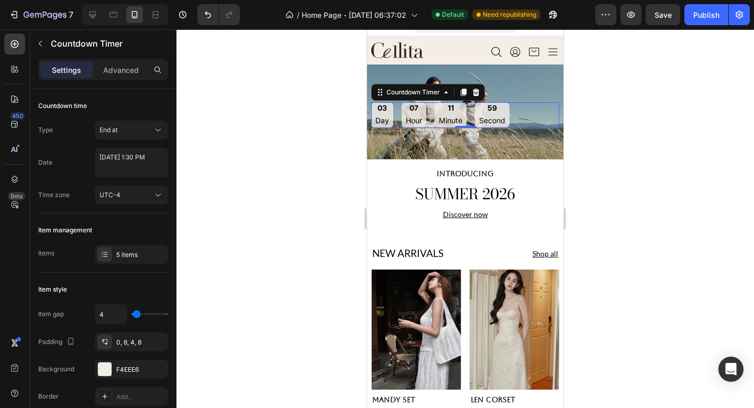
click at [595, 120] on div at bounding box center [466, 218] width 578 height 378
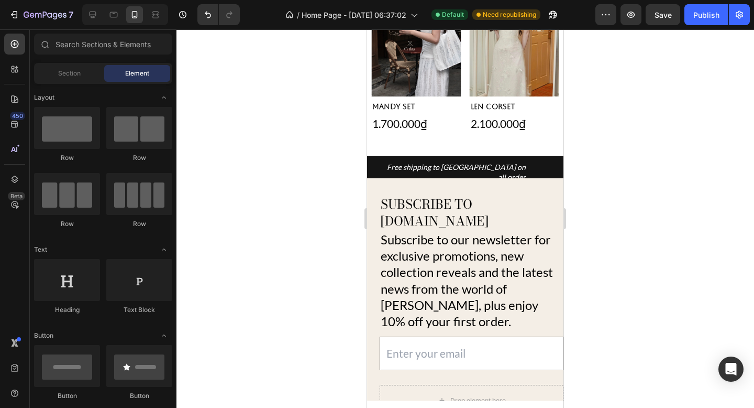
scroll to position [315, 0]
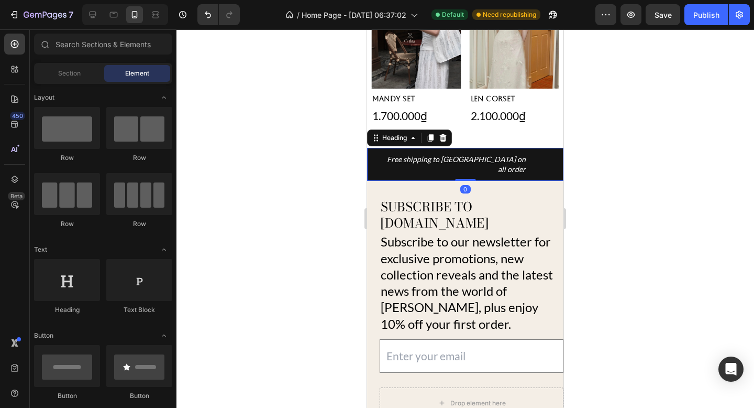
click at [549, 157] on h2 "Free shipping to [GEOGRAPHIC_DATA] on all order" at bounding box center [465, 164] width 196 height 33
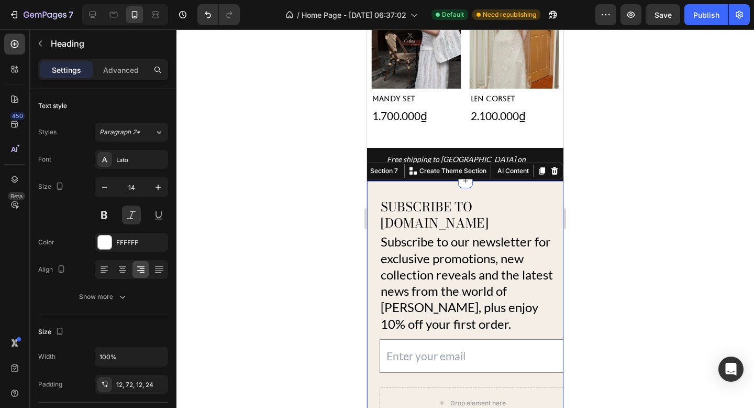
click at [512, 181] on div "Subscribe to cellita.com Heading Subscribe to our newsletter for exclusive prom…" at bounding box center [465, 308] width 196 height 254
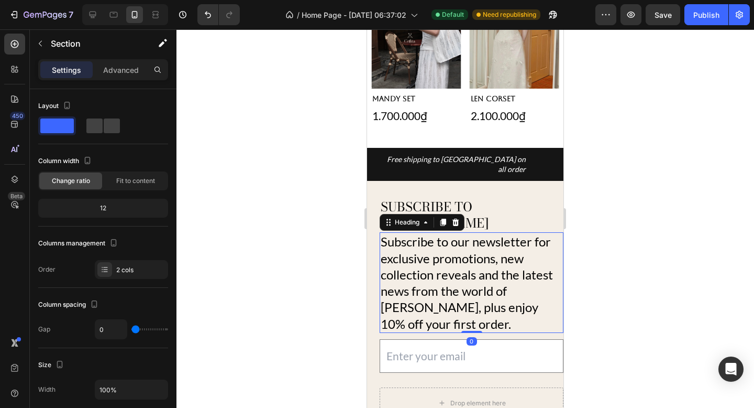
click at [485, 232] on h2 "Subscribe to our newsletter for exclusive promotions, new collection reveals an…" at bounding box center [472, 282] width 184 height 100
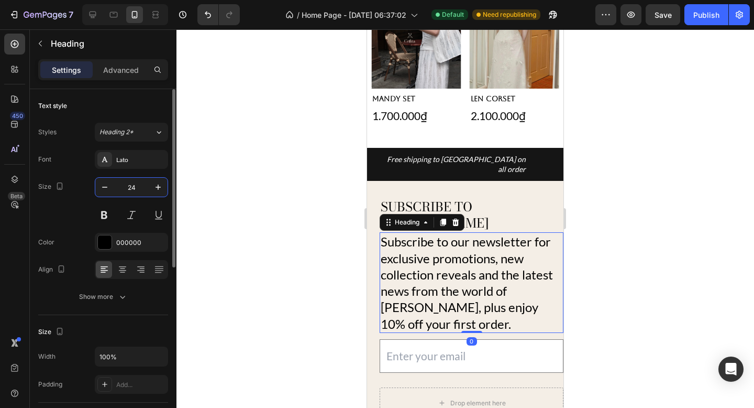
click at [130, 193] on input "24" at bounding box center [131, 187] width 35 height 19
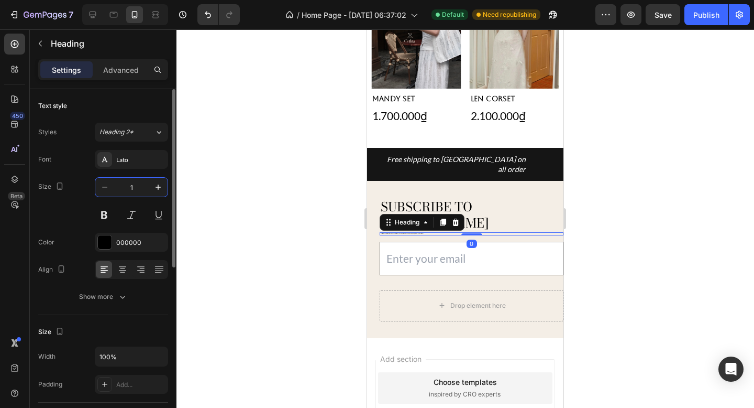
type input "14"
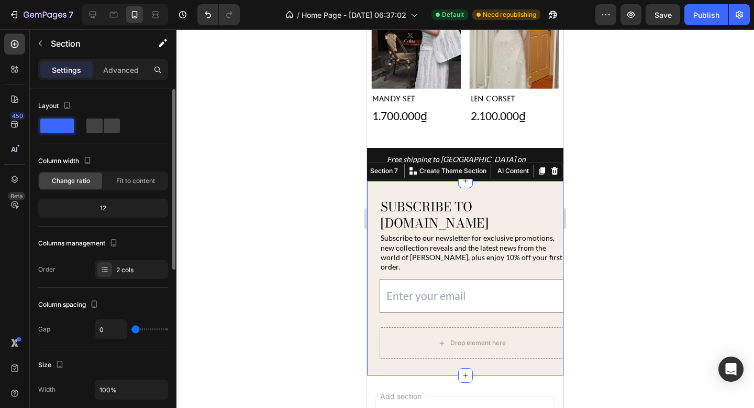
click at [534, 182] on div "Subscribe to cellita.com Heading Subscribe to our newsletter for exclusive prom…" at bounding box center [465, 278] width 196 height 194
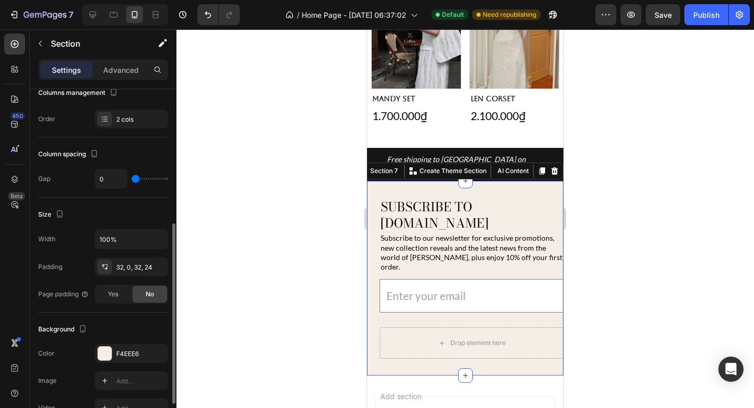
scroll to position [188, 0]
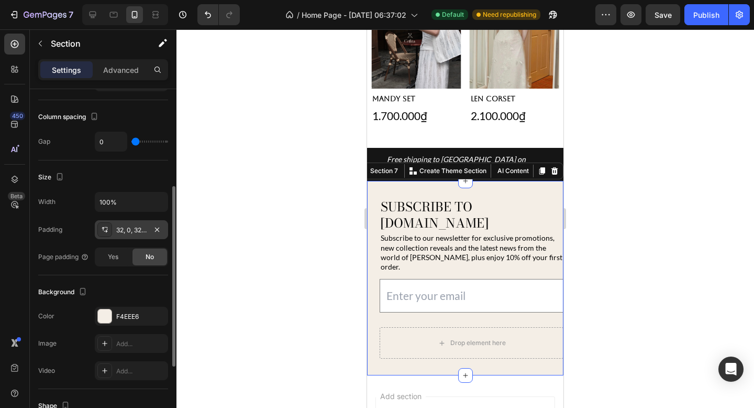
click at [134, 235] on div "32, 0, 32, 24" at bounding box center [131, 229] width 73 height 19
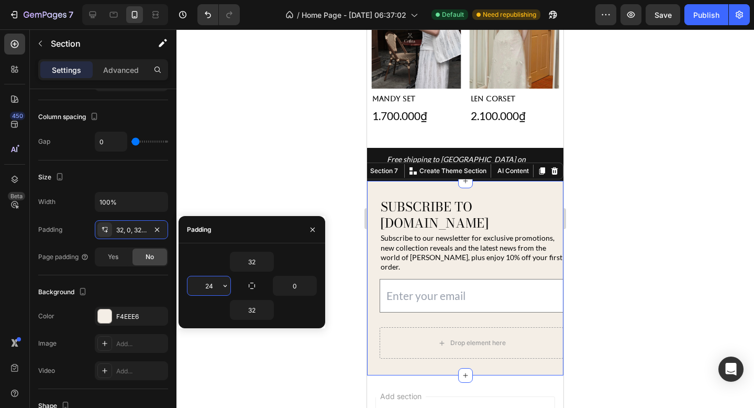
click at [212, 289] on input "24" at bounding box center [209, 285] width 43 height 19
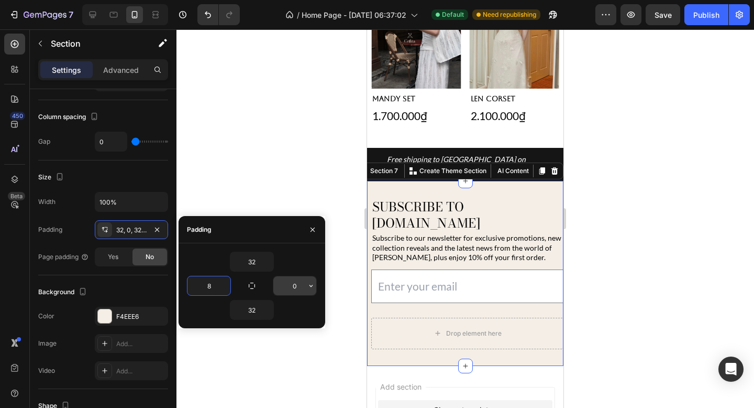
type input "8"
click at [298, 286] on input "0" at bounding box center [294, 285] width 43 height 19
type input "8"
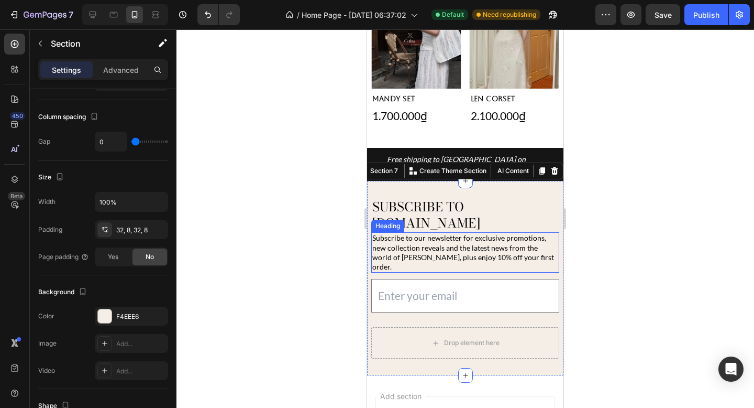
click at [601, 210] on div at bounding box center [466, 218] width 578 height 378
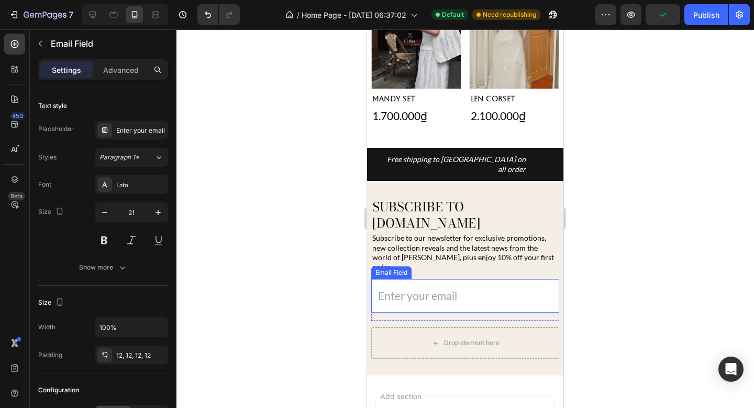
click at [483, 279] on input "email" at bounding box center [465, 296] width 188 height 34
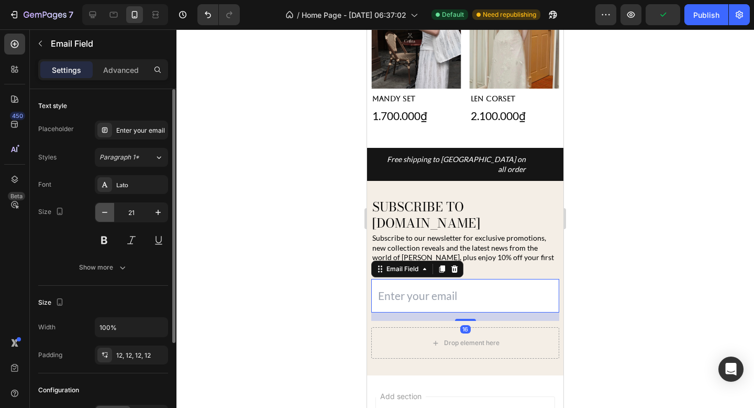
click at [108, 213] on icon "button" at bounding box center [105, 212] width 10 height 10
type input "18"
click at [121, 255] on div "Font Lato Size 18 Show more" at bounding box center [103, 226] width 130 height 102
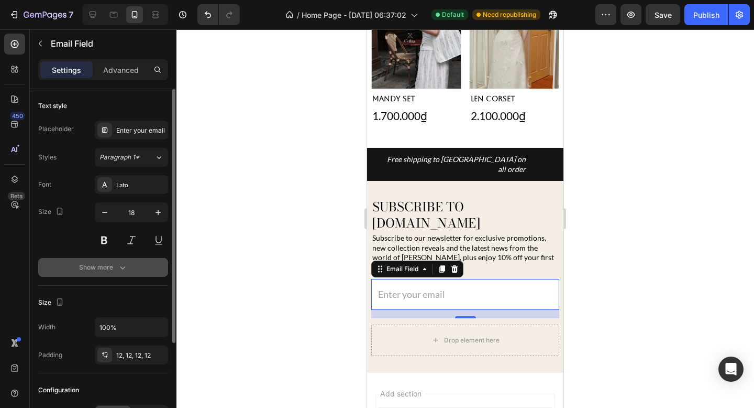
click at [121, 266] on icon "button" at bounding box center [122, 267] width 10 height 10
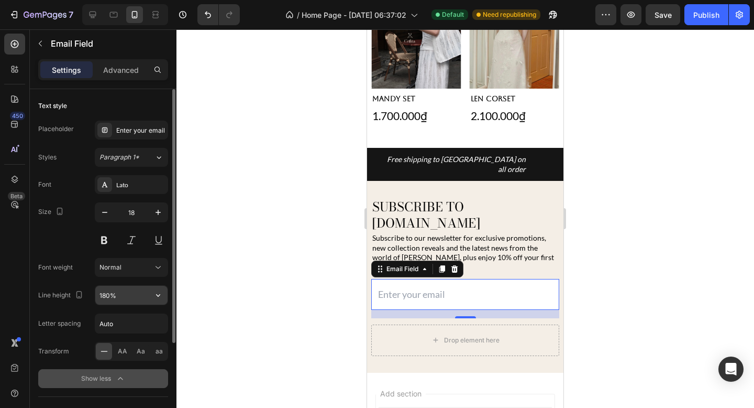
click at [132, 300] on input "180%" at bounding box center [131, 295] width 72 height 19
type input "70%"
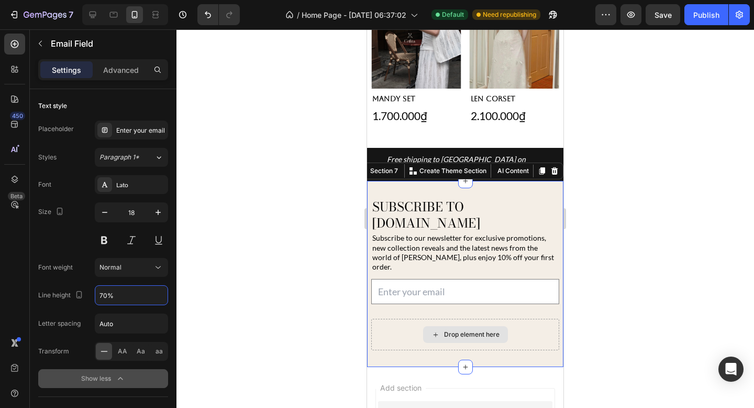
click at [538, 319] on div "Drop element here" at bounding box center [465, 334] width 188 height 31
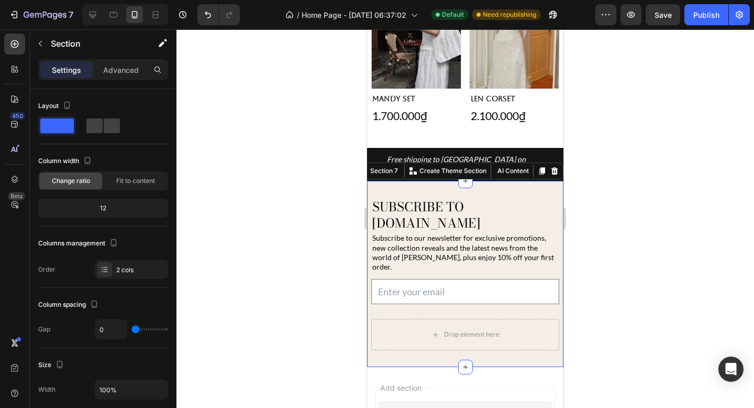
click at [613, 288] on div at bounding box center [466, 218] width 578 height 378
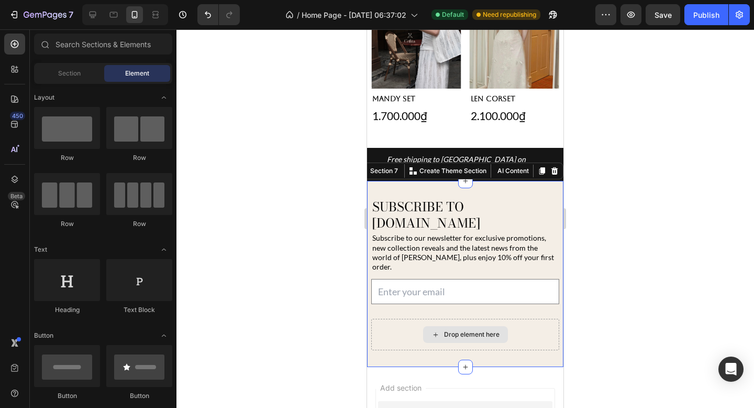
click at [527, 319] on div "Drop element here" at bounding box center [465, 334] width 188 height 31
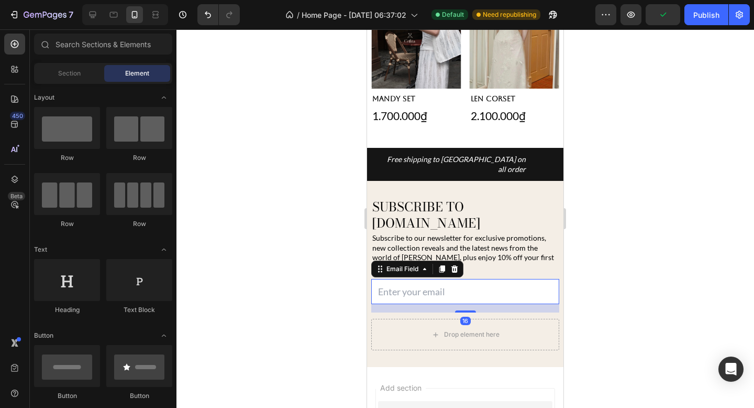
click at [513, 279] on div "Email Field 16" at bounding box center [465, 291] width 188 height 25
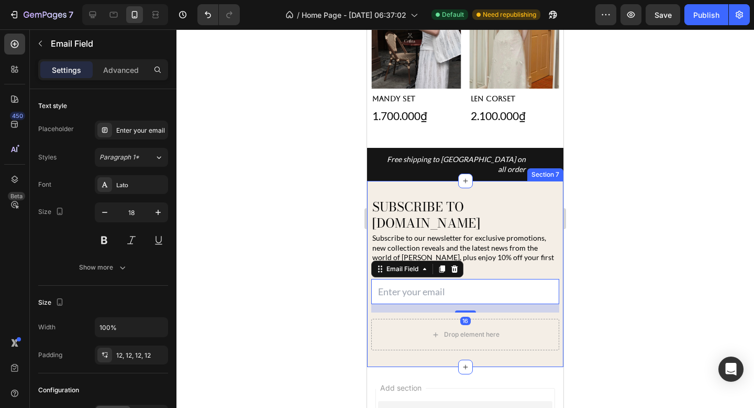
click at [501, 181] on div "Subscribe to cellita.com Heading Subscribe to our newsletter for exclusive prom…" at bounding box center [465, 274] width 196 height 186
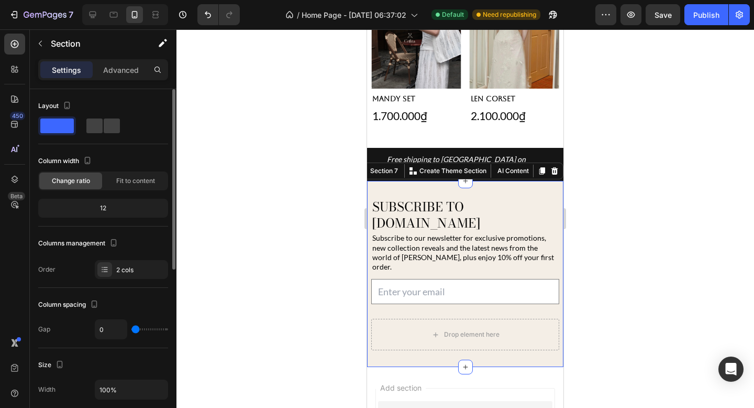
click at [69, 125] on span at bounding box center [57, 125] width 34 height 15
click at [526, 319] on div "Drop element here" at bounding box center [465, 334] width 188 height 31
click at [616, 288] on div at bounding box center [466, 218] width 578 height 378
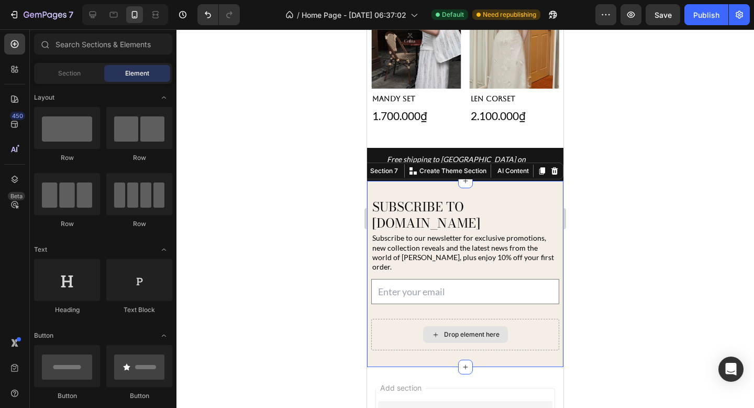
click at [531, 319] on div "Drop element here" at bounding box center [465, 334] width 188 height 31
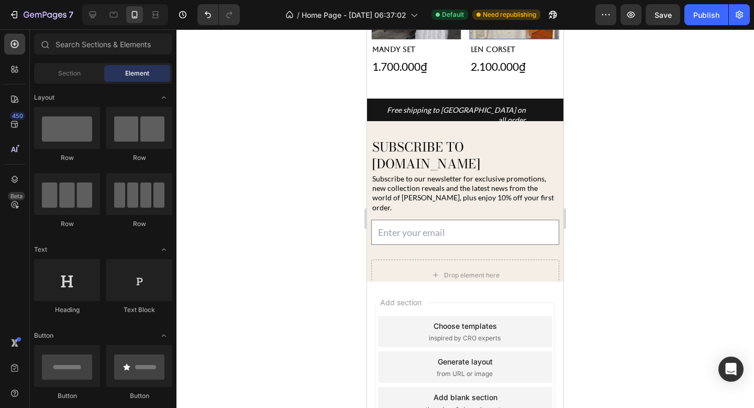
scroll to position [435, 0]
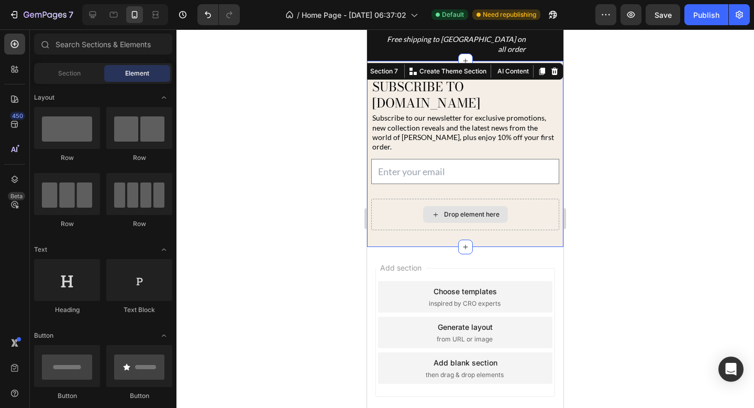
click at [535, 199] on div "Drop element here" at bounding box center [465, 214] width 188 height 31
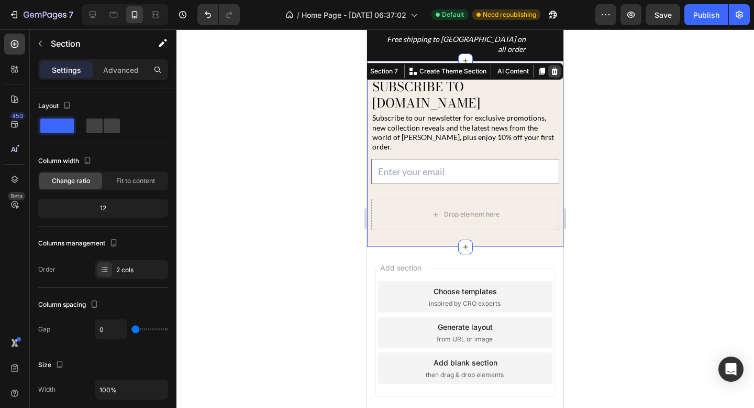
click at [555, 68] on icon at bounding box center [555, 71] width 7 height 7
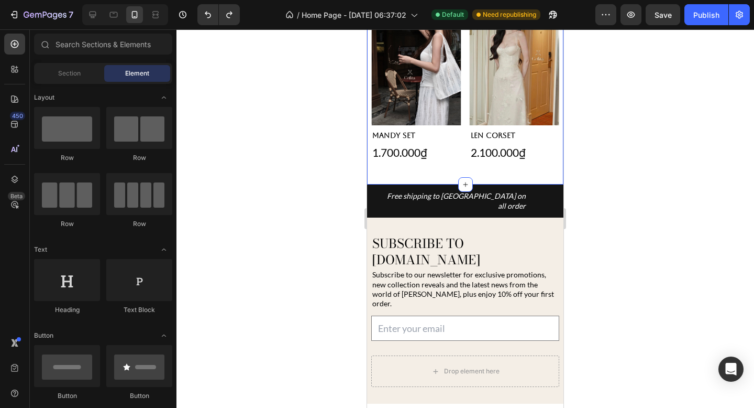
scroll to position [326, 0]
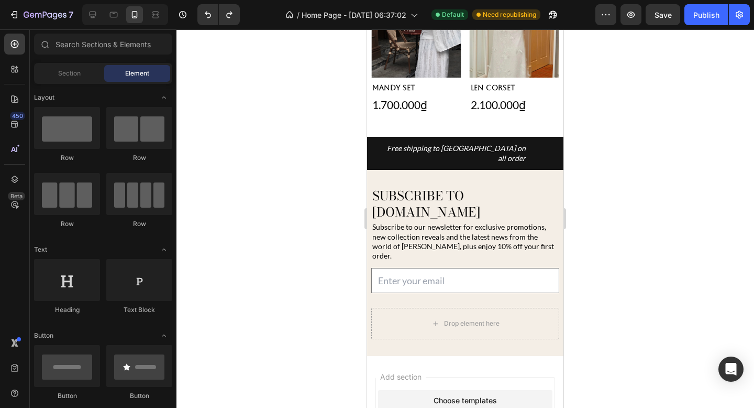
click at [601, 214] on div at bounding box center [466, 218] width 578 height 378
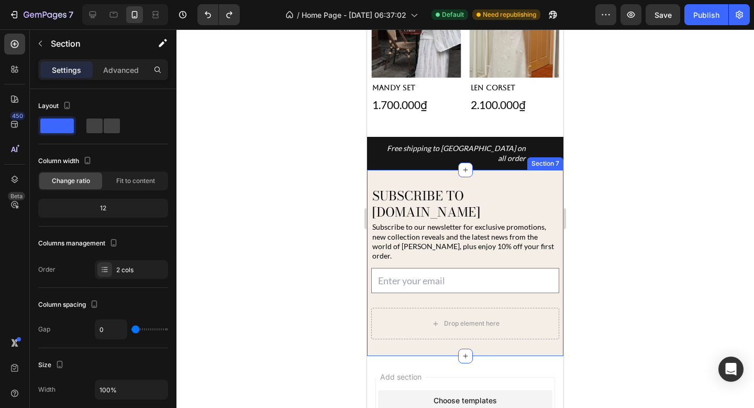
click at [534, 170] on div "Subscribe to cellita.com Heading Subscribe to our newsletter for exclusive prom…" at bounding box center [465, 263] width 196 height 186
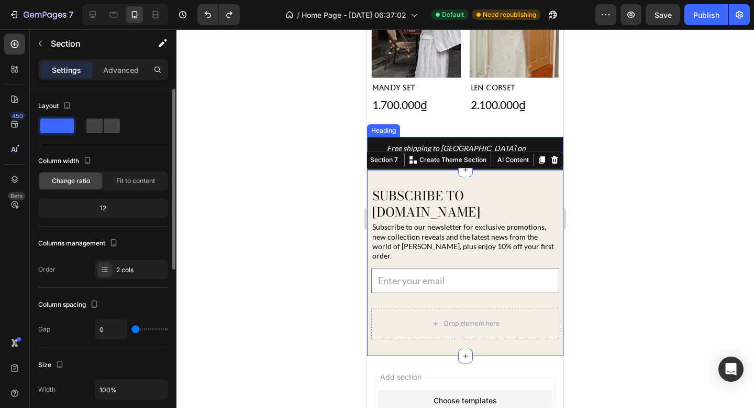
scroll to position [15, 0]
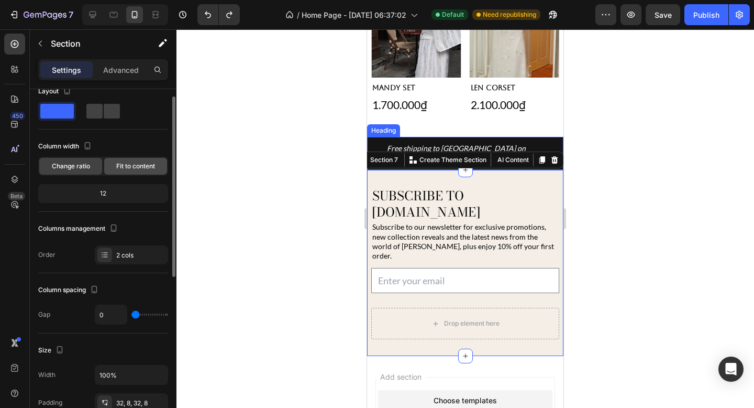
click at [122, 164] on span "Fit to content" at bounding box center [135, 165] width 39 height 9
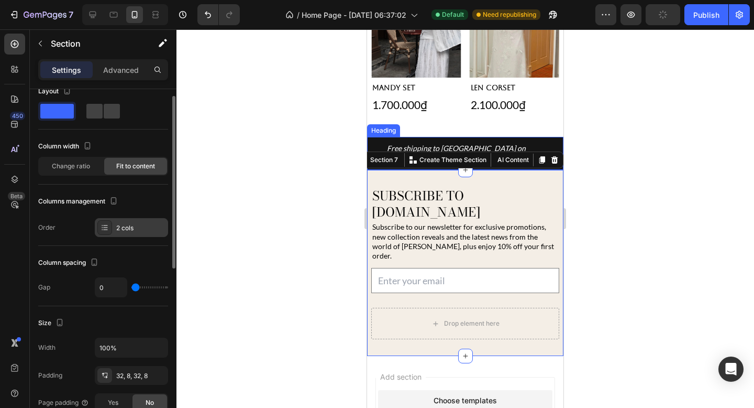
click at [128, 222] on div "2 cols" at bounding box center [131, 227] width 73 height 19
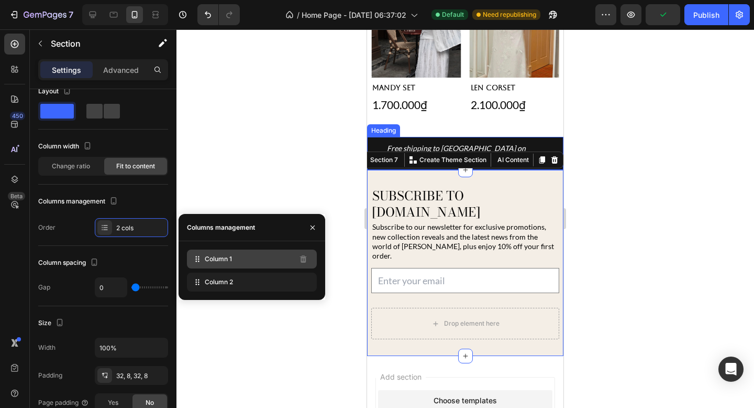
click at [210, 252] on div "Column 1" at bounding box center [252, 258] width 130 height 19
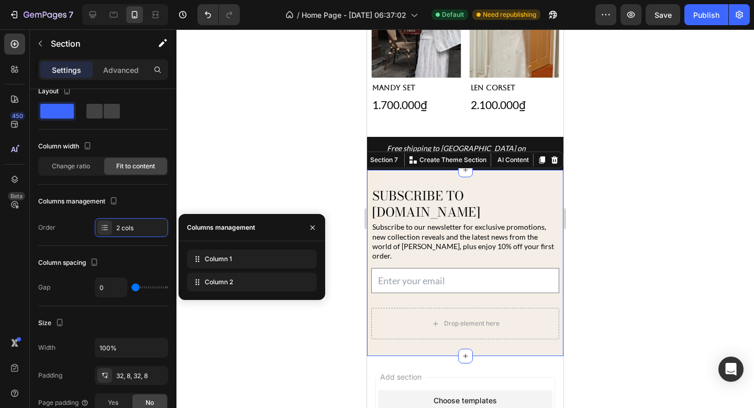
click at [423, 170] on div "Subscribe to cellita.com Heading Subscribe to our newsletter for exclusive prom…" at bounding box center [465, 263] width 196 height 186
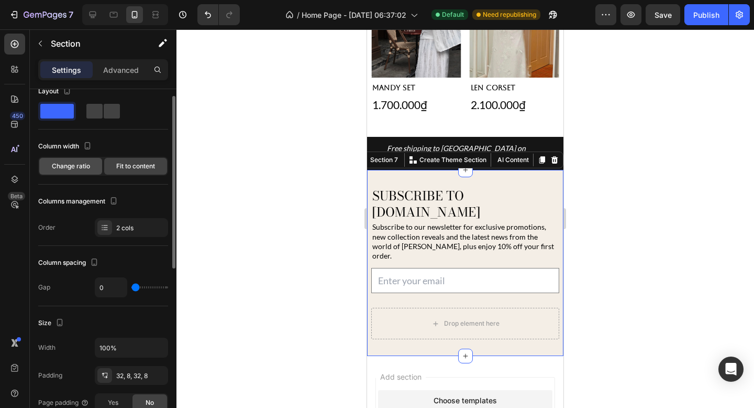
click at [60, 168] on span "Change ratio" at bounding box center [71, 165] width 38 height 9
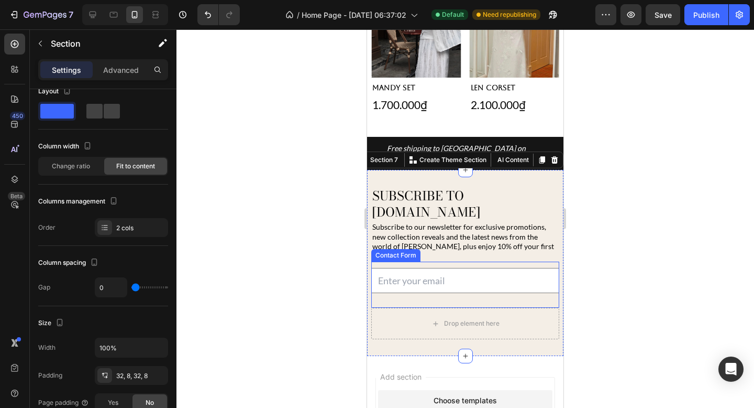
click at [582, 273] on div at bounding box center [466, 218] width 578 height 378
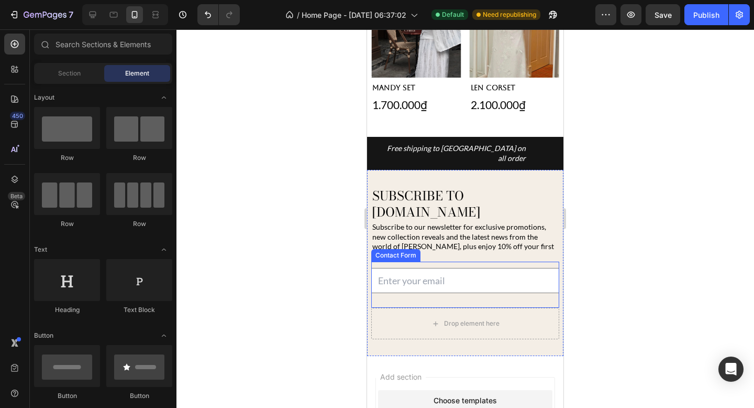
click at [577, 247] on div at bounding box center [466, 218] width 578 height 378
click at [289, 223] on div at bounding box center [466, 218] width 578 height 378
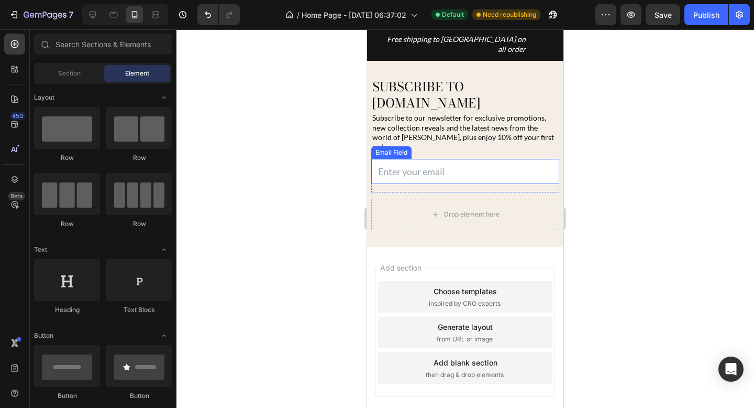
scroll to position [0, 0]
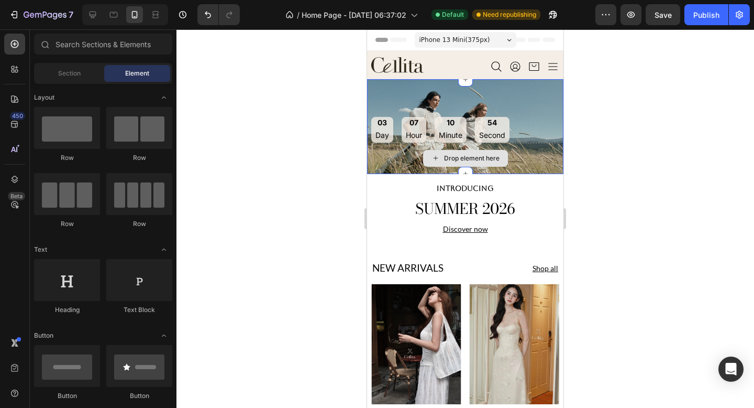
click at [489, 160] on div "Drop element here" at bounding box center [472, 158] width 56 height 8
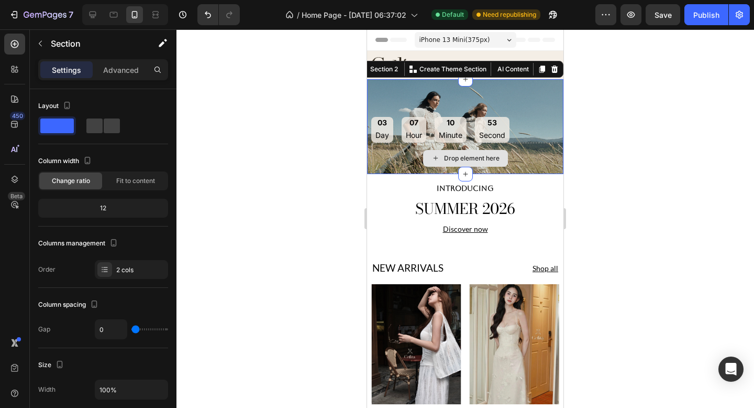
click at [548, 159] on div "Drop element here" at bounding box center [465, 158] width 188 height 31
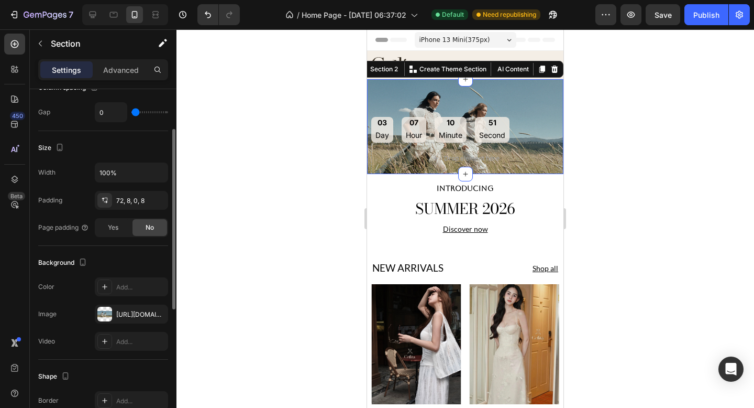
scroll to position [282, 0]
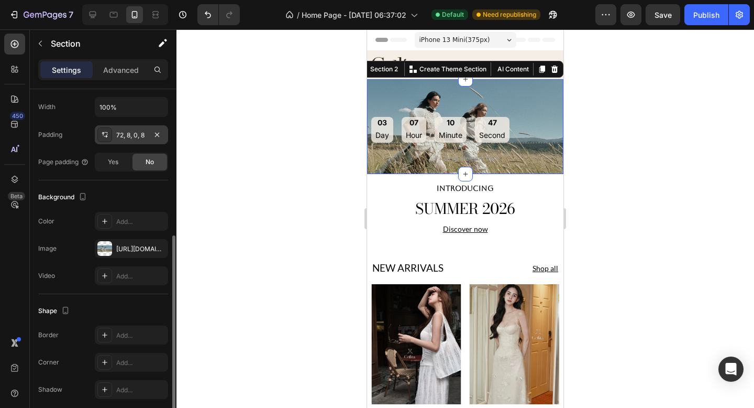
click at [146, 135] on div "72, 8, 0, 8" at bounding box center [131, 134] width 30 height 9
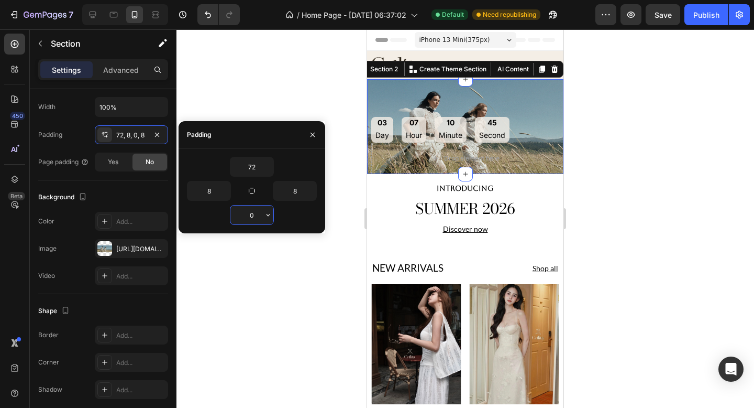
click at [258, 218] on input "0" at bounding box center [252, 214] width 43 height 19
type input "4"
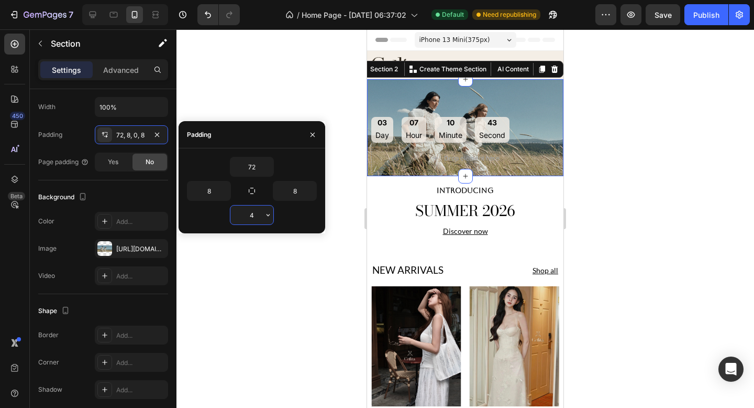
click at [258, 218] on input "4" at bounding box center [252, 214] width 43 height 19
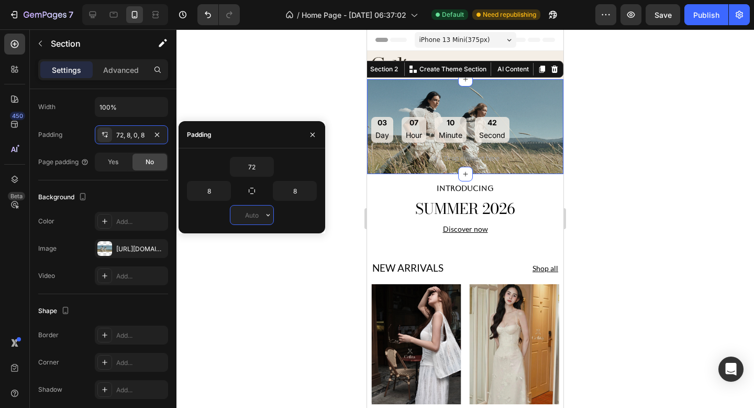
type input "0"
click at [280, 86] on div at bounding box center [466, 218] width 578 height 378
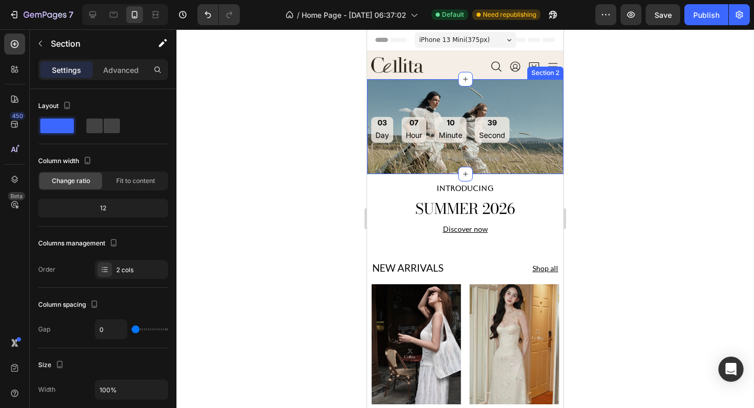
click at [408, 100] on div "03 Day 07 Hour 10 Minute 39 Second Countdown Timer Drop element here Section 2" at bounding box center [465, 126] width 196 height 95
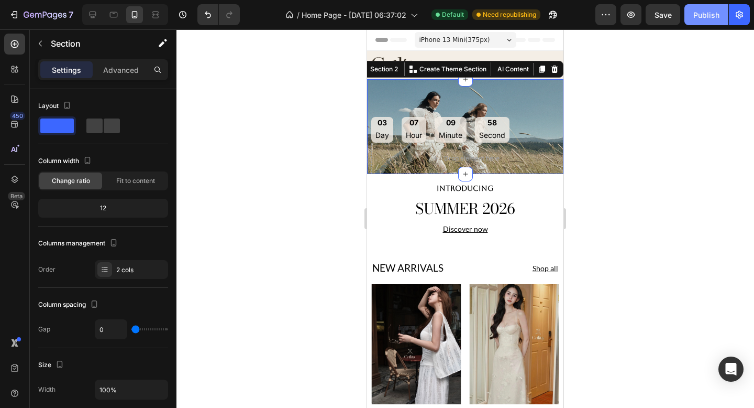
click at [705, 17] on div "Publish" at bounding box center [707, 14] width 26 height 11
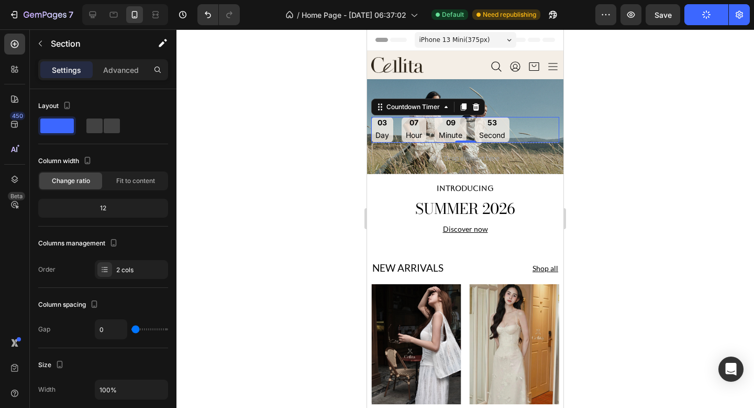
click at [519, 126] on div "03 Day 07 Hour 09 Minute 53 Second" at bounding box center [465, 130] width 188 height 26
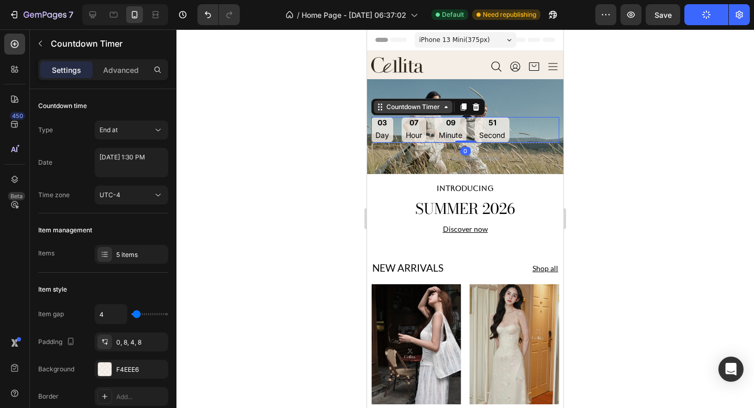
click at [444, 105] on icon at bounding box center [446, 107] width 8 height 8
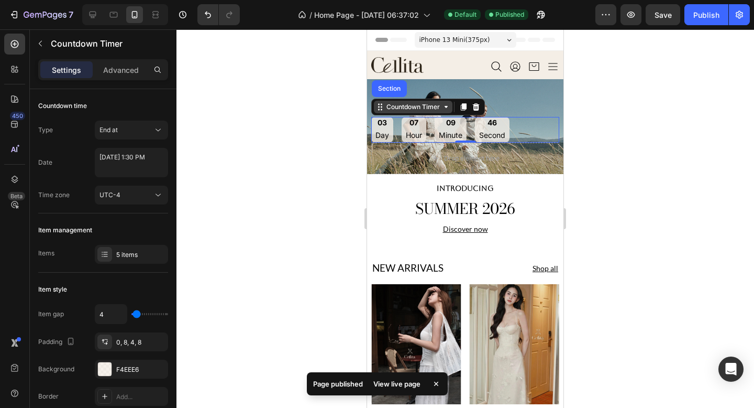
click at [432, 108] on div "Countdown Timer" at bounding box center [414, 106] width 58 height 9
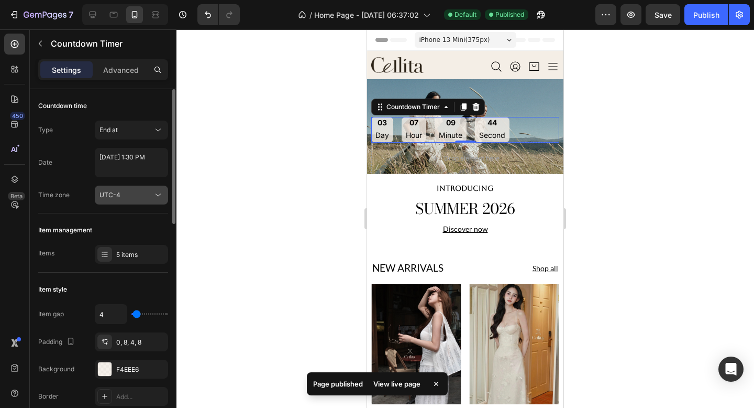
click at [134, 189] on button "UTC-4" at bounding box center [131, 194] width 73 height 19
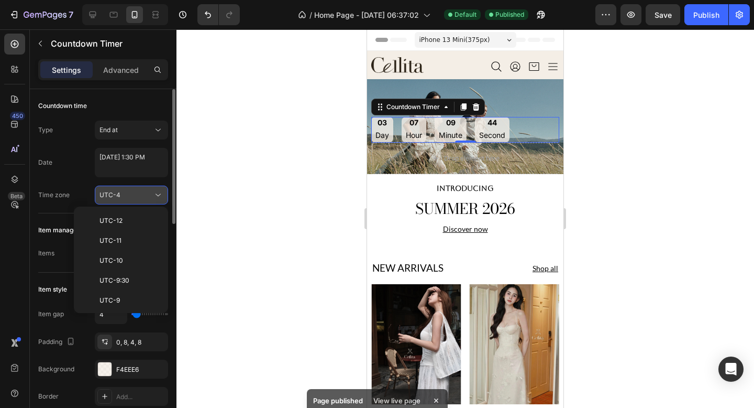
scroll to position [113, 0]
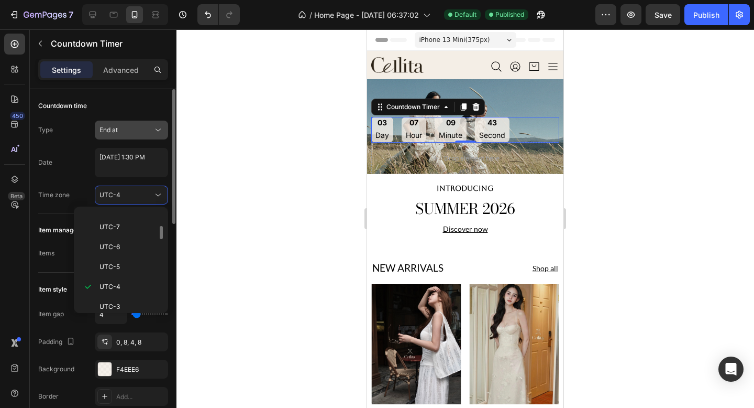
click at [134, 136] on button "End at" at bounding box center [131, 130] width 73 height 19
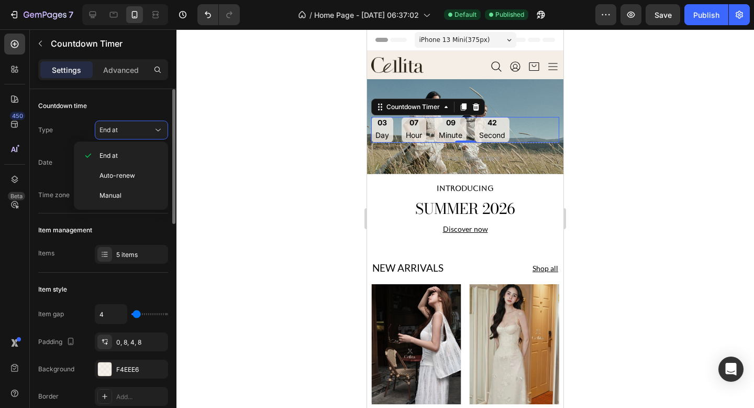
click at [129, 102] on div "Countdown time" at bounding box center [103, 105] width 130 height 17
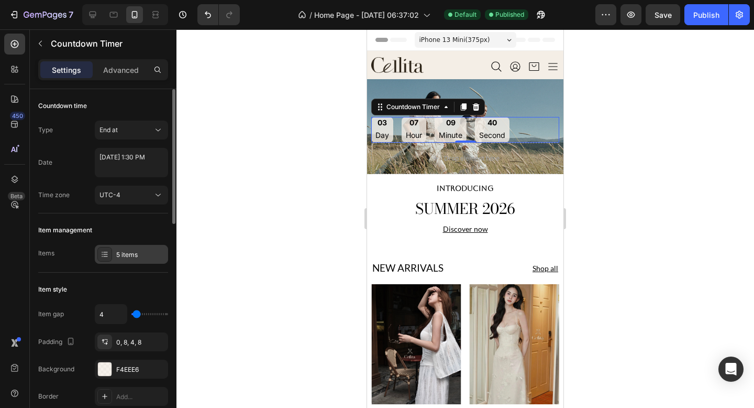
click at [115, 254] on div "5 items" at bounding box center [131, 254] width 73 height 19
click at [150, 292] on div "Item style" at bounding box center [103, 289] width 130 height 17
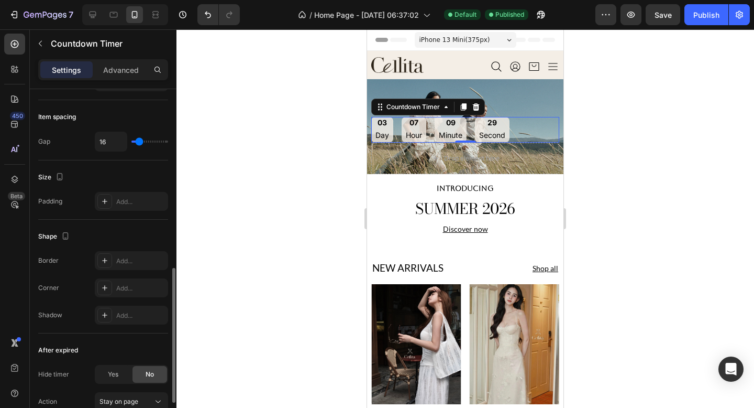
scroll to position [467, 0]
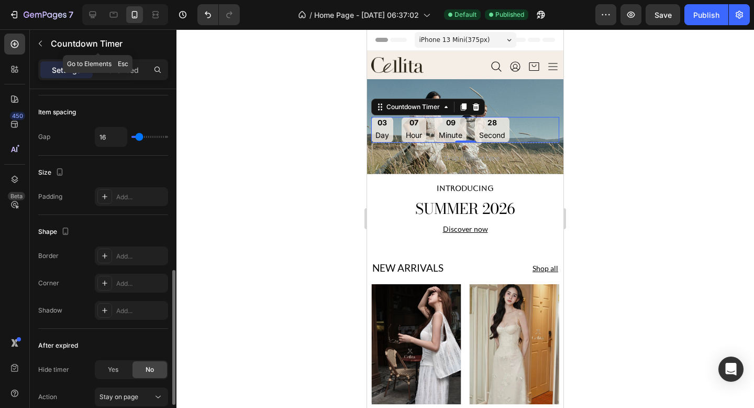
click at [85, 51] on div "Countdown Timer" at bounding box center [98, 43] width 136 height 27
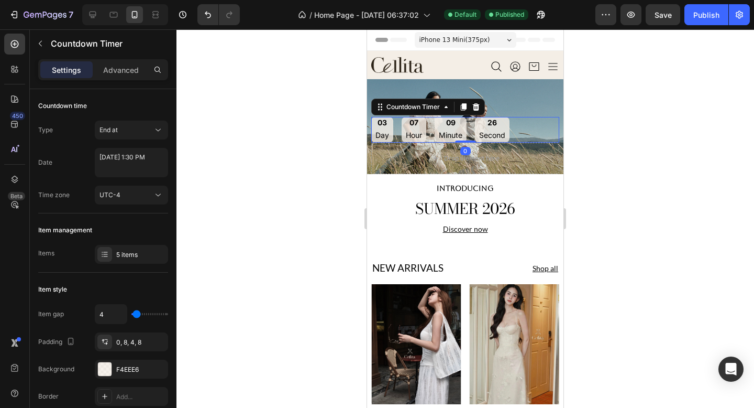
click at [431, 139] on div "03 Day 07 Hour 09 Minute 26 Second" at bounding box center [440, 130] width 138 height 26
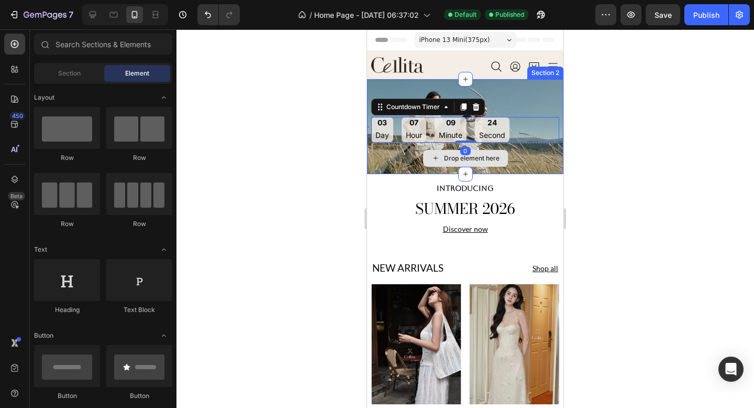
click at [434, 150] on div "Drop element here" at bounding box center [465, 158] width 85 height 17
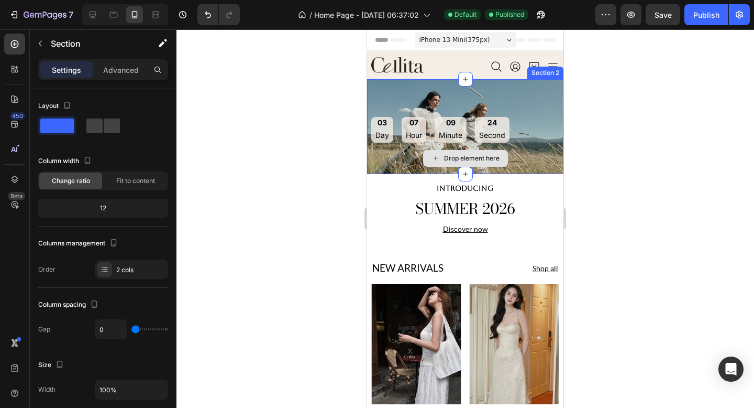
click at [406, 153] on div "Drop element here" at bounding box center [465, 158] width 188 height 31
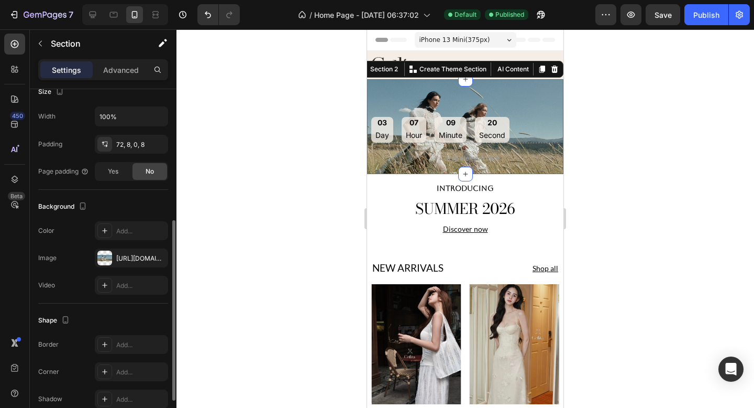
scroll to position [324, 0]
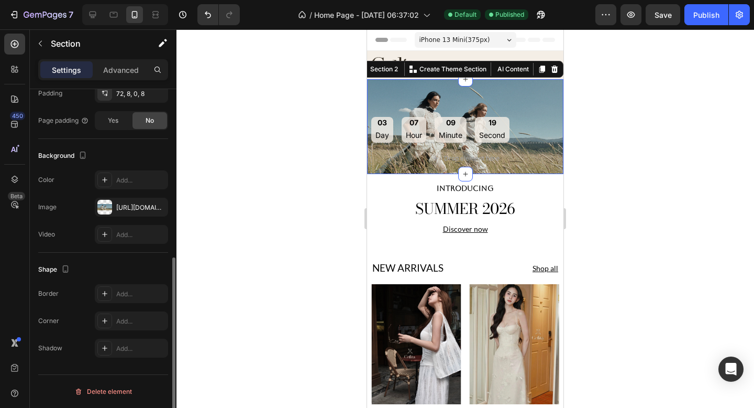
click at [251, 282] on div at bounding box center [466, 218] width 578 height 378
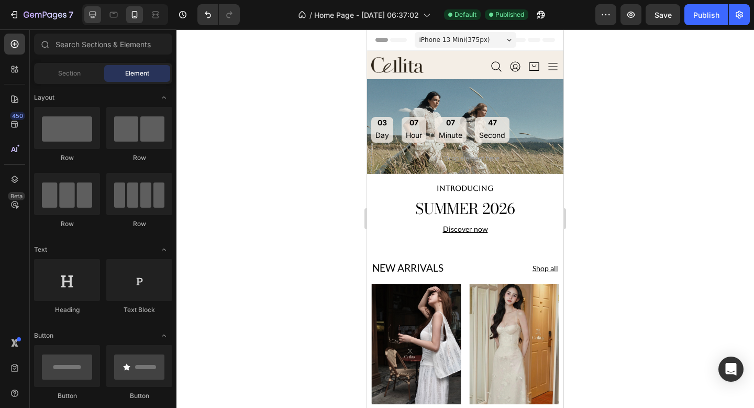
click at [631, 105] on div at bounding box center [466, 218] width 578 height 378
click at [86, 17] on div at bounding box center [92, 14] width 17 height 17
click at [95, 16] on icon at bounding box center [92, 14] width 10 height 10
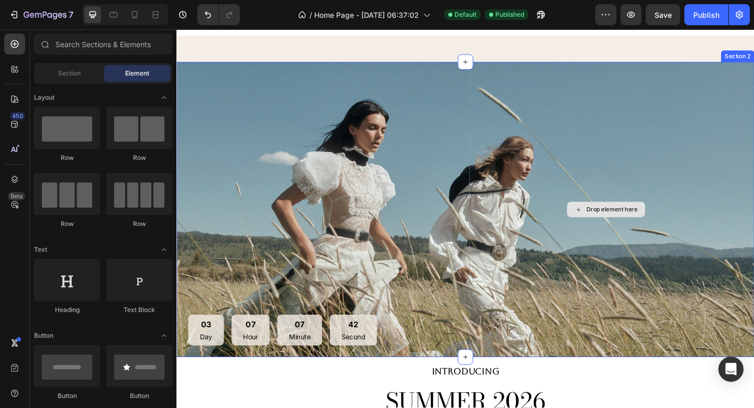
scroll to position [211, 0]
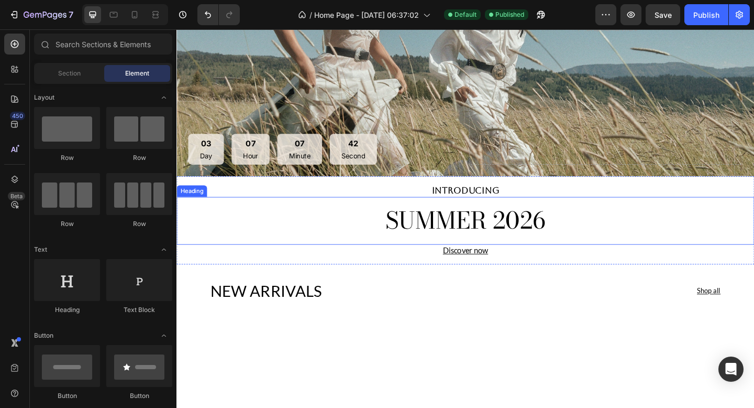
click at [510, 209] on h2 "INTRODUCING" at bounding box center [491, 205] width 629 height 14
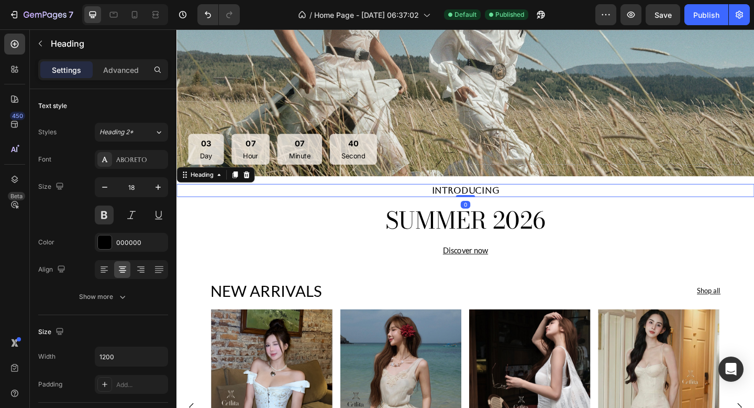
click at [510, 204] on h2 "INTRODUCING" at bounding box center [491, 205] width 629 height 14
click at [510, 204] on p "INTRODUCING" at bounding box center [491, 205] width 627 height 12
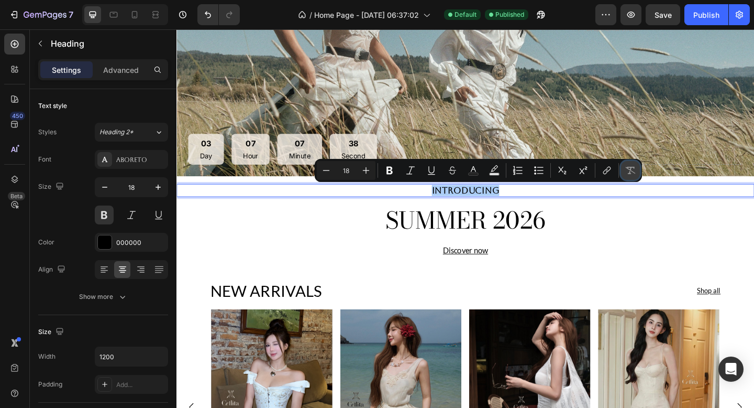
click at [628, 173] on icon "Editor contextual toolbar" at bounding box center [631, 170] width 10 height 7
click at [631, 166] on icon "Editor contextual toolbar" at bounding box center [631, 170] width 10 height 10
click at [633, 173] on icon "Editor contextual toolbar" at bounding box center [631, 170] width 10 height 10
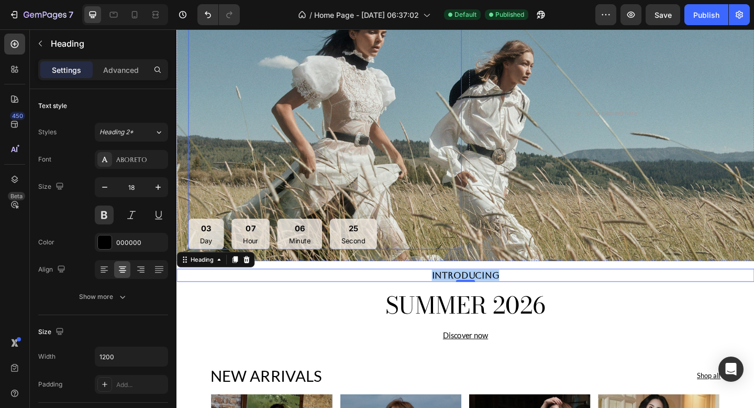
scroll to position [0, 0]
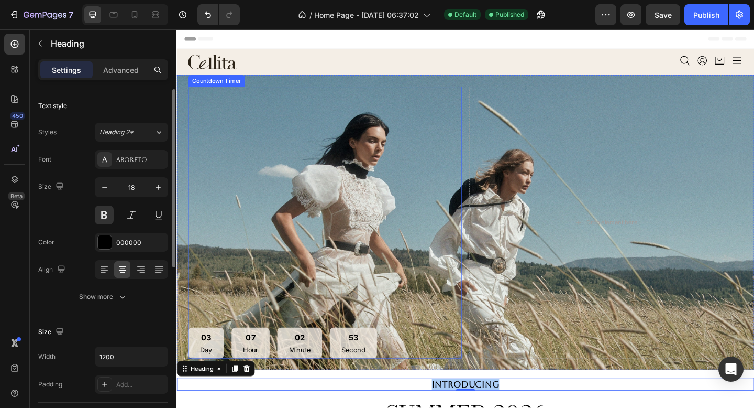
click at [63, 222] on div "Size 18" at bounding box center [103, 200] width 130 height 47
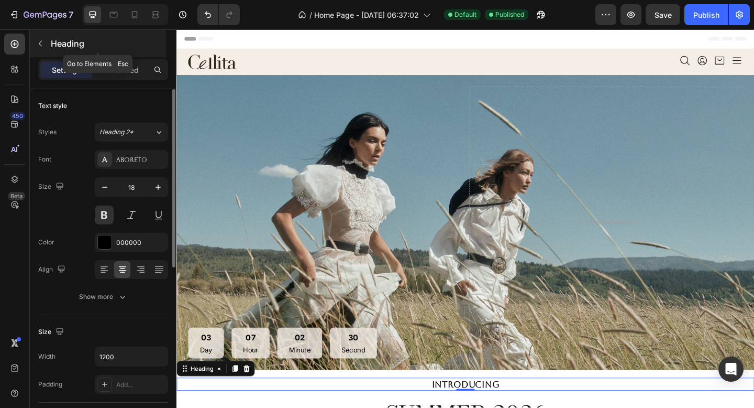
click at [46, 39] on button "button" at bounding box center [40, 43] width 17 height 17
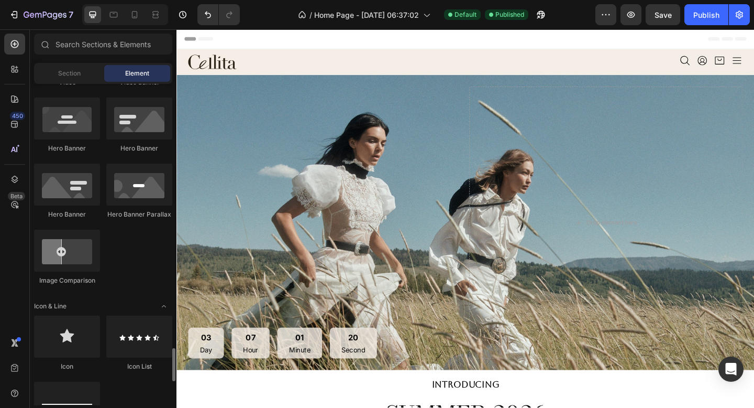
scroll to position [661, 0]
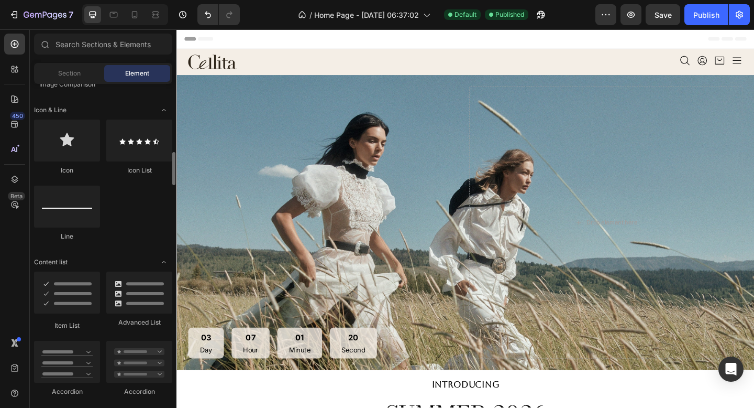
click at [85, 75] on div "Section" at bounding box center [69, 73] width 66 height 17
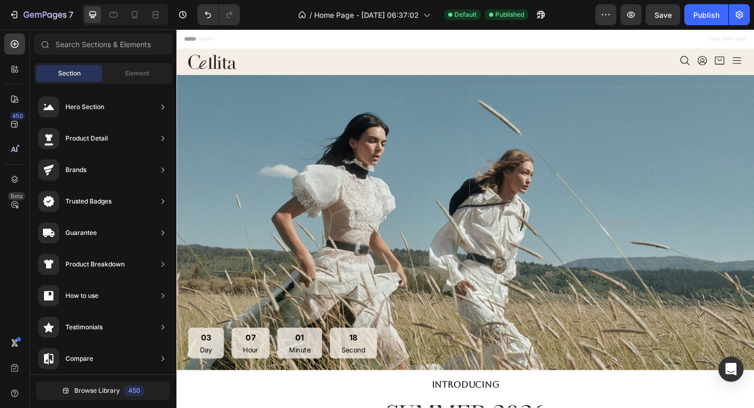
scroll to position [0, 0]
click at [79, 69] on span "Section" at bounding box center [69, 73] width 23 height 9
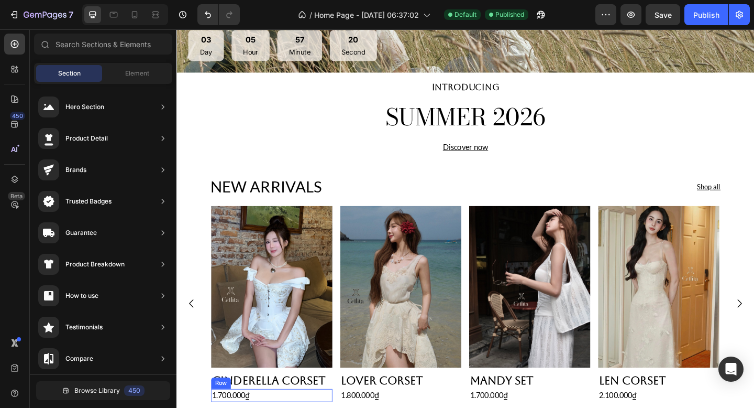
scroll to position [319, 0]
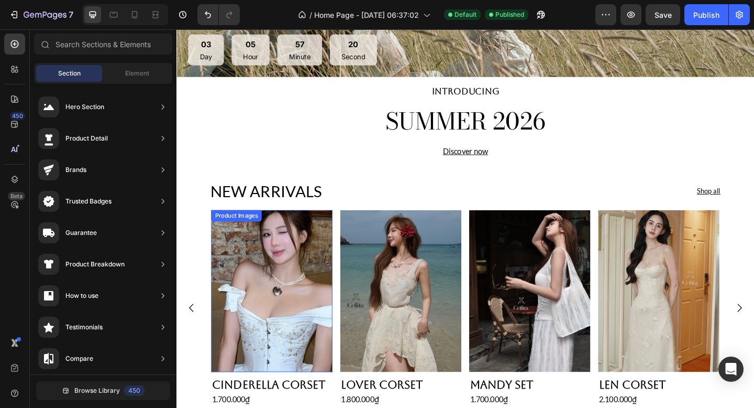
click at [278, 278] on img at bounding box center [280, 314] width 132 height 176
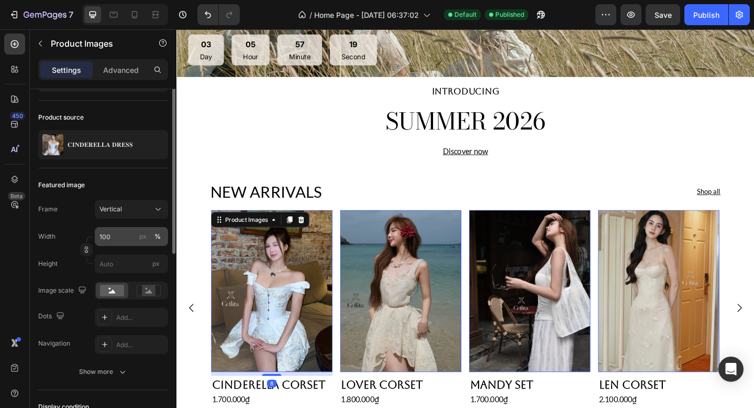
scroll to position [69, 0]
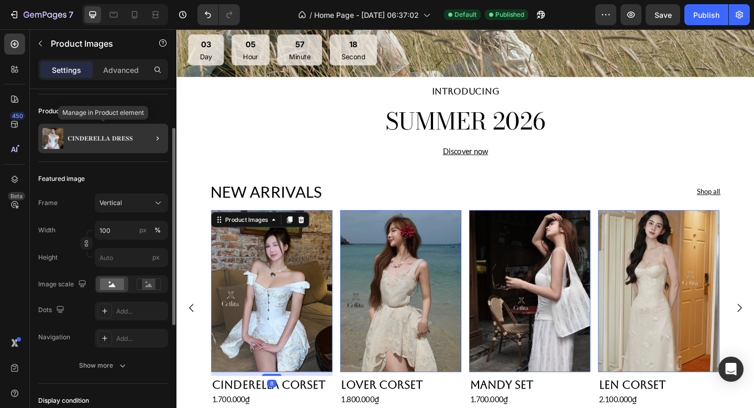
click at [124, 148] on div "𝐂𝐈𝐍𝐃𝐄𝐑𝐄𝐋𝐋𝐀 𝐃𝐑𝐄𝐒𝐒" at bounding box center [103, 138] width 130 height 29
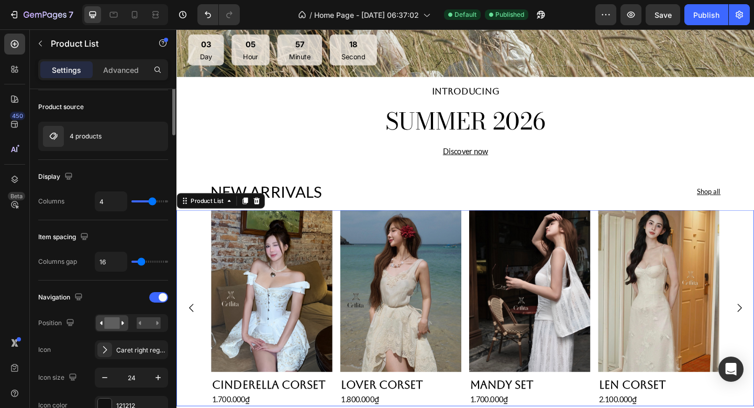
scroll to position [0, 0]
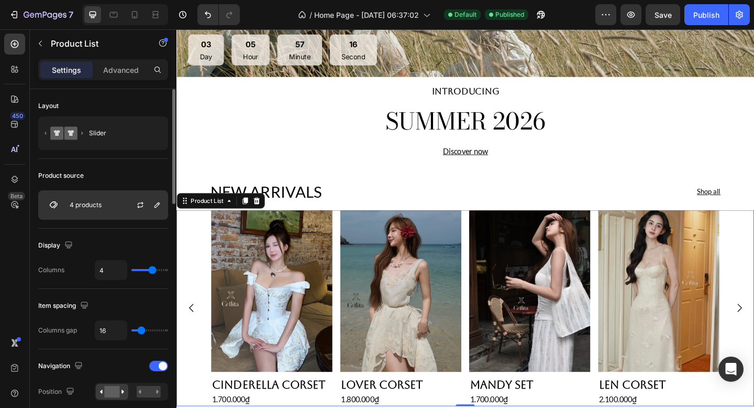
click at [110, 206] on div "4 products" at bounding box center [103, 204] width 130 height 29
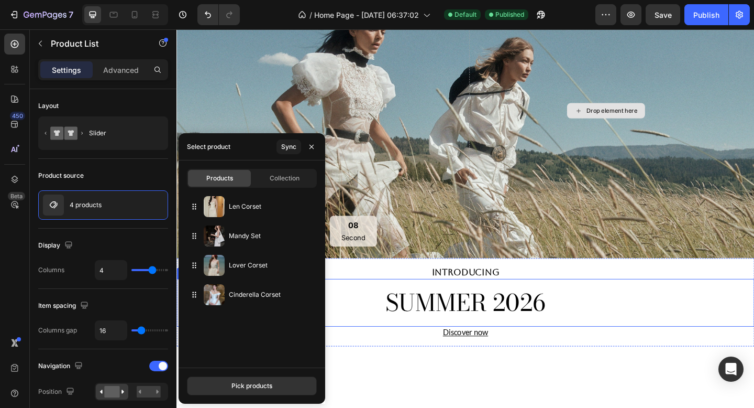
scroll to position [5, 0]
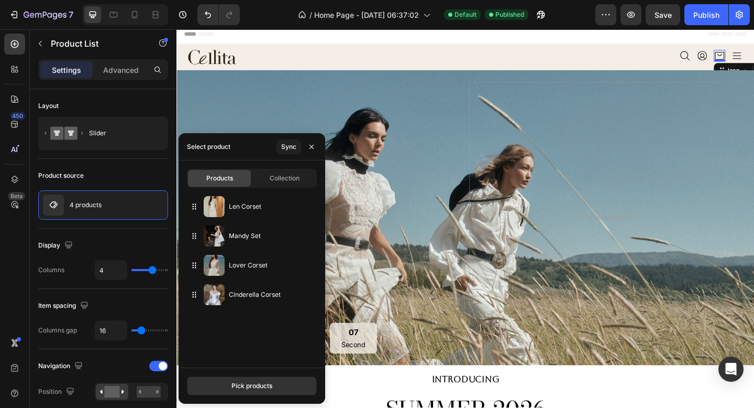
click at [754, 56] on icon at bounding box center [767, 58] width 13 height 13
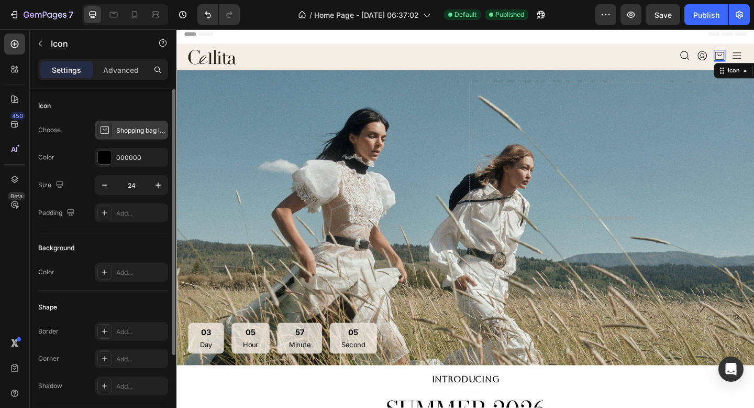
click at [122, 127] on div "Shopping bag light" at bounding box center [140, 130] width 49 height 9
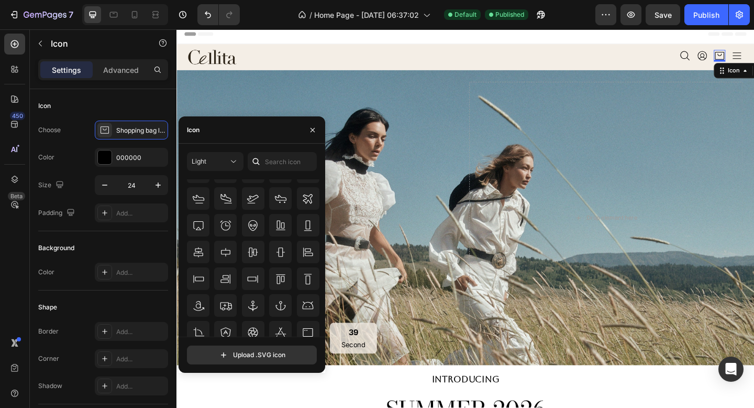
scroll to position [0, 0]
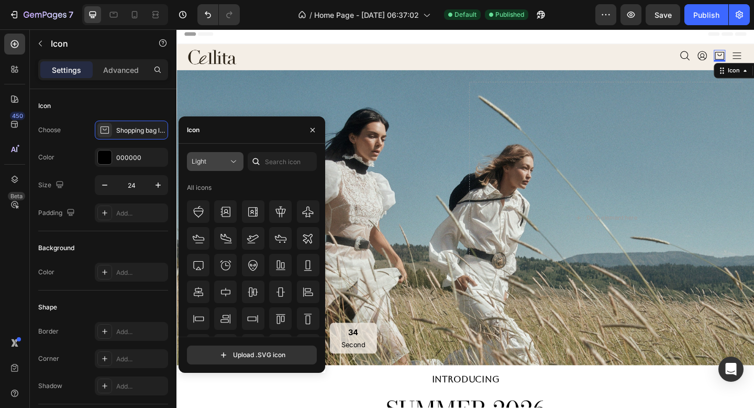
click at [228, 164] on div "Light" at bounding box center [210, 161] width 37 height 9
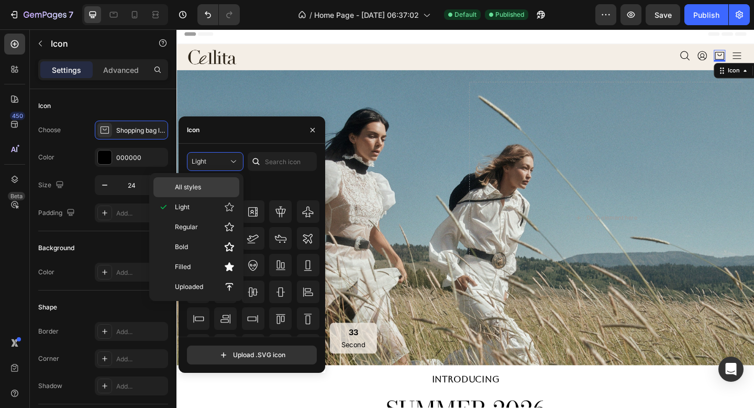
click at [217, 188] on p "All styles" at bounding box center [205, 186] width 60 height 9
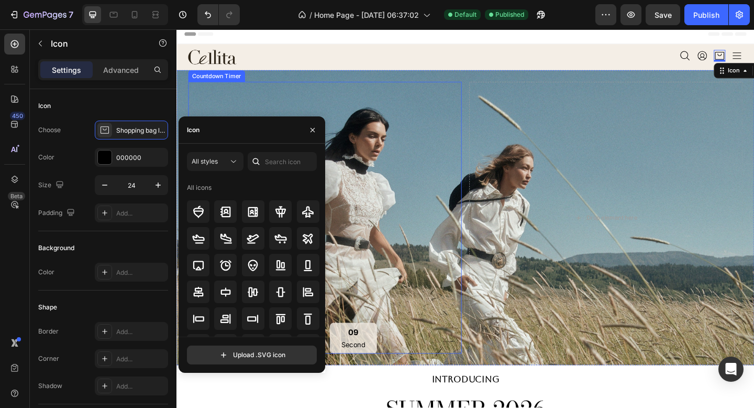
click at [435, 208] on div "03 Day 05 Hour 56 Minute 09 Second Countdown Timer" at bounding box center [338, 234] width 298 height 296
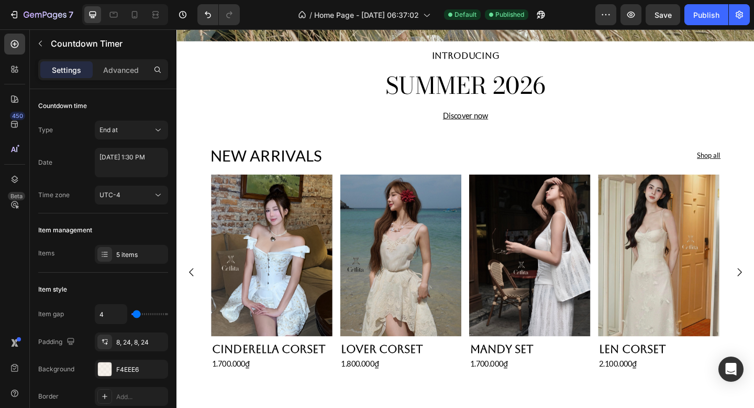
scroll to position [423, 0]
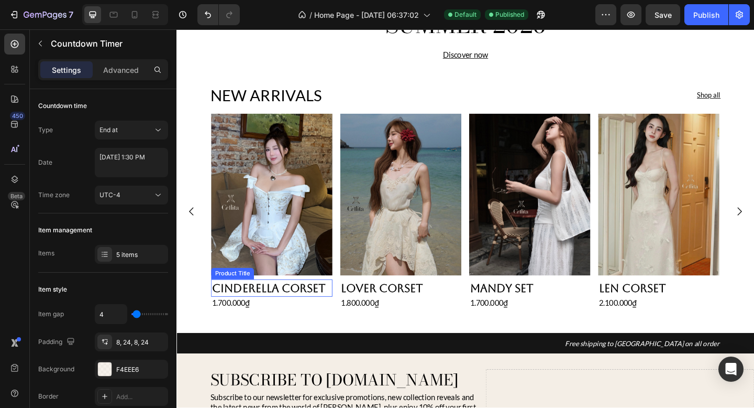
click at [307, 301] on h2 "Cinderella Corset" at bounding box center [280, 310] width 132 height 19
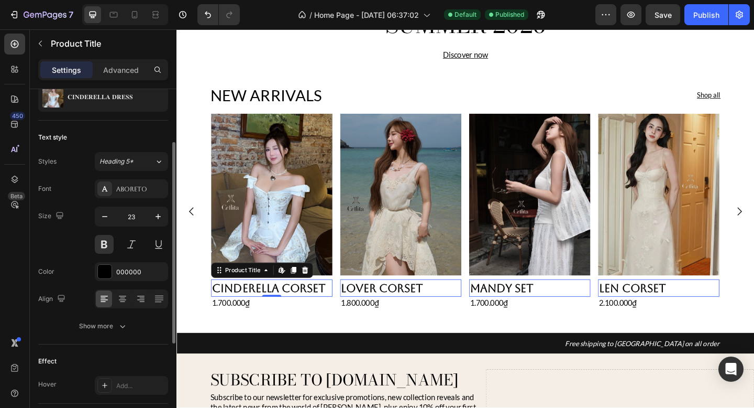
scroll to position [86, 0]
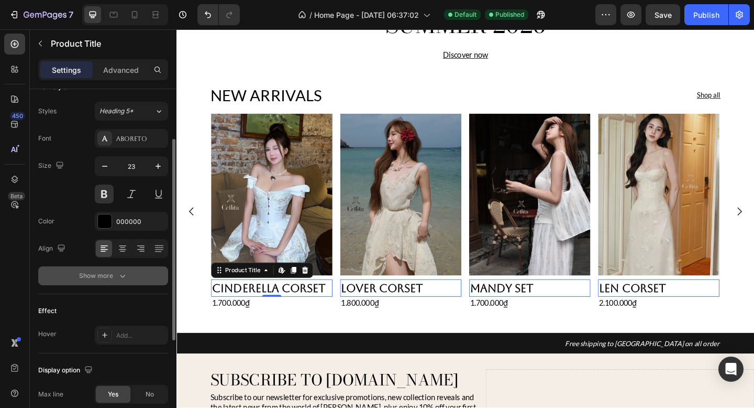
click at [100, 282] on button "Show more" at bounding box center [103, 275] width 130 height 19
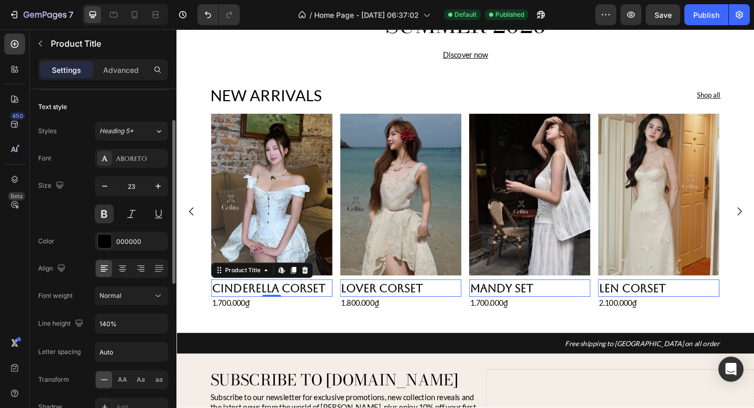
scroll to position [0, 0]
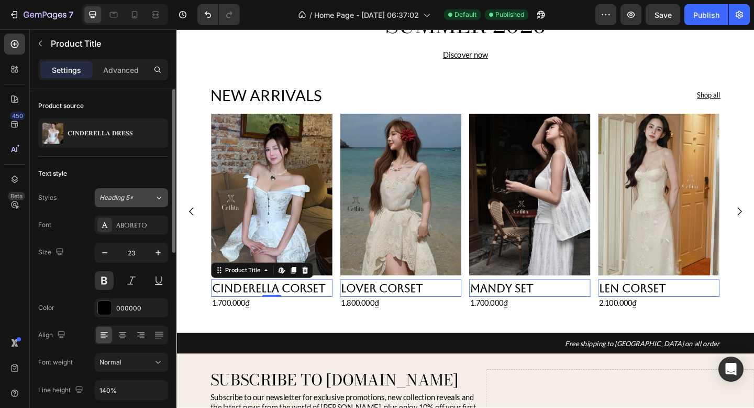
click at [159, 191] on button "Heading 5*" at bounding box center [131, 197] width 73 height 19
click at [138, 168] on div "Text style" at bounding box center [103, 173] width 130 height 17
click at [129, 232] on div "Aboreto" at bounding box center [131, 224] width 73 height 19
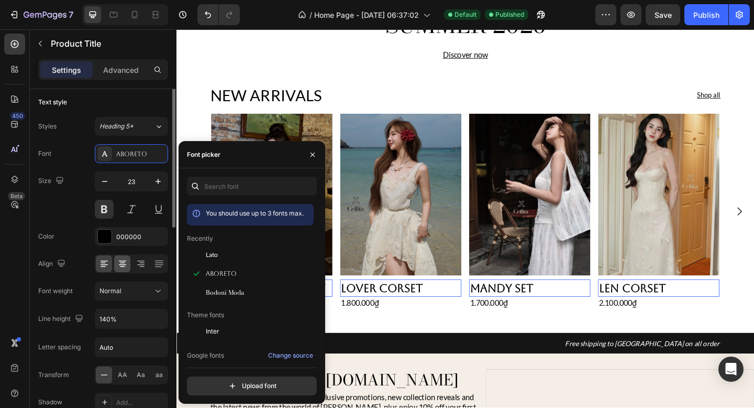
scroll to position [92, 0]
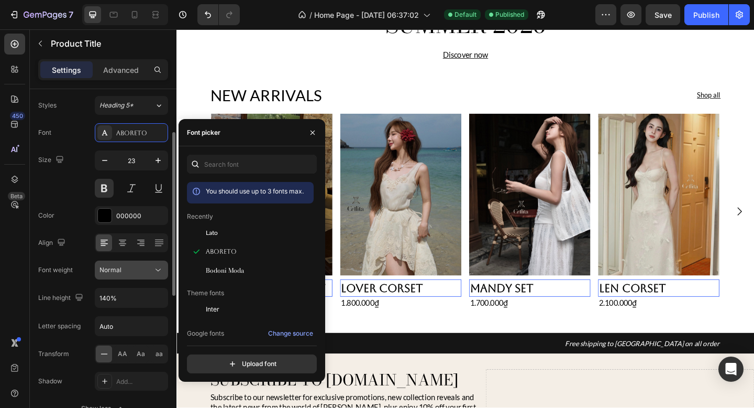
click at [142, 275] on div "Normal" at bounding box center [132, 270] width 64 height 10
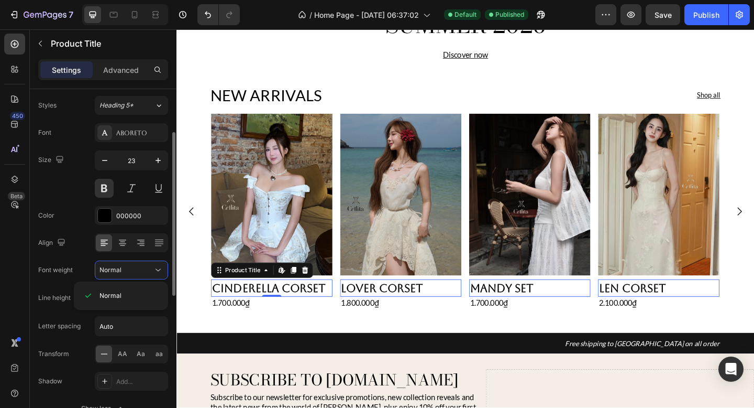
click at [79, 265] on div "Font weight Normal" at bounding box center [103, 269] width 130 height 19
click at [159, 298] on icon "button" at bounding box center [158, 298] width 4 height 3
click at [51, 286] on div "Font Aboreto Size 23 Color 000000 Align Font weight Normal Line height 140% Let…" at bounding box center [103, 270] width 130 height 294
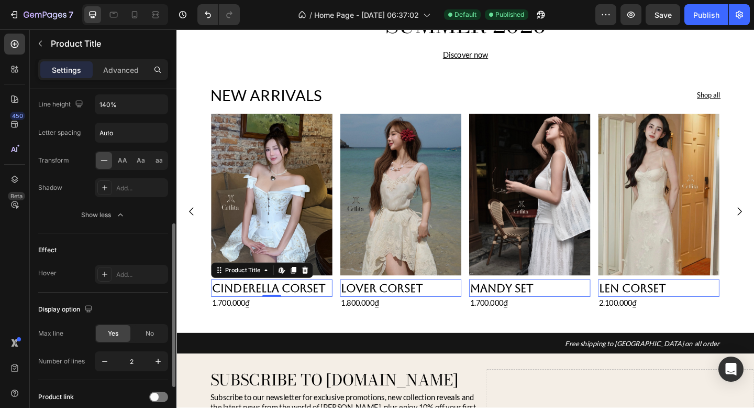
scroll to position [286, 0]
click at [103, 213] on div "Show less" at bounding box center [103, 214] width 45 height 10
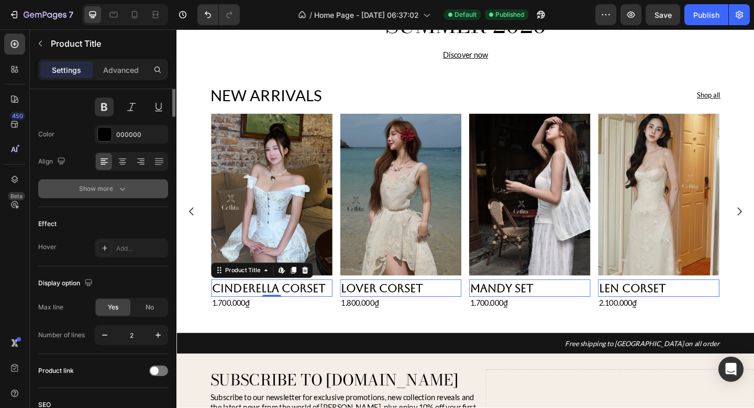
scroll to position [0, 0]
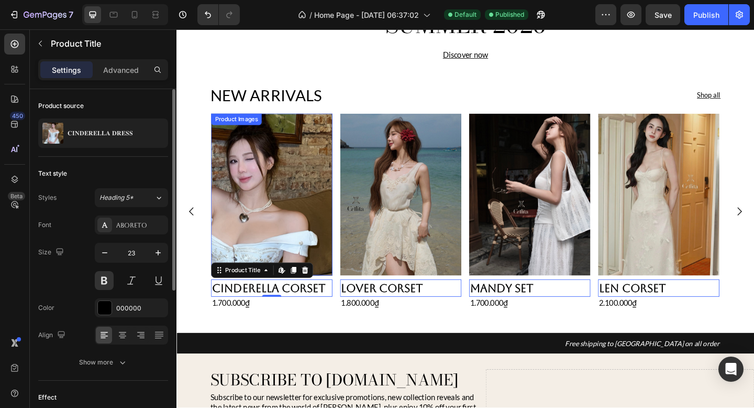
click at [306, 143] on img at bounding box center [280, 209] width 132 height 176
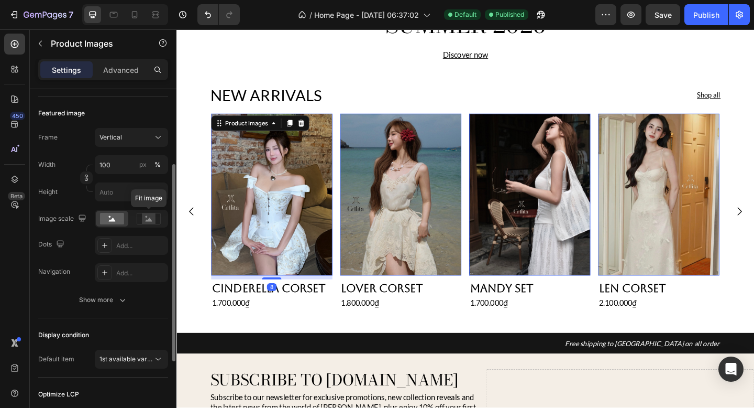
scroll to position [136, 0]
click at [104, 308] on div "Featured image Frame Vertical Width 100 px % Height px Image scale Dots Add... …" at bounding box center [103, 205] width 130 height 222
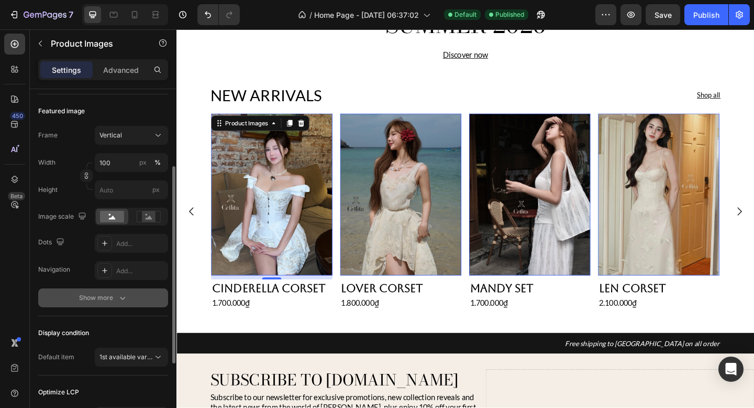
click at [104, 293] on div "Show more" at bounding box center [103, 297] width 49 height 10
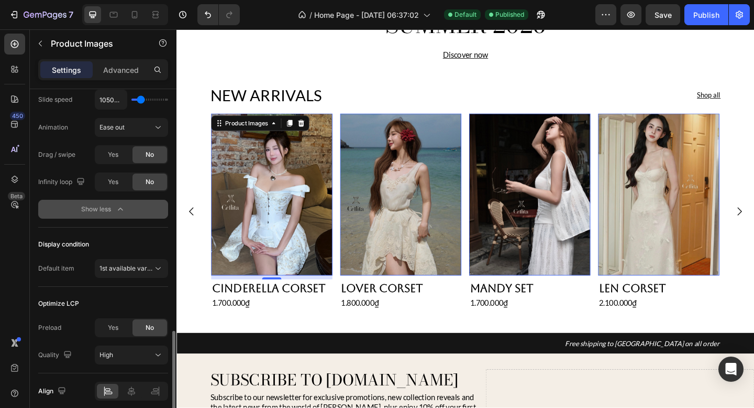
scroll to position [459, 0]
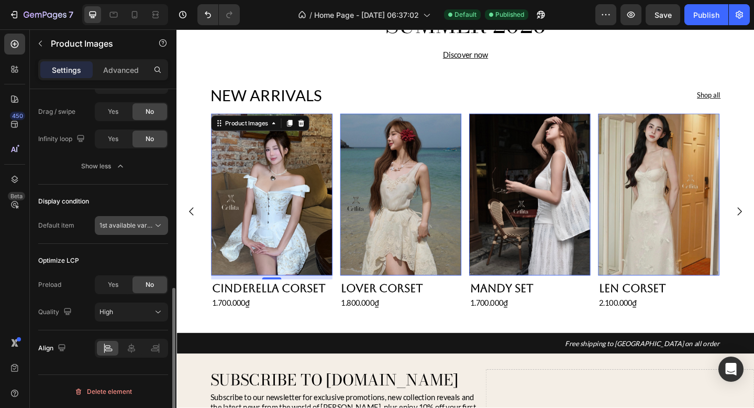
click at [140, 223] on span "1st available variant" at bounding box center [129, 225] width 59 height 8
click at [134, 196] on div "Display condition" at bounding box center [103, 201] width 130 height 17
click at [142, 309] on div "High" at bounding box center [126, 311] width 53 height 9
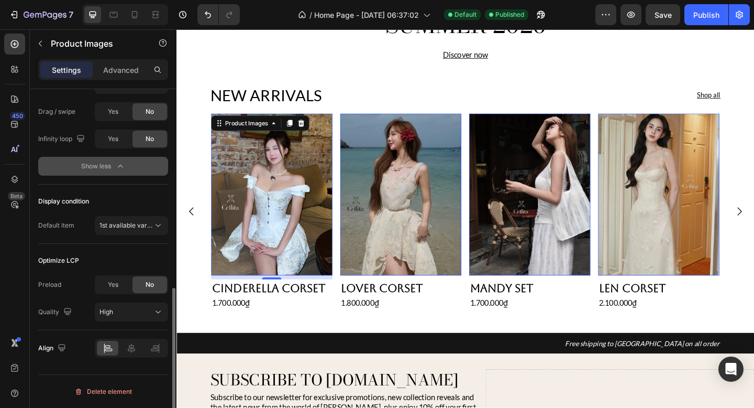
click at [121, 166] on icon "button" at bounding box center [120, 166] width 10 height 10
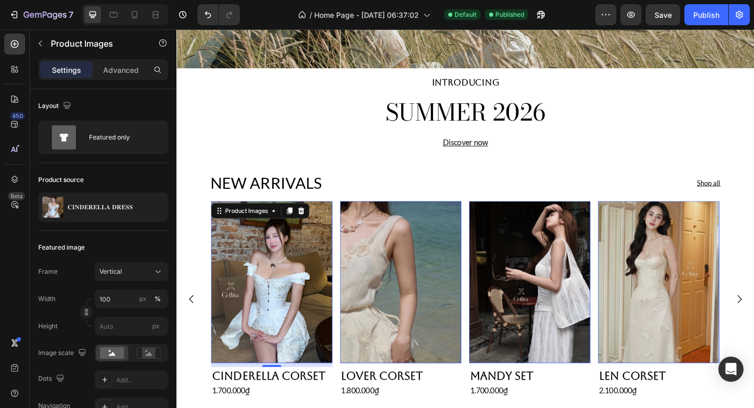
scroll to position [0, 0]
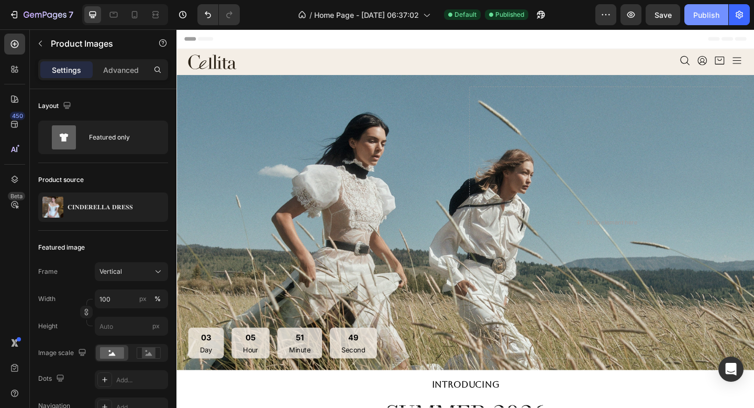
click at [692, 12] on button "Publish" at bounding box center [707, 14] width 44 height 21
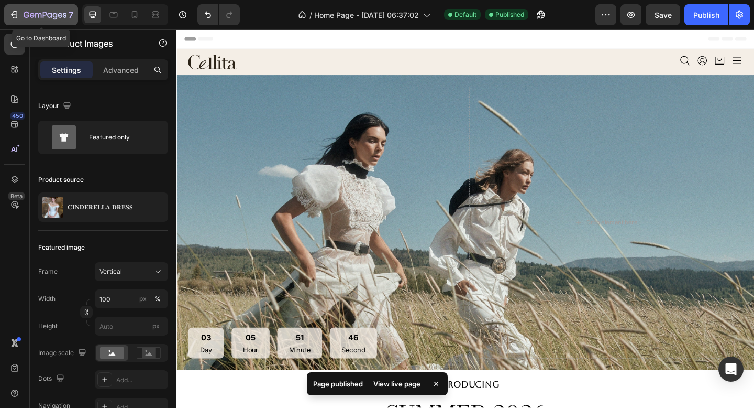
click at [53, 12] on icon "button" at bounding box center [45, 15] width 43 height 9
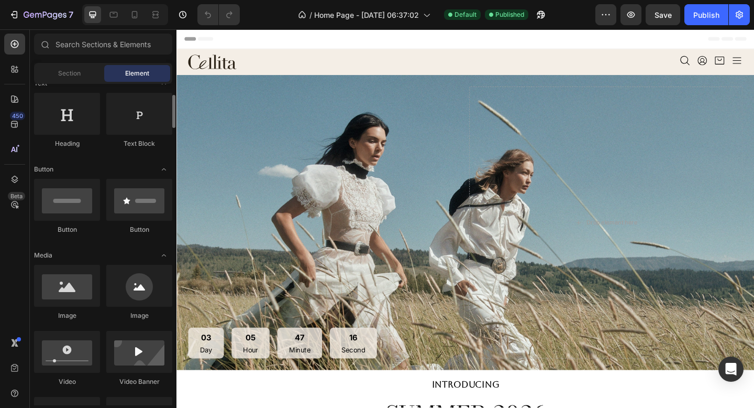
scroll to position [167, 0]
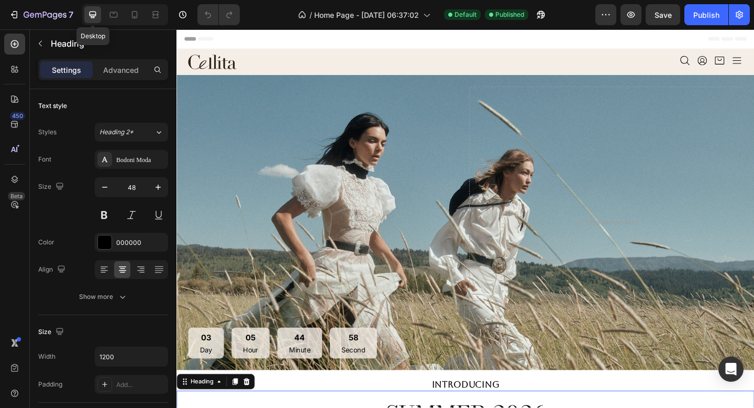
click at [91, 17] on icon at bounding box center [93, 15] width 7 height 7
click at [607, 16] on icon "button" at bounding box center [606, 14] width 10 height 10
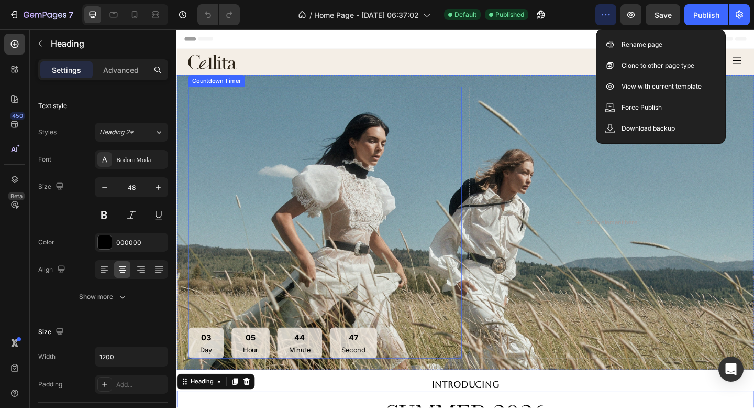
click at [448, 126] on div "03 Day 05 Hour 44 Minute 47 Second Countdown Timer" at bounding box center [338, 240] width 298 height 296
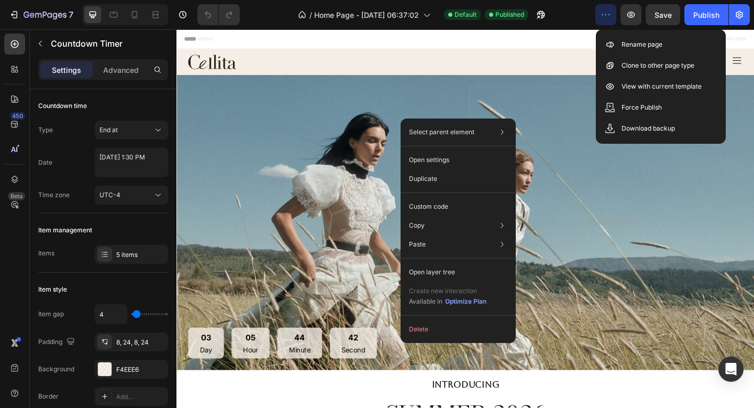
click at [453, 48] on div "Header" at bounding box center [491, 39] width 612 height 21
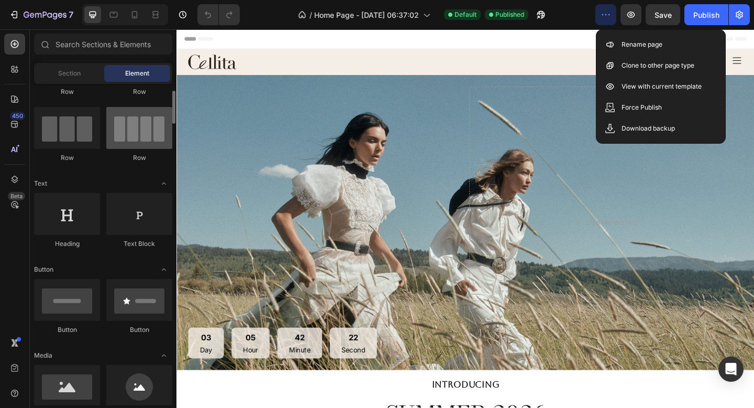
scroll to position [93, 0]
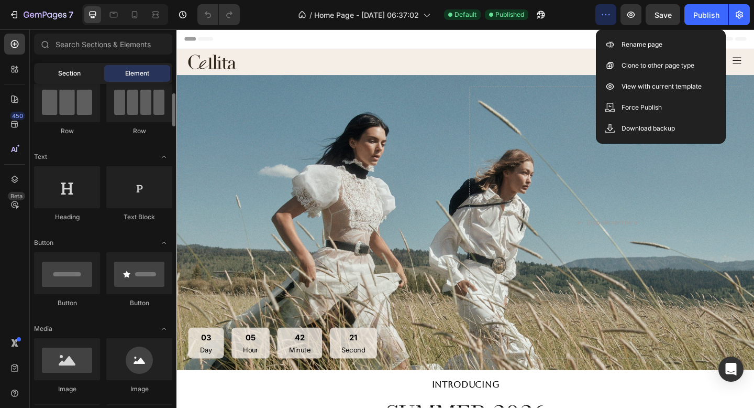
click at [84, 79] on div "Section" at bounding box center [69, 73] width 66 height 17
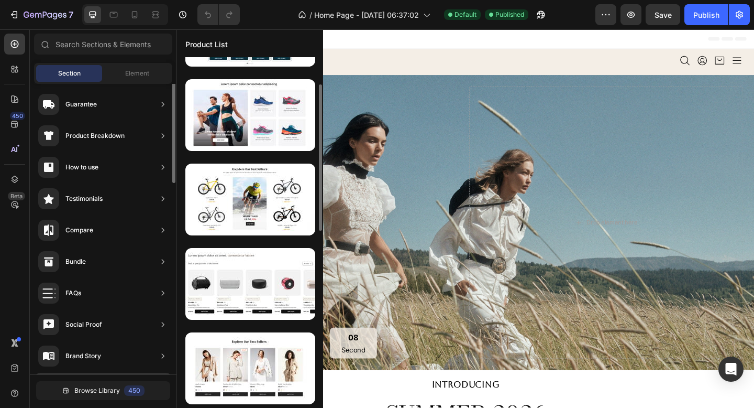
scroll to position [0, 0]
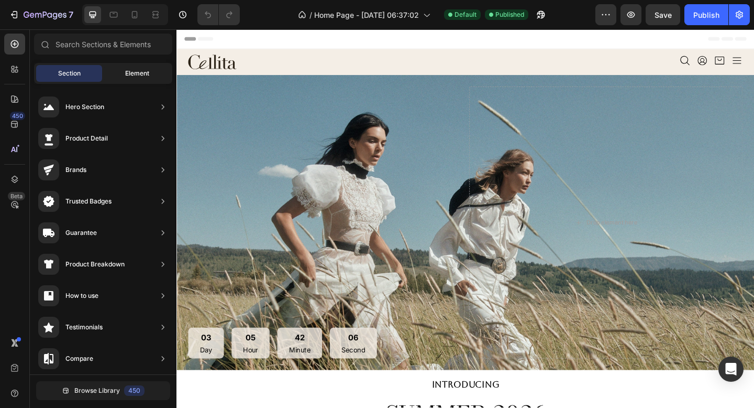
click at [137, 71] on span "Element" at bounding box center [137, 73] width 24 height 9
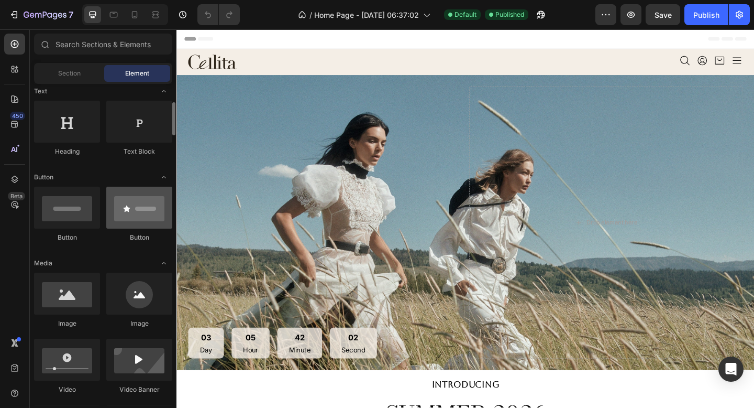
scroll to position [160, 0]
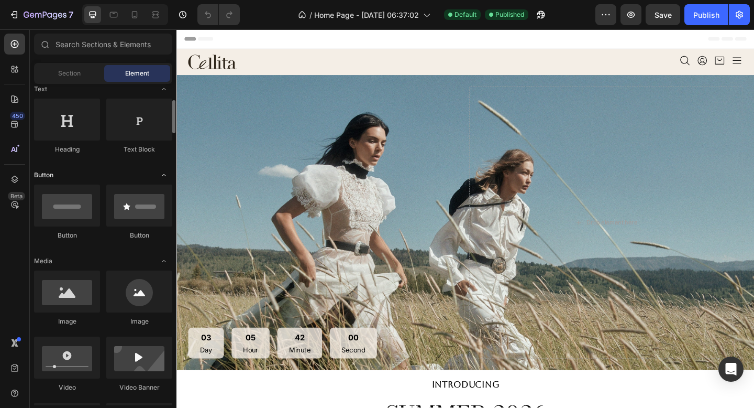
click at [163, 177] on icon "Toggle open" at bounding box center [164, 175] width 8 height 8
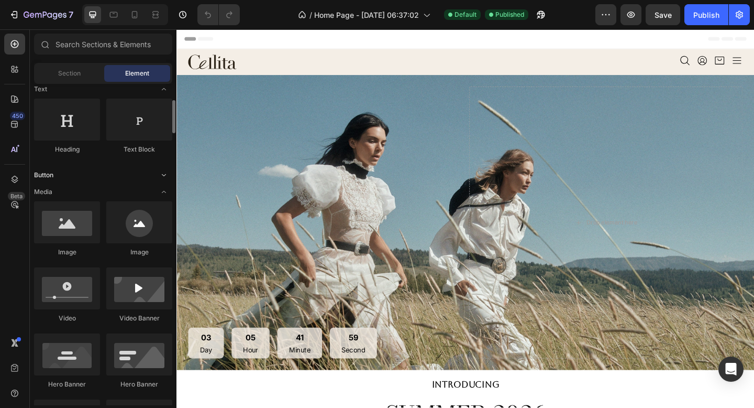
click at [163, 175] on icon "Toggle open" at bounding box center [164, 175] width 4 height 2
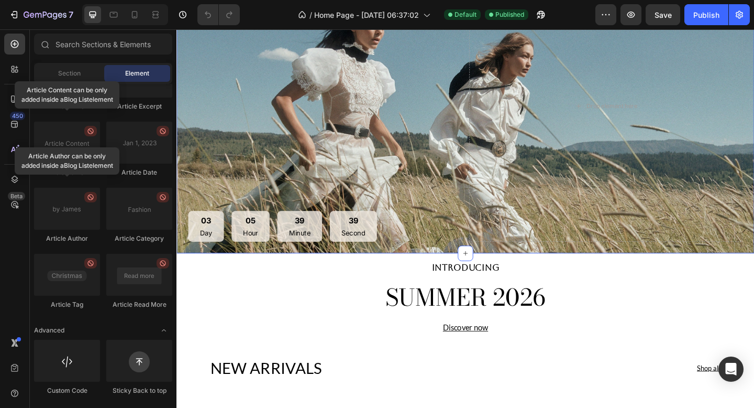
scroll to position [82, 0]
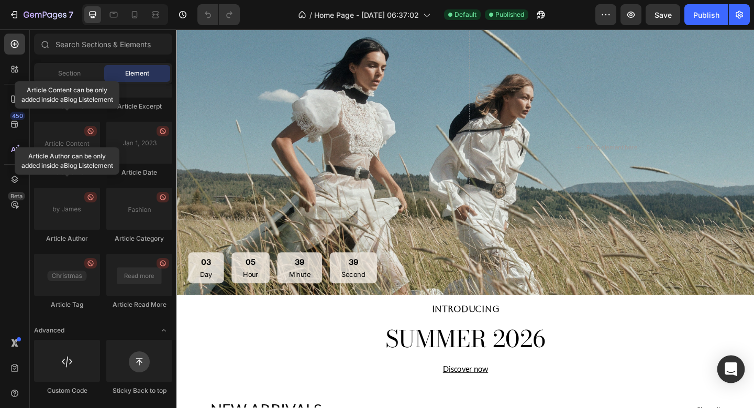
click at [740, 371] on div "Open Intercom Messenger" at bounding box center [732, 369] width 28 height 28
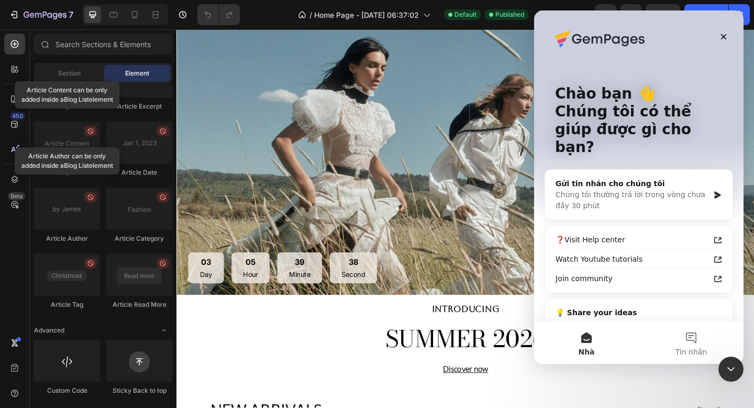
scroll to position [0, 0]
click at [727, 34] on icon "Đóng" at bounding box center [724, 36] width 8 height 8
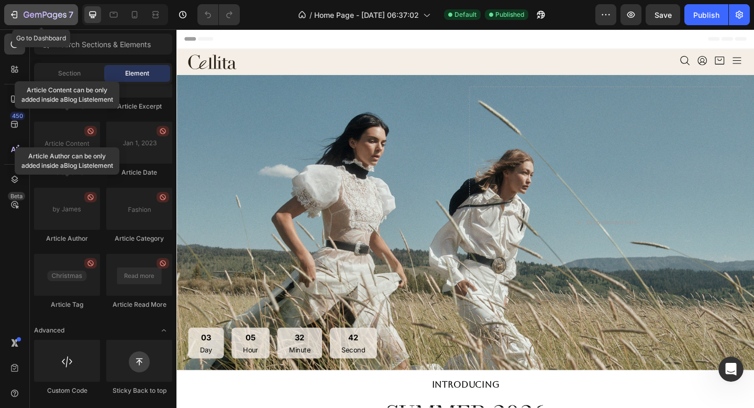
click at [45, 13] on icon "button" at bounding box center [45, 15] width 43 height 9
